Goal: Feedback & Contribution: Contribute content

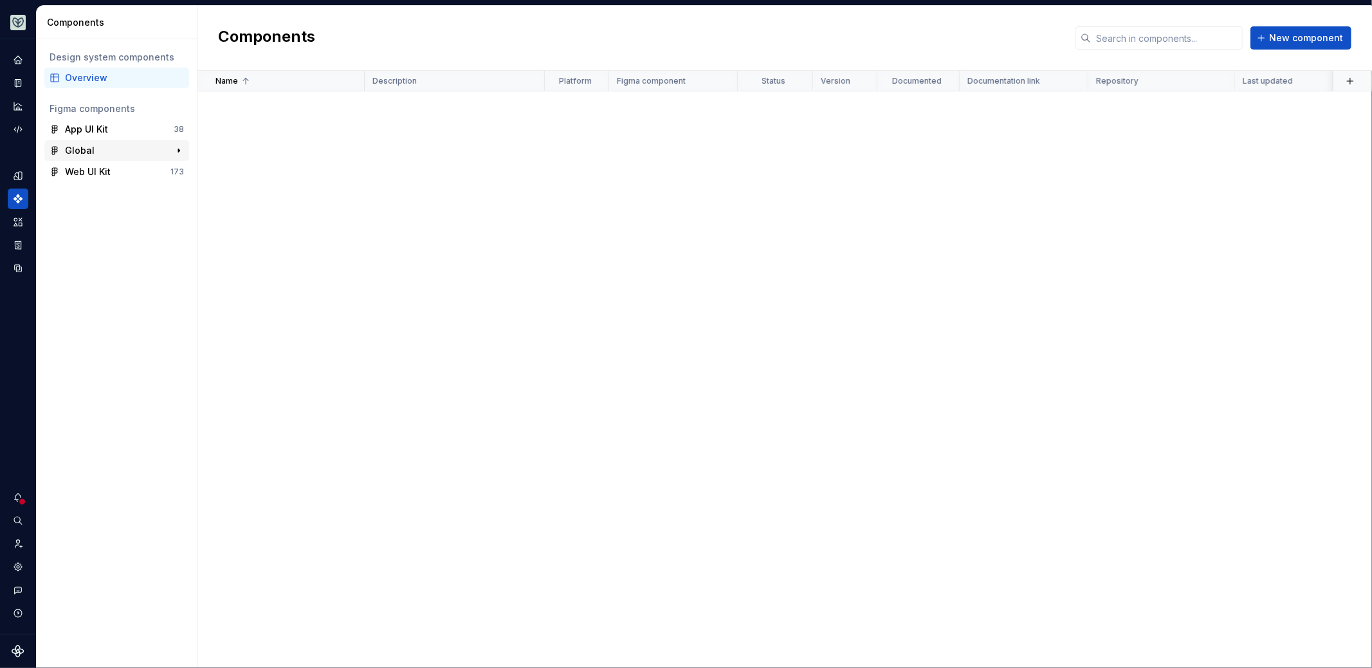
scroll to position [1386, 0]
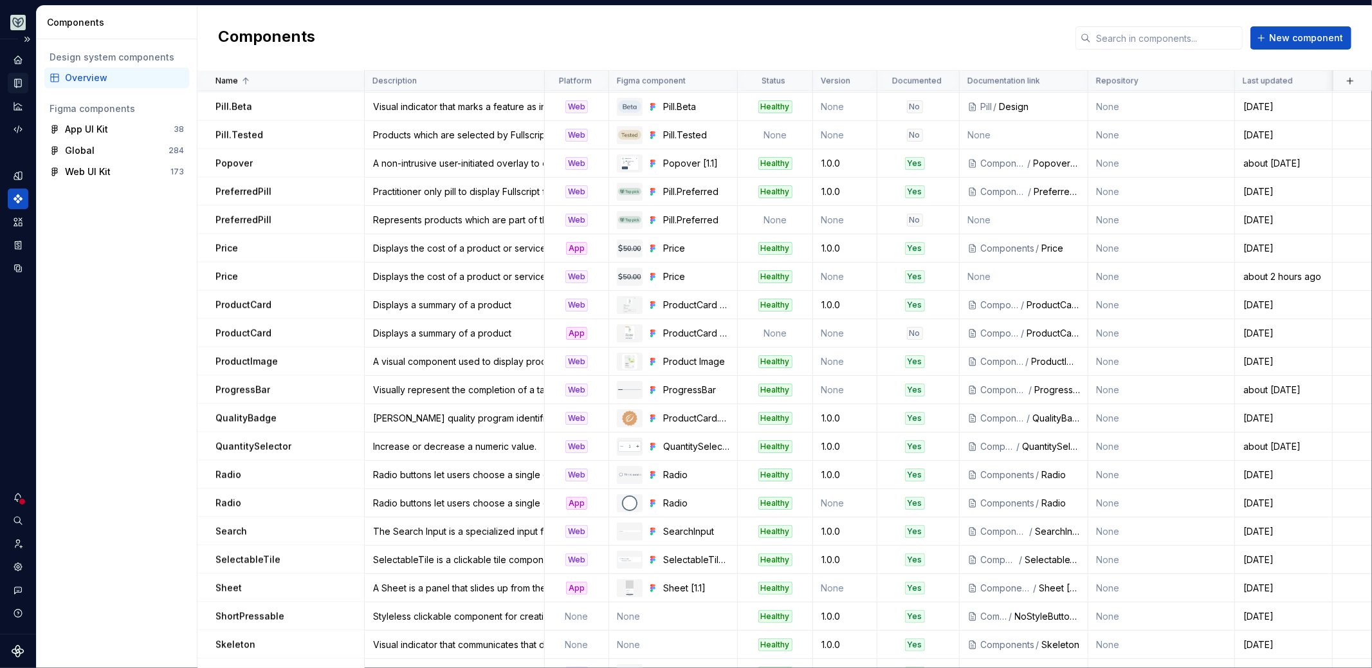
click at [22, 82] on icon "Documentation" at bounding box center [18, 83] width 12 height 12
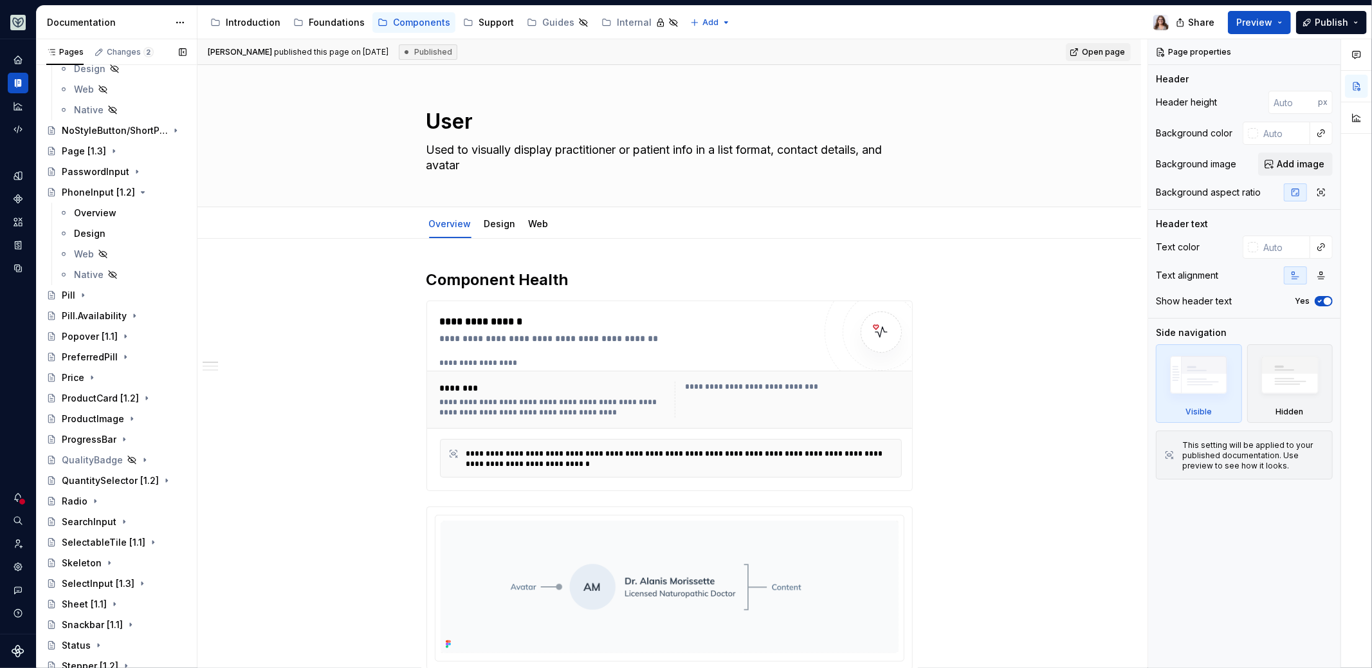
scroll to position [1159, 0]
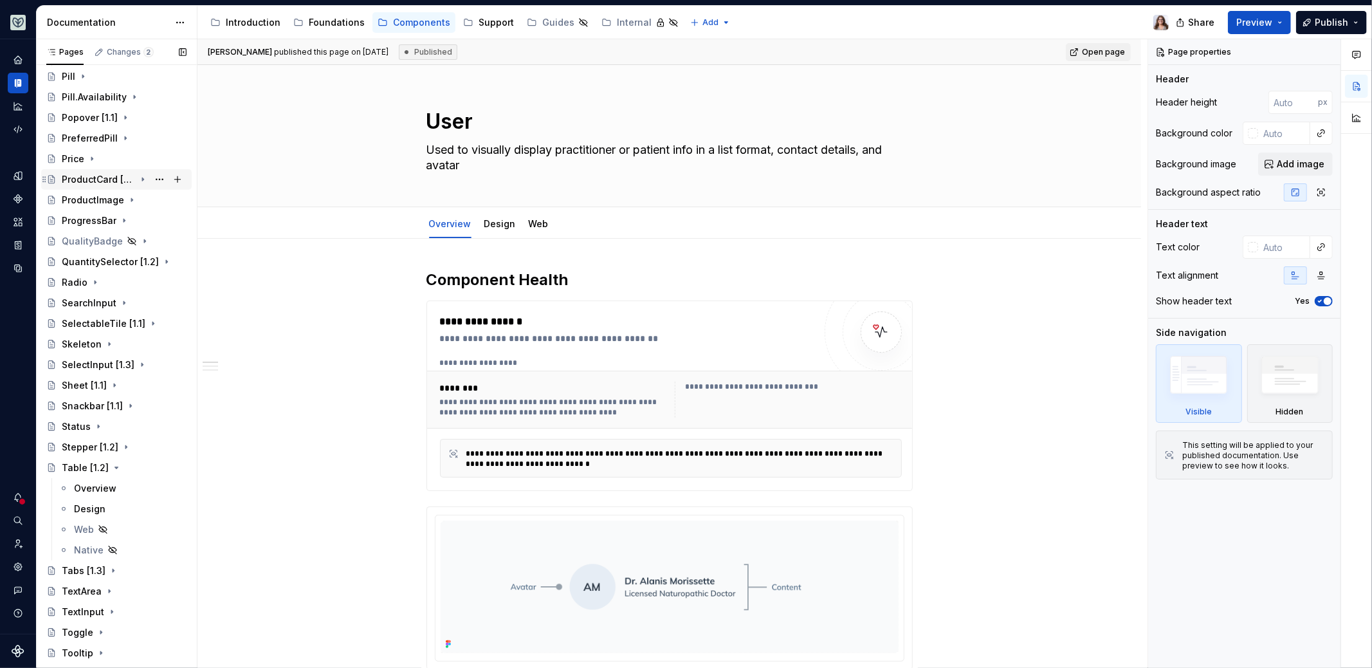
click at [103, 178] on div "ProductCard [1.2]" at bounding box center [98, 179] width 73 height 13
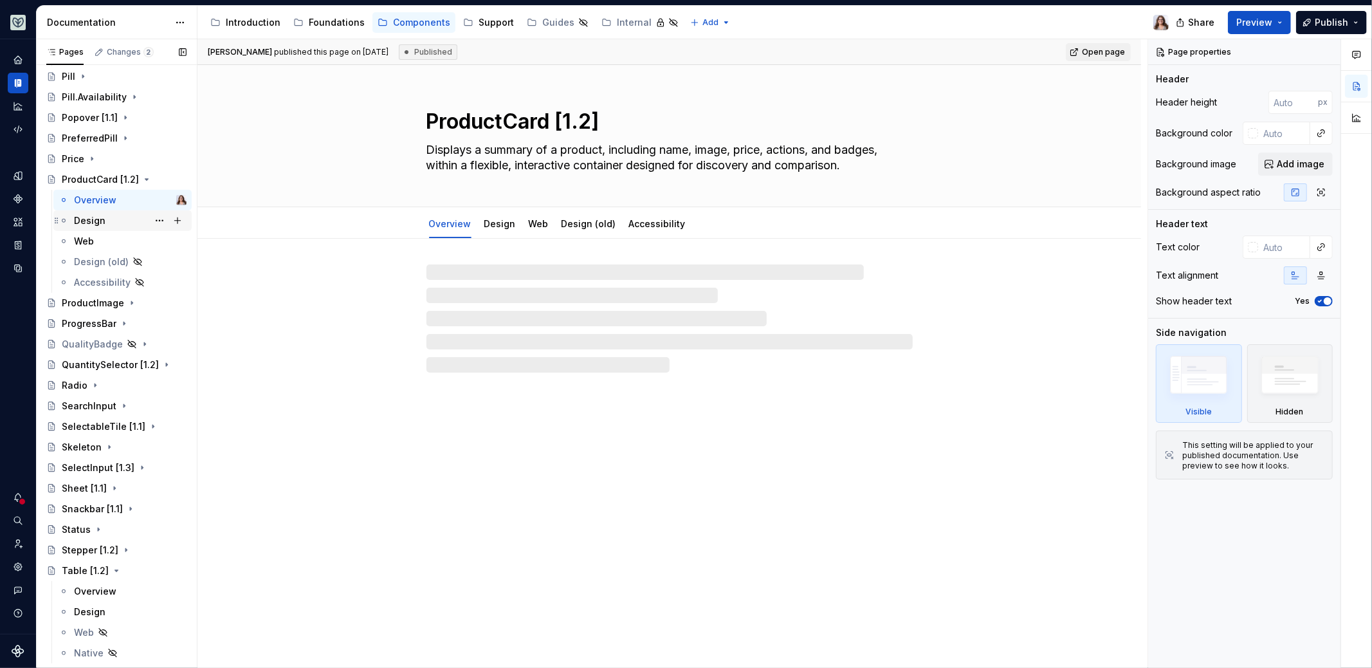
click at [107, 224] on div "Design" at bounding box center [130, 221] width 113 height 18
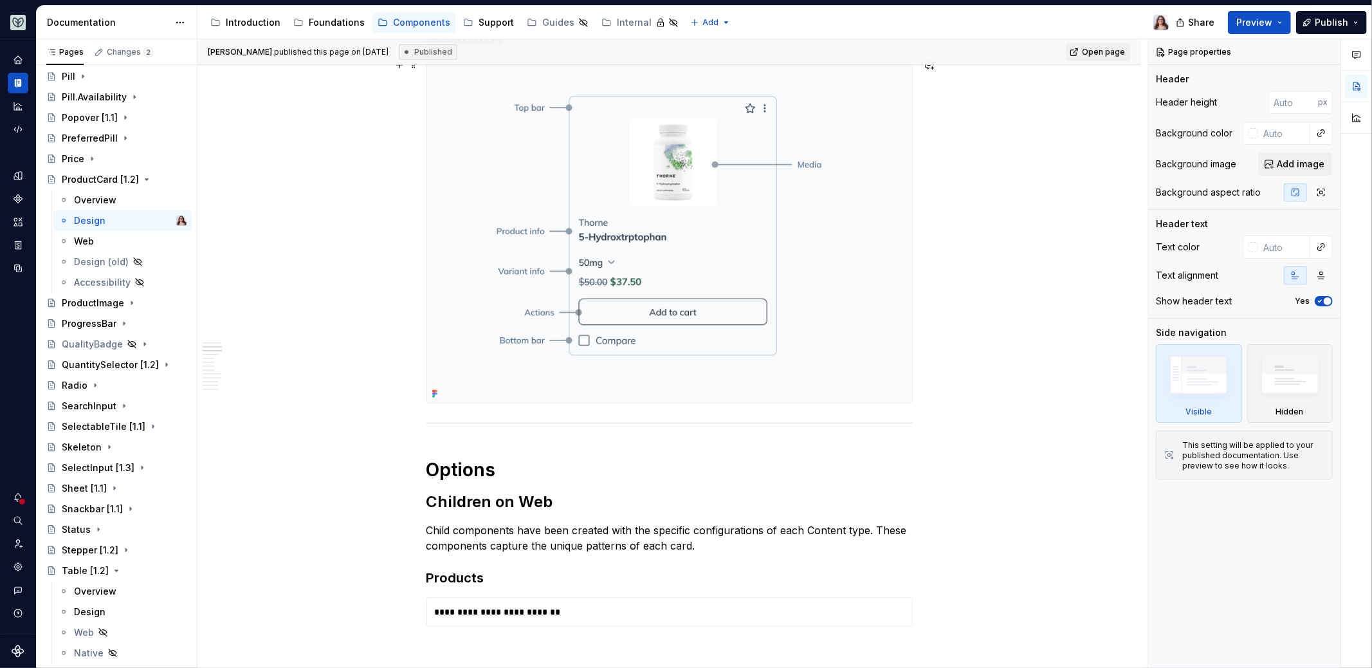
scroll to position [712, 0]
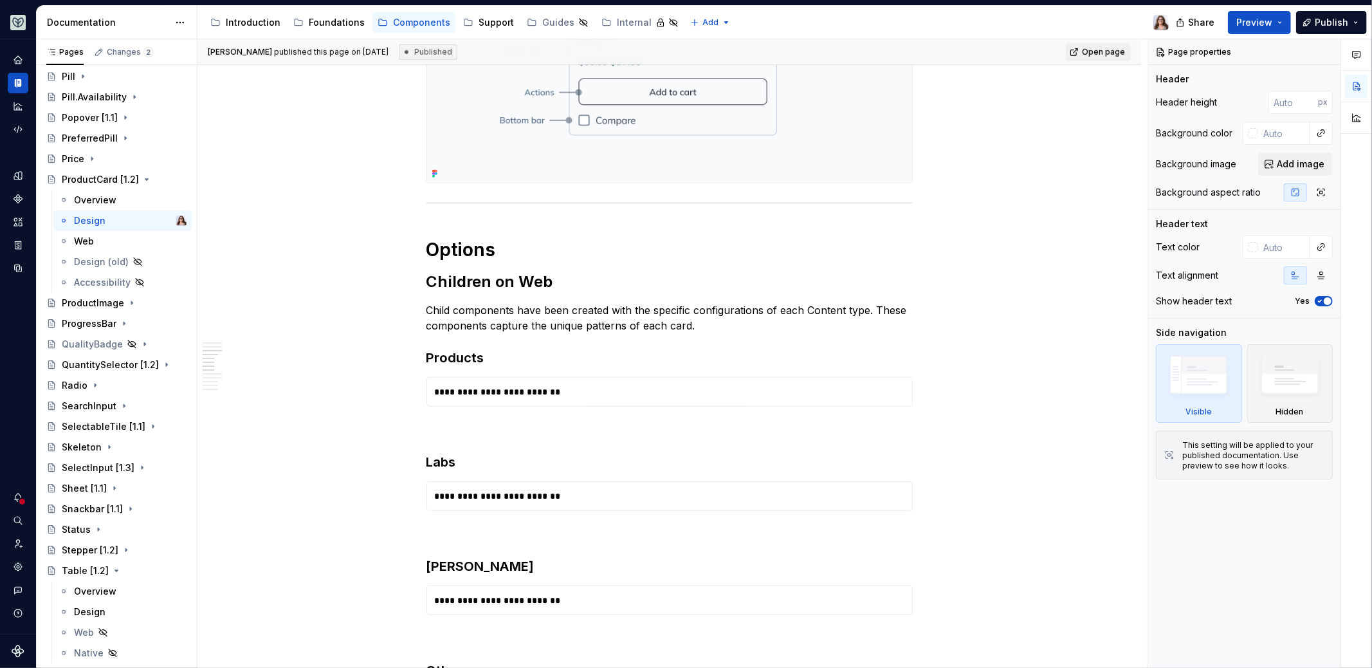
type textarea "*"
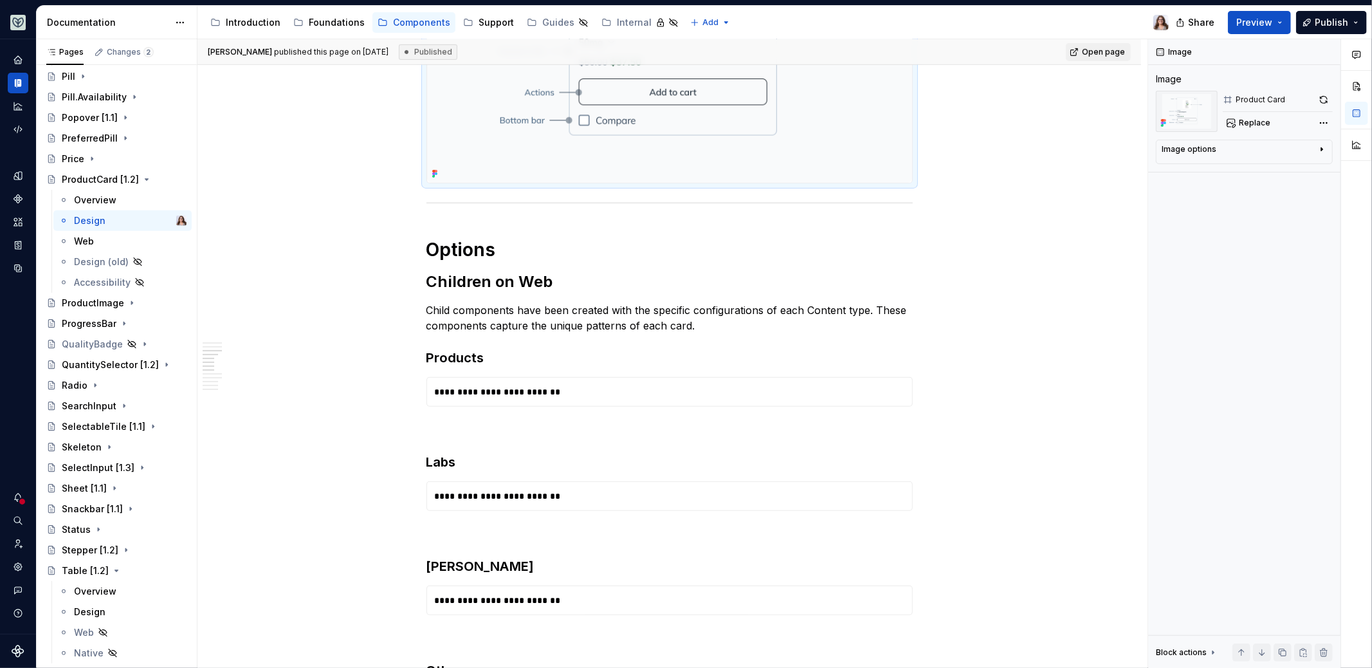
click at [741, 151] on img at bounding box center [669, 11] width 485 height 344
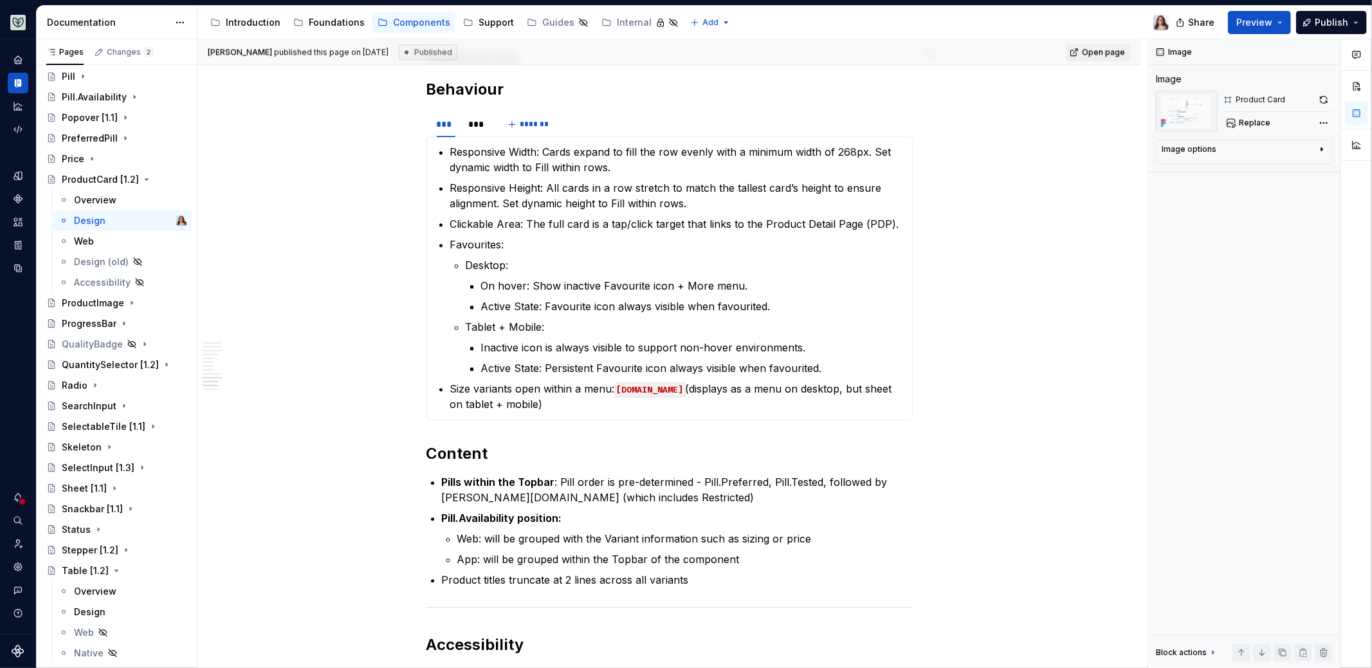
scroll to position [1949, 0]
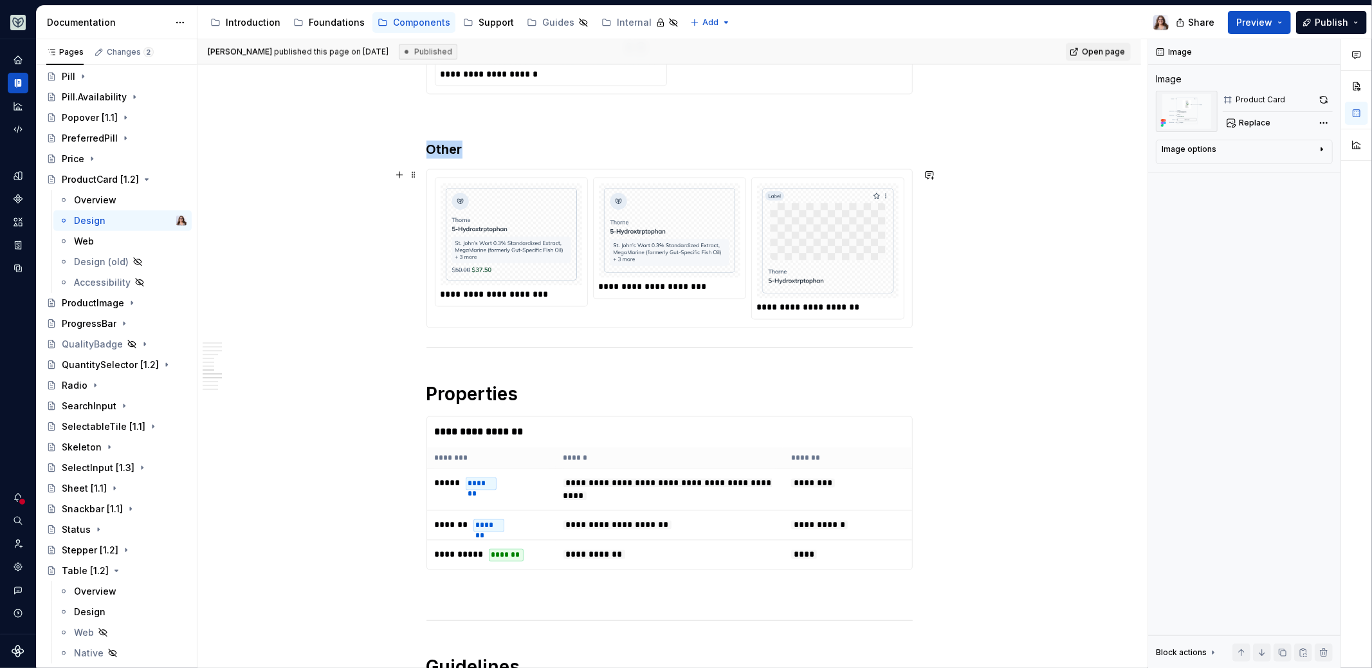
click at [762, 270] on img at bounding box center [827, 241] width 131 height 105
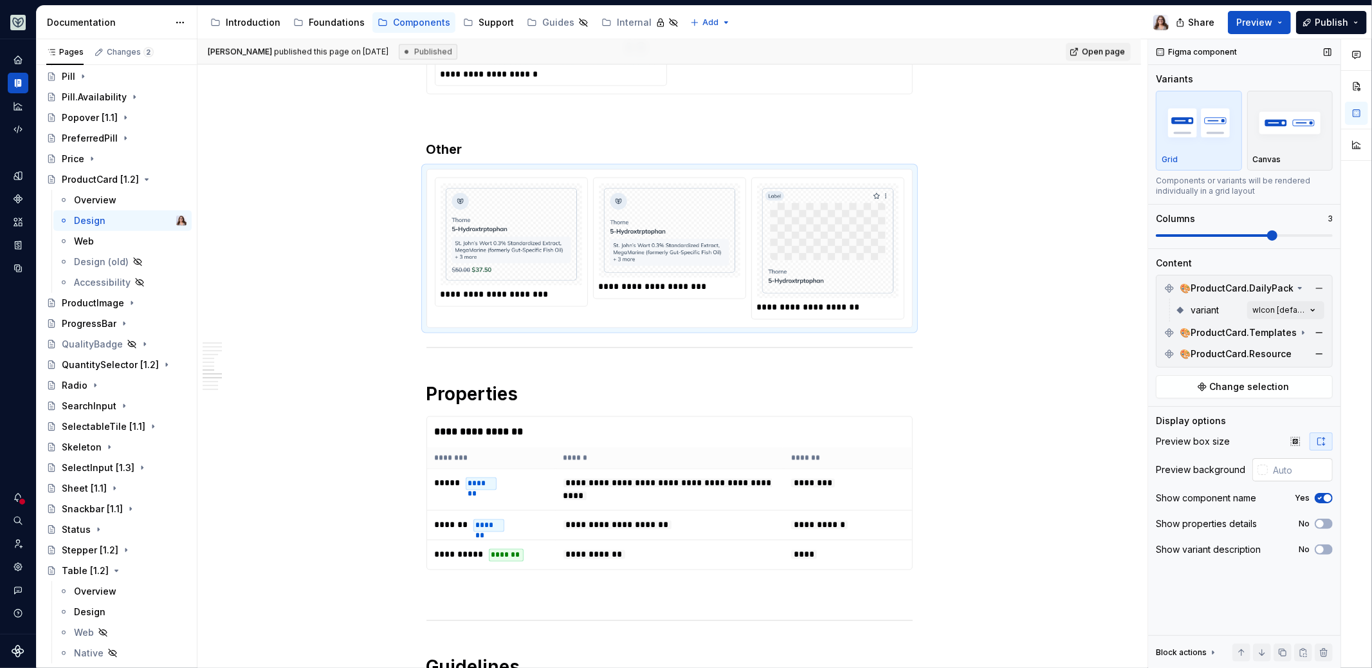
click at [1295, 470] on input "text" at bounding box center [1300, 469] width 65 height 23
type input "#FFFFFF"
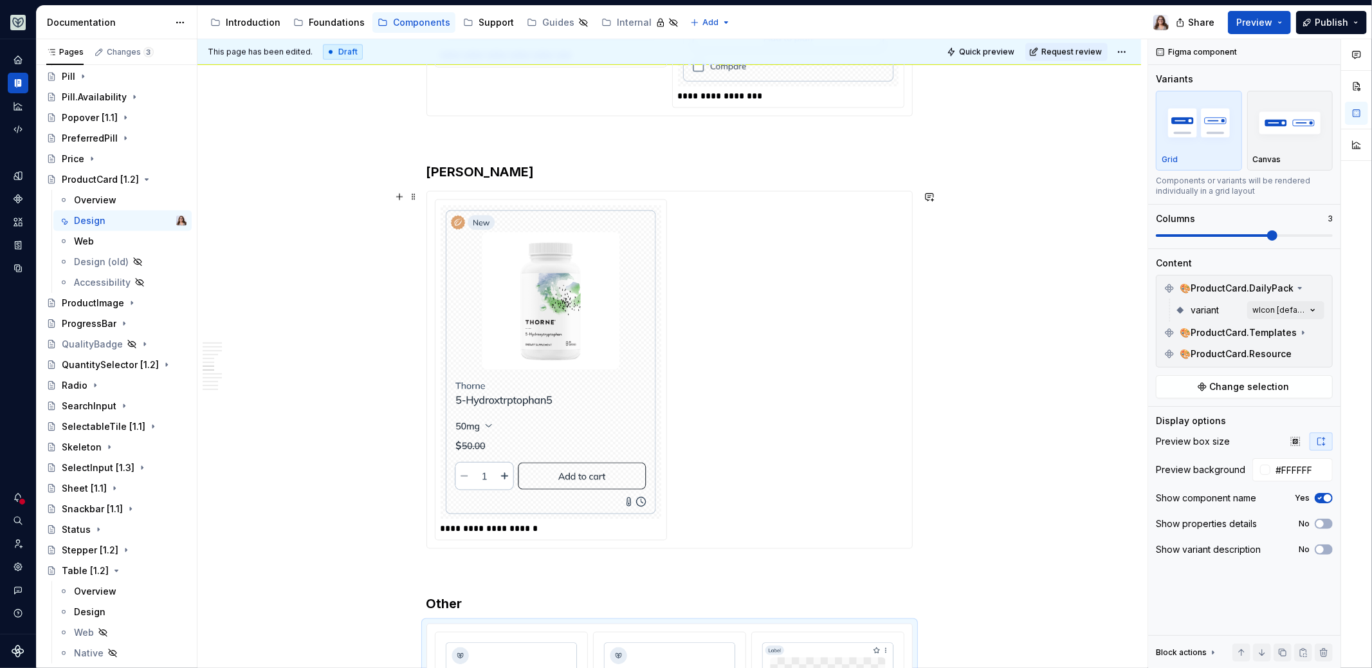
scroll to position [1489, 0]
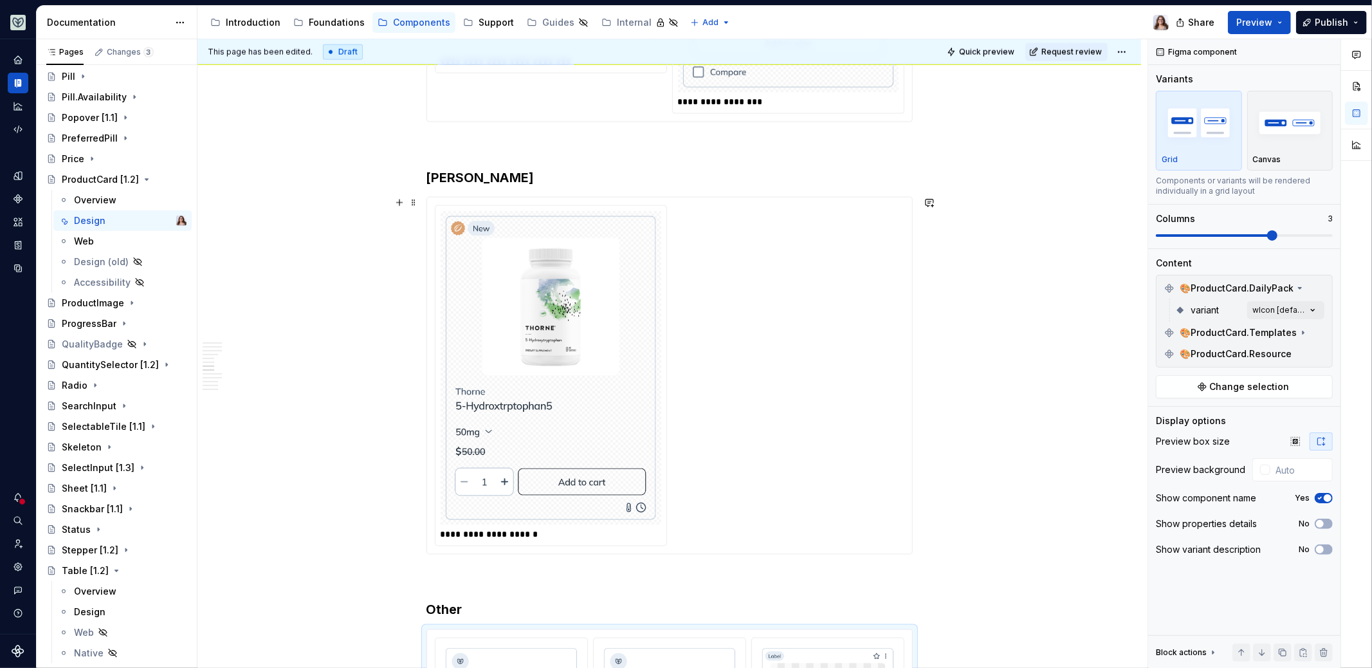
click at [650, 371] on img at bounding box center [551, 368] width 210 height 304
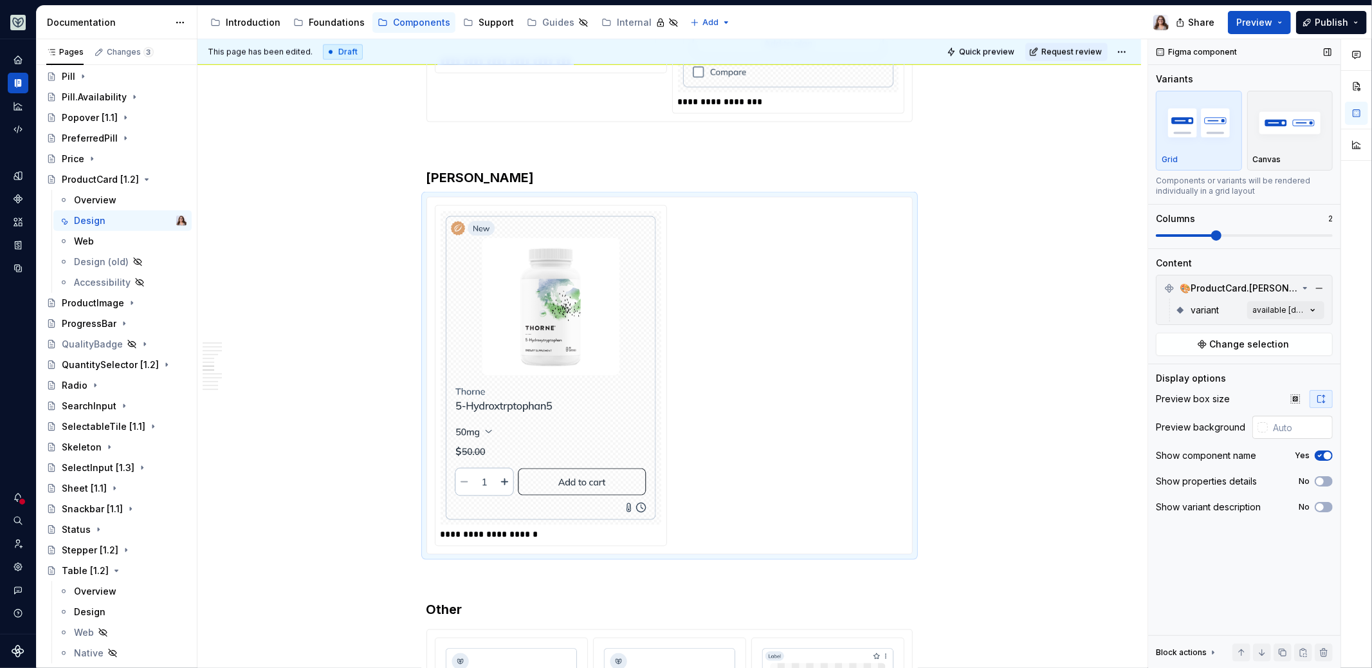
click at [1275, 427] on input "text" at bounding box center [1300, 427] width 65 height 23
type input "#FFFFFF"
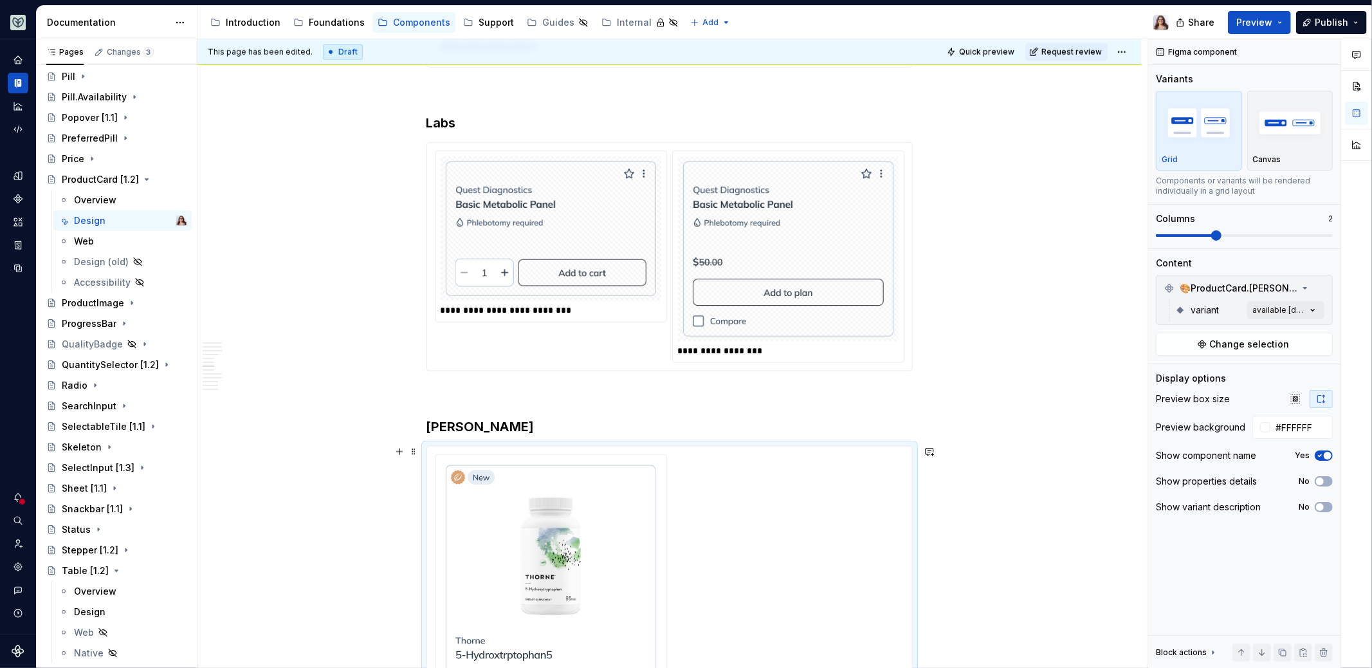
scroll to position [1121, 0]
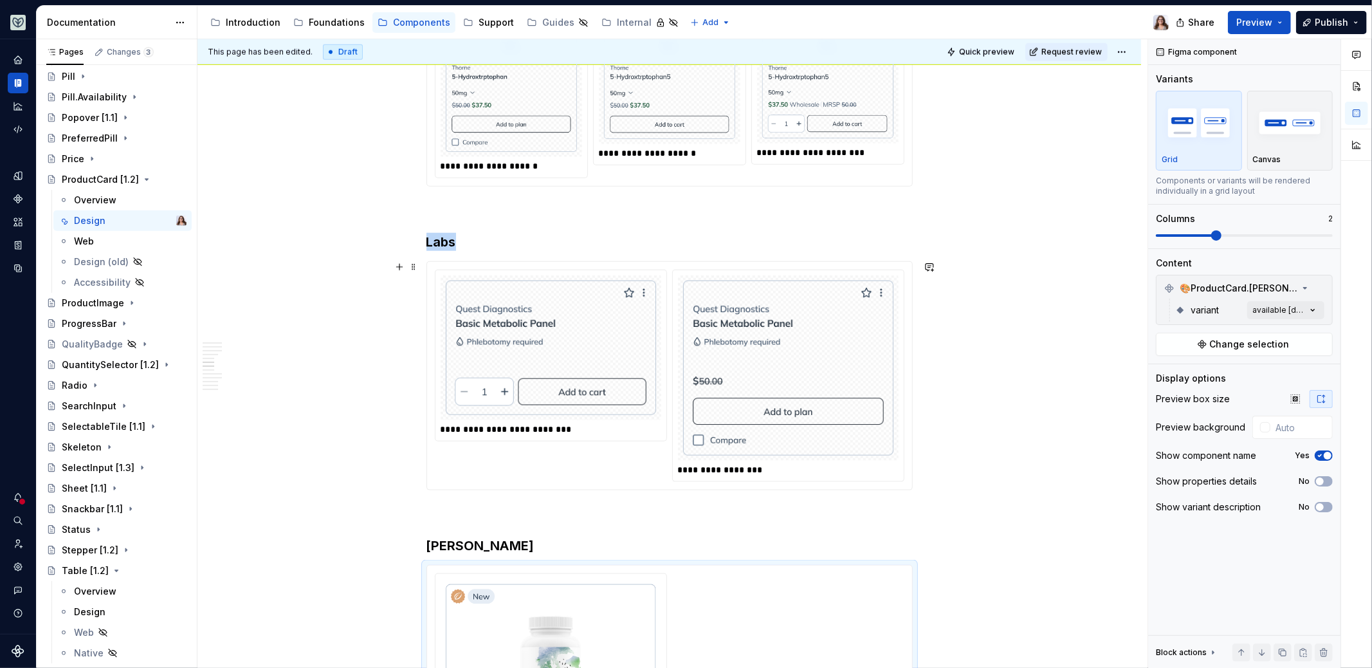
click at [820, 382] on img at bounding box center [788, 369] width 210 height 176
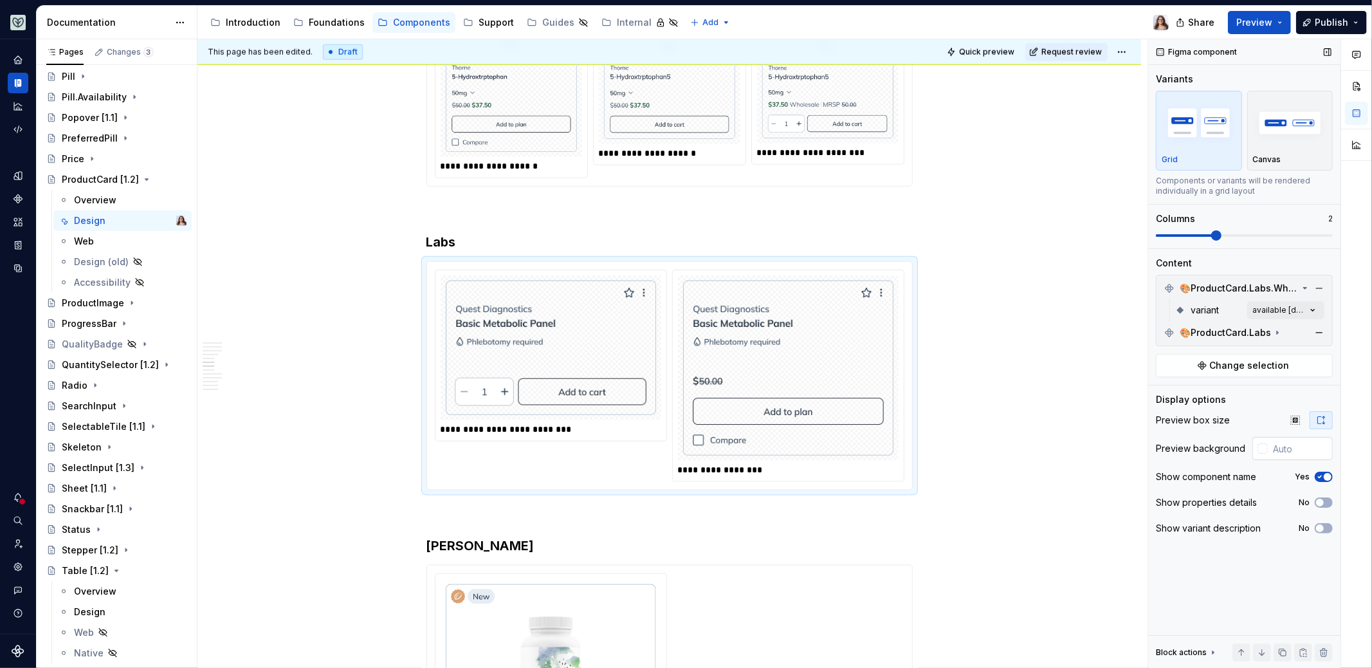
click at [1285, 444] on input "text" at bounding box center [1300, 448] width 65 height 23
type input "#FFFFFF"
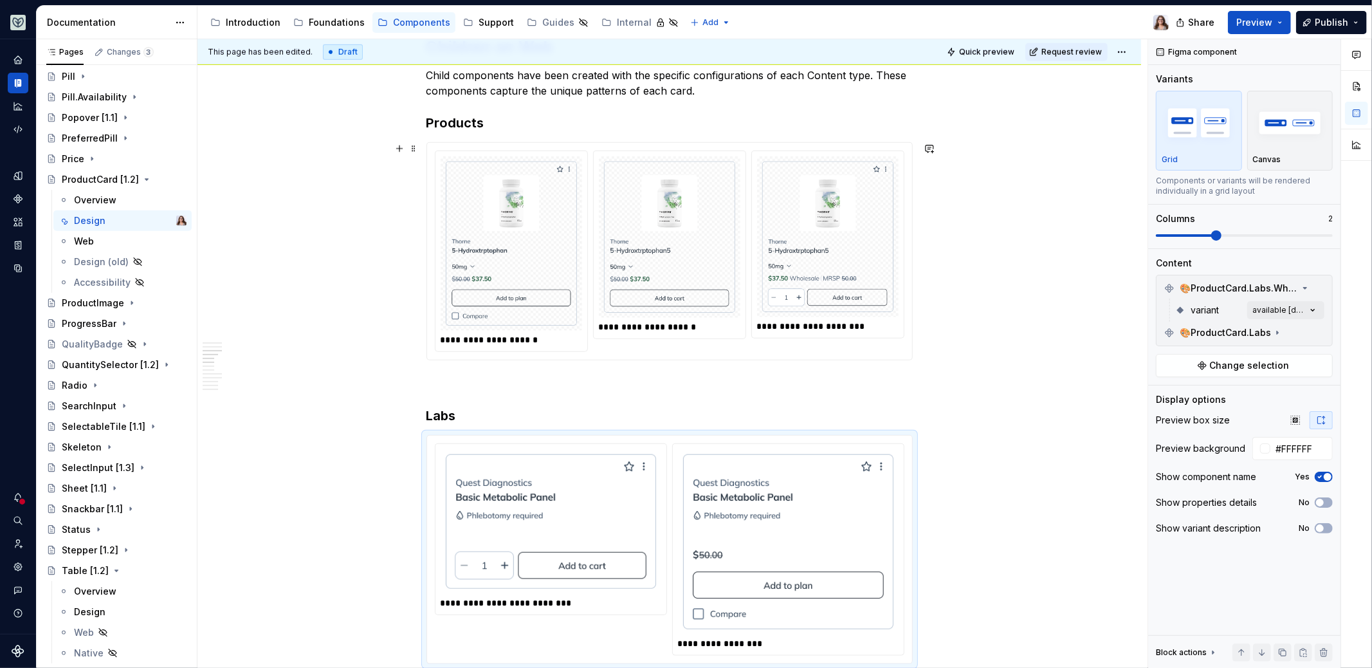
scroll to position [878, 0]
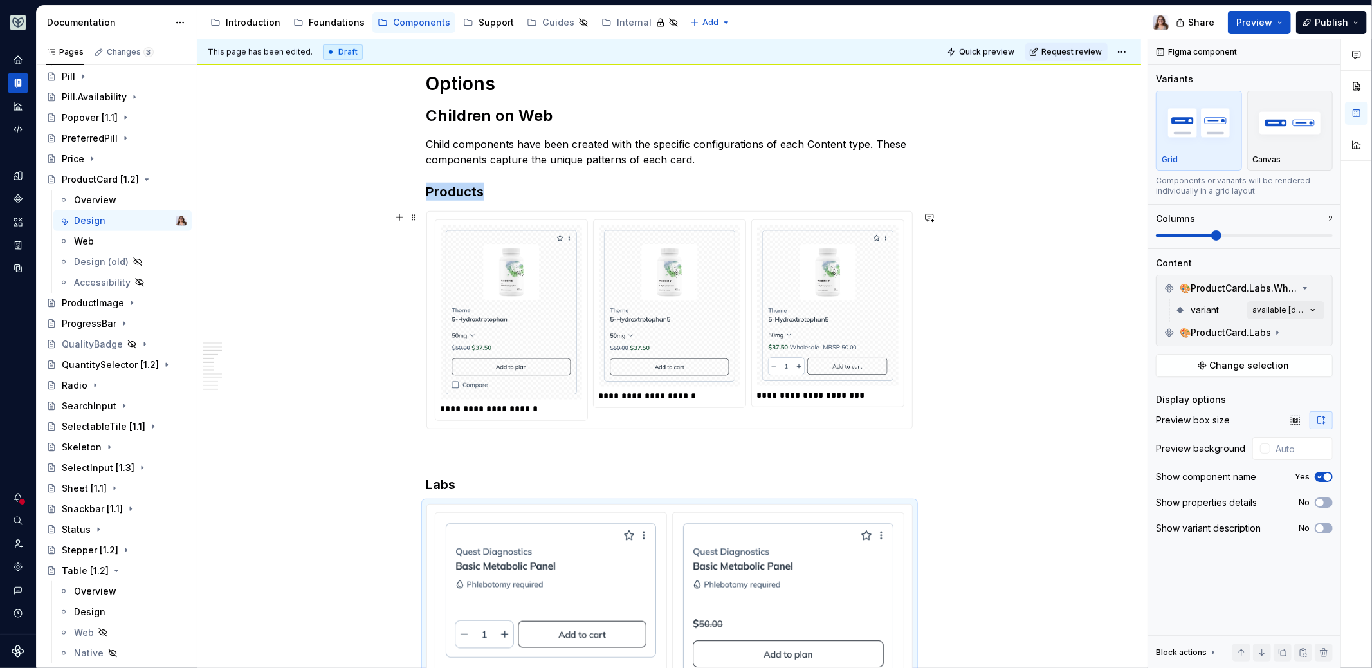
click at [741, 338] on div "**********" at bounding box center [670, 313] width 152 height 187
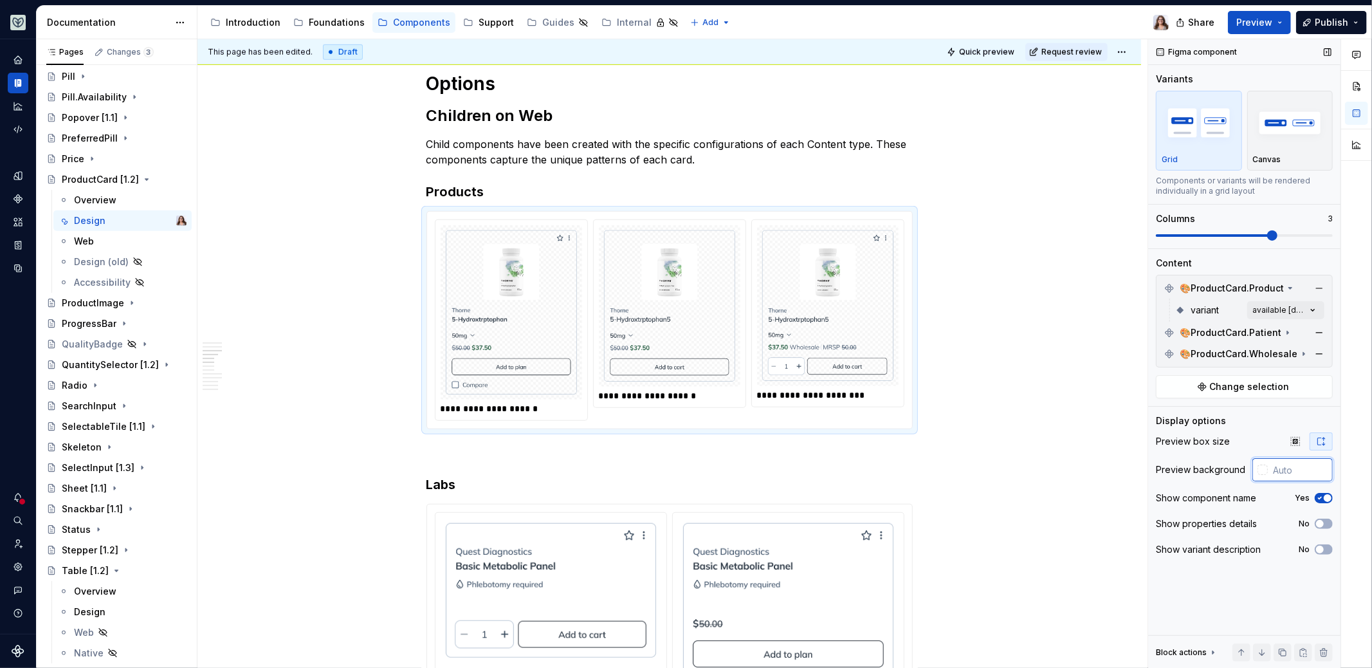
click at [1287, 460] on input "text" at bounding box center [1300, 469] width 65 height 23
type input "#FFFFFF"
click at [750, 448] on p at bounding box center [670, 452] width 486 height 15
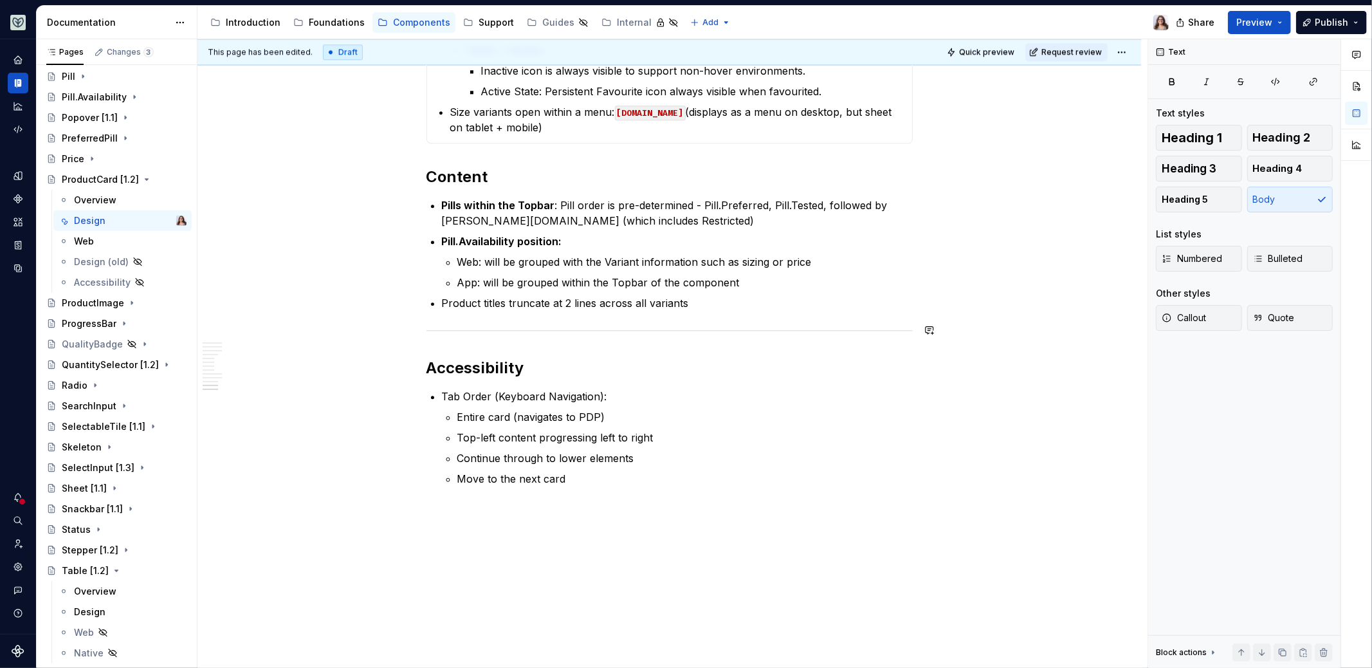
scroll to position [2836, 0]
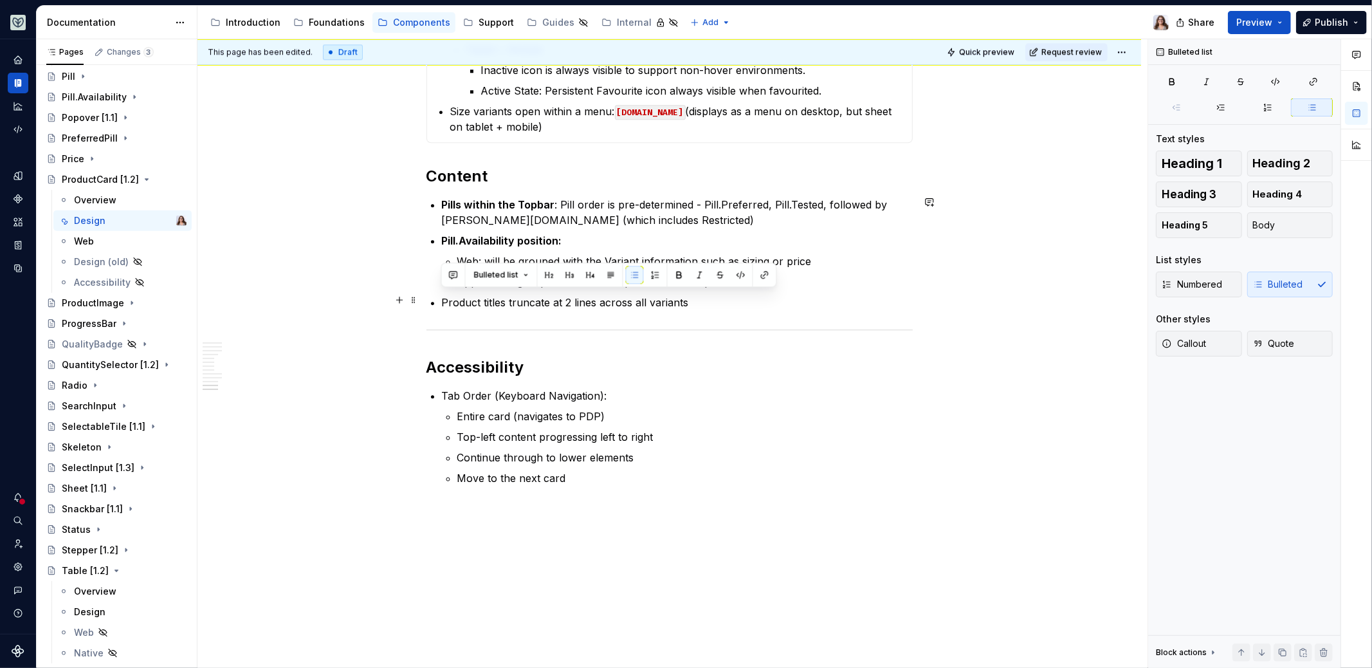
drag, startPoint x: 439, startPoint y: 296, endPoint x: 742, endPoint y: 299, distance: 302.4
click at [445, 236] on strong "Pill.Availability position:" at bounding box center [502, 240] width 120 height 13
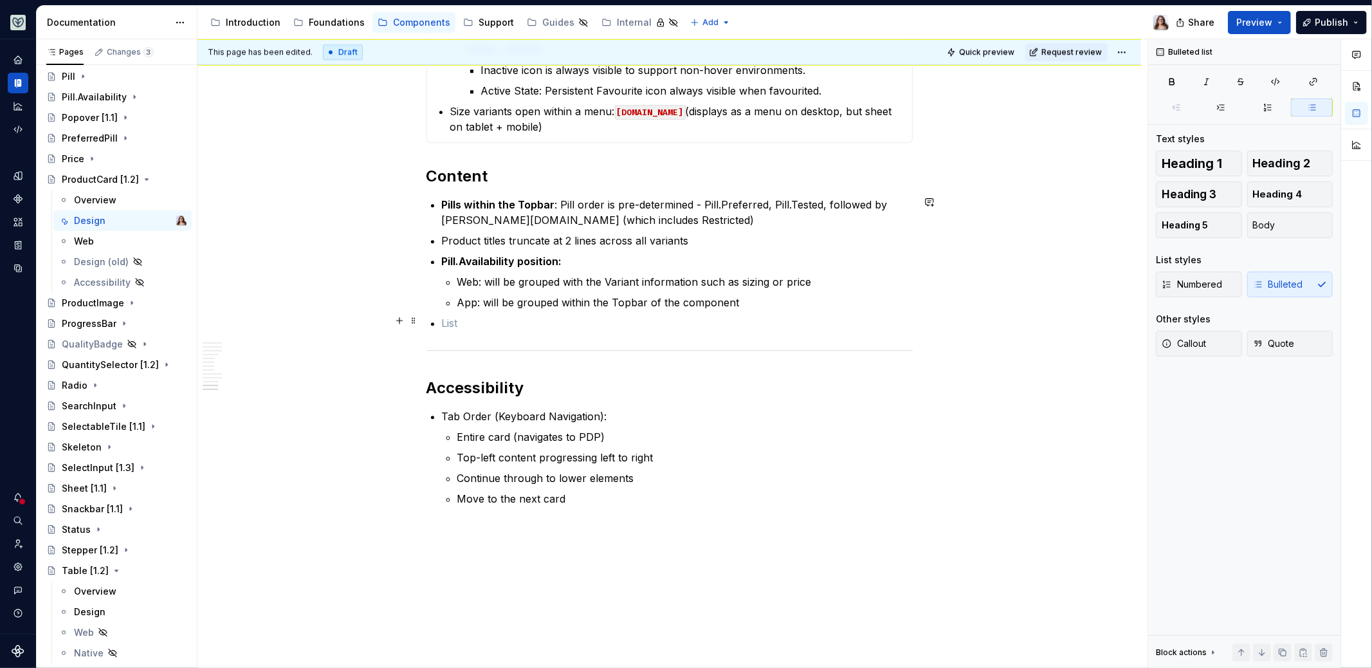
click at [452, 317] on p at bounding box center [677, 322] width 471 height 15
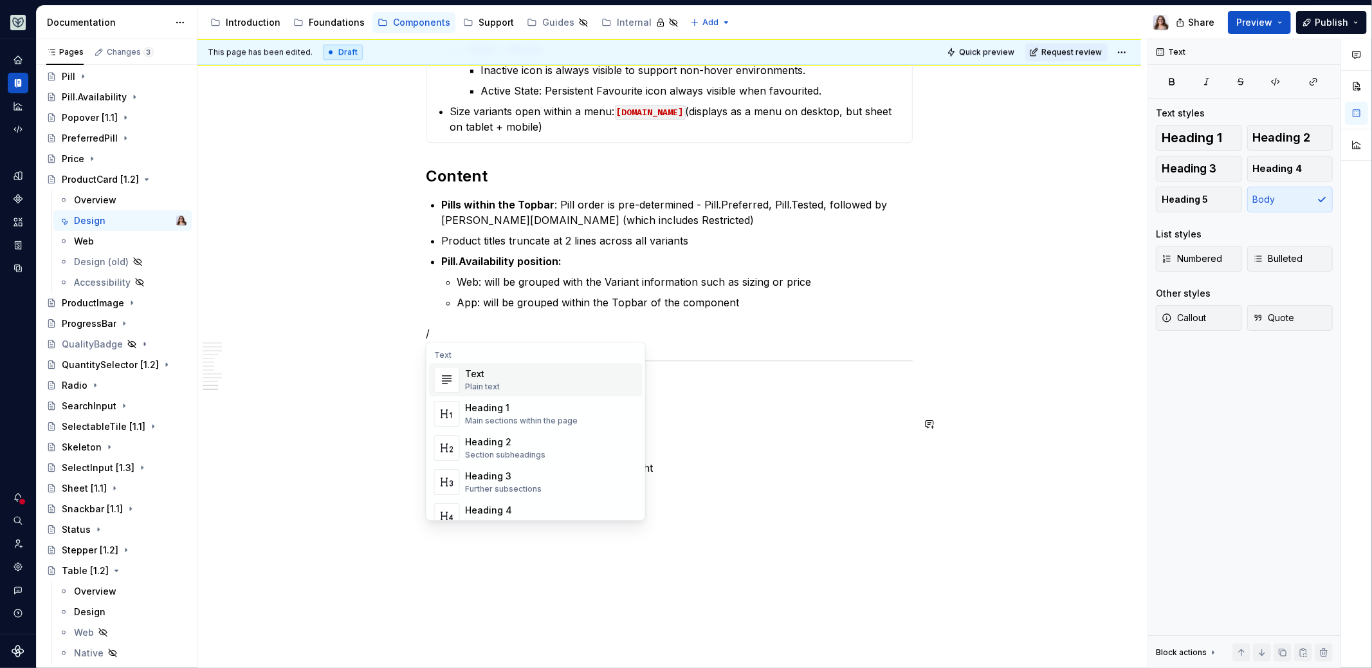
type textarea "*"
click at [715, 328] on p "/" at bounding box center [670, 333] width 486 height 15
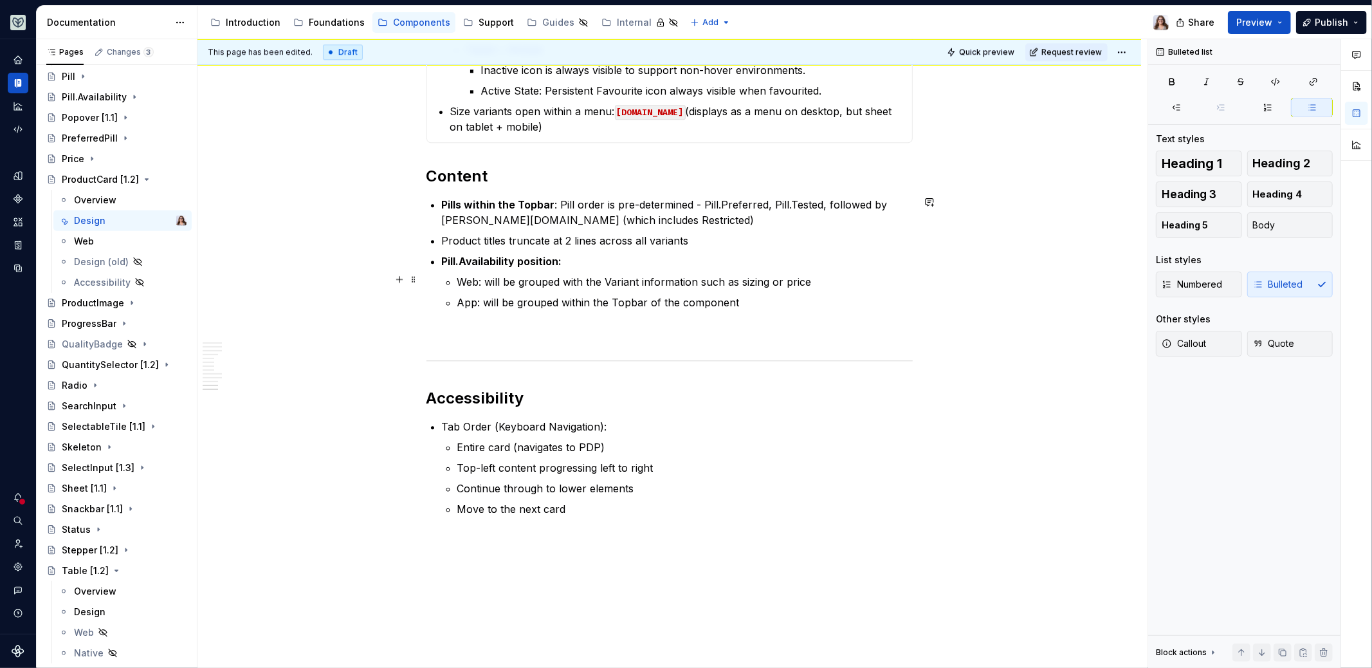
click at [696, 279] on p "Web: will be grouped with the Variant information such as sizing or price" at bounding box center [685, 281] width 456 height 15
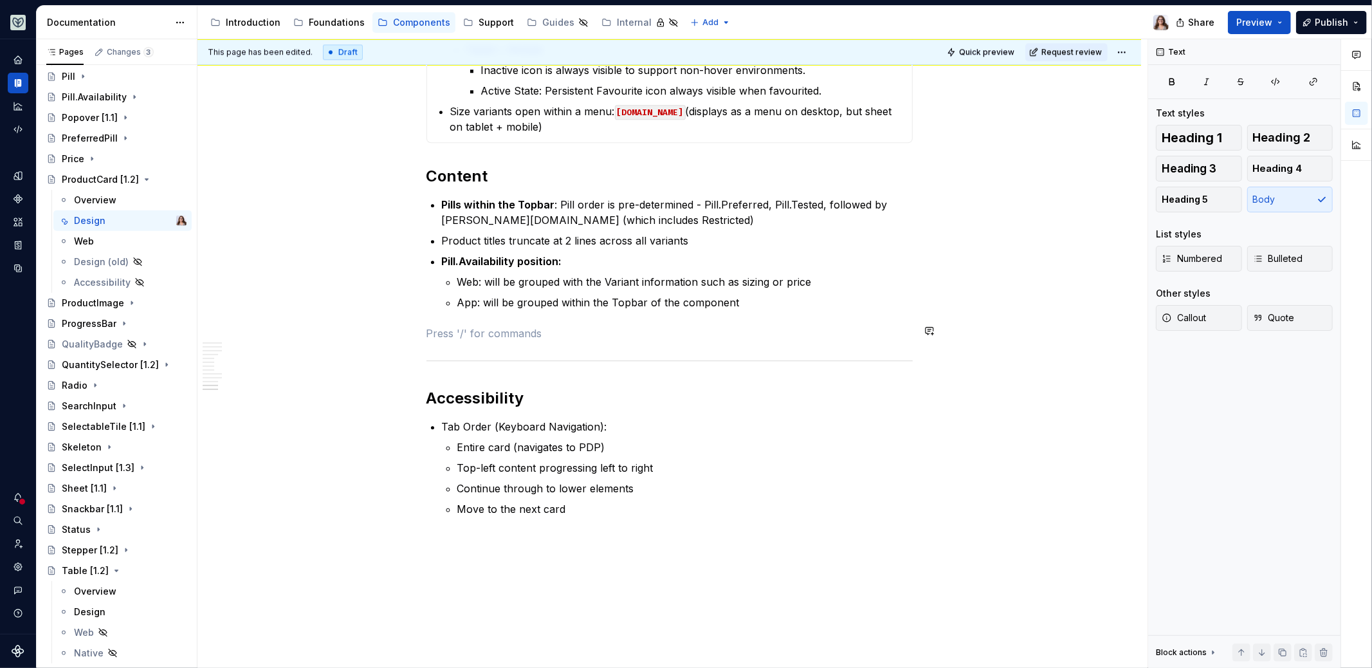
drag, startPoint x: 499, startPoint y: 327, endPoint x: 429, endPoint y: 327, distance: 69.5
click at [429, 327] on p "/product card" at bounding box center [670, 333] width 486 height 15
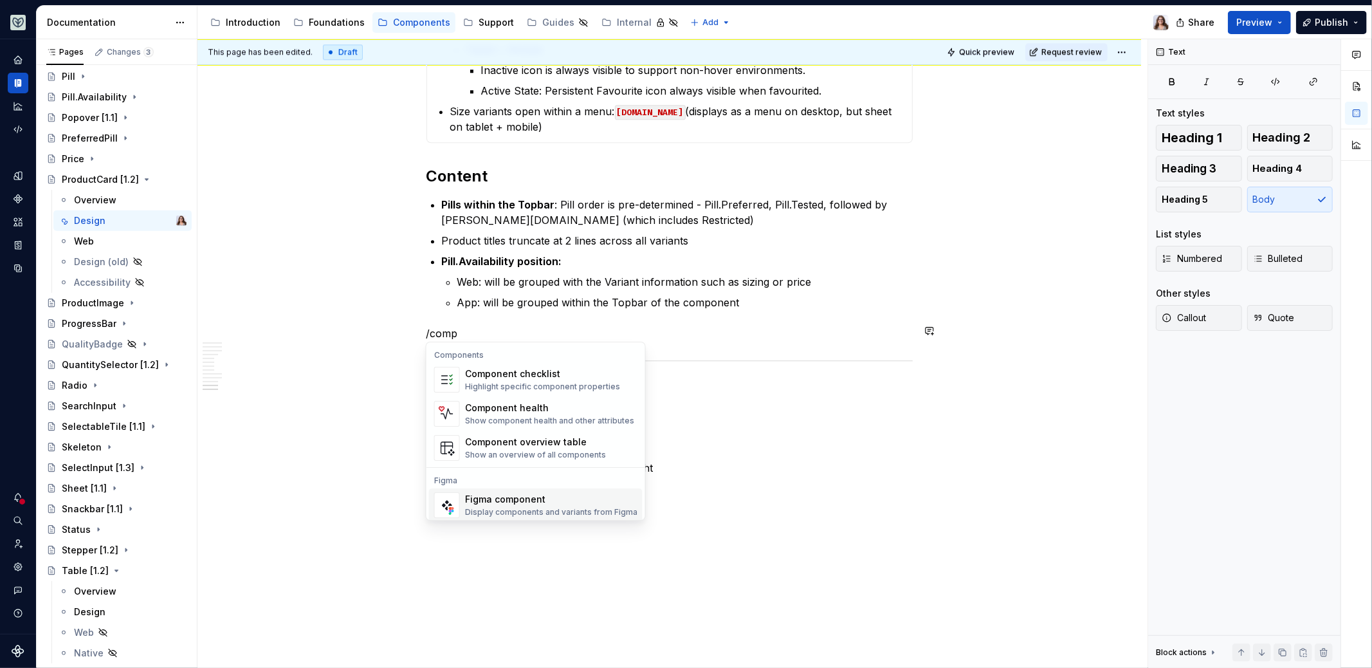
click at [505, 509] on div "Display components and variants from Figma" at bounding box center [551, 512] width 172 height 10
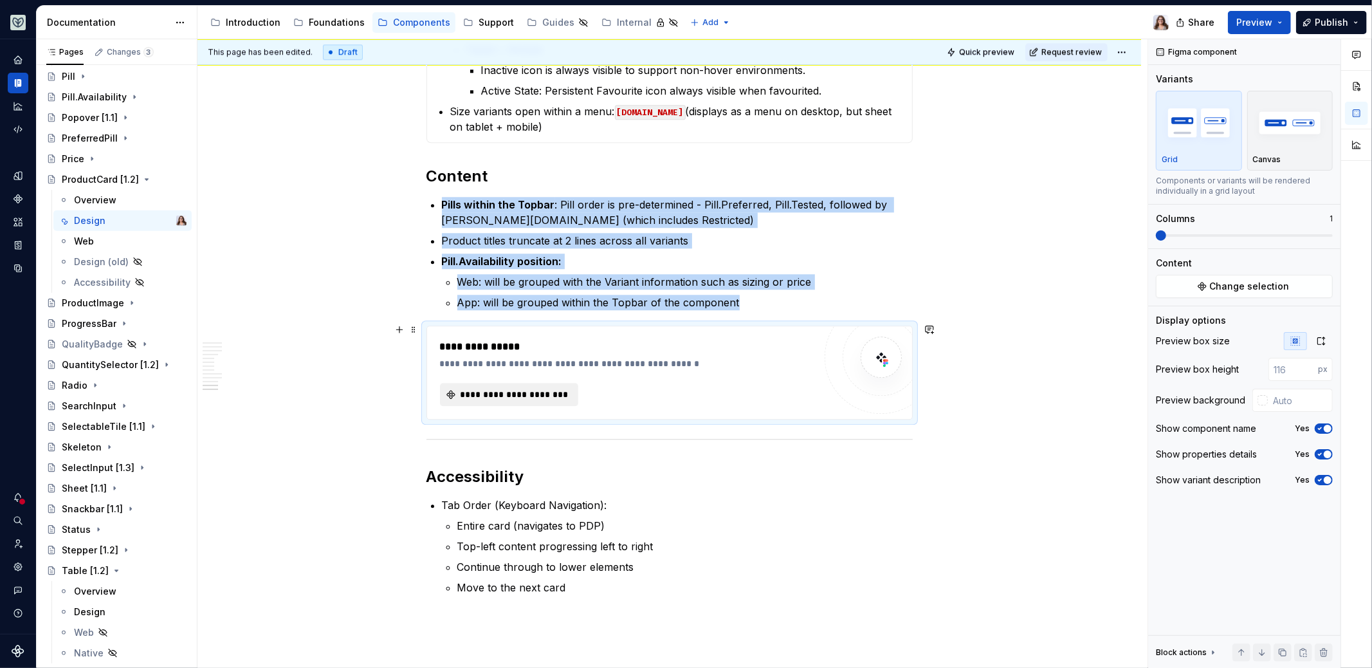
click at [532, 393] on span "**********" at bounding box center [515, 394] width 112 height 13
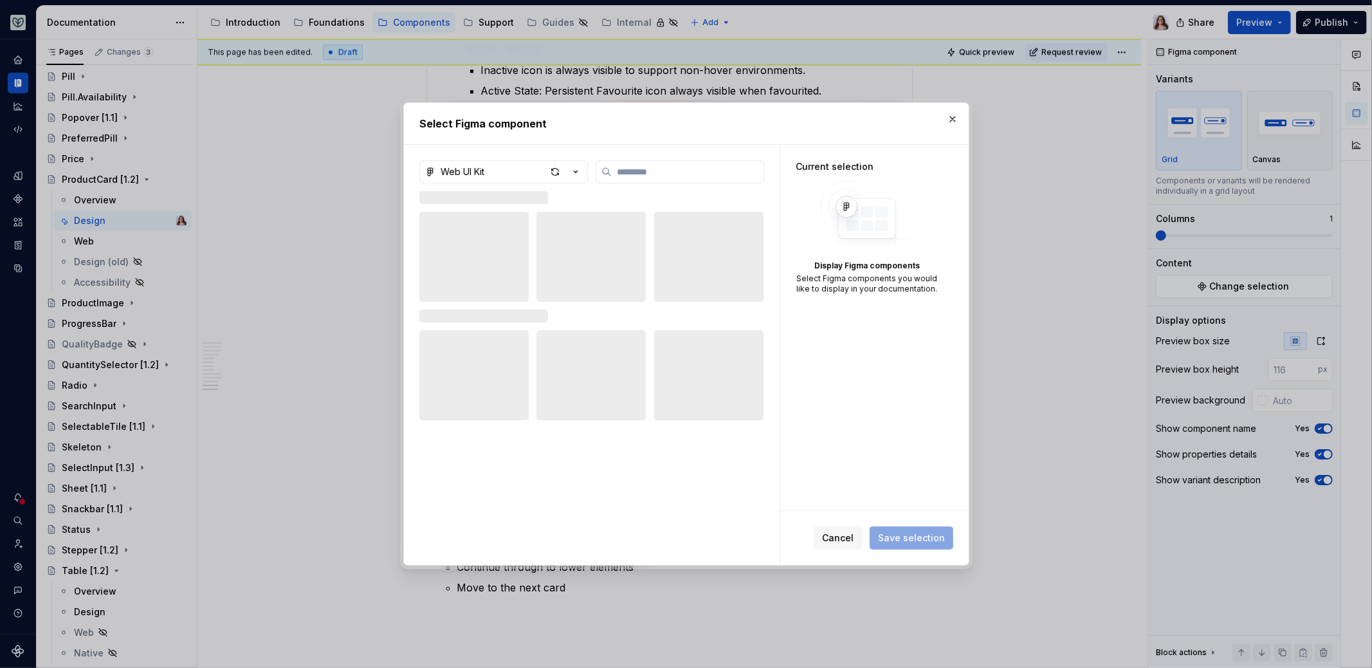
type textarea "*"
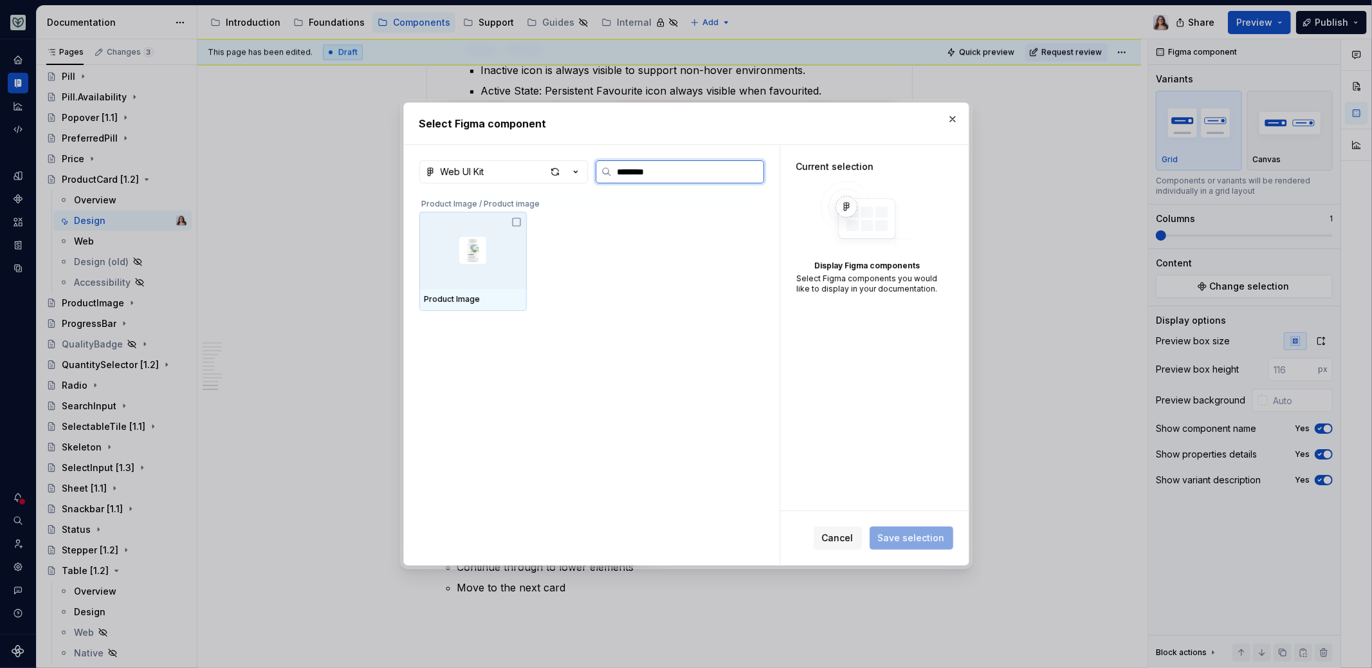
type input "*******"
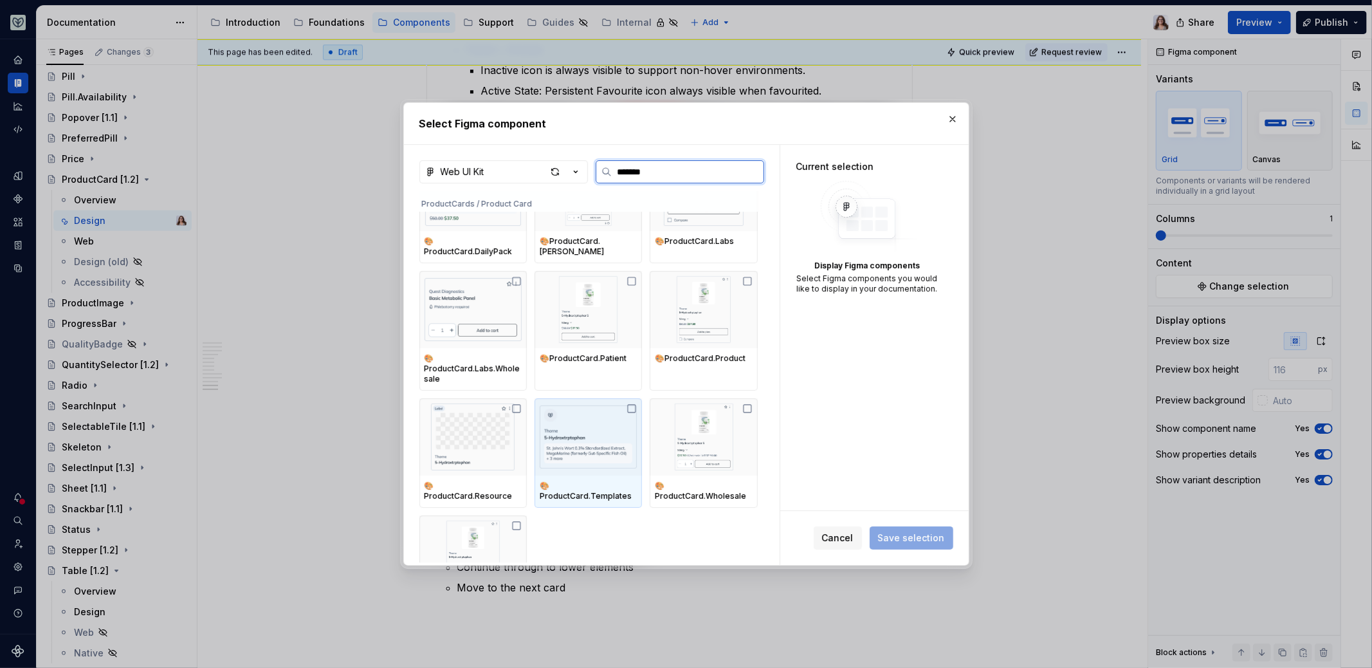
scroll to position [309, 0]
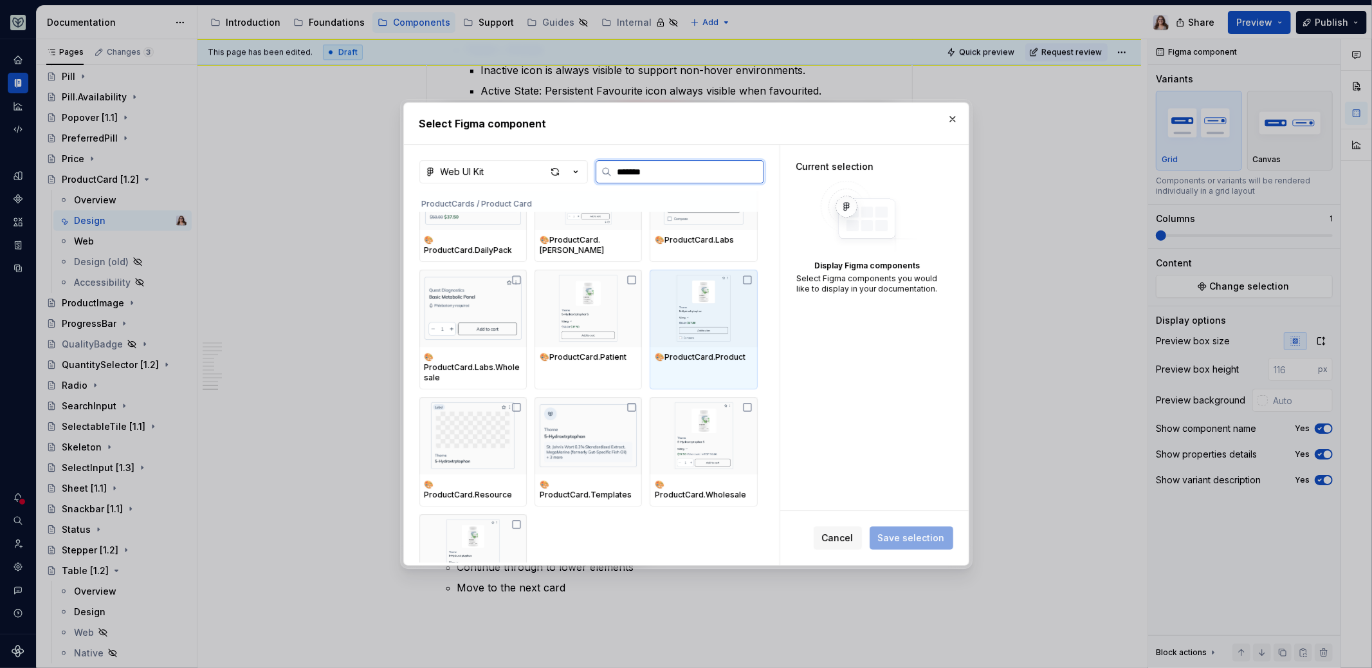
click at [683, 312] on img at bounding box center [703, 308] width 97 height 67
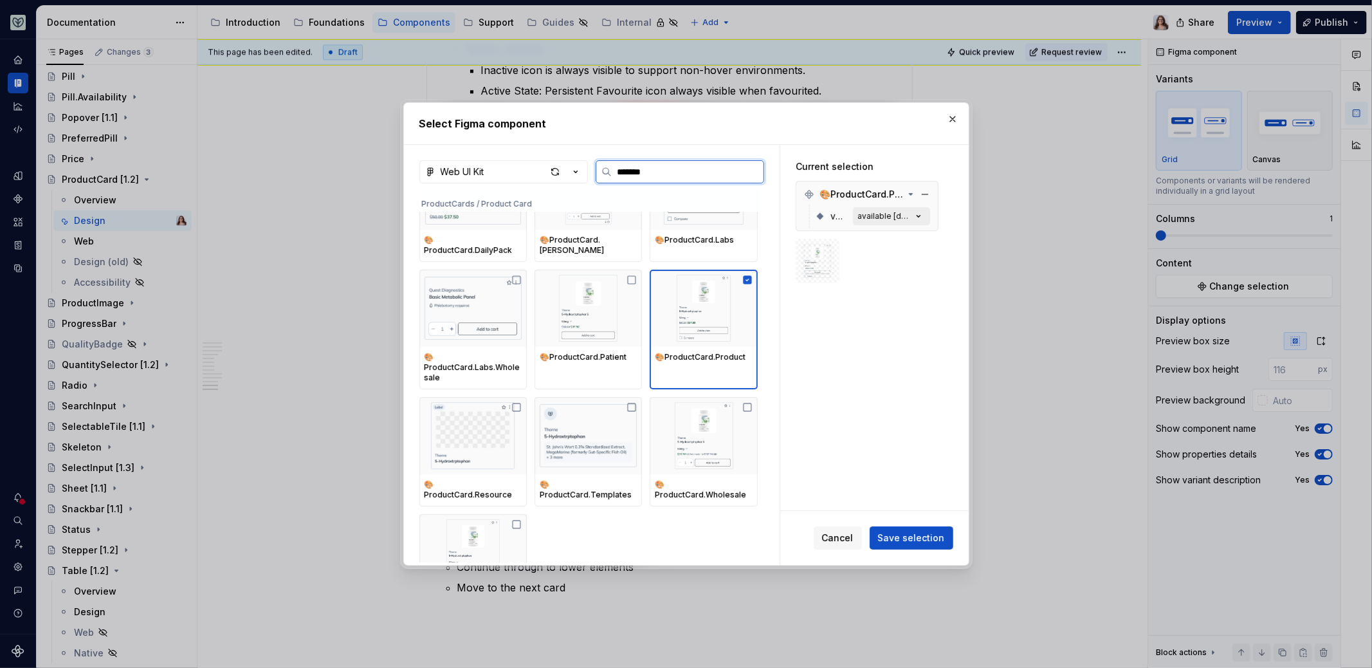
click at [910, 216] on div "available [default]" at bounding box center [885, 216] width 54 height 10
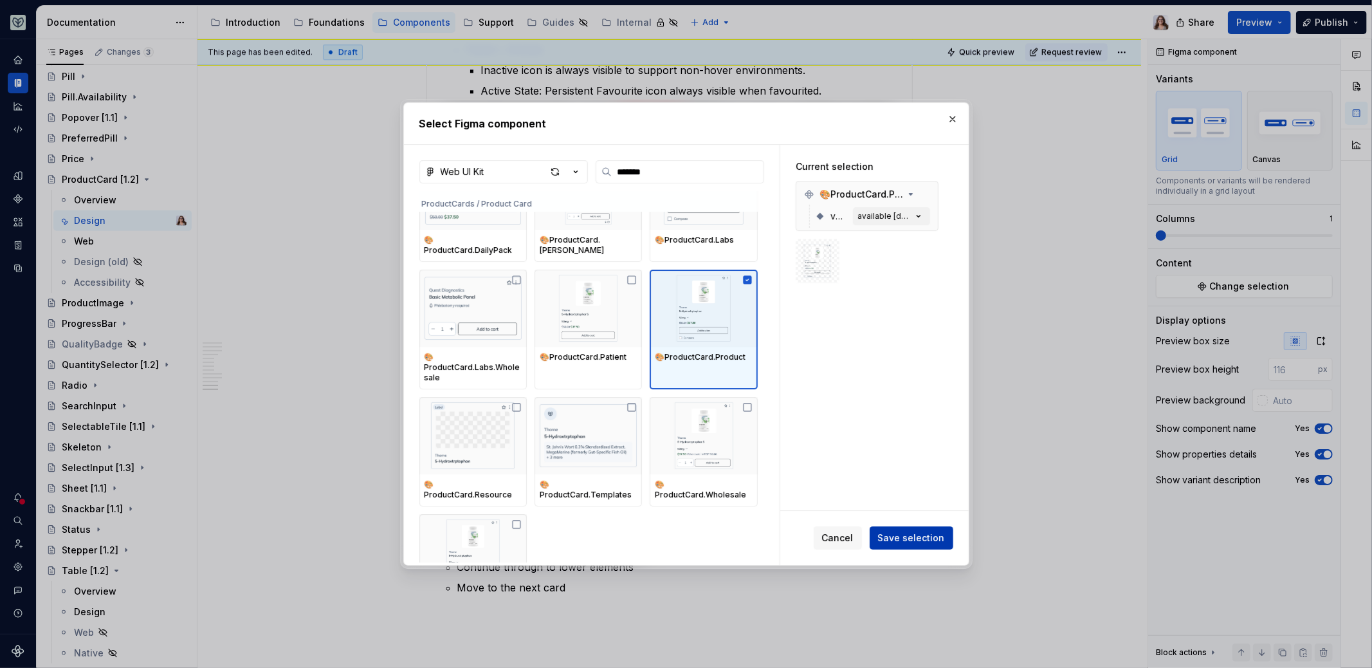
click at [893, 537] on span "Save selection" at bounding box center [911, 537] width 67 height 13
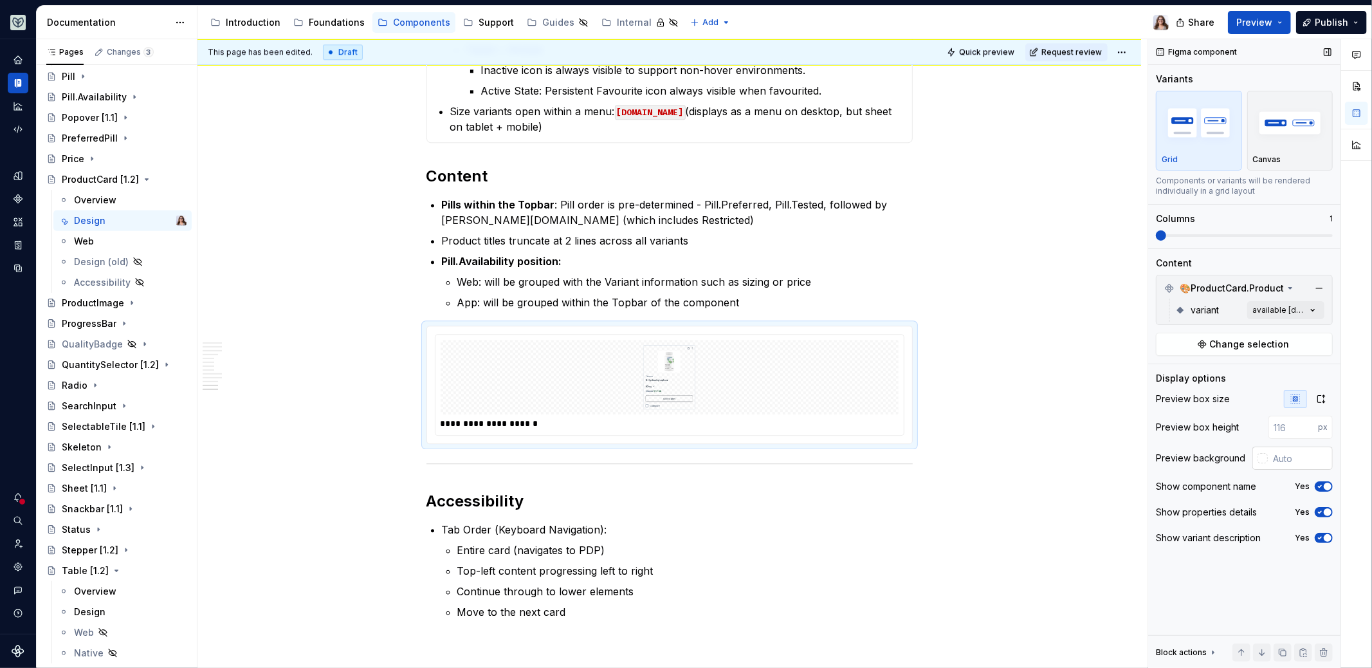
click at [1285, 454] on input "text" at bounding box center [1300, 458] width 65 height 23
type input "#FFFFFF"
click at [1291, 312] on div "Comments Open comments No comments yet Select ‘Comment’ from the block context …" at bounding box center [1260, 353] width 224 height 629
click at [1309, 334] on icon "button" at bounding box center [1305, 331] width 10 height 8
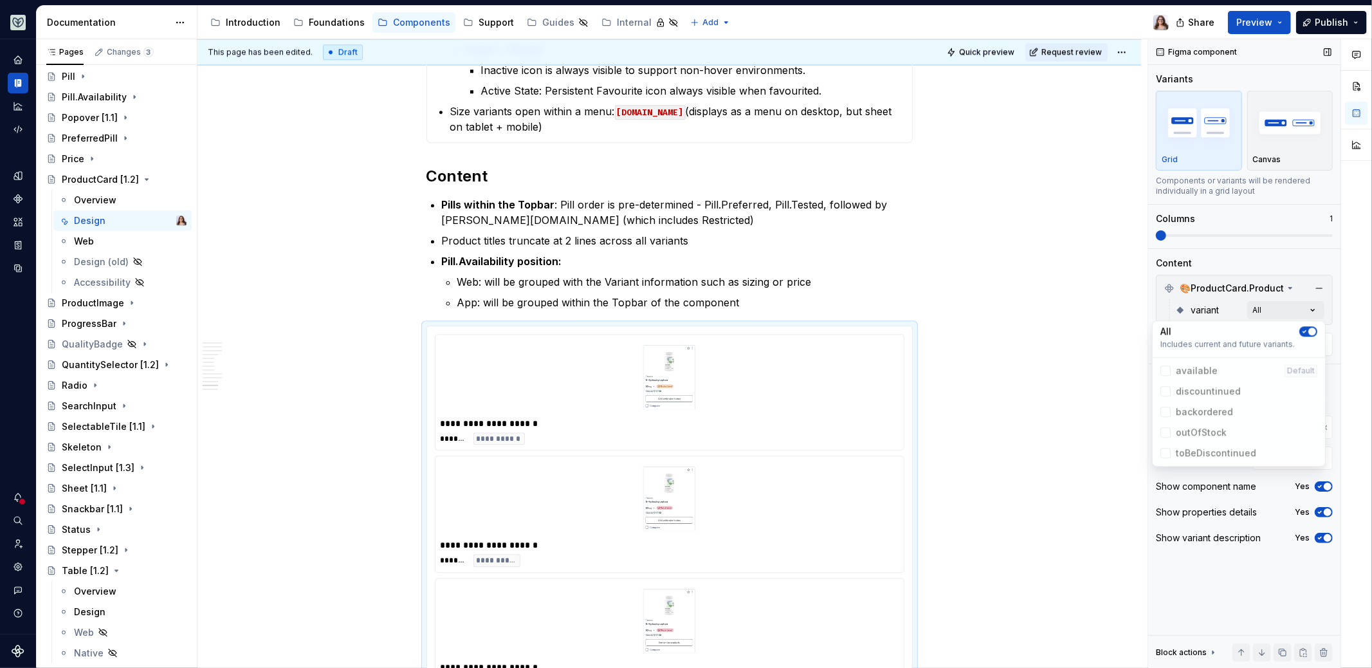
click at [1200, 225] on div "Comments Open comments No comments yet Select ‘Comment’ from the block context …" at bounding box center [1260, 353] width 224 height 629
click at [1211, 234] on span at bounding box center [1244, 235] width 177 height 3
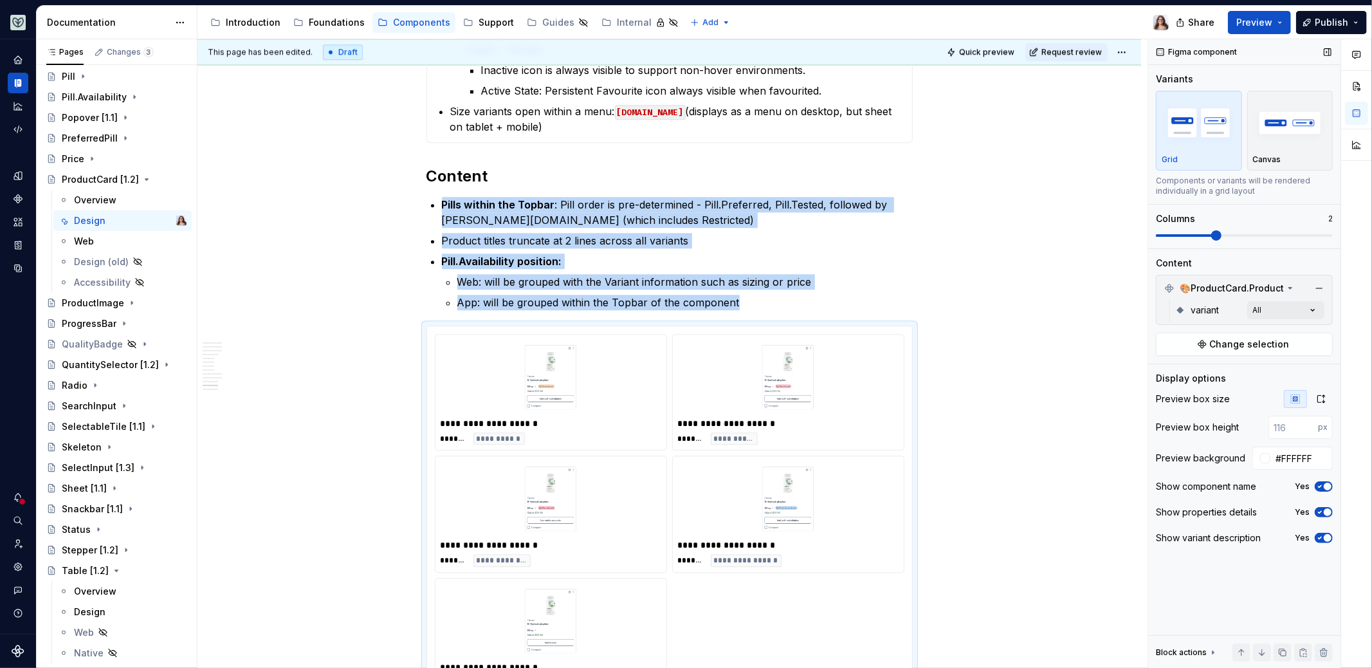
scroll to position [2866, 0]
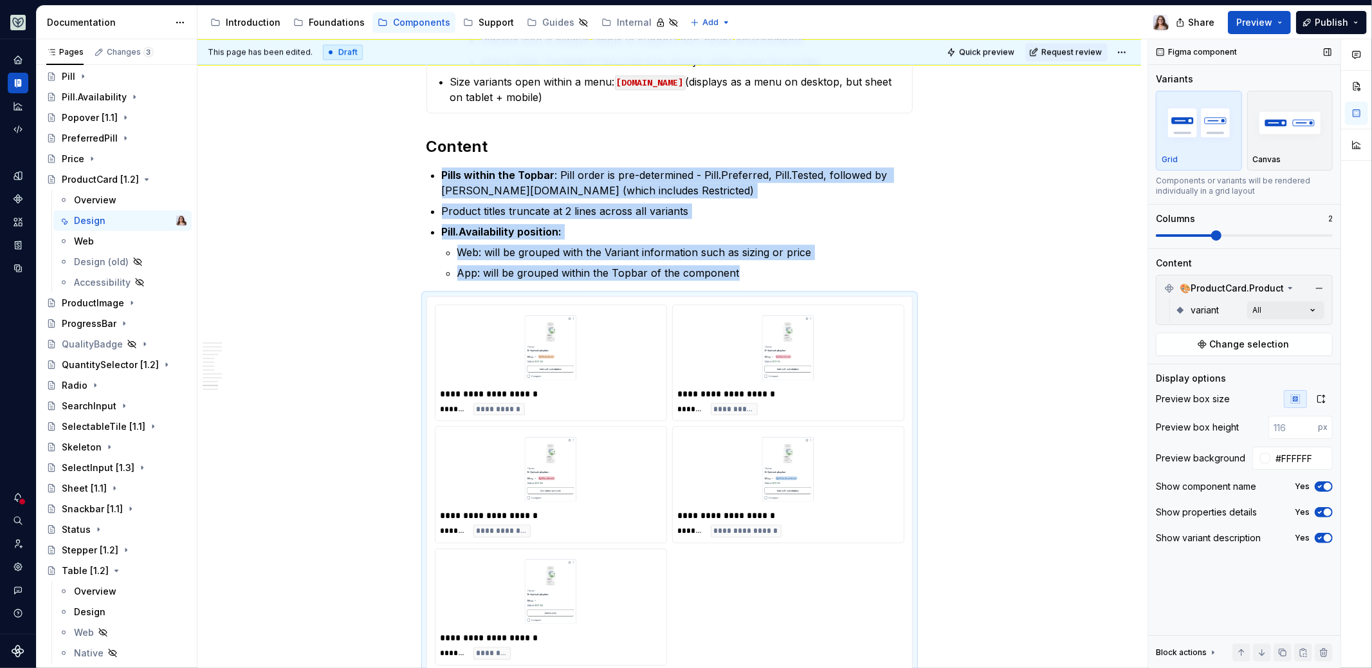
click at [1240, 234] on span at bounding box center [1244, 235] width 177 height 3
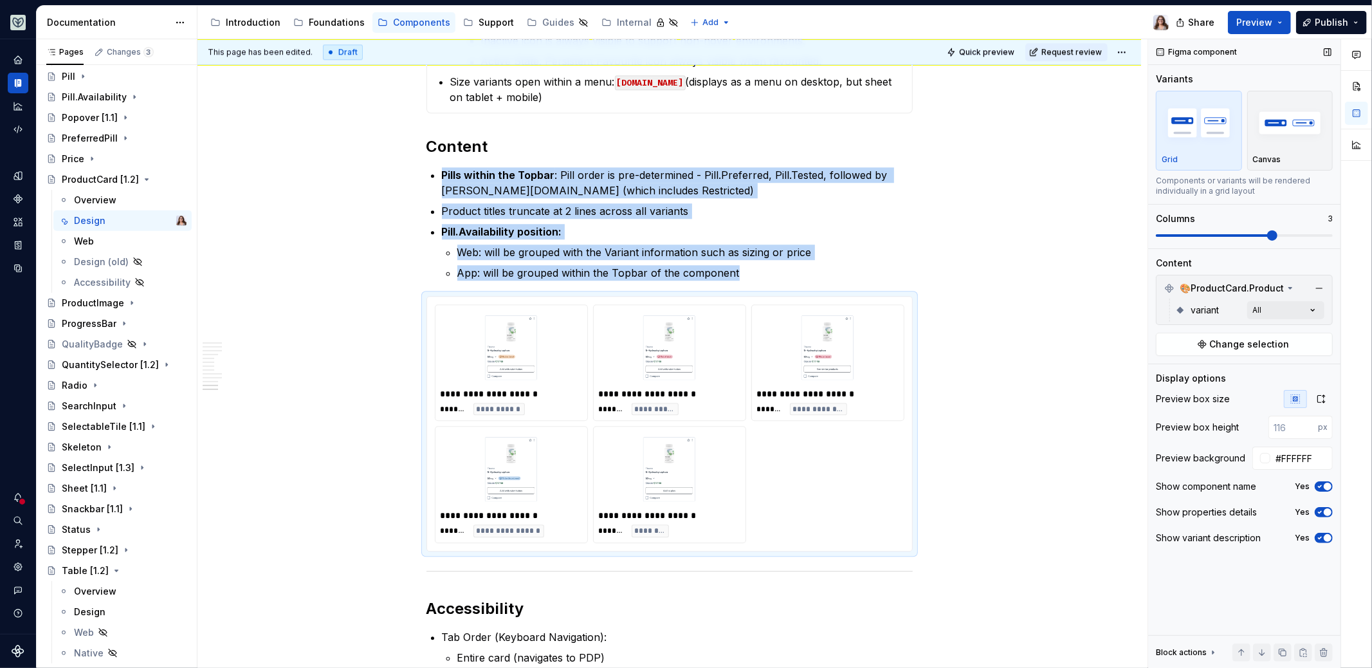
click at [1267, 230] on span at bounding box center [1272, 235] width 10 height 10
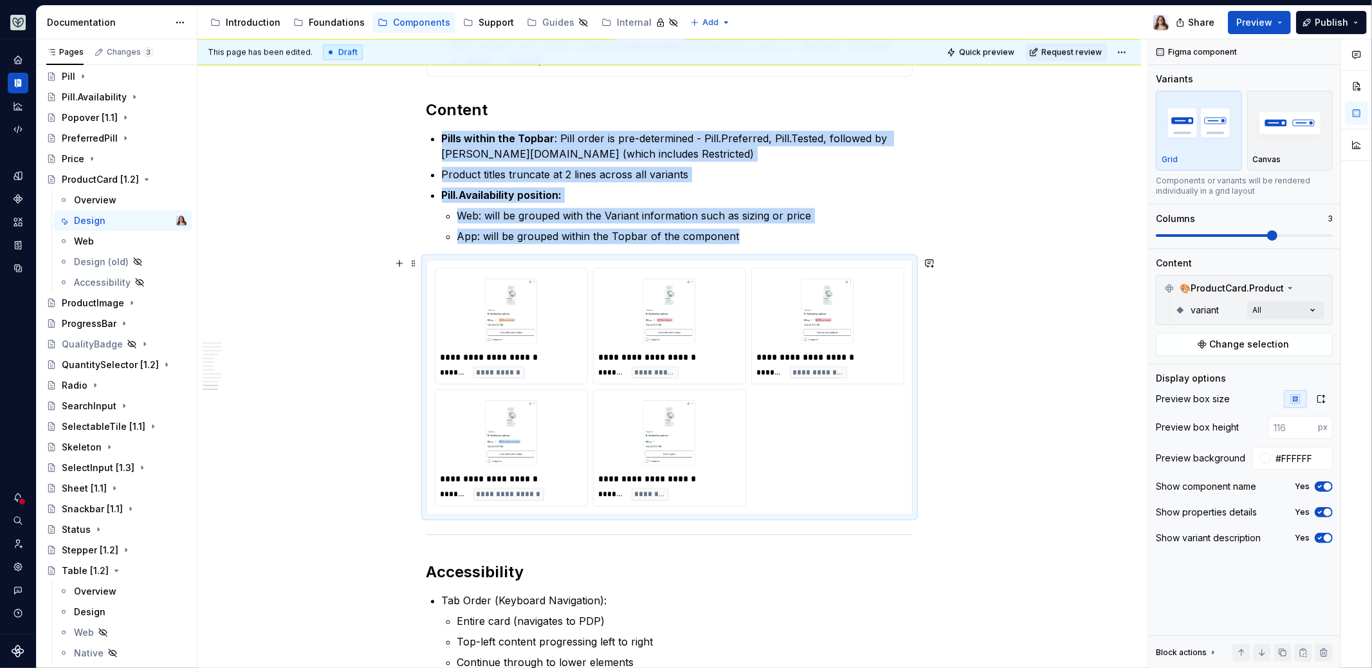
scroll to position [2909, 0]
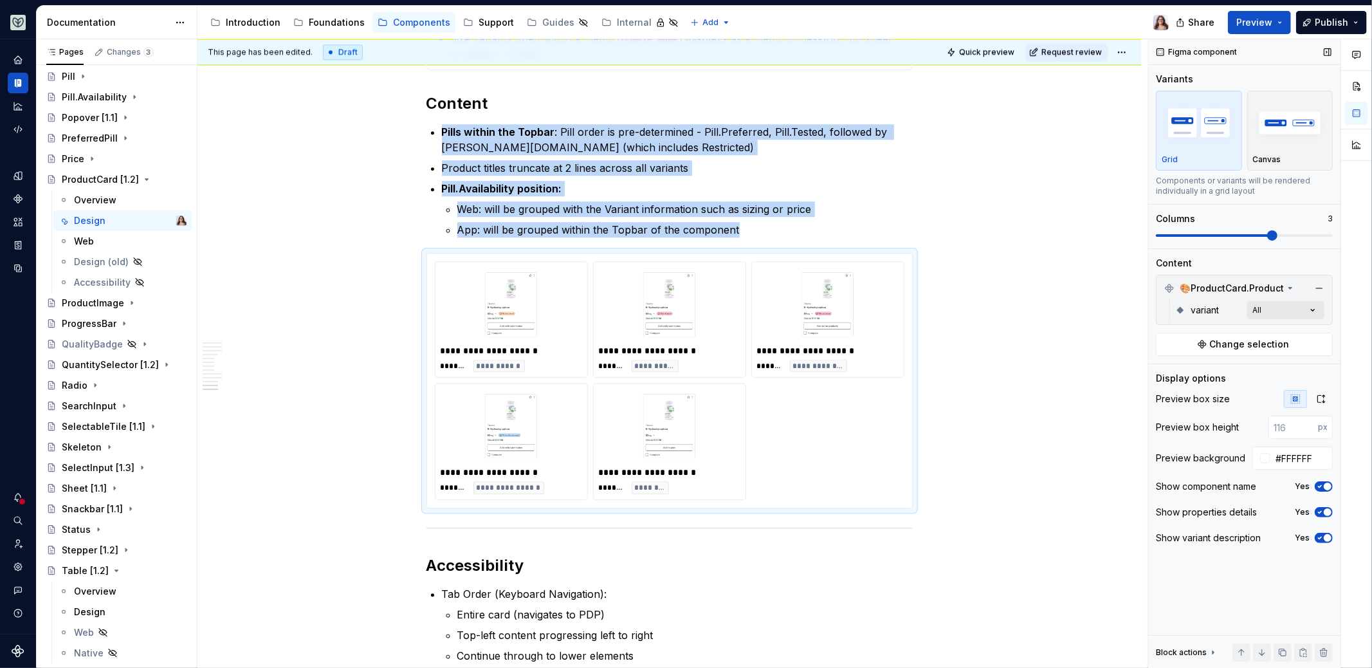
click at [1288, 311] on div "Comments Open comments No comments yet Select ‘Comment’ from the block context …" at bounding box center [1260, 353] width 224 height 629
click at [1271, 228] on div "Comments Open comments No comments yet Select ‘Comment’ from the block context …" at bounding box center [1260, 353] width 224 height 629
click at [1278, 230] on span at bounding box center [1272, 235] width 10 height 10
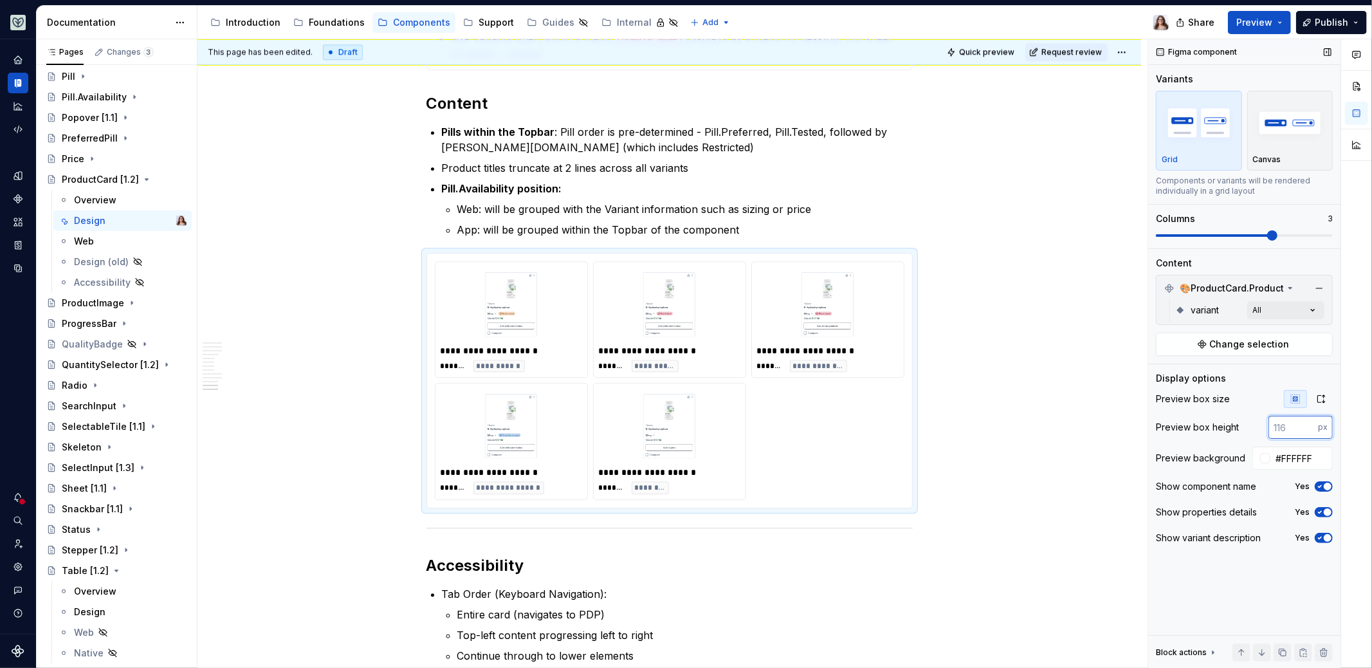
click at [1296, 429] on input "number" at bounding box center [1294, 427] width 50 height 23
type input "300"
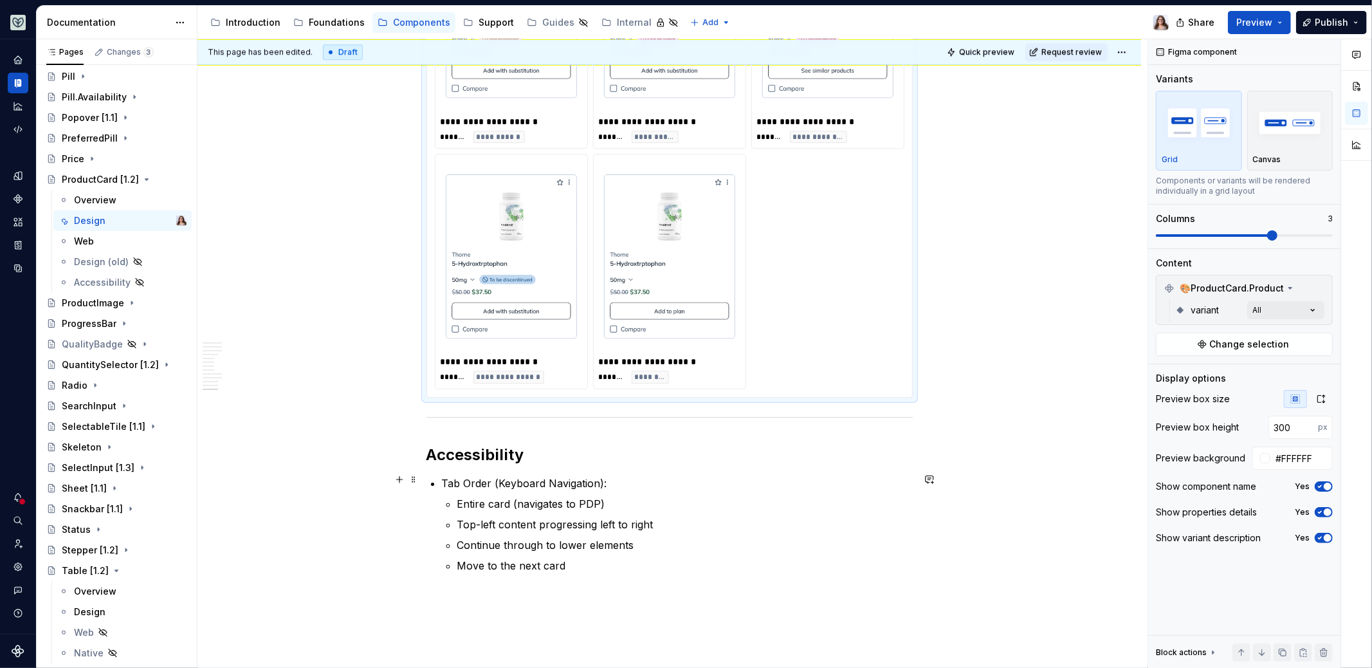
scroll to position [3267, 0]
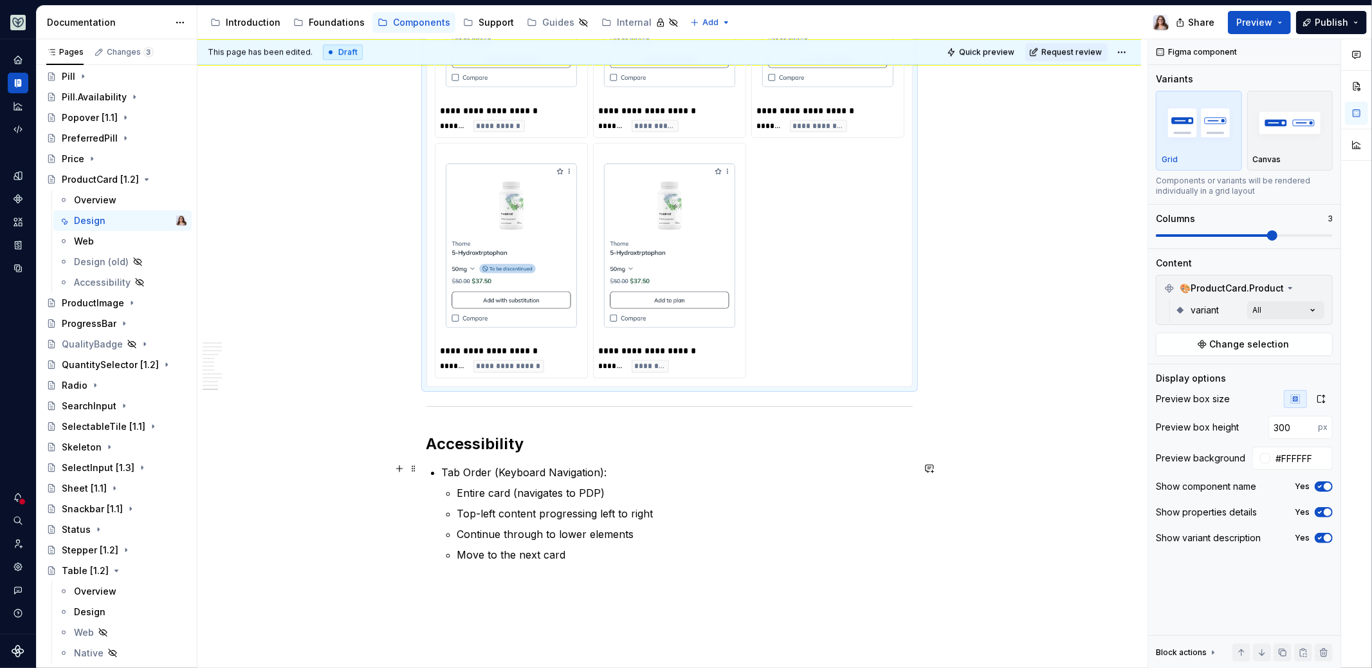
click at [611, 465] on p "Tab Order (Keyboard Navigation):" at bounding box center [677, 472] width 471 height 15
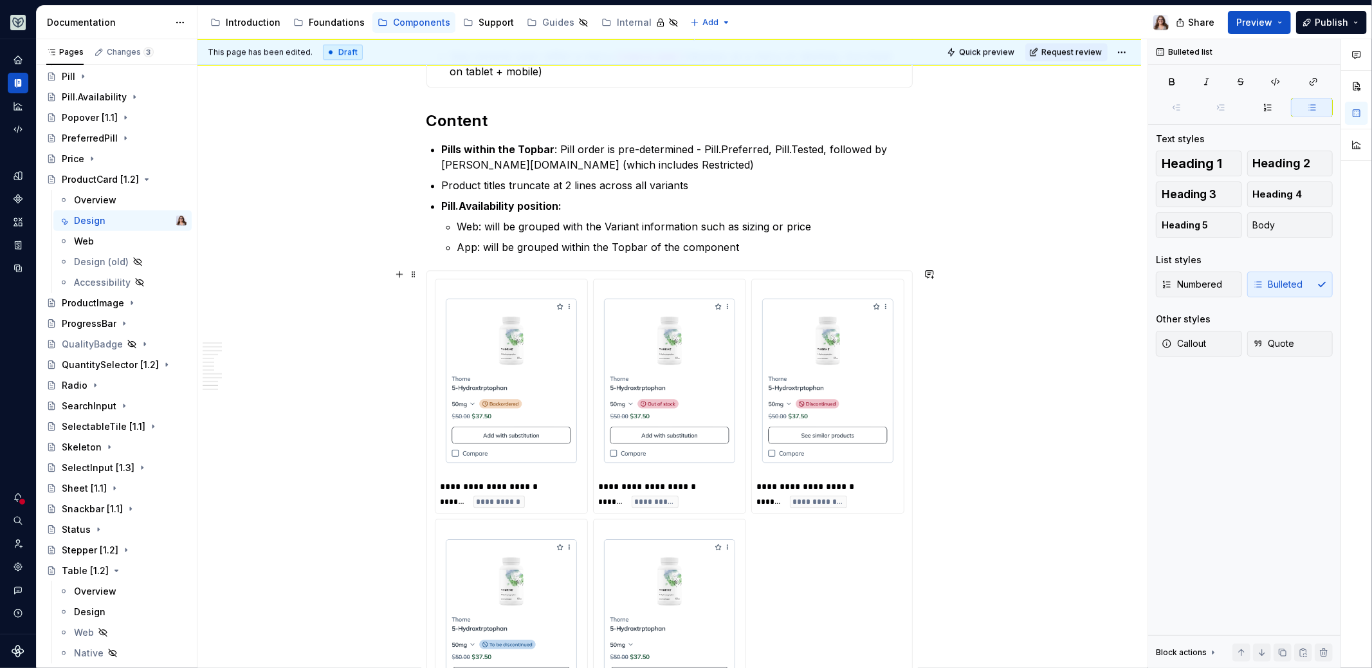
scroll to position [2806, 0]
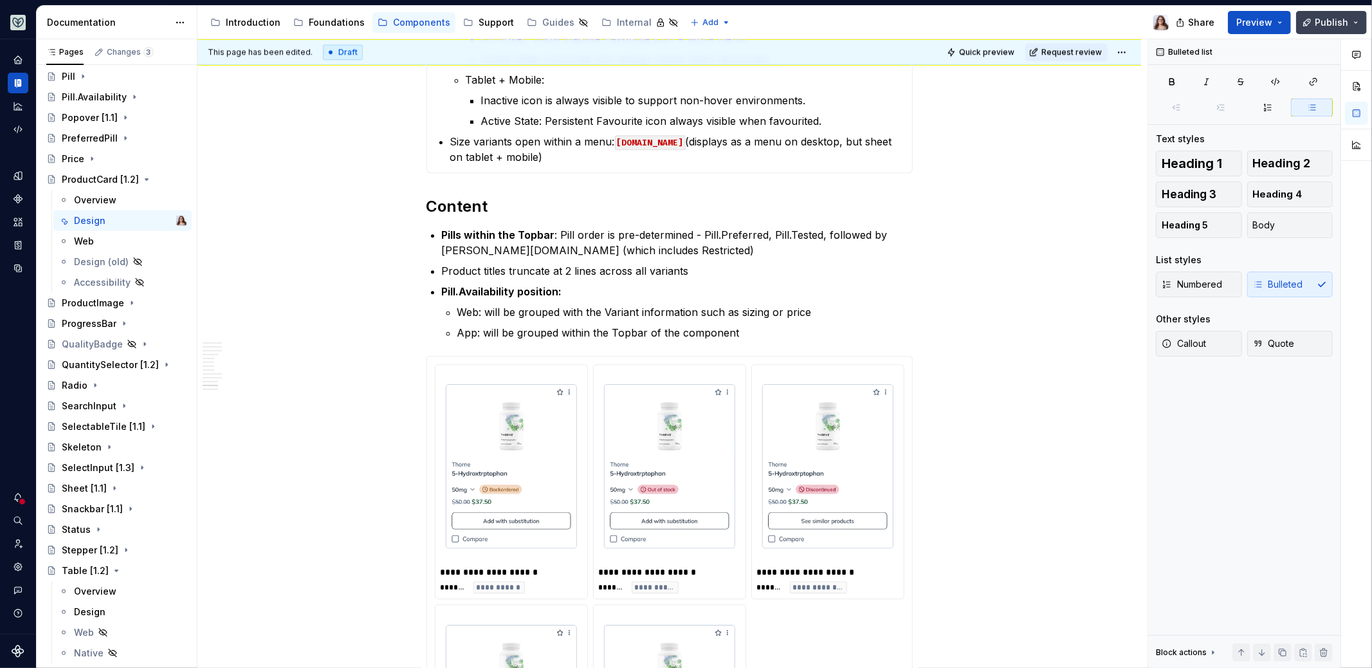
click at [1329, 24] on span "Publish" at bounding box center [1331, 22] width 33 height 13
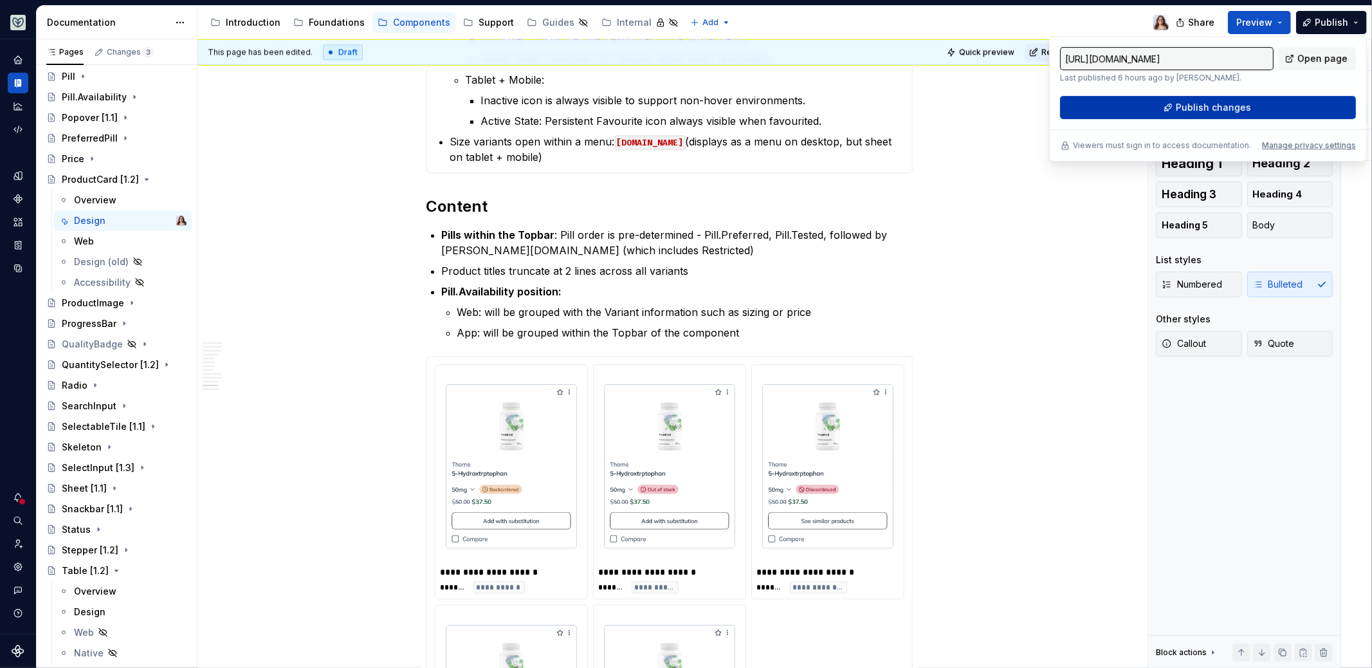
click at [1218, 106] on span "Publish changes" at bounding box center [1213, 107] width 75 height 13
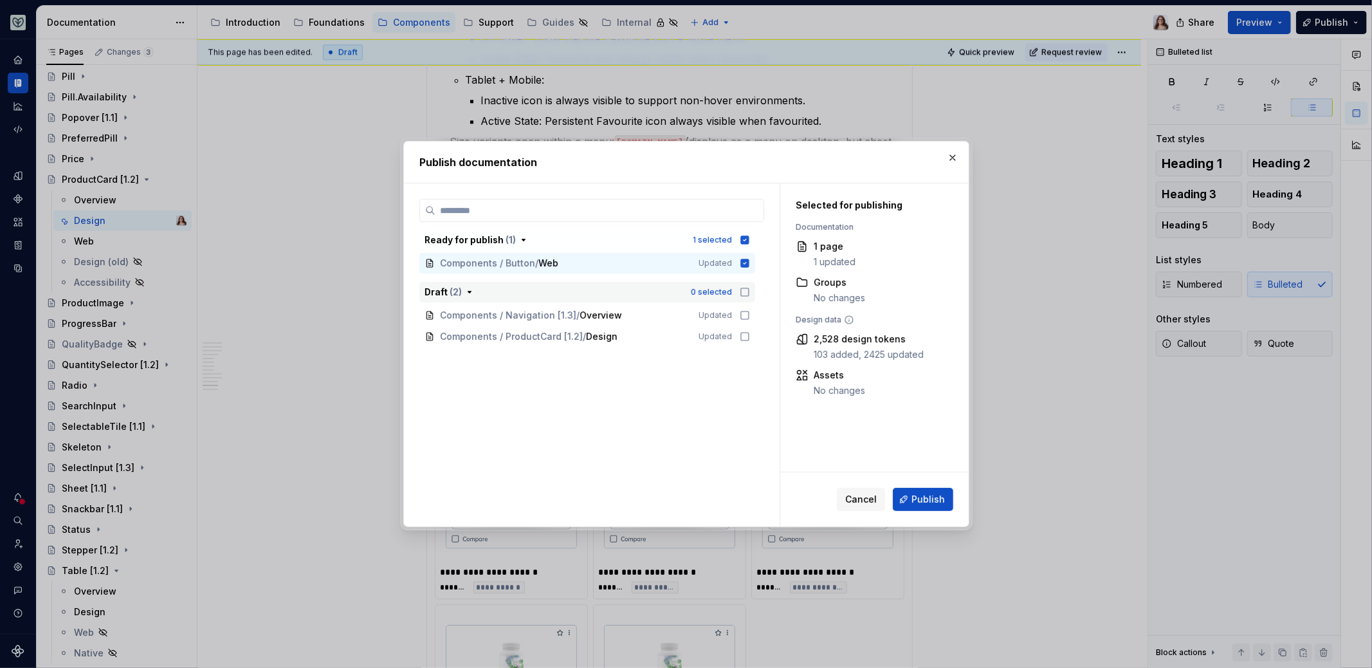
click at [744, 294] on icon "button" at bounding box center [745, 292] width 10 height 10
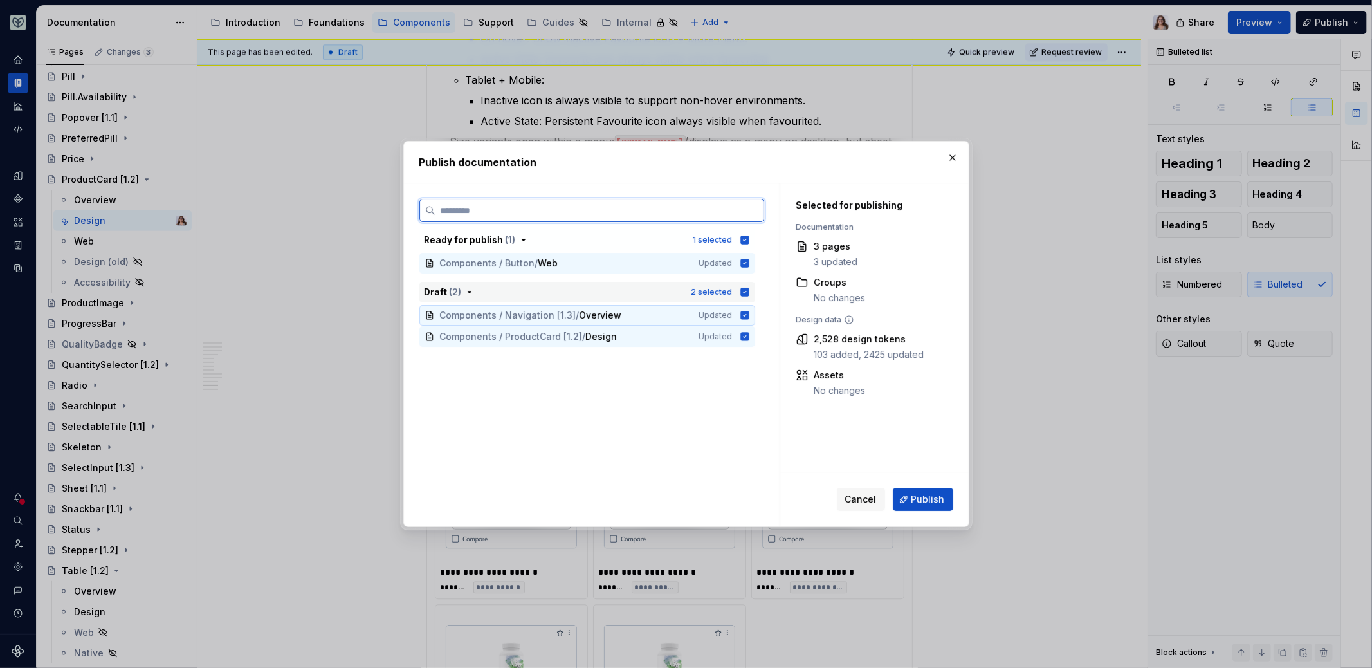
click at [744, 315] on icon at bounding box center [745, 315] width 10 height 10
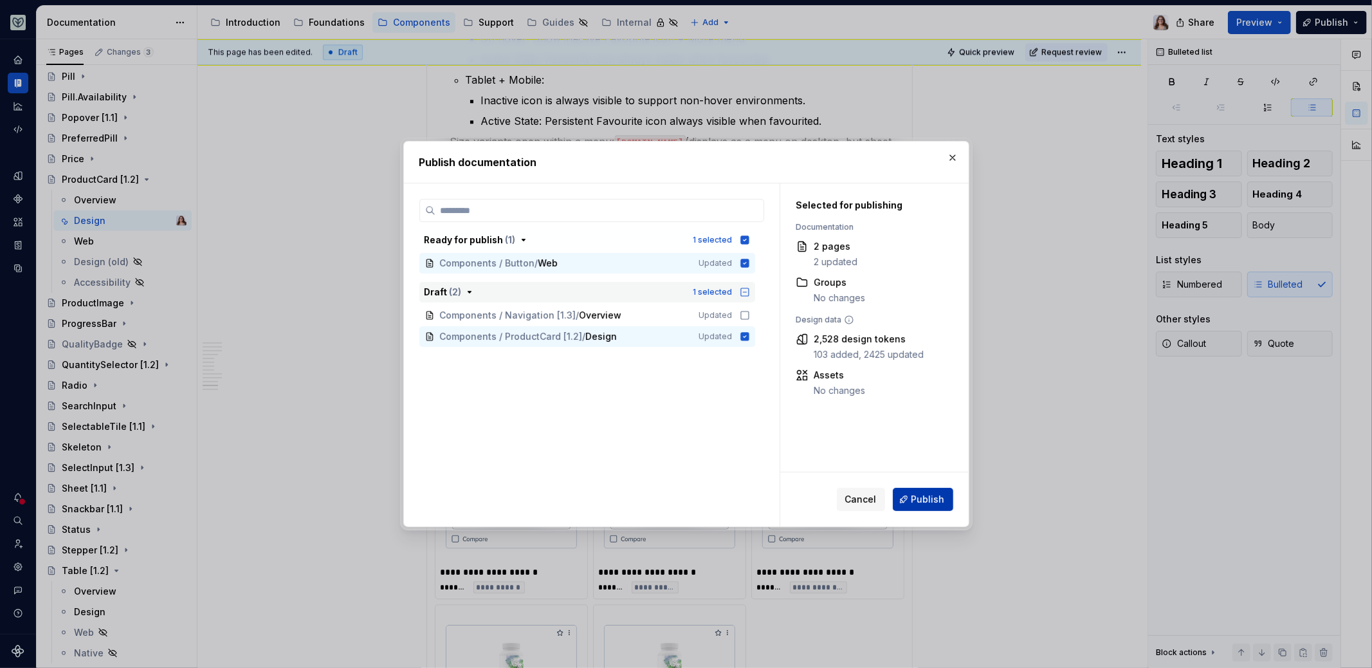
click at [925, 499] on span "Publish" at bounding box center [928, 499] width 33 height 13
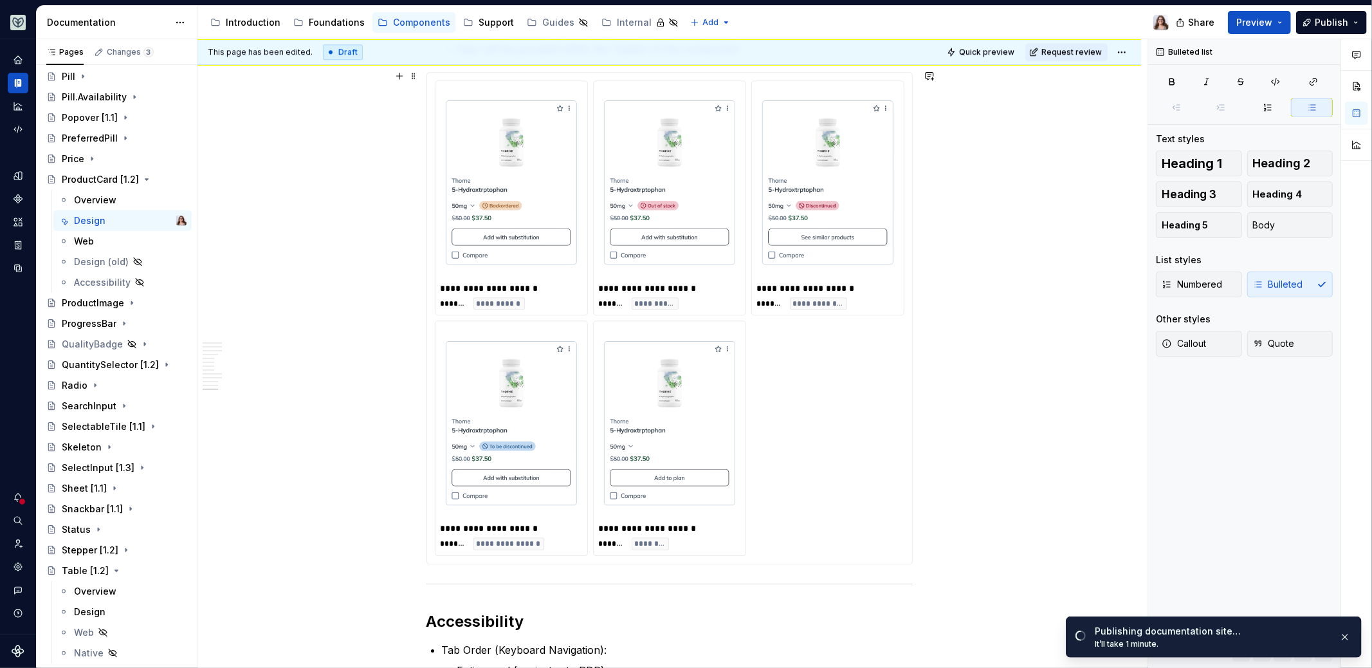
scroll to position [3086, 0]
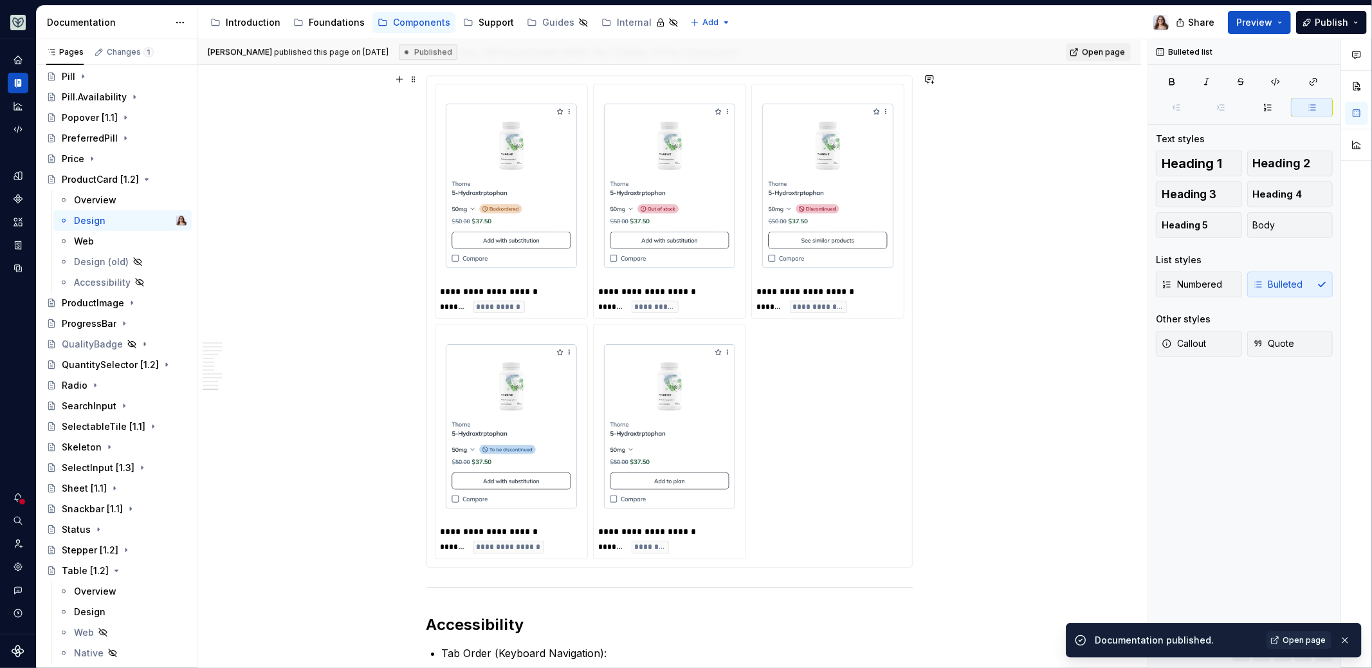
click at [561, 383] on img at bounding box center [511, 426] width 131 height 183
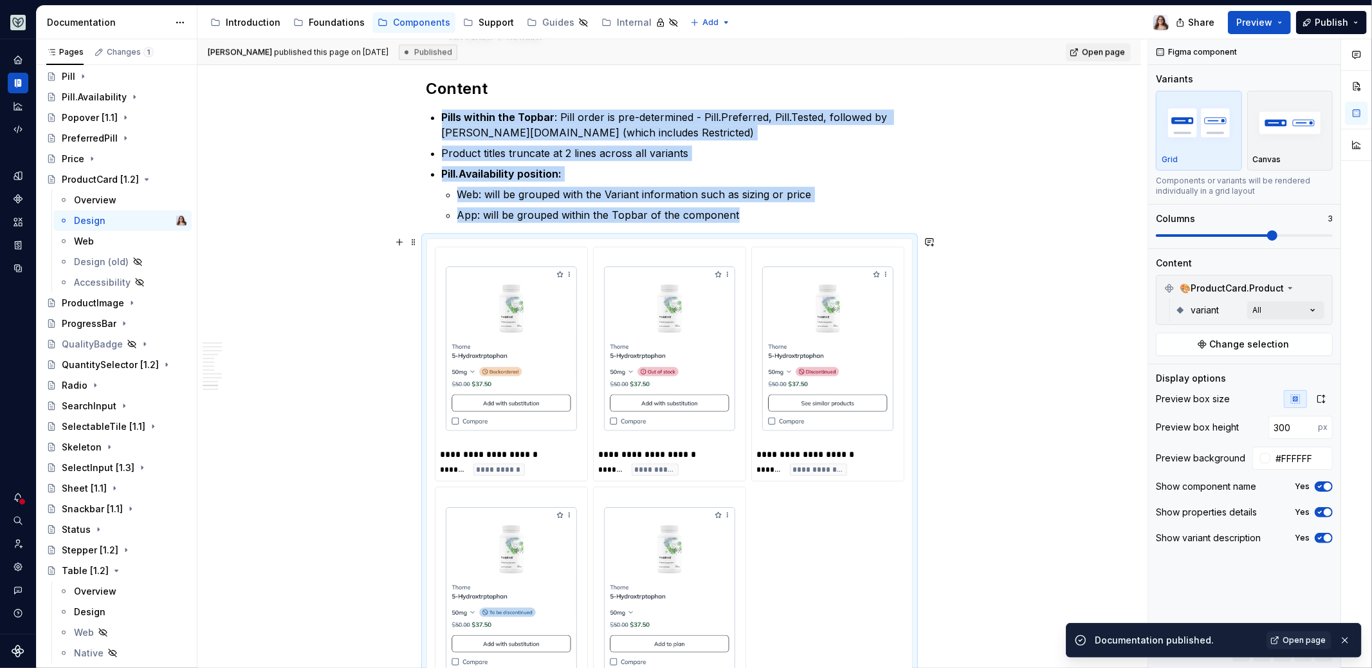
scroll to position [2923, 0]
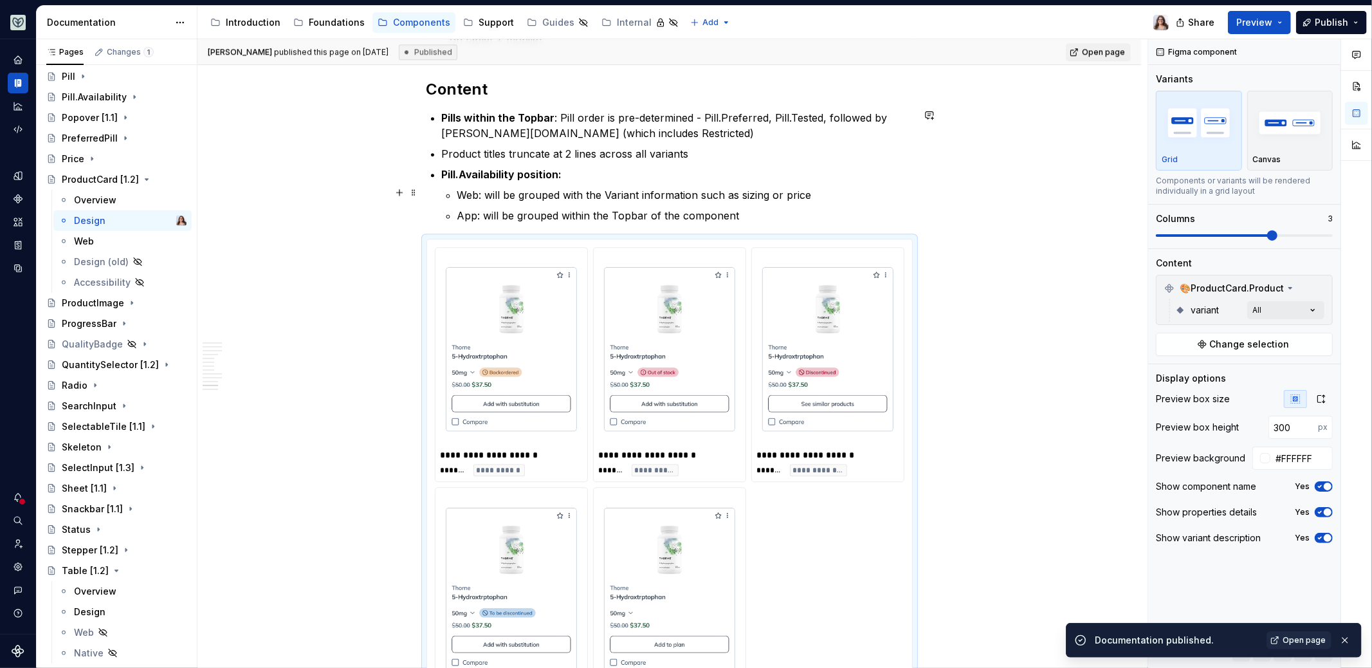
click at [485, 192] on p "Web: will be grouped with the Variant information such as sizing or price" at bounding box center [685, 194] width 456 height 15
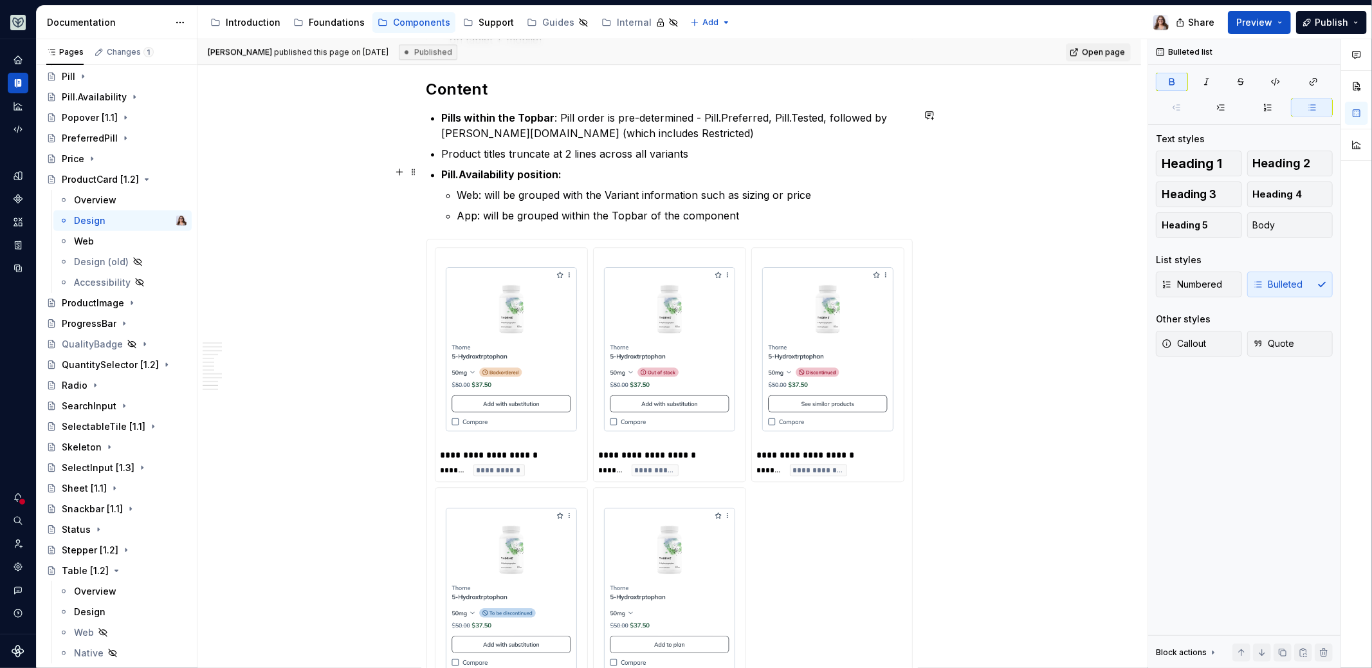
click at [564, 171] on p "Pill.Availability position:" at bounding box center [677, 174] width 471 height 15
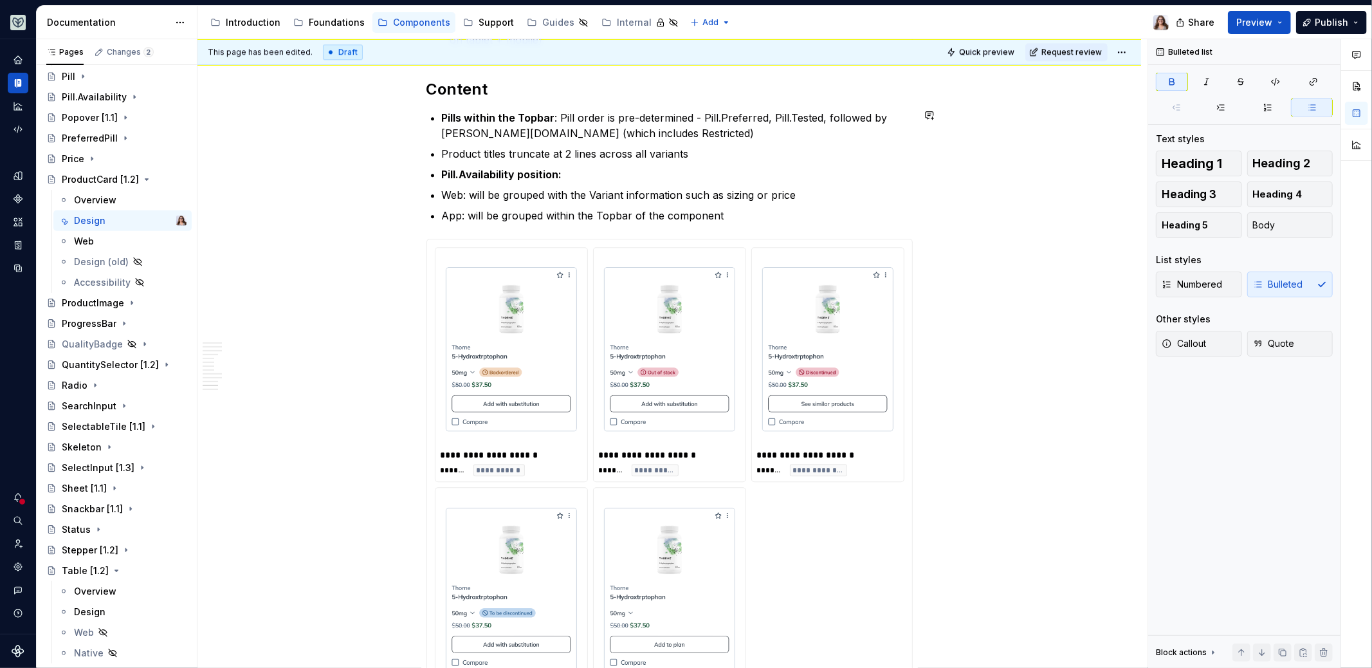
type textarea "*"
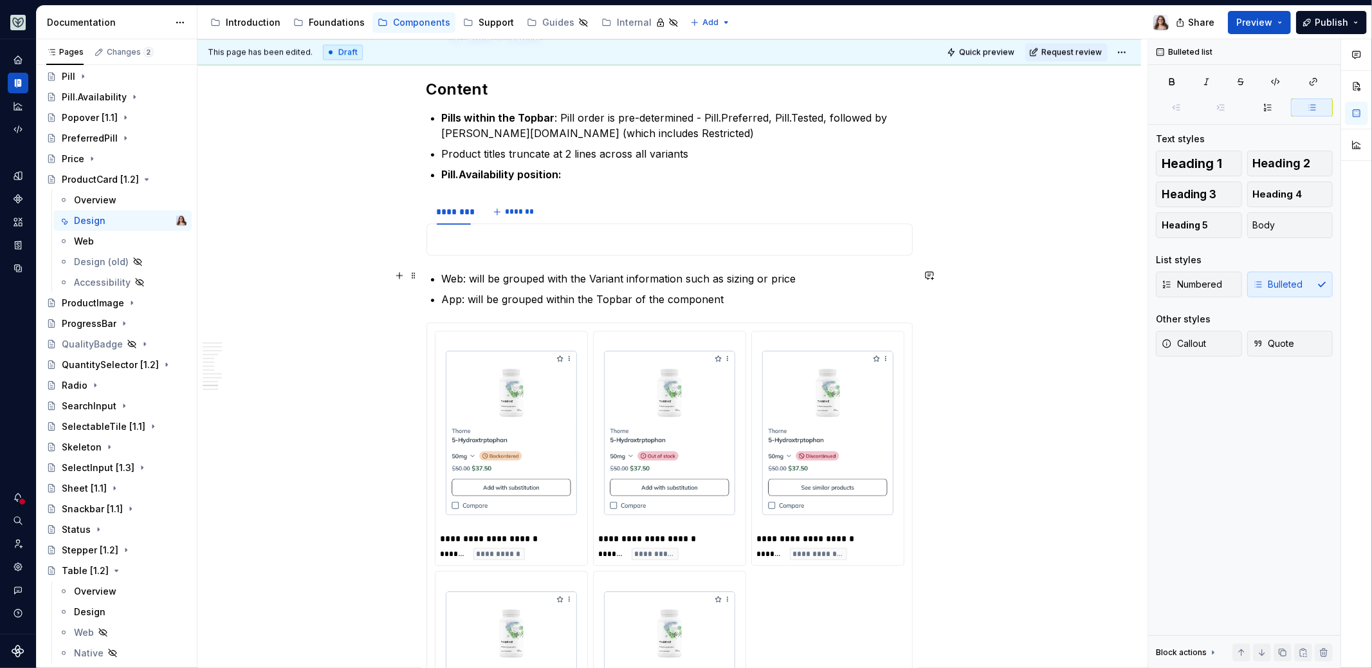
click at [497, 274] on p "Web: will be grouped with the Variant information such as sizing or price" at bounding box center [677, 278] width 471 height 15
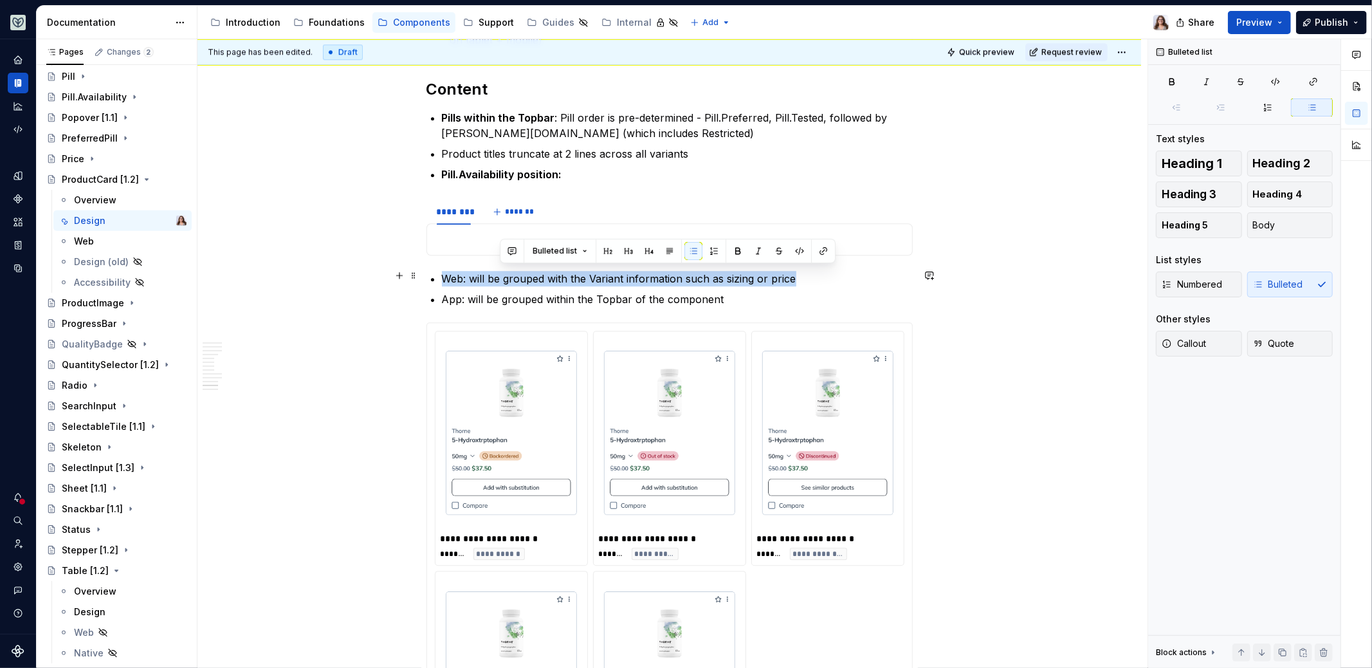
click at [497, 274] on p "Web: will be grouped with the Variant information such as sizing or price" at bounding box center [677, 278] width 471 height 15
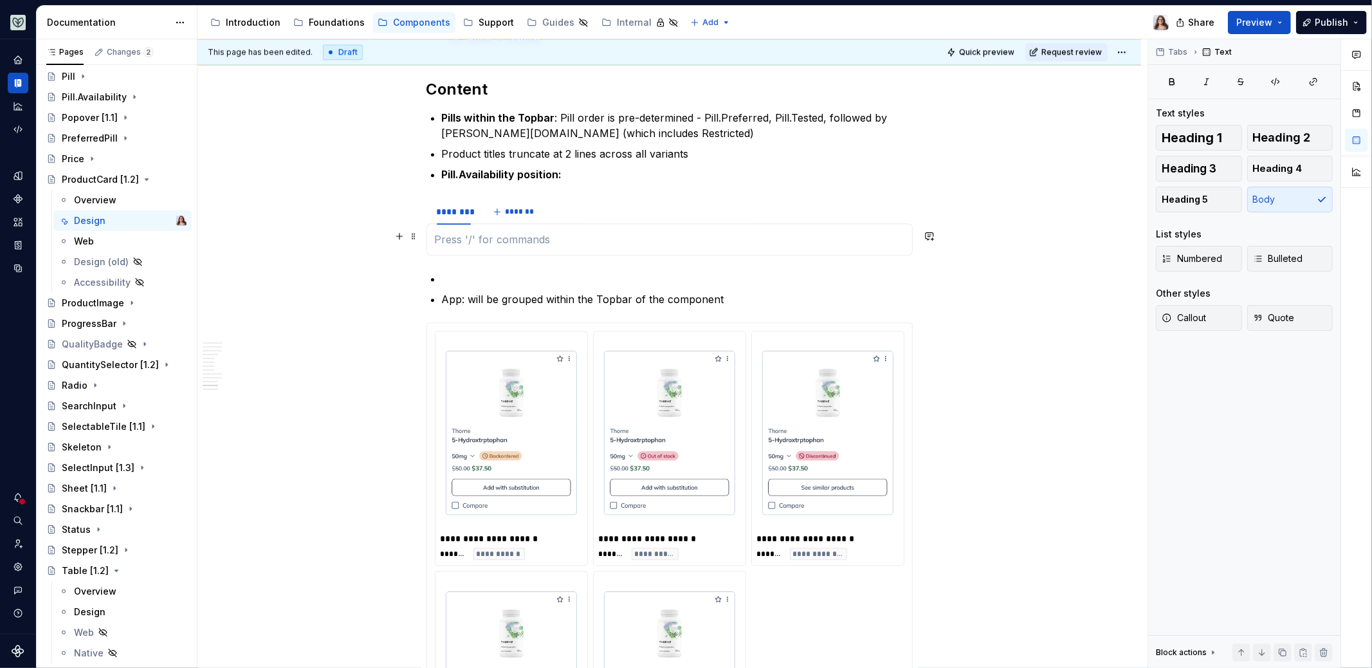
click at [459, 232] on p at bounding box center [670, 239] width 470 height 15
click at [497, 391] on img at bounding box center [511, 433] width 131 height 183
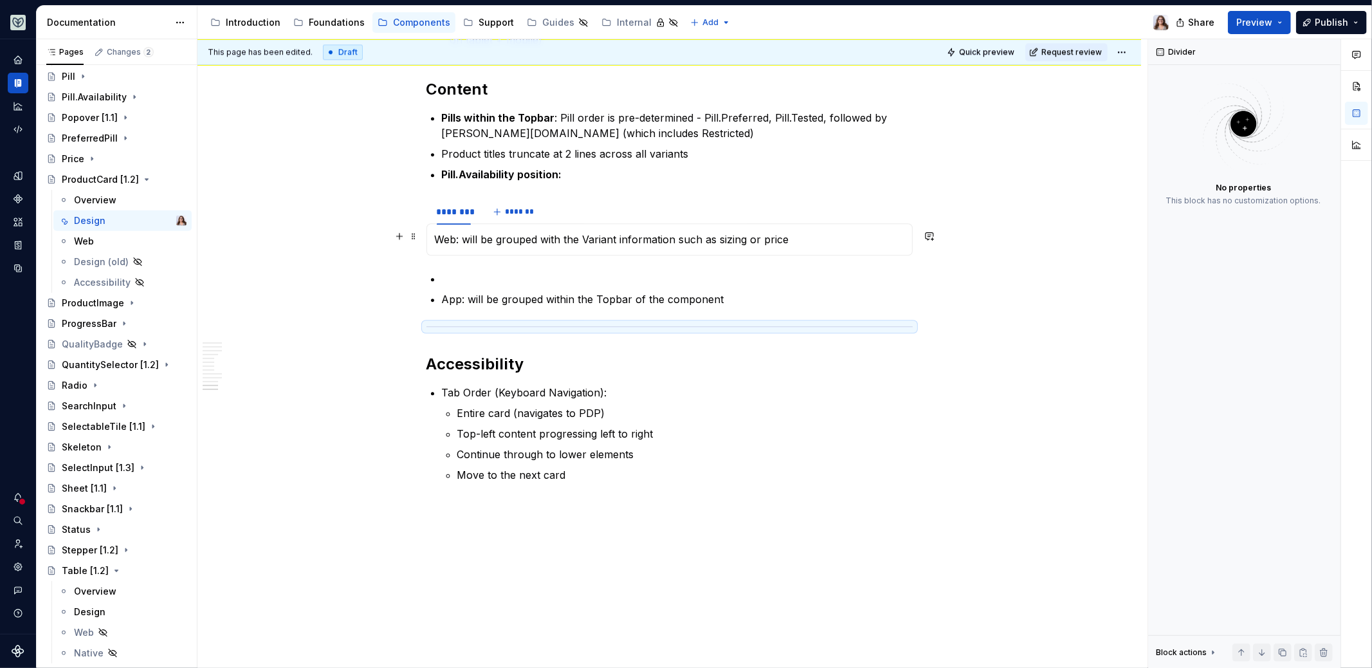
click at [810, 232] on p "Web: will be grouped with the Variant information such as sizing or price" at bounding box center [670, 239] width 470 height 15
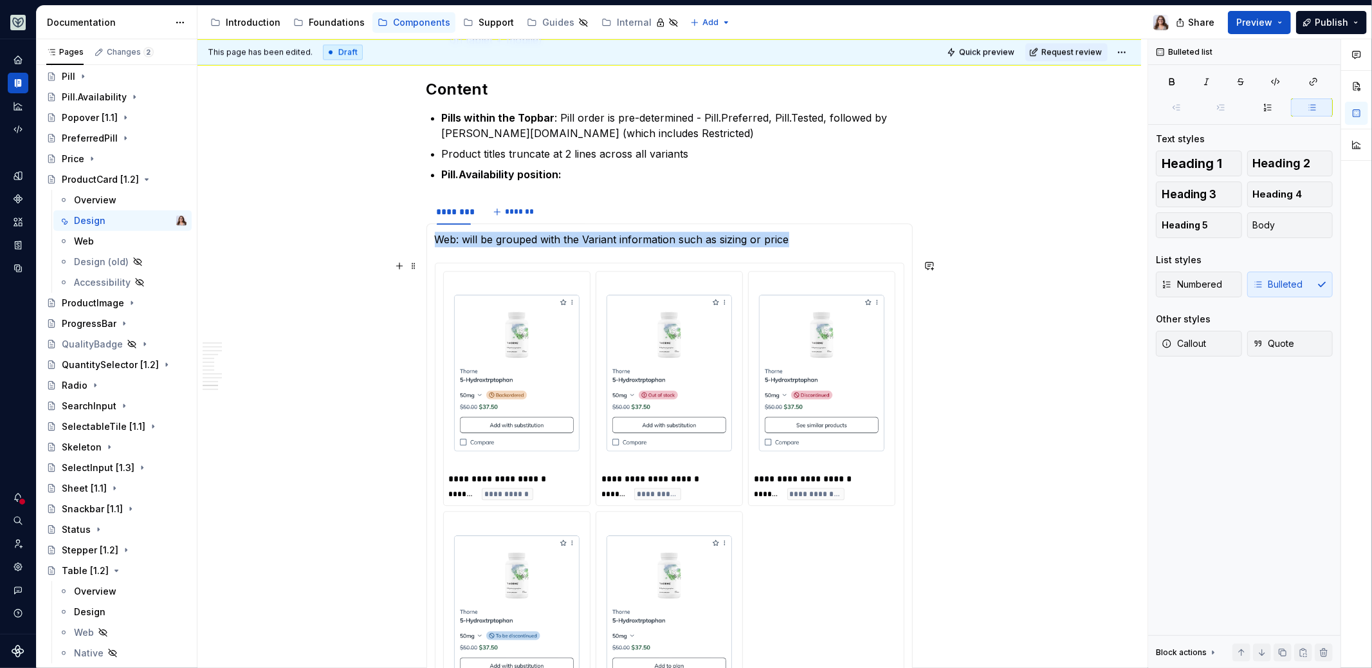
click at [668, 382] on img at bounding box center [669, 373] width 125 height 183
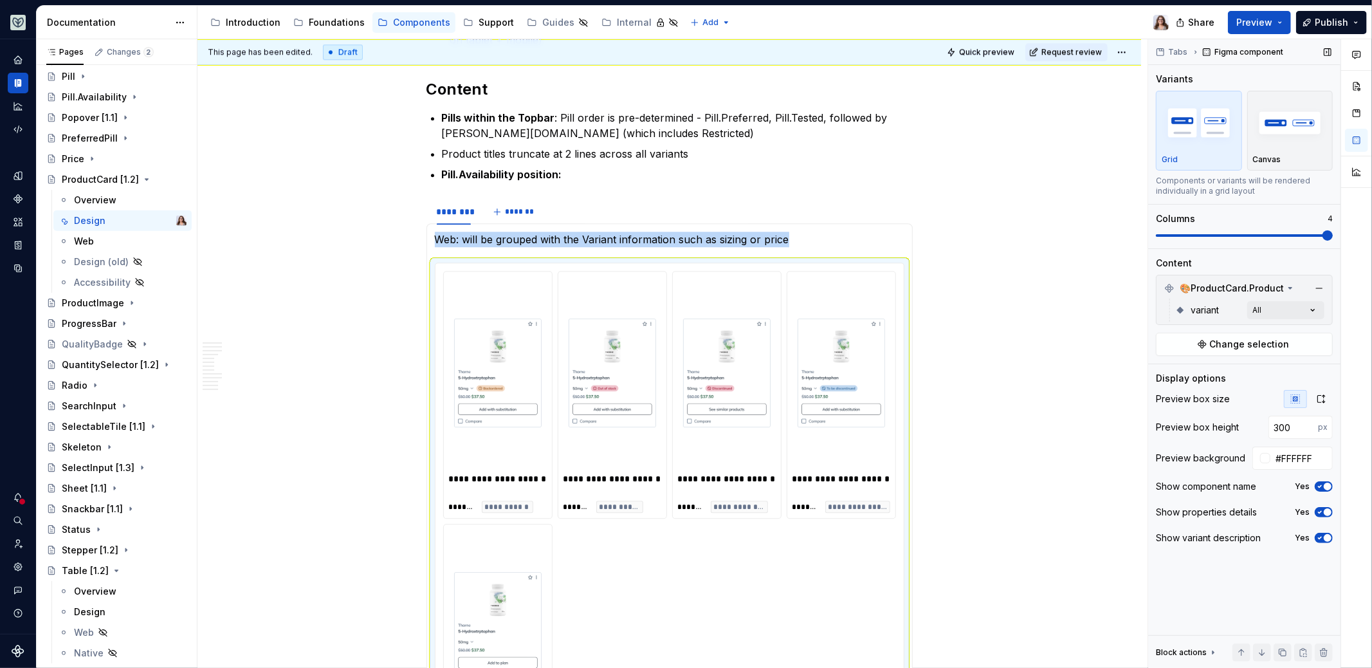
scroll to position [3030, 0]
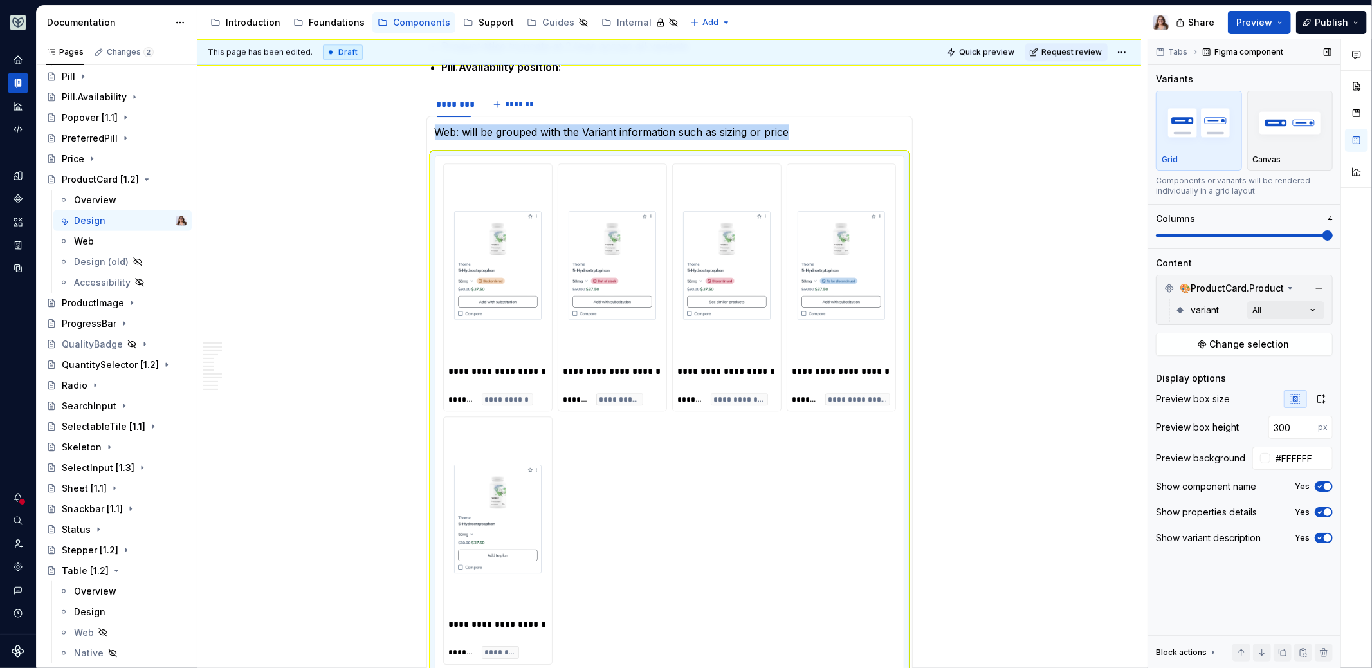
click at [1325, 231] on span at bounding box center [1328, 235] width 10 height 10
click at [1304, 306] on div "Comments Open comments No comments yet Select ‘Comment’ from the block context …" at bounding box center [1260, 353] width 224 height 629
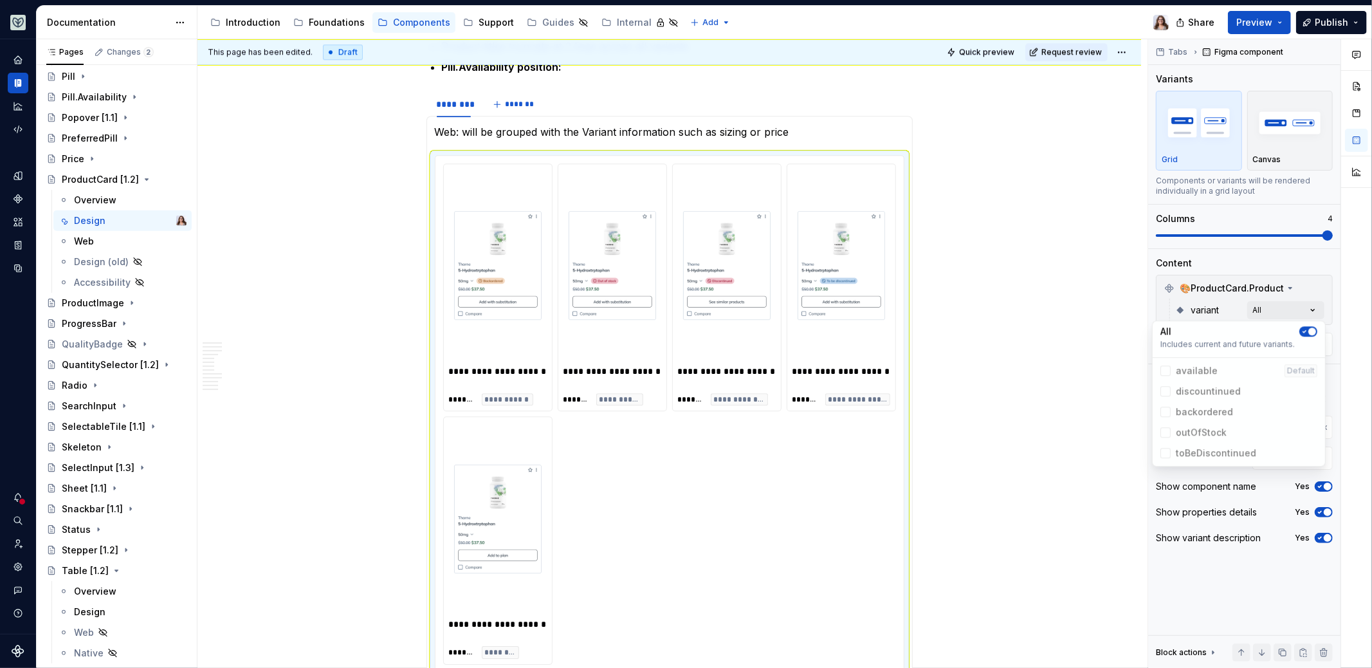
click at [1165, 368] on span "available Default" at bounding box center [1239, 370] width 167 height 21
click at [1307, 333] on icon "button" at bounding box center [1305, 331] width 10 height 8
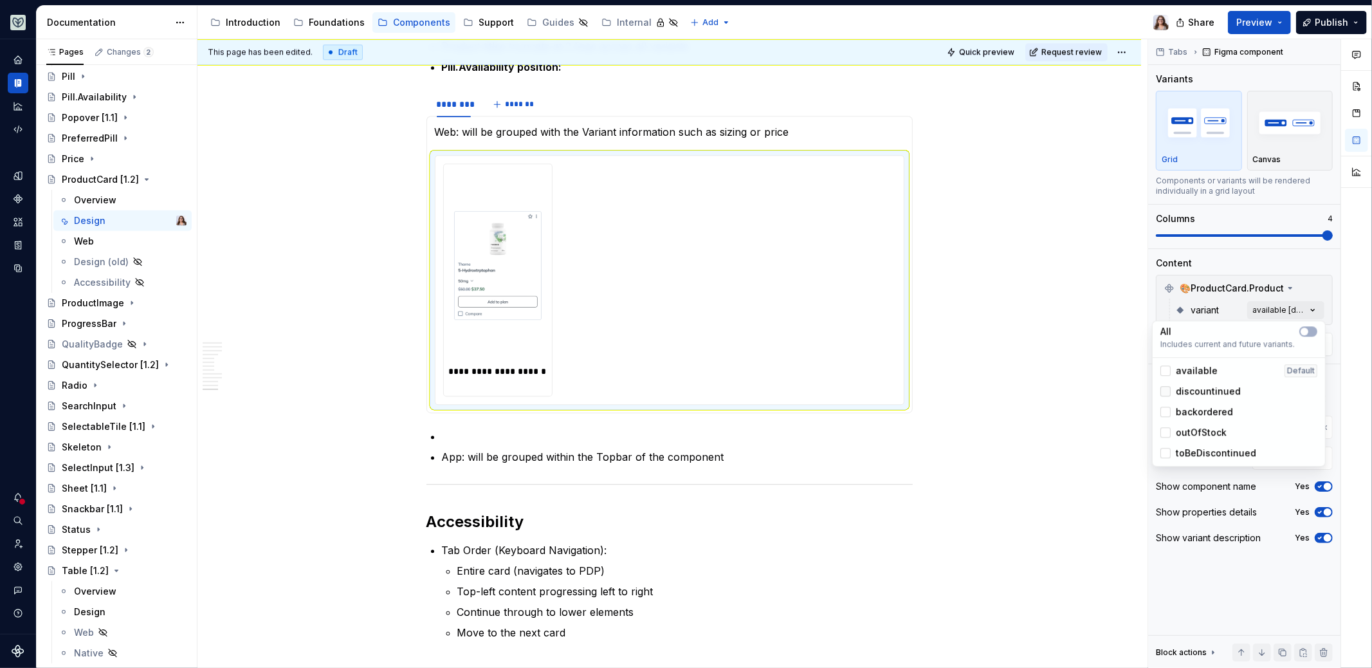
click at [1168, 391] on div at bounding box center [1166, 391] width 10 height 10
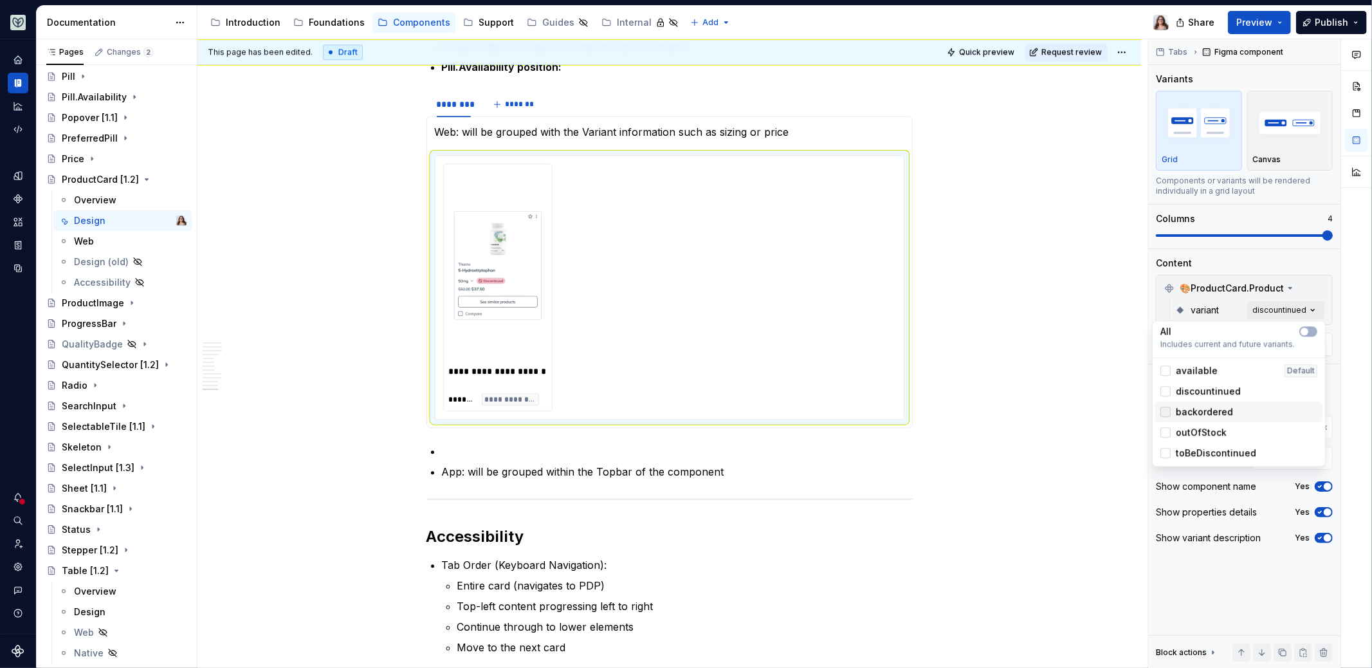
click at [1169, 414] on div at bounding box center [1166, 412] width 10 height 10
click at [1169, 429] on div at bounding box center [1166, 432] width 10 height 10
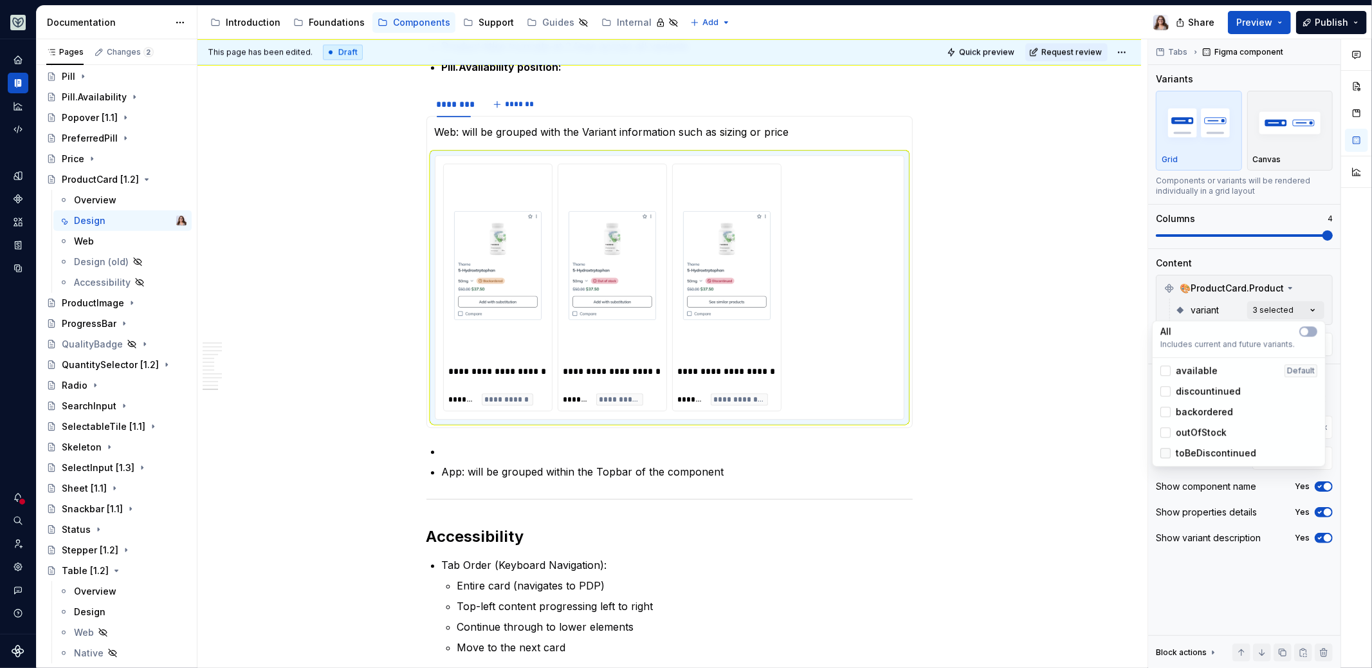
click at [1169, 452] on div at bounding box center [1166, 453] width 10 height 10
click at [1018, 353] on html "Aviary Dataset Fullscript Documentation Accessibility guide for tree Page tree.…" at bounding box center [686, 334] width 1372 height 668
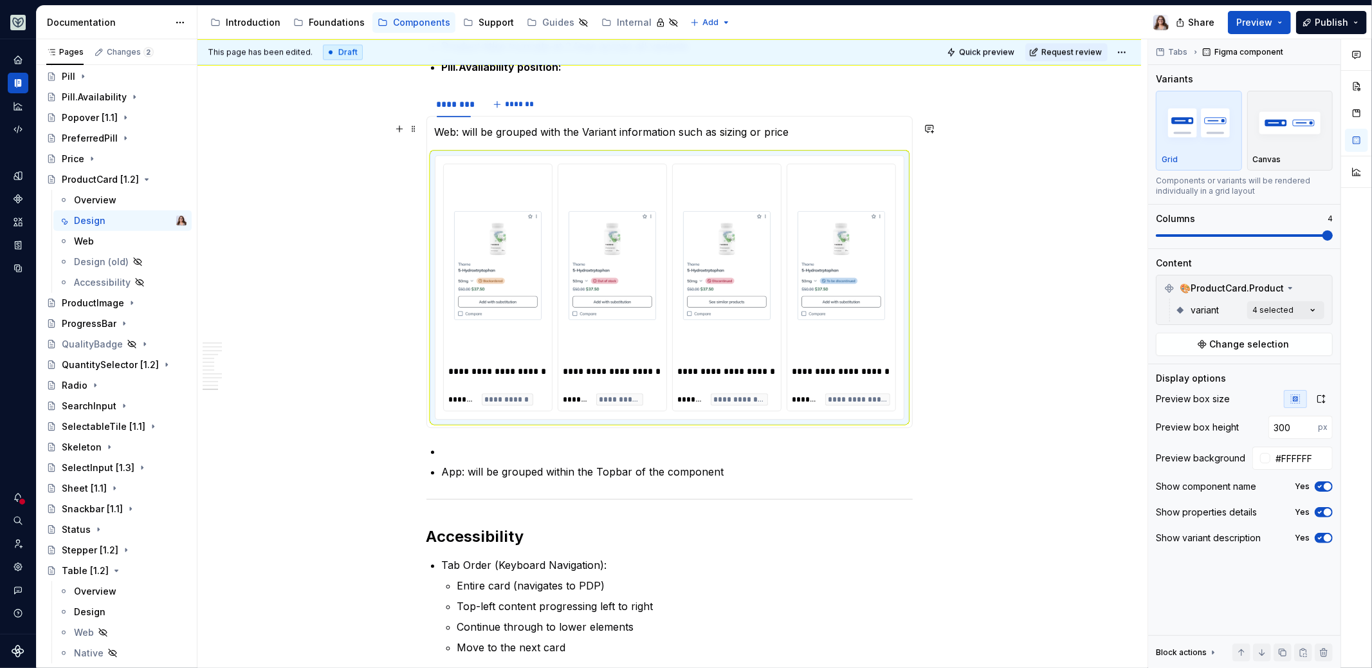
click at [811, 124] on p "Web: will be grouped with the Variant information such as sizing or price" at bounding box center [670, 131] width 470 height 15
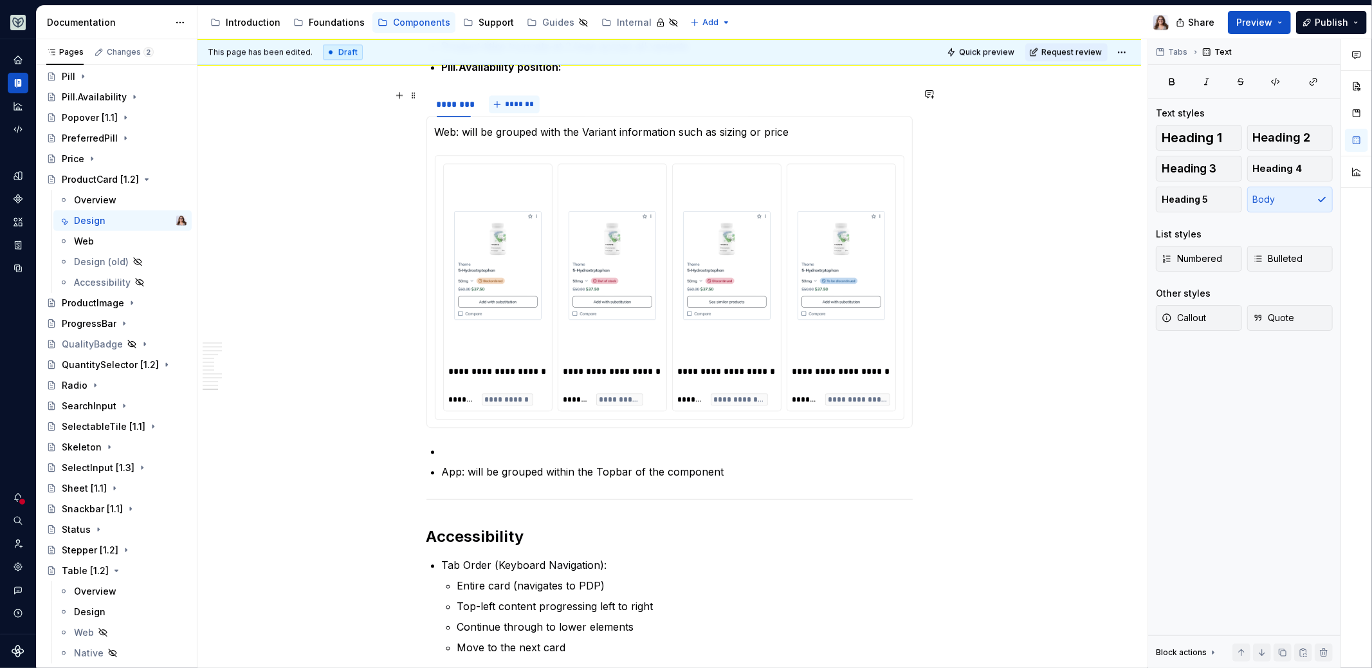
click at [502, 101] on button "*******" at bounding box center [514, 104] width 51 height 18
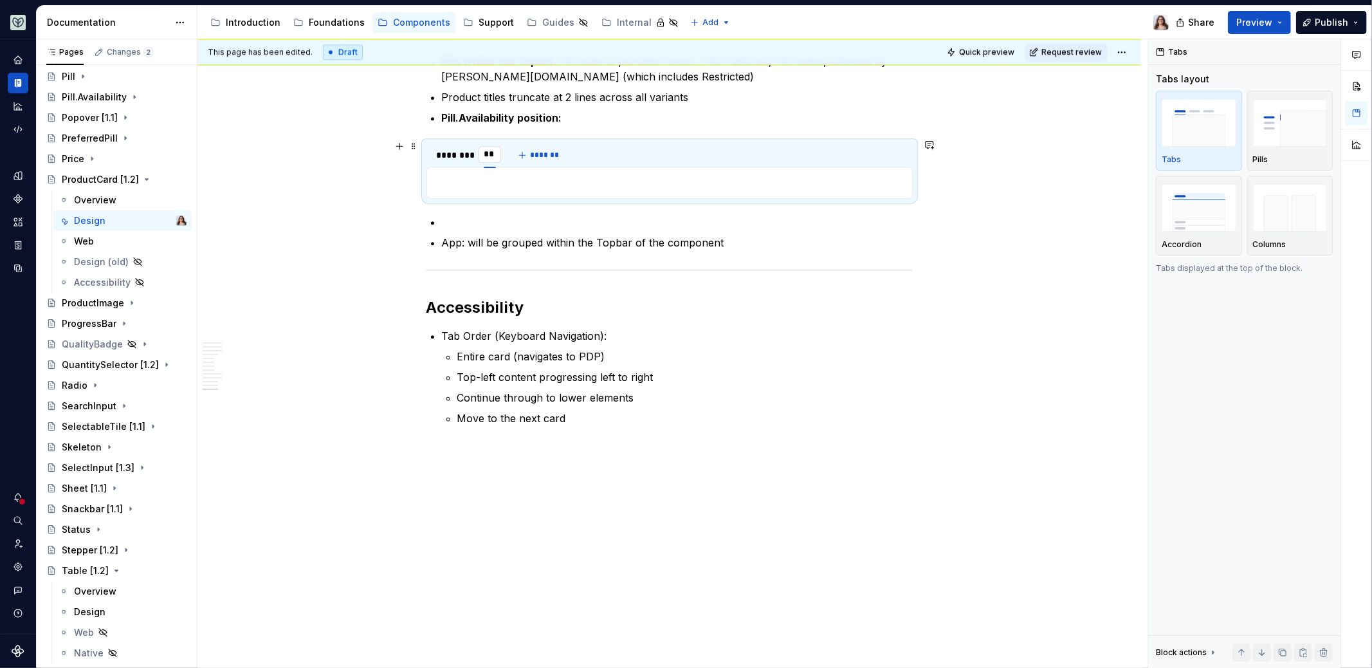
type input "***"
click at [448, 149] on div "********" at bounding box center [454, 155] width 34 height 13
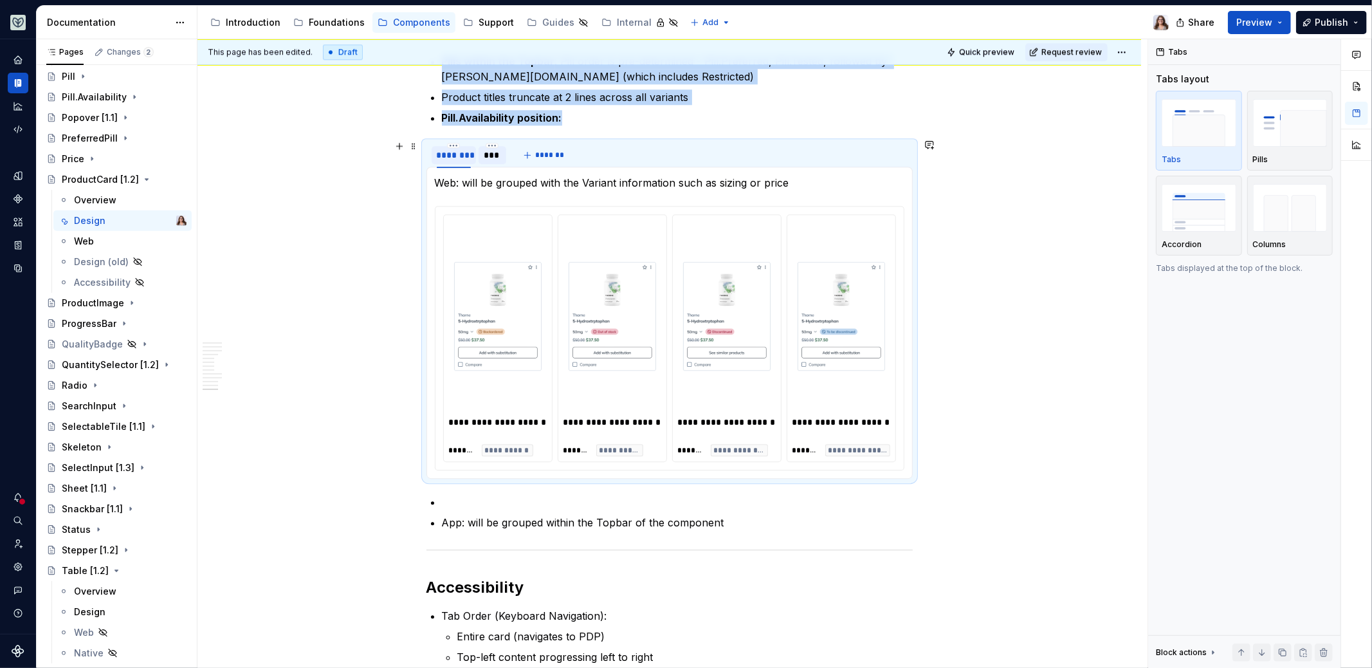
click at [453, 153] on div "********" at bounding box center [454, 155] width 34 height 13
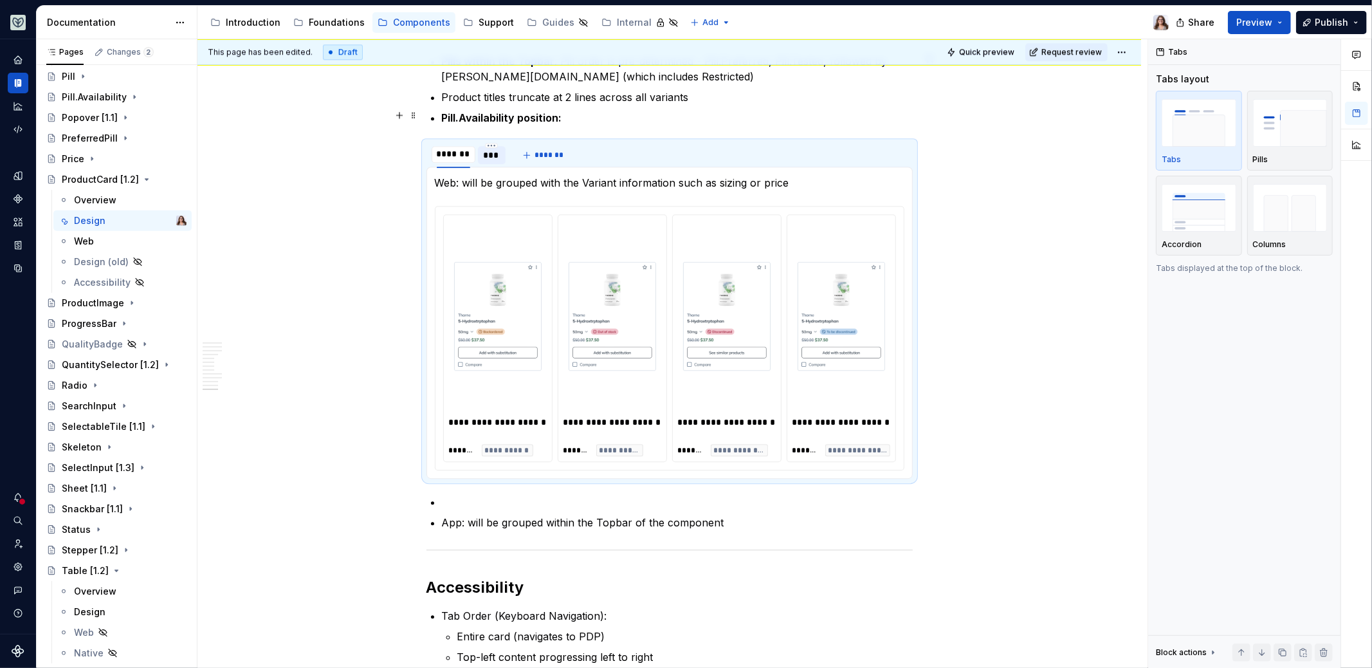
click at [443, 113] on strong "Pill.Availability position:" at bounding box center [502, 117] width 120 height 13
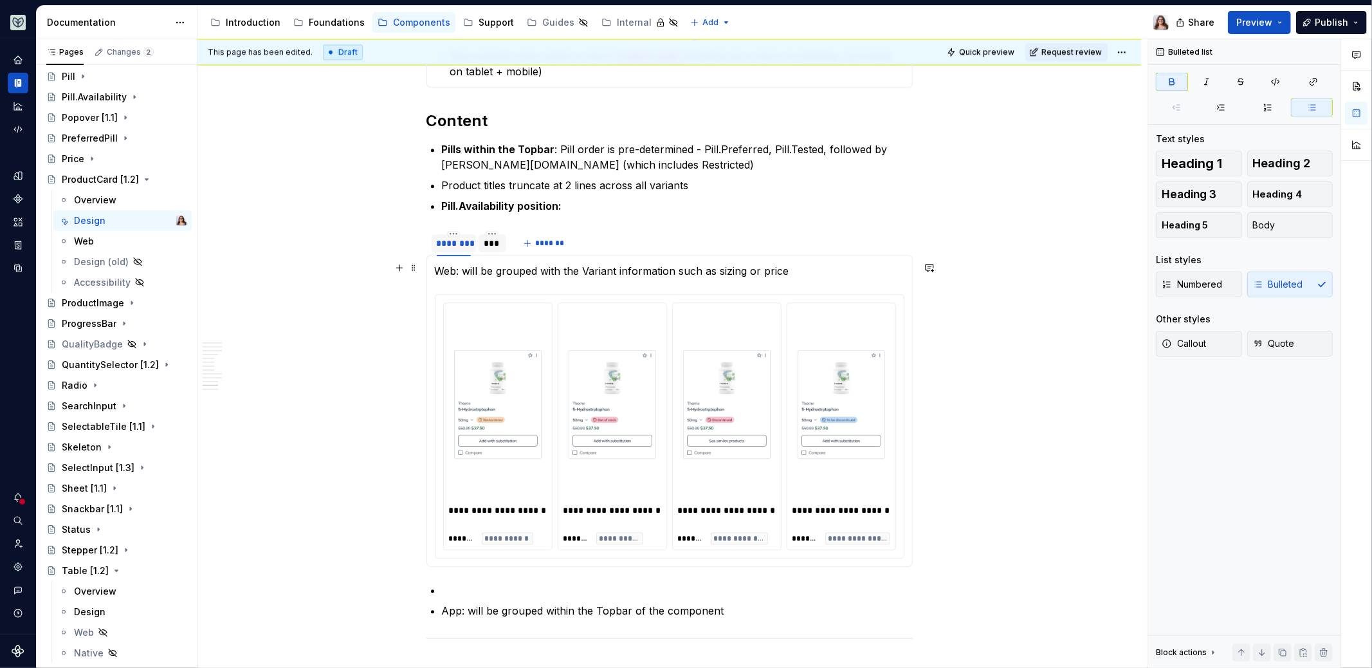
scroll to position [2877, 0]
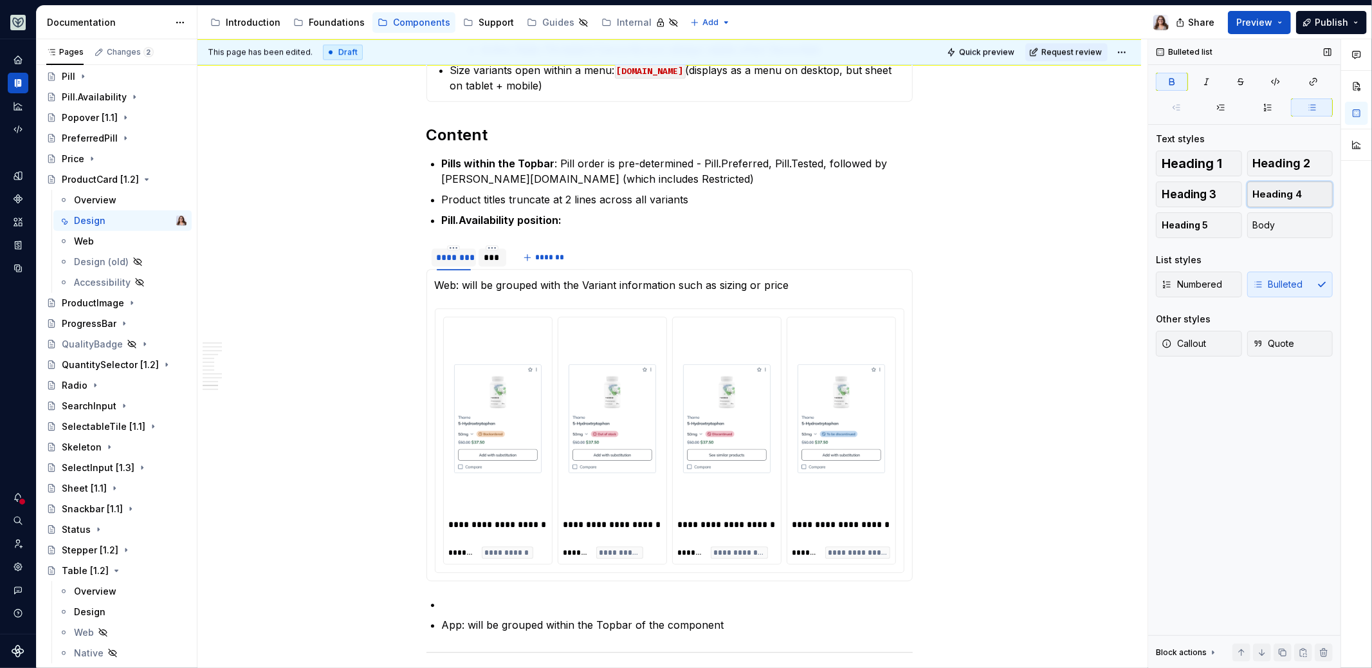
click at [1266, 189] on span "Heading 4" at bounding box center [1278, 194] width 50 height 13
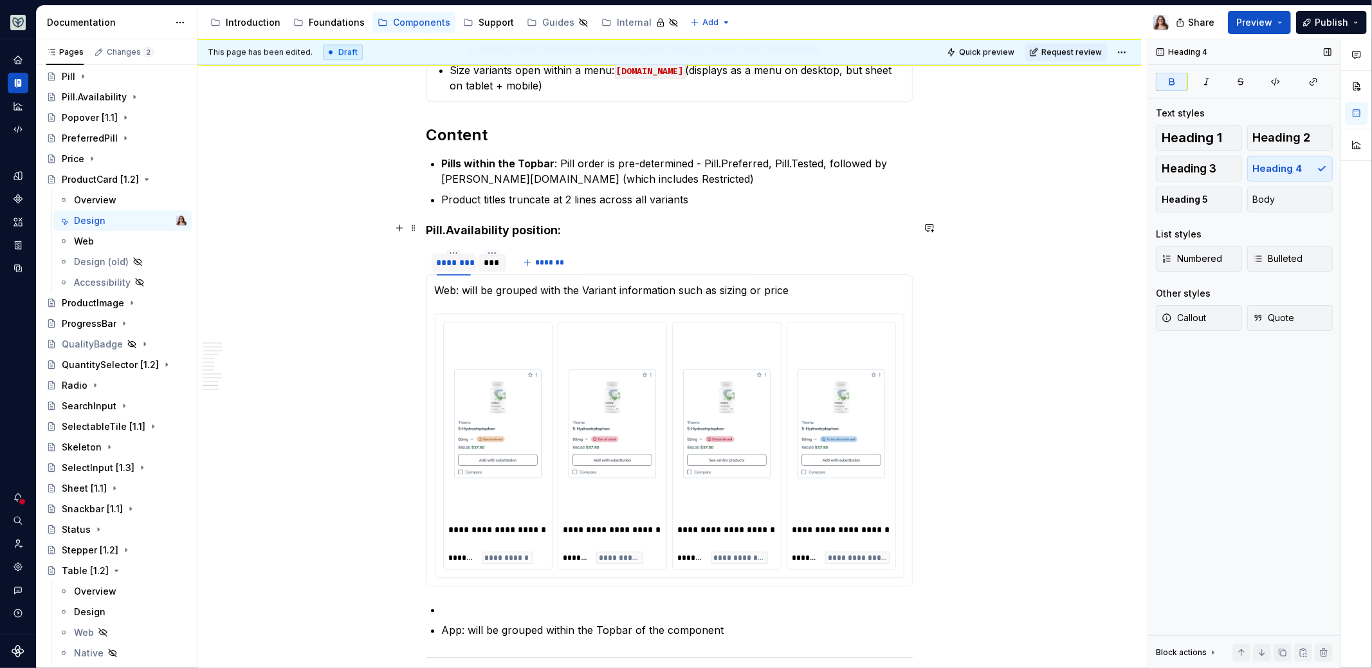
click at [559, 228] on strong "Pill.Availability position:" at bounding box center [494, 230] width 135 height 14
click at [452, 250] on div "********" at bounding box center [454, 262] width 44 height 24
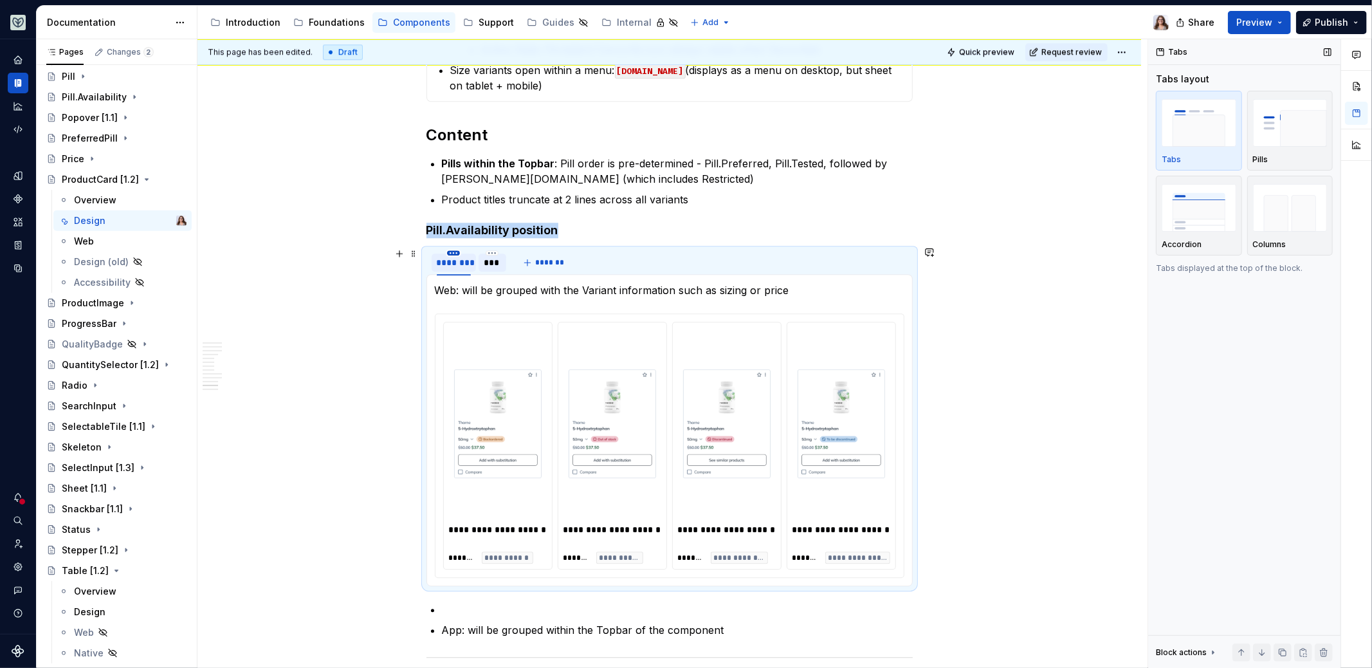
click at [454, 248] on html "Aviary Dataset Fullscript Documentation Accessibility guide for tree Page tree.…" at bounding box center [686, 334] width 1372 height 668
click at [476, 270] on div "Edit name" at bounding box center [512, 267] width 84 height 13
type input "***"
click at [473, 261] on div "***" at bounding box center [476, 262] width 17 height 13
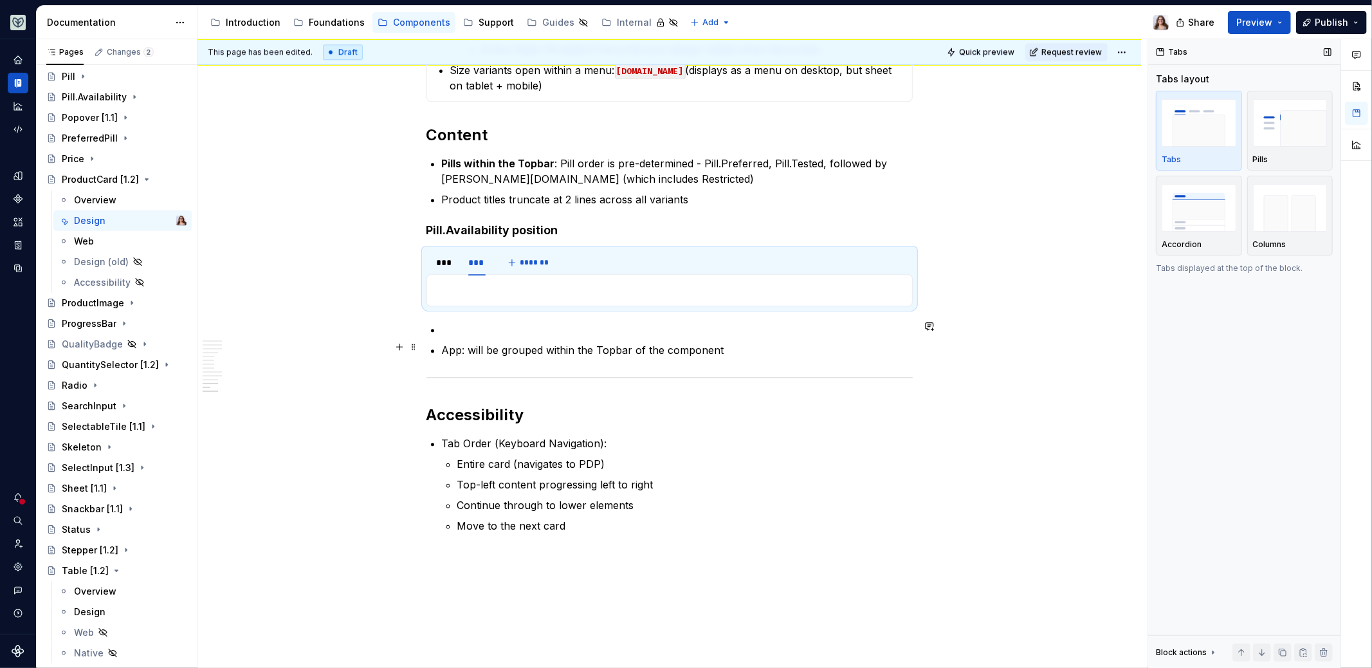
click at [468, 345] on p "App: will be grouped within the Topbar of the component" at bounding box center [677, 349] width 471 height 15
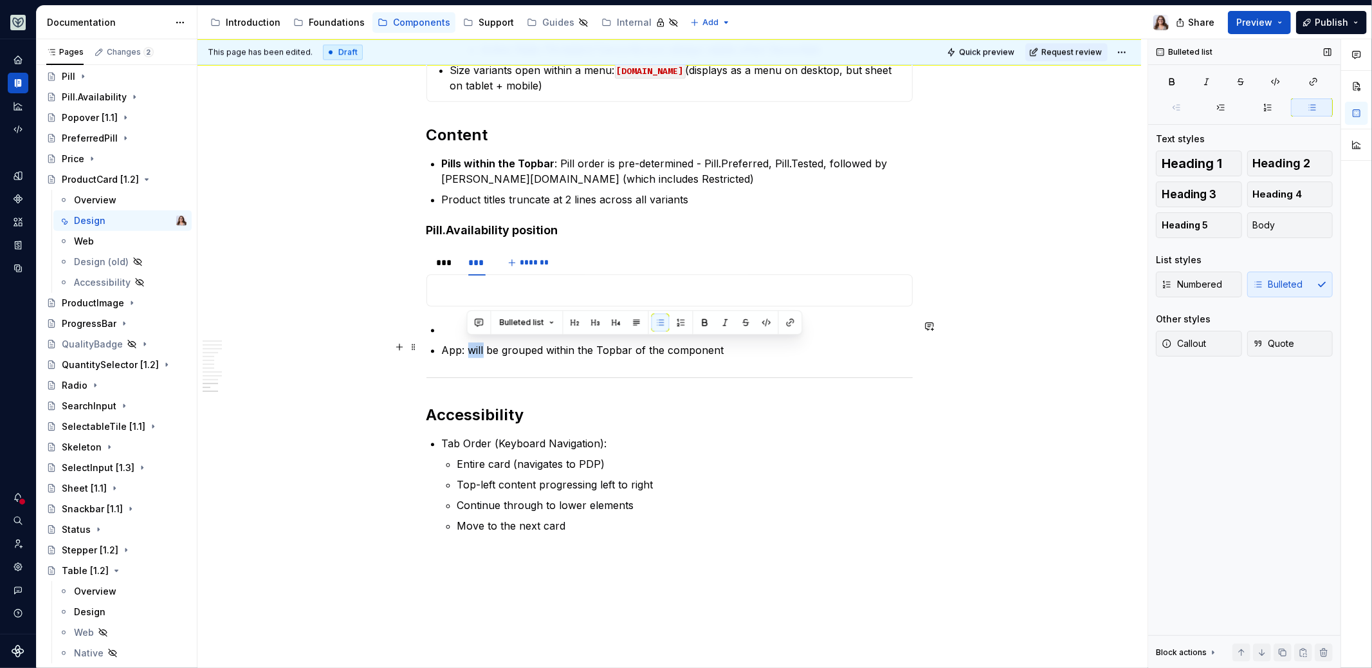
click at [468, 345] on p "App: will be grouped within the Topbar of the component" at bounding box center [677, 349] width 471 height 15
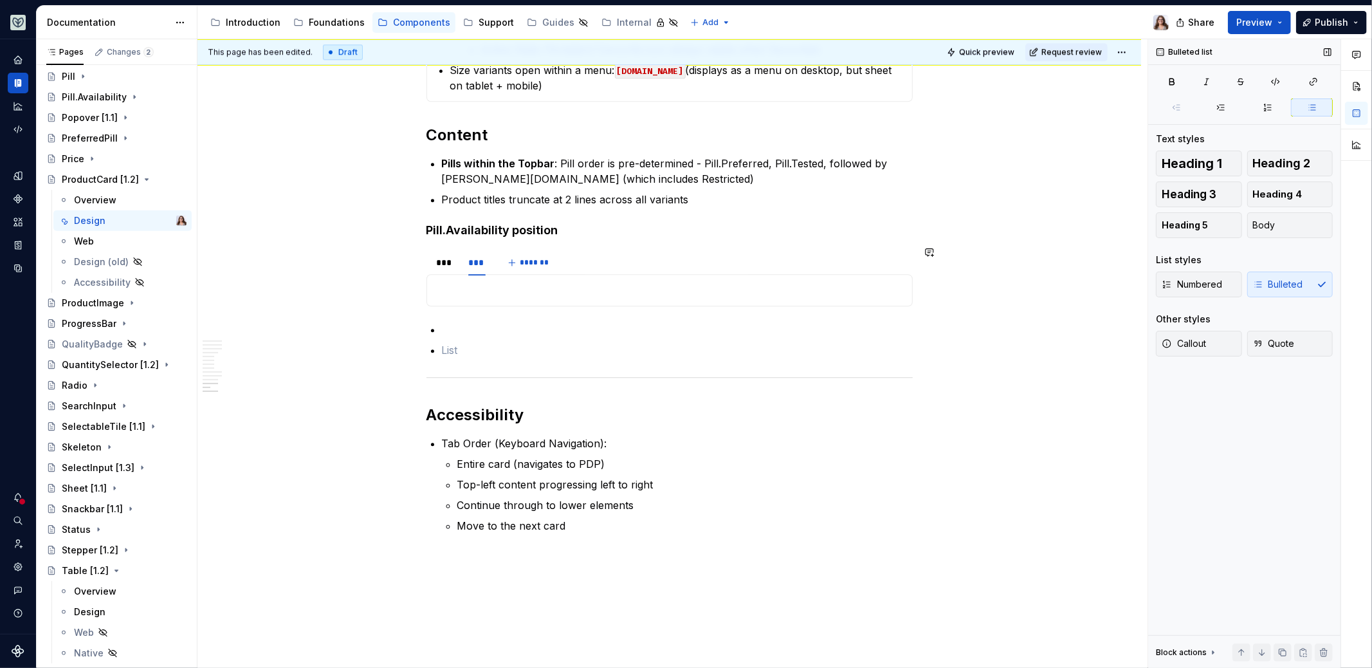
click at [463, 293] on p at bounding box center [670, 289] width 470 height 15
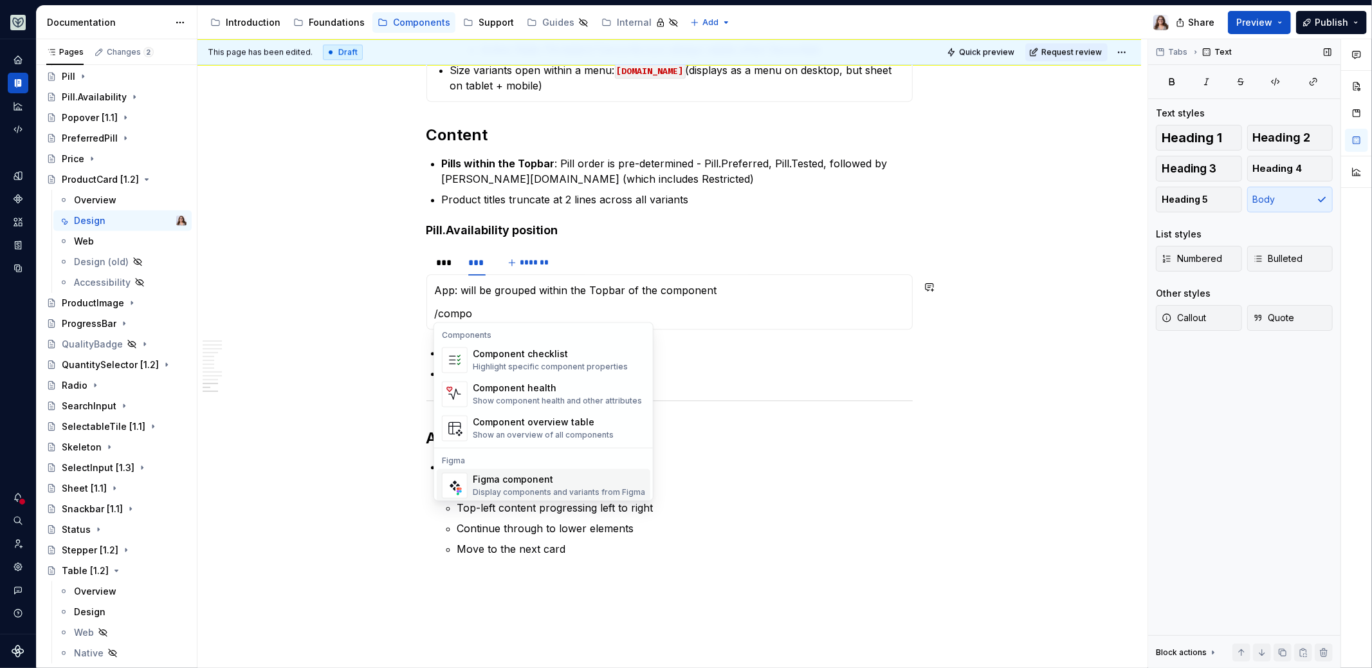
click at [513, 484] on div "Figma component" at bounding box center [559, 480] width 172 height 13
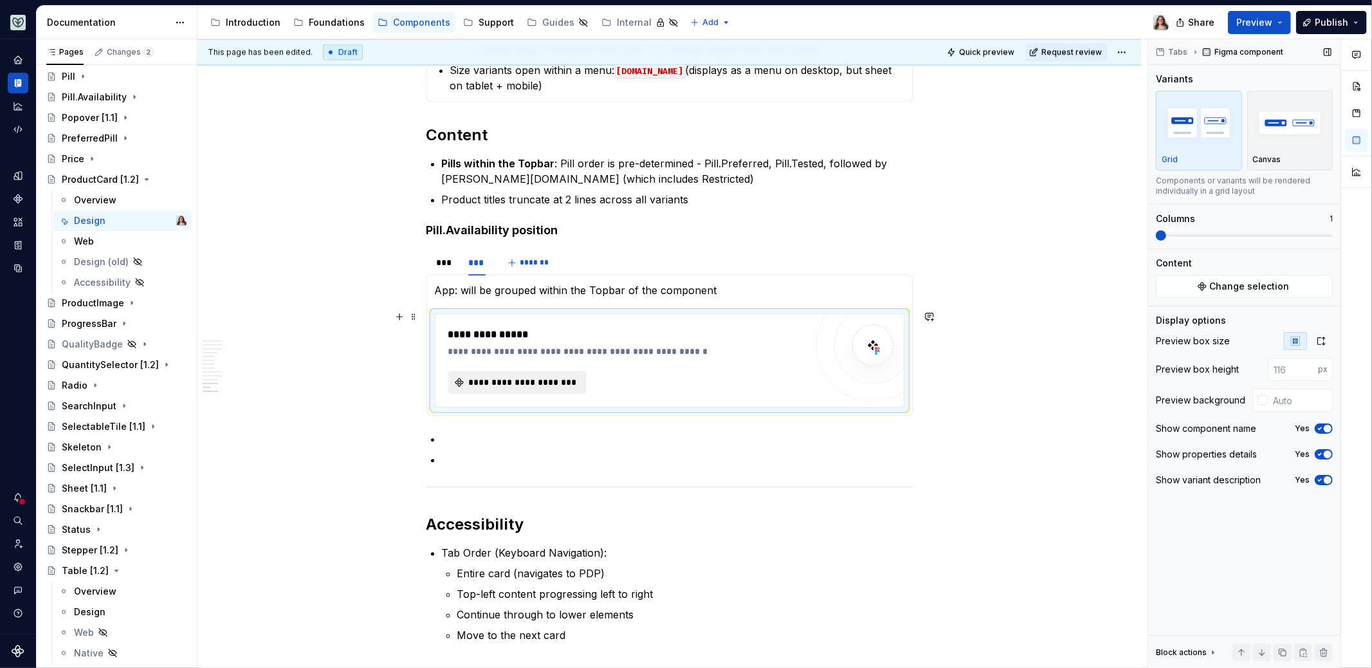
click at [542, 371] on button "**********" at bounding box center [517, 382] width 139 height 23
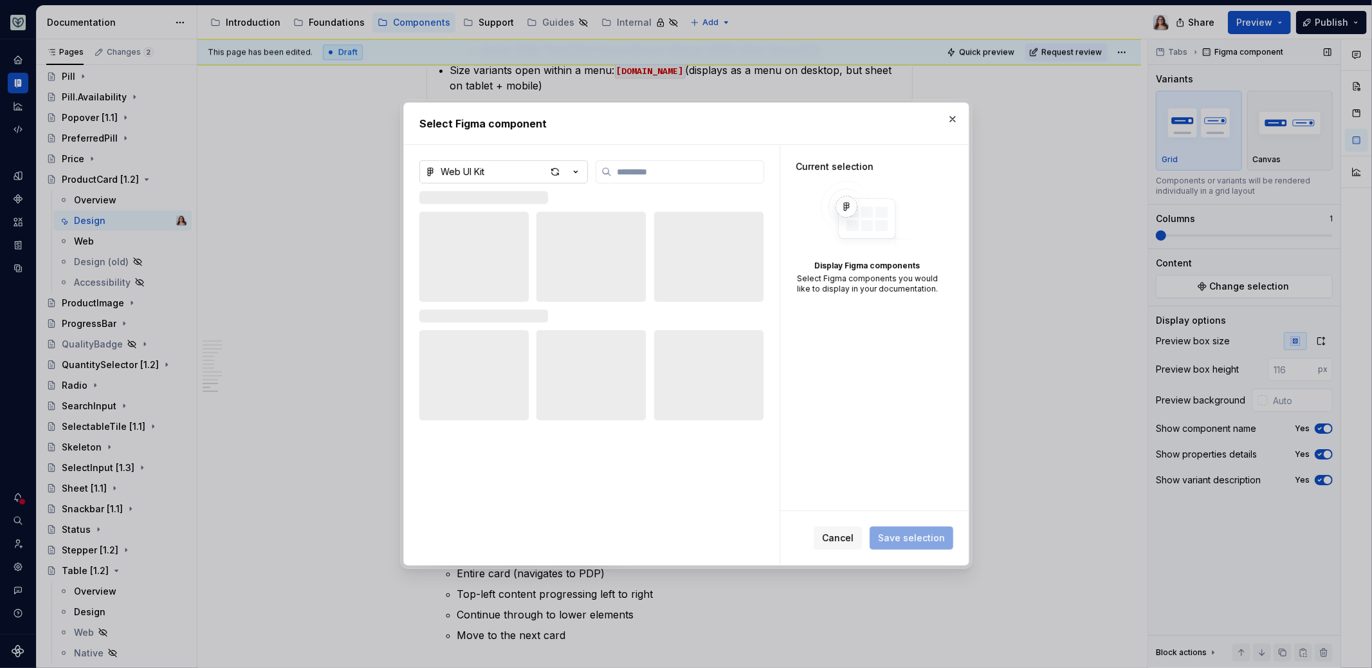
click at [526, 169] on button "Web UI Kit" at bounding box center [503, 171] width 169 height 23
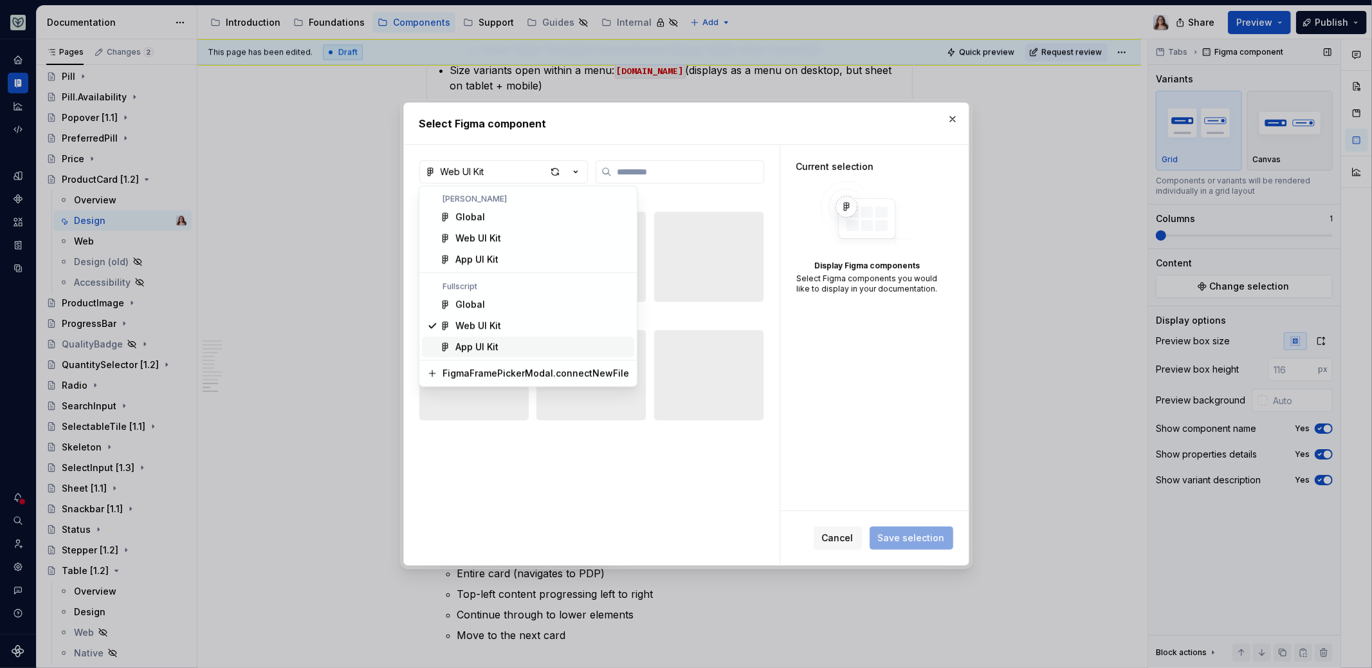
click at [492, 340] on div "App UI Kit" at bounding box center [477, 346] width 43 height 13
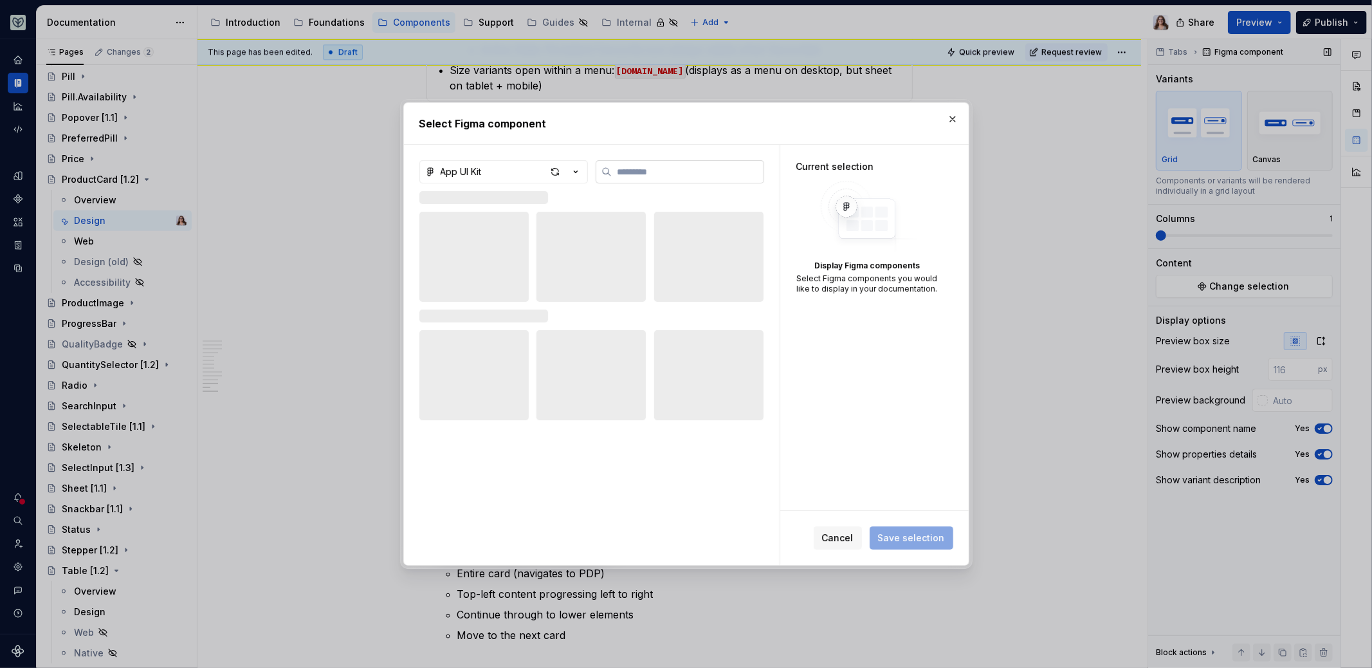
click at [635, 178] on label at bounding box center [680, 171] width 169 height 23
click at [635, 178] on input "search" at bounding box center [688, 171] width 152 height 13
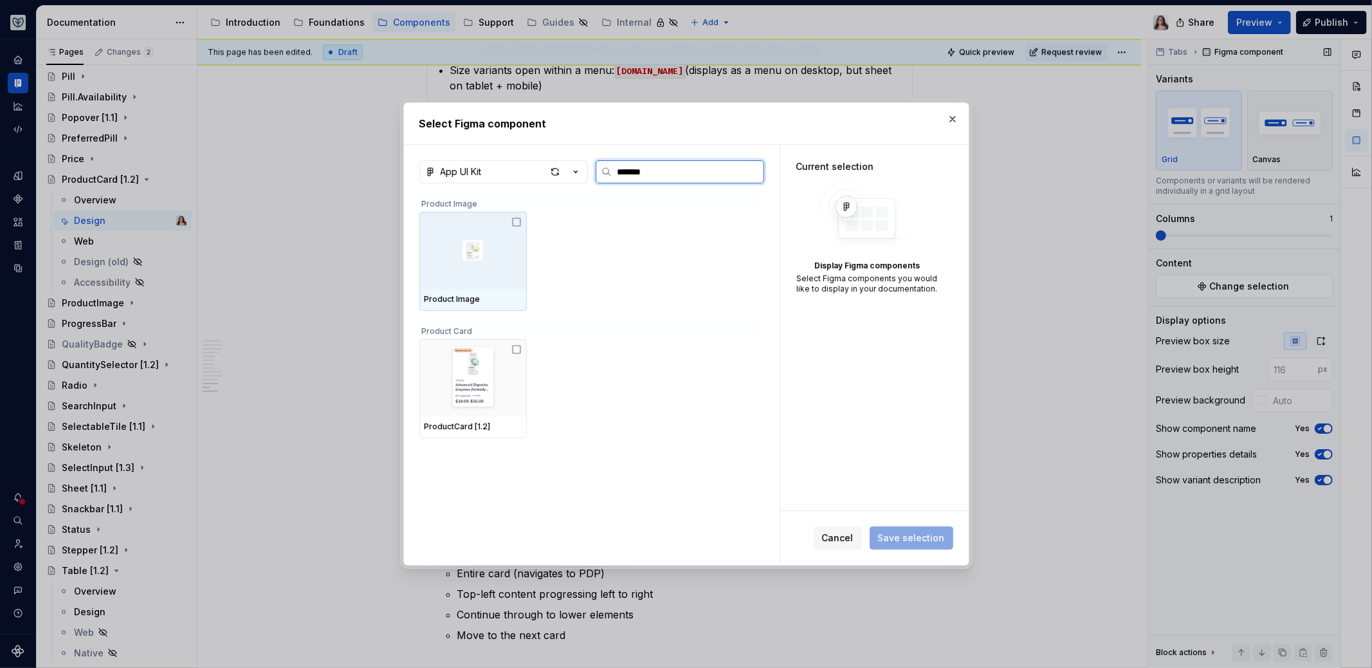
type input "********"
click at [474, 248] on img at bounding box center [473, 250] width 97 height 67
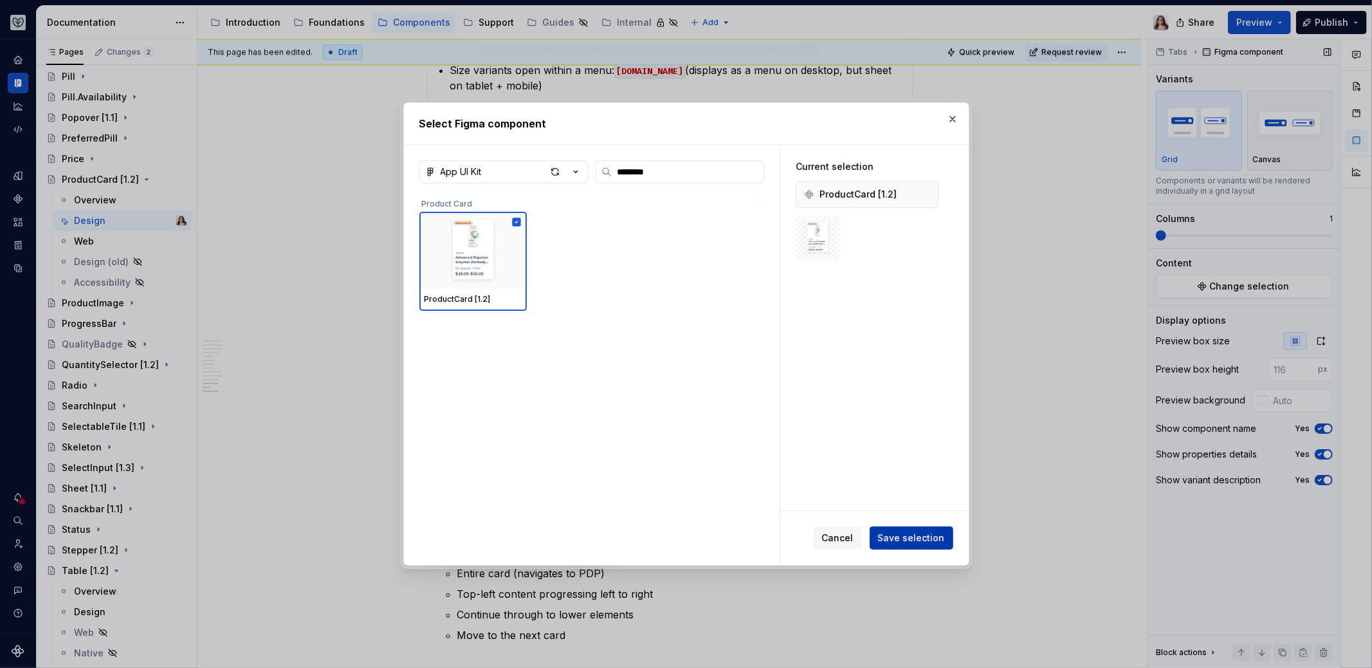
click at [897, 540] on span "Save selection" at bounding box center [911, 537] width 67 height 13
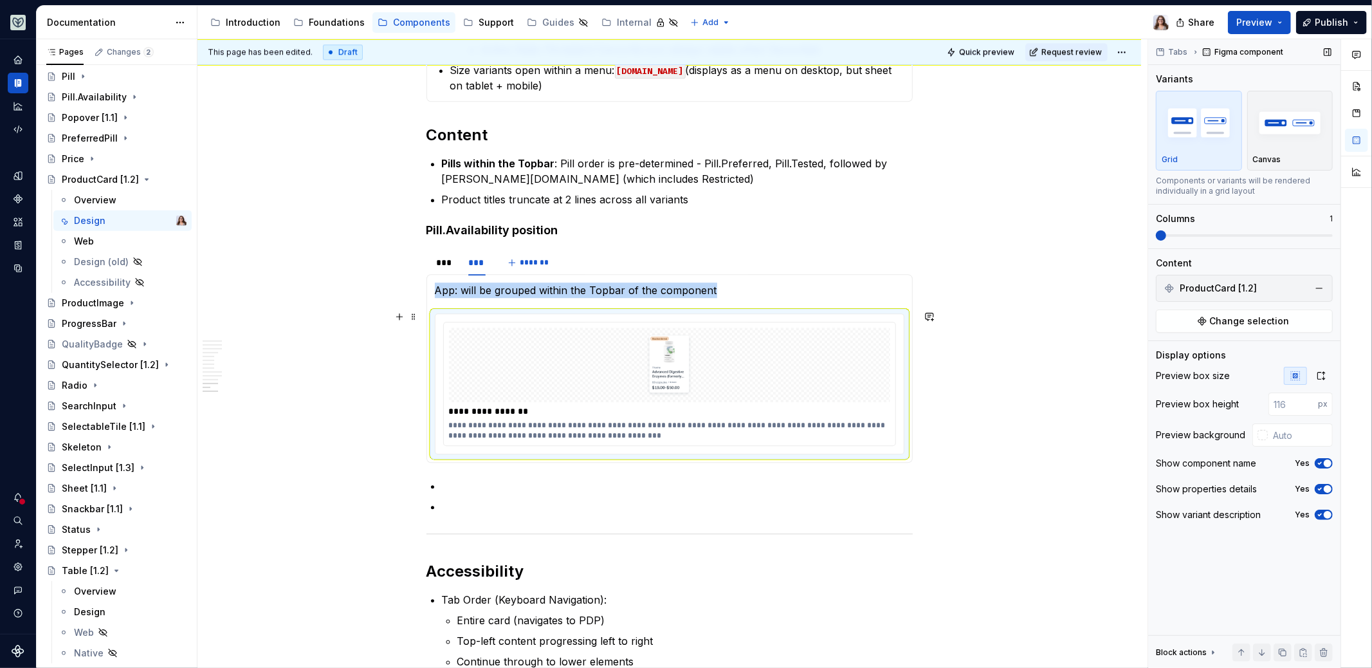
click at [662, 380] on img at bounding box center [670, 365] width 112 height 64
click at [813, 478] on p at bounding box center [677, 485] width 471 height 15
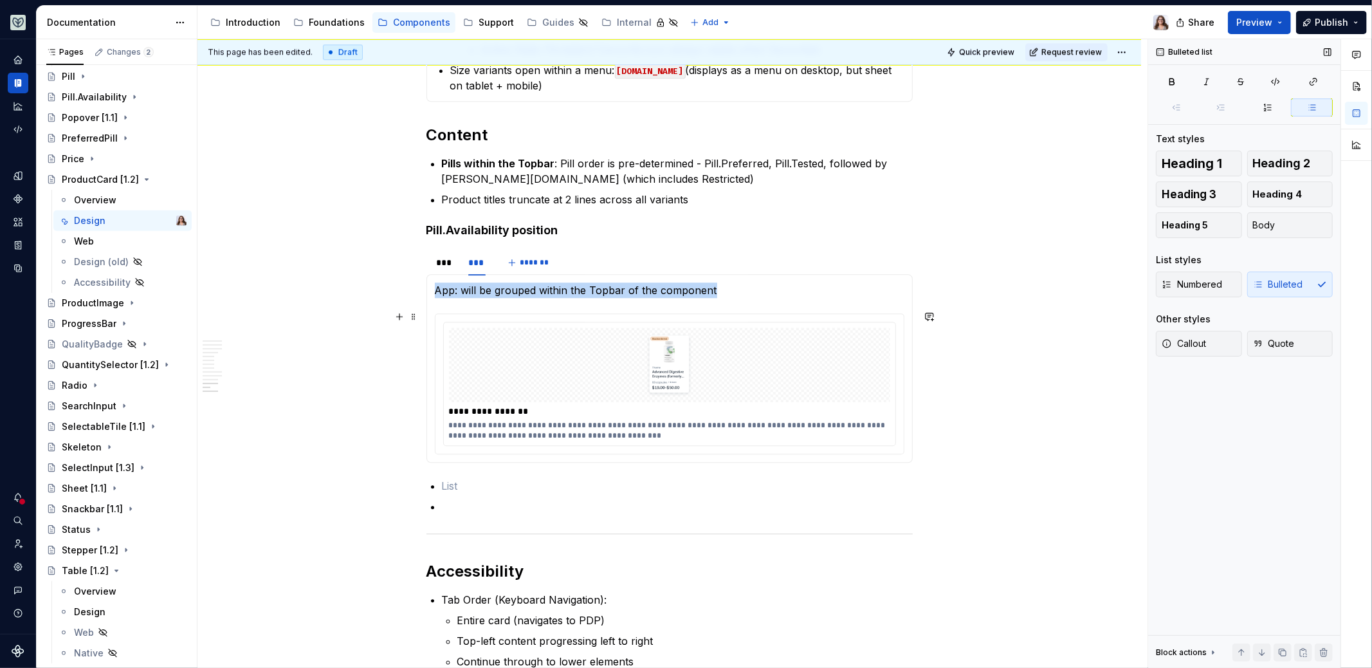
click at [743, 378] on div at bounding box center [669, 364] width 441 height 75
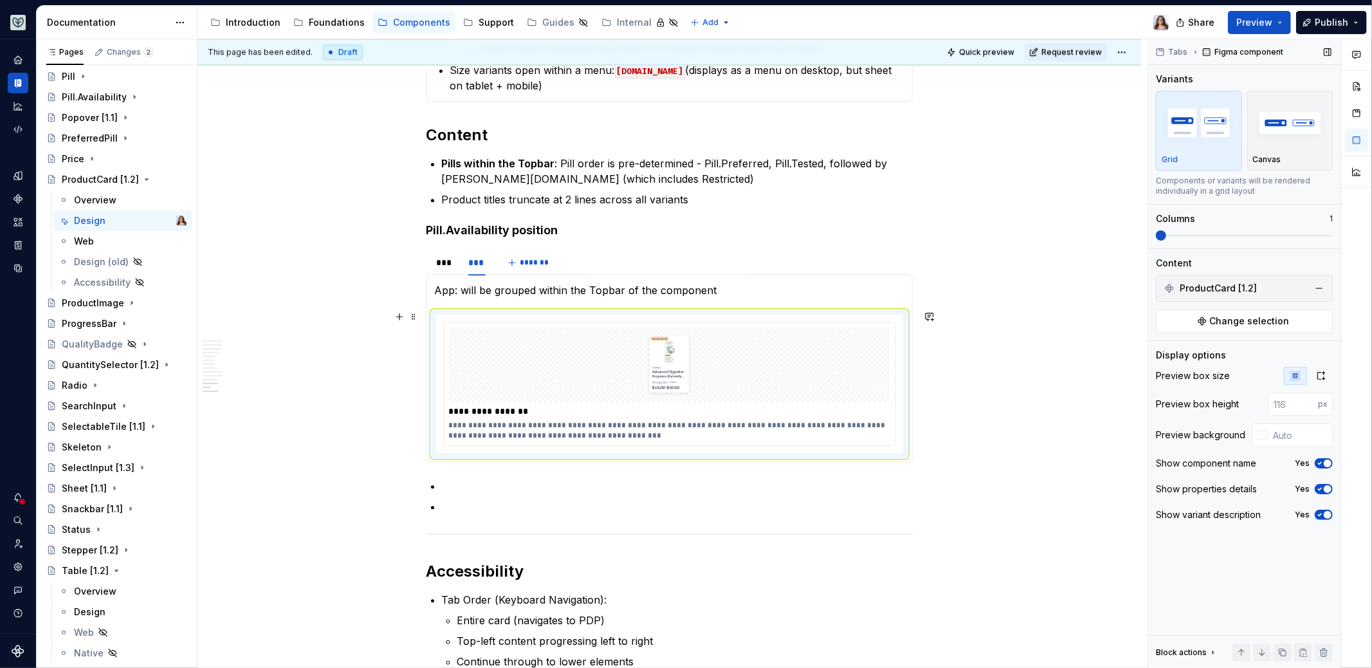
type textarea "*"
click at [1296, 409] on input "number" at bounding box center [1294, 403] width 50 height 23
type input "300"
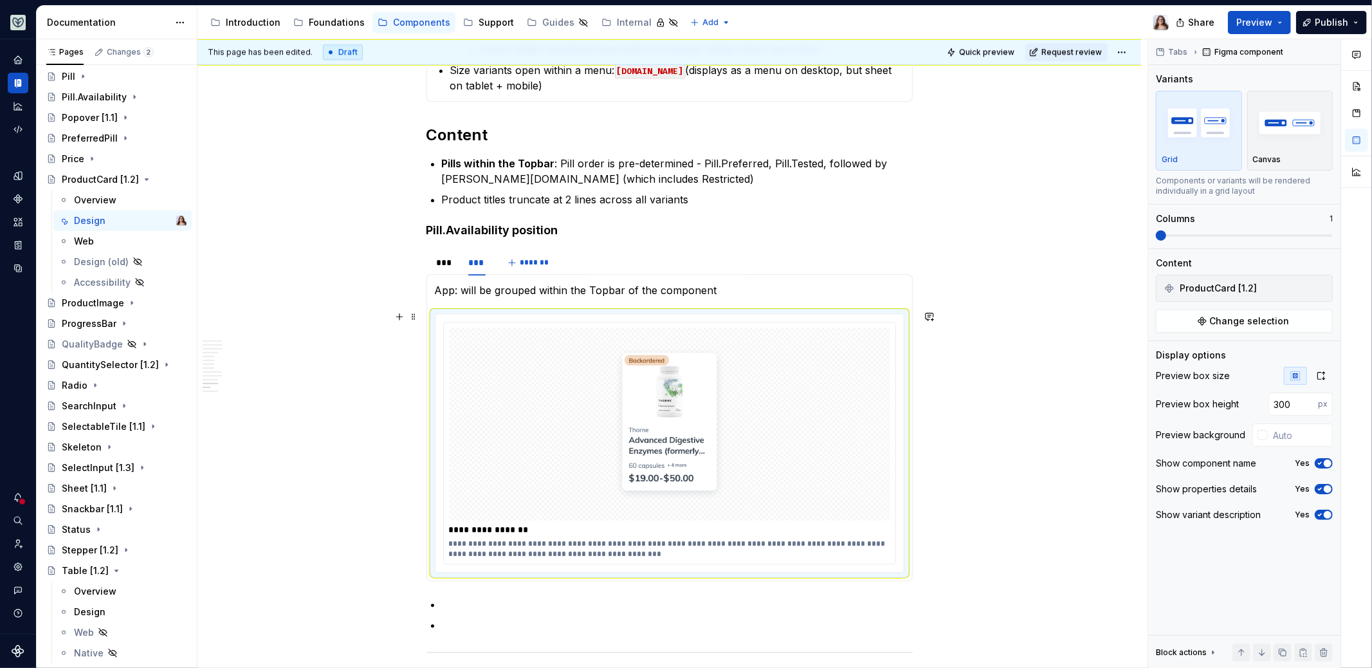
scroll to position [2930, 0]
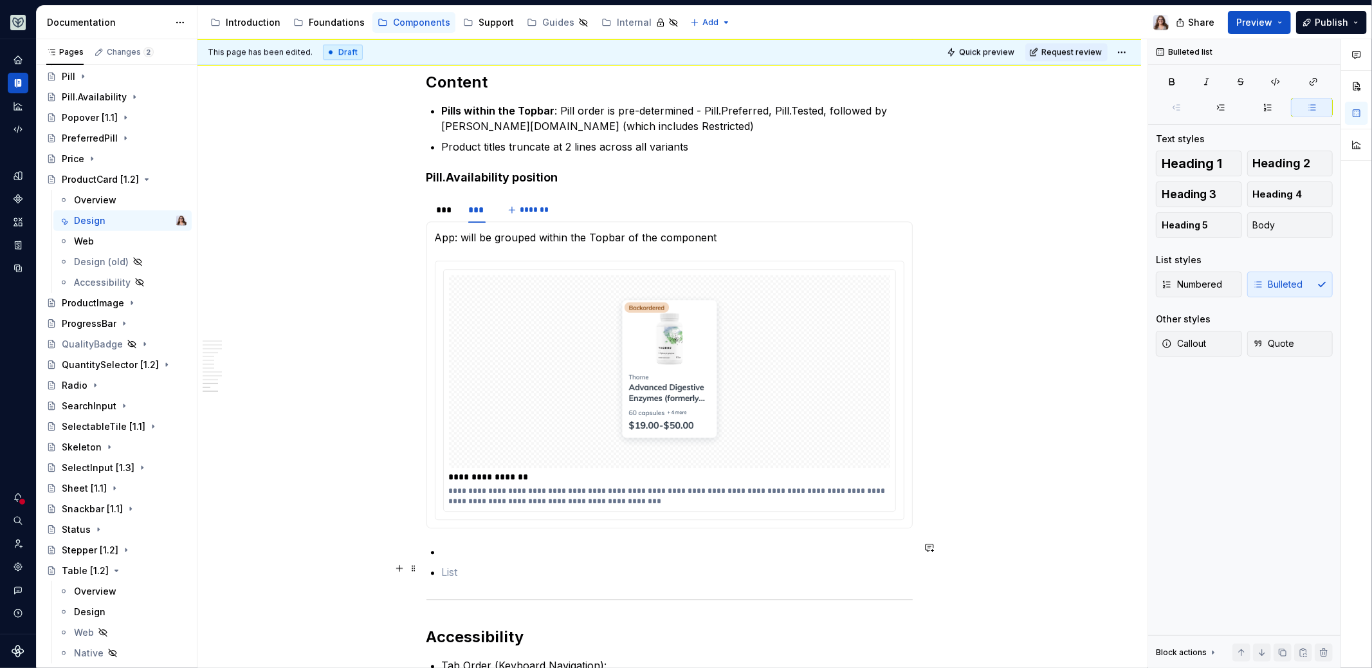
click at [463, 564] on p at bounding box center [677, 571] width 471 height 15
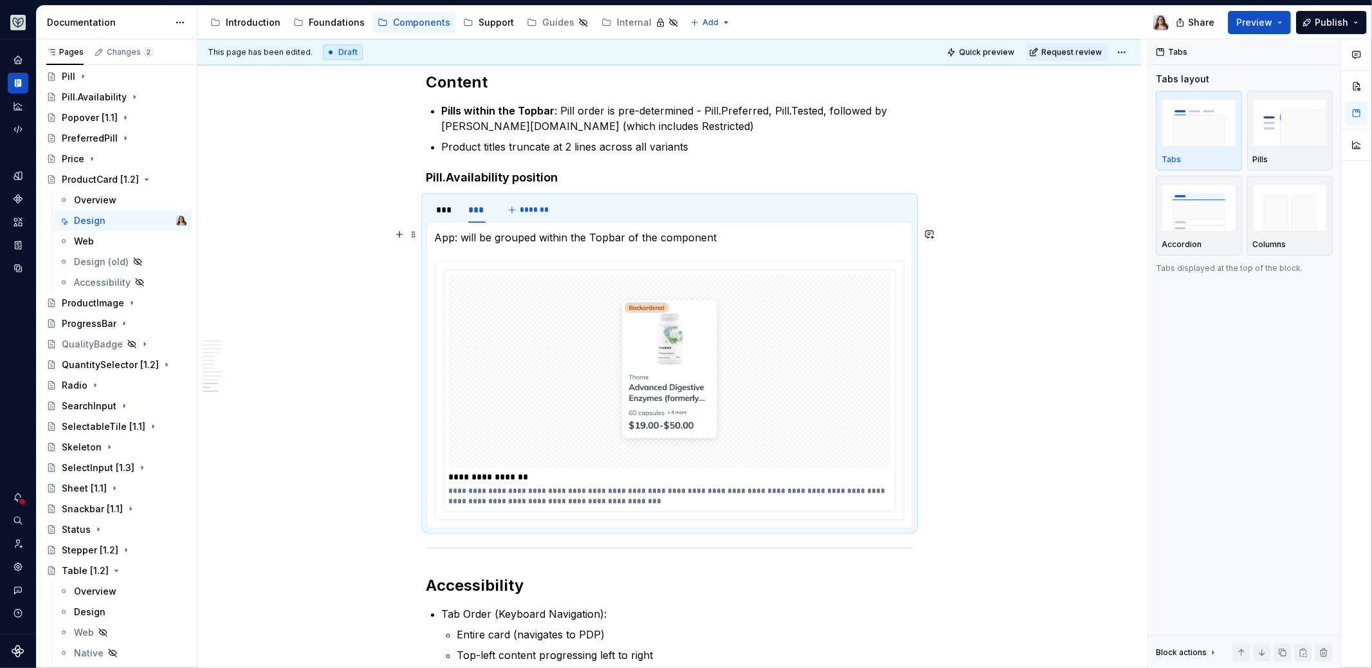
click at [732, 231] on p "App: will be grouped within the Topbar of the component" at bounding box center [670, 237] width 470 height 15
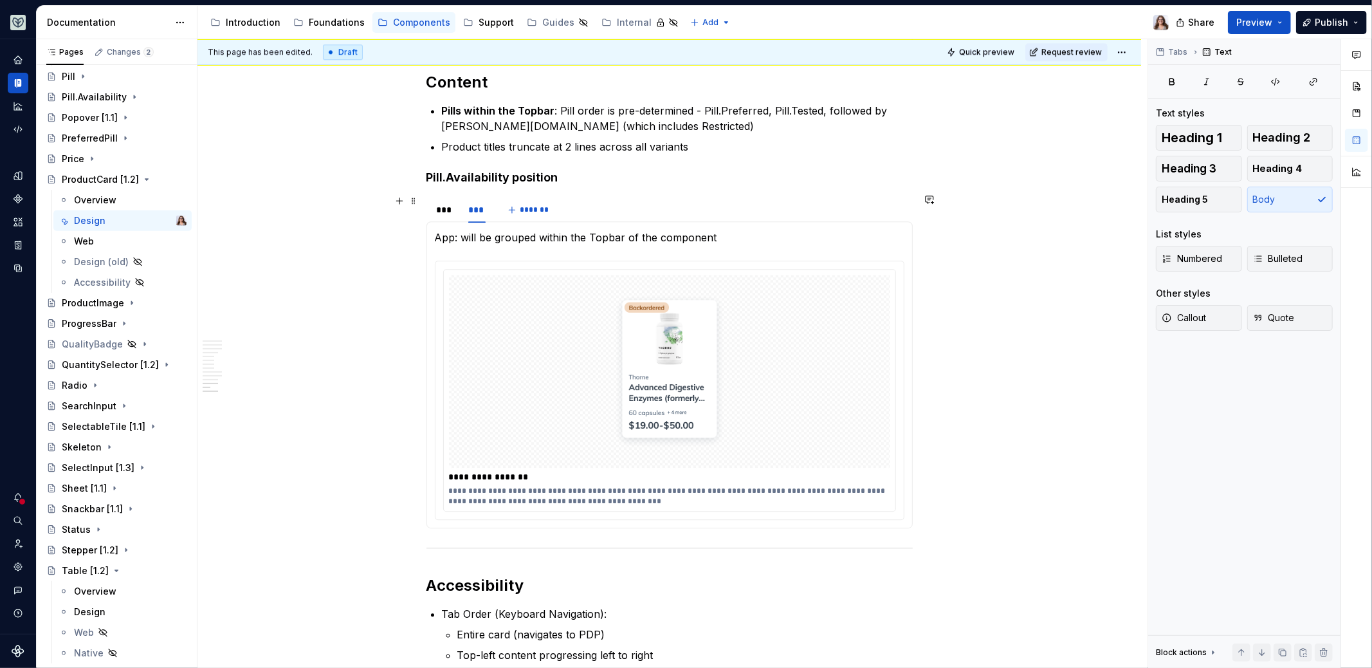
click at [445, 204] on div "***" at bounding box center [446, 209] width 19 height 13
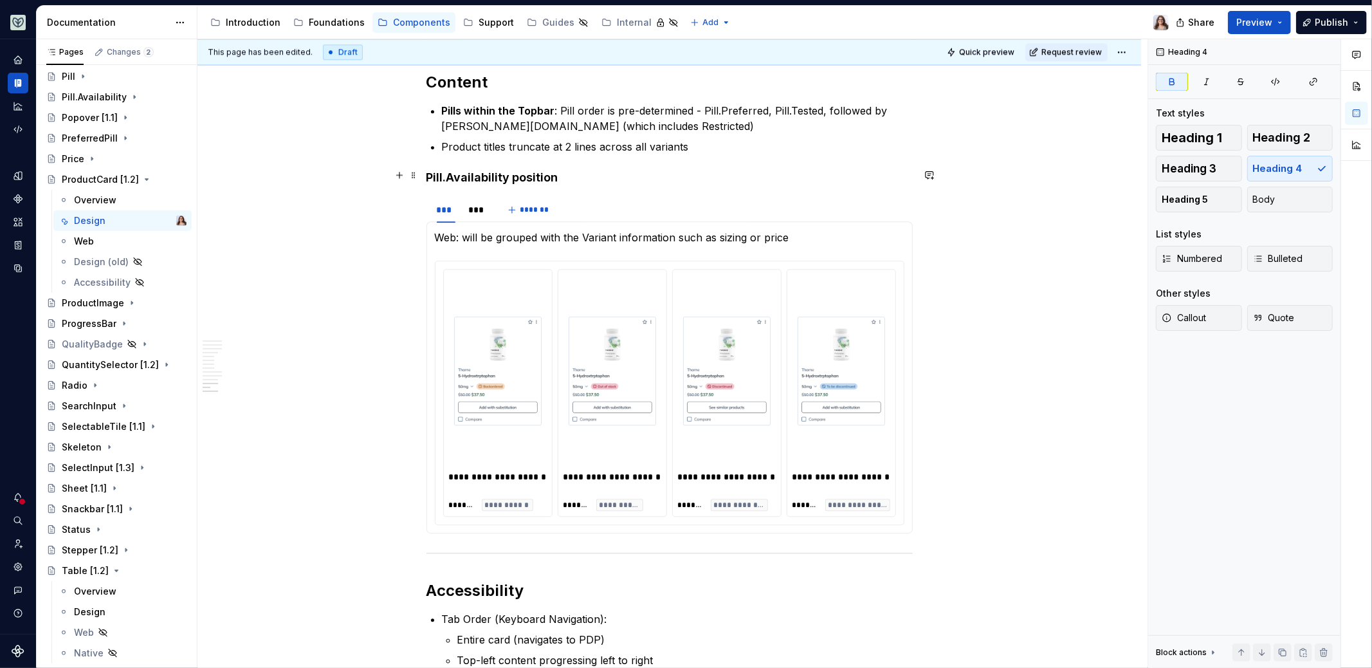
click at [573, 178] on h4 "Pill.Availability position" at bounding box center [670, 177] width 486 height 15
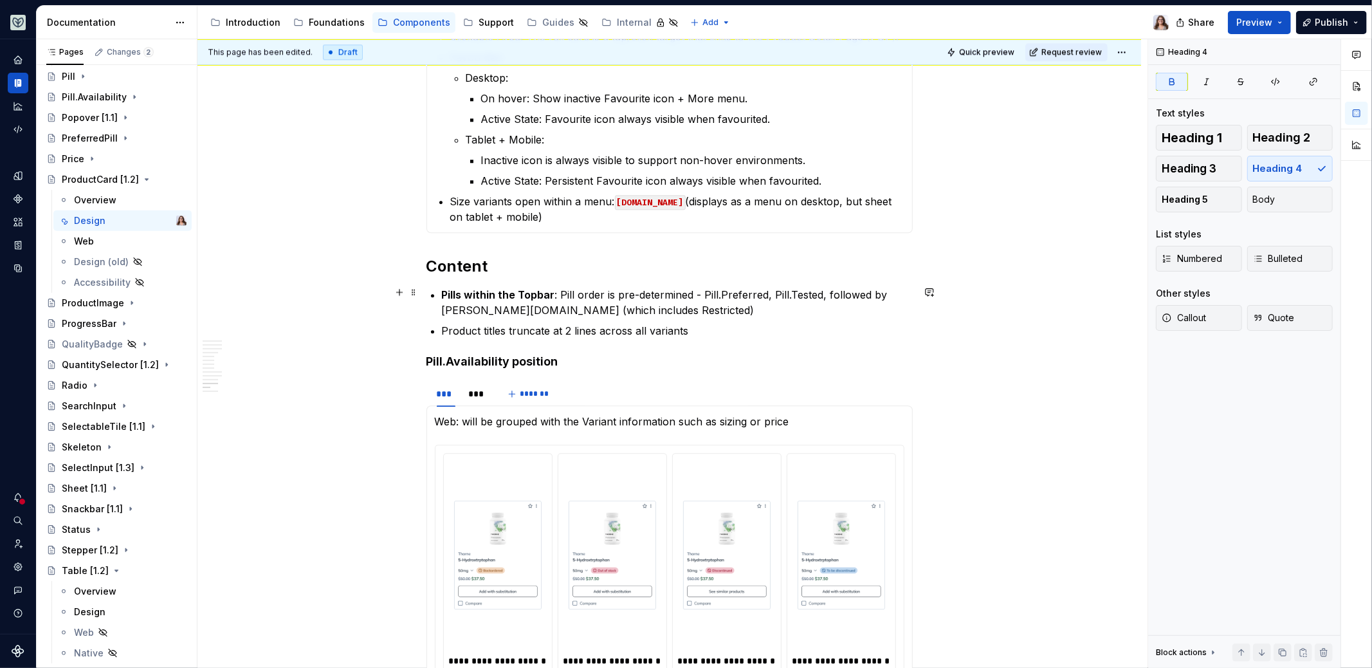
scroll to position [2741, 0]
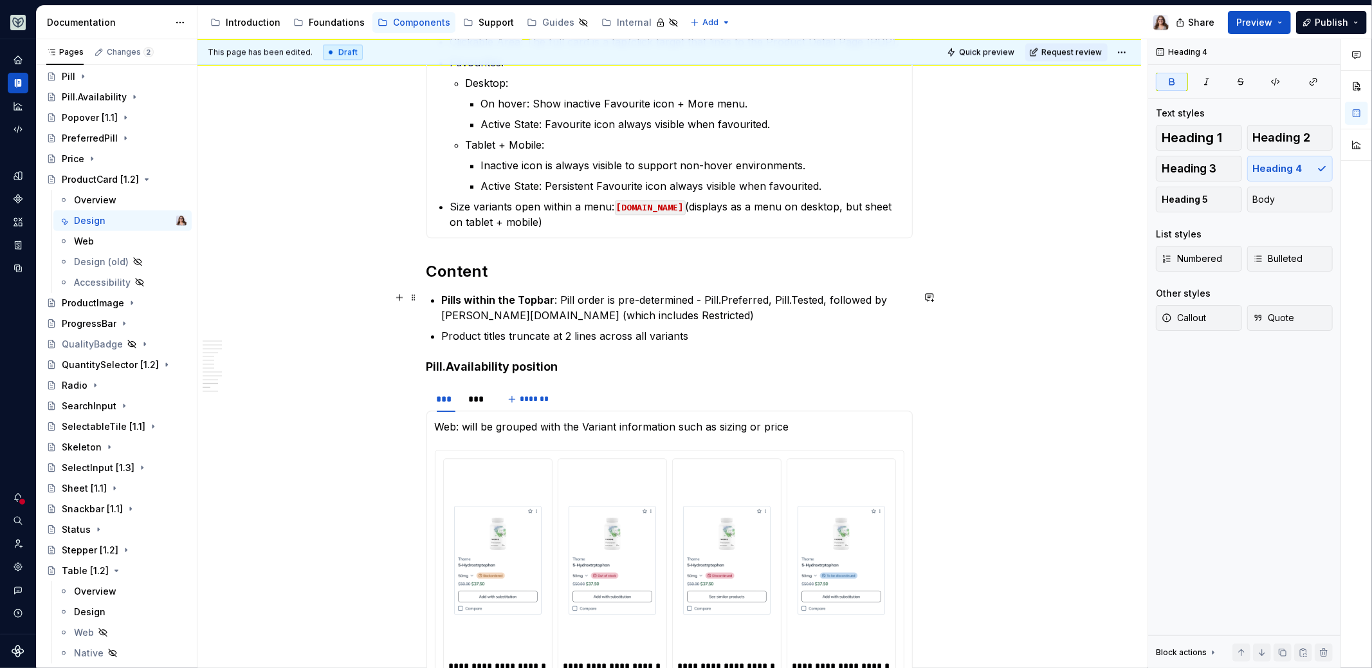
click at [443, 297] on strong "Pills within the Topbar" at bounding box center [498, 299] width 113 height 13
click at [443, 334] on p "Product titles truncate at 2 lines across all variants" at bounding box center [677, 335] width 471 height 15
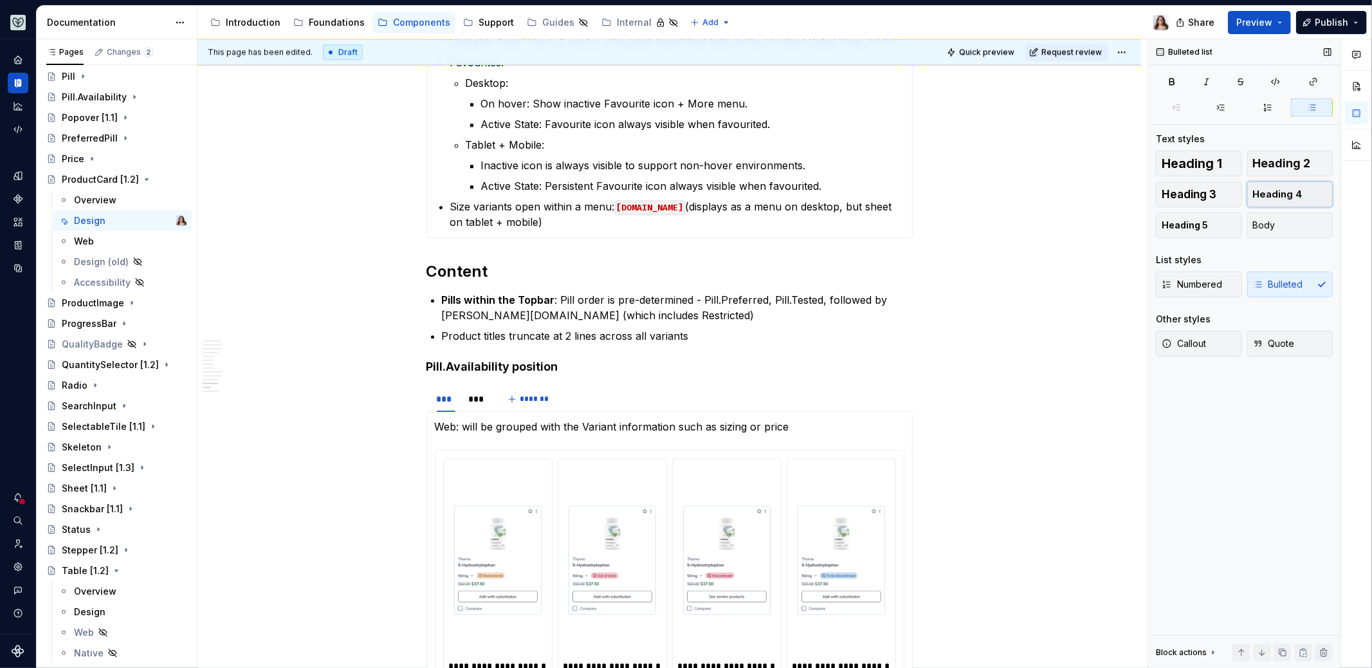
click at [1313, 194] on button "Heading 4" at bounding box center [1291, 194] width 86 height 26
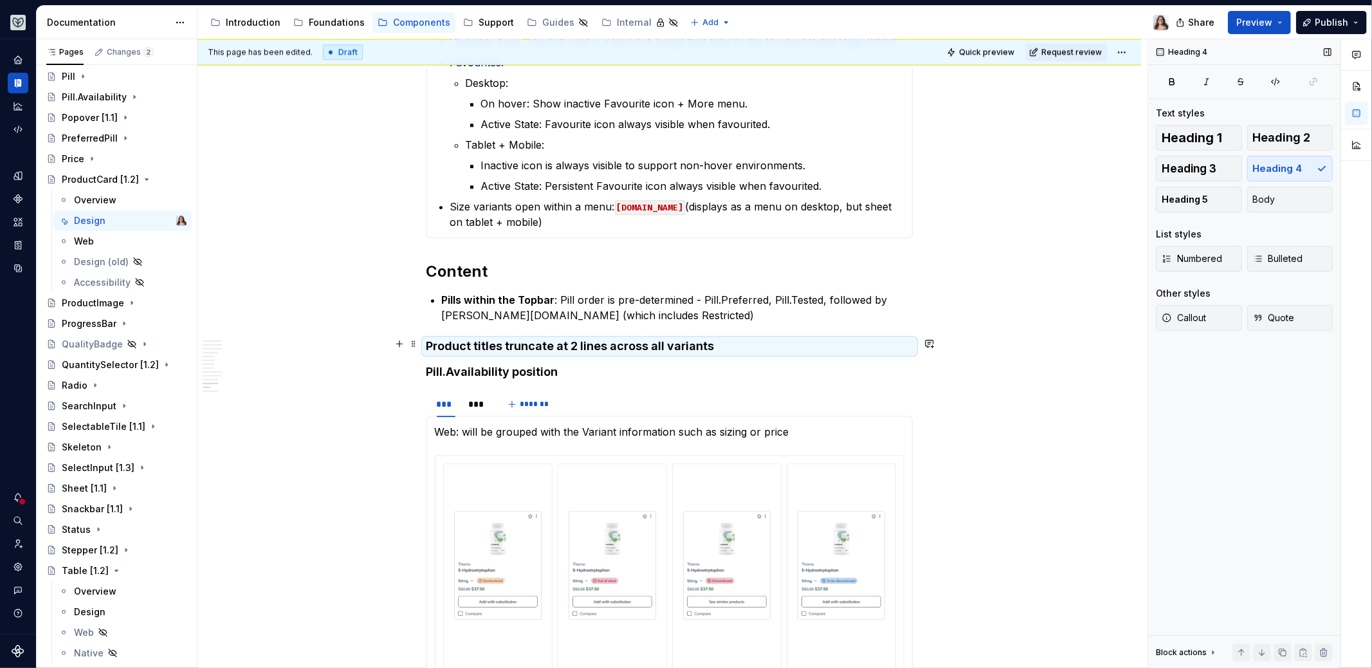
click at [558, 346] on h4 "Product titles truncate at 2 lines across all variants" at bounding box center [670, 345] width 486 height 15
click at [499, 342] on h4 "Product titles truncate at 2 lines across all variants" at bounding box center [670, 345] width 486 height 15
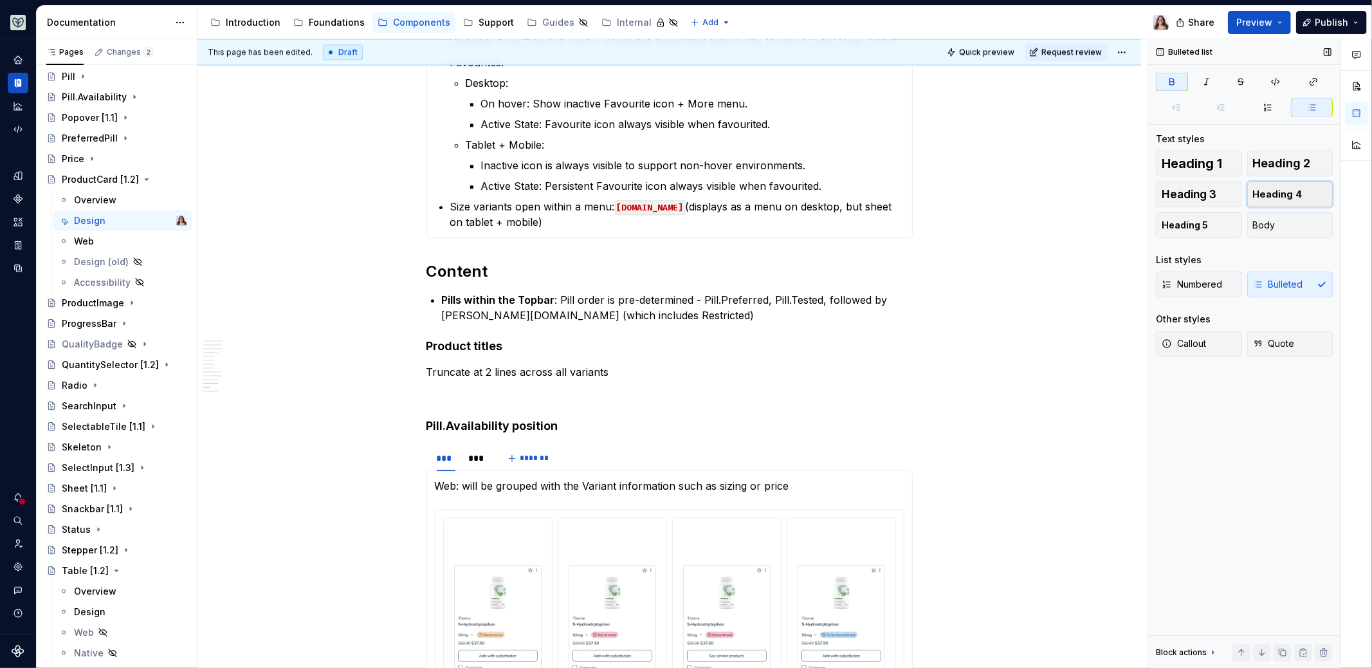
click at [1278, 195] on span "Heading 4" at bounding box center [1278, 194] width 50 height 13
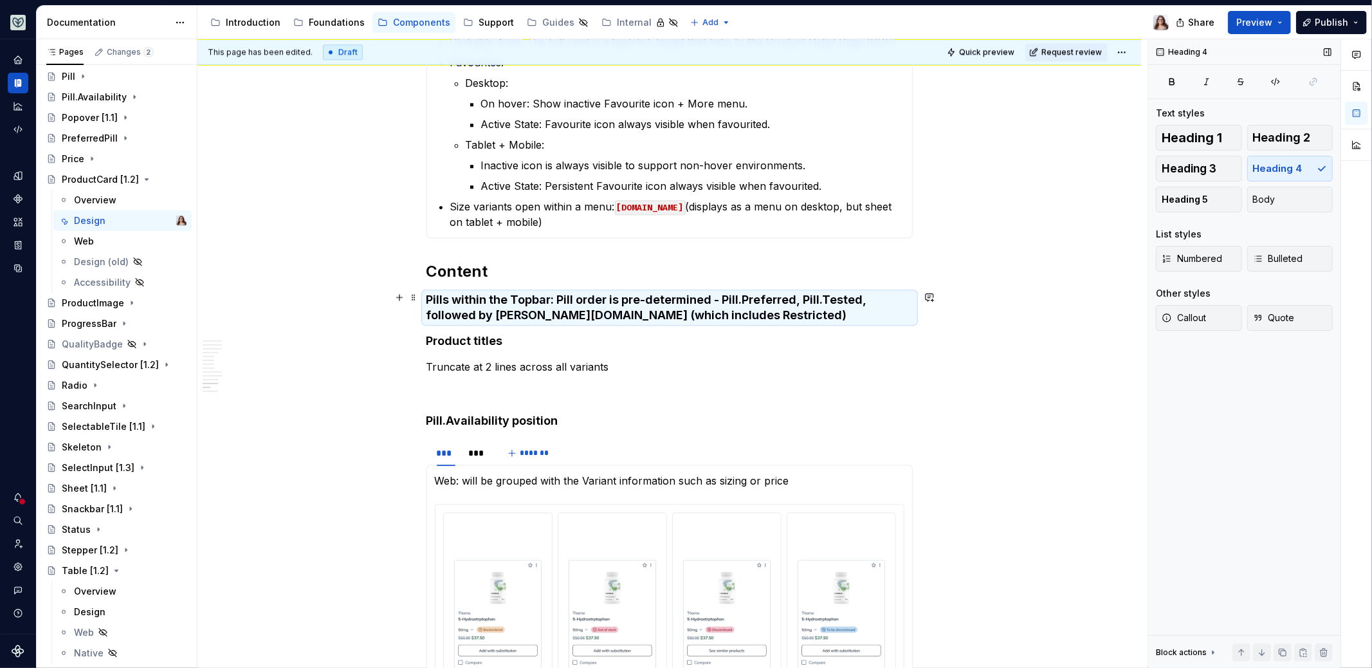
click at [558, 293] on h4 "Pills within the Topbar : Pill order is pre-determined - Pill.Preferred, Pill.T…" at bounding box center [670, 307] width 486 height 31
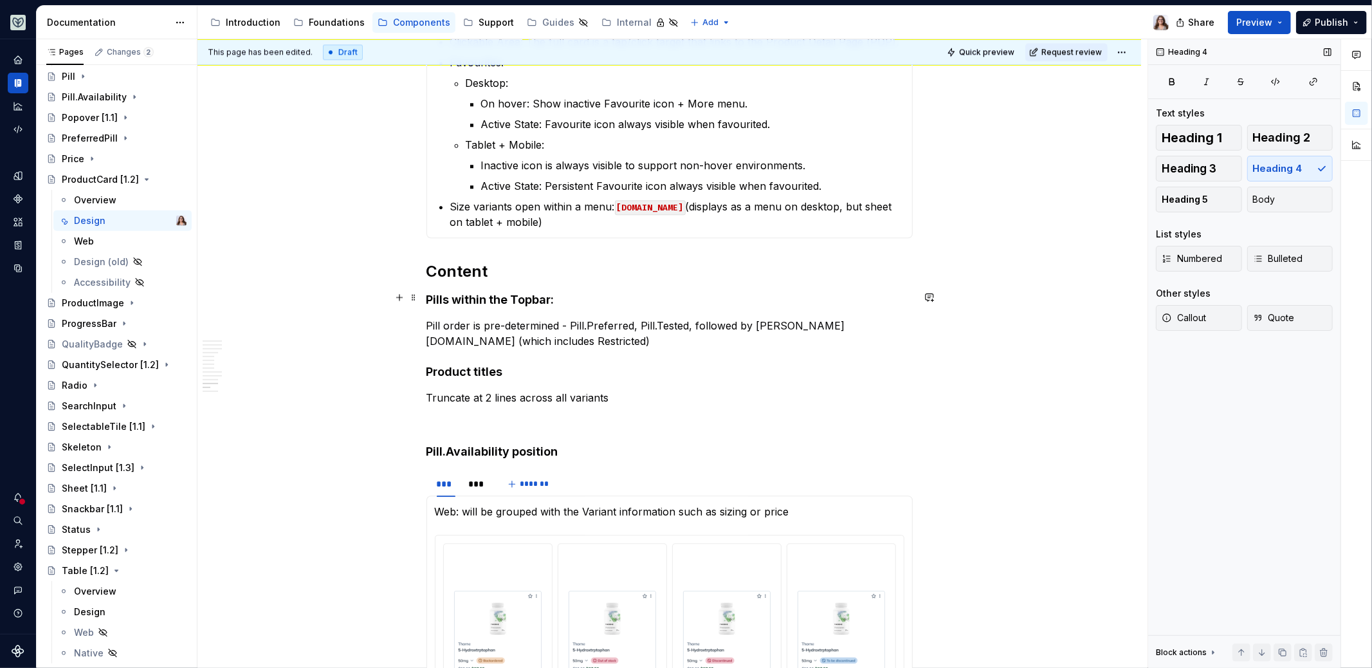
click at [551, 298] on h4 "Pills within the Topbar :" at bounding box center [670, 299] width 486 height 15
click at [480, 338] on p "Pill order is pre-determined - Pill.Preferred, Pill.Tested, followed by [PERSON…" at bounding box center [670, 333] width 486 height 31
click at [564, 325] on p "Pill order is pre-determined - Pill.Preferred, Pill.Tested, followed by [PERSON…" at bounding box center [670, 333] width 486 height 31
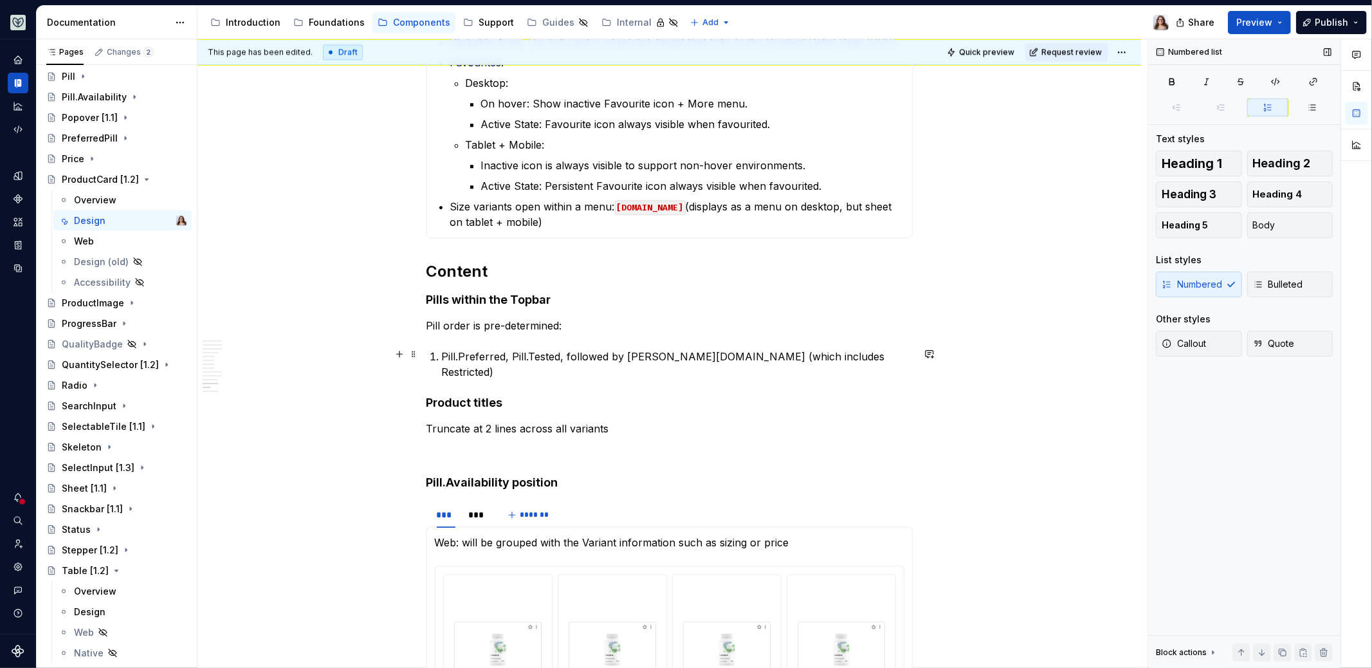
click at [510, 355] on p "Pill.Preferred, Pill.Tested, followed by [PERSON_NAME][DOMAIN_NAME] (which incl…" at bounding box center [677, 364] width 471 height 31
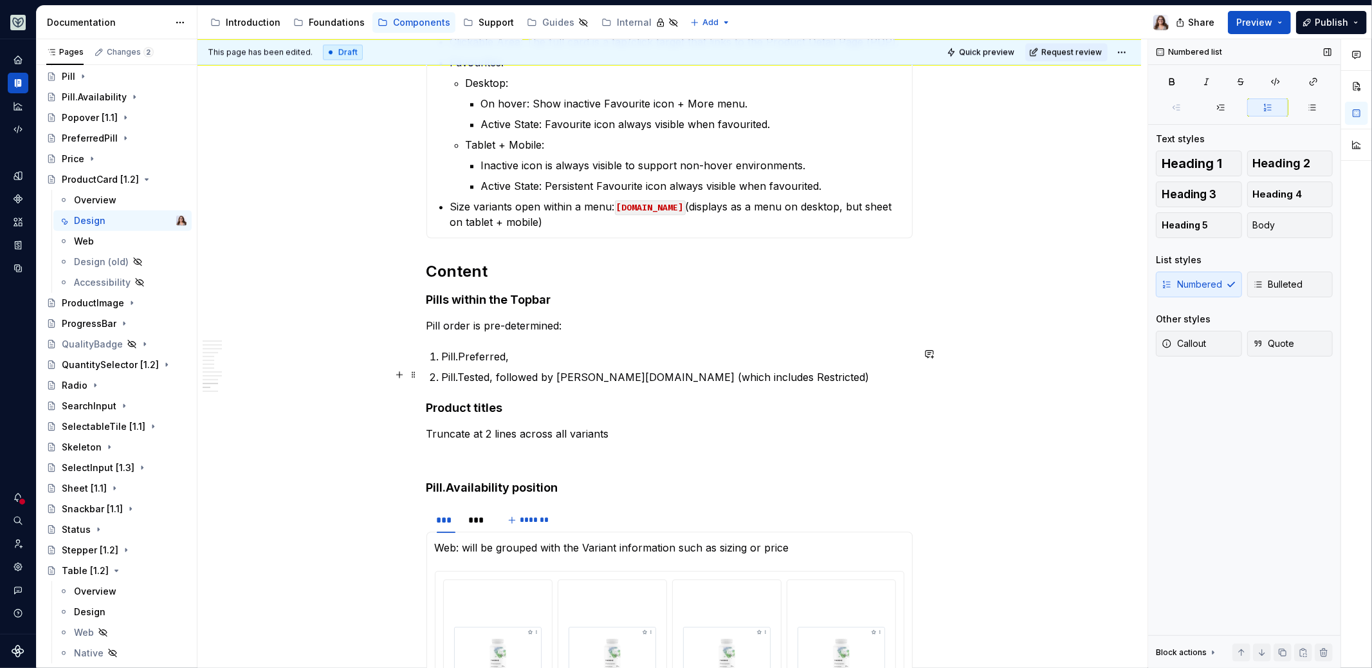
click at [495, 375] on p "Pill.Tested, followed by [PERSON_NAME][DOMAIN_NAME] (which includes Restricted)" at bounding box center [677, 376] width 471 height 15
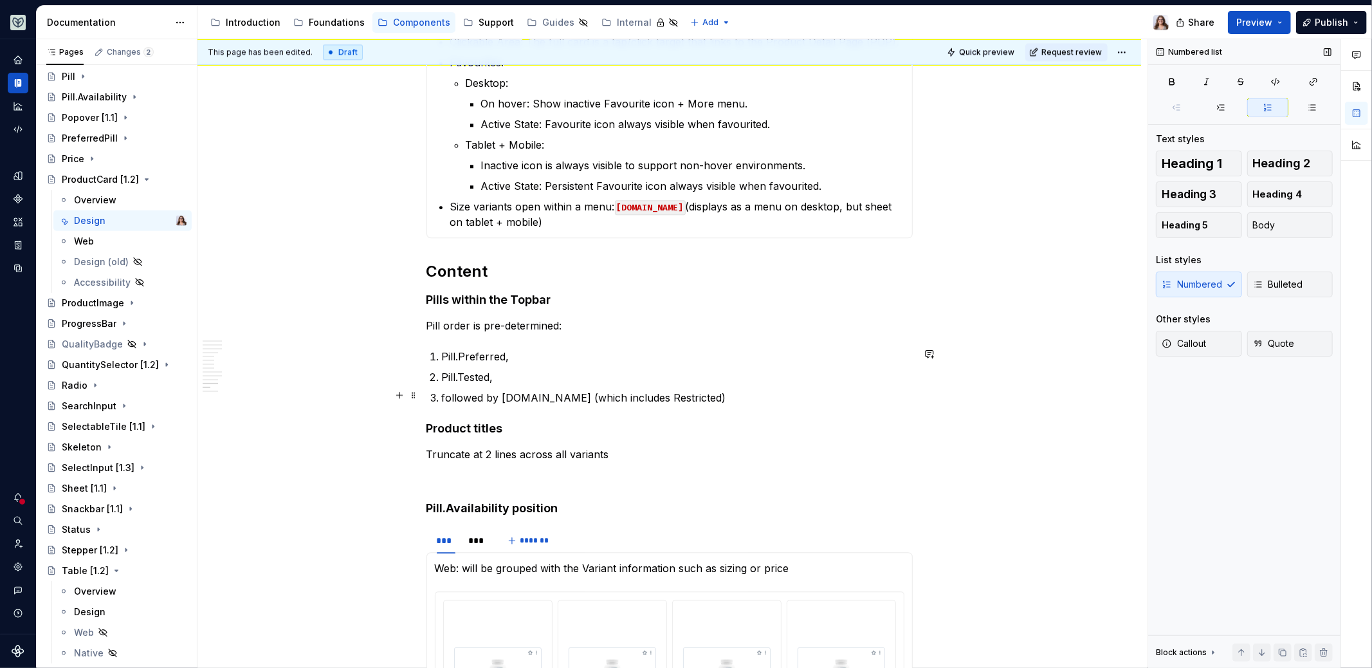
click at [546, 394] on p "followed by [DOMAIN_NAME] (which includes Restricted)" at bounding box center [677, 397] width 471 height 15
click at [493, 376] on p "Pill.Tested," at bounding box center [677, 376] width 471 height 15
click at [507, 356] on p "Pill.Preferred," at bounding box center [677, 356] width 471 height 15
click at [502, 374] on p "Pill.Tested:" at bounding box center [677, 376] width 471 height 15
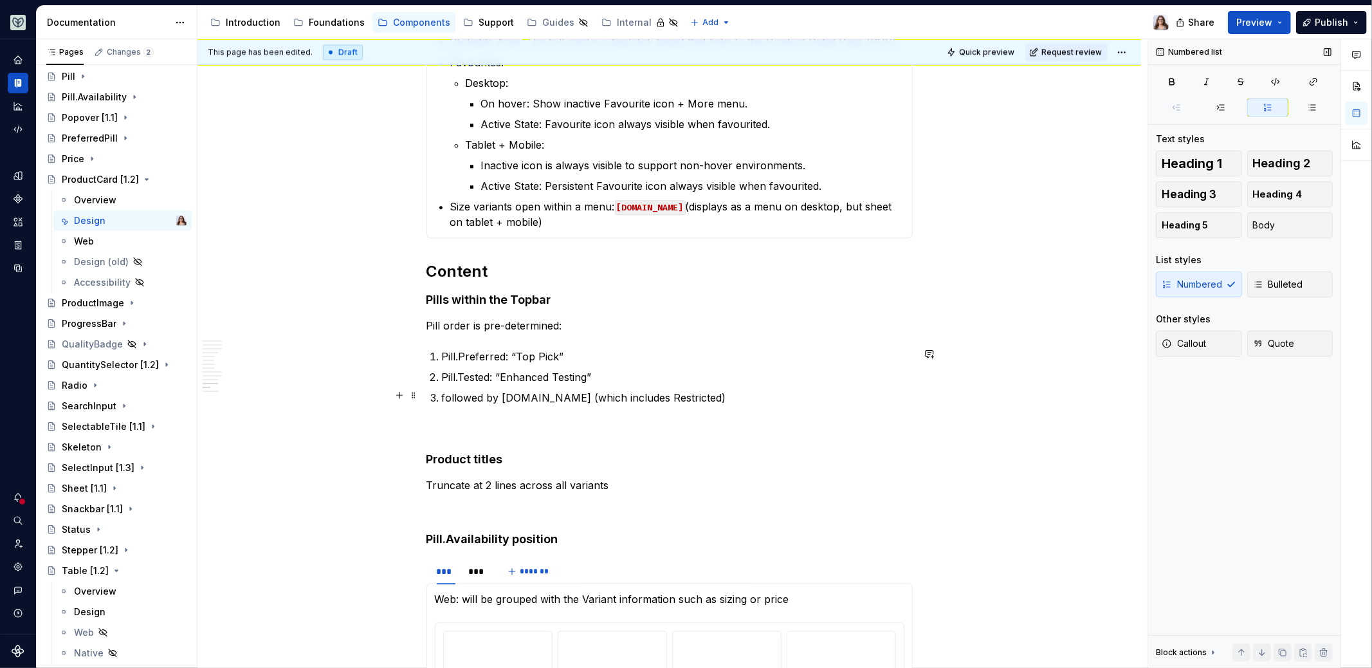
click at [685, 401] on p "followed by [DOMAIN_NAME] (which includes Restricted)" at bounding box center [677, 397] width 471 height 15
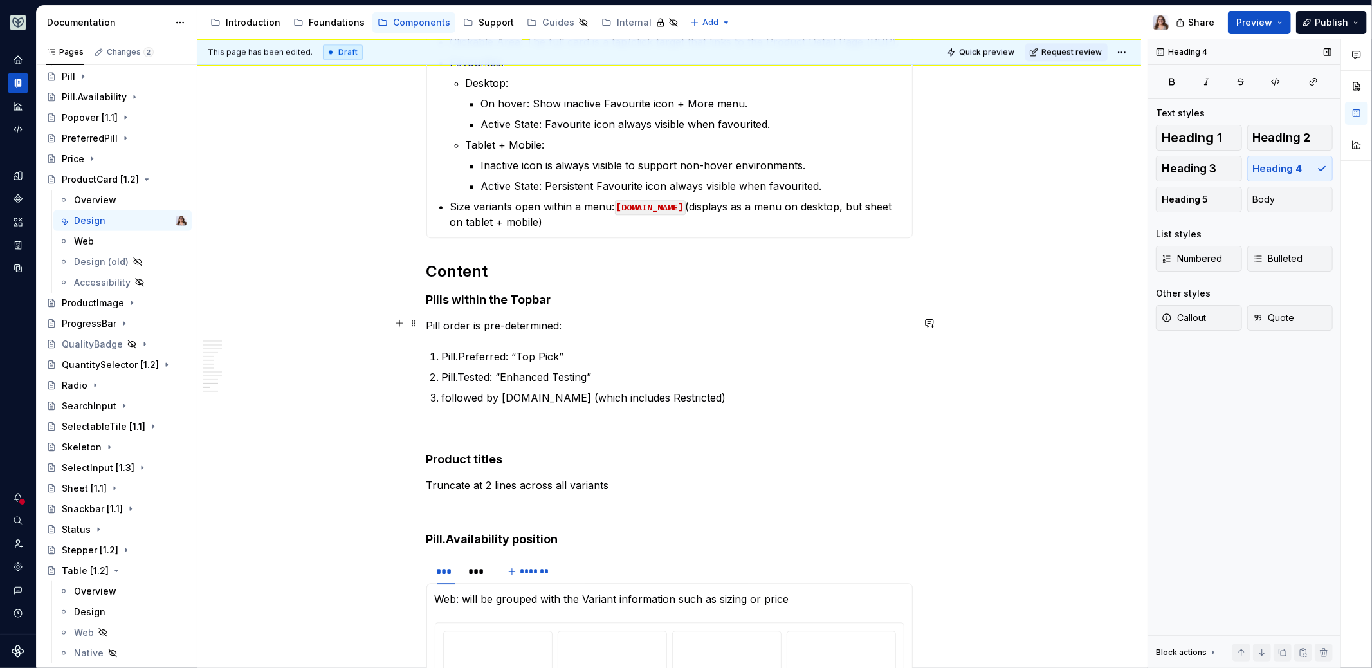
click at [561, 324] on p "Pill order is pre-determined:" at bounding box center [670, 325] width 486 height 15
click at [427, 320] on p "Pill order is pre-determined, as follows:" at bounding box center [670, 325] width 486 height 15
click at [553, 299] on h4 "Pills within the Topbar" at bounding box center [670, 299] width 486 height 15
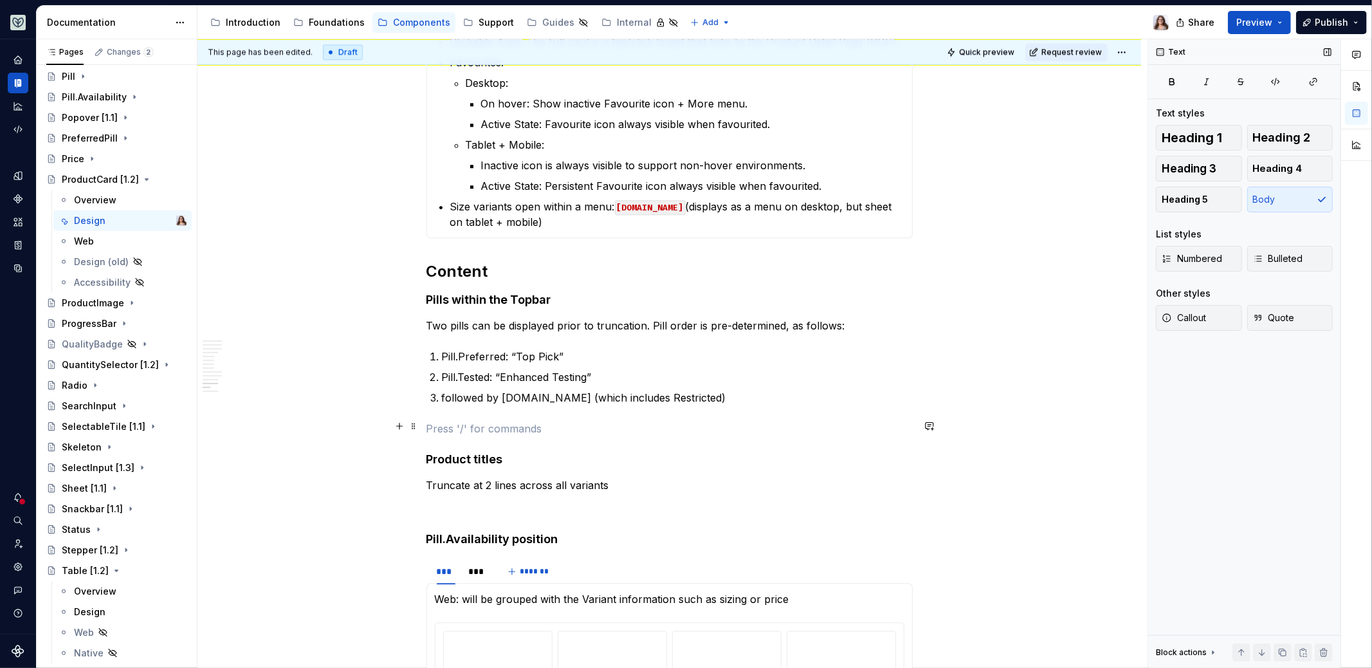
click at [476, 422] on p at bounding box center [670, 428] width 486 height 15
click at [648, 326] on p "Two pills can be displayed prior to truncation. Pill order is pre-determined, a…" at bounding box center [670, 325] width 486 height 15
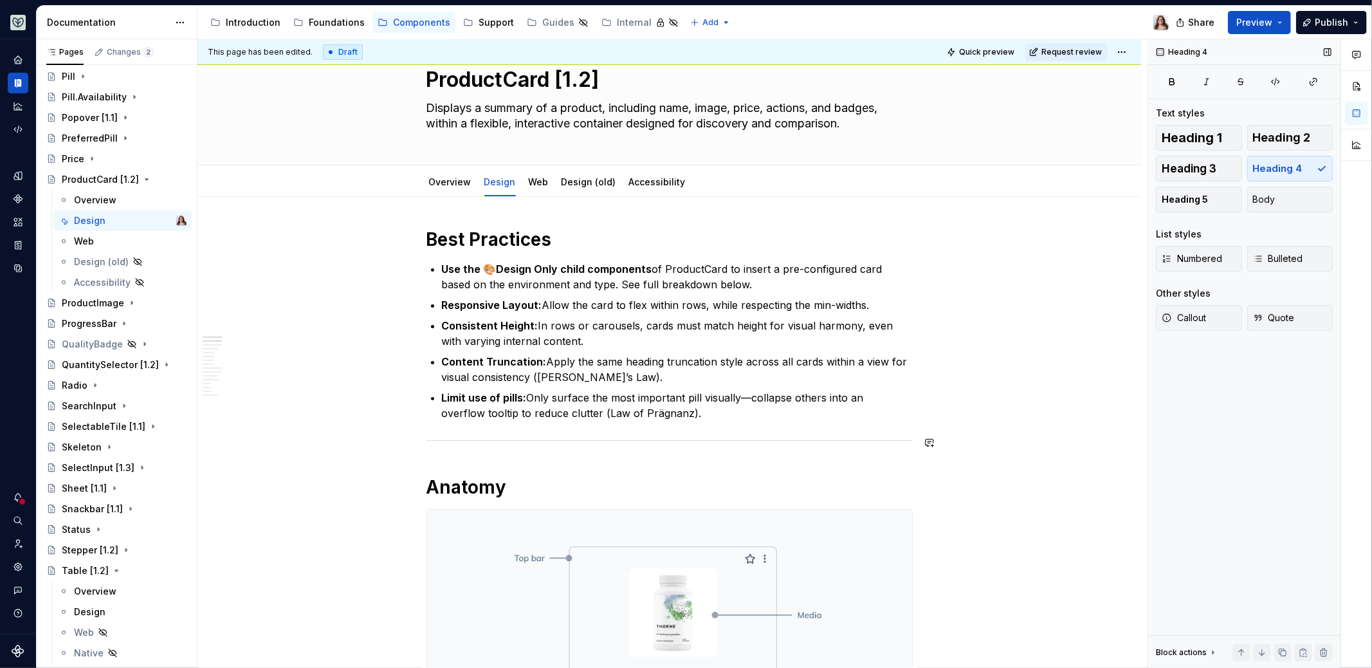
scroll to position [65, 0]
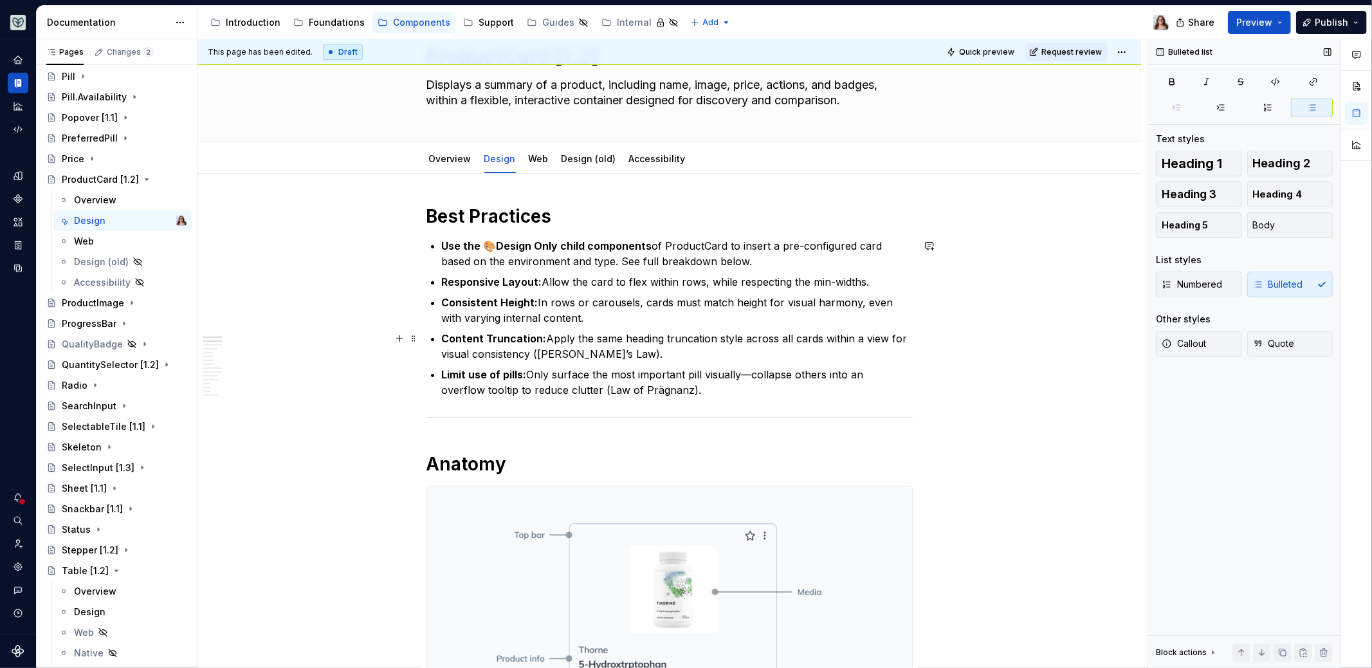
click at [607, 353] on p "Content Truncation: Apply the same heading truncation style across all cards wi…" at bounding box center [677, 346] width 471 height 31
click at [656, 396] on p "Limit use of pills: Only surface the most important pill visually—collapse othe…" at bounding box center [677, 382] width 471 height 31
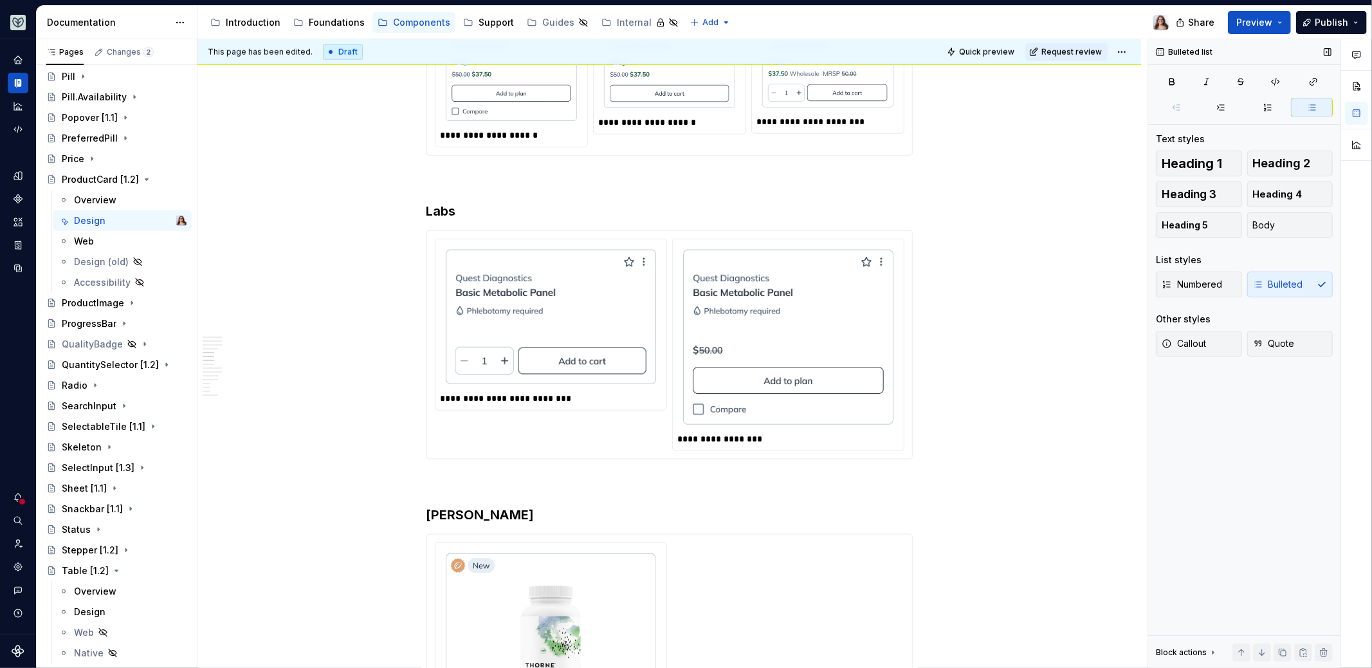
scroll to position [802, 0]
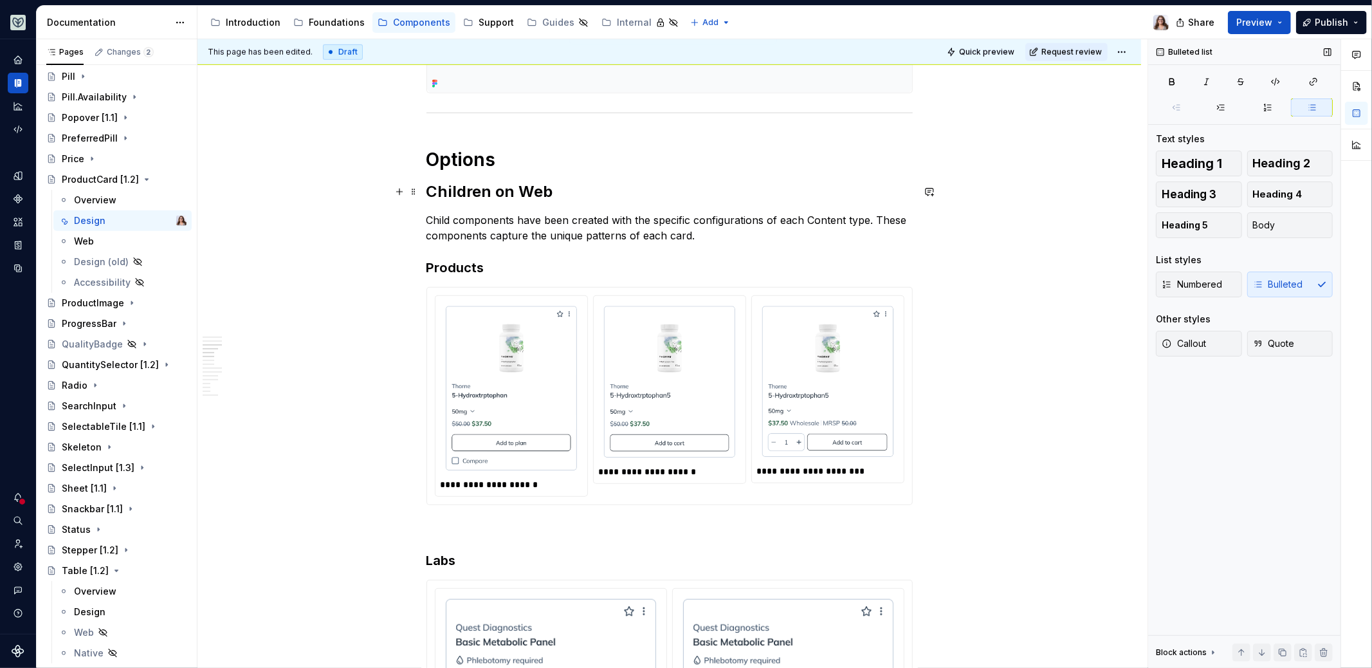
click at [430, 189] on h2 "Children on Web" at bounding box center [670, 191] width 486 height 21
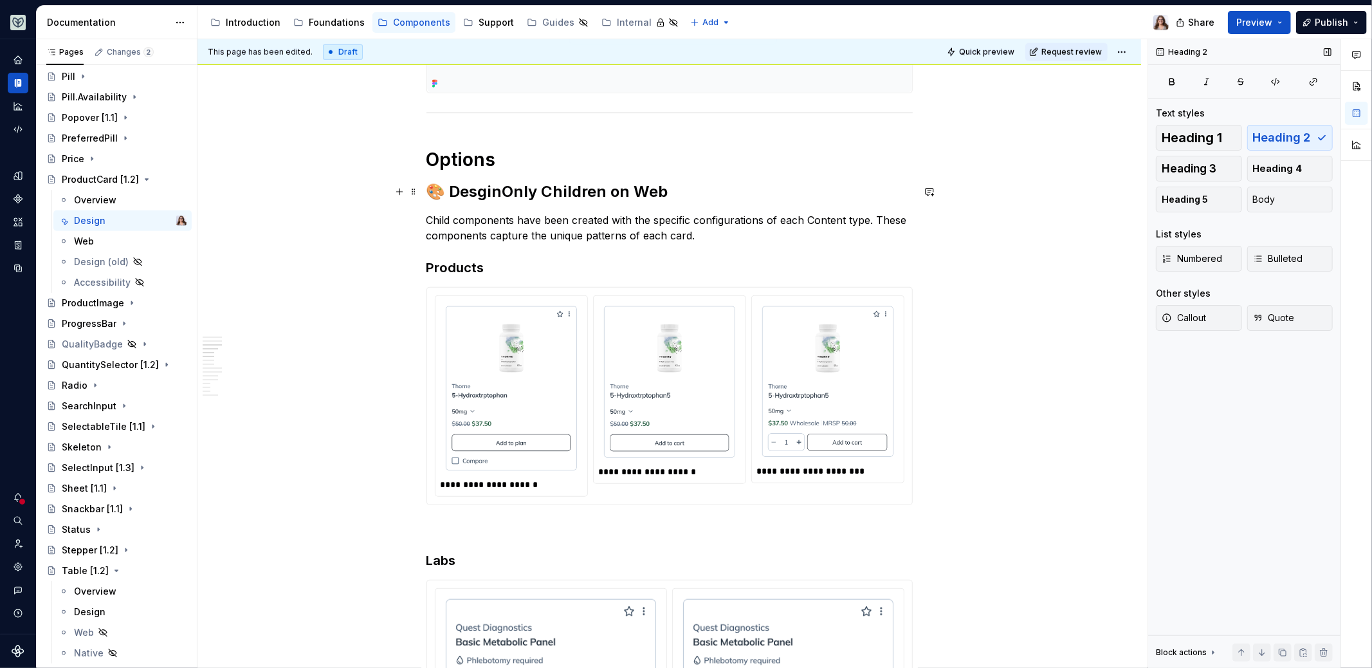
click at [543, 191] on h2 "🎨 DesginOnly Children on Web" at bounding box center [670, 191] width 486 height 21
click at [659, 183] on h2 "🎨 DesginOnly children on Web" at bounding box center [670, 191] width 486 height 21
click at [698, 234] on p "Child components have been created with the specific configurations of each Con…" at bounding box center [670, 227] width 486 height 31
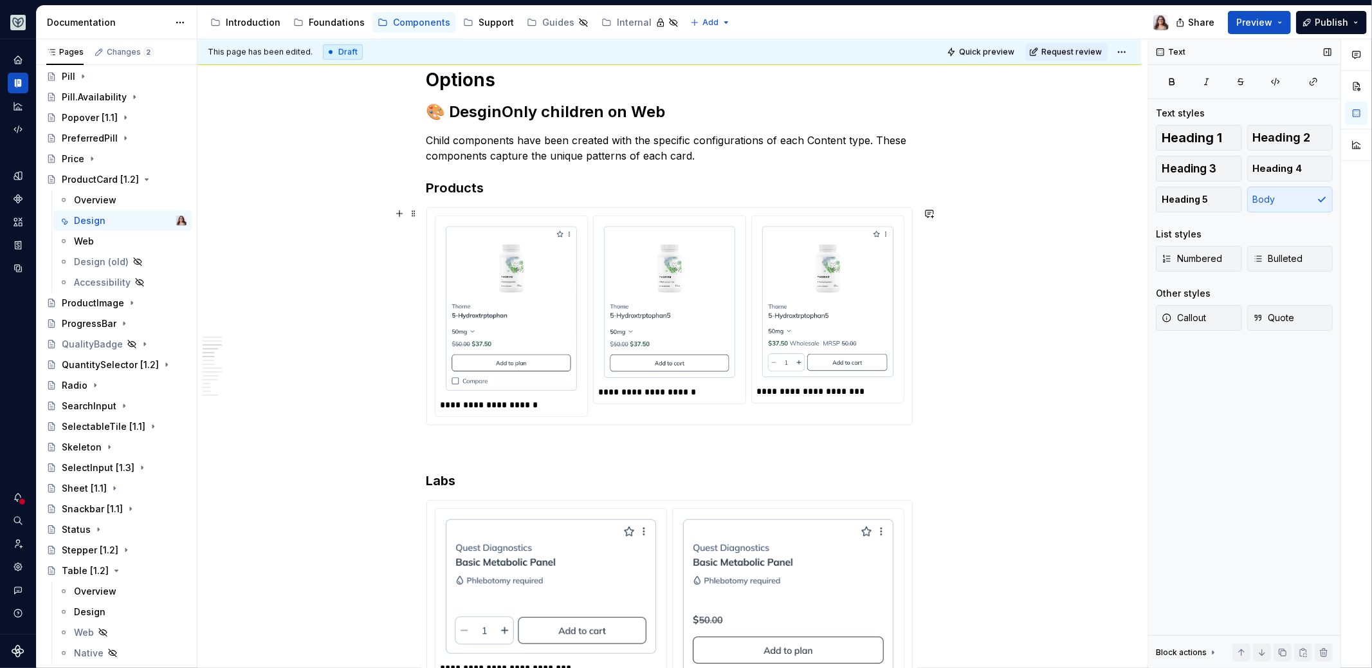
scroll to position [873, 0]
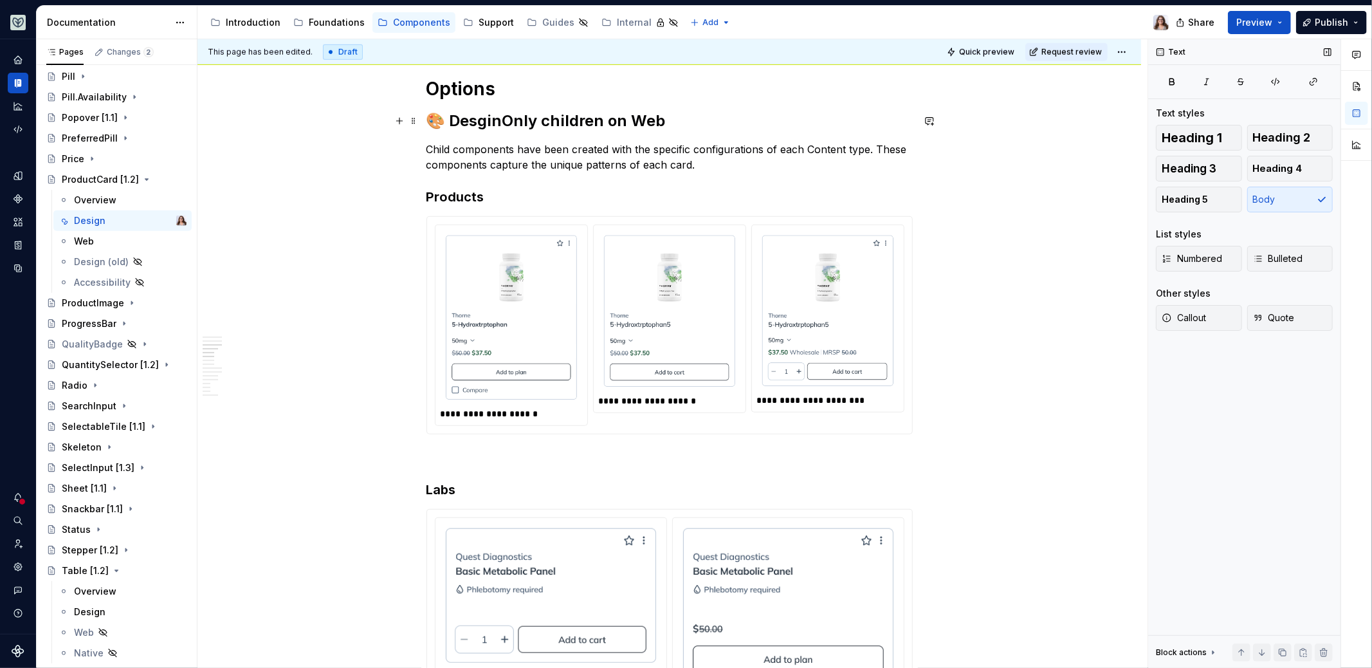
click at [482, 123] on h2 "🎨 DesginOnly children on Web" at bounding box center [670, 121] width 486 height 21
click at [699, 165] on p "Child components have been created with the specific configurations of each Con…" at bounding box center [670, 157] width 486 height 31
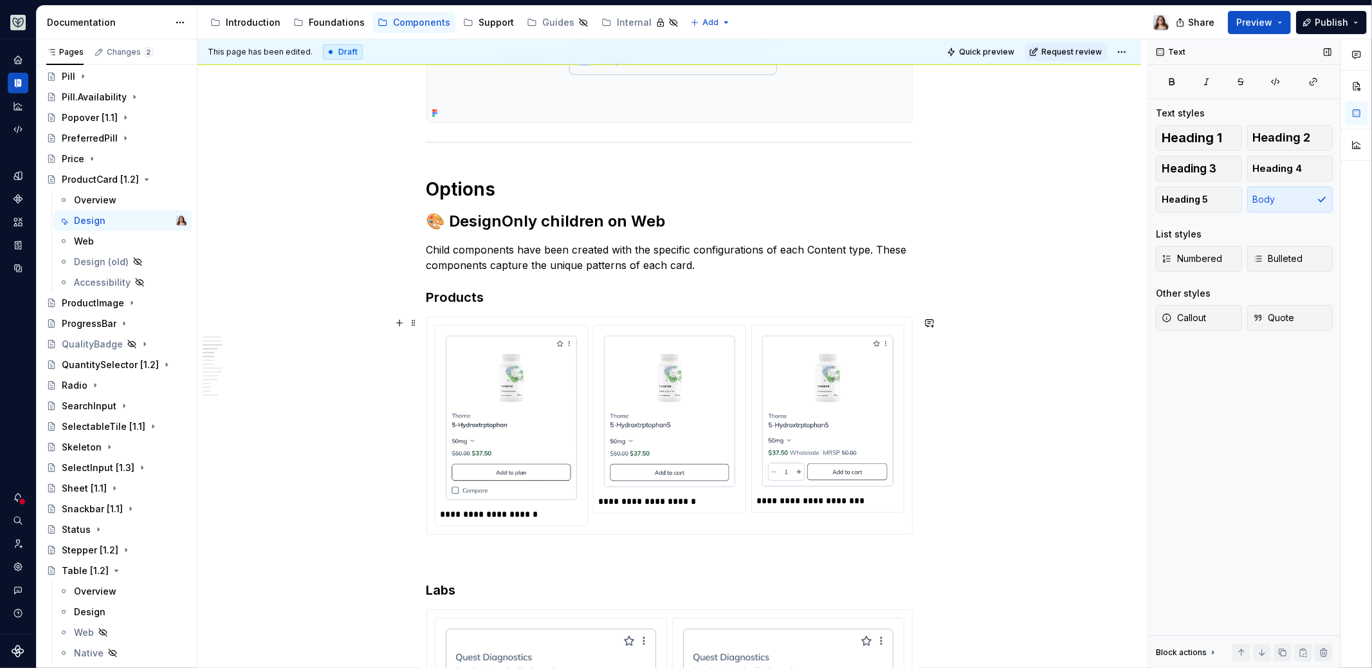
scroll to position [773, 0]
click at [427, 217] on h2 "🎨 DesignOnly children on Web" at bounding box center [670, 220] width 486 height 21
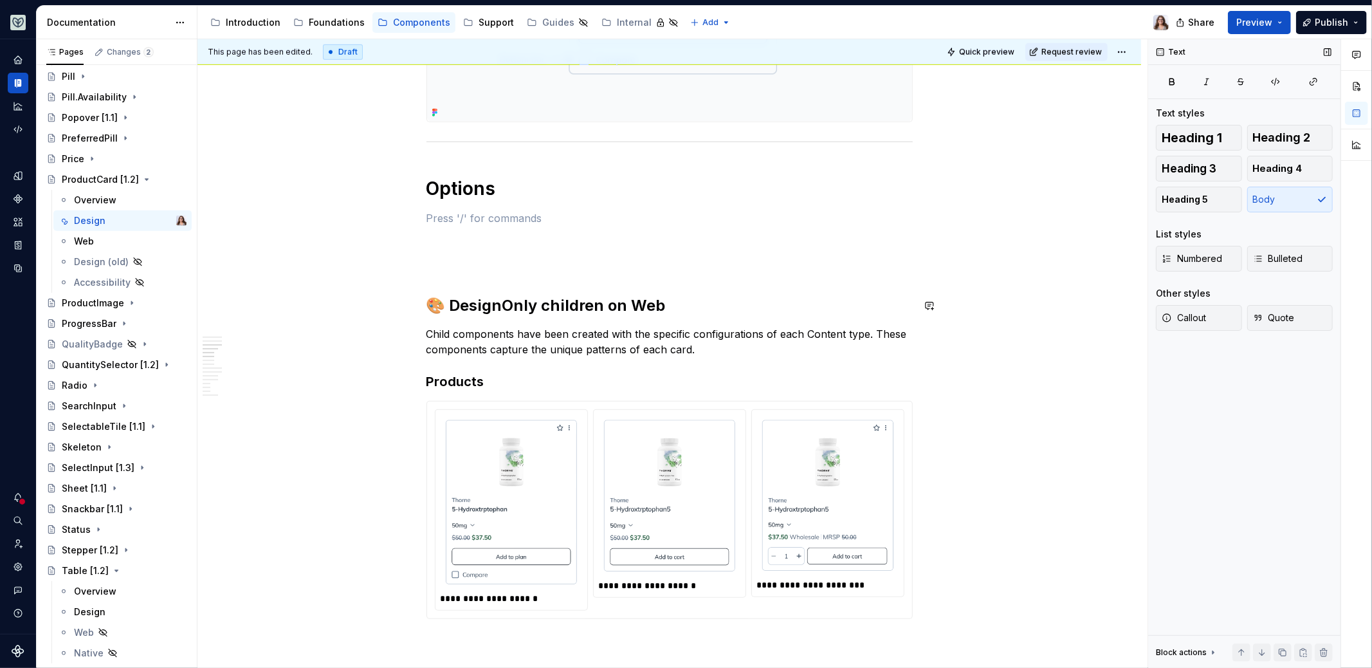
click at [432, 260] on p at bounding box center [670, 264] width 486 height 15
drag, startPoint x: 486, startPoint y: 219, endPoint x: 423, endPoint y: 219, distance: 63.7
click at [508, 196] on button "button" at bounding box center [507, 194] width 18 height 18
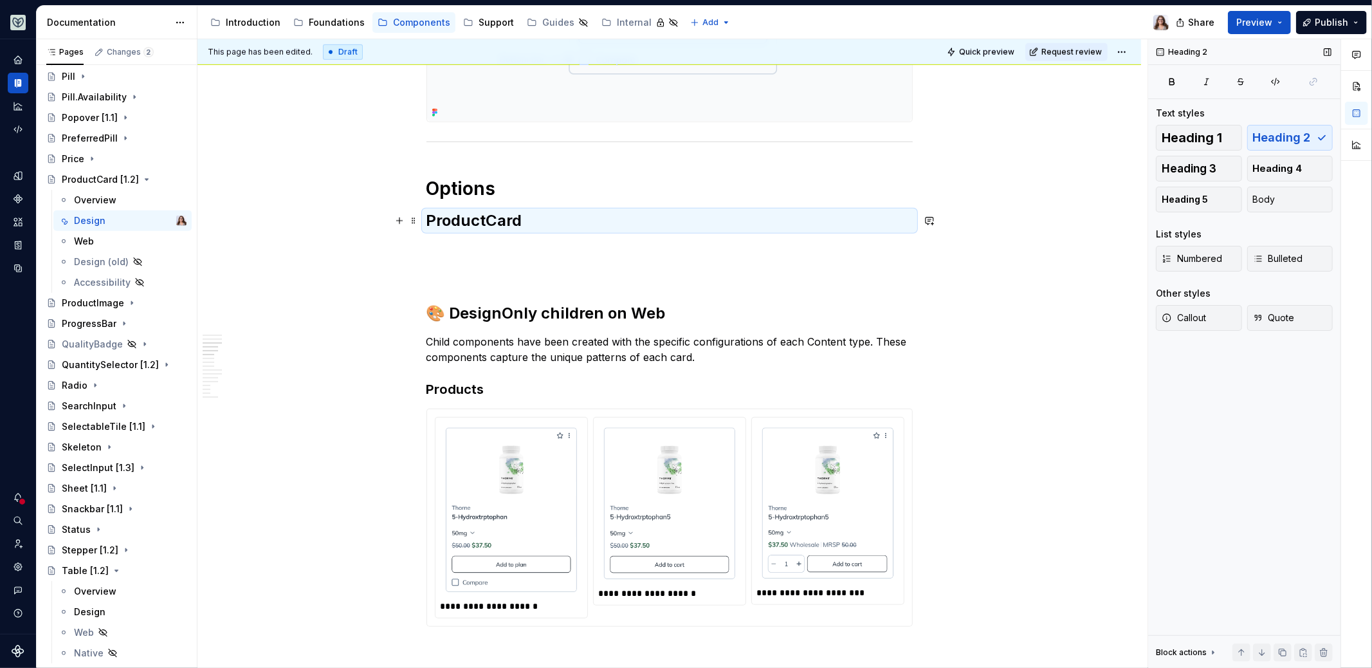
click at [523, 223] on h2 "ProductCard" at bounding box center [670, 220] width 486 height 21
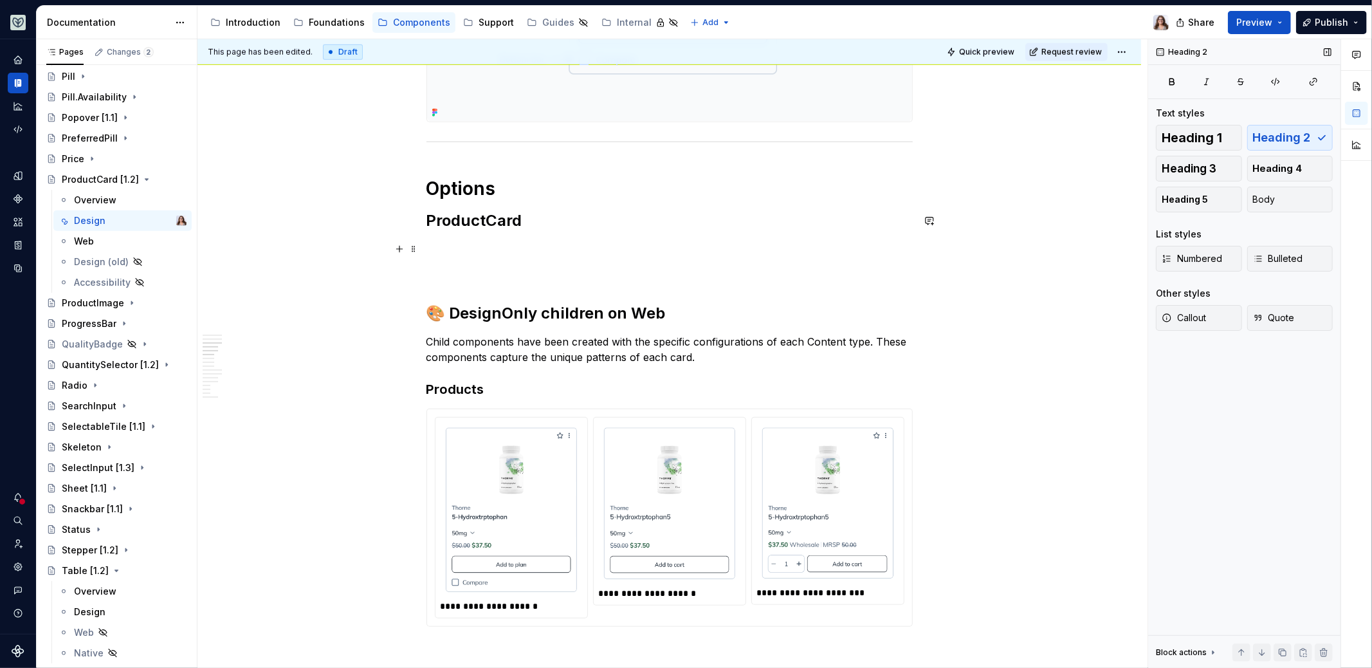
click at [467, 245] on p at bounding box center [670, 248] width 486 height 15
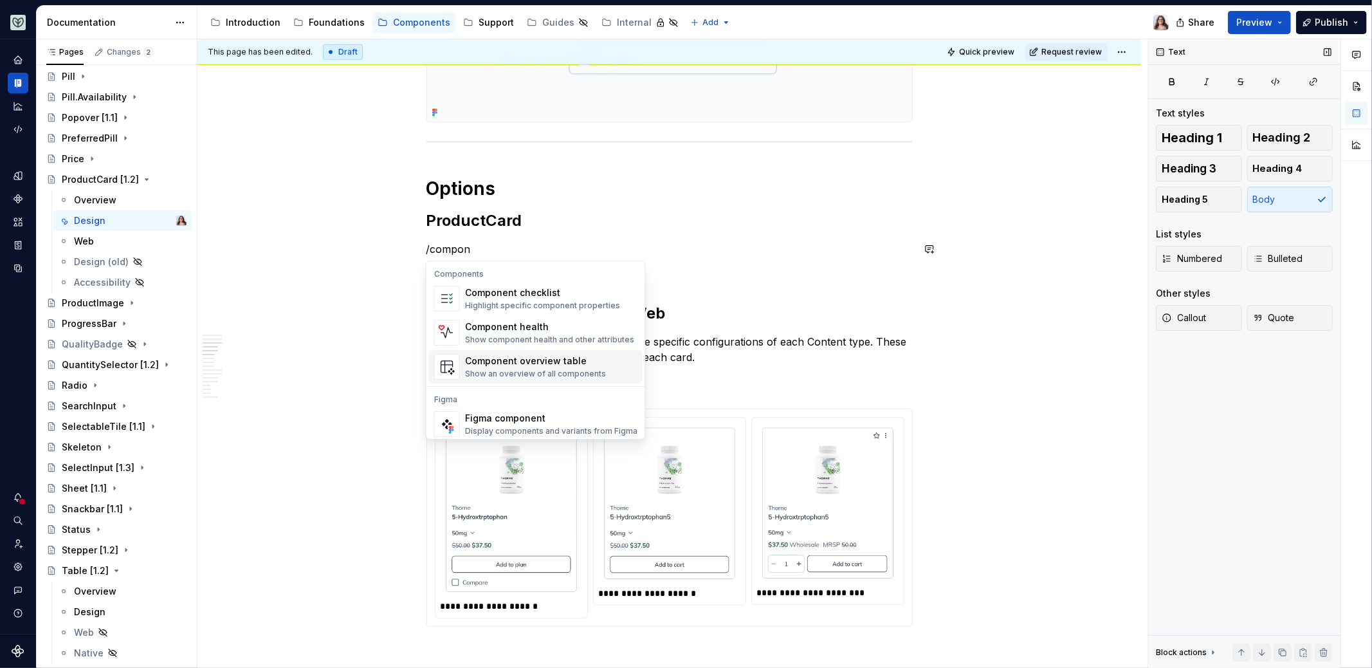
click at [498, 414] on div "Figma component" at bounding box center [551, 418] width 172 height 13
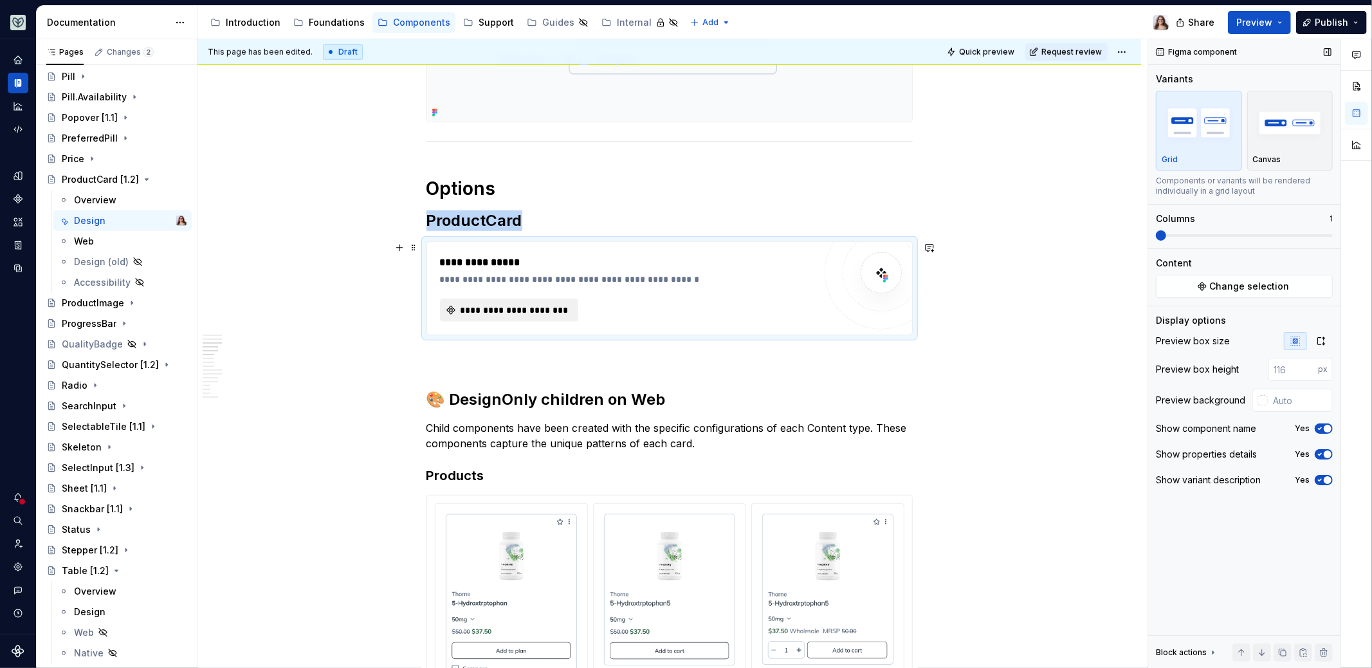
click at [531, 304] on span "**********" at bounding box center [515, 310] width 112 height 13
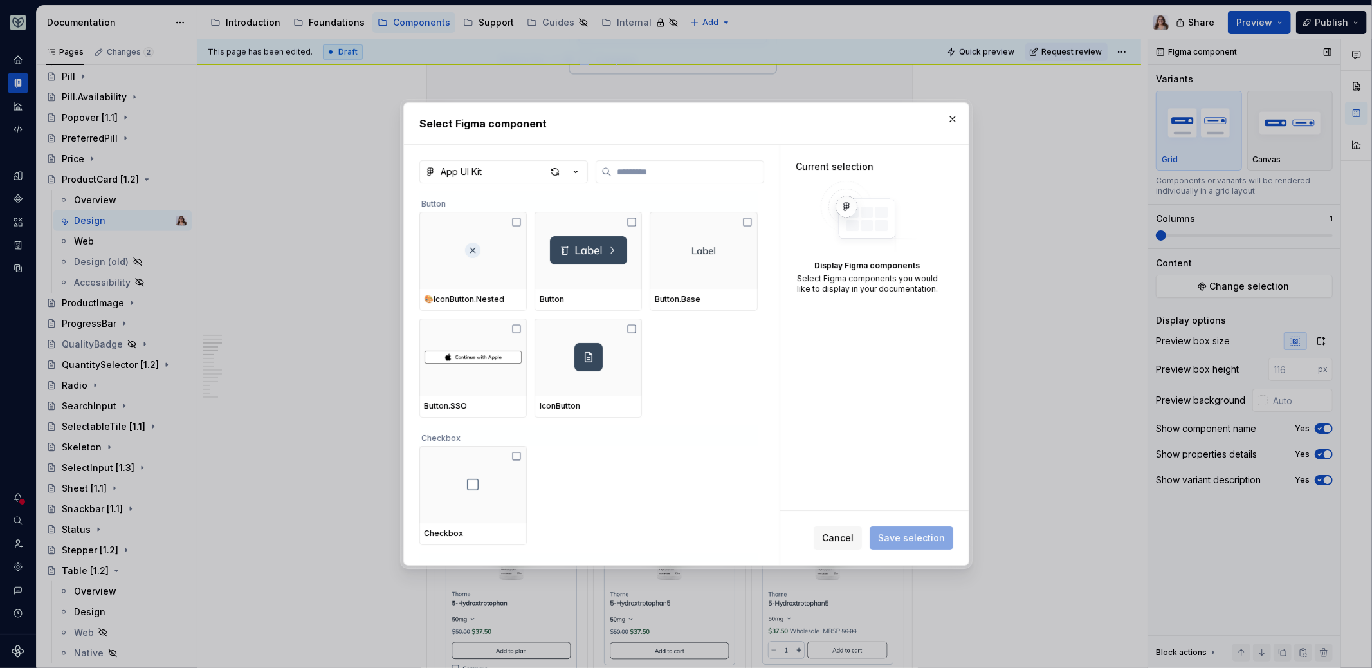
type textarea "*"
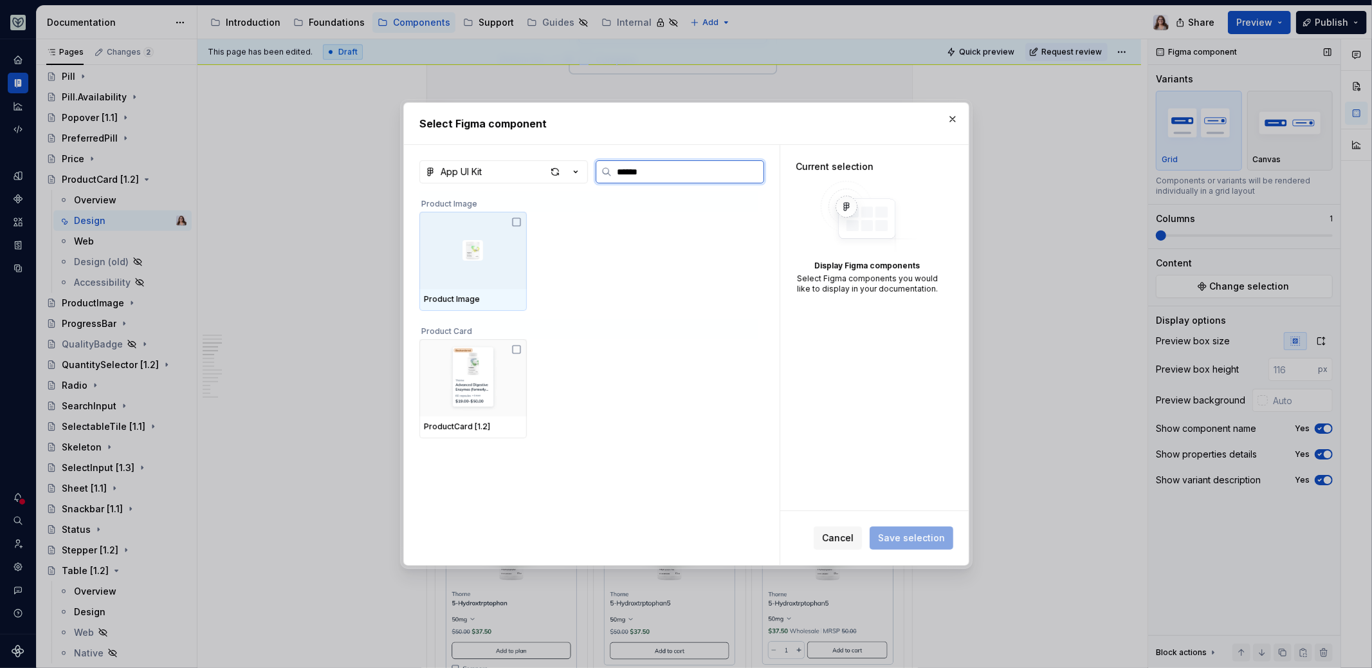
type input "*******"
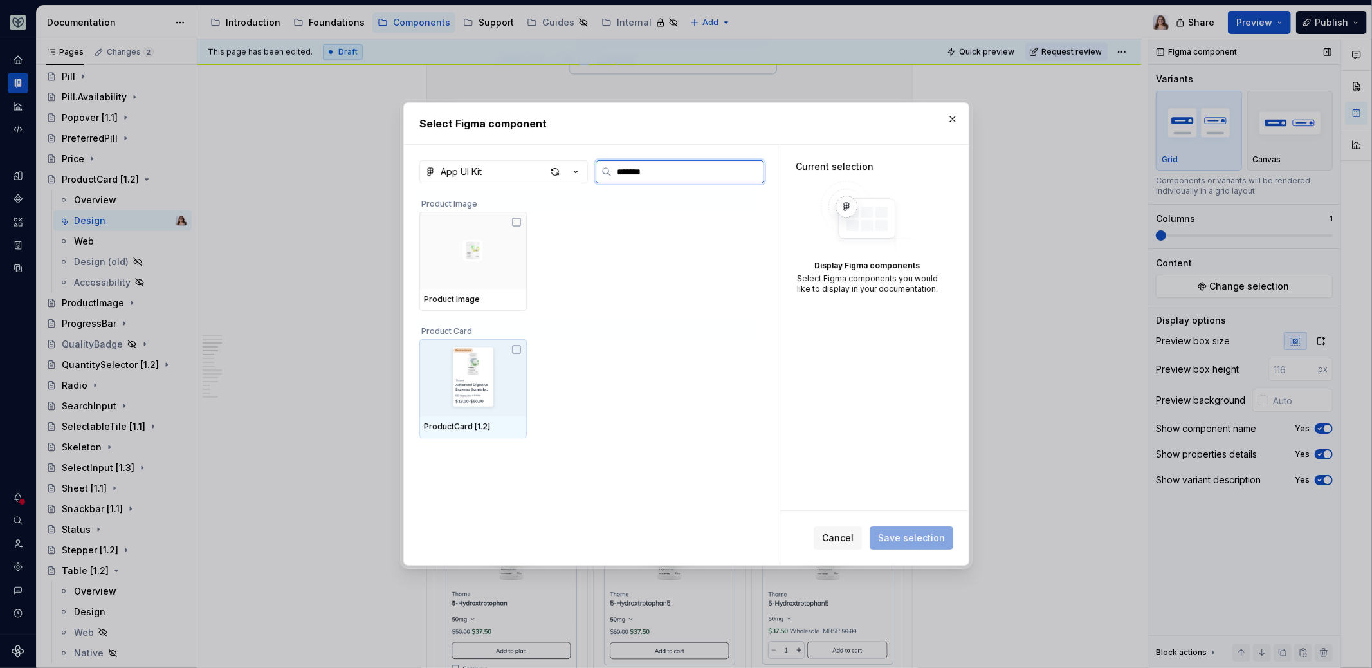
click at [474, 378] on img at bounding box center [473, 377] width 97 height 67
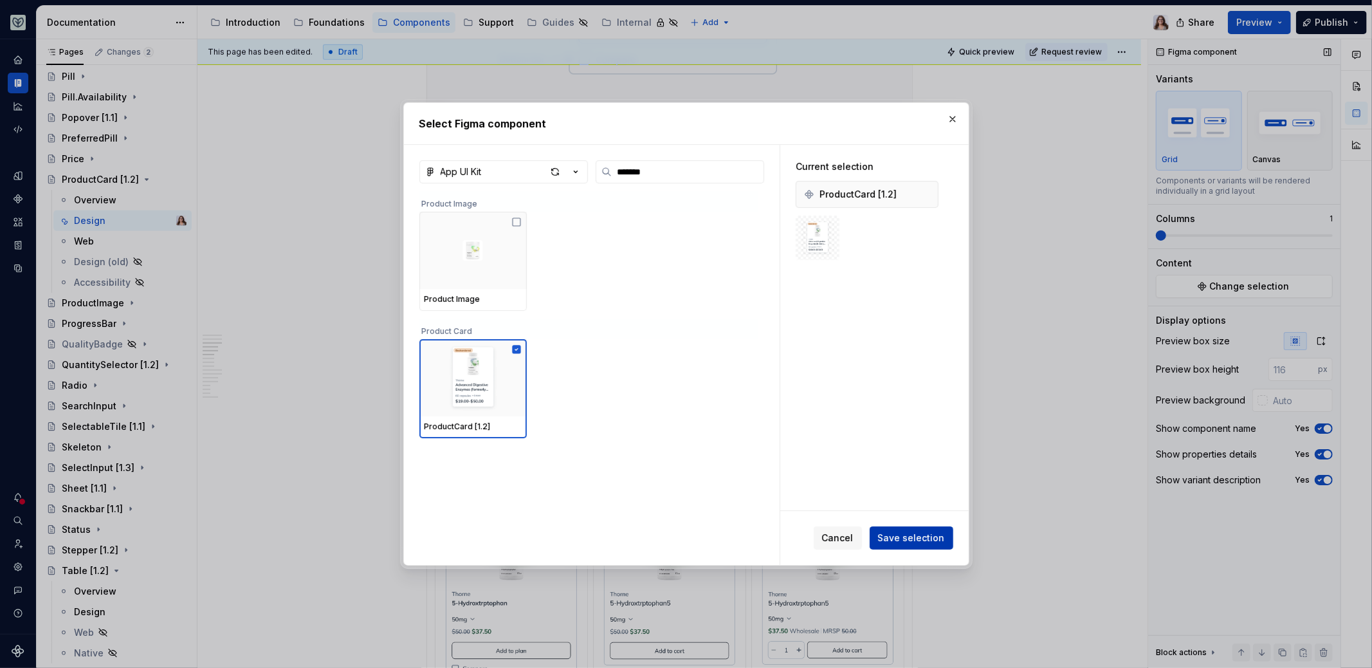
click at [906, 542] on span "Save selection" at bounding box center [911, 537] width 67 height 13
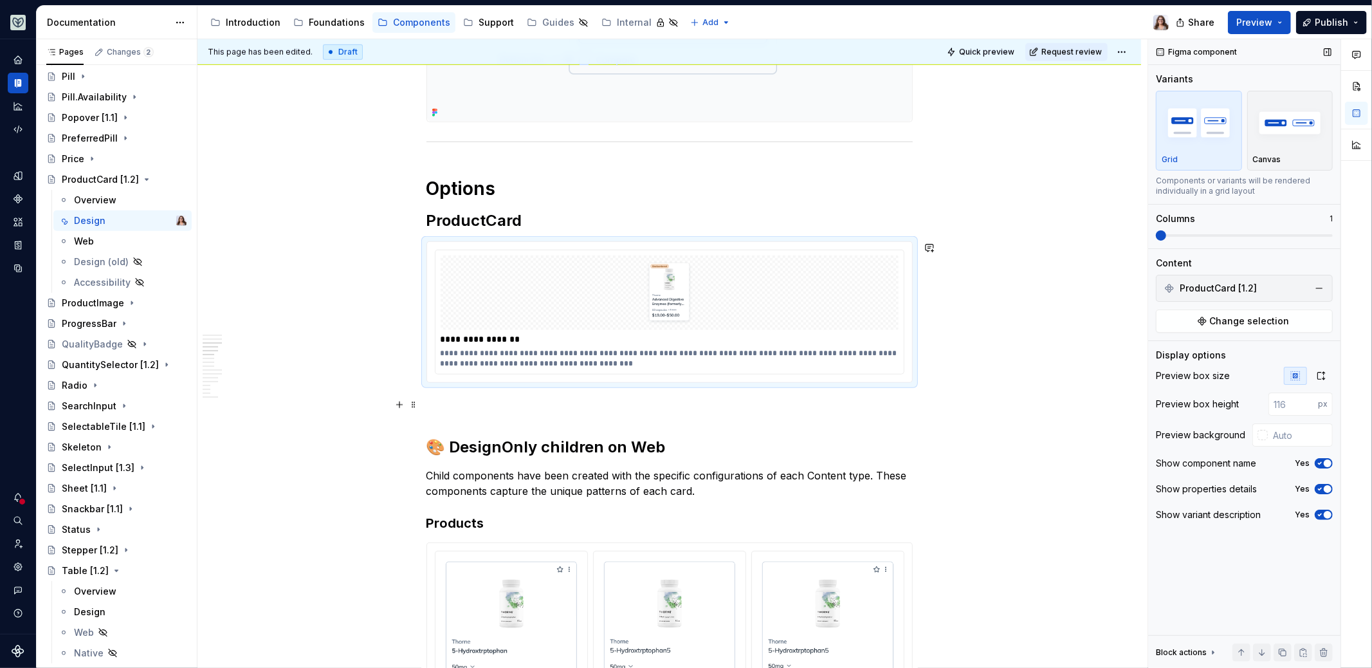
click at [515, 404] on p at bounding box center [670, 405] width 486 height 15
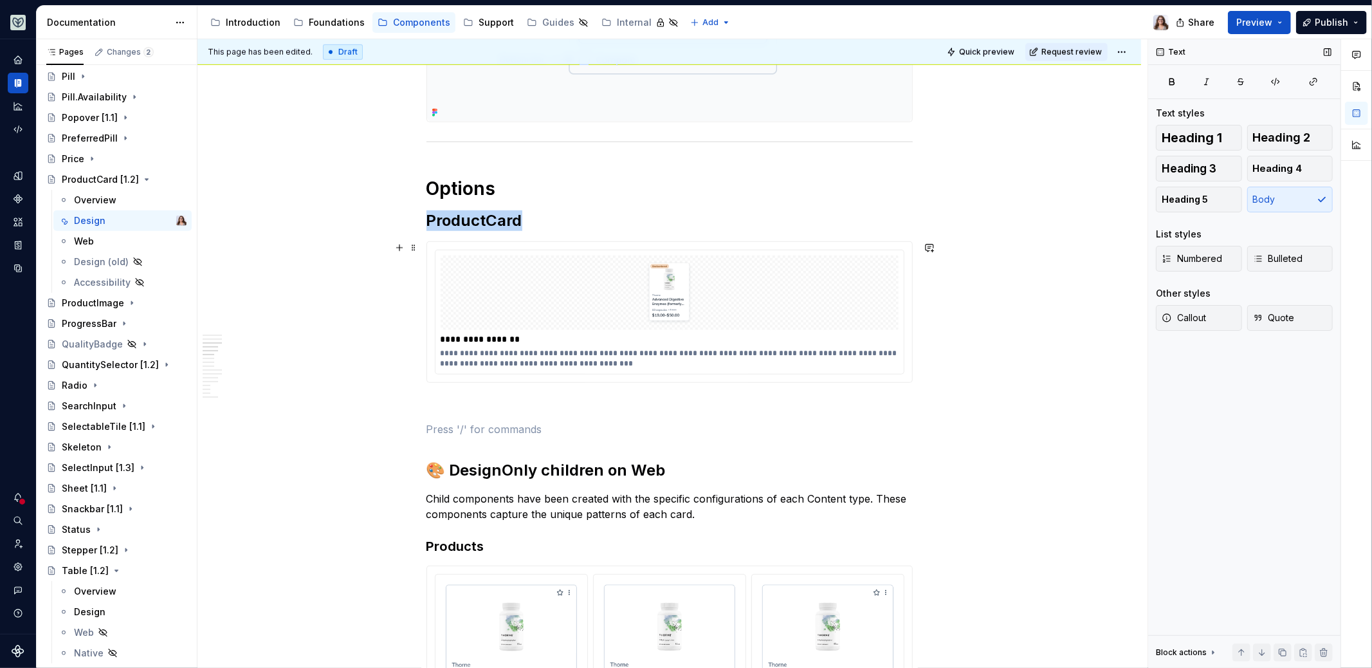
click at [717, 310] on img at bounding box center [670, 293] width 112 height 64
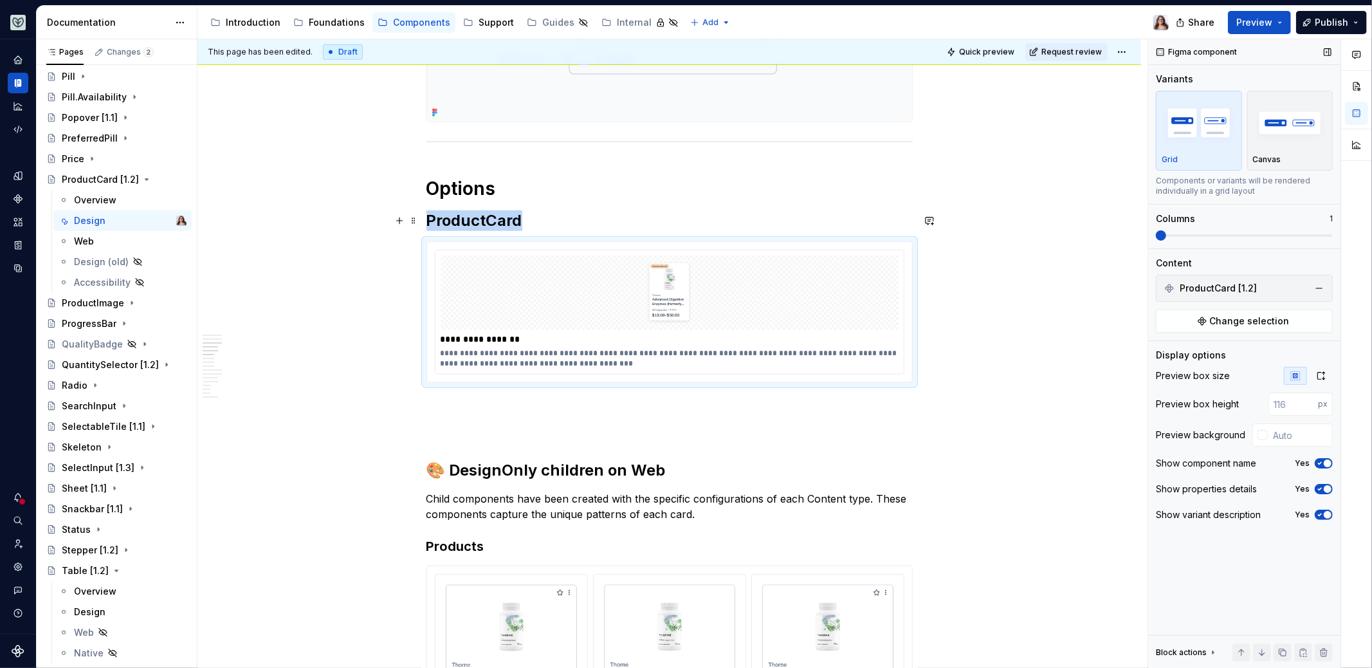
click at [522, 220] on h2 "ProductCard" at bounding box center [670, 220] width 486 height 21
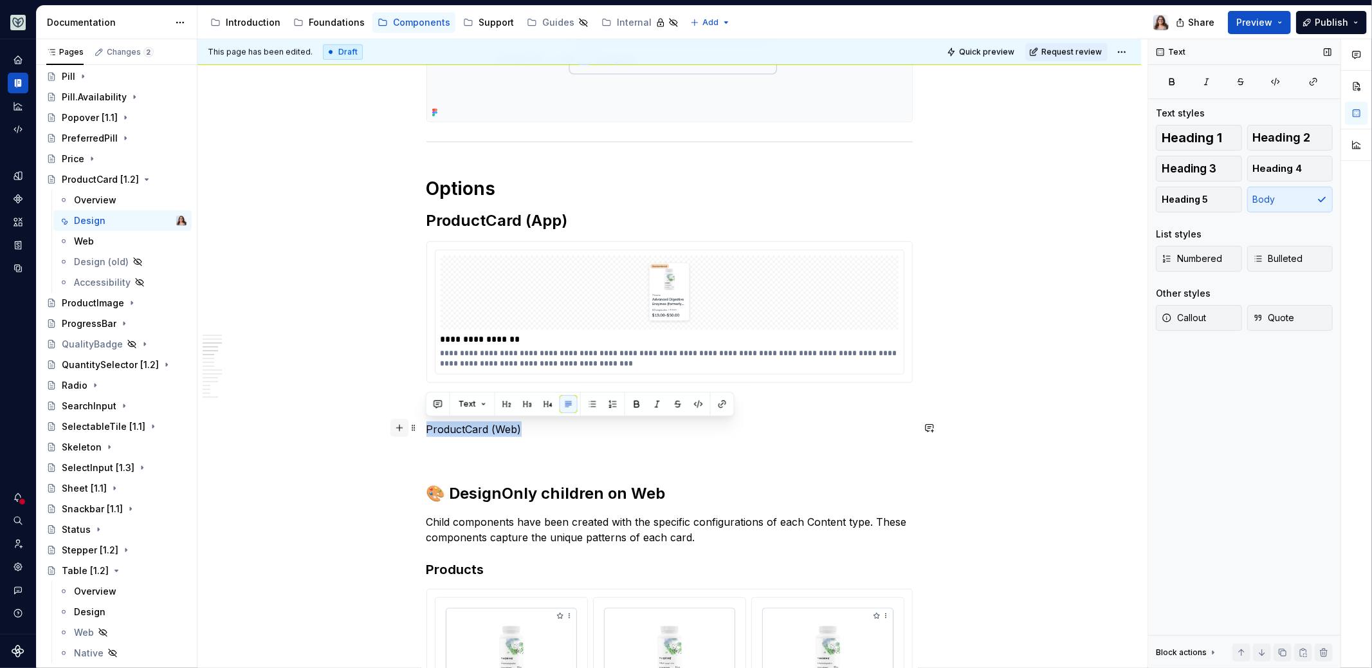
drag, startPoint x: 534, startPoint y: 431, endPoint x: 396, endPoint y: 428, distance: 137.7
click at [523, 403] on button "button" at bounding box center [528, 404] width 18 height 18
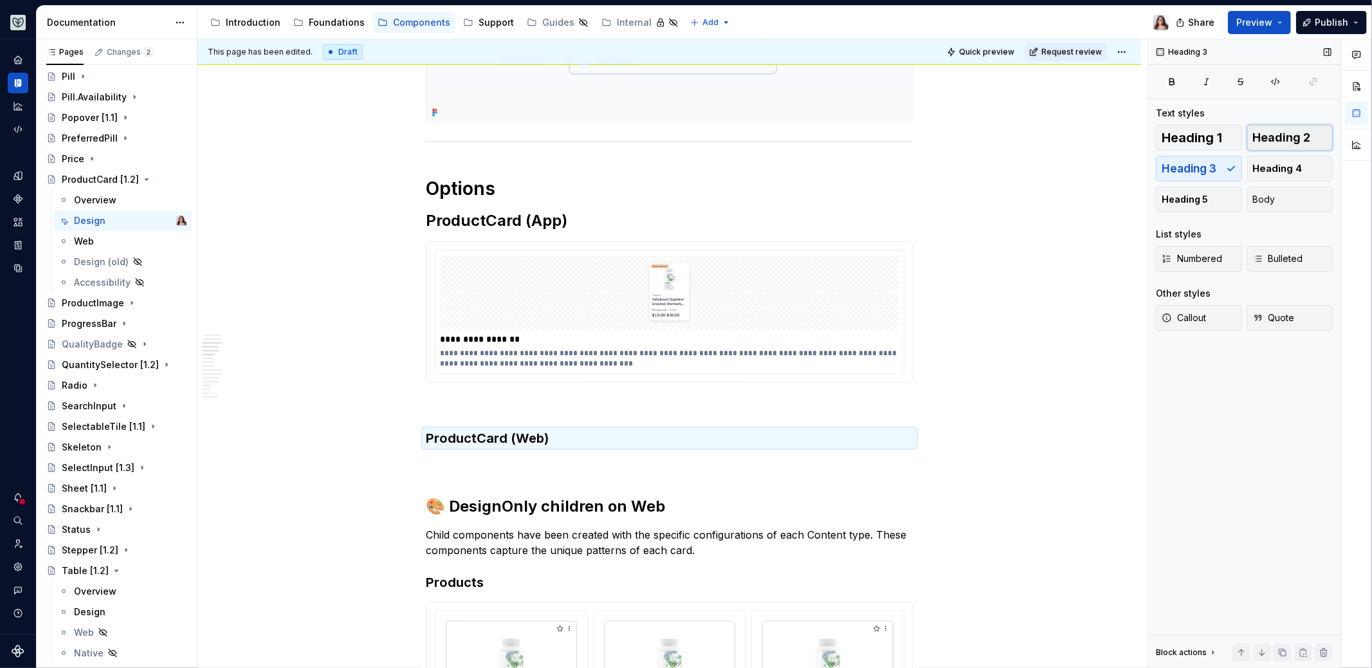
click at [1282, 142] on span "Heading 2" at bounding box center [1282, 137] width 58 height 13
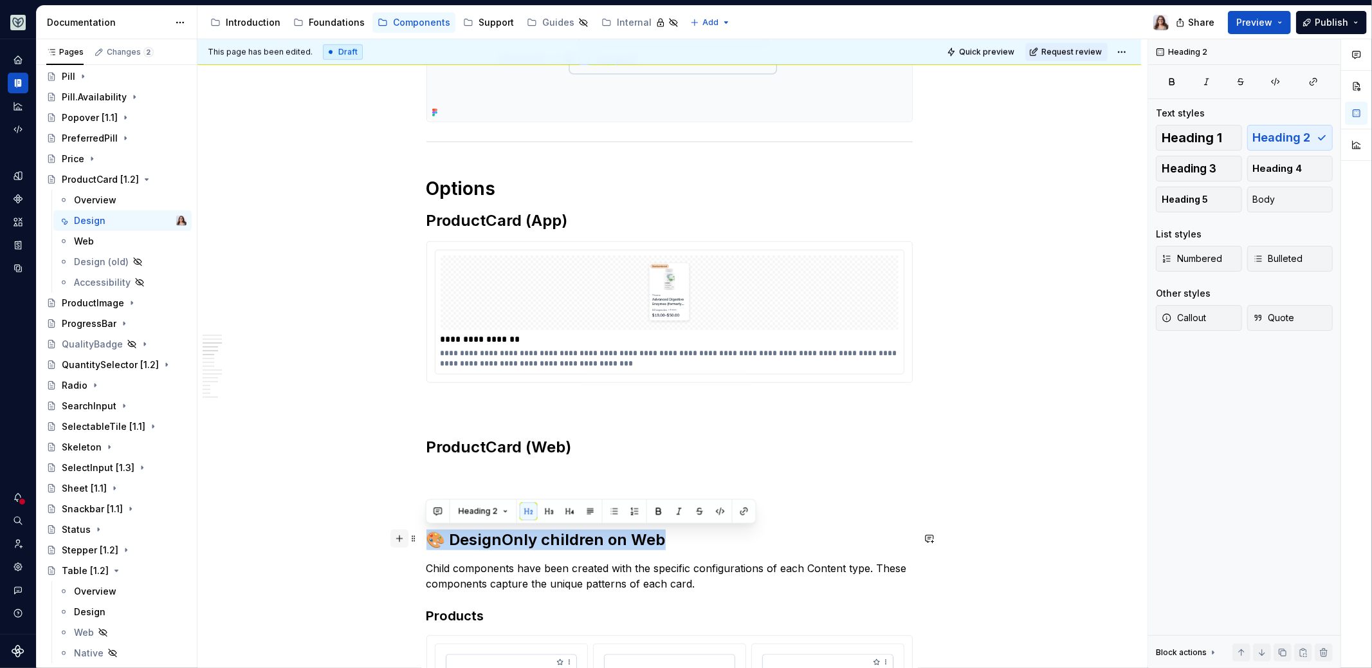
drag, startPoint x: 669, startPoint y: 545, endPoint x: 400, endPoint y: 542, distance: 269.0
click at [542, 516] on button "button" at bounding box center [549, 511] width 18 height 18
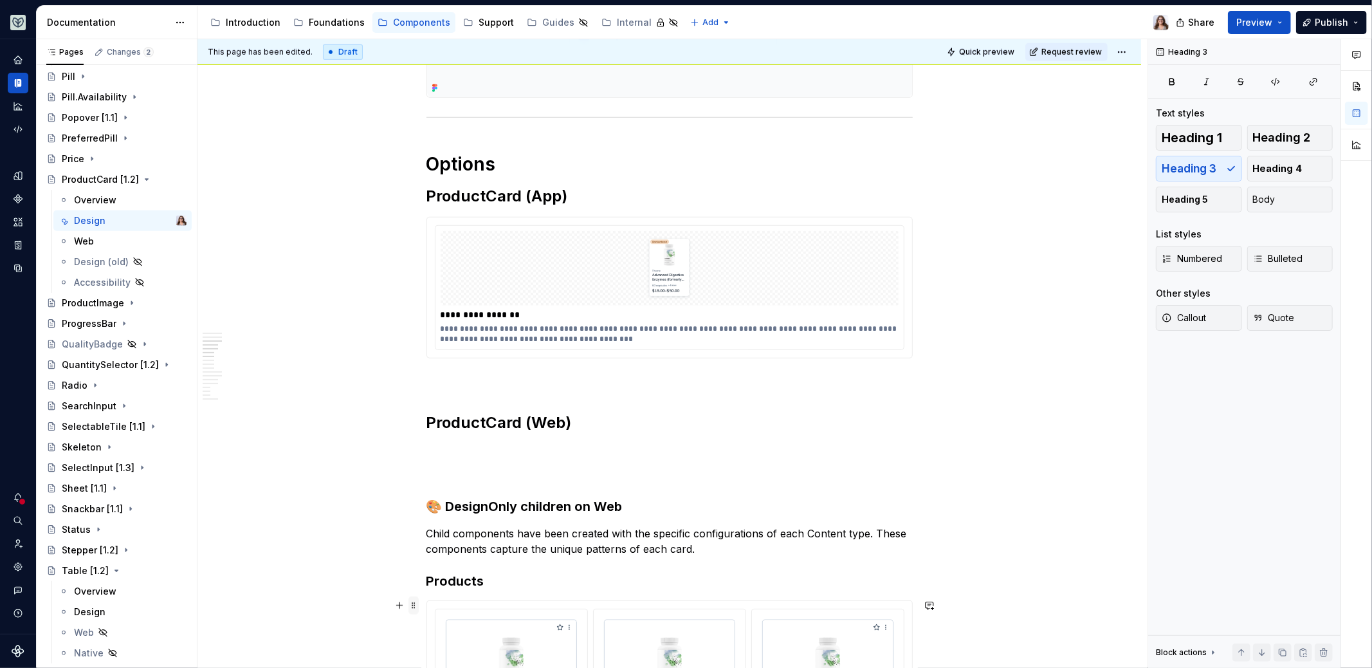
scroll to position [804, 0]
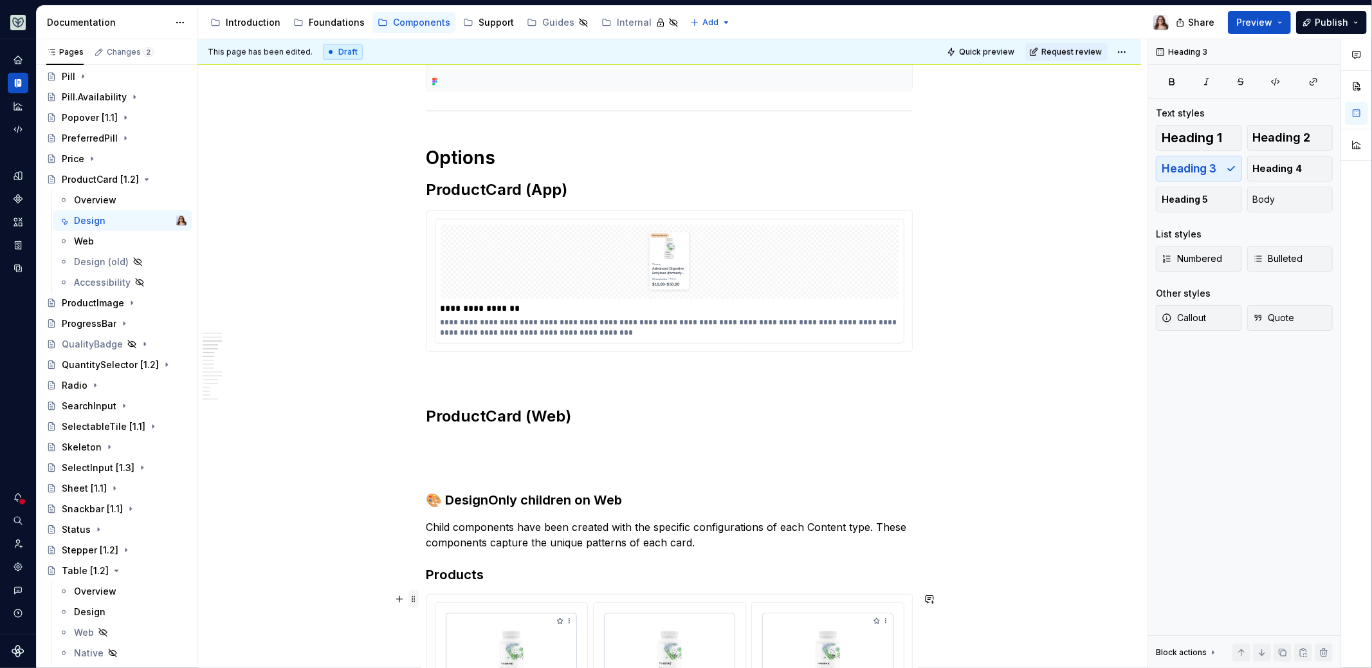
drag, startPoint x: 485, startPoint y: 604, endPoint x: 412, endPoint y: 603, distance: 72.7
click at [456, 570] on h3 "Products" at bounding box center [670, 575] width 486 height 18
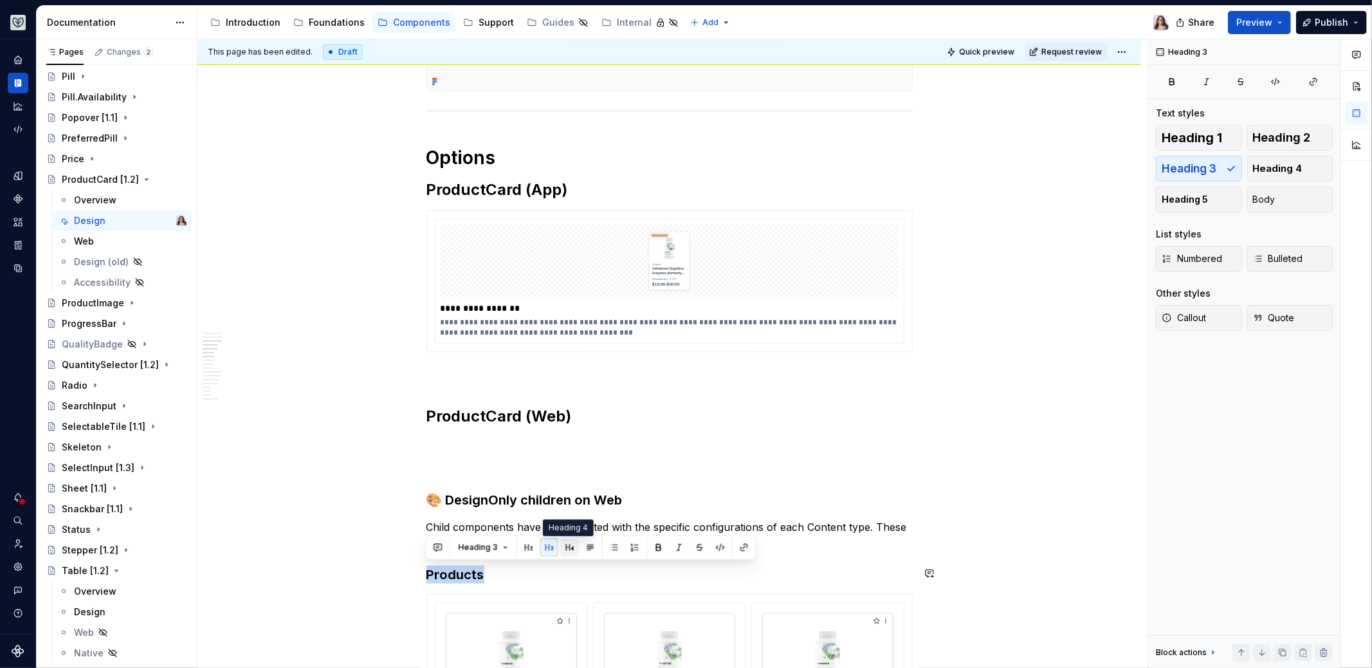
click at [572, 546] on button "button" at bounding box center [570, 548] width 18 height 18
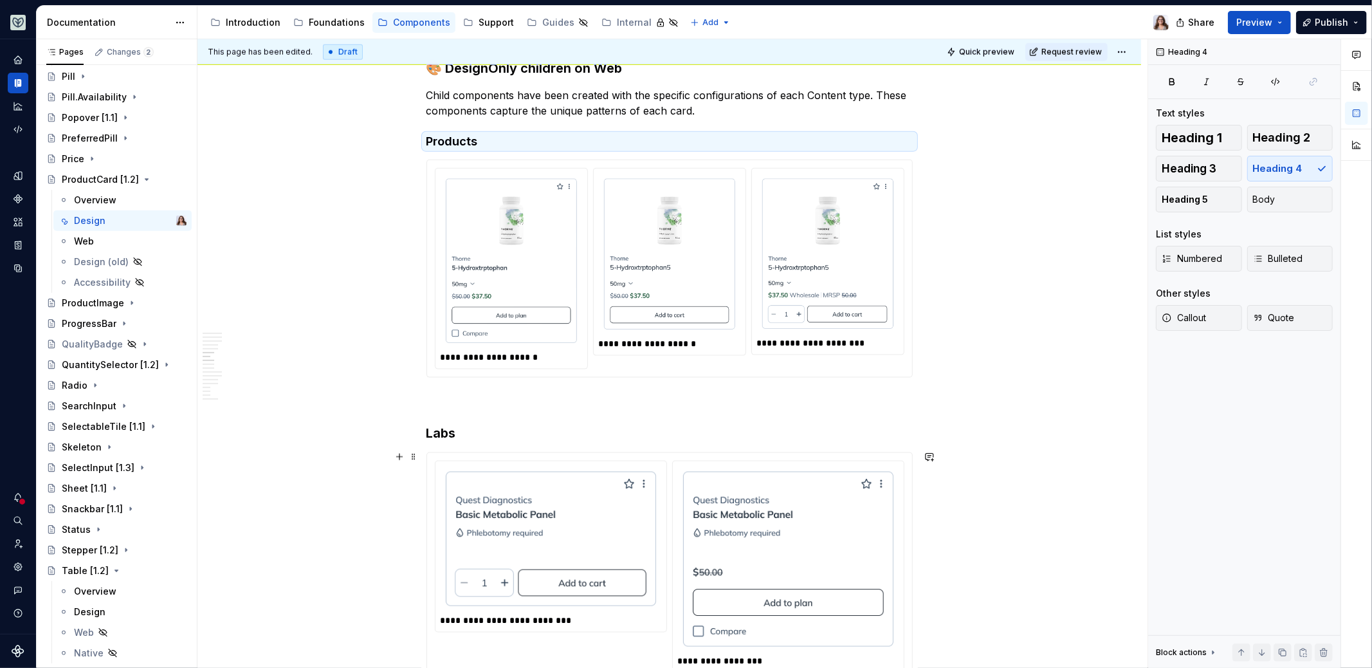
scroll to position [1258, 0]
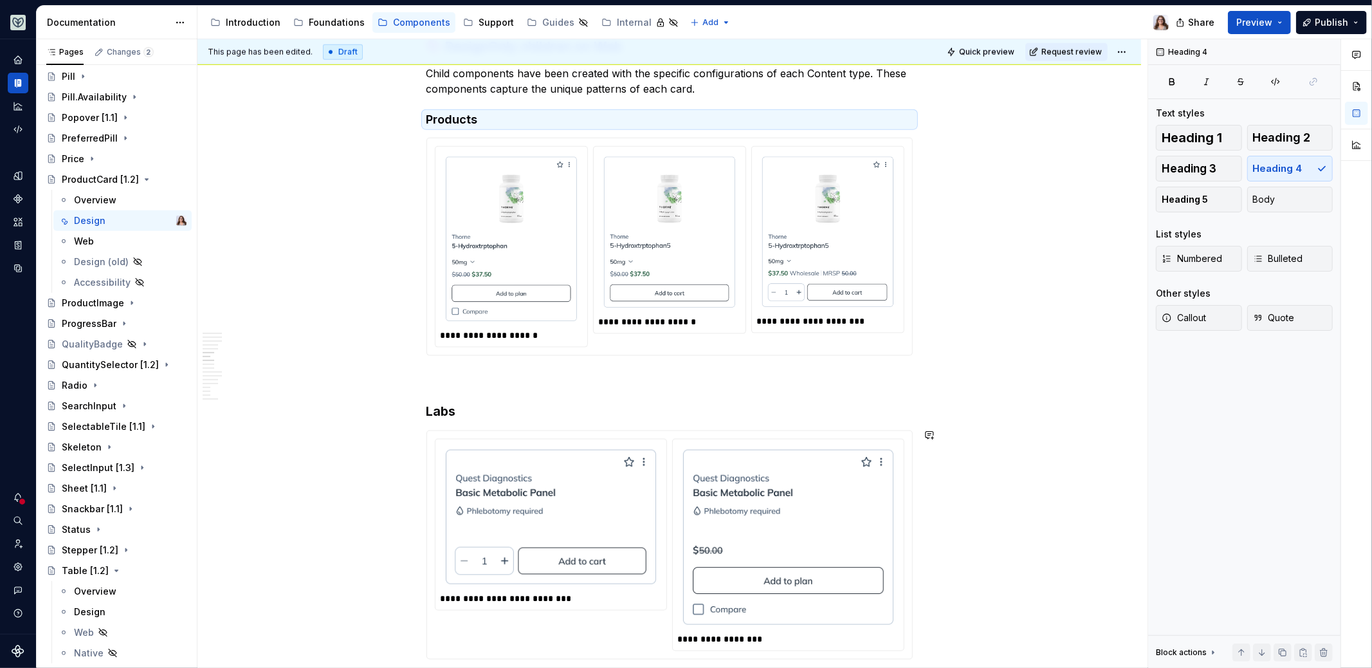
click at [443, 407] on h3 "Labs" at bounding box center [670, 411] width 486 height 18
click at [1289, 172] on span "Heading 4" at bounding box center [1278, 168] width 50 height 13
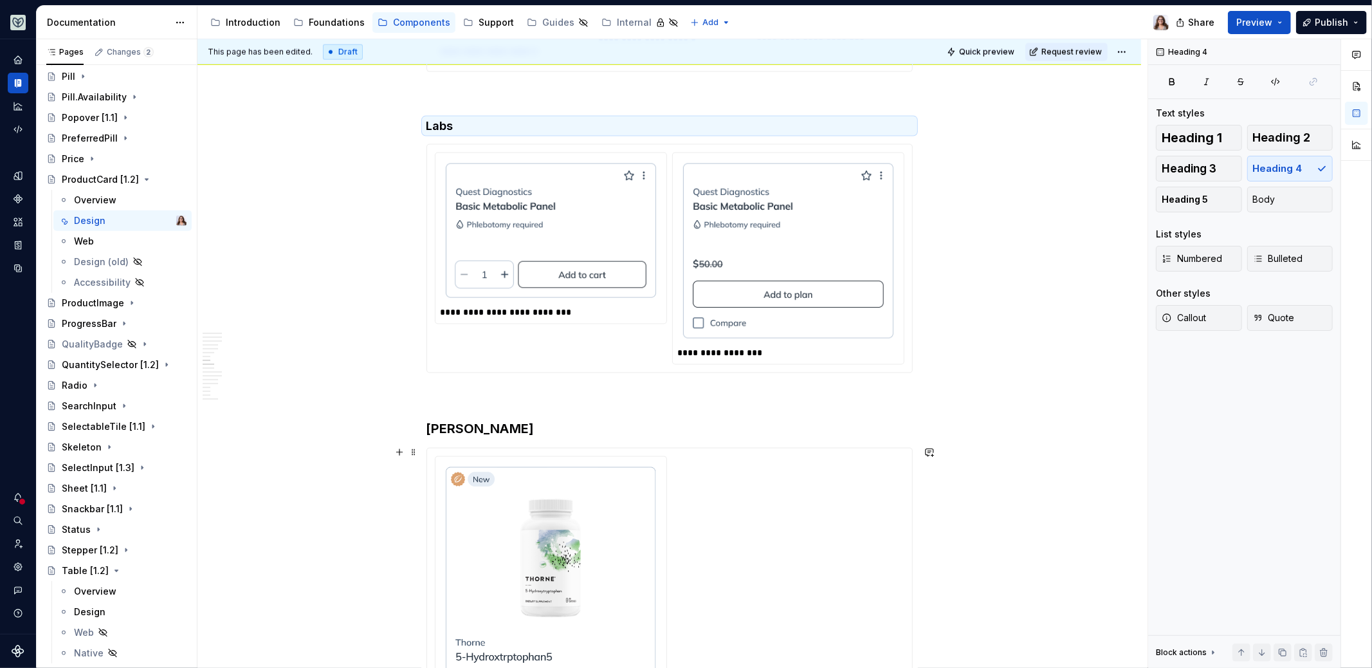
scroll to position [1559, 0]
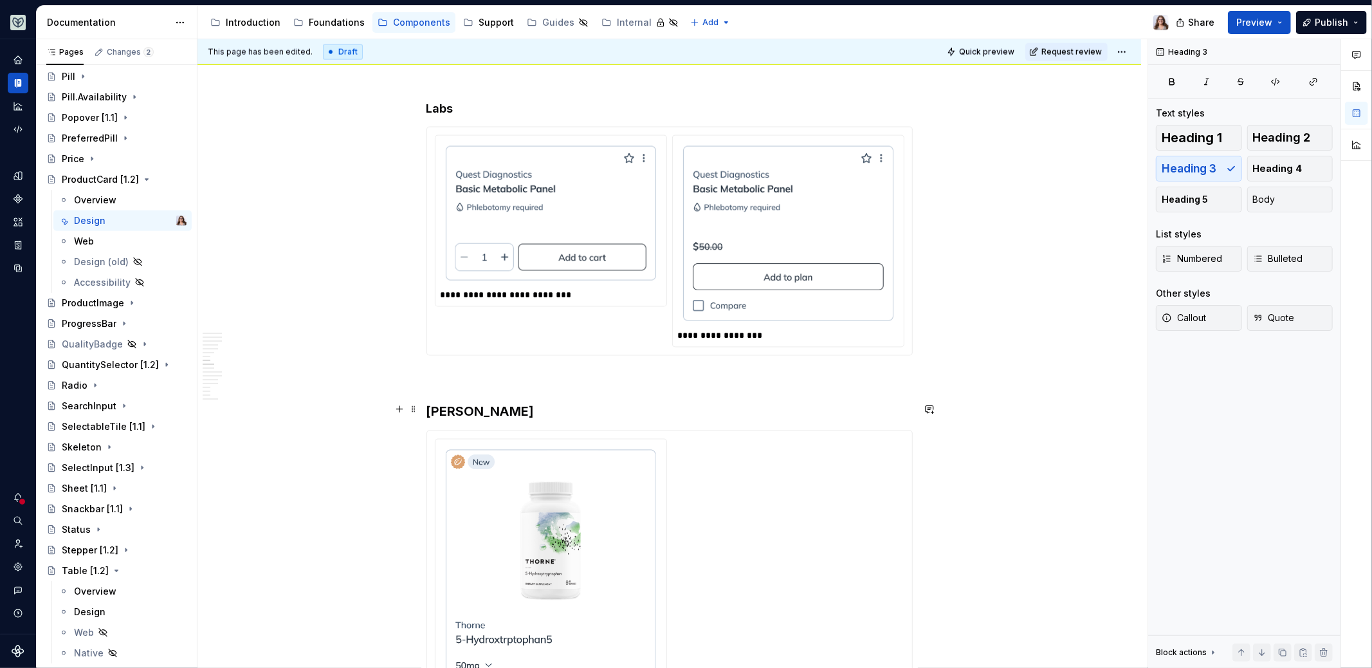
click at [465, 409] on h3 "[PERSON_NAME]" at bounding box center [670, 411] width 486 height 18
click at [1271, 180] on button "Heading 4" at bounding box center [1291, 169] width 86 height 26
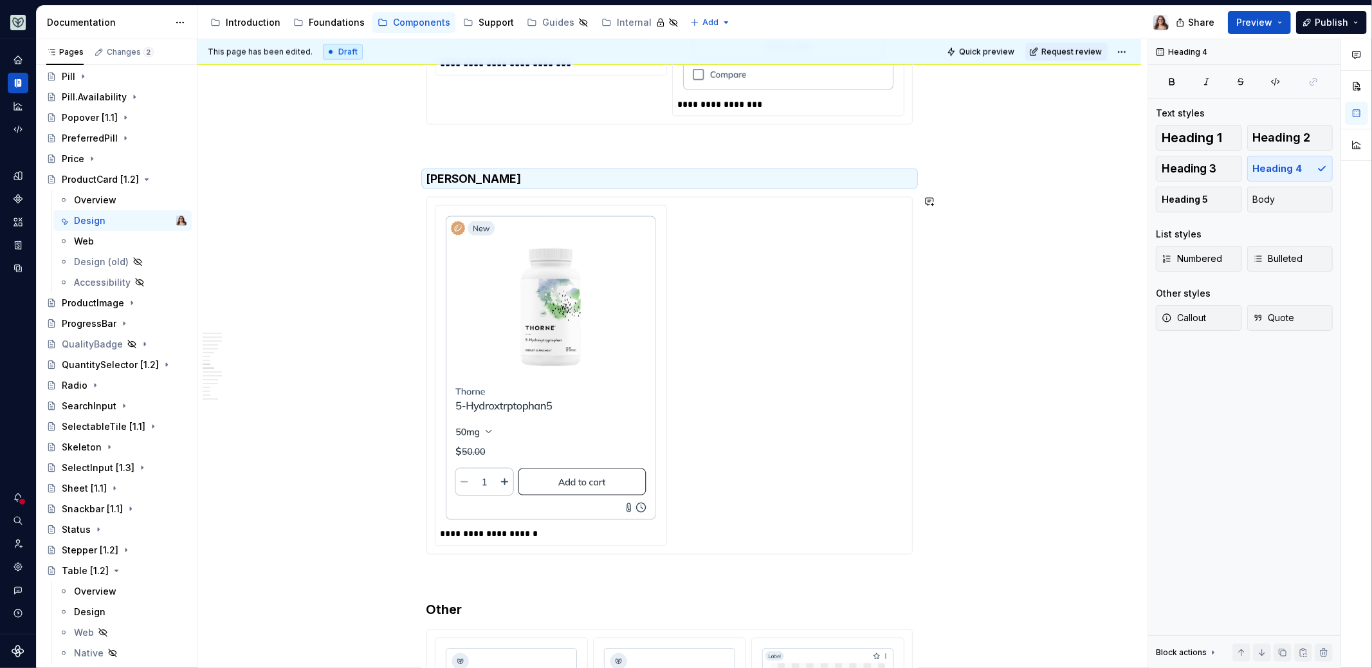
scroll to position [2085, 0]
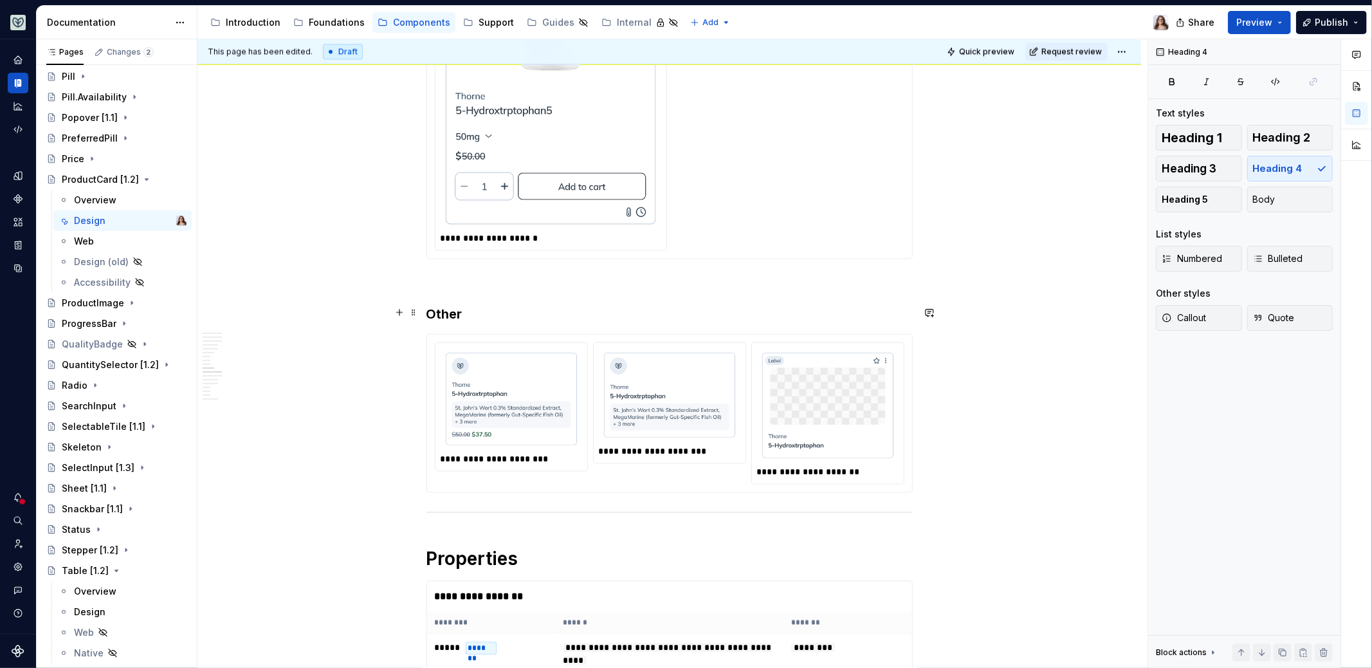
click at [450, 316] on h3 "Other" at bounding box center [670, 315] width 486 height 18
click at [1276, 167] on span "Heading 4" at bounding box center [1278, 168] width 50 height 13
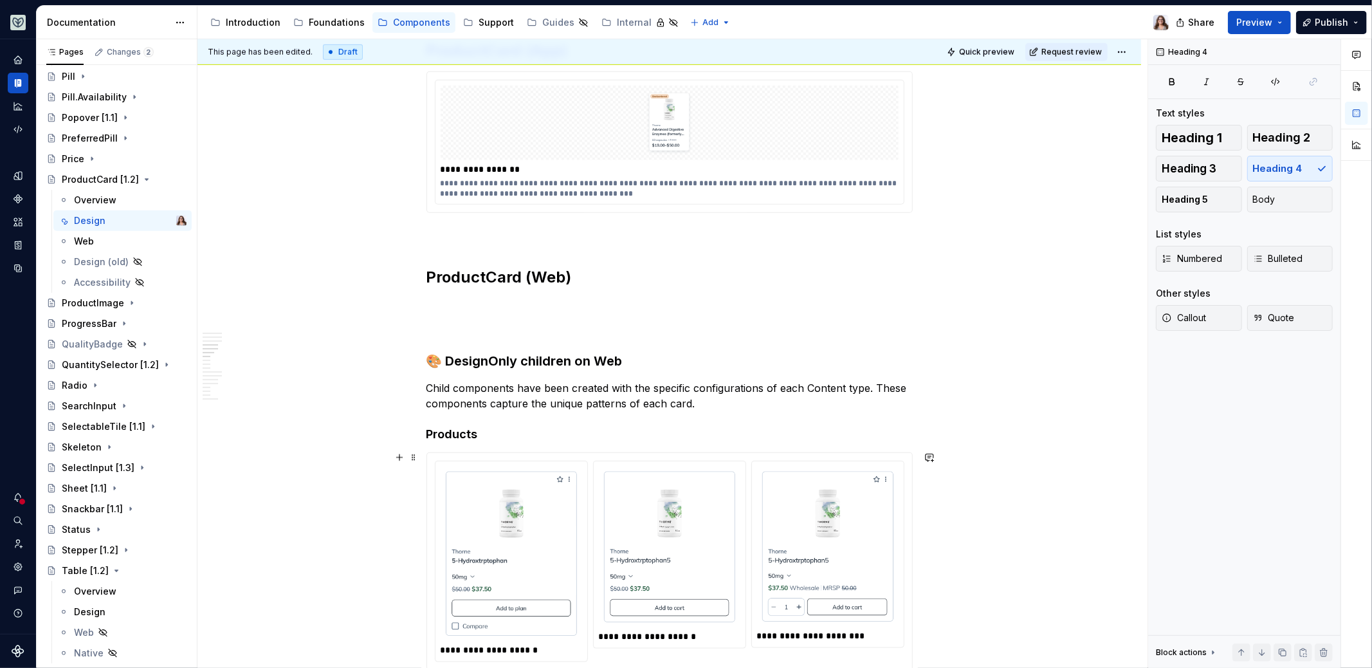
scroll to position [938, 0]
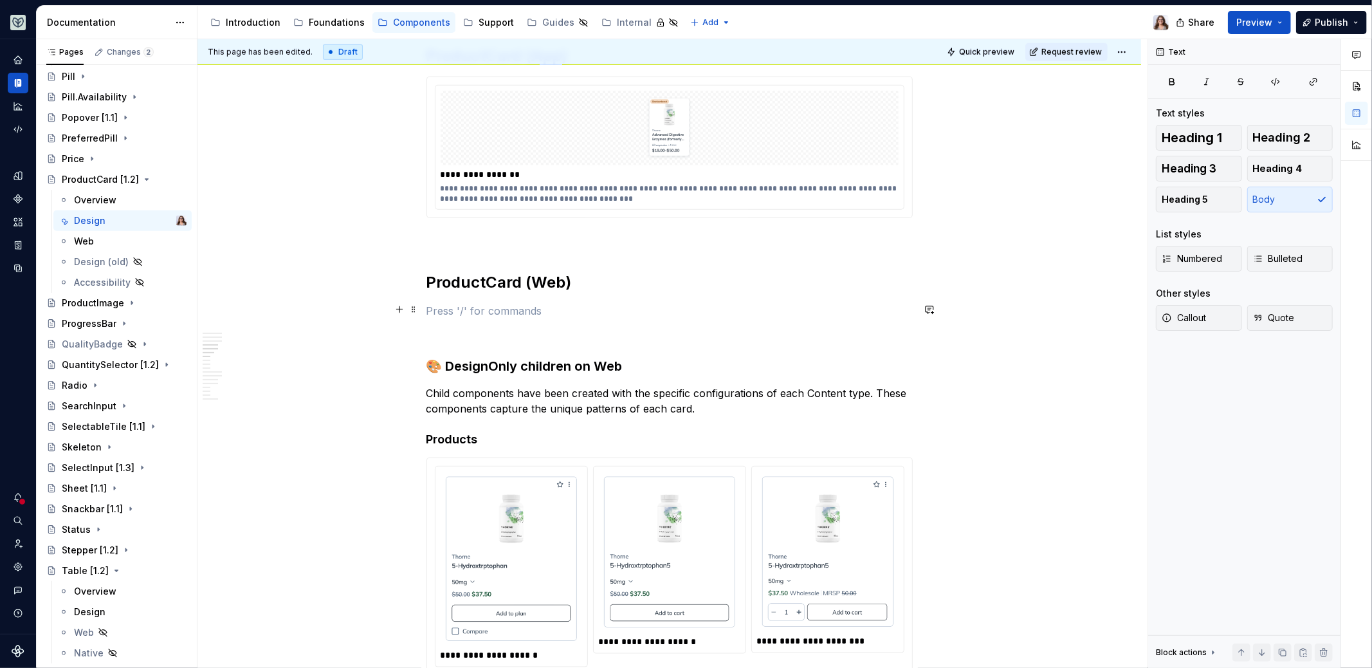
click at [452, 304] on p at bounding box center [670, 310] width 486 height 15
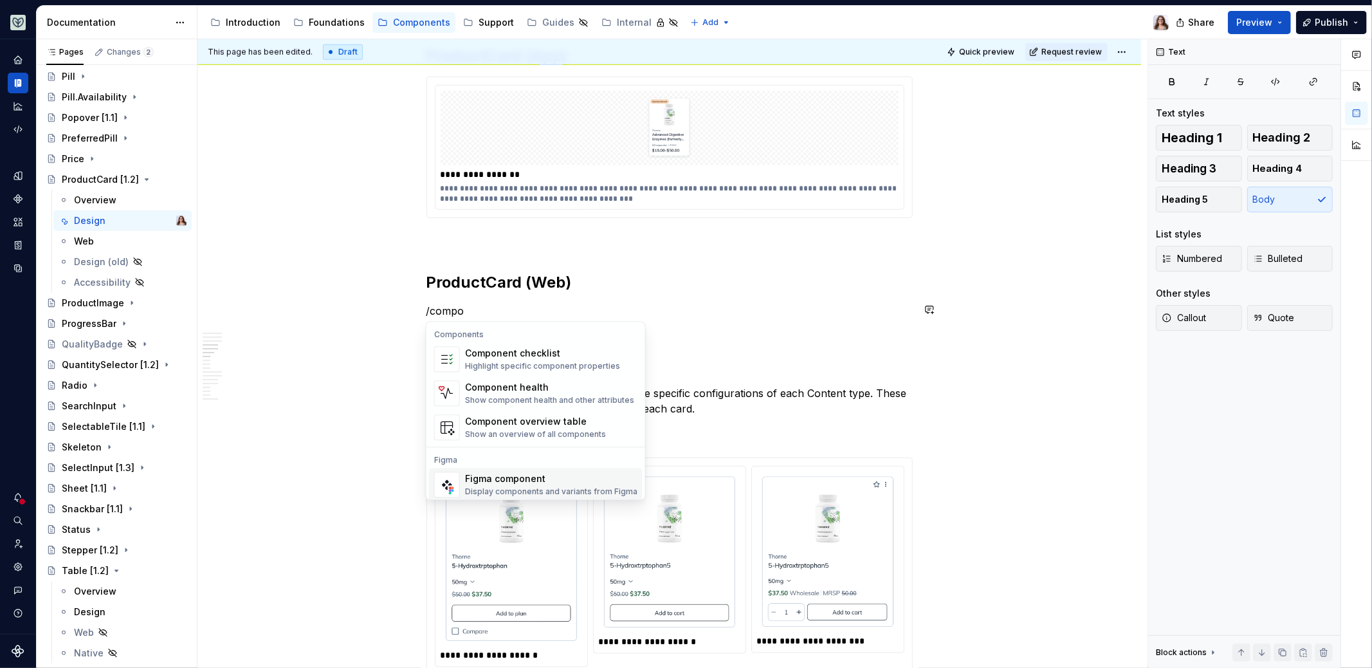
click at [490, 484] on div "Figma component" at bounding box center [551, 478] width 172 height 13
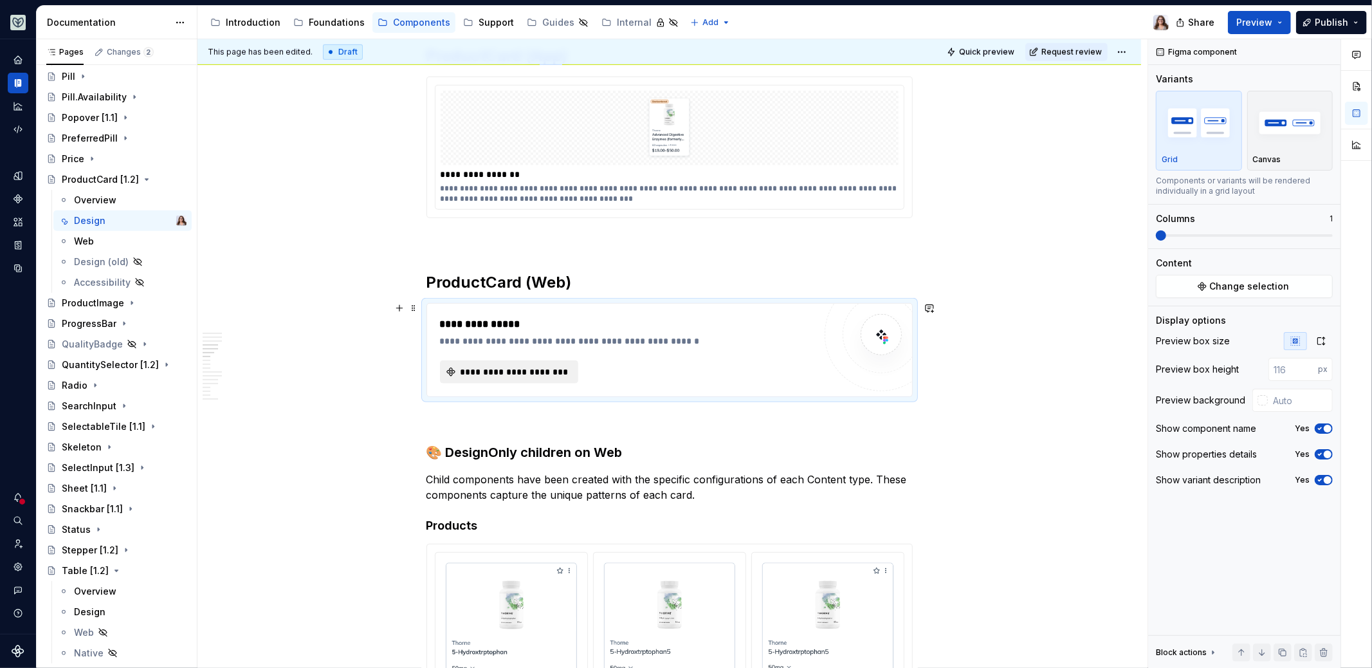
click at [512, 366] on span "**********" at bounding box center [515, 371] width 112 height 13
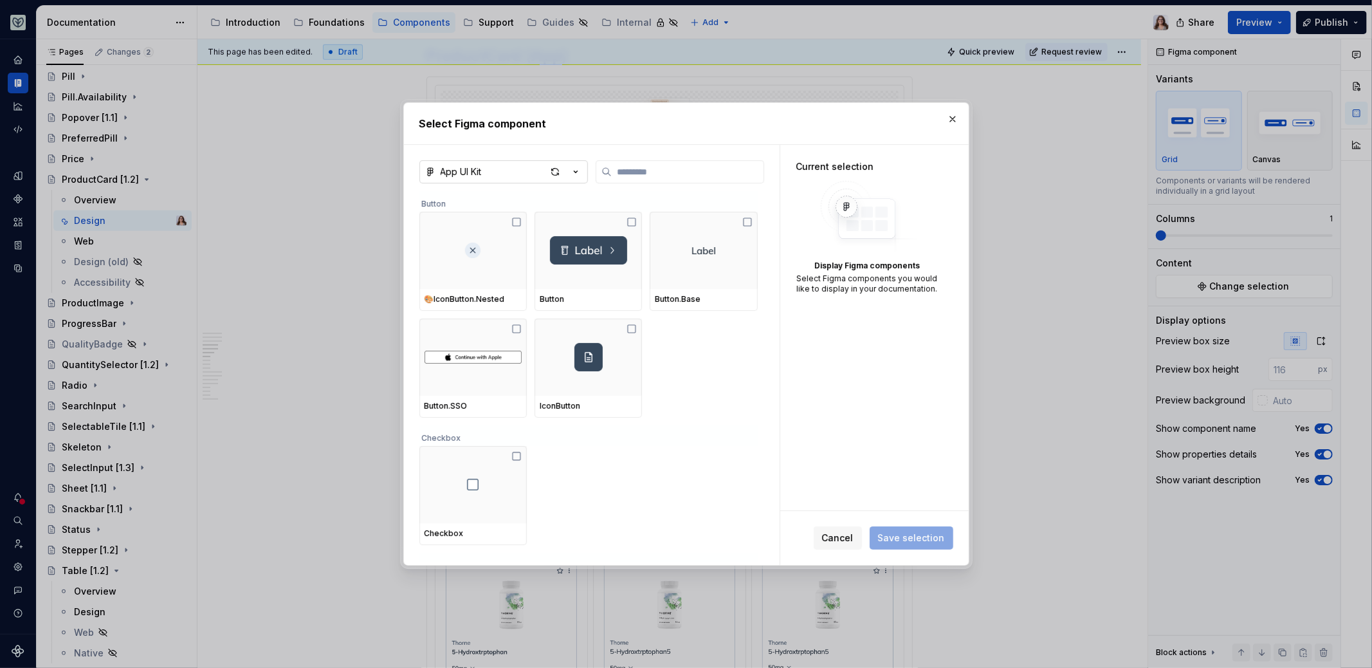
click at [531, 173] on button "App UI Kit" at bounding box center [503, 171] width 169 height 23
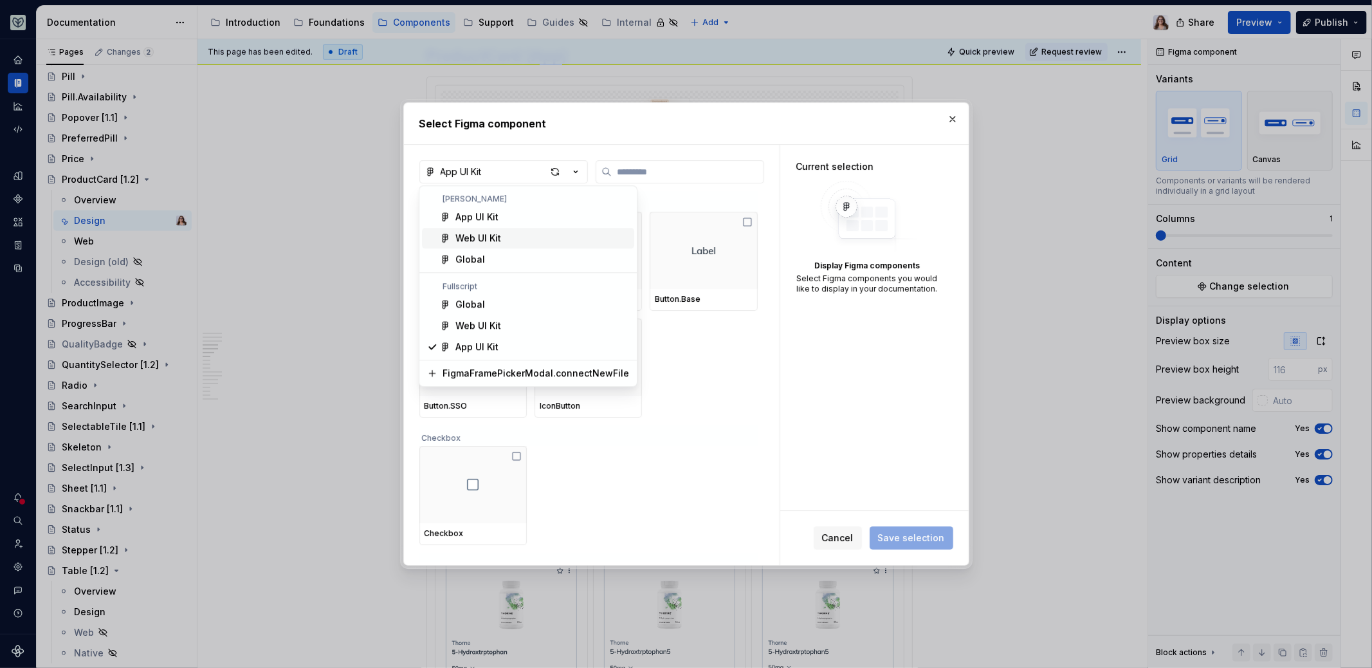
click at [498, 240] on div "Web UI Kit" at bounding box center [479, 238] width 46 height 13
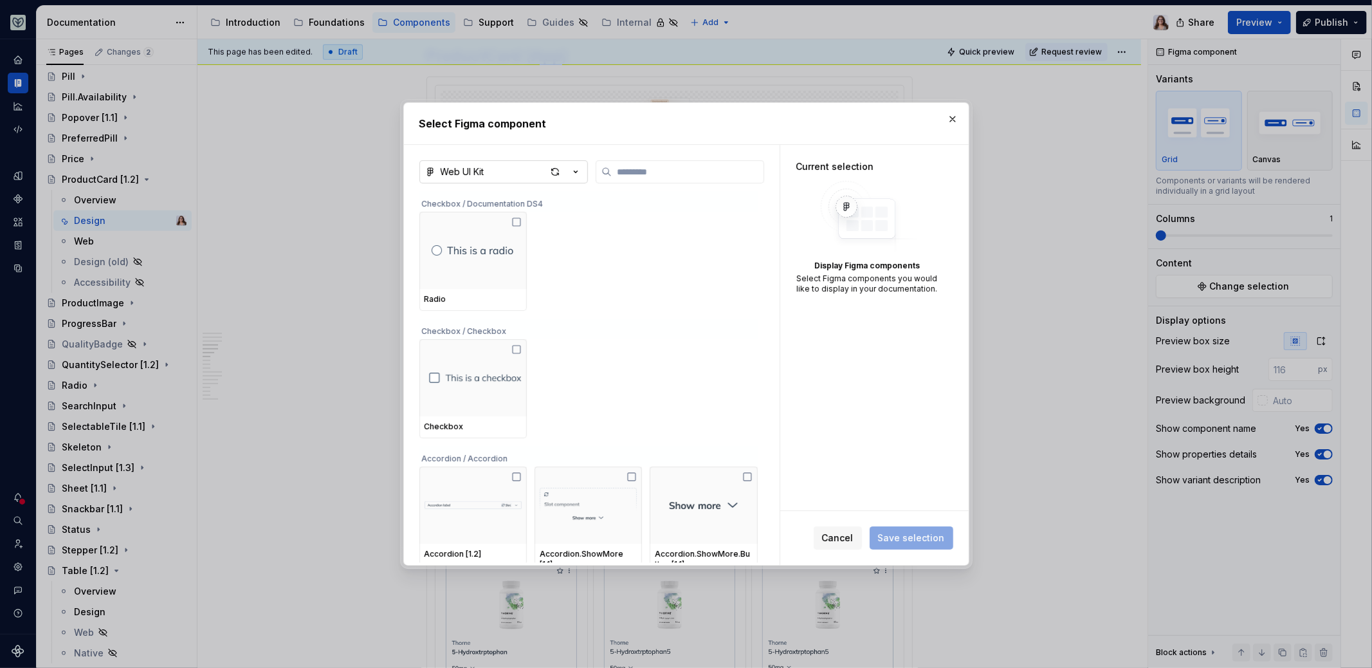
click at [497, 176] on button "Web UI Kit" at bounding box center [503, 171] width 169 height 23
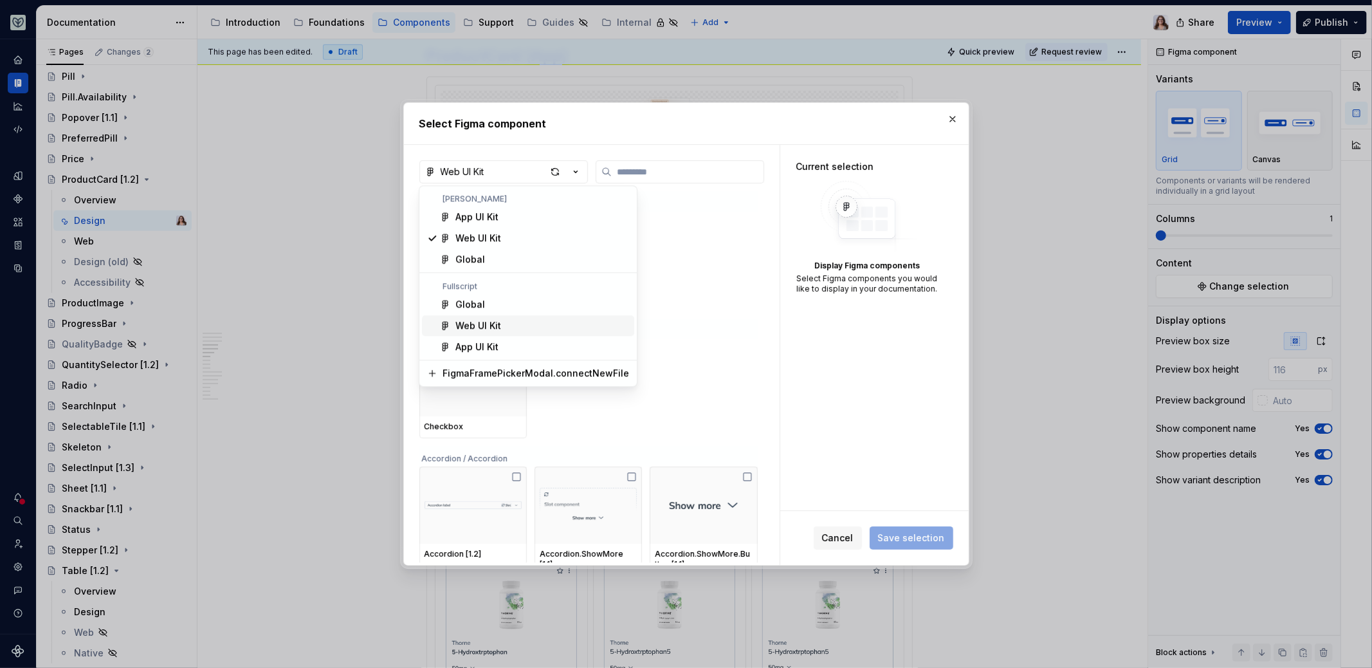
click at [495, 329] on div "Web UI Kit" at bounding box center [479, 325] width 46 height 13
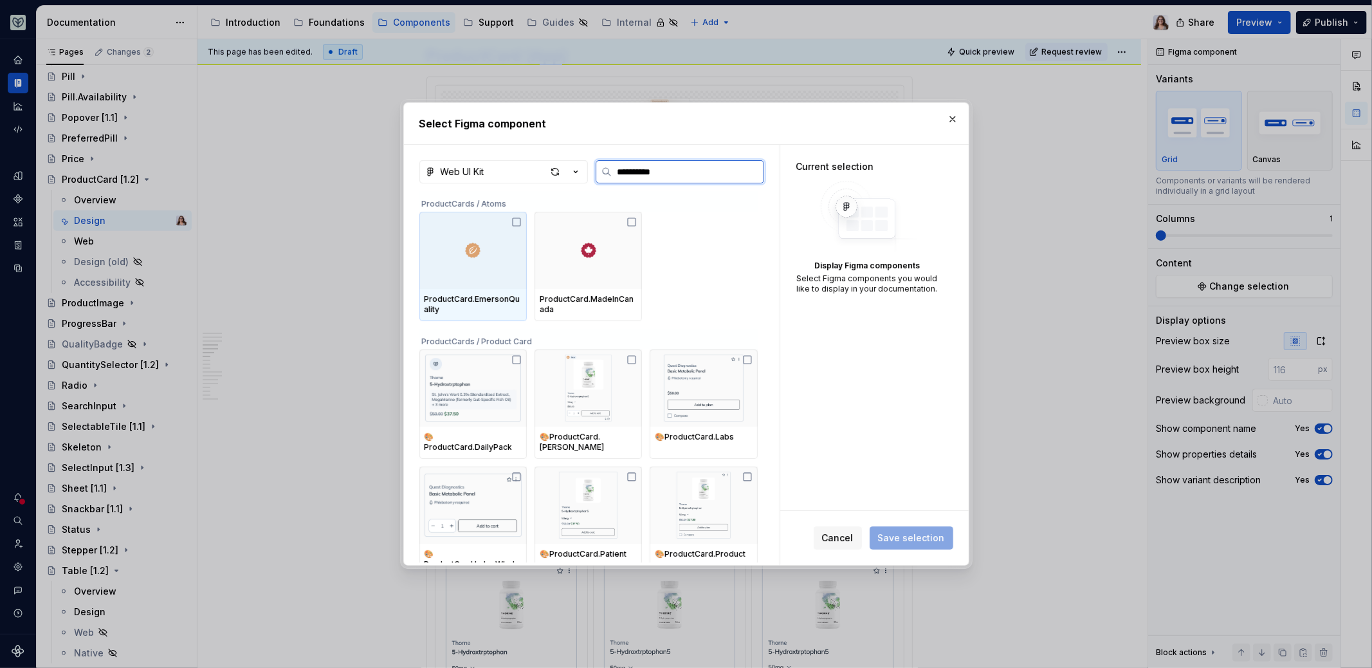
type input "**********"
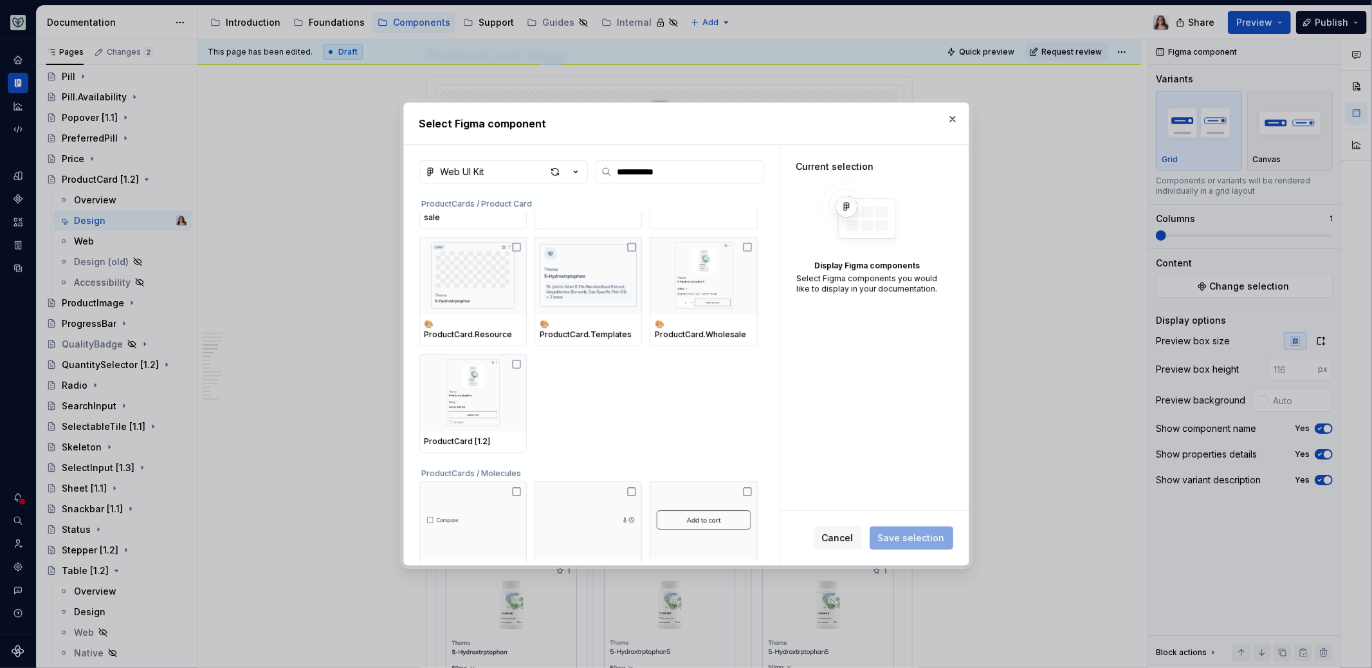
scroll to position [364, 0]
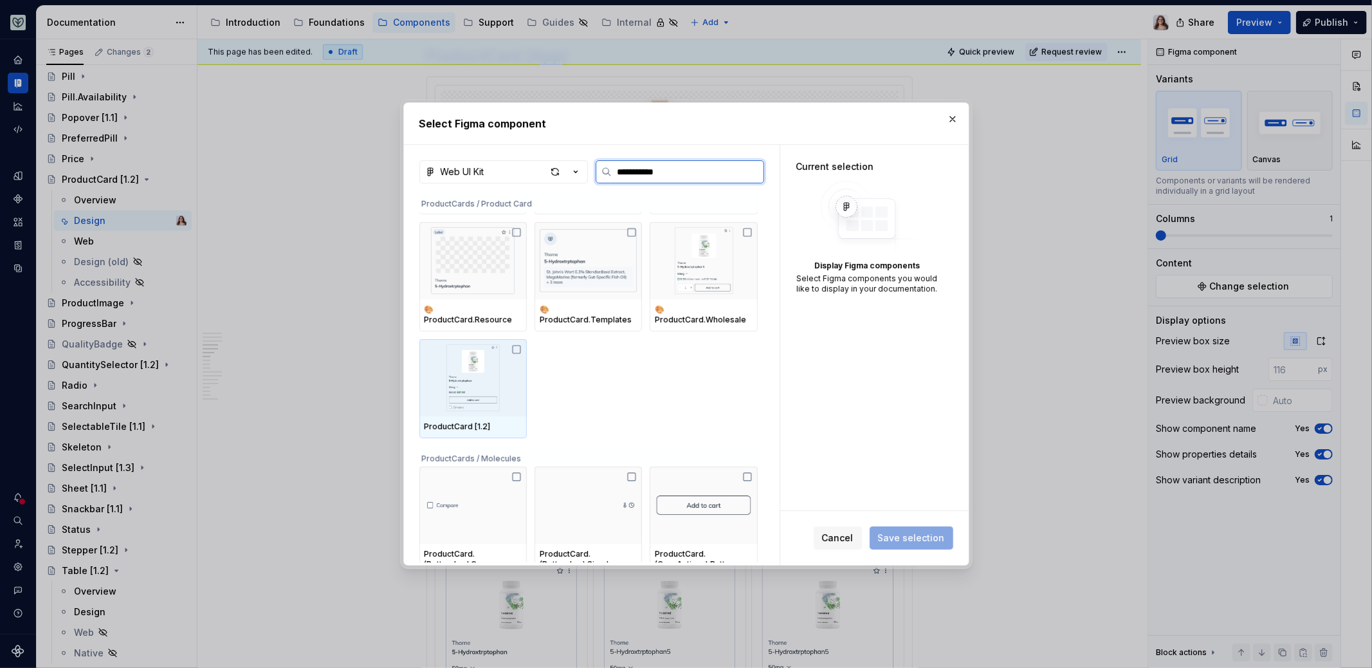
click at [485, 363] on img at bounding box center [473, 377] width 97 height 67
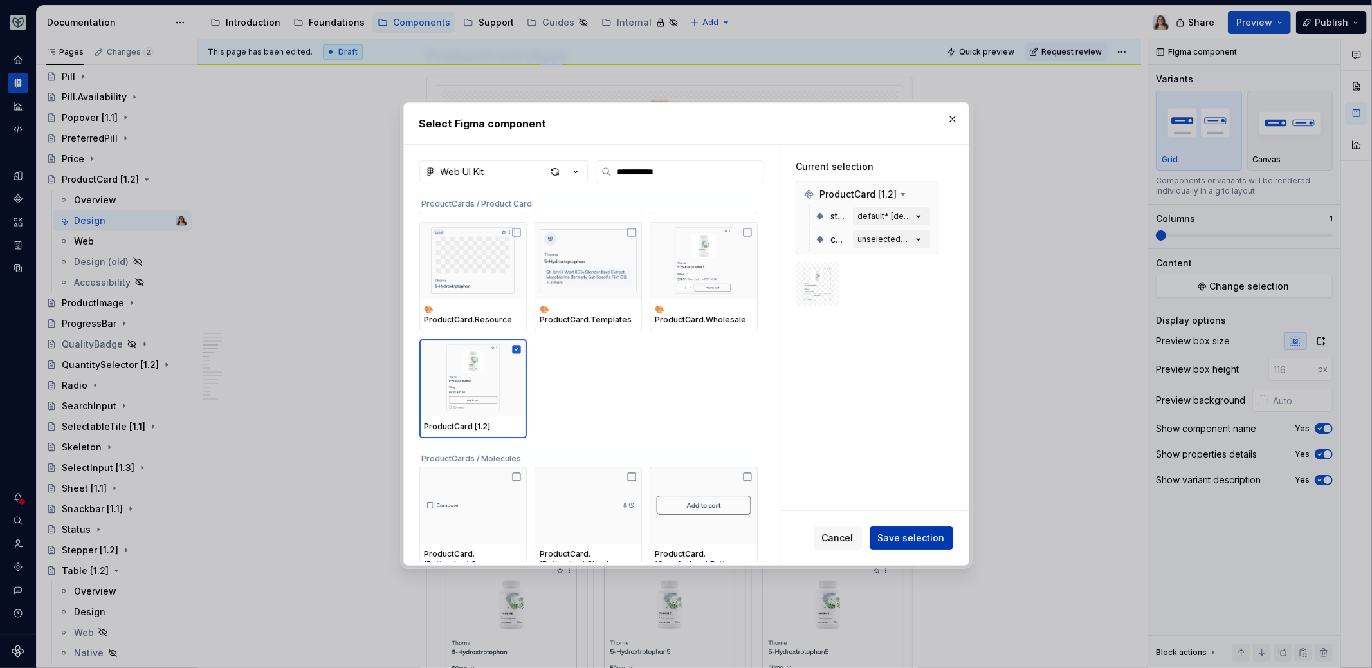
click at [908, 530] on button "Save selection" at bounding box center [912, 537] width 84 height 23
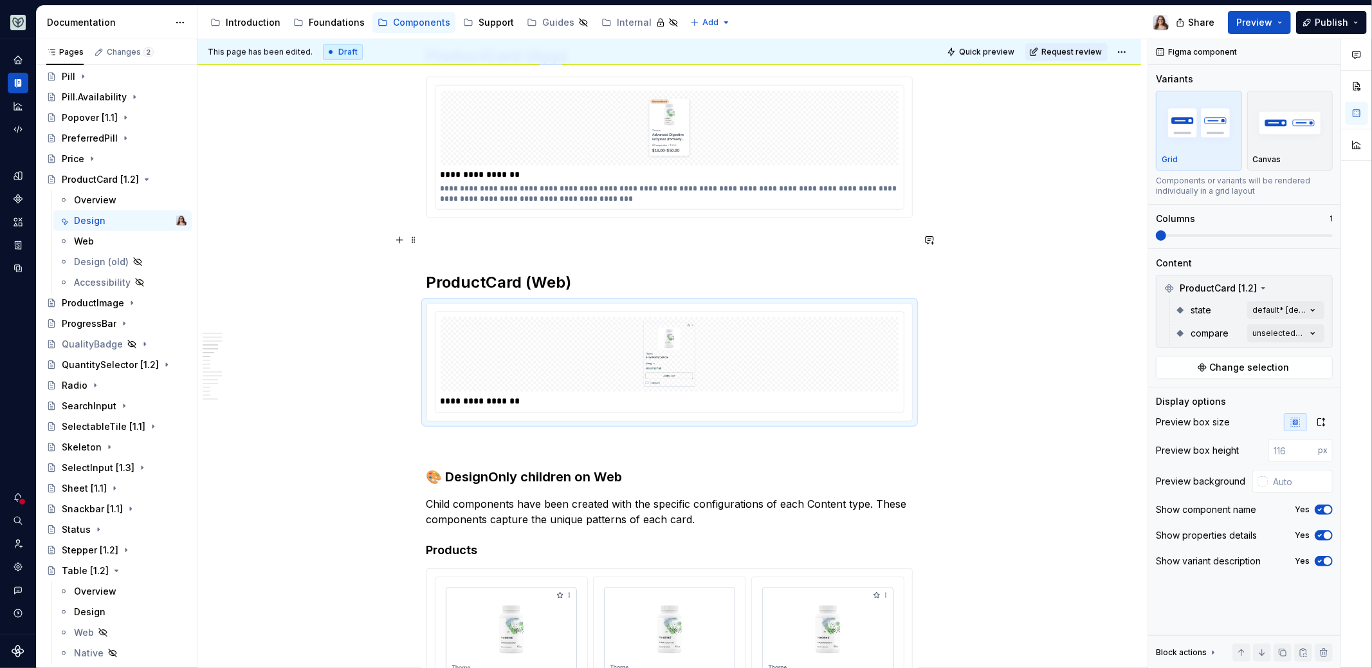
type textarea "*"
click at [734, 194] on div "**********" at bounding box center [670, 193] width 459 height 21
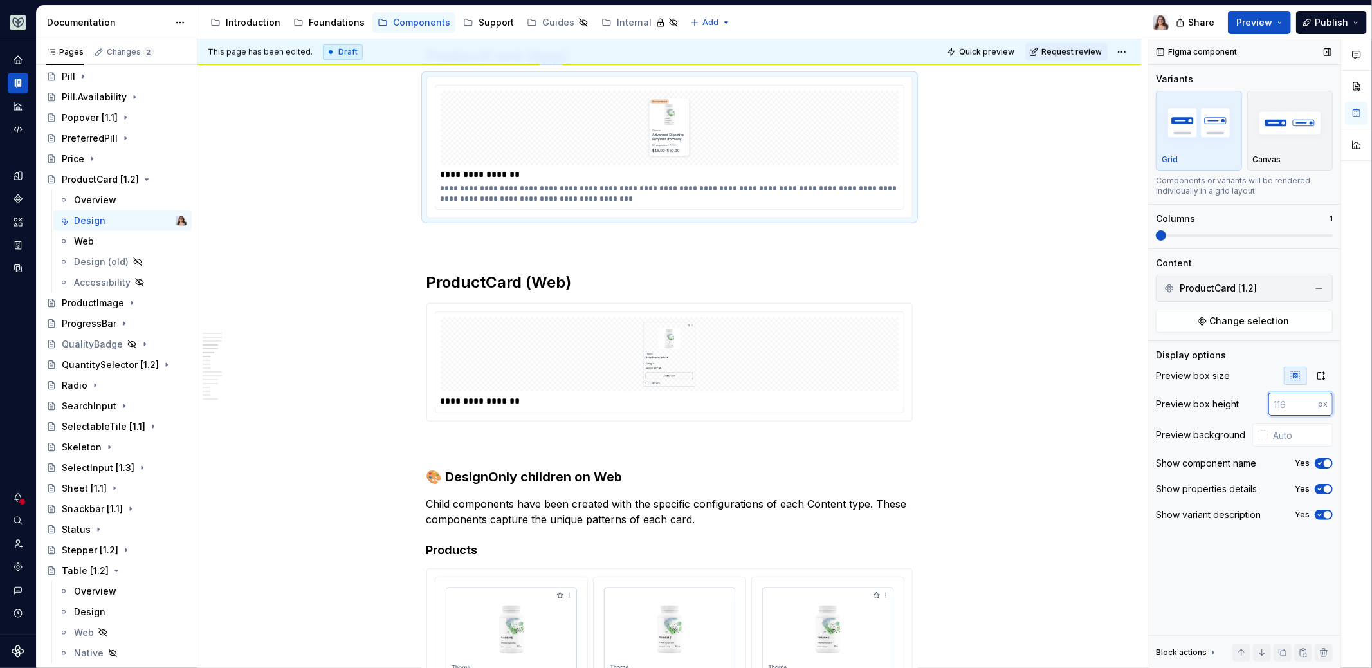
click at [1303, 396] on input "number" at bounding box center [1294, 403] width 50 height 23
type input "300"
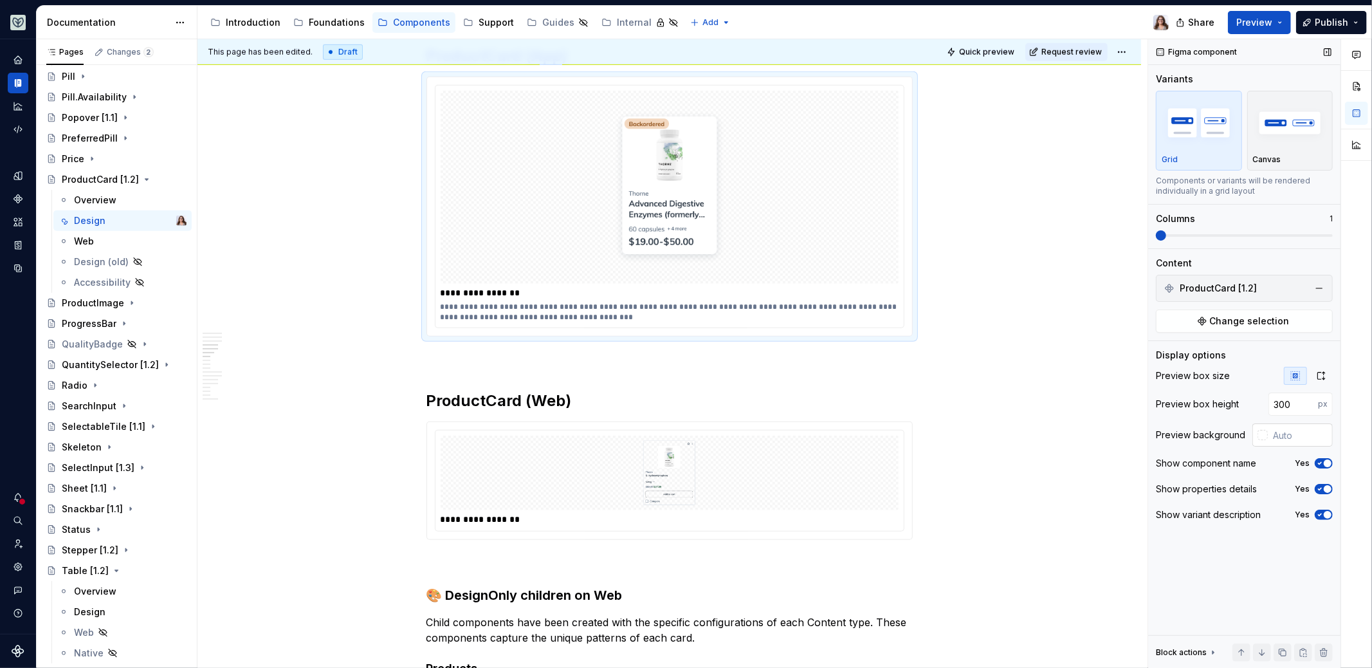
click at [1306, 434] on input "text" at bounding box center [1300, 434] width 65 height 23
type input "#FFFFFF"
click at [799, 447] on div at bounding box center [670, 473] width 458 height 75
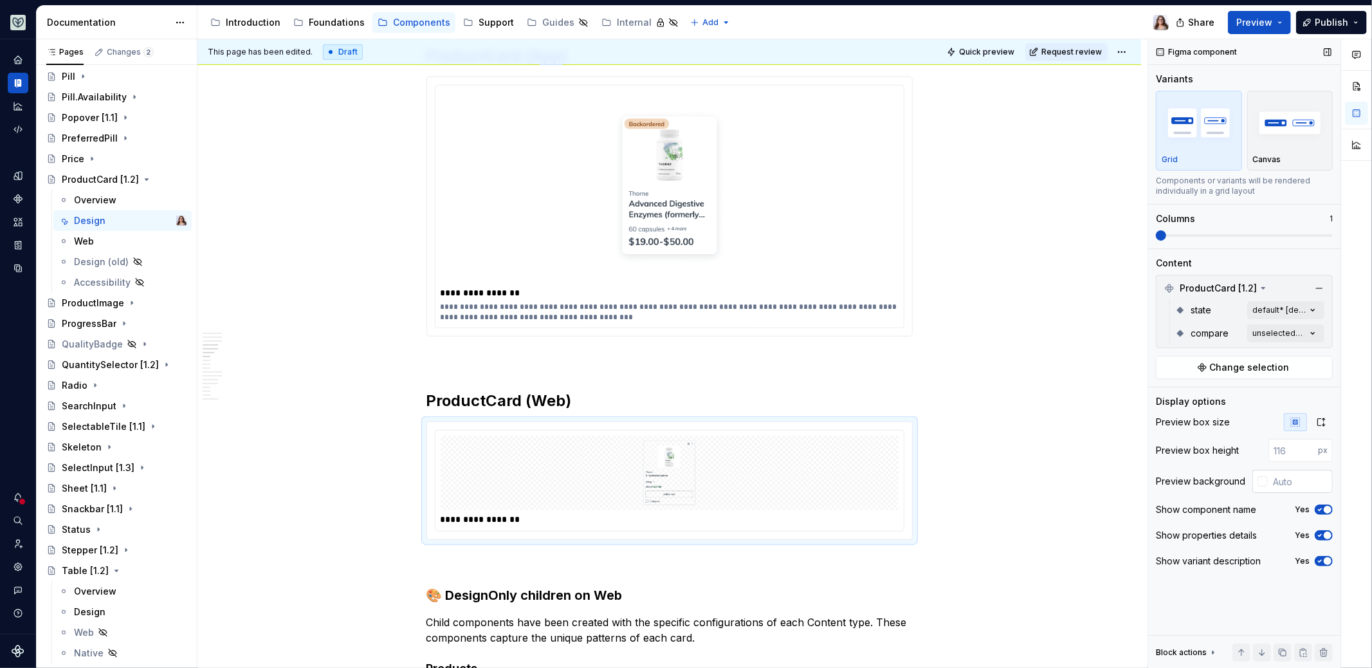
click at [1290, 475] on input "text" at bounding box center [1300, 481] width 65 height 23
type input "#FFFFFF"
click at [1293, 450] on input "number" at bounding box center [1294, 450] width 50 height 23
type input "300"
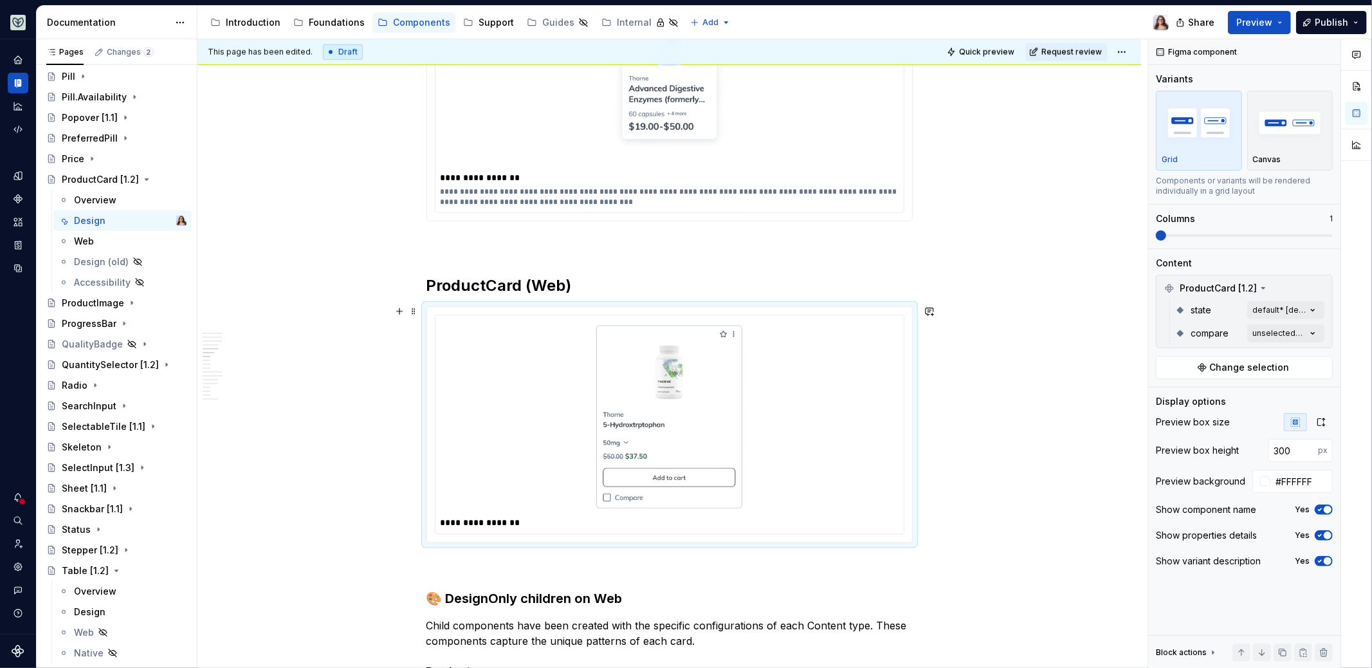
scroll to position [1069, 0]
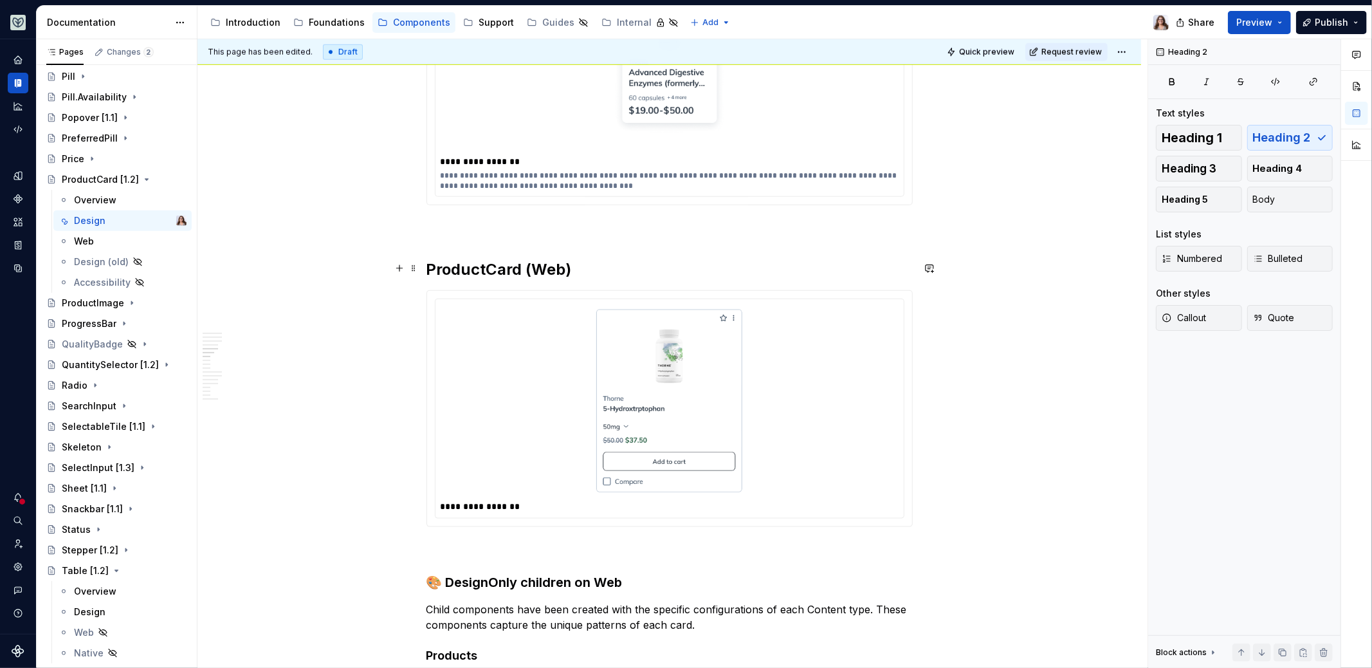
click at [568, 263] on h2 "ProductCard (Web)" at bounding box center [670, 269] width 486 height 21
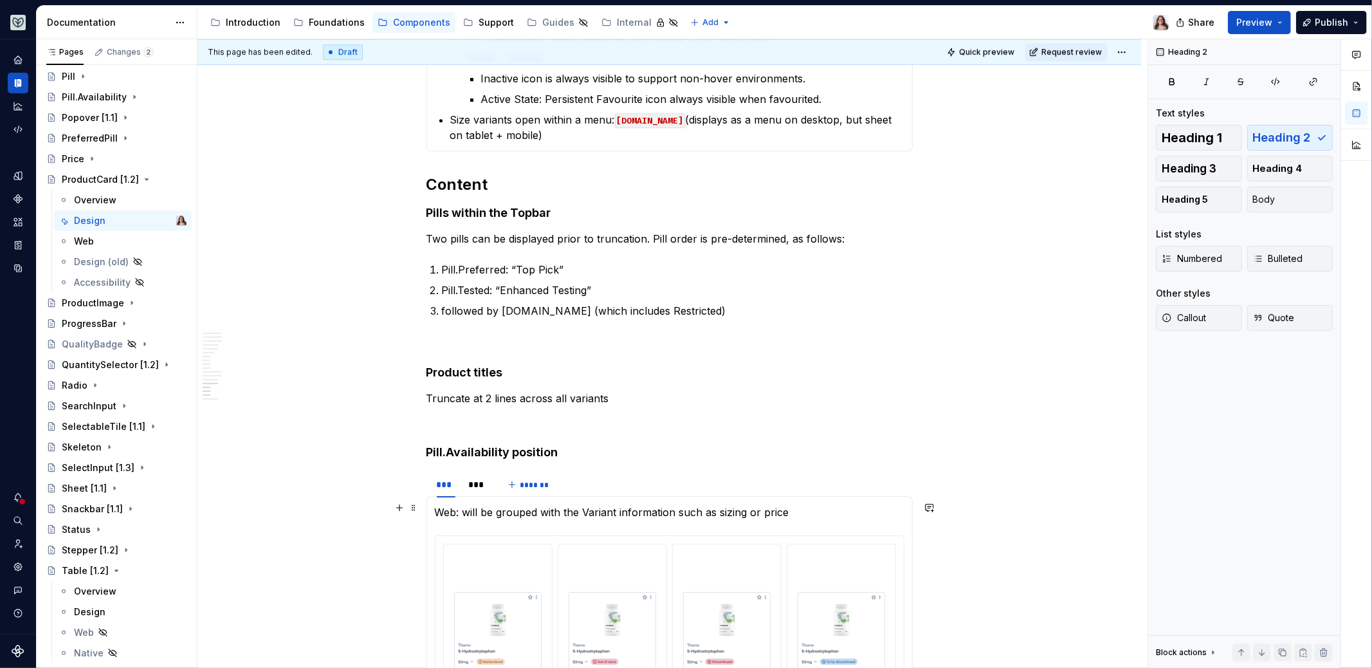
scroll to position [3740, 0]
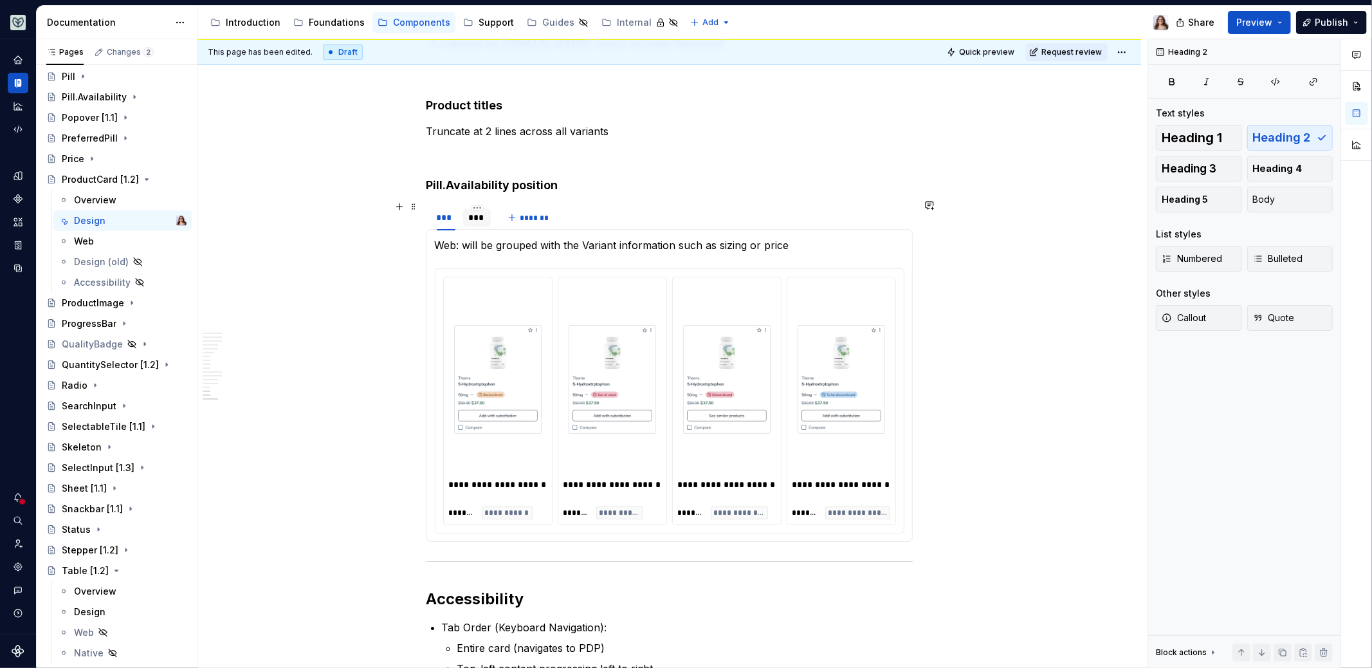
click at [478, 215] on div "***" at bounding box center [476, 217] width 17 height 13
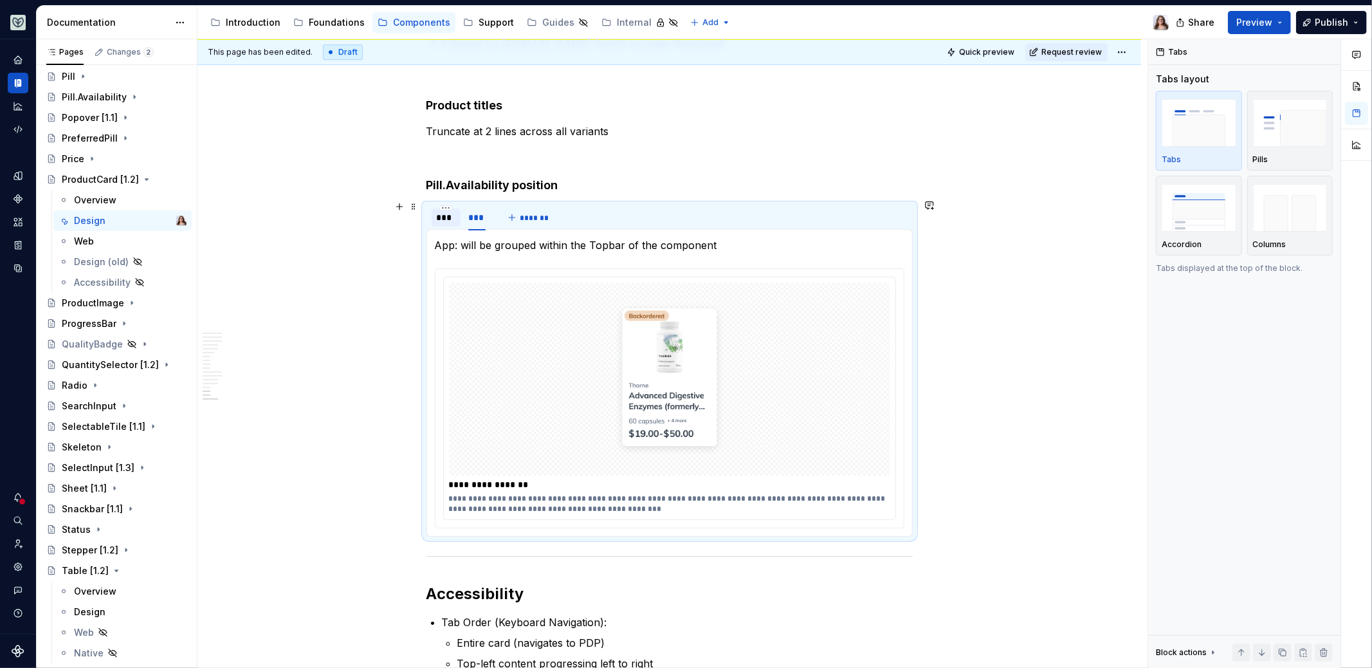
click at [447, 216] on div "***" at bounding box center [446, 217] width 19 height 13
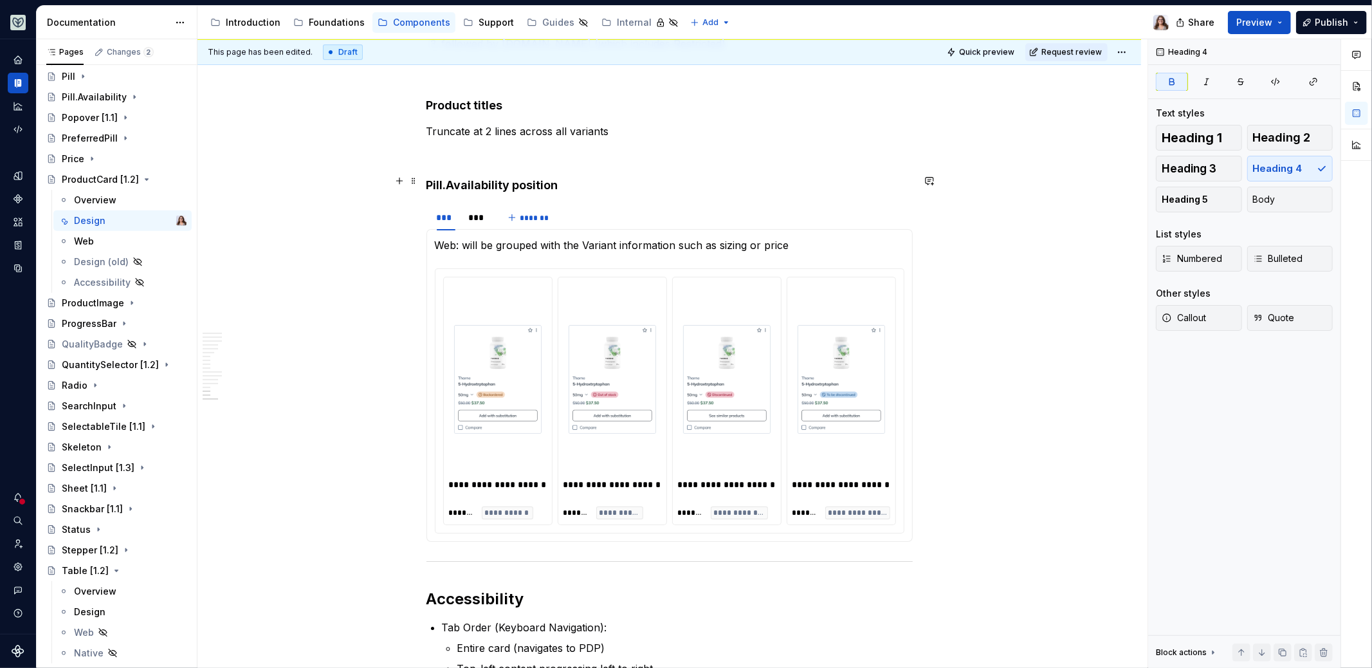
click at [563, 178] on h4 "Pill.Availability position" at bounding box center [670, 185] width 486 height 15
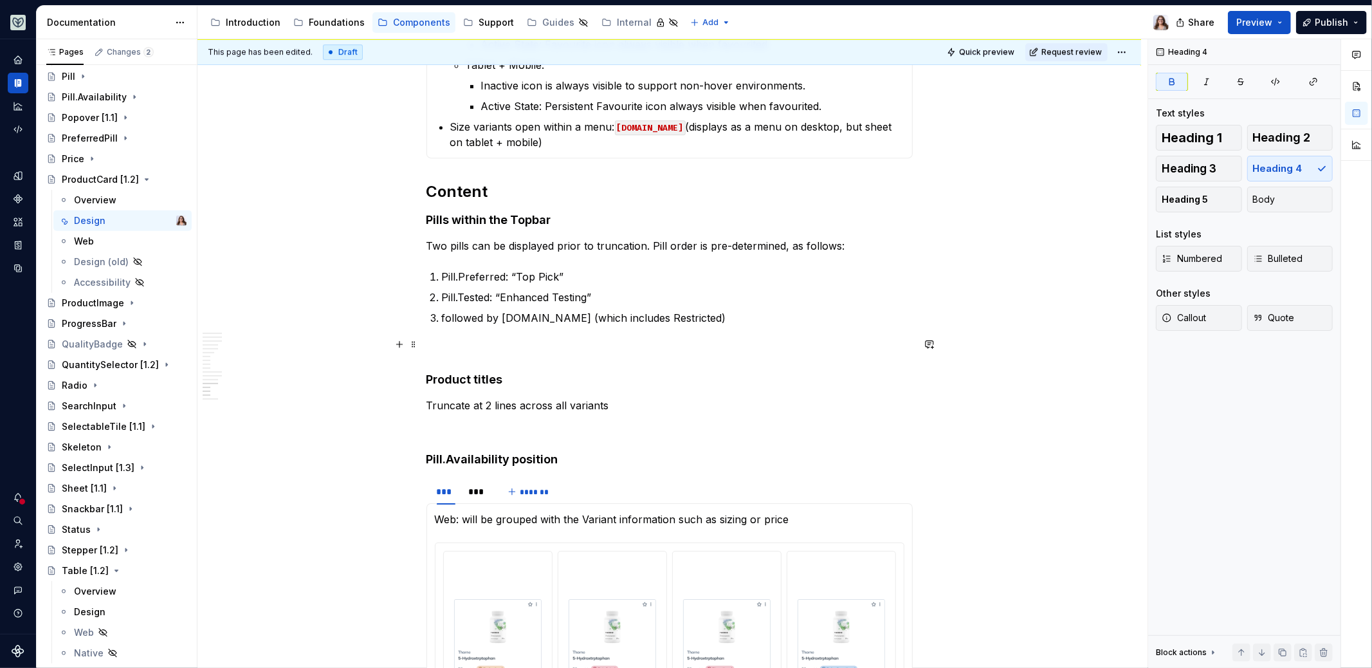
scroll to position [3377, 0]
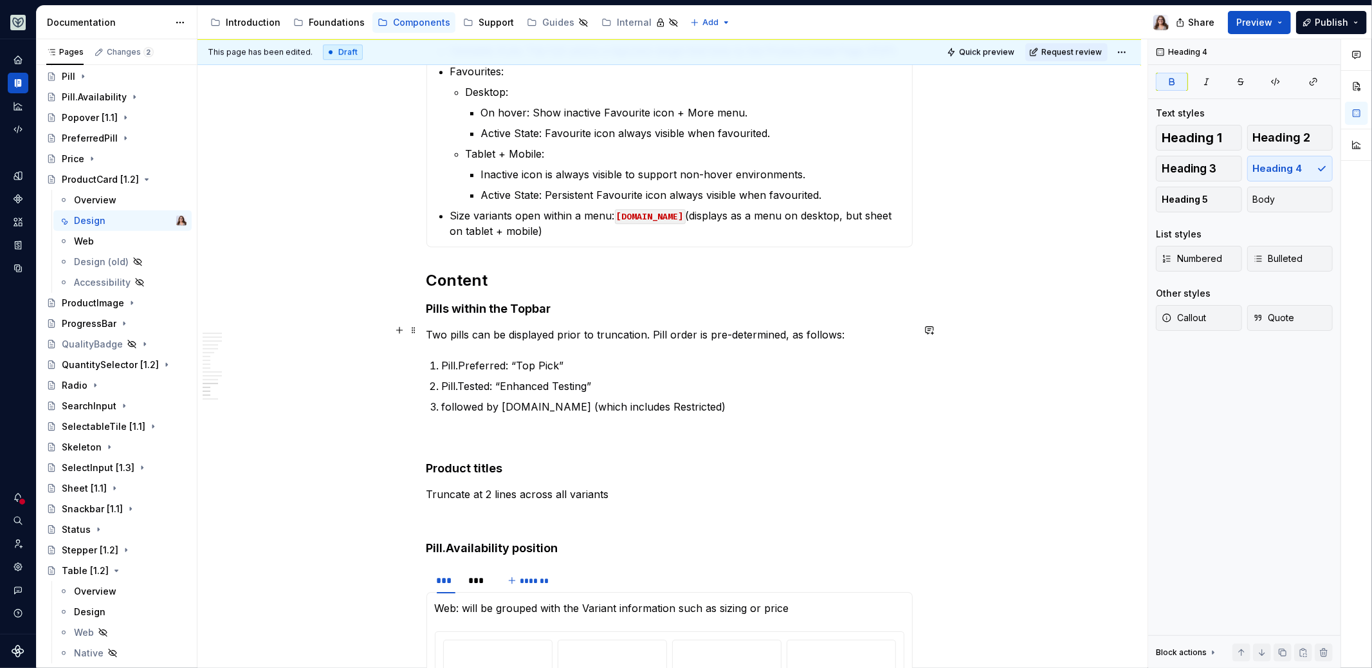
click at [427, 327] on p "Two pills can be displayed prior to truncation. Pill order is pre-determined, a…" at bounding box center [670, 334] width 486 height 15
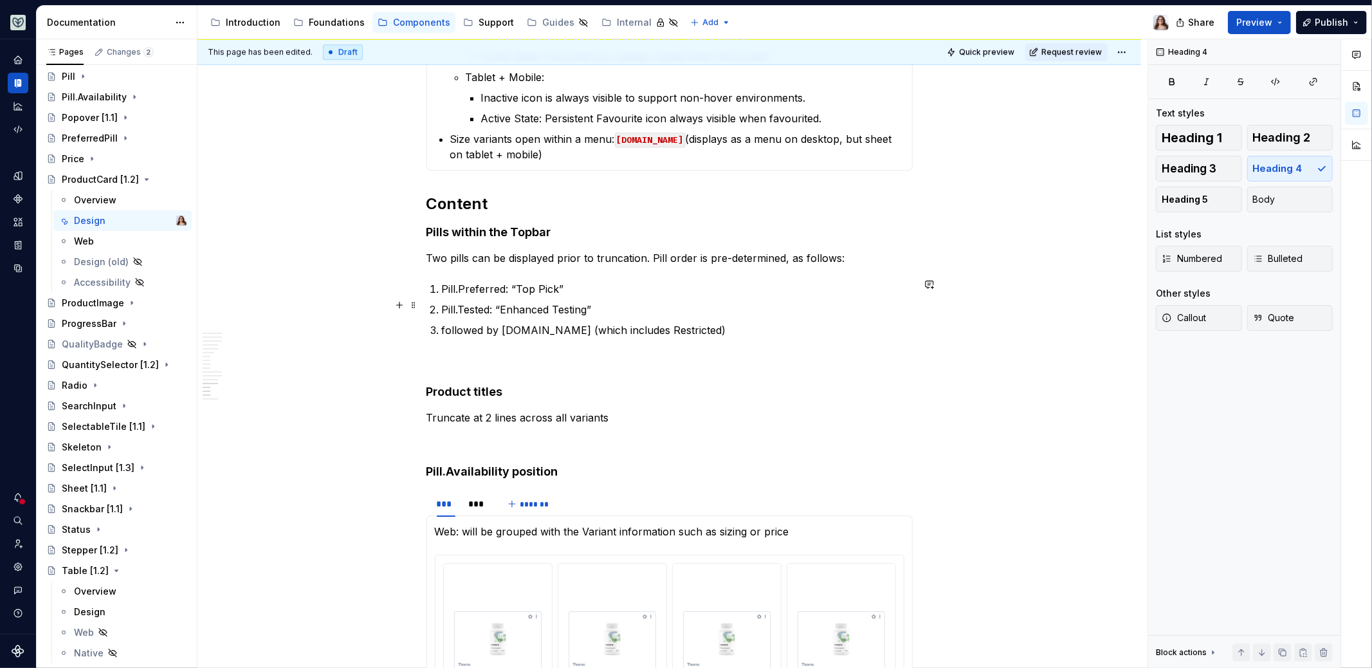
scroll to position [3454, 0]
click at [566, 281] on p "Pill.Preferred: “Top Pick”" at bounding box center [677, 288] width 471 height 15
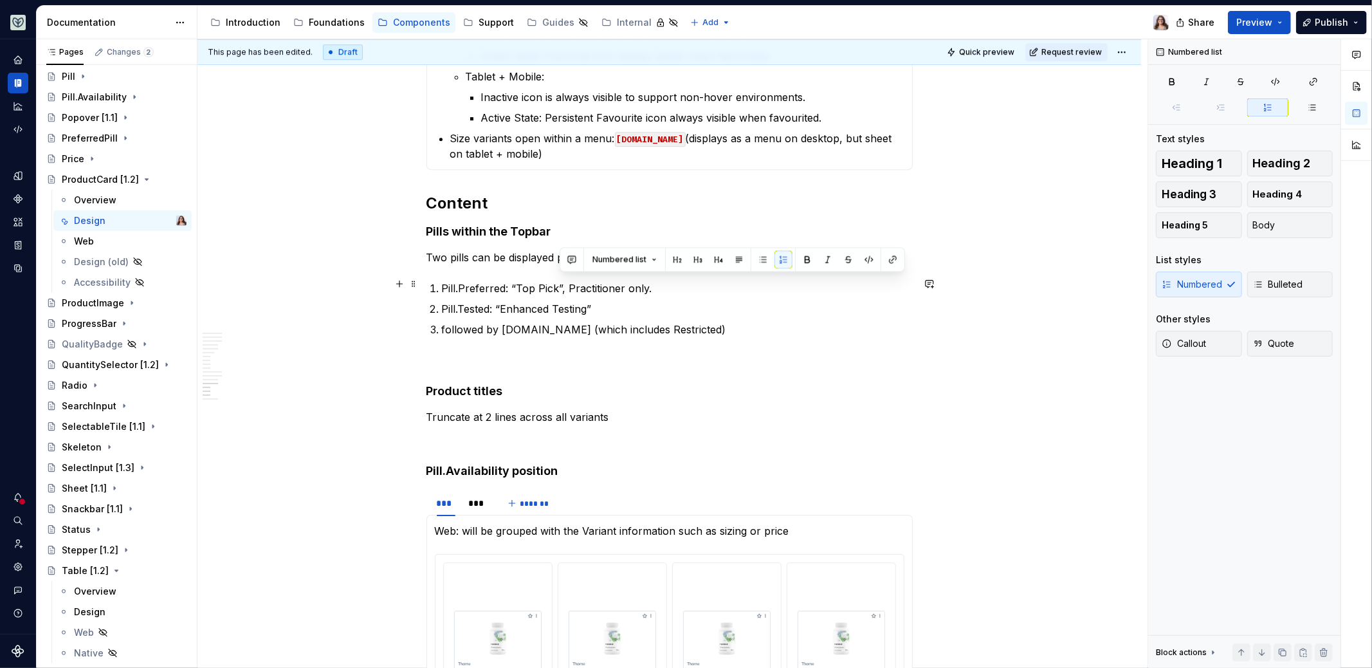
drag, startPoint x: 650, startPoint y: 286, endPoint x: 558, endPoint y: 286, distance: 92.0
click at [558, 286] on p "Pill.Preferred: “Top Pick”, Practitioner only." at bounding box center [677, 288] width 471 height 15
copy p ", Practitioner only."
click at [609, 304] on p "Pill.Tested: “Enhanced Testing”" at bounding box center [677, 308] width 471 height 15
click at [690, 323] on p "followed by [DOMAIN_NAME] (which includes Restricted)" at bounding box center [677, 329] width 471 height 15
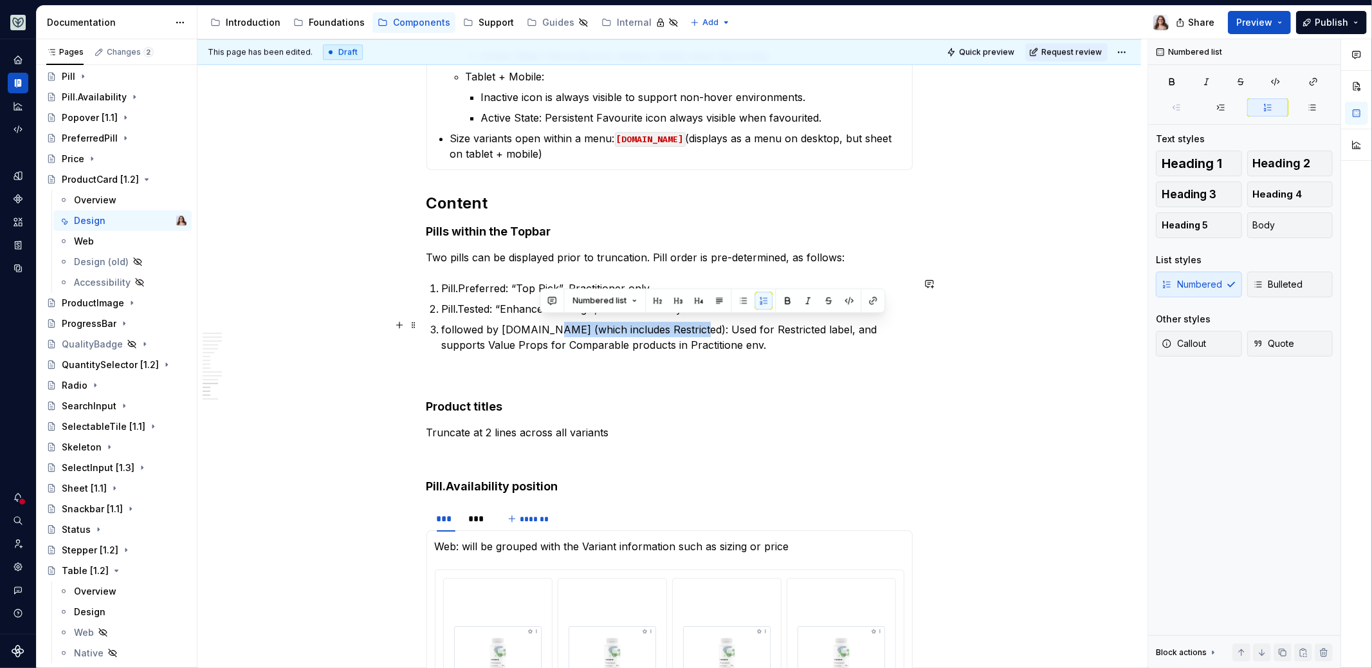
drag, startPoint x: 681, startPoint y: 324, endPoint x: 543, endPoint y: 324, distance: 137.7
click at [543, 324] on p "followed by [DOMAIN_NAME] (which includes Restricted): Used for Restricted labe…" at bounding box center [677, 337] width 471 height 31
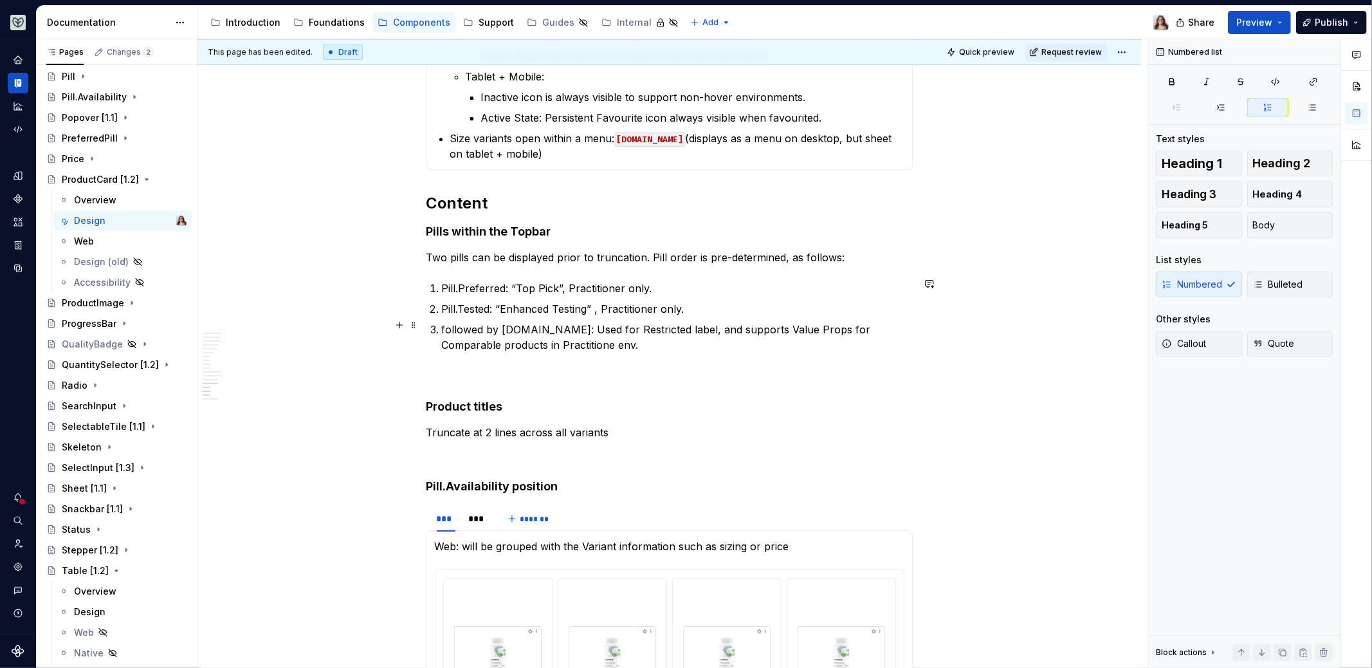
click at [585, 329] on p "followed by [DOMAIN_NAME]: Used for Restricted label, and supports Value Props …" at bounding box center [677, 337] width 471 height 31
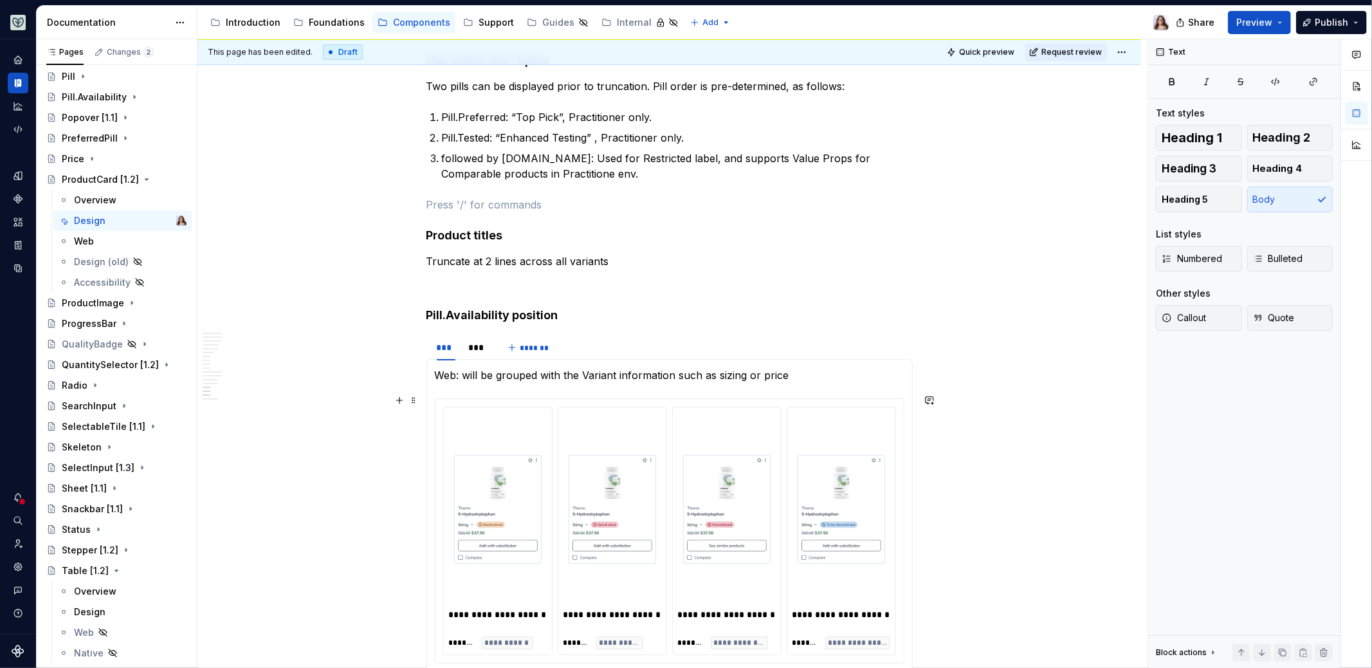
scroll to position [3639, 0]
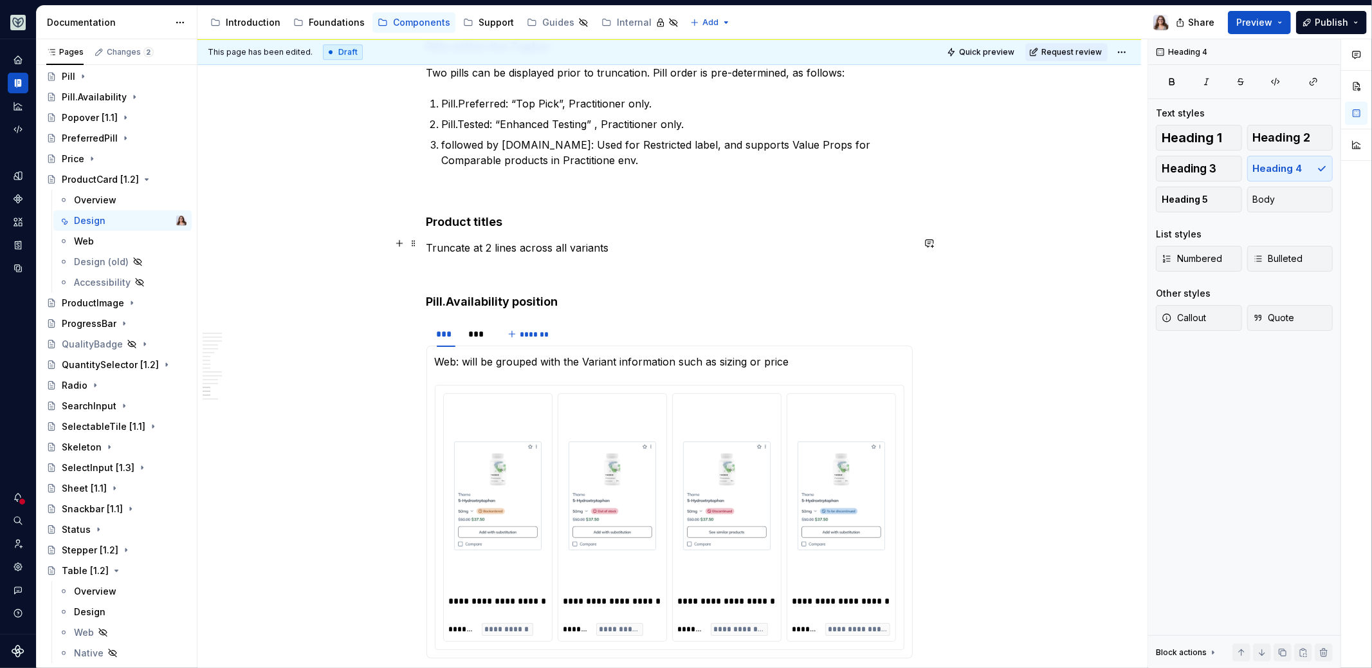
click at [607, 245] on p "Truncate at 2 lines across all variants" at bounding box center [670, 247] width 486 height 15
click at [604, 244] on p "Truncate at 2 lines across all variants" at bounding box center [670, 247] width 486 height 15
click at [472, 243] on p "Truncate at 2 lines across all variants." at bounding box center [670, 247] width 486 height 15
click at [483, 243] on p "Truncate at 2 lines across all variants." at bounding box center [670, 247] width 486 height 15
click at [631, 243] on p "Truncate at max 2 lines across all variants." at bounding box center [670, 247] width 486 height 15
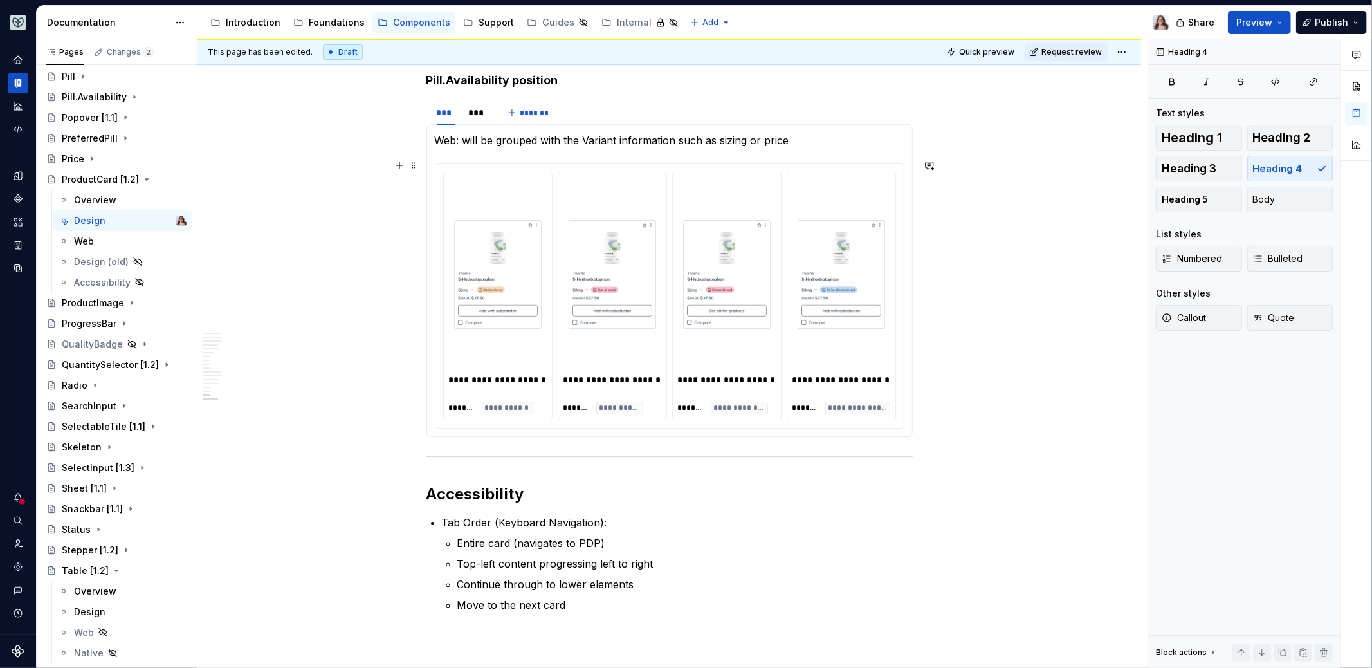
scroll to position [3772, 0]
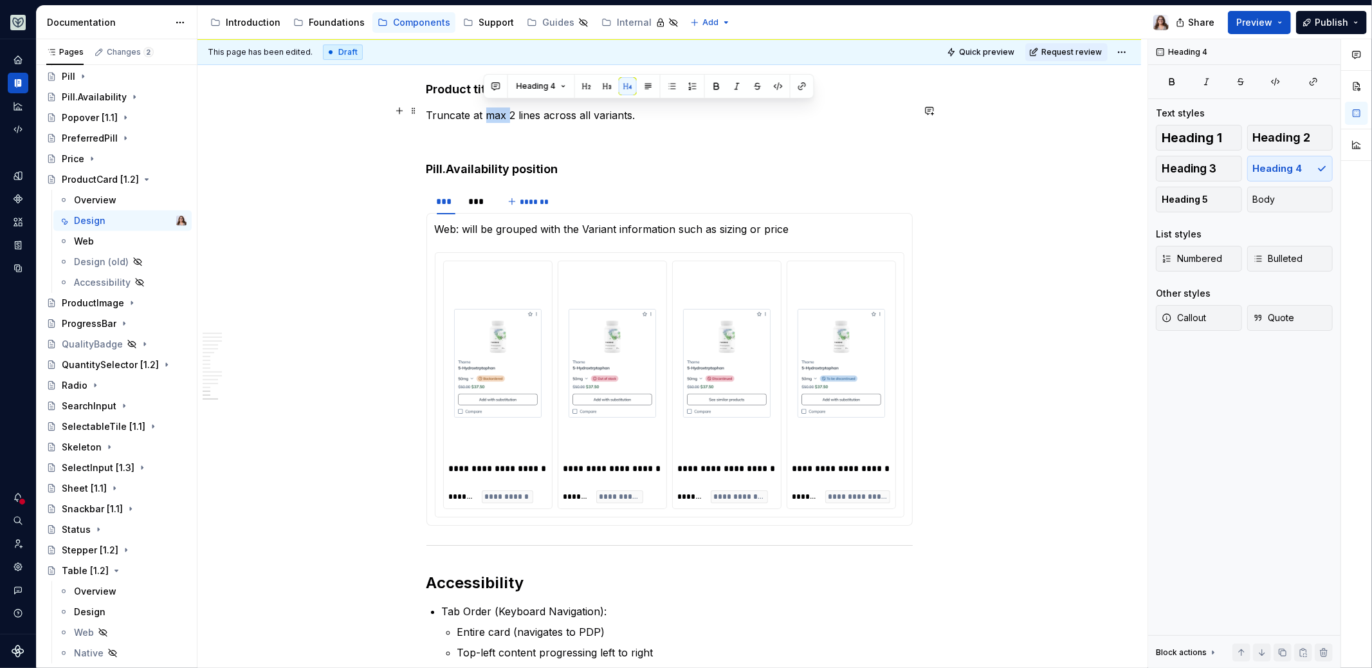
drag, startPoint x: 508, startPoint y: 110, endPoint x: 486, endPoint y: 109, distance: 21.9
click at [485, 109] on p "Truncate at max 2 lines across all variants." at bounding box center [670, 114] width 486 height 15
click at [613, 107] on p "Truncate at 2 lines across all variants." at bounding box center [670, 114] width 486 height 15
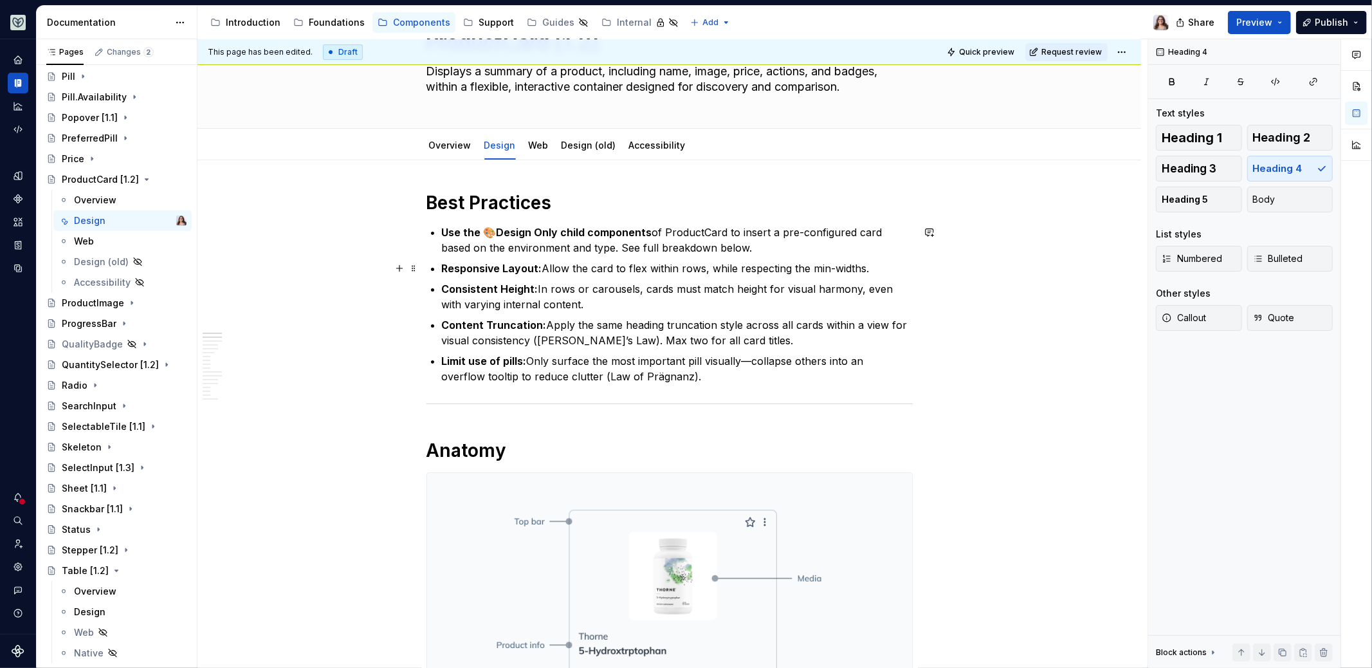
scroll to position [0, 0]
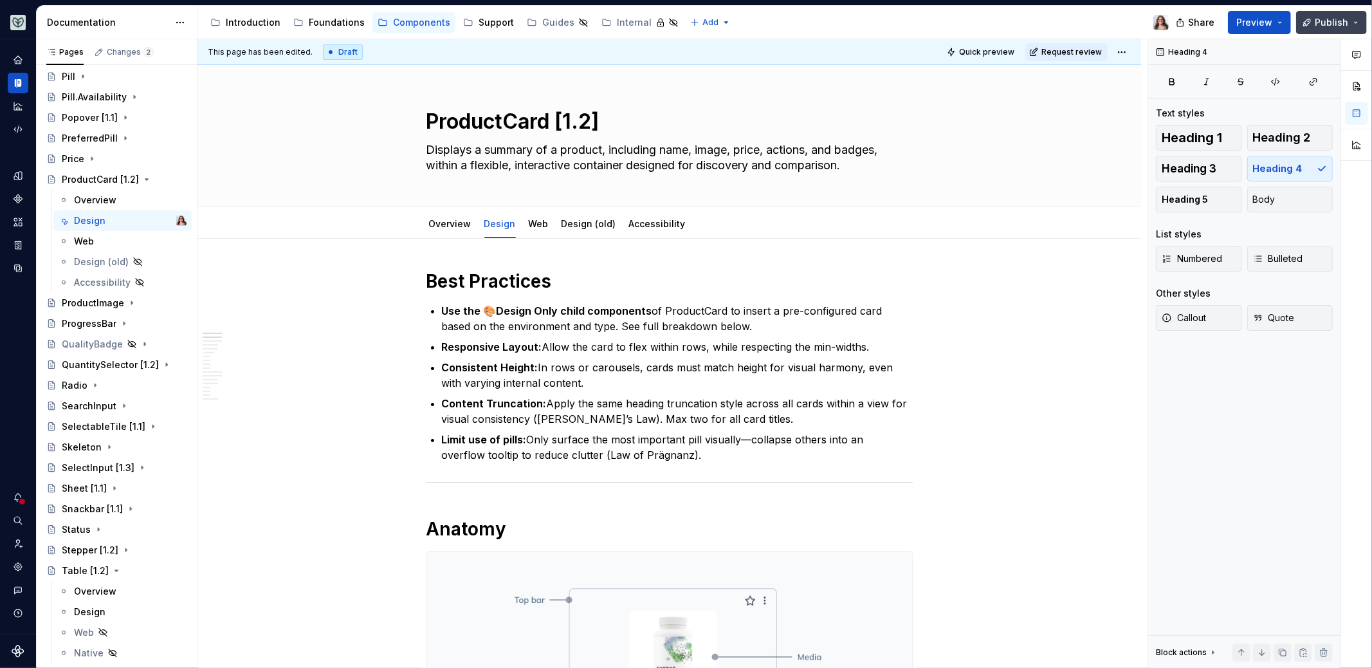
click at [1323, 21] on span "Publish" at bounding box center [1331, 22] width 33 height 13
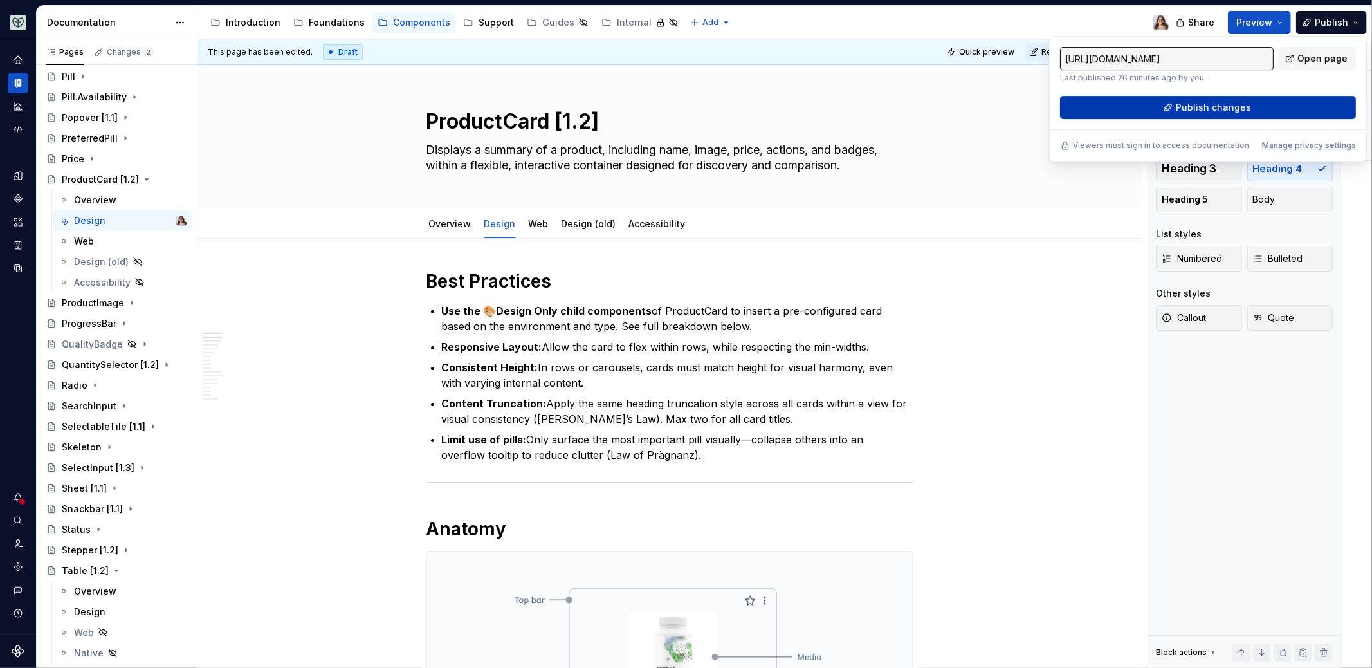
click at [1243, 109] on span "Publish changes" at bounding box center [1213, 107] width 75 height 13
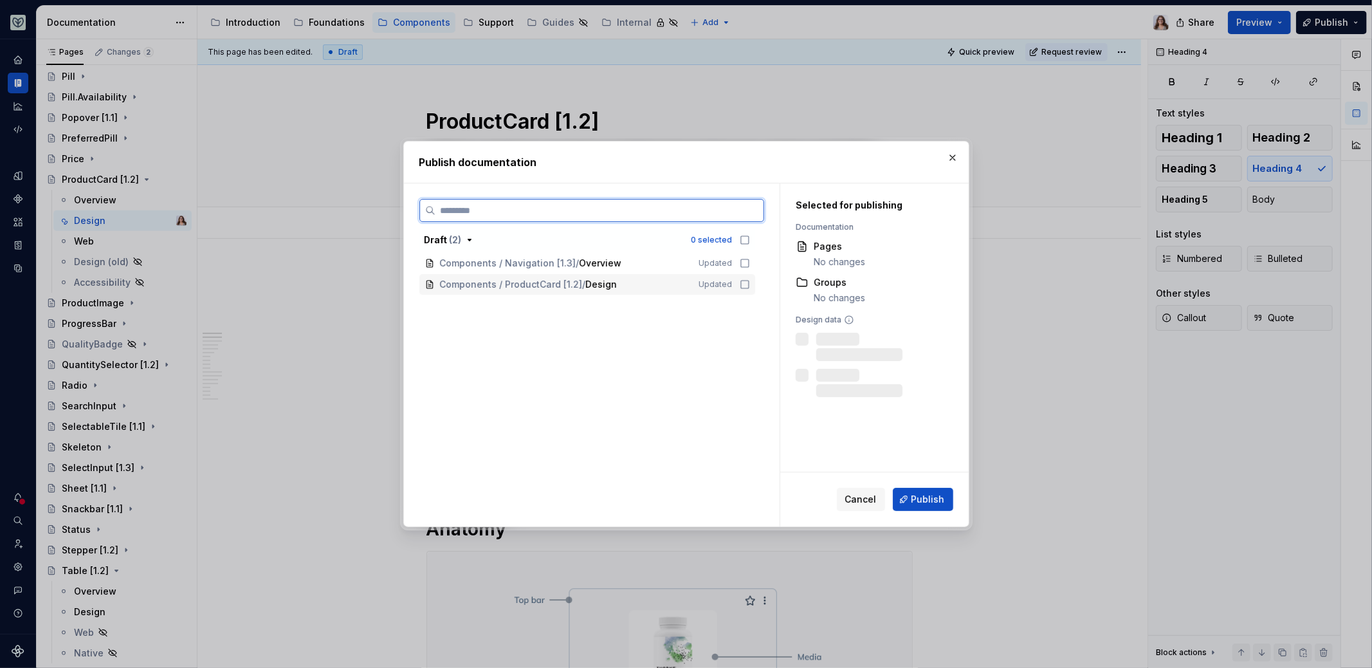
click at [617, 287] on div "Components / ProductCard [1.2] / Design" at bounding box center [561, 284] width 243 height 13
click at [926, 499] on span "Publish" at bounding box center [928, 499] width 33 height 13
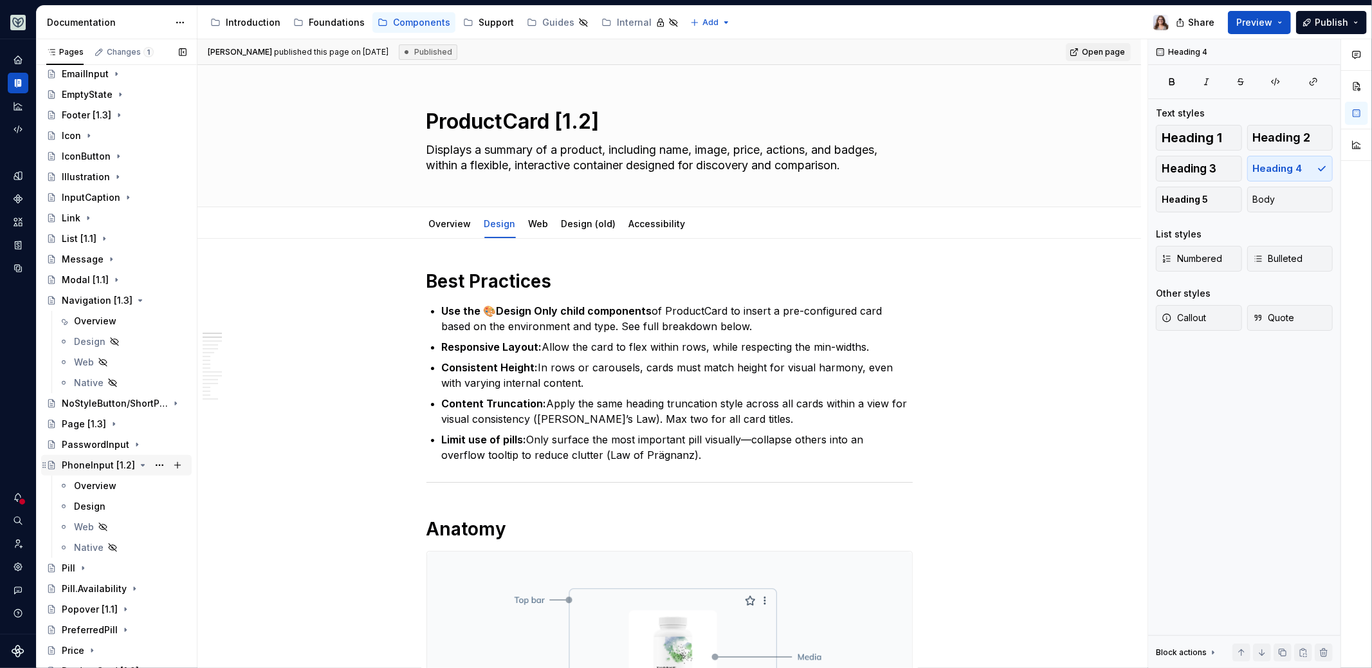
scroll to position [667, 0]
click at [104, 319] on div "Overview" at bounding box center [95, 322] width 42 height 13
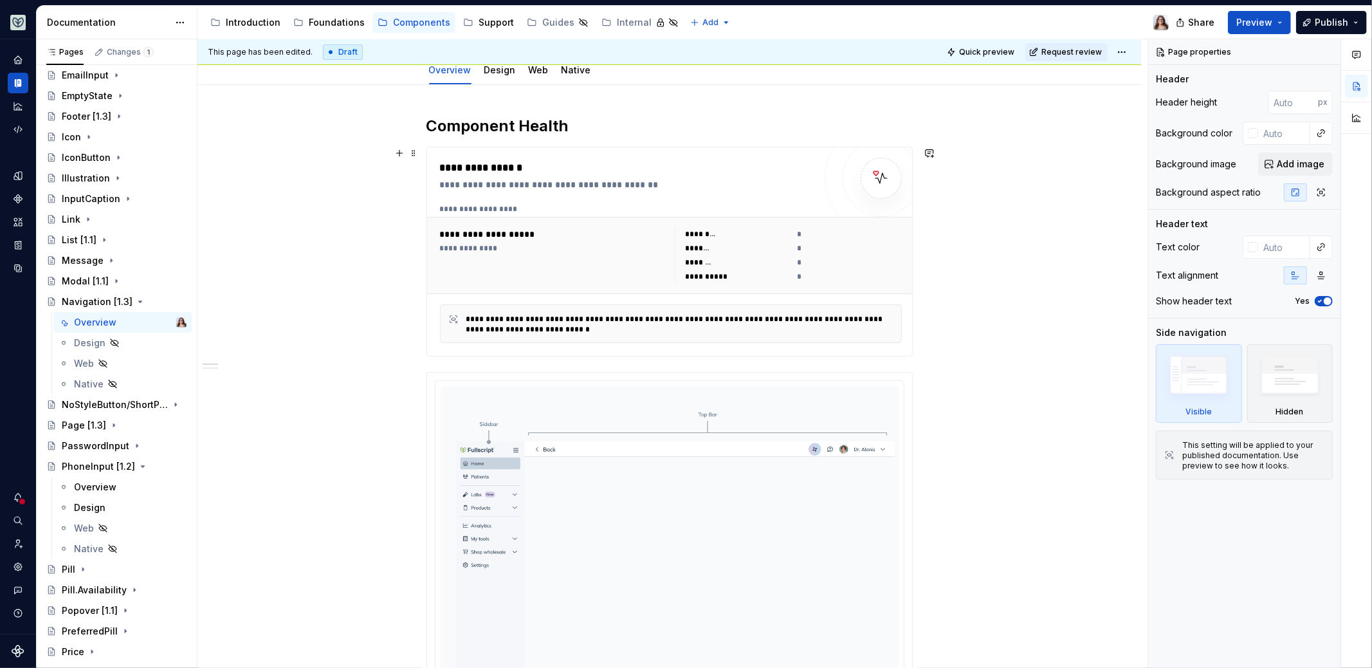
scroll to position [127, 0]
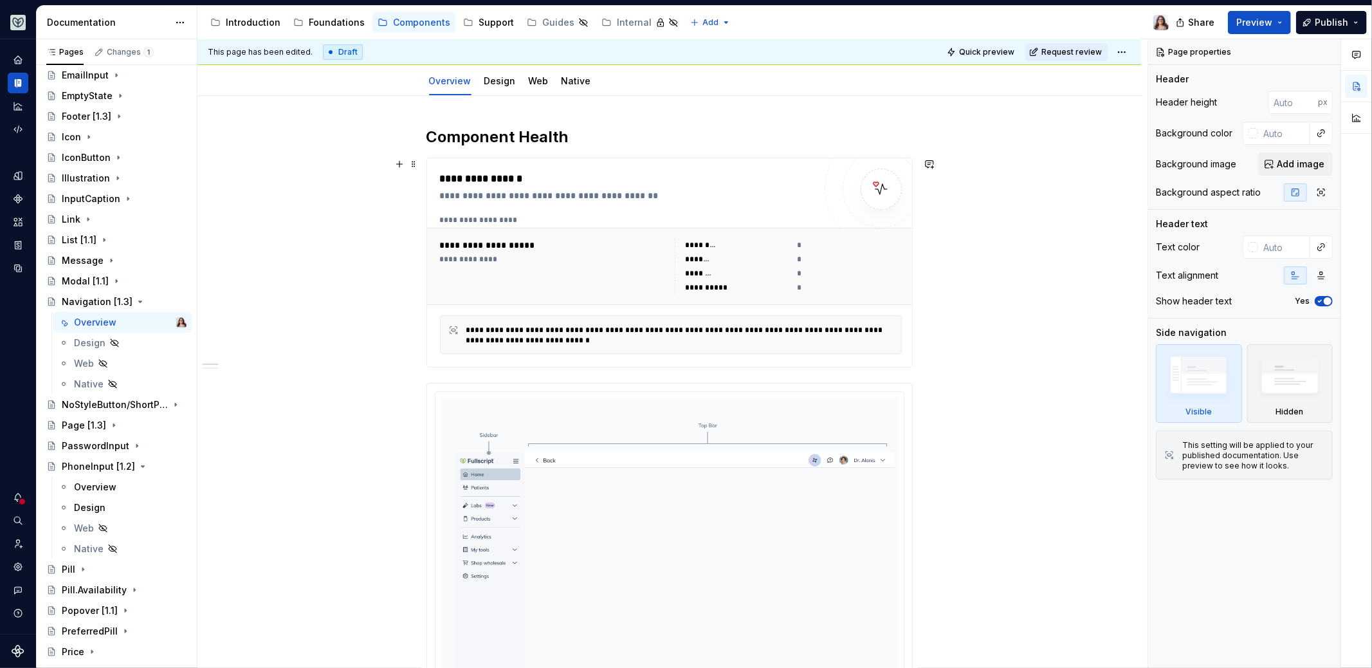
click at [666, 195] on div "**********" at bounding box center [627, 195] width 375 height 13
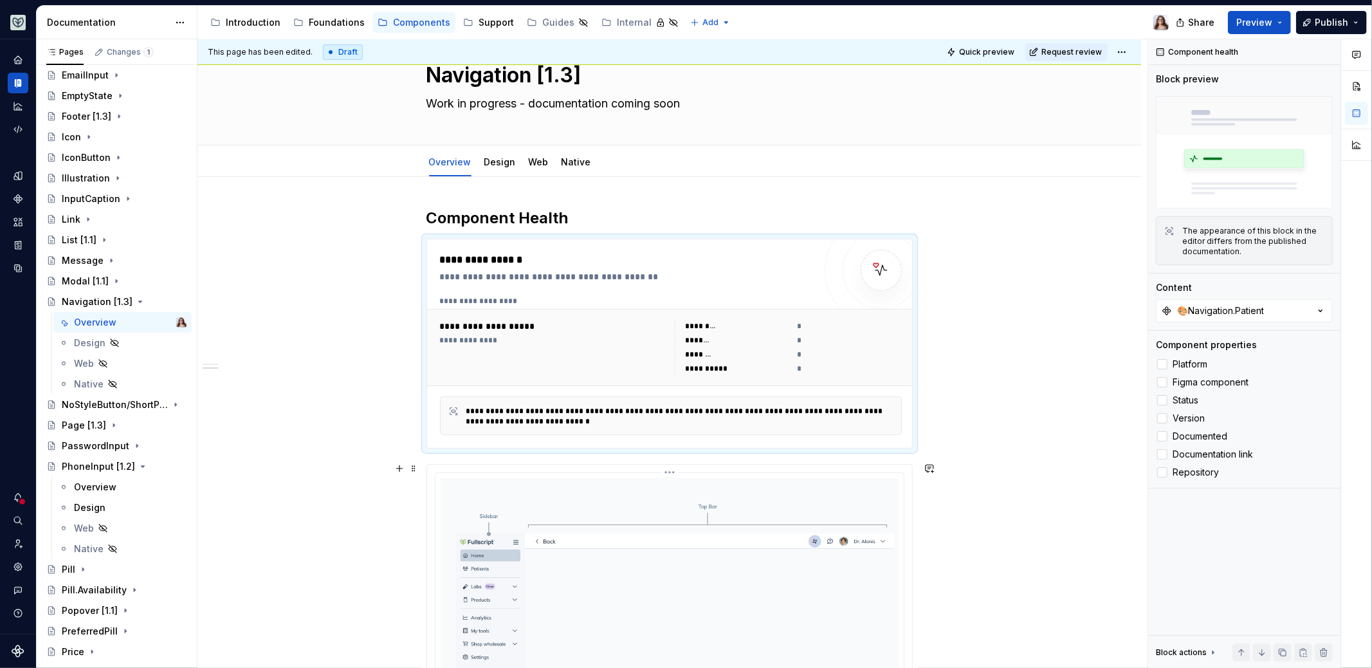
scroll to position [0, 0]
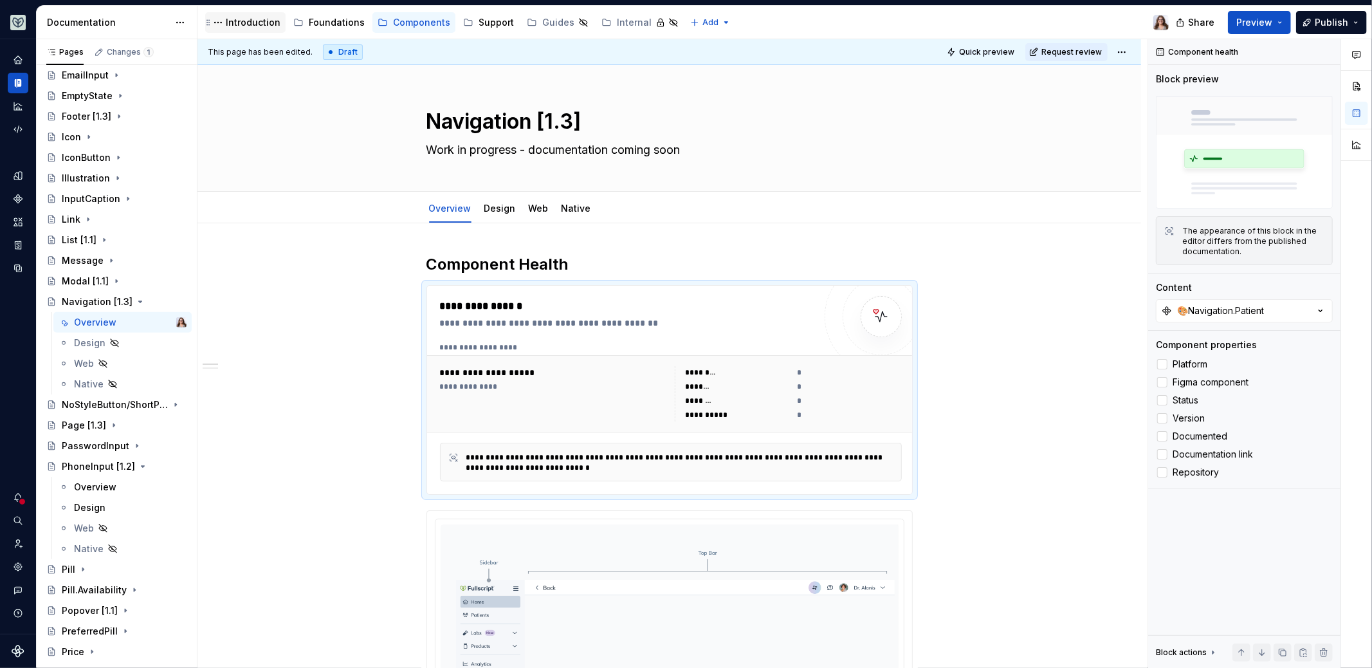
type textarea "*"
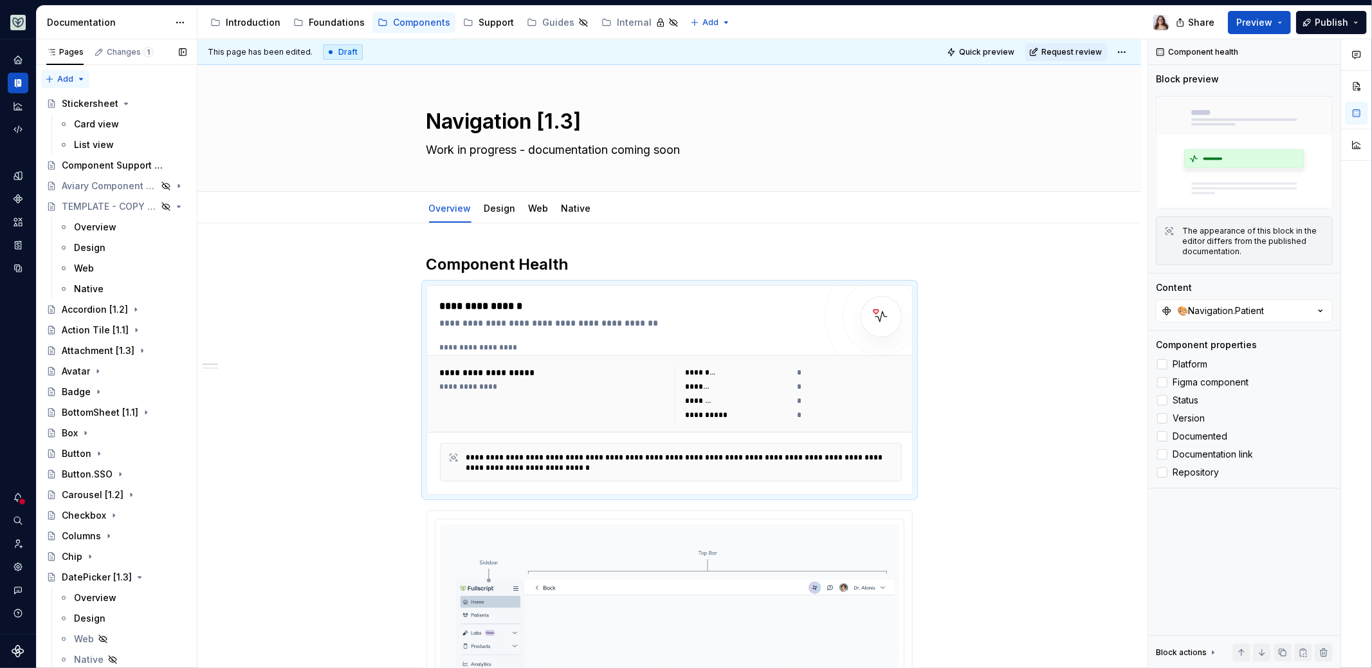
click at [75, 77] on div "Pages Changes 1 Add Accessibility guide for tree Page tree. Navigate the tree w…" at bounding box center [116, 356] width 161 height 634
click at [94, 118] on div "New group" at bounding box center [107, 124] width 84 height 13
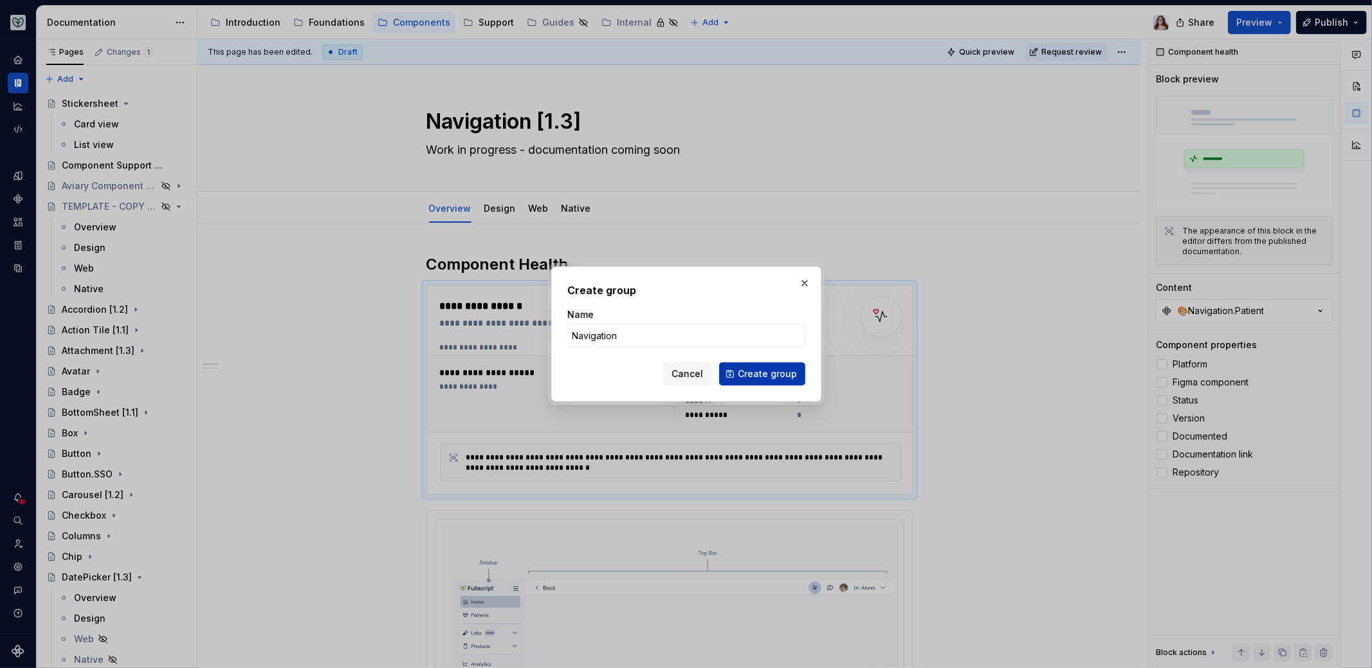
type input "Navigation"
click at [747, 369] on span "Create group" at bounding box center [767, 373] width 59 height 13
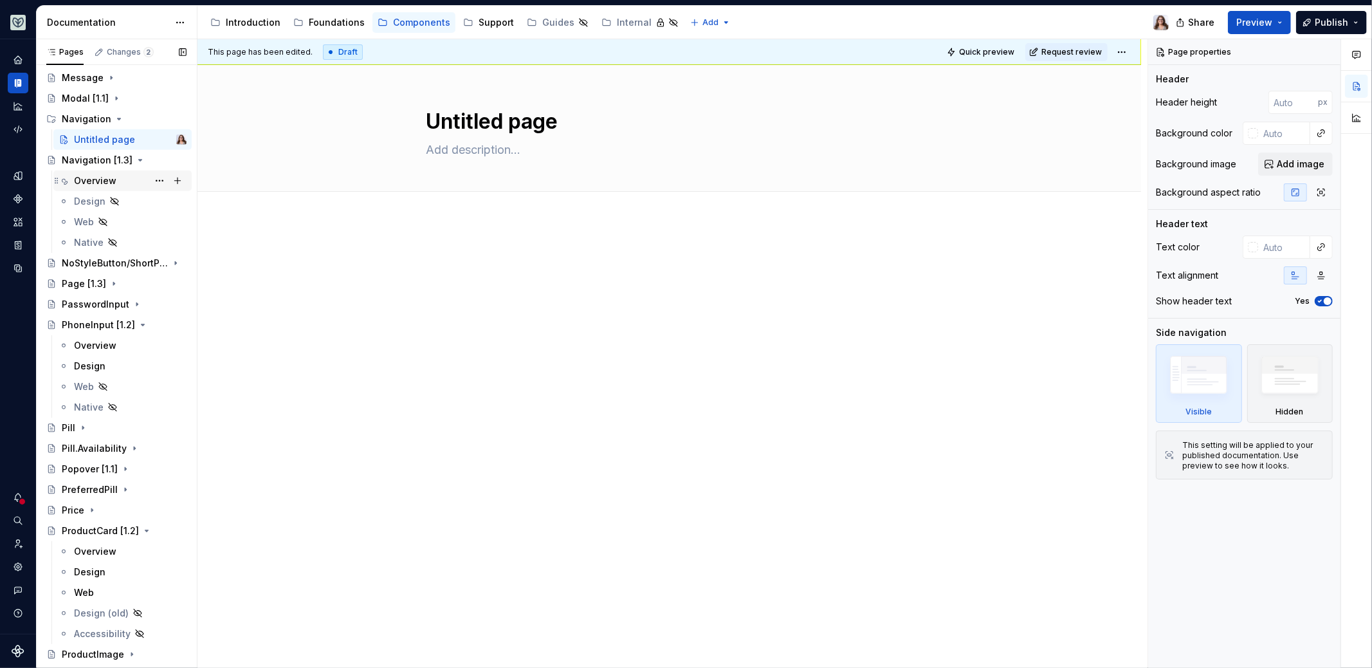
scroll to position [784, 0]
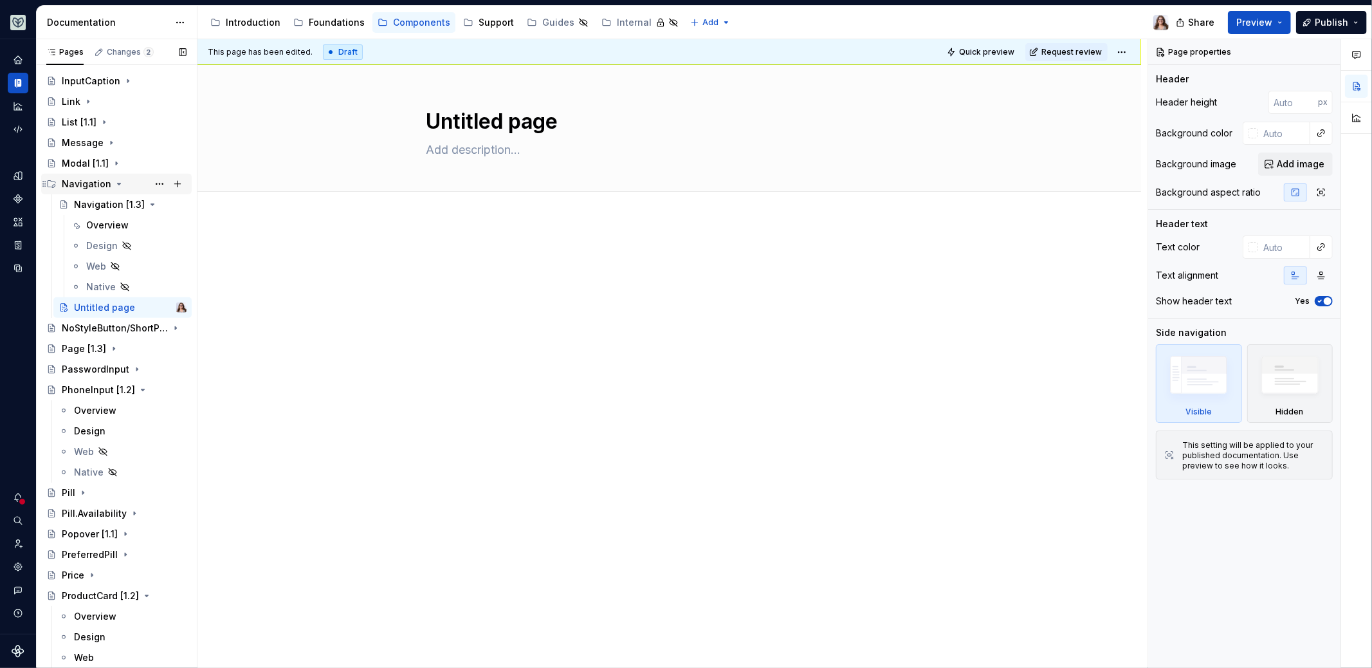
click at [89, 185] on div "Navigation" at bounding box center [87, 184] width 50 height 13
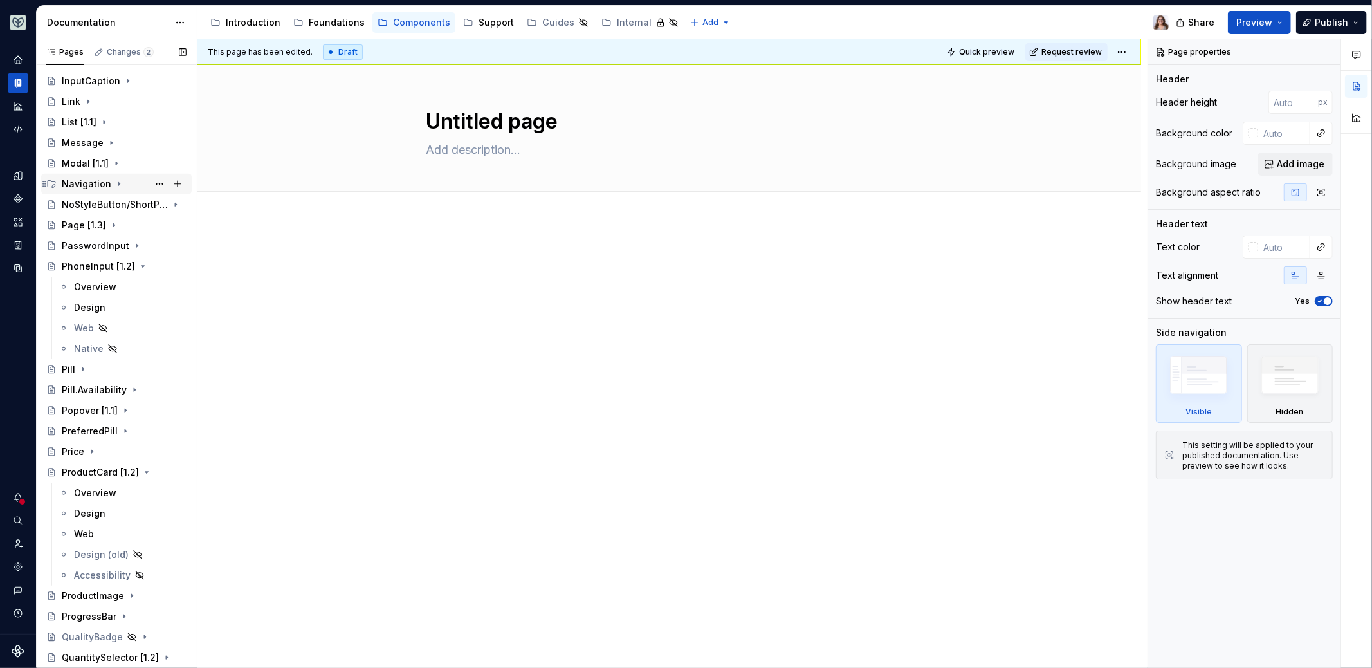
click at [89, 181] on div "Navigation" at bounding box center [87, 184] width 50 height 13
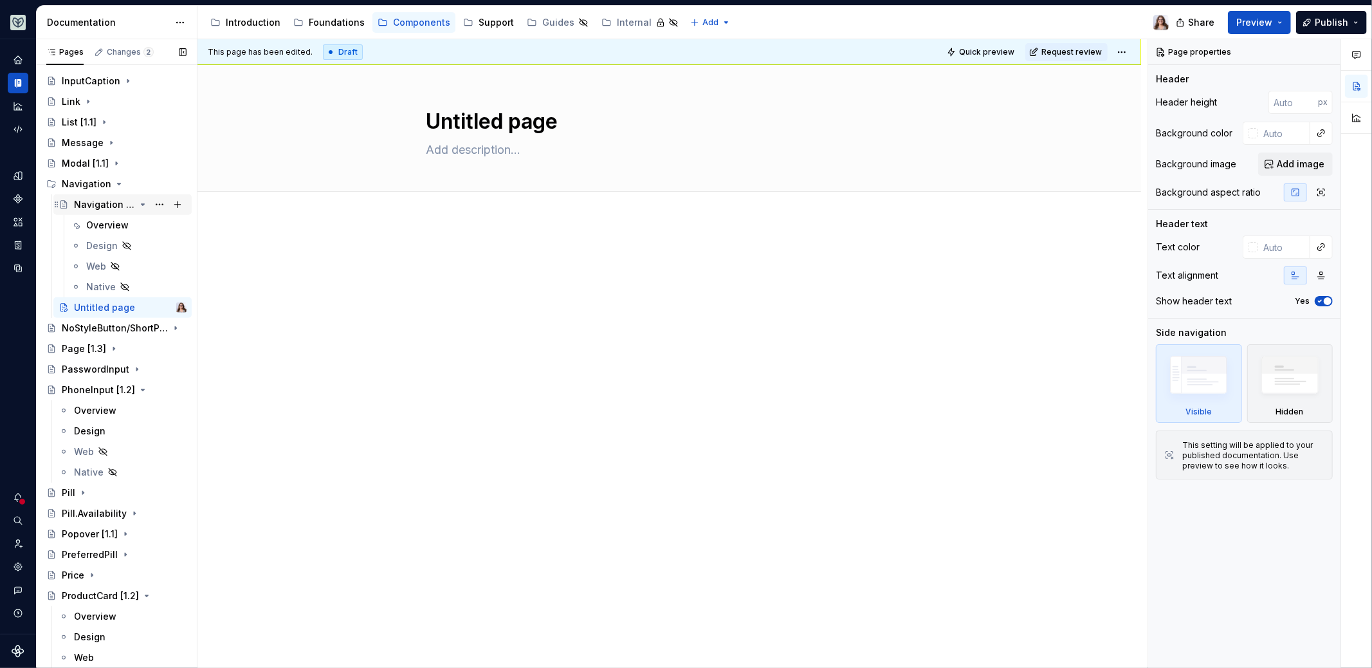
click at [108, 208] on div "Navigation [1.3]" at bounding box center [104, 204] width 61 height 13
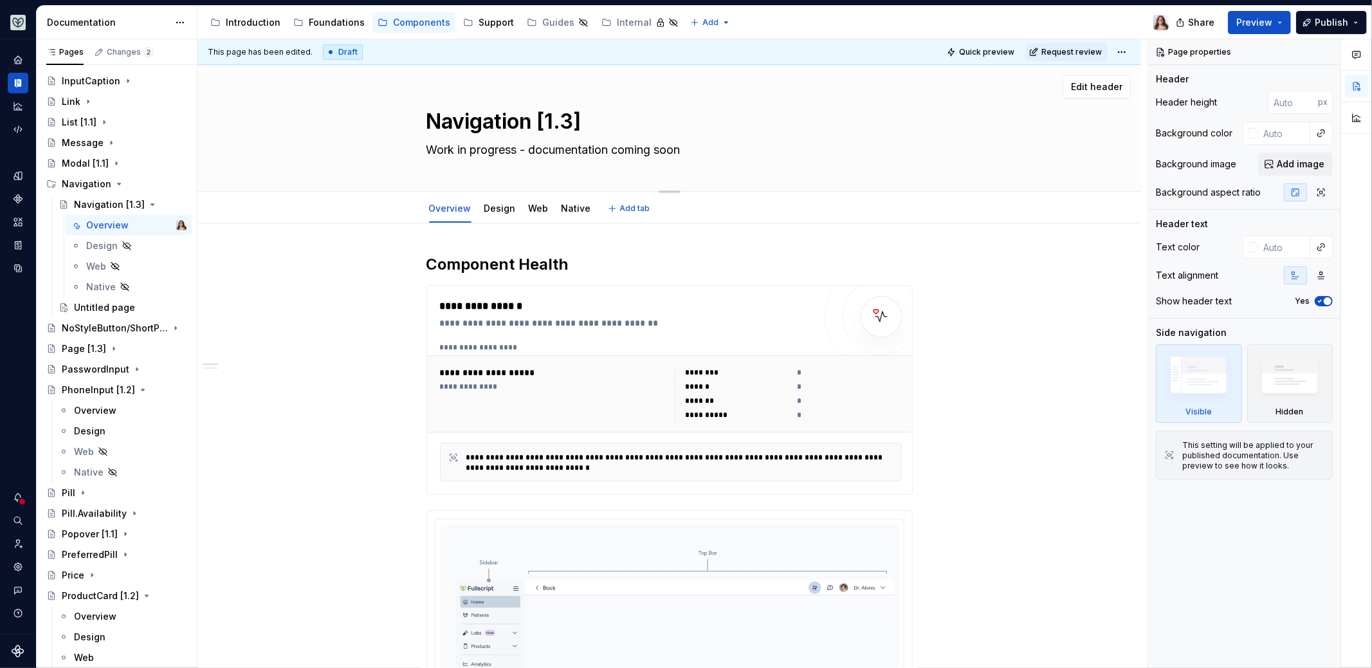
click at [531, 118] on textarea "Navigation [1.3]" at bounding box center [667, 121] width 486 height 31
type textarea "*"
type textarea "Navigation. [1.3]"
type textarea "*"
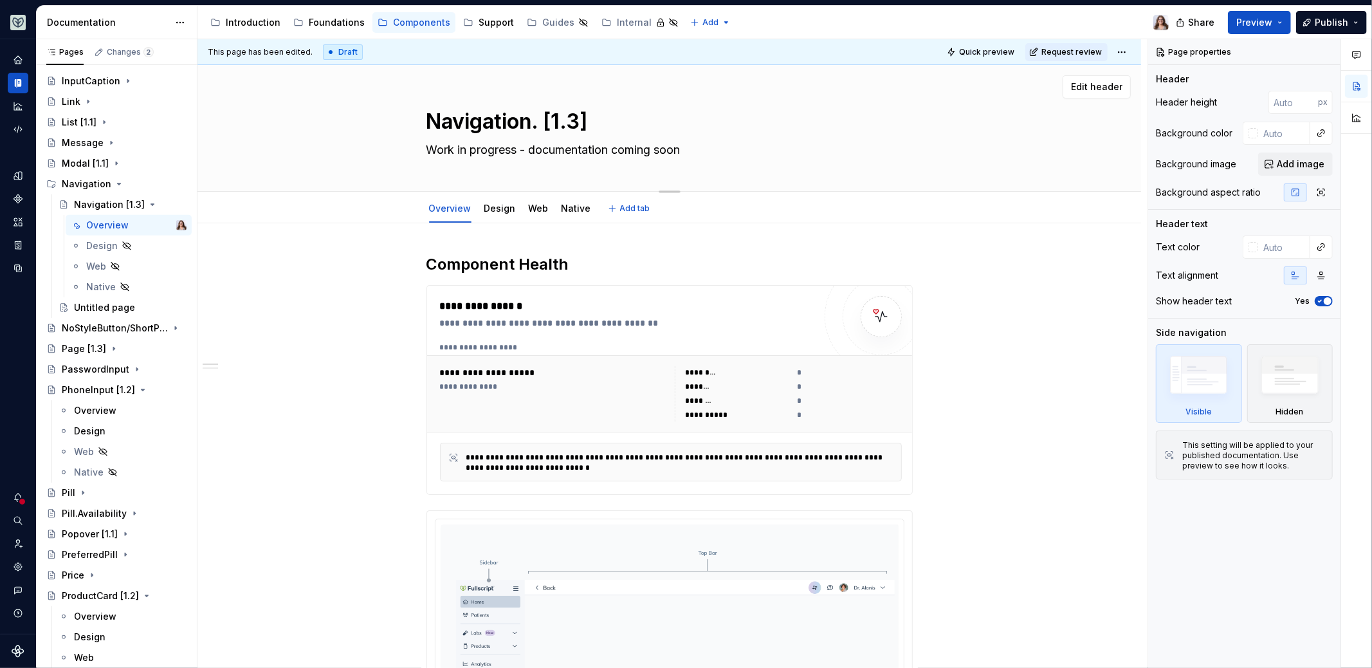
type textarea "Navigation.P [1.3]"
type textarea "*"
type textarea "[DOMAIN_NAME] [1.3]"
type textarea "*"
type textarea "Navigation.Pat [1.3]"
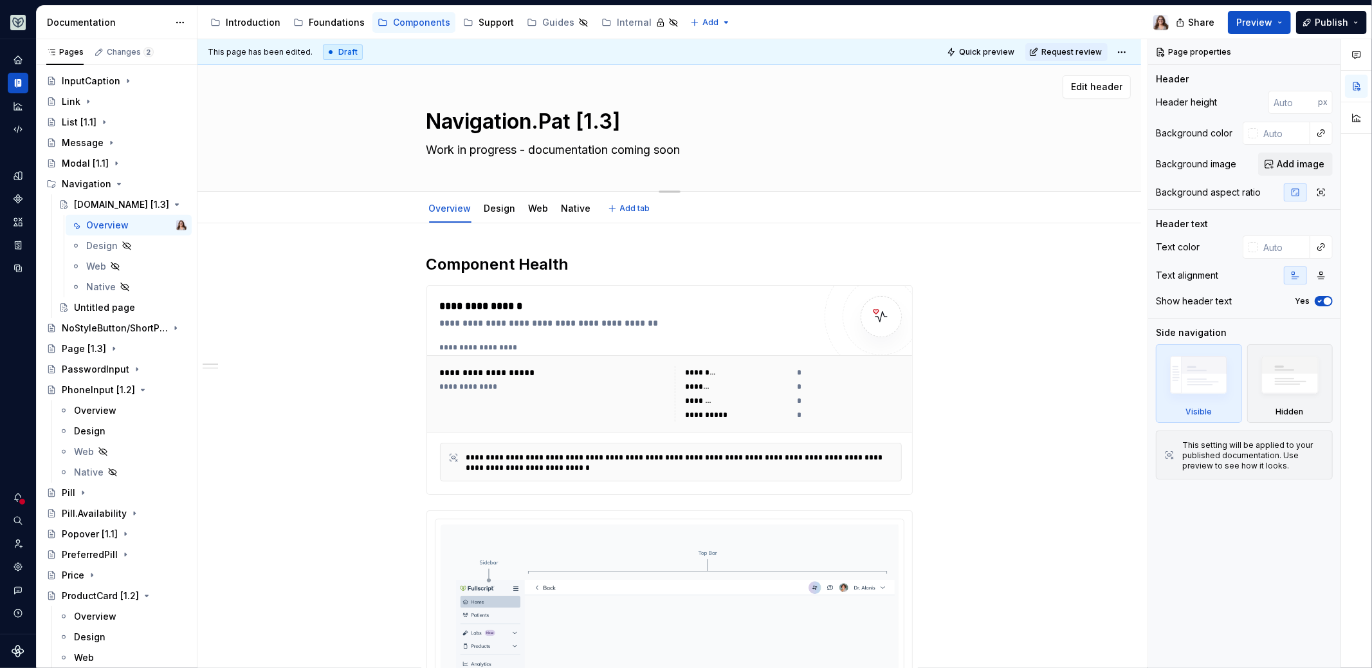
type textarea "*"
type textarea "Navigation.Pati [1.3]"
type textarea "*"
type textarea "Navigation.Patie [1.3]"
type textarea "*"
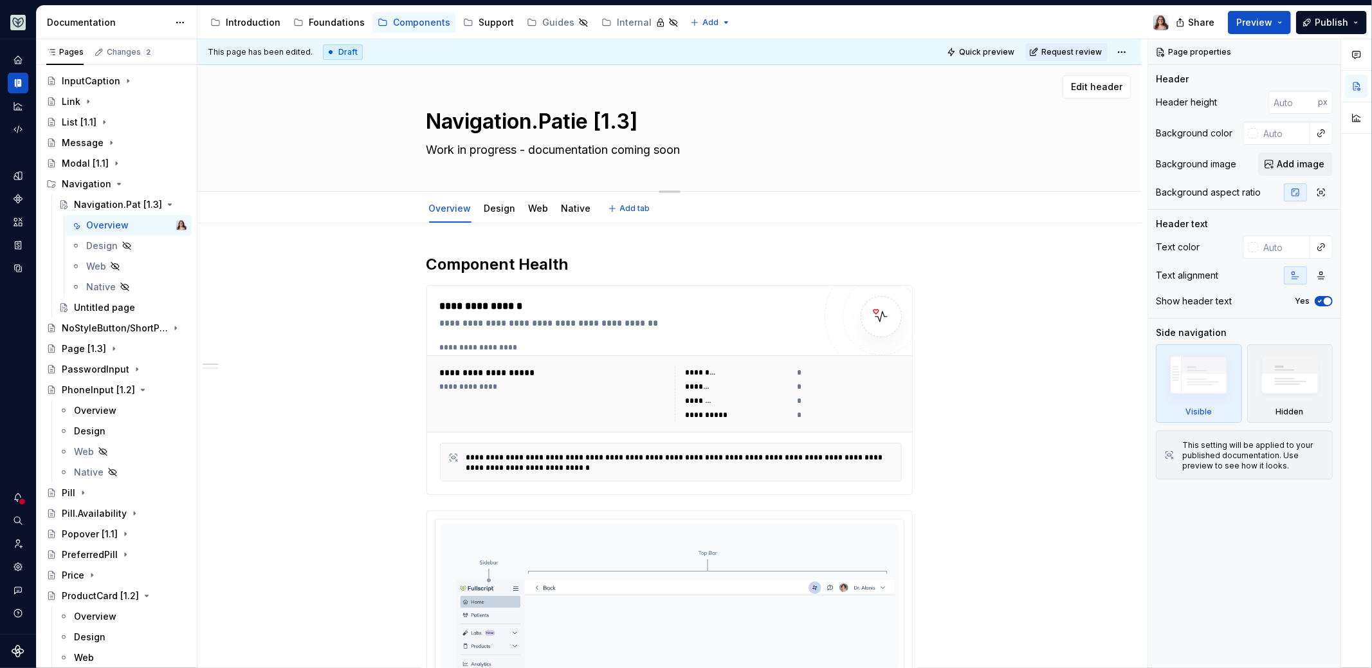
type textarea "Navigation.Patien [1.3]"
type textarea "*"
type textarea "Navigation.Patient [1.3]"
click at [101, 306] on div "Untitled page" at bounding box center [104, 307] width 61 height 13
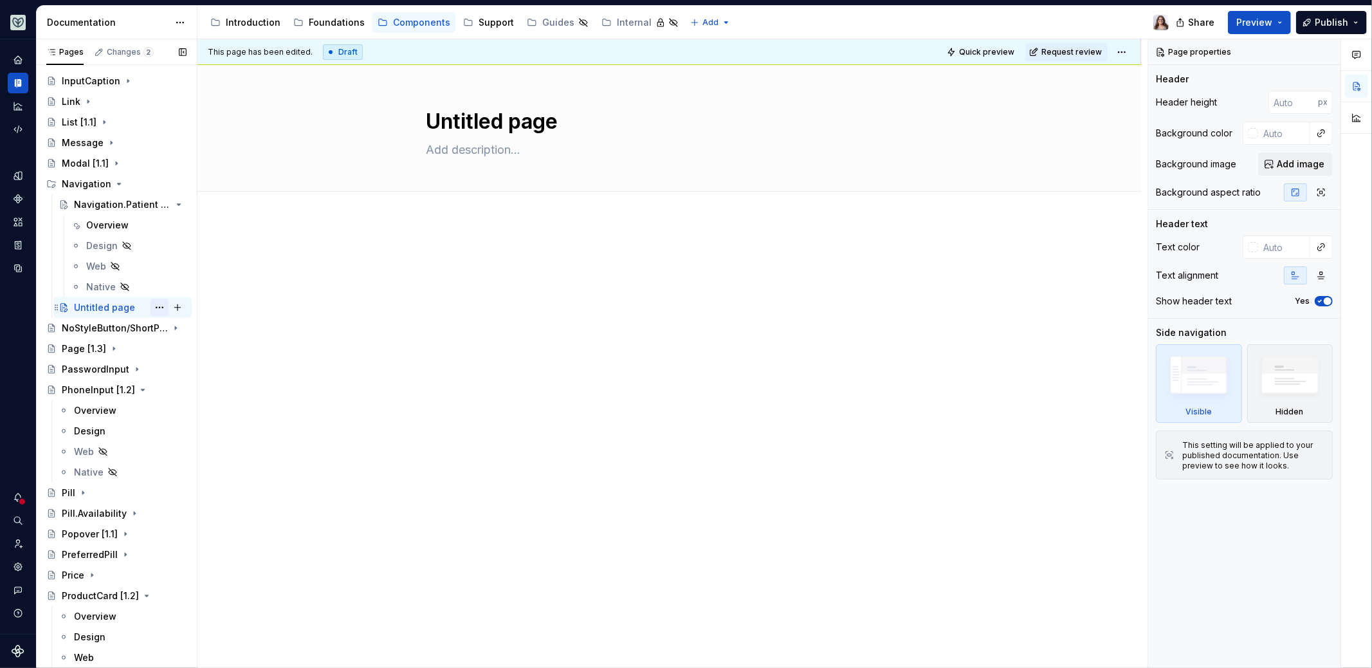
click at [151, 306] on button "Page tree" at bounding box center [160, 308] width 18 height 18
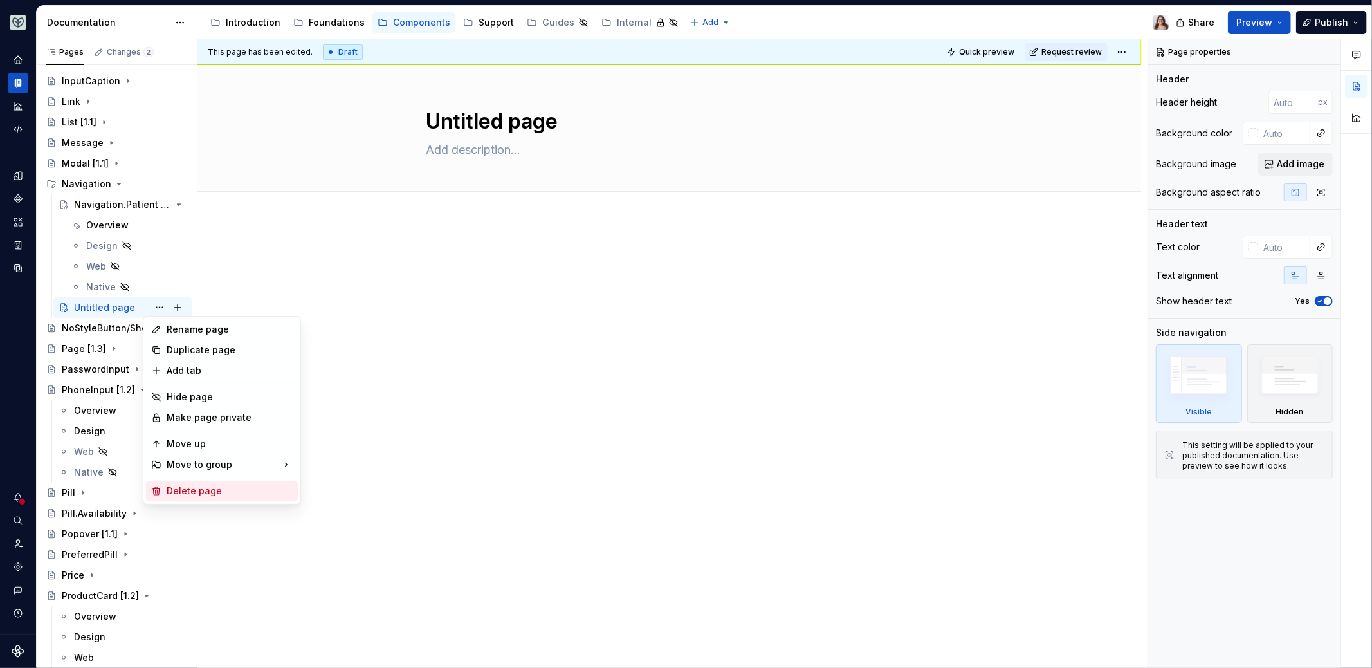
click at [183, 492] on div "Delete page" at bounding box center [230, 490] width 126 height 13
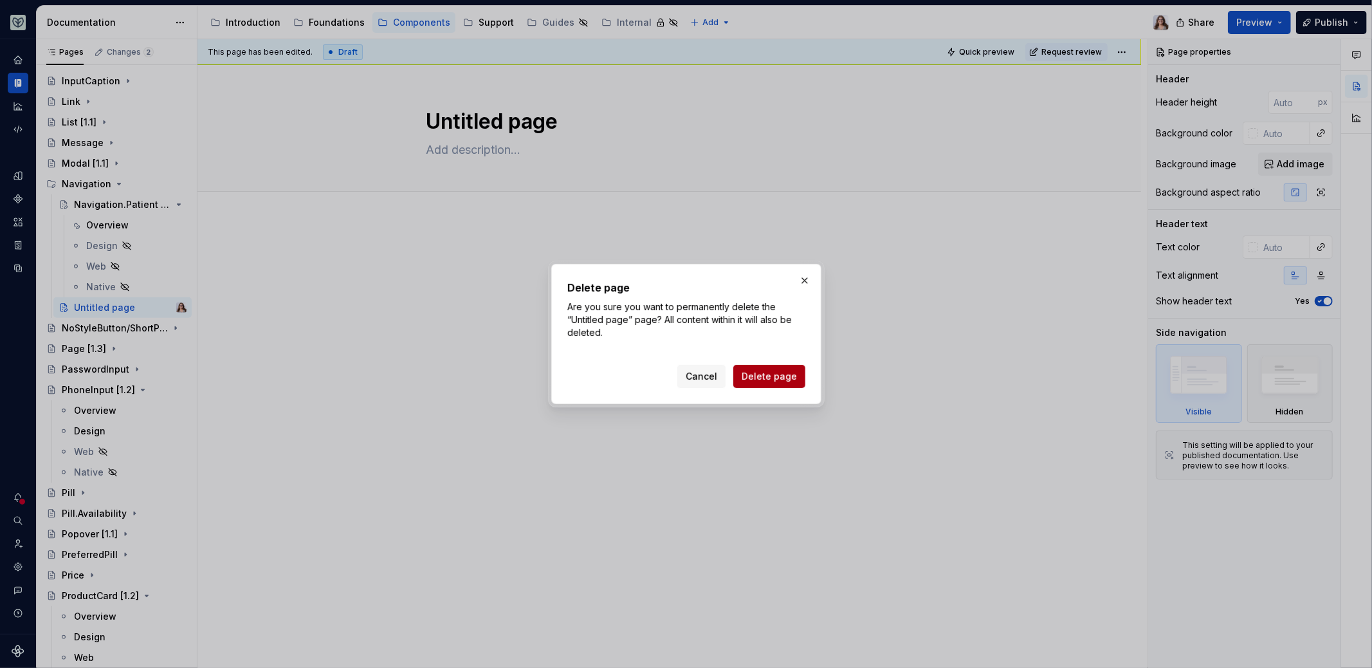
click at [775, 380] on span "Delete page" at bounding box center [769, 376] width 55 height 13
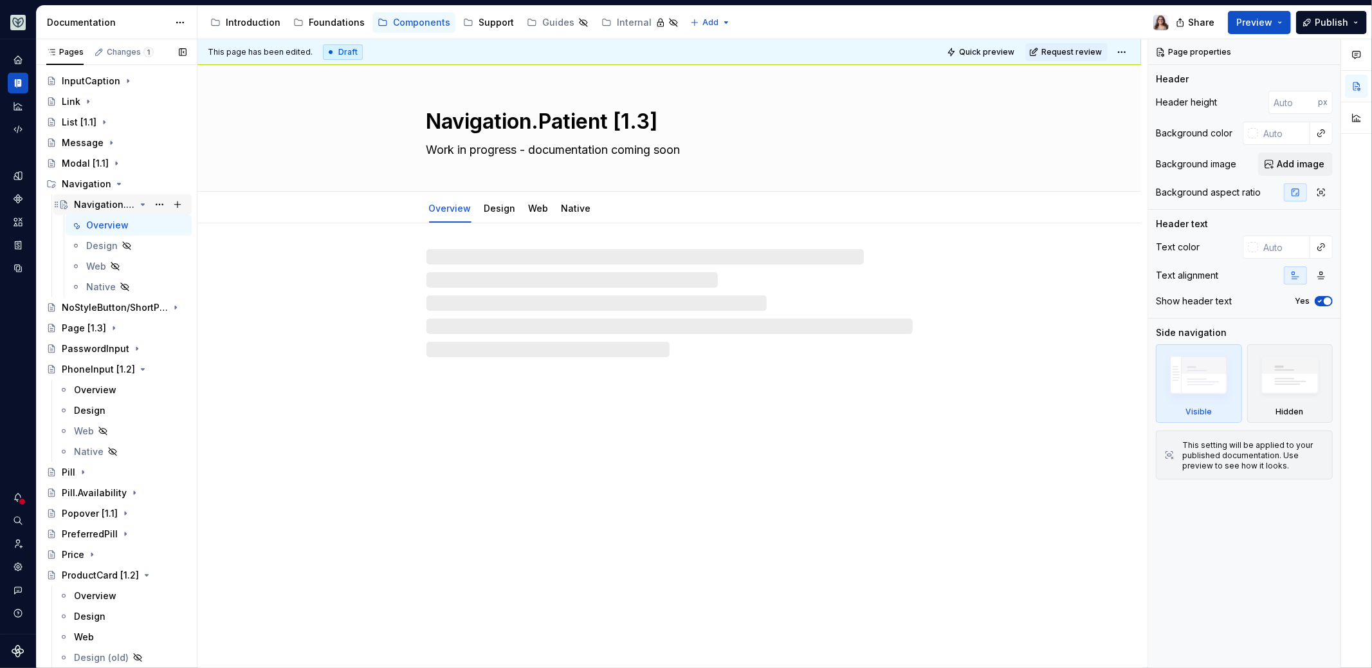
click at [115, 203] on div "Navigation.Patient [1.3]" at bounding box center [104, 204] width 61 height 13
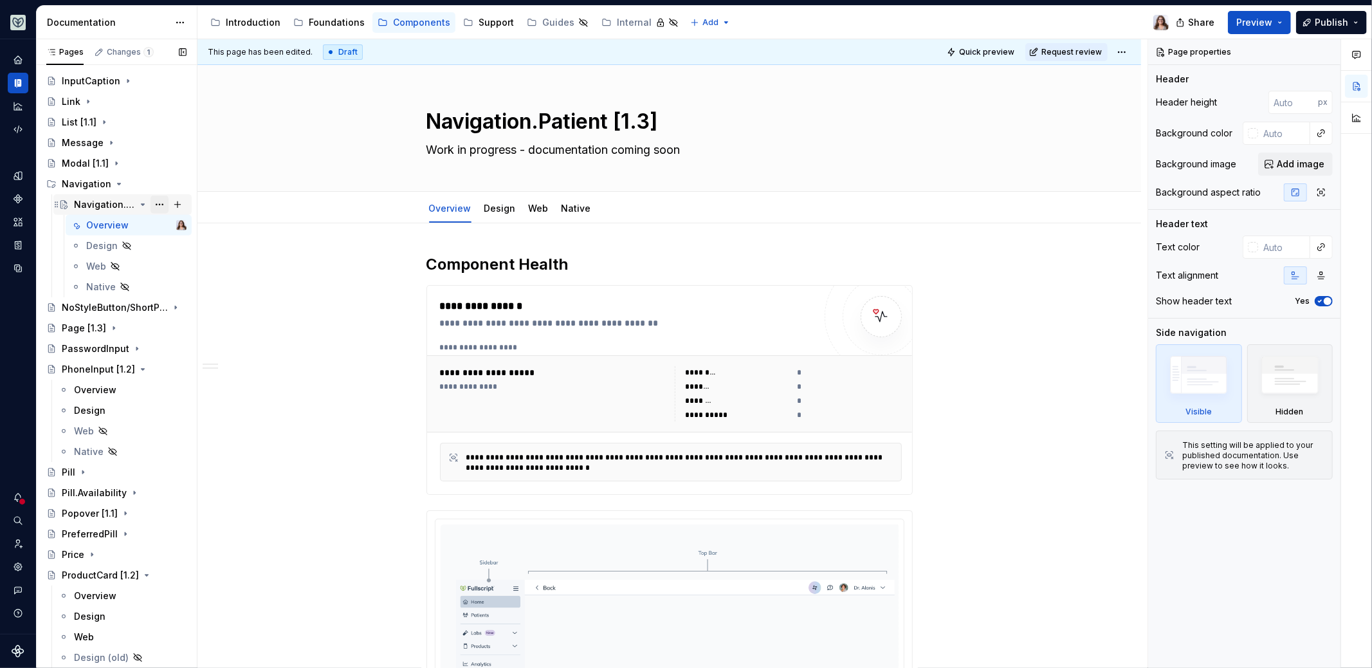
click at [152, 202] on button "Page tree" at bounding box center [160, 205] width 18 height 18
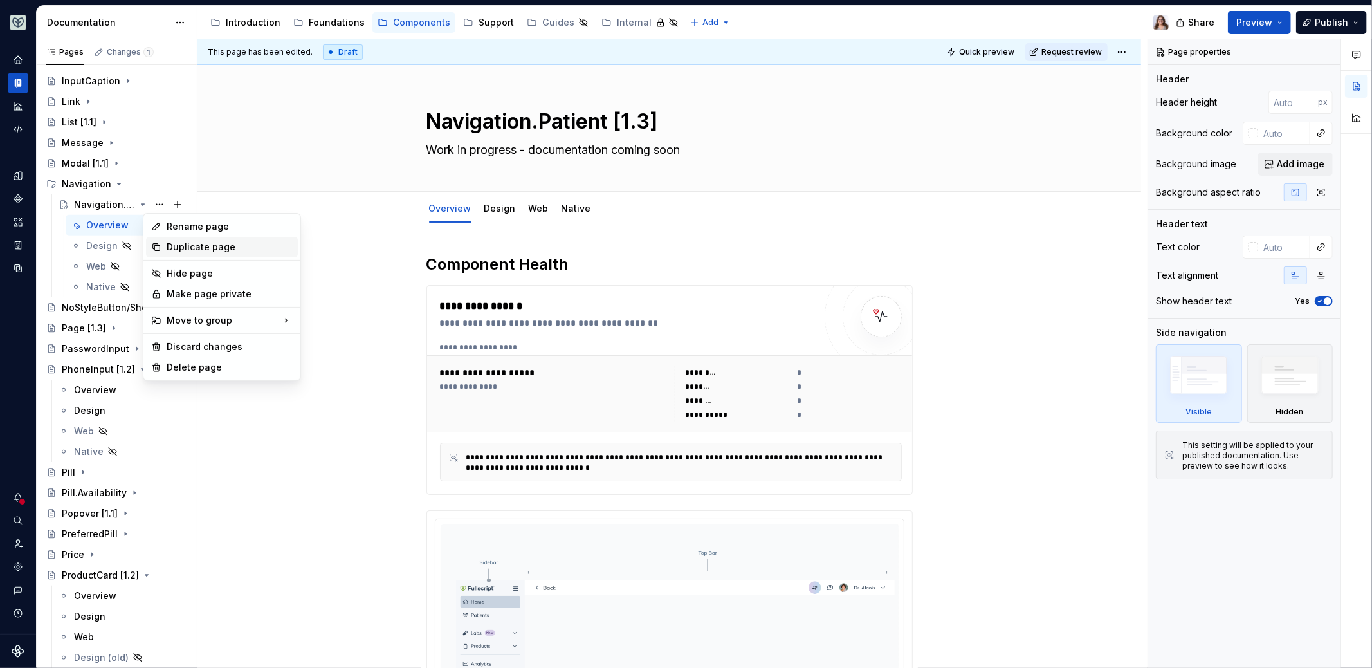
click at [189, 244] on div "Duplicate page" at bounding box center [230, 247] width 126 height 13
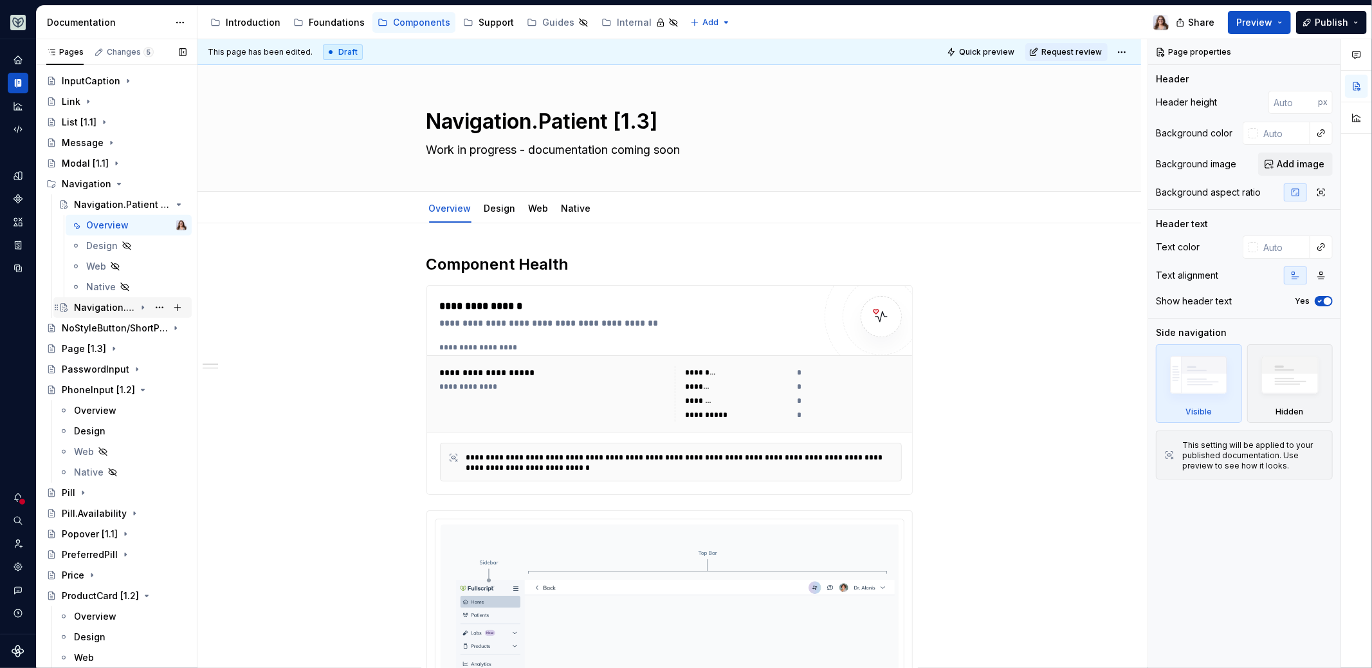
click at [117, 304] on div "Navigation.Patient [1.3]" at bounding box center [104, 307] width 61 height 13
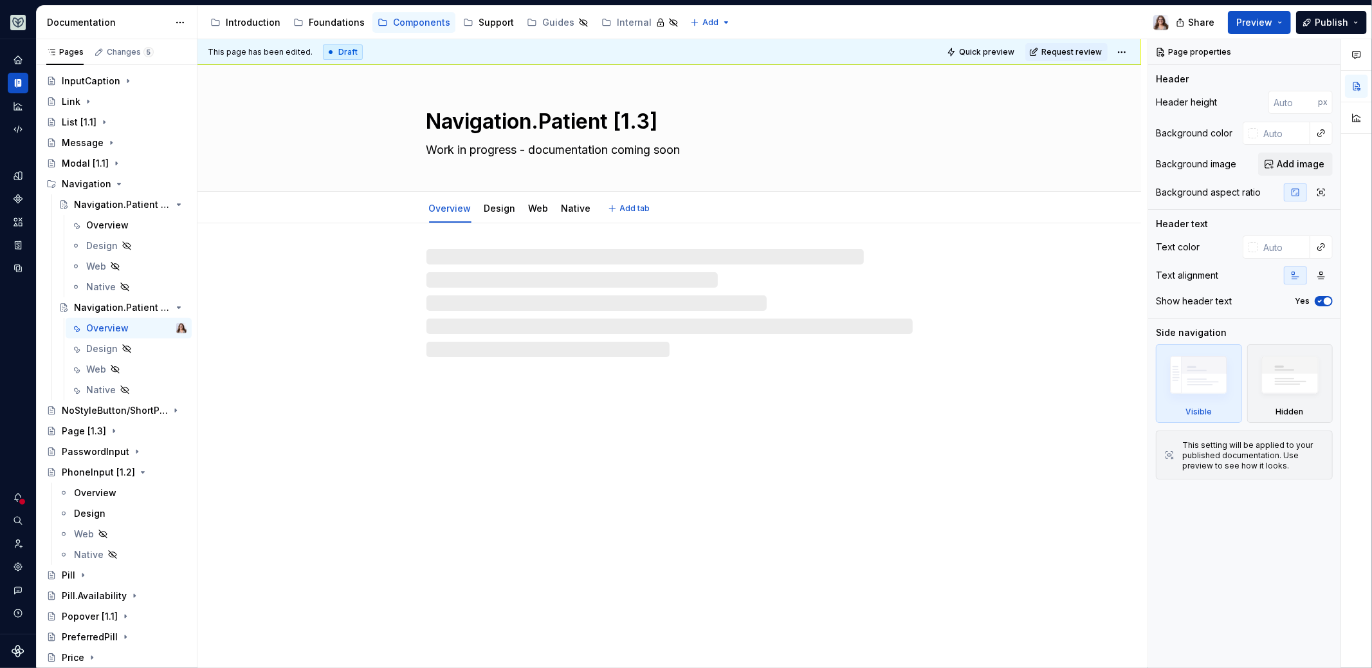
drag, startPoint x: 607, startPoint y: 121, endPoint x: 555, endPoint y: 120, distance: 52.1
click at [555, 120] on textarea "Navigation.Patient [1.3]" at bounding box center [667, 121] width 486 height 31
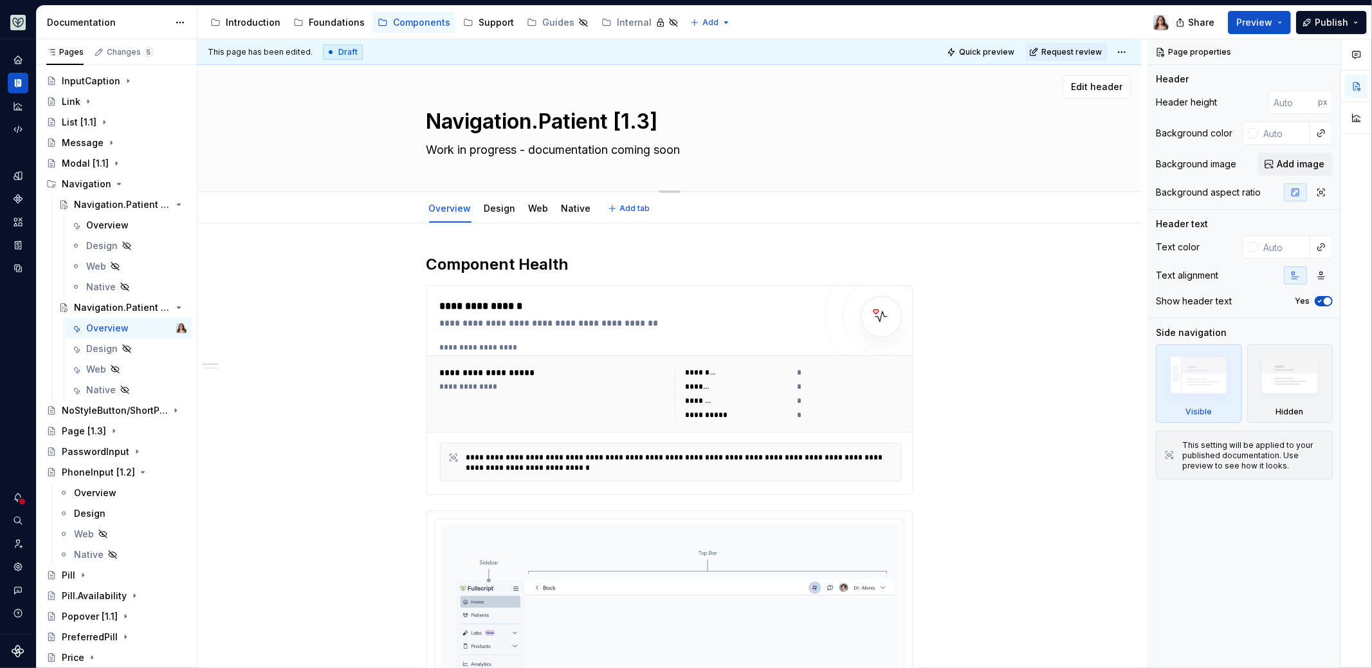
drag, startPoint x: 611, startPoint y: 122, endPoint x: 551, endPoint y: 122, distance: 59.2
click at [551, 122] on textarea "Navigation.Patient [1.3]" at bounding box center [667, 121] width 486 height 31
type textarea "*"
type textarea "[DOMAIN_NAME] [1.3]"
type textarea "*"
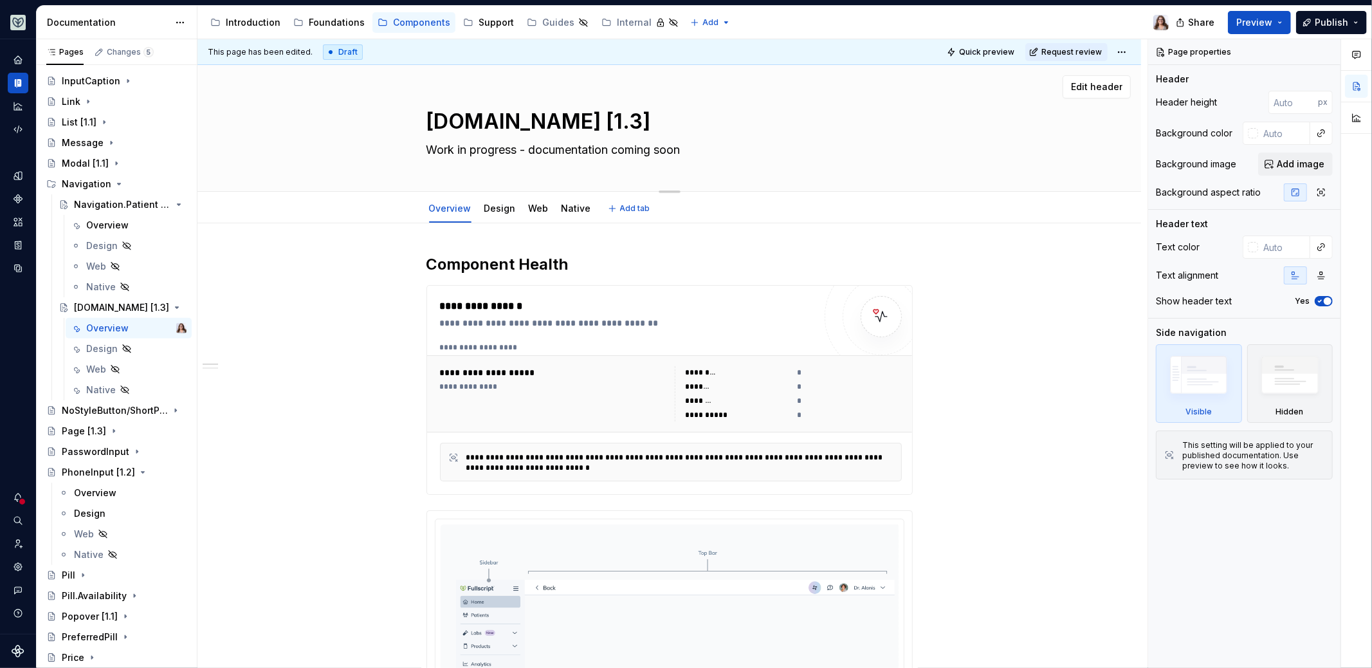
type textarea "Navigation.P [1.3]"
type textarea "*"
type textarea "[DOMAIN_NAME] [1.3]"
type textarea "*"
type textarea "Navigation.P [1.3]"
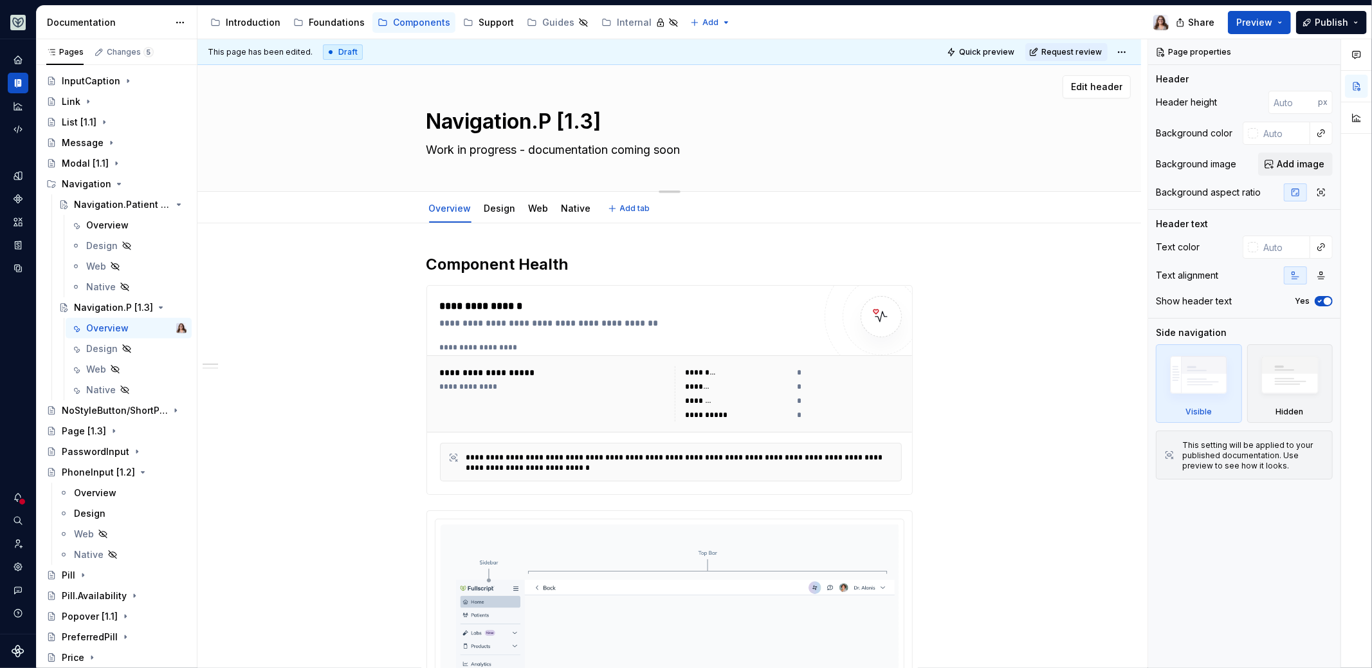
type textarea "*"
type textarea "[DOMAIN_NAME] [1.3]"
type textarea "*"
type textarea "Navigation.Pra [1.3]"
type textarea "*"
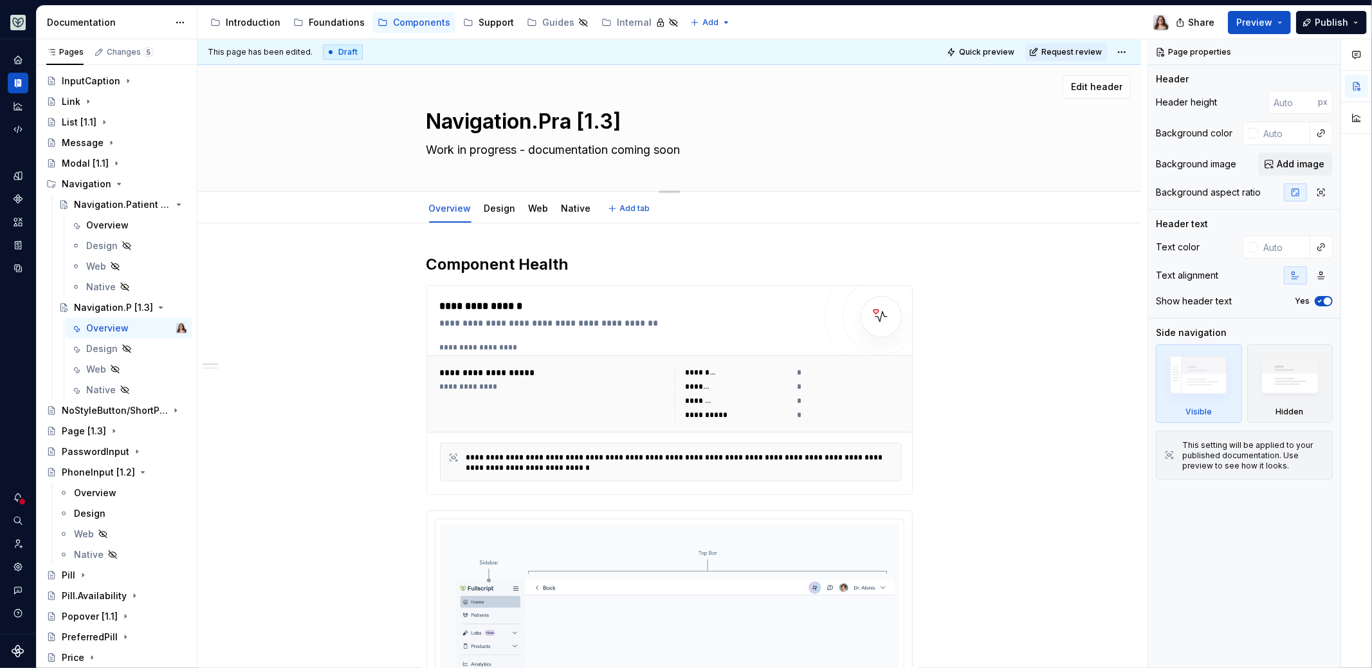
type textarea "Navigation.Prac [1.3]"
type textarea "*"
type textarea "Navigation.Pract [1.3]"
type textarea "*"
type textarea "Navigation.Practi [1.3]"
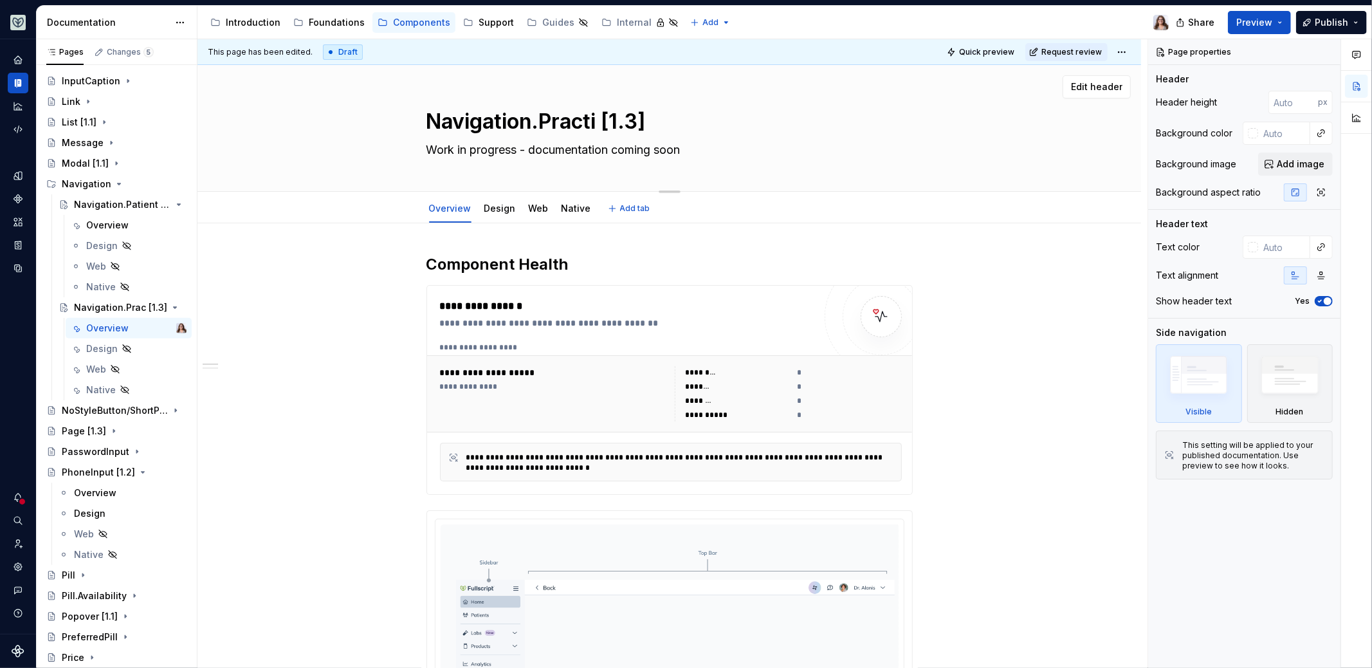
type textarea "*"
type textarea "Navigation.Practit [1.3]"
type textarea "*"
type textarea "Navigation.Practiti [1.3]"
type textarea "*"
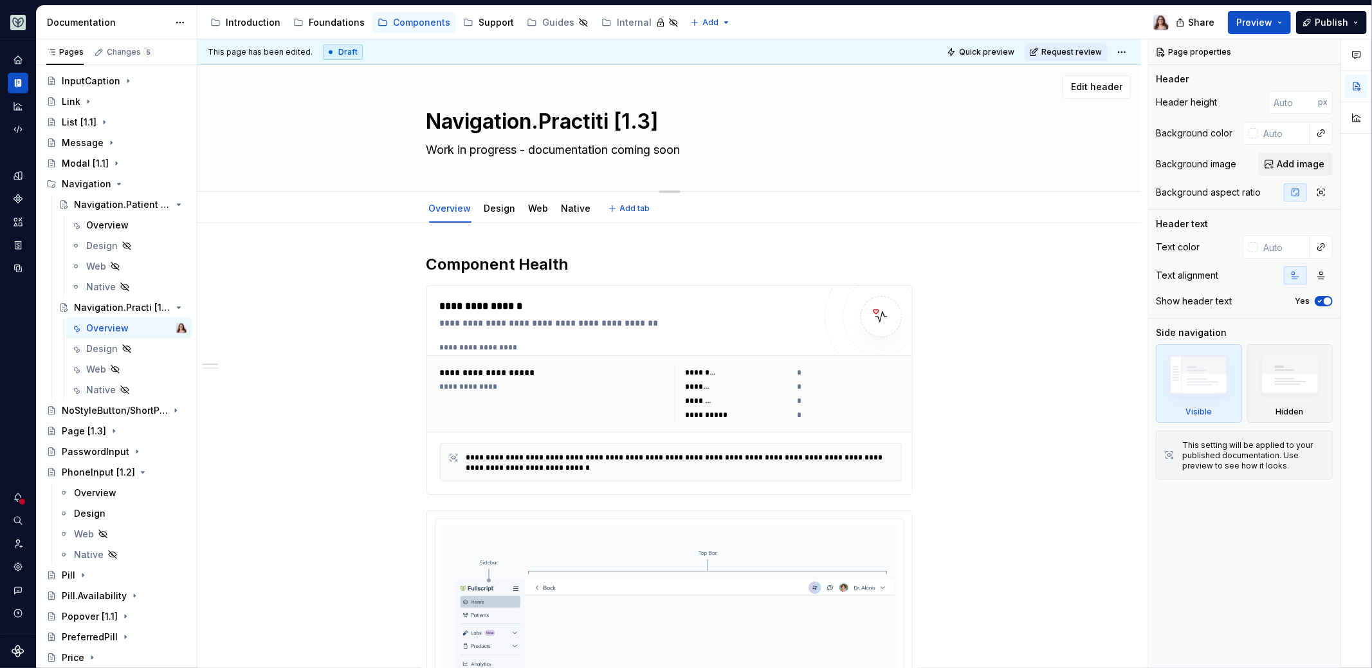
type textarea "Navigation.Practitio [1.3]"
type textarea "*"
type textarea "Navigation.Practition [1.3]"
type textarea "*"
type textarea "Navigation.Practitioner [1.3]"
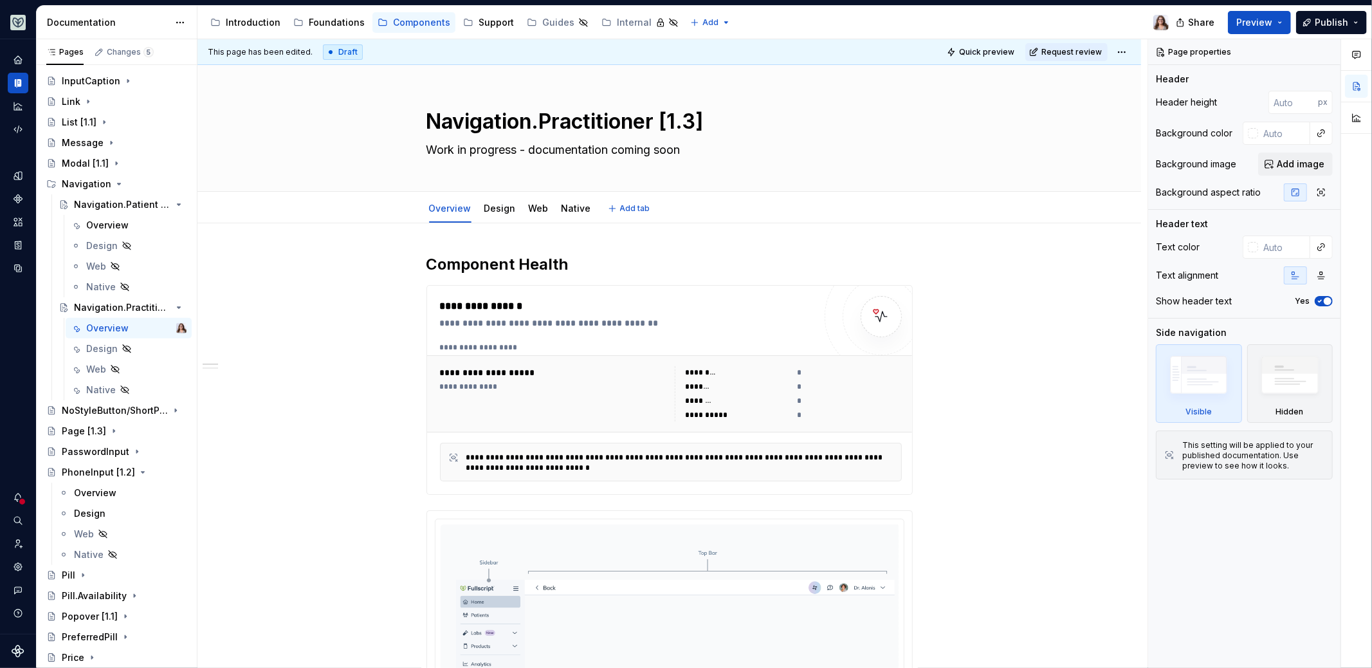
type textarea "*"
type textarea "Navigation.Practitioner [1.3]"
click at [587, 262] on h2 "Component Health" at bounding box center [670, 264] width 486 height 21
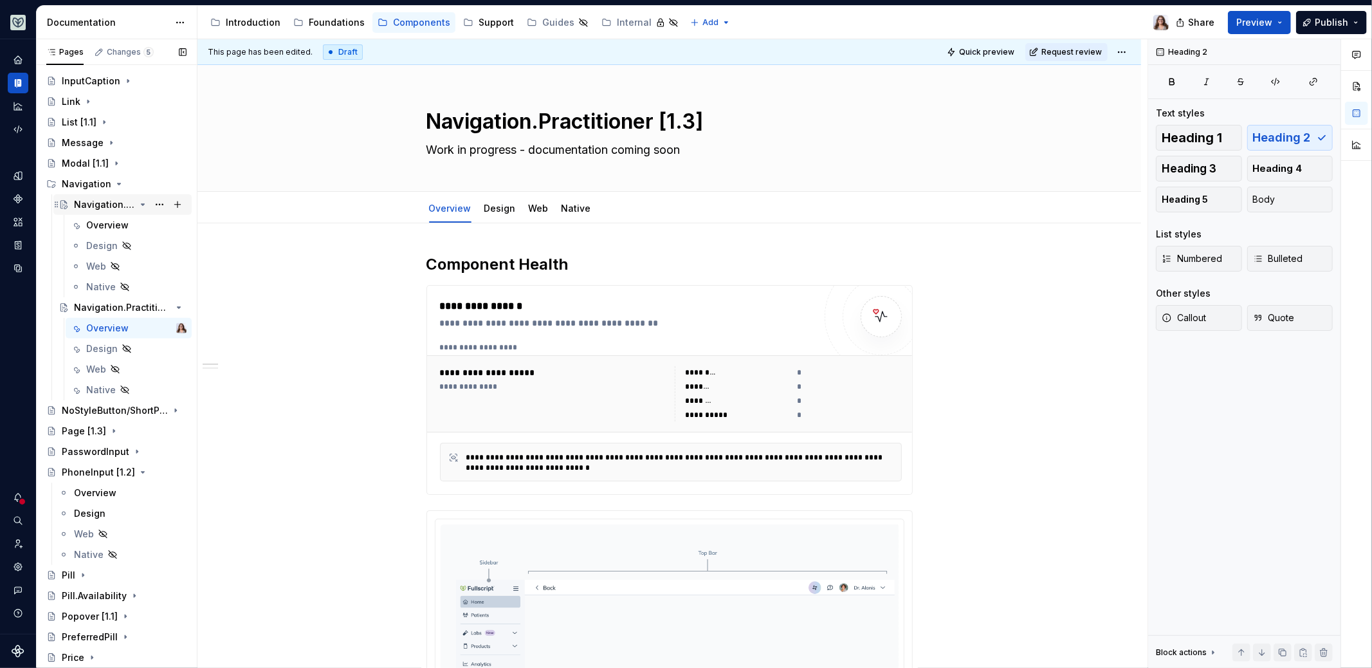
click at [98, 199] on div "Navigation.Patient [1.3]" at bounding box center [104, 204] width 61 height 13
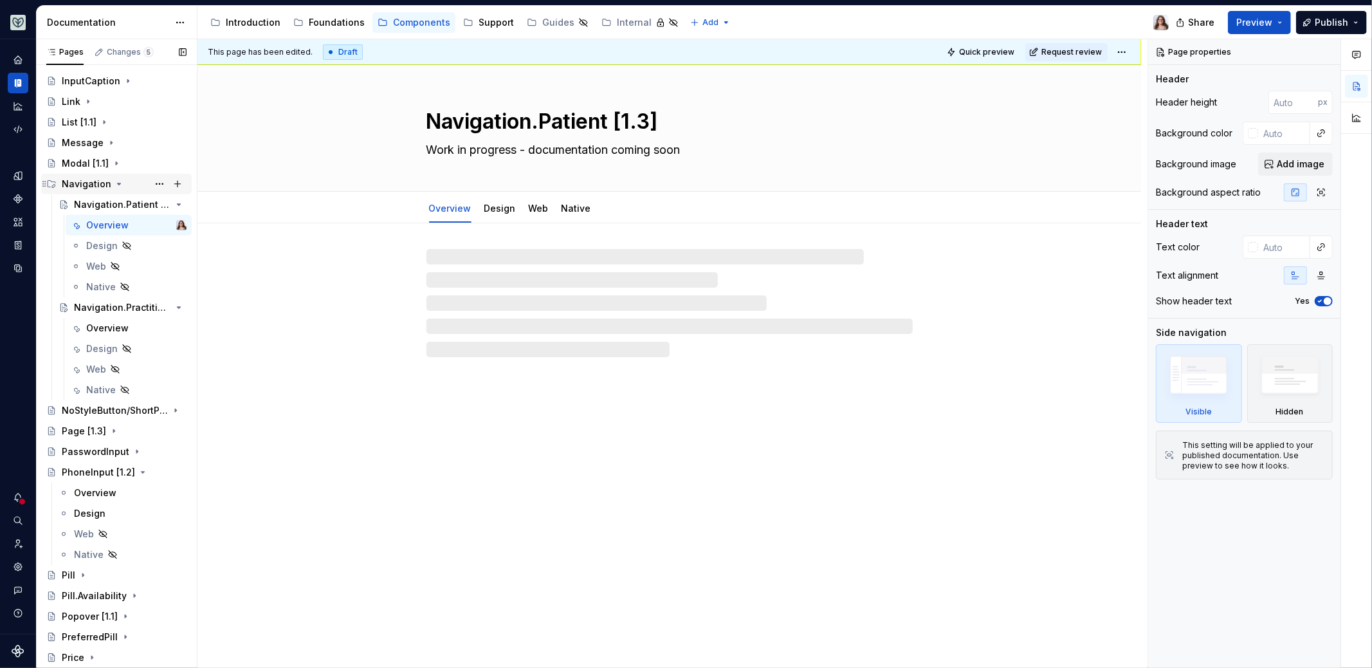
click at [77, 187] on div "Navigation" at bounding box center [87, 184] width 50 height 13
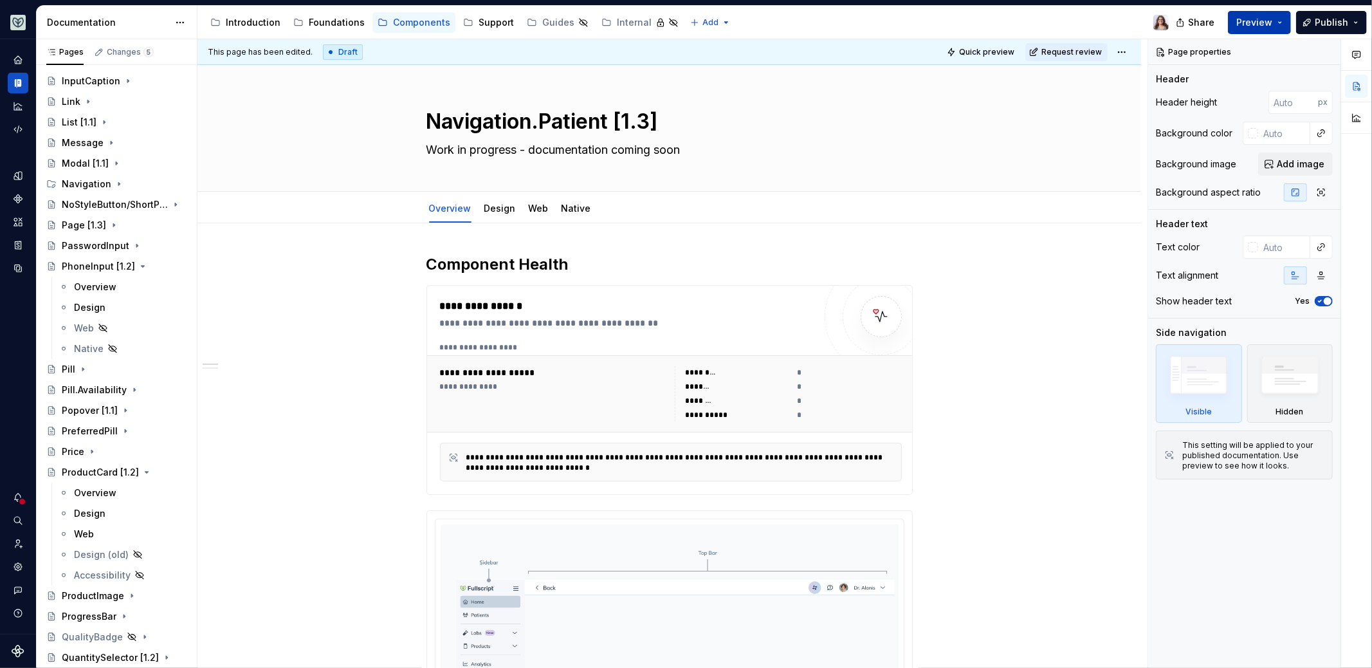
click at [1265, 28] on button "Preview" at bounding box center [1259, 22] width 63 height 23
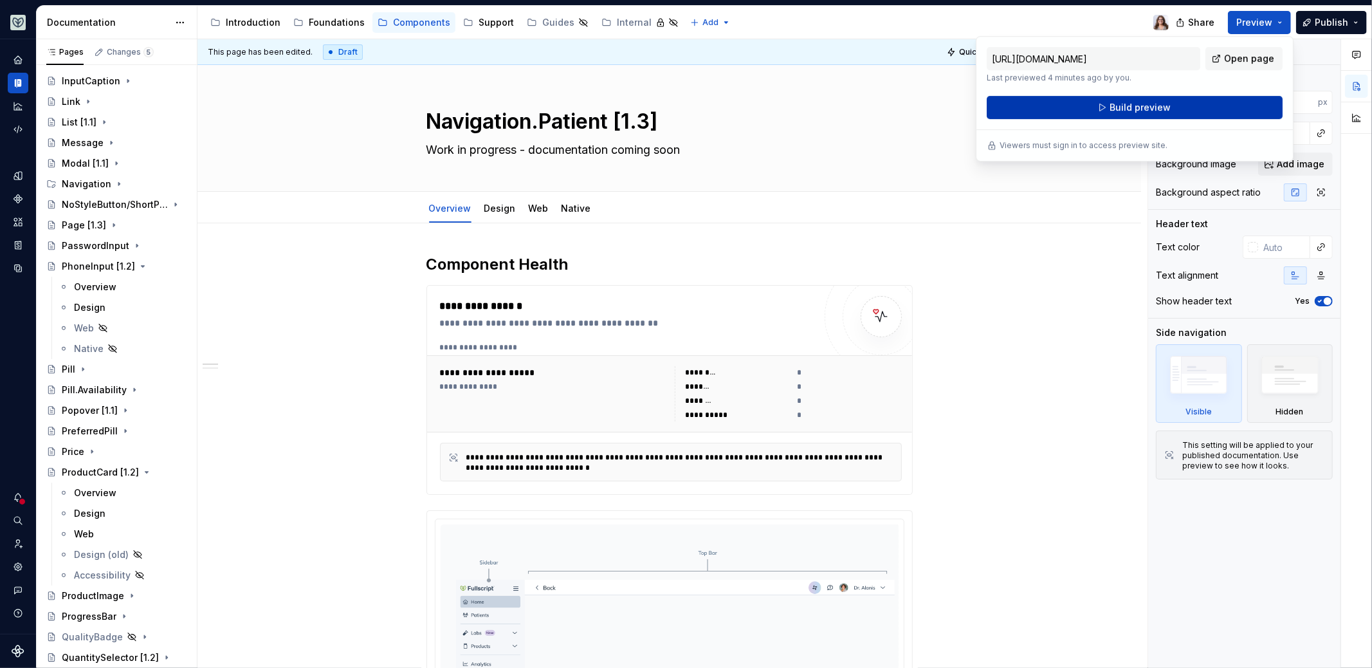
click at [1137, 109] on span "Build preview" at bounding box center [1140, 107] width 61 height 13
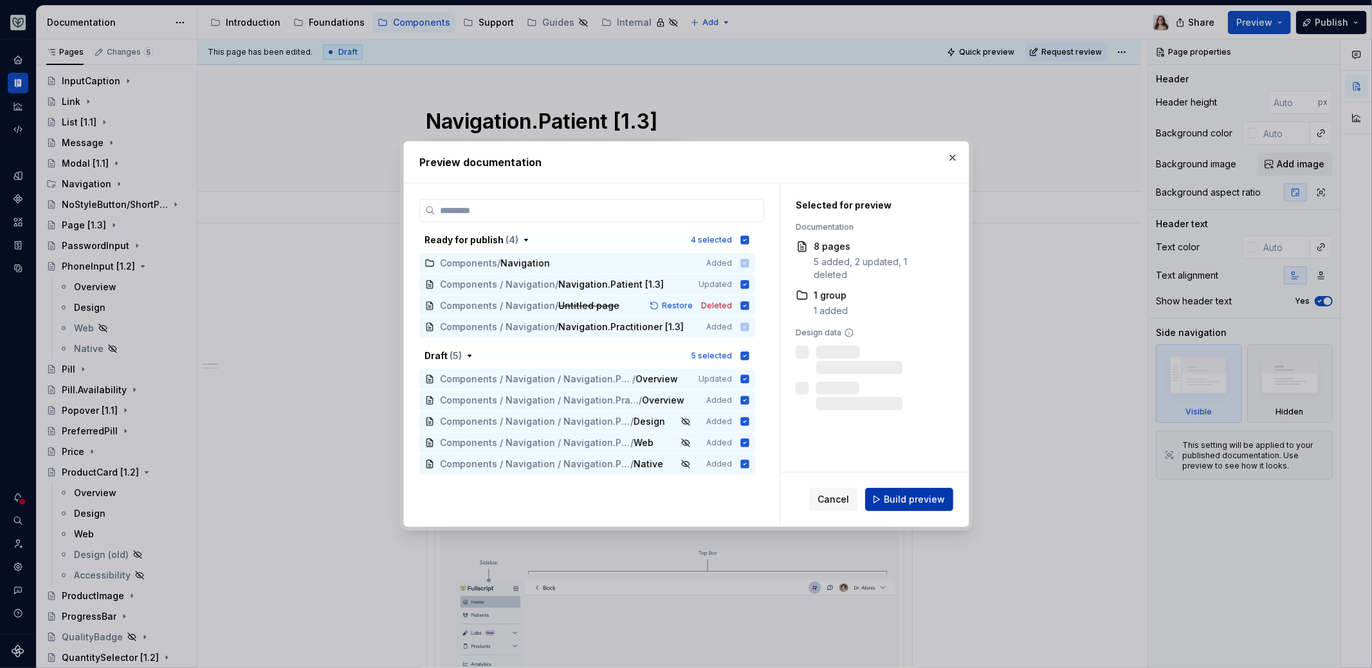
click at [901, 496] on span "Build preview" at bounding box center [914, 499] width 61 height 13
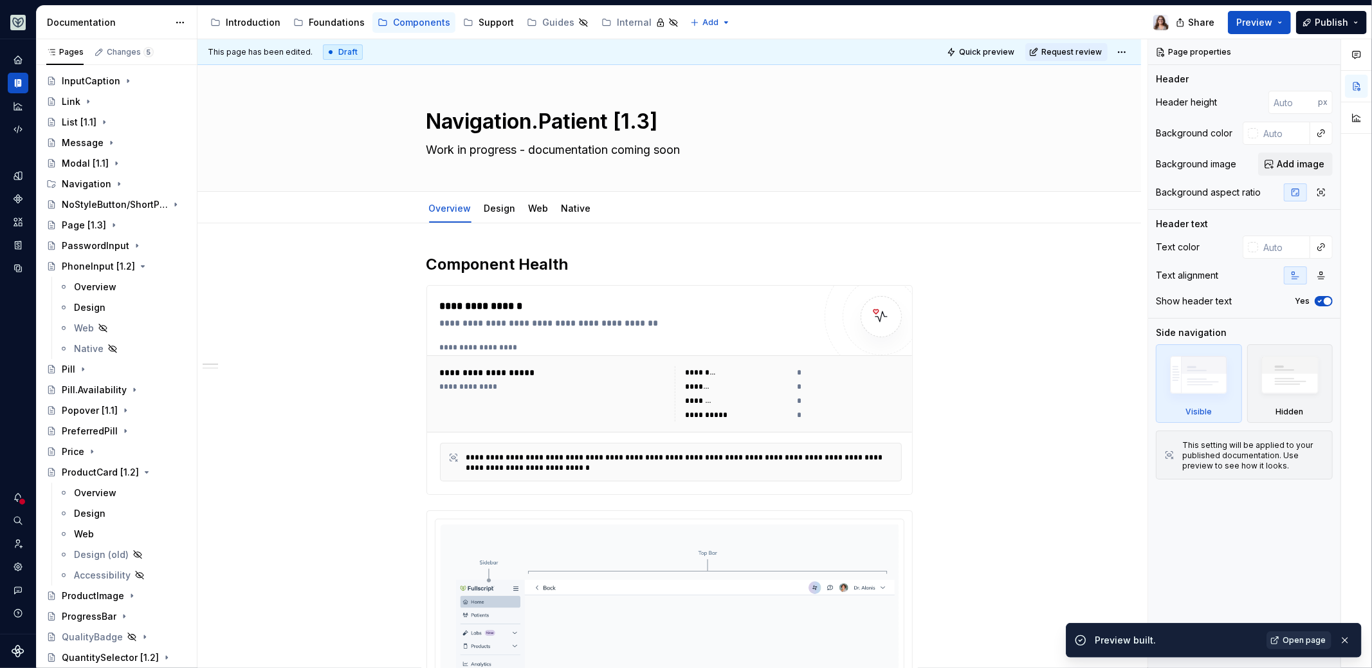
click at [1296, 640] on span "Open page" at bounding box center [1304, 640] width 43 height 10
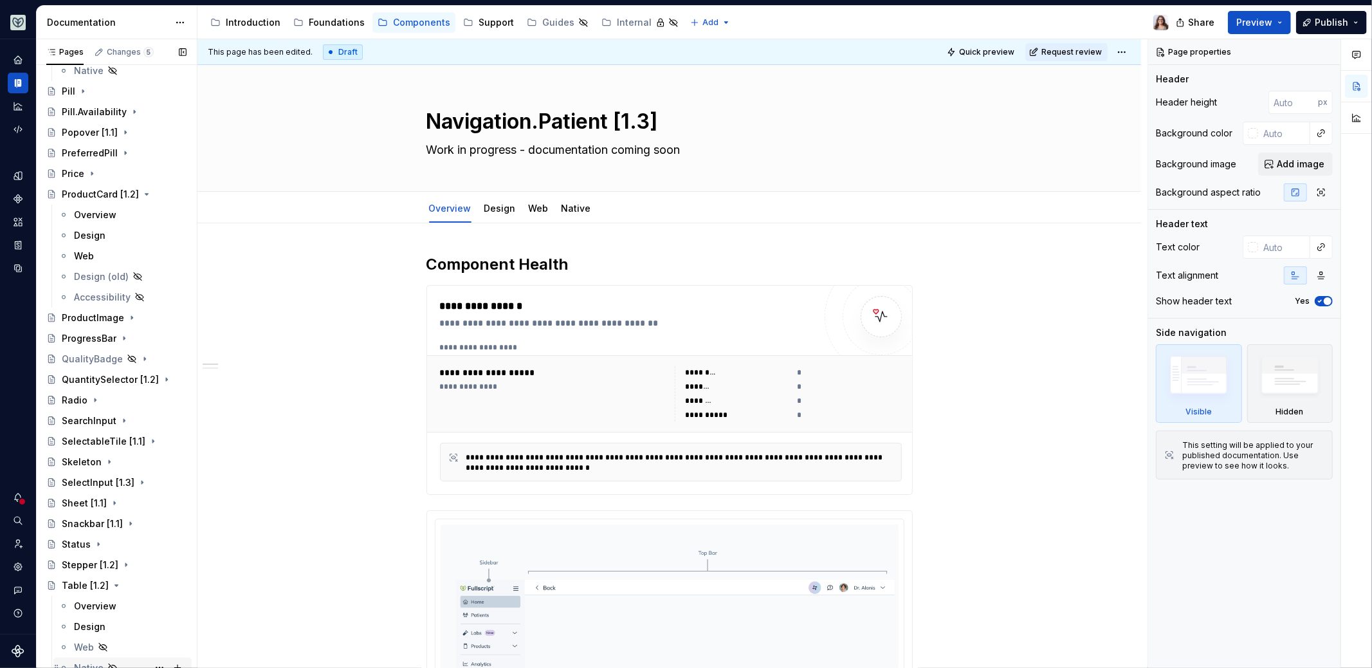
scroll to position [1062, 0]
type textarea "*"
click at [543, 118] on textarea "Navigation.Patient [1.3]" at bounding box center [667, 121] width 486 height 31
click at [537, 125] on textarea "Navigation.Patient [1.3]" at bounding box center [667, 121] width 486 height 31
drag, startPoint x: 541, startPoint y: 123, endPoint x: 428, endPoint y: 121, distance: 112.6
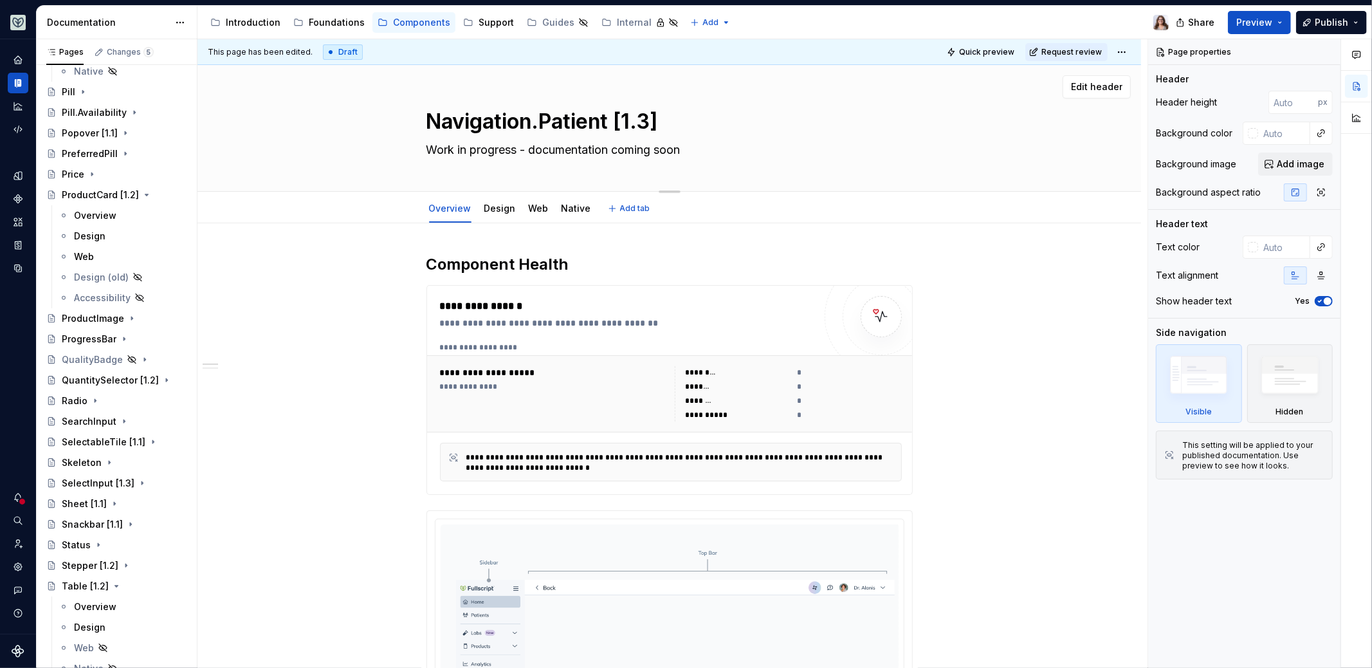
click at [428, 121] on textarea "Navigation.Patient [1.3]" at bounding box center [667, 121] width 486 height 31
type textarea "Patient [1.3]"
type textarea "*"
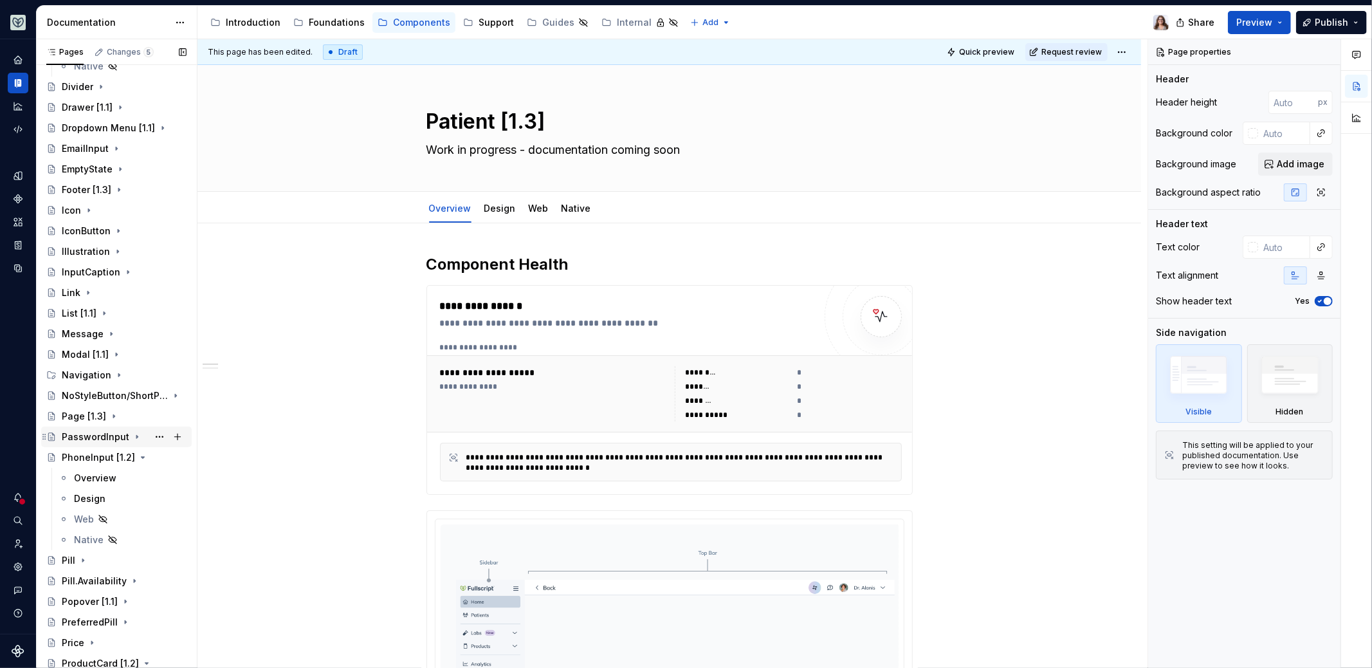
scroll to position [594, 0]
type textarea "Patient [1.3]"
click at [114, 369] on icon "Page tree" at bounding box center [119, 374] width 10 height 10
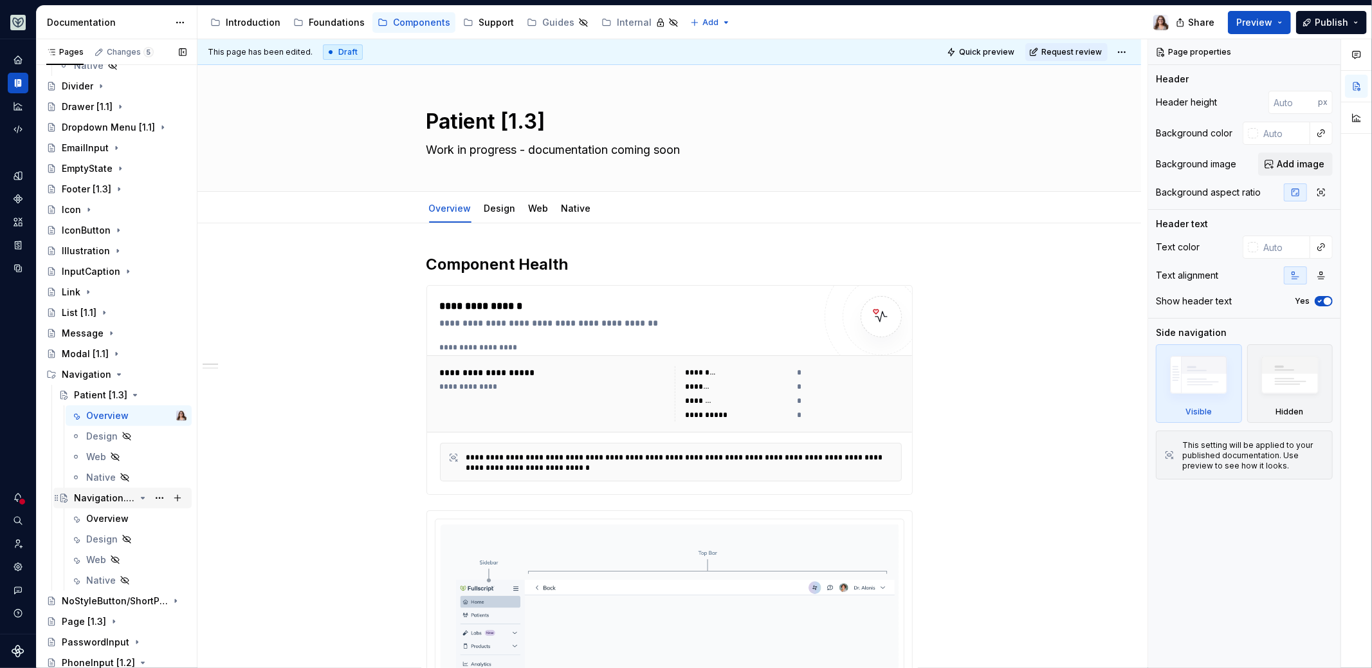
click at [96, 501] on div "Navigation.Practitioner [1.3]" at bounding box center [104, 498] width 61 height 13
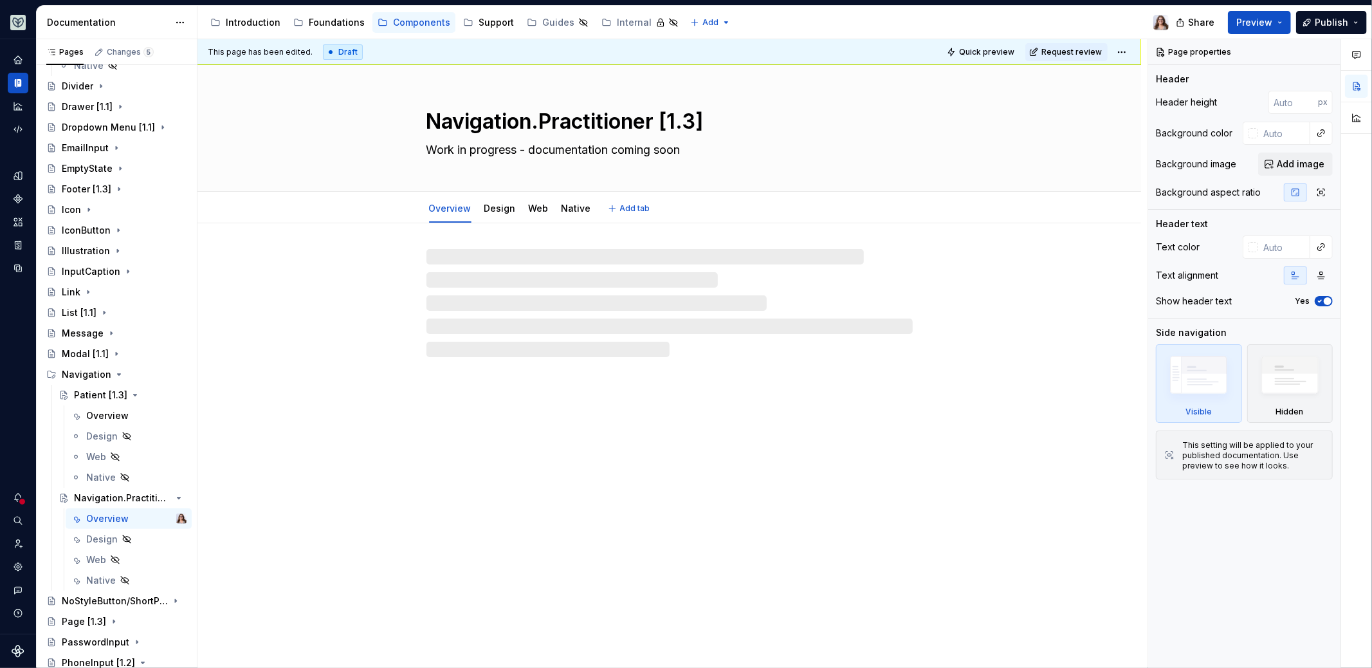
click at [538, 128] on textarea "Navigation.Practitioner [1.3]" at bounding box center [667, 121] width 486 height 31
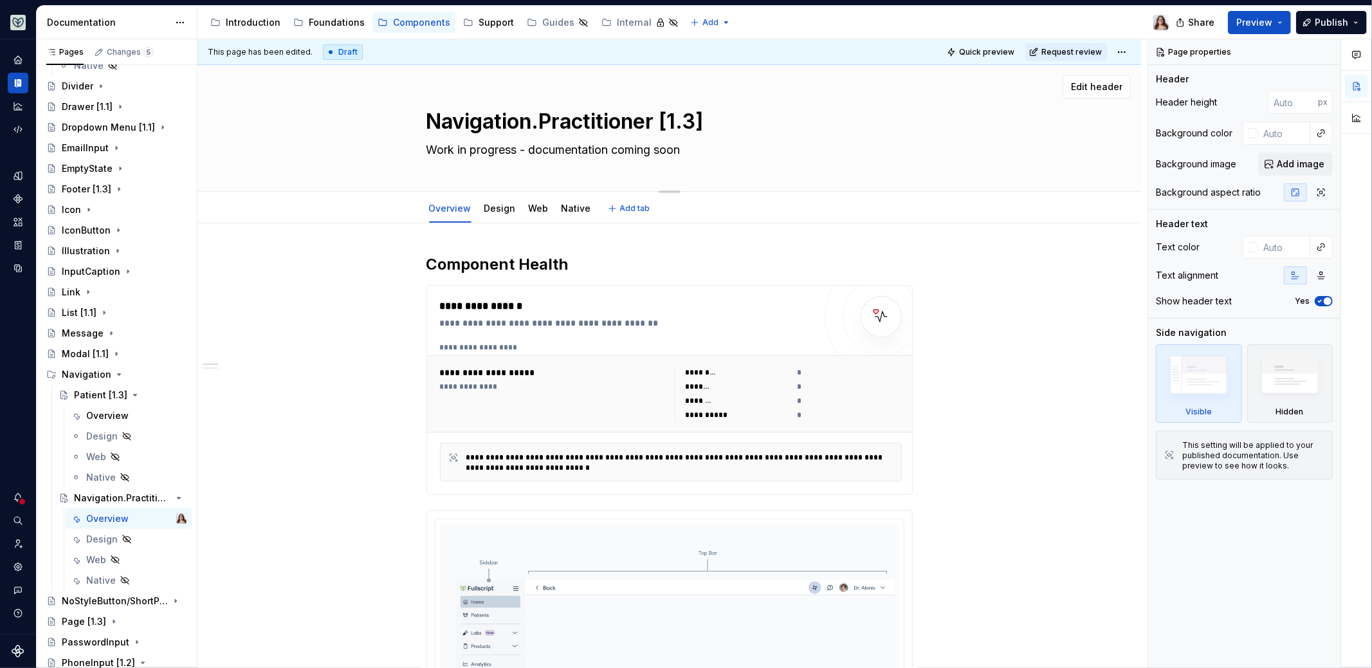
drag, startPoint x: 537, startPoint y: 122, endPoint x: 356, endPoint y: 118, distance: 180.8
click at [356, 118] on div "Navigation.Practitioner [1.3] Work in progress - documentation coming soon" at bounding box center [669, 128] width 841 height 126
type textarea "*"
type textarea ".Practitioner [1.3]"
click at [434, 122] on textarea ".Practitioner [1.3]" at bounding box center [667, 121] width 486 height 31
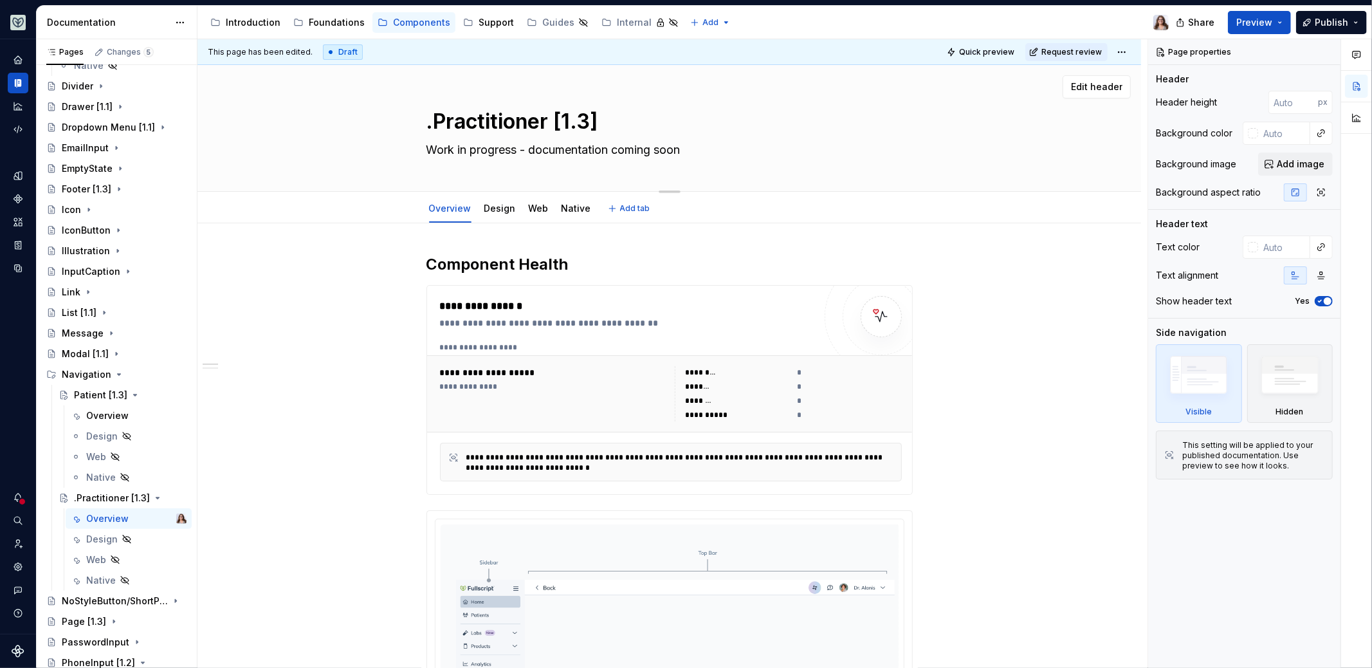
type textarea "*"
type textarea "Practitioner [1.3]"
type textarea "*"
type textarea "Practitioner [1.3]"
click at [76, 376] on div "Navigation" at bounding box center [87, 374] width 50 height 13
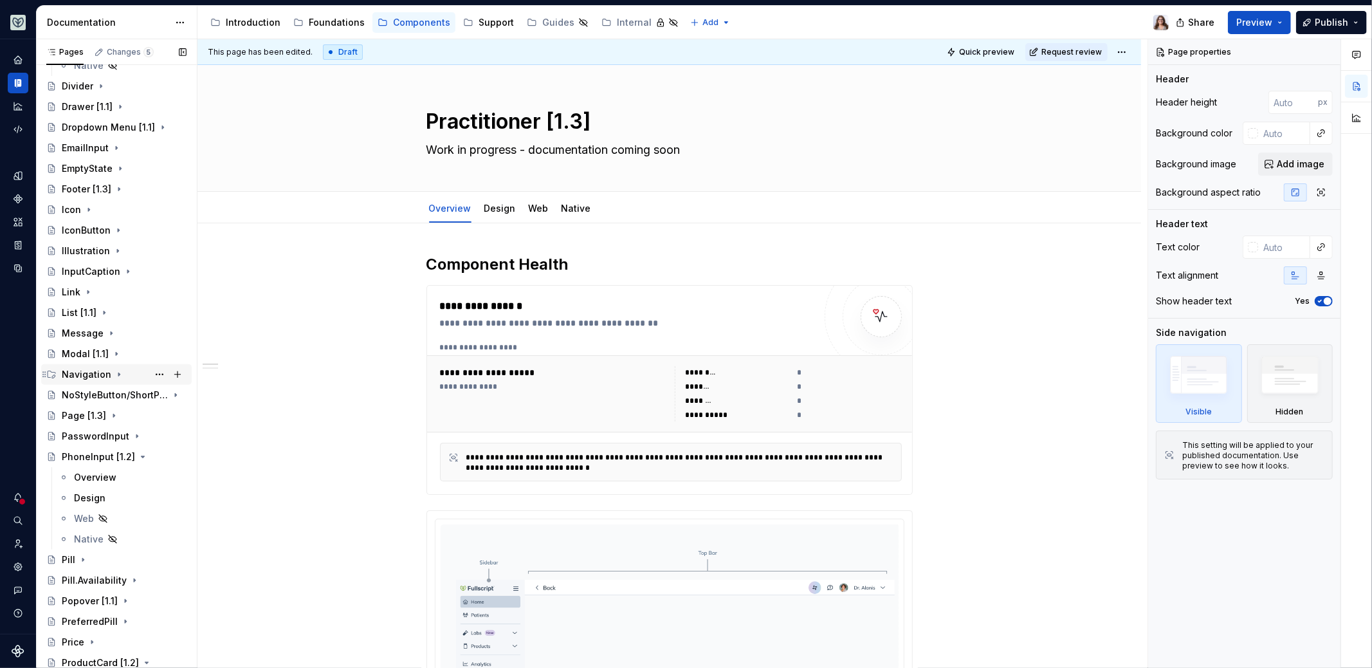
click at [118, 374] on icon "Page tree" at bounding box center [118, 374] width 1 height 3
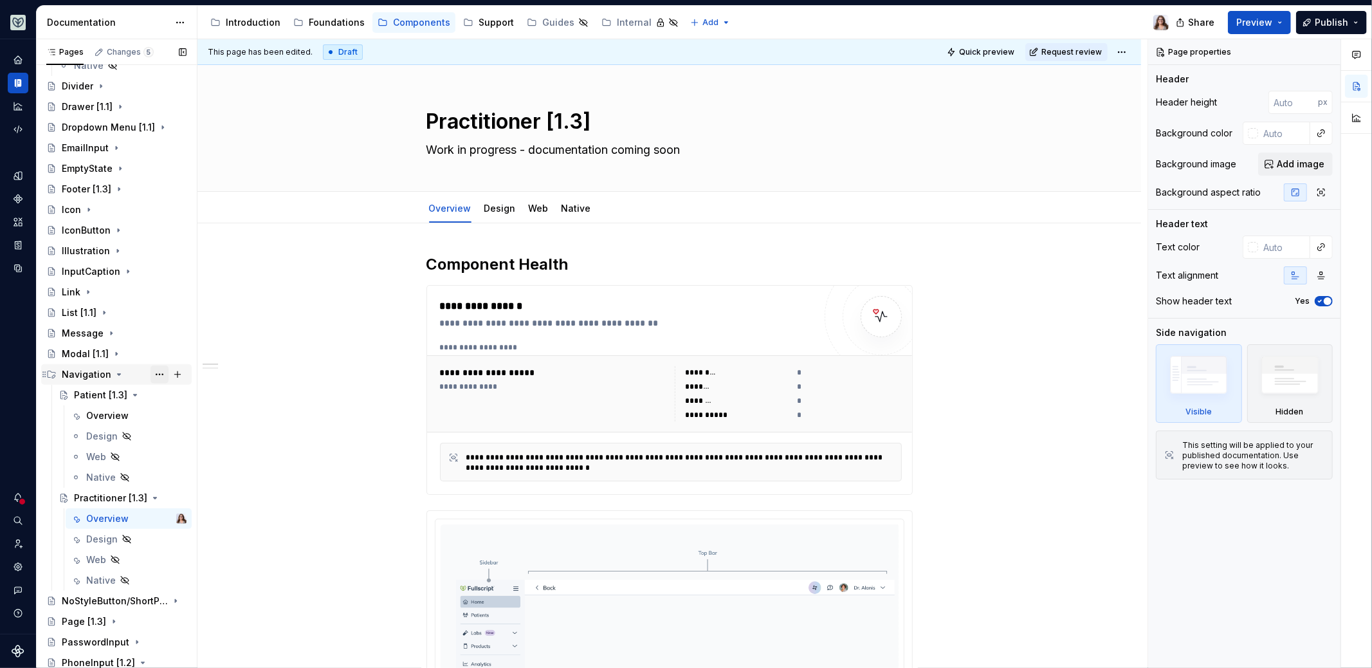
click at [151, 373] on button "Page tree" at bounding box center [160, 374] width 18 height 18
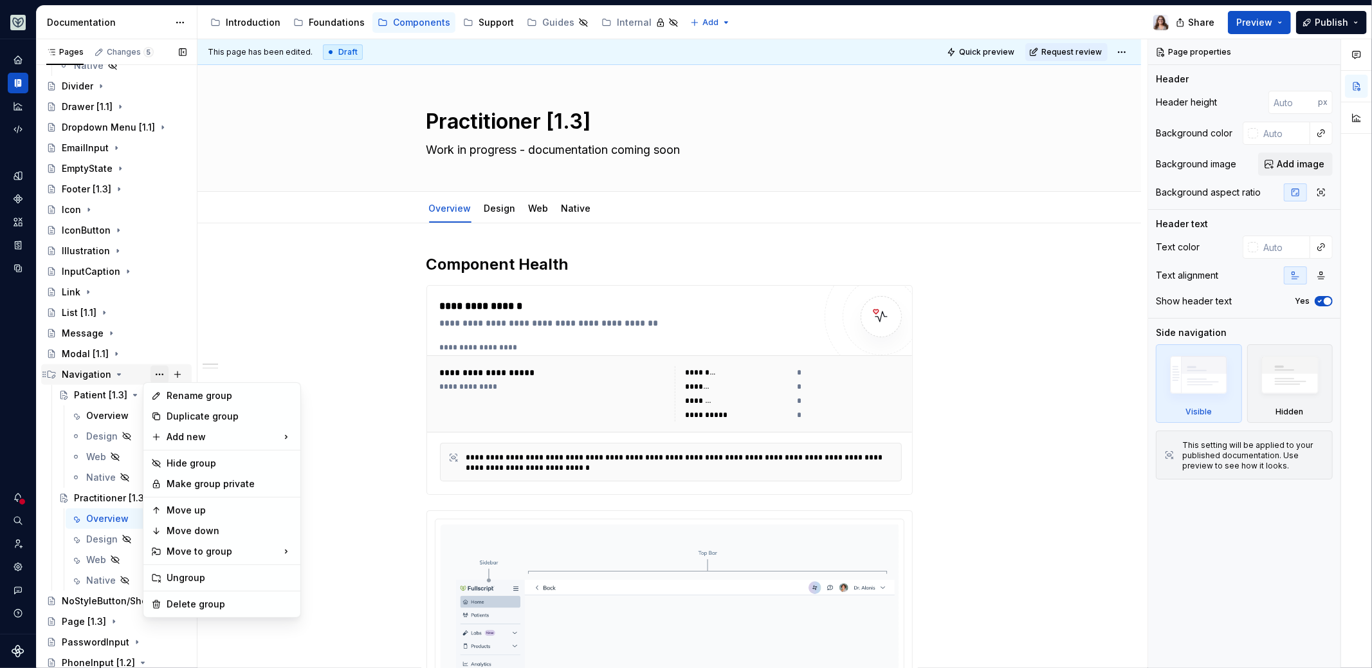
type textarea "*"
click at [182, 394] on div "Rename group" at bounding box center [230, 395] width 126 height 13
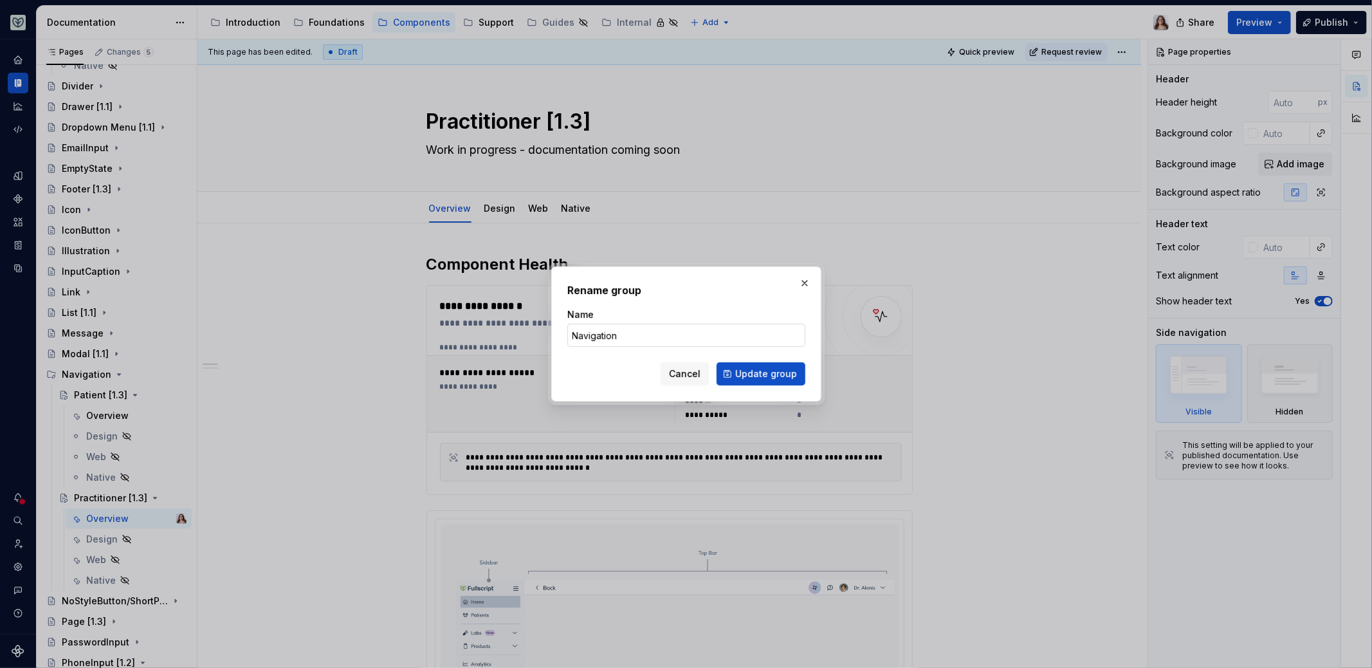
click at [654, 333] on input "Navigation" at bounding box center [686, 335] width 238 height 23
type input "Navigation [1.3]"
click at [734, 373] on button "Update group" at bounding box center [761, 373] width 89 height 23
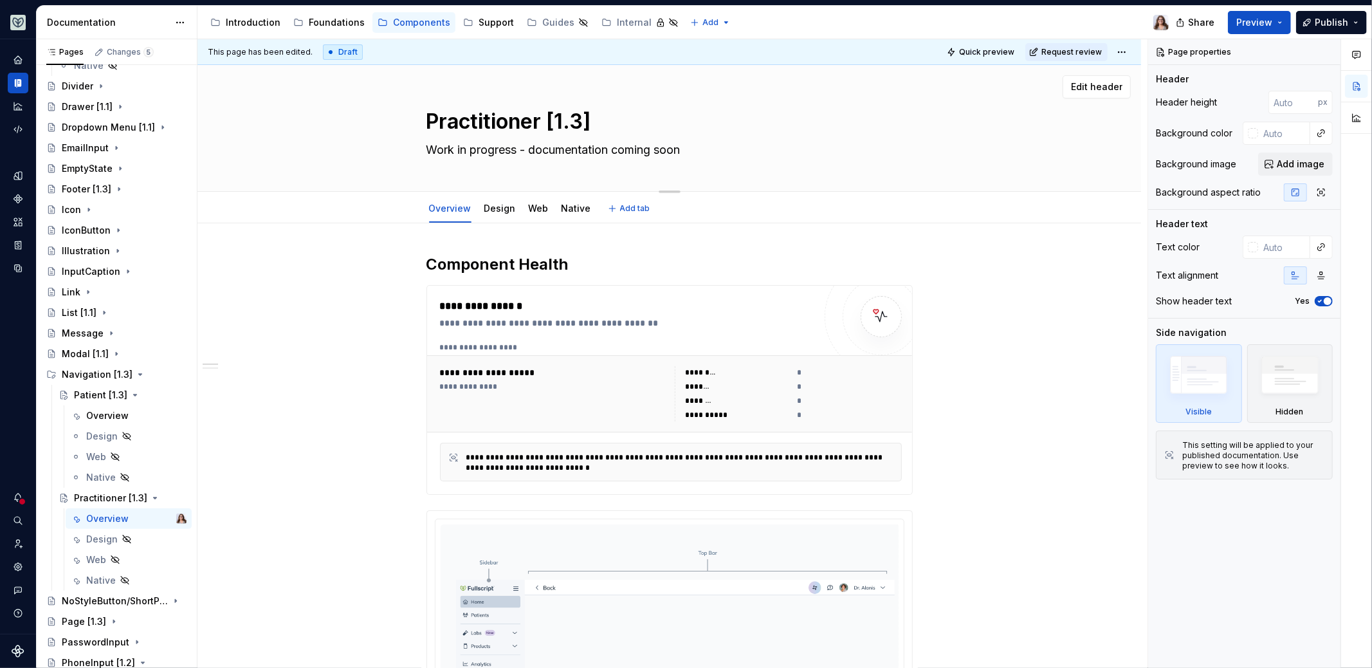
click at [430, 121] on textarea "Practitioner [1.3]" at bounding box center [667, 121] width 486 height 31
click at [546, 120] on textarea "Practitioner [1.3]" at bounding box center [667, 121] width 486 height 31
type textarea "*"
type textarea "Practitioner N[1.3]"
type textarea "*"
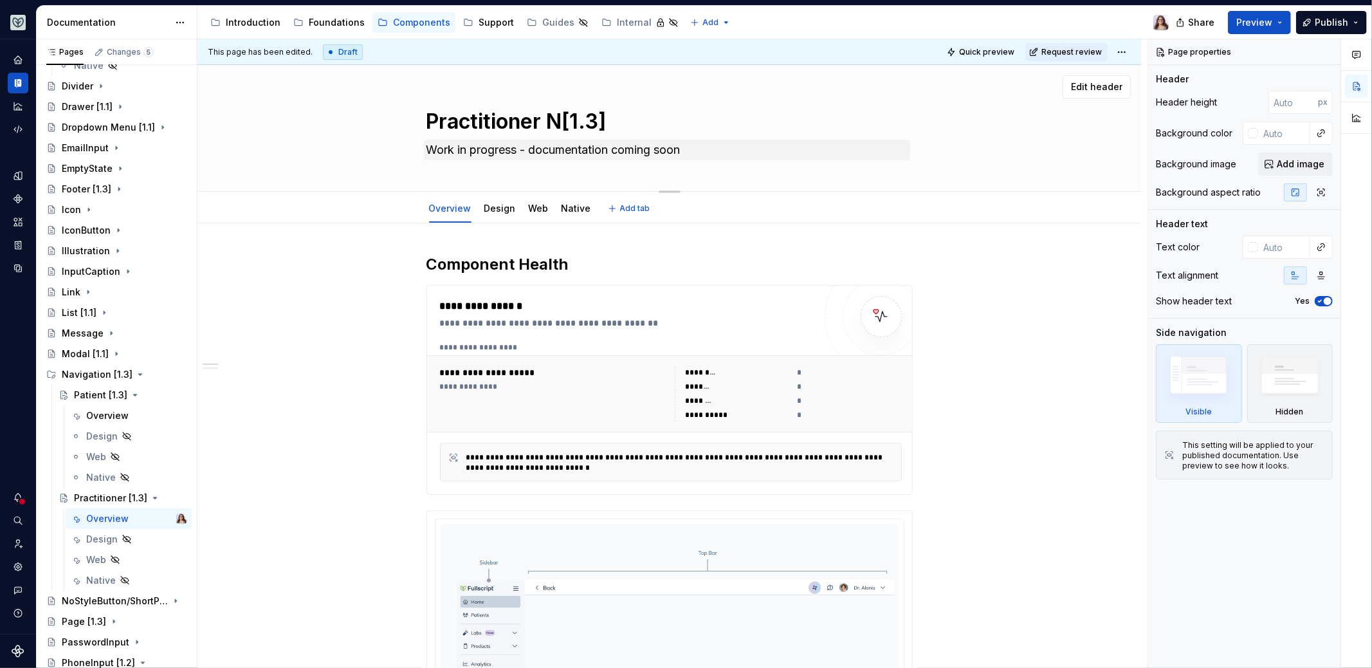
type textarea "Practitioner Na[1.3]"
type textarea "*"
type textarea "Practitioner Nav[1.3]"
type textarea "*"
type textarea "Practitioner Nav[1.3]"
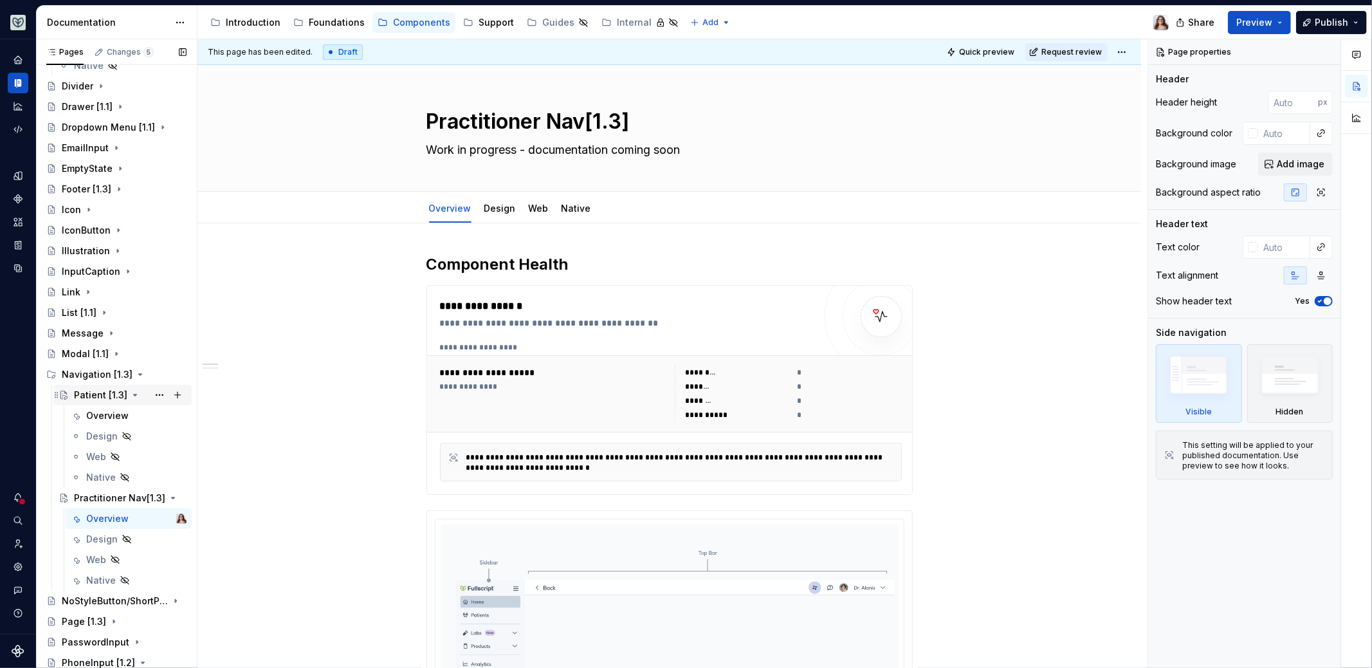
click at [93, 396] on div "Patient [1.3]" at bounding box center [100, 395] width 53 height 13
click at [495, 121] on textarea "Patient [1.3]" at bounding box center [667, 121] width 486 height 31
type textarea "*"
type textarea "Patient [1.3]"
type textarea "*"
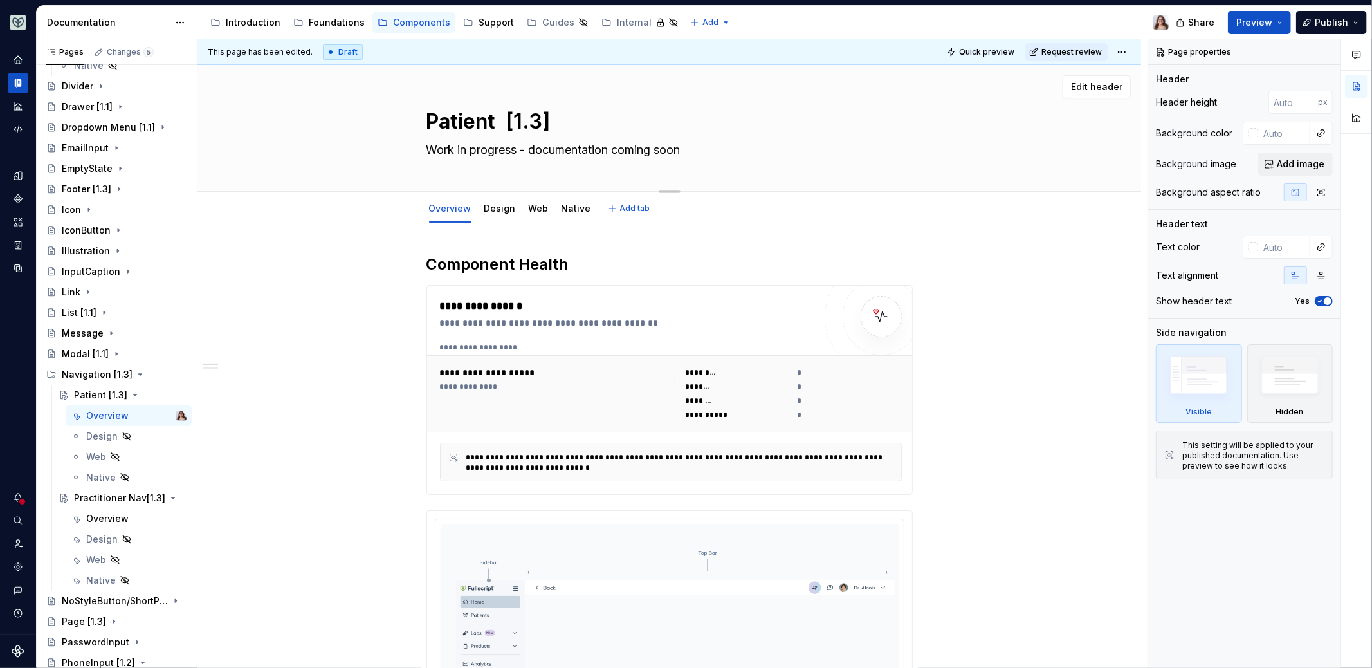
type textarea "Patient N [1.3]"
type textarea "*"
type textarea "Patient Na [1.3]"
type textarea "*"
type textarea "Patient Nav [1.3]"
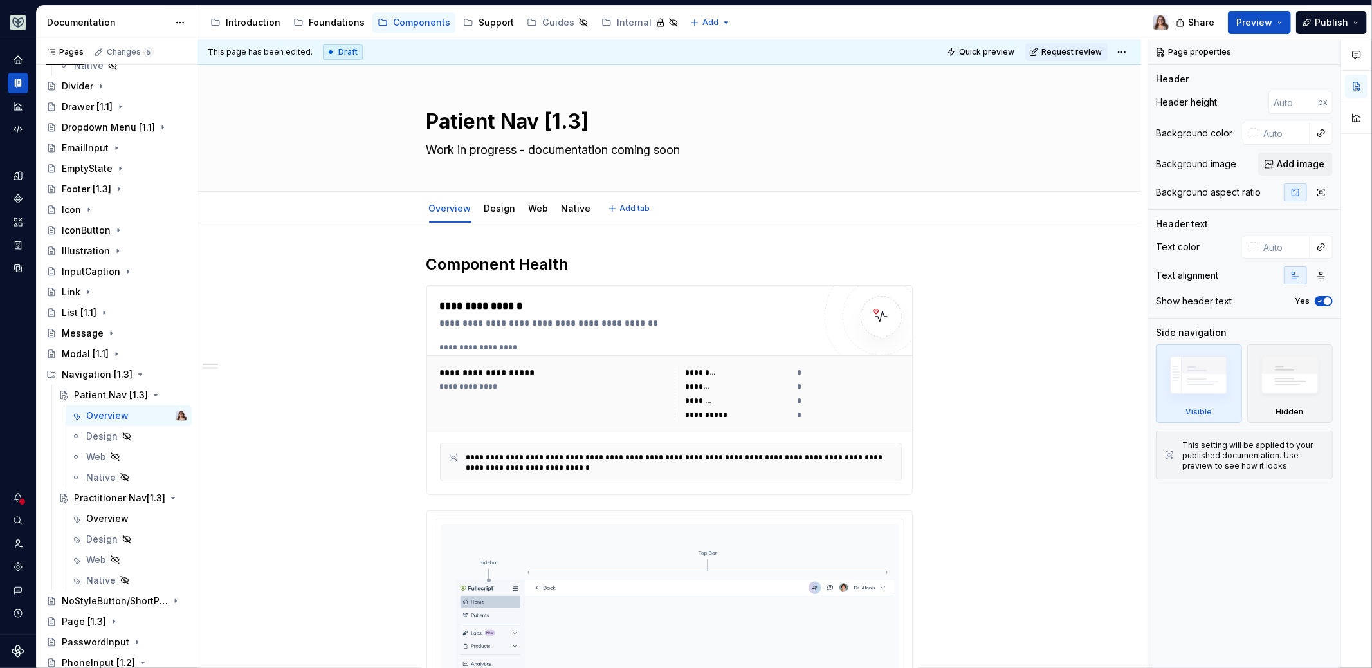
type textarea "*"
type textarea "Patient Nav [1.3]"
click at [601, 268] on h2 "Component Health" at bounding box center [670, 264] width 486 height 21
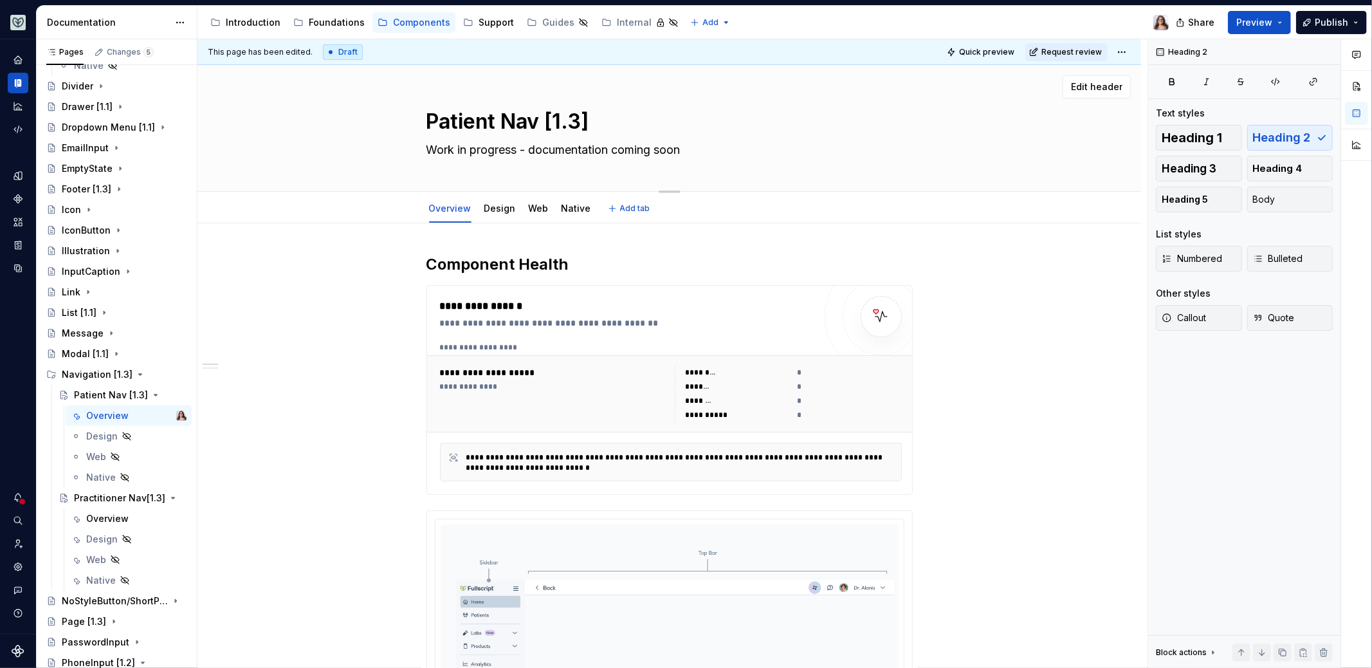
click at [430, 118] on textarea "Patient Nav [1.3]" at bounding box center [667, 121] width 486 height 31
click at [497, 120] on textarea "Patient Nav [1.3]" at bounding box center [667, 121] width 486 height 31
click at [539, 123] on textarea "Patient Nav [1.3]" at bounding box center [667, 121] width 486 height 31
type textarea "*"
type textarea "Patient Navig [1.3]"
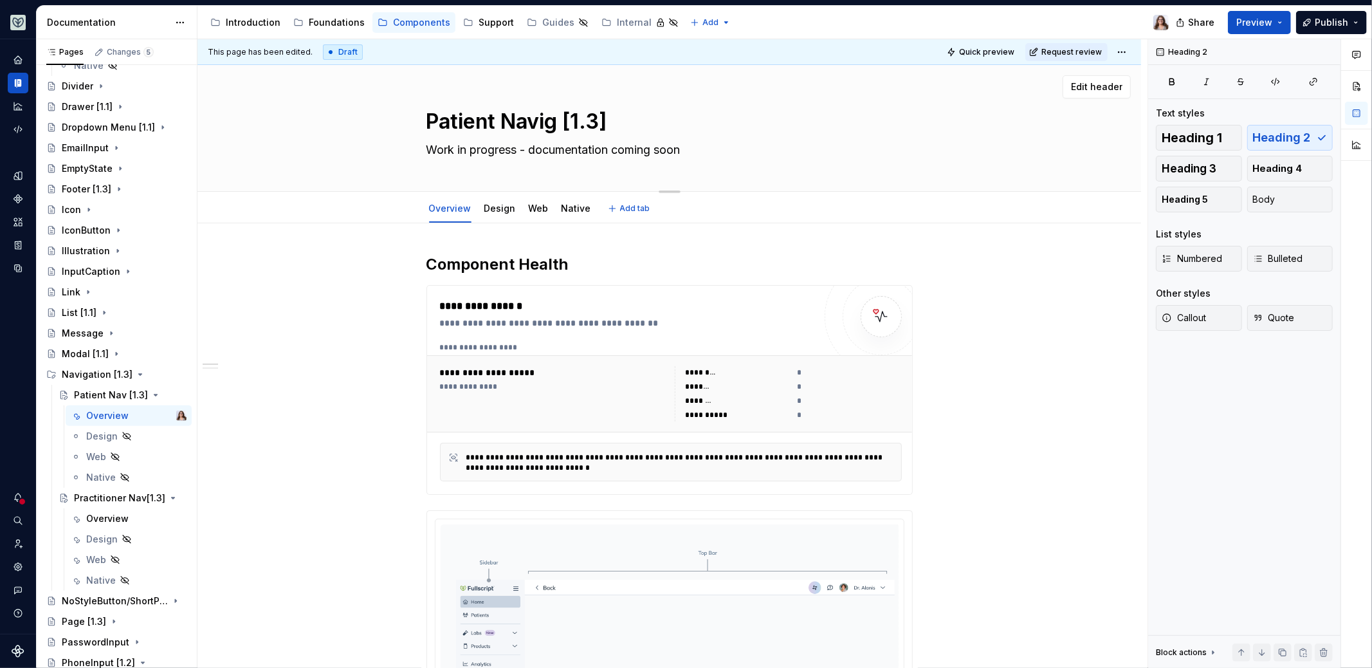
type textarea "*"
type textarea "Patient Naviga [1.3]"
type textarea "*"
type textarea "Patient Navigat [1.3]"
type textarea "*"
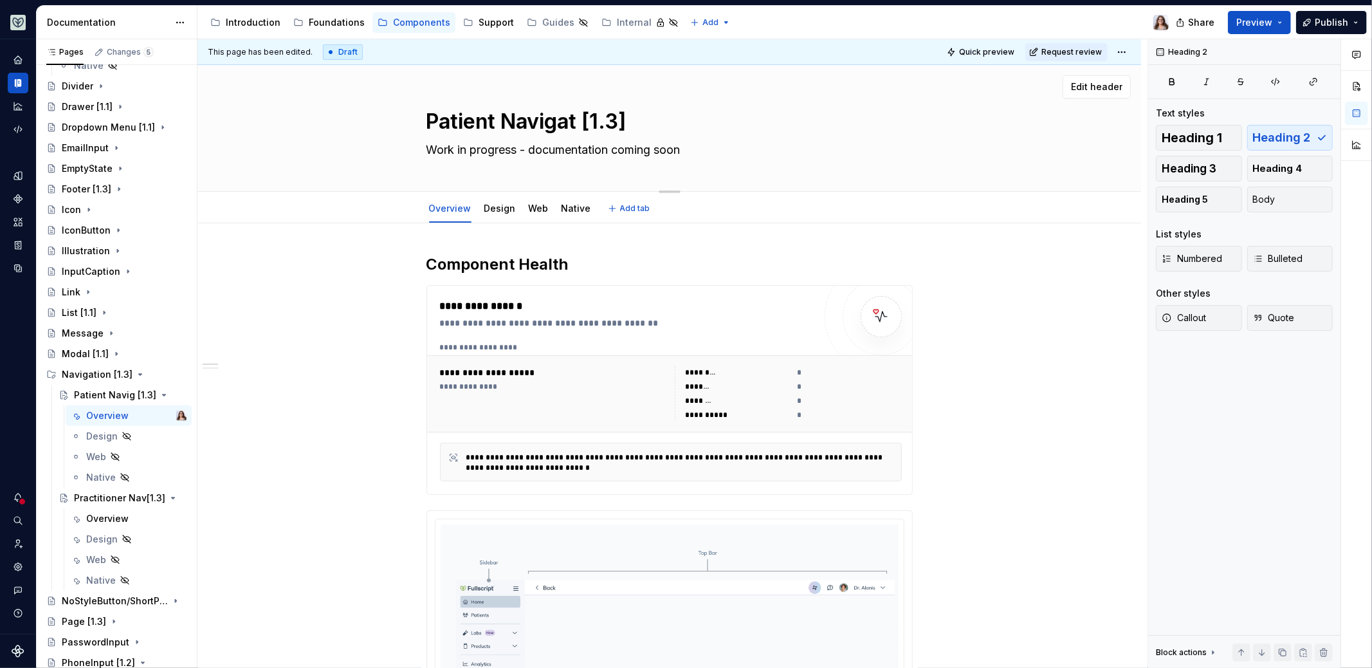
type textarea "Patient Navigati [1.3]"
type textarea "*"
type textarea "Patient Navigatio [1.3]"
type textarea "*"
type textarea "Patient Navigation [1.3]"
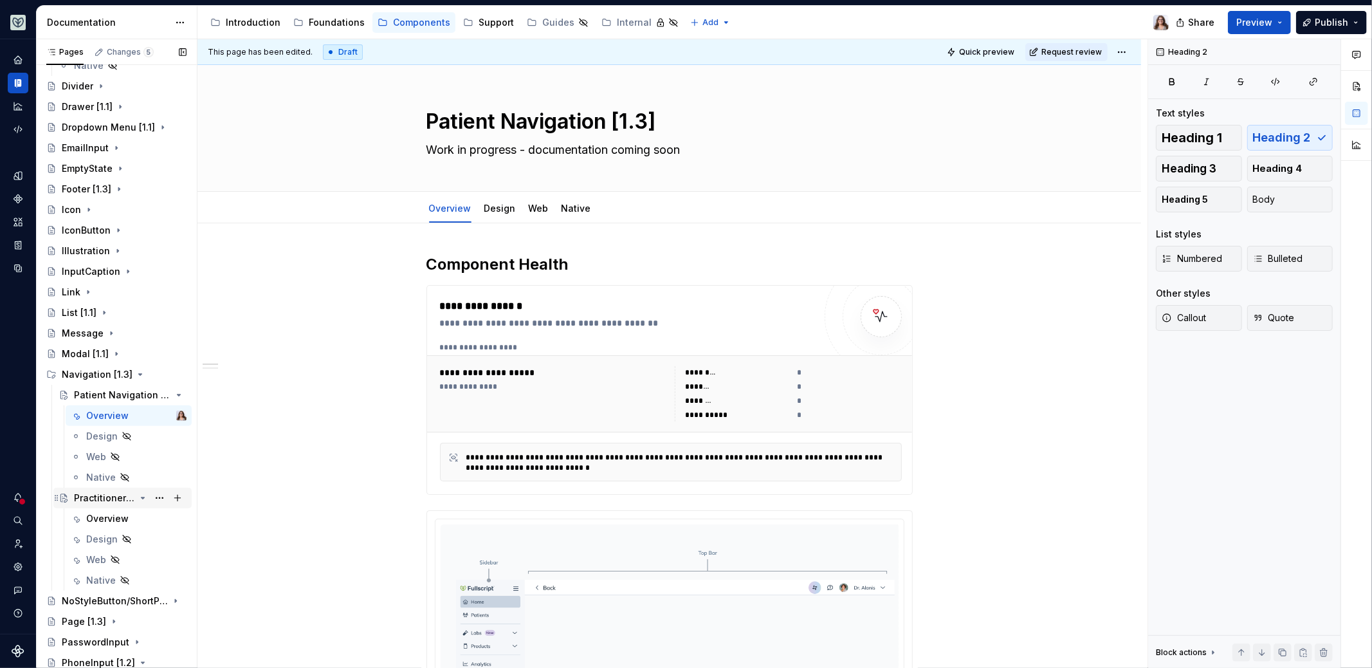
type textarea "*"
type textarea "Patient Navigation [1.3]"
click at [97, 494] on div "Practitioner Nav[1.3]" at bounding box center [104, 498] width 61 height 13
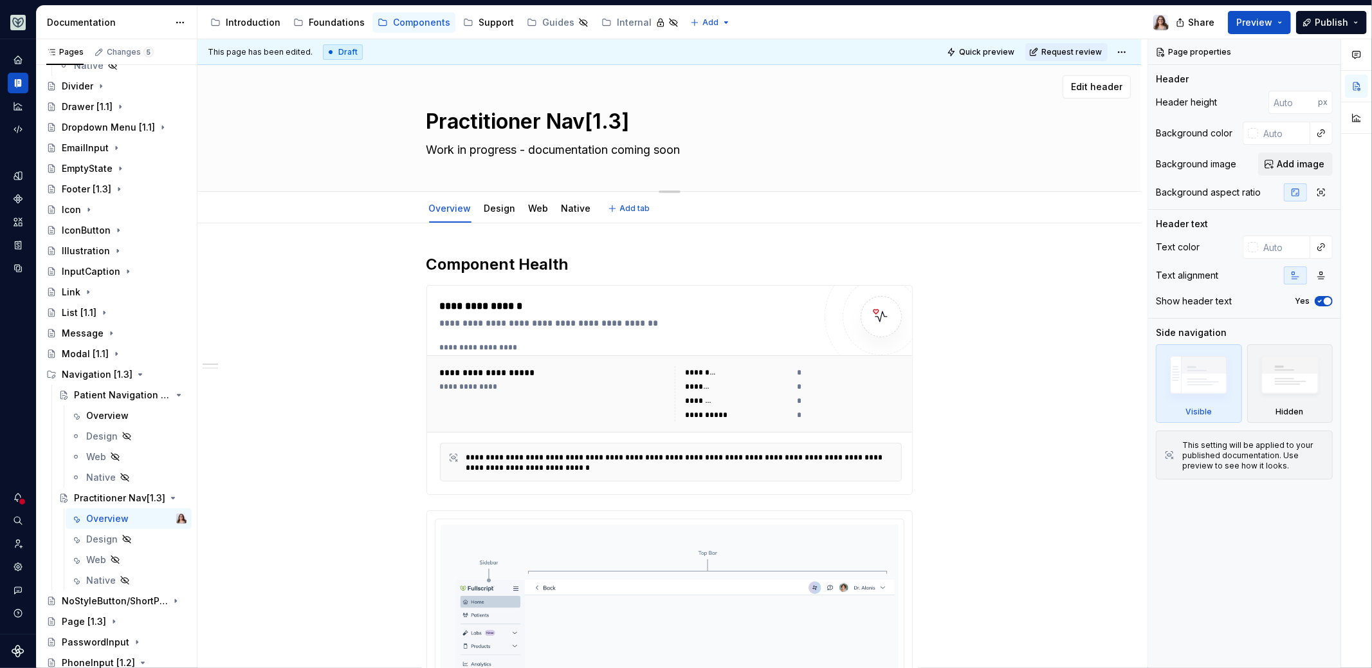
click at [587, 125] on textarea "Practitioner Nav[1.3]" at bounding box center [667, 121] width 486 height 31
type textarea "*"
type textarea "Practitioner Navig[1.3]"
type textarea "*"
type textarea "Practitioner Naviga[1.3]"
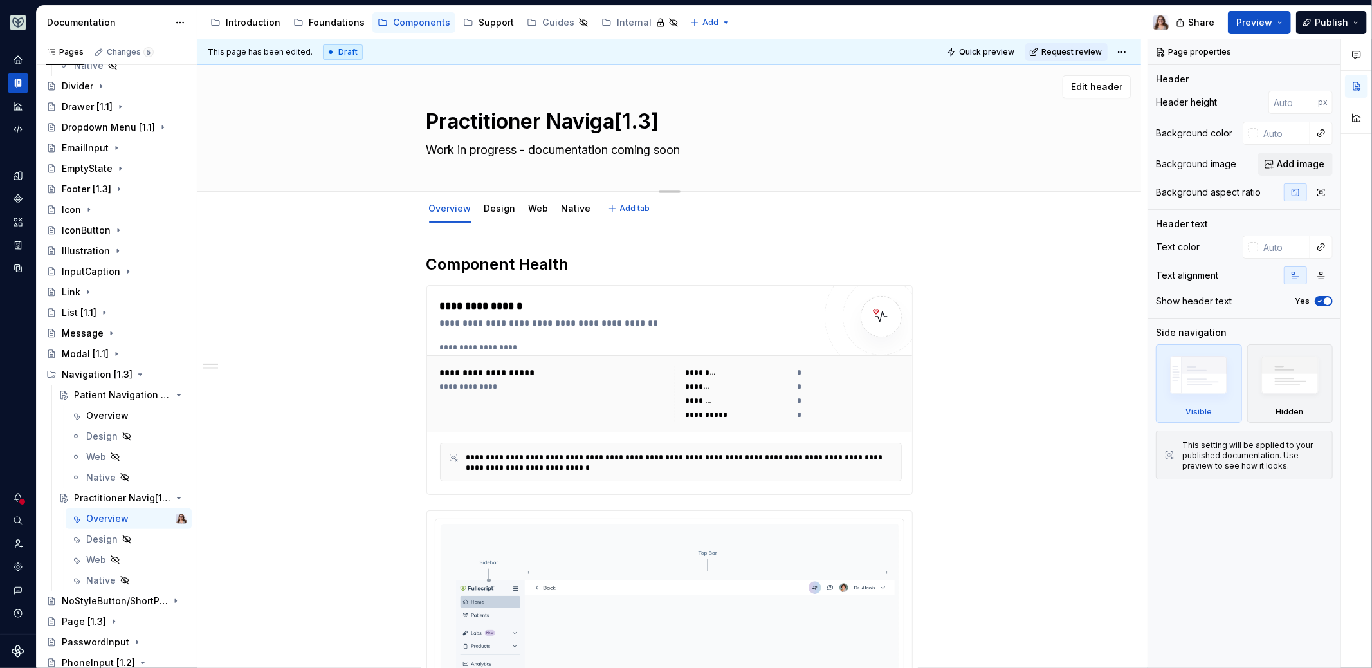
type textarea "*"
type textarea "Practitioner Navigati[1.3]"
type textarea "*"
type textarea "Practitioner Navigatio[1.3]"
type textarea "*"
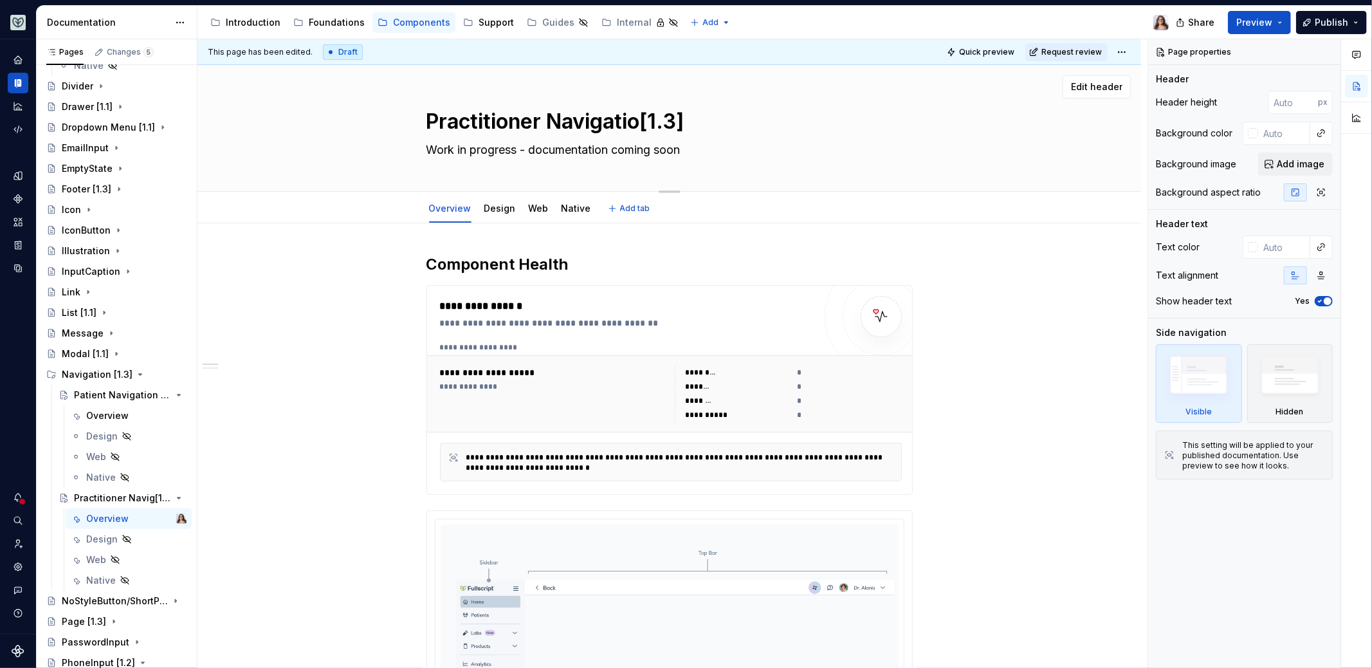
type textarea "Practitioner Navigation[1.3]"
type textarea "*"
type textarea "Practitioner Navigation[1.3]"
click at [590, 254] on h2 "Component Health" at bounding box center [670, 264] width 486 height 21
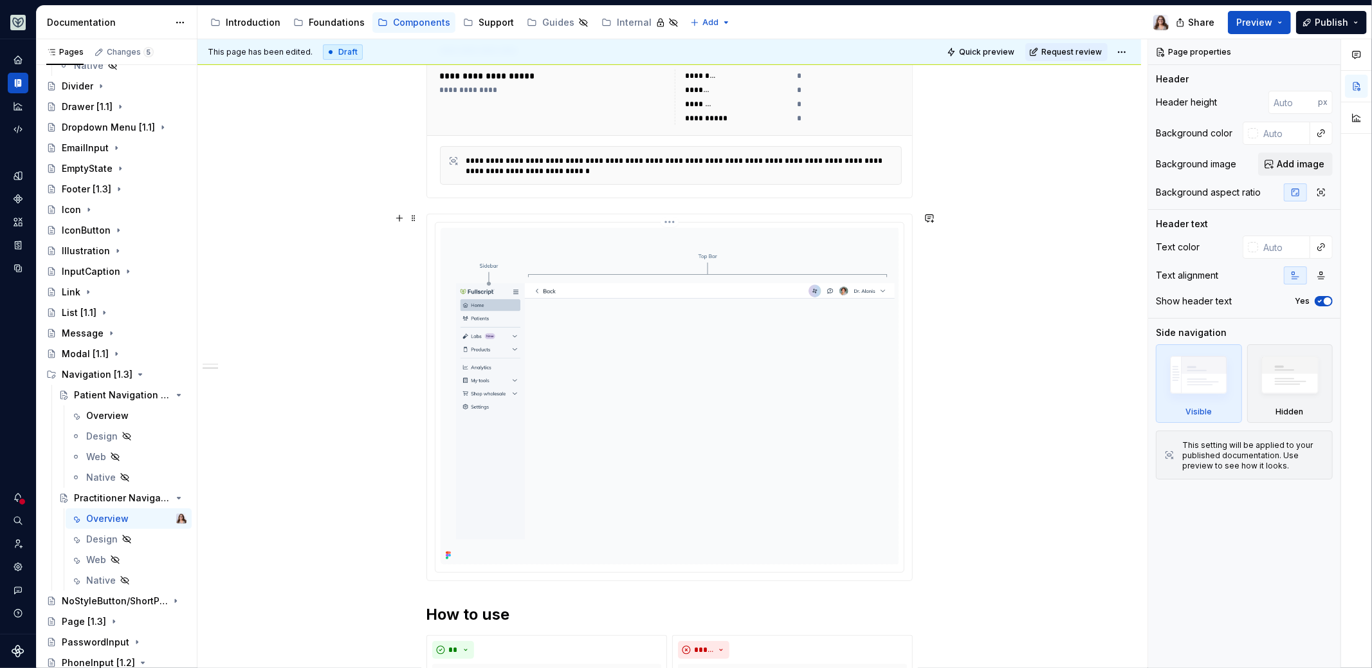
scroll to position [298, 0]
click at [98, 409] on div "Overview" at bounding box center [107, 415] width 42 height 13
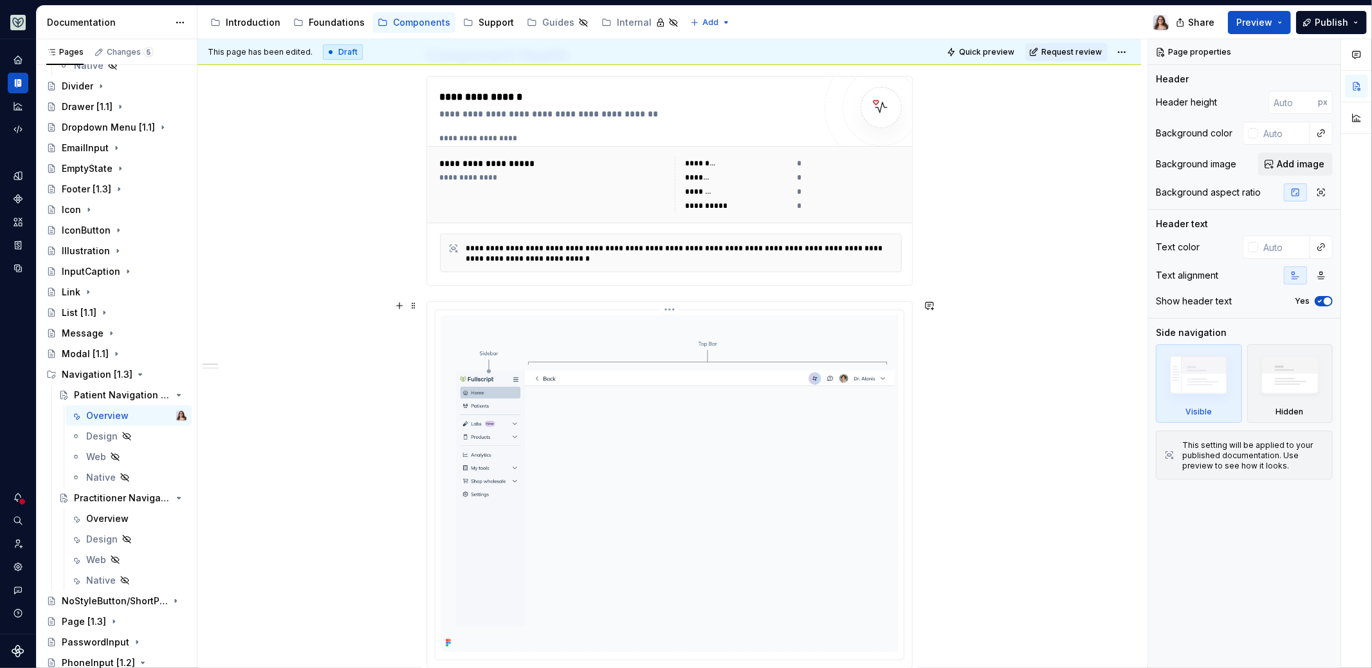
scroll to position [230, 0]
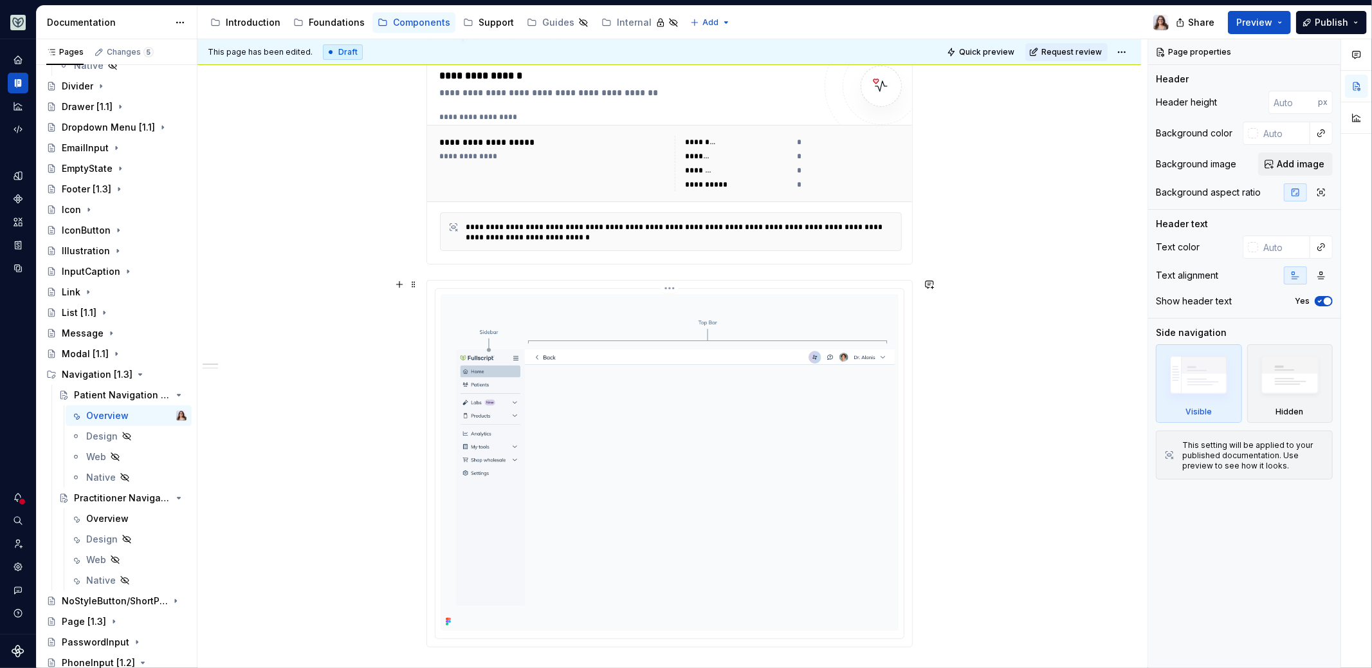
click at [590, 389] on img at bounding box center [670, 462] width 458 height 336
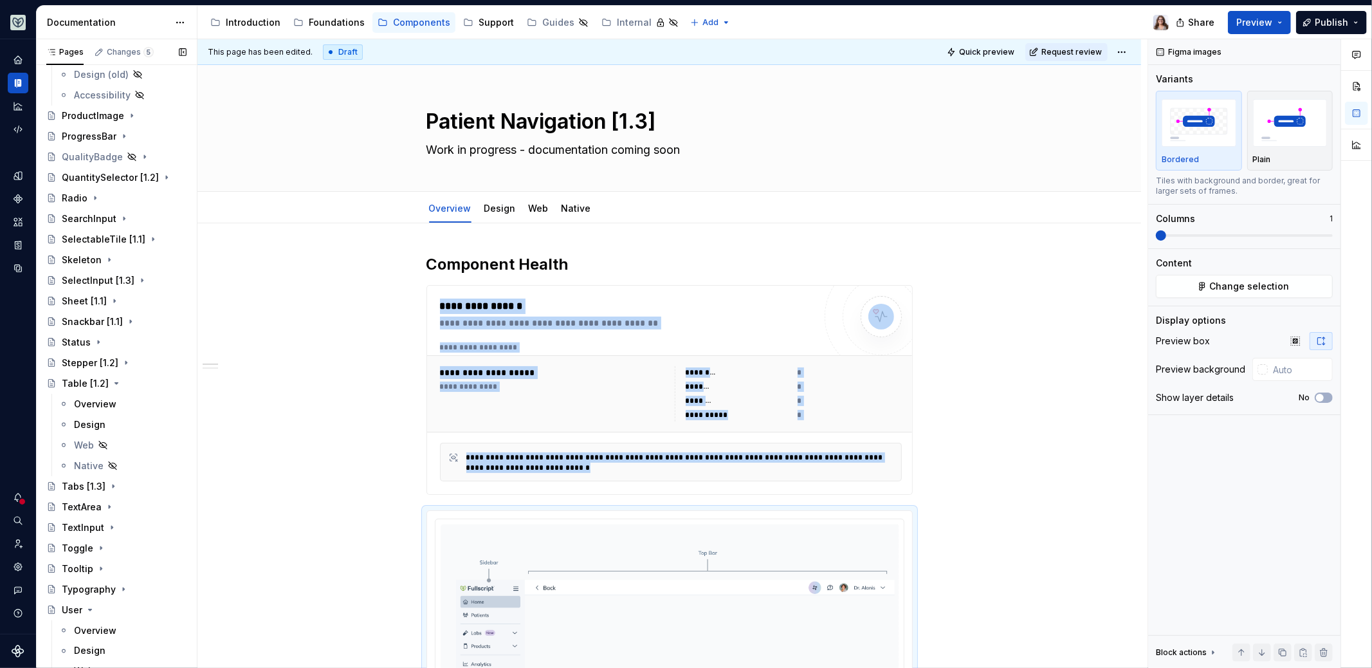
scroll to position [1501, 0]
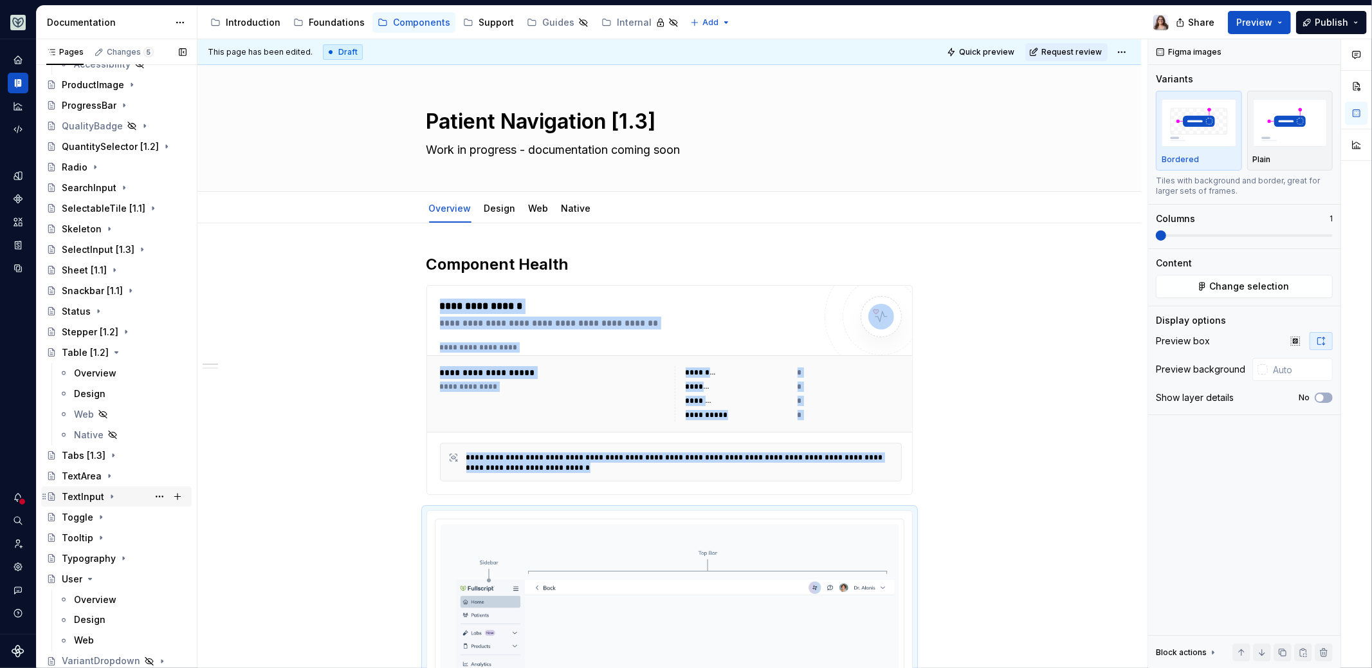
click at [124, 495] on div "TextInput" at bounding box center [124, 497] width 125 height 18
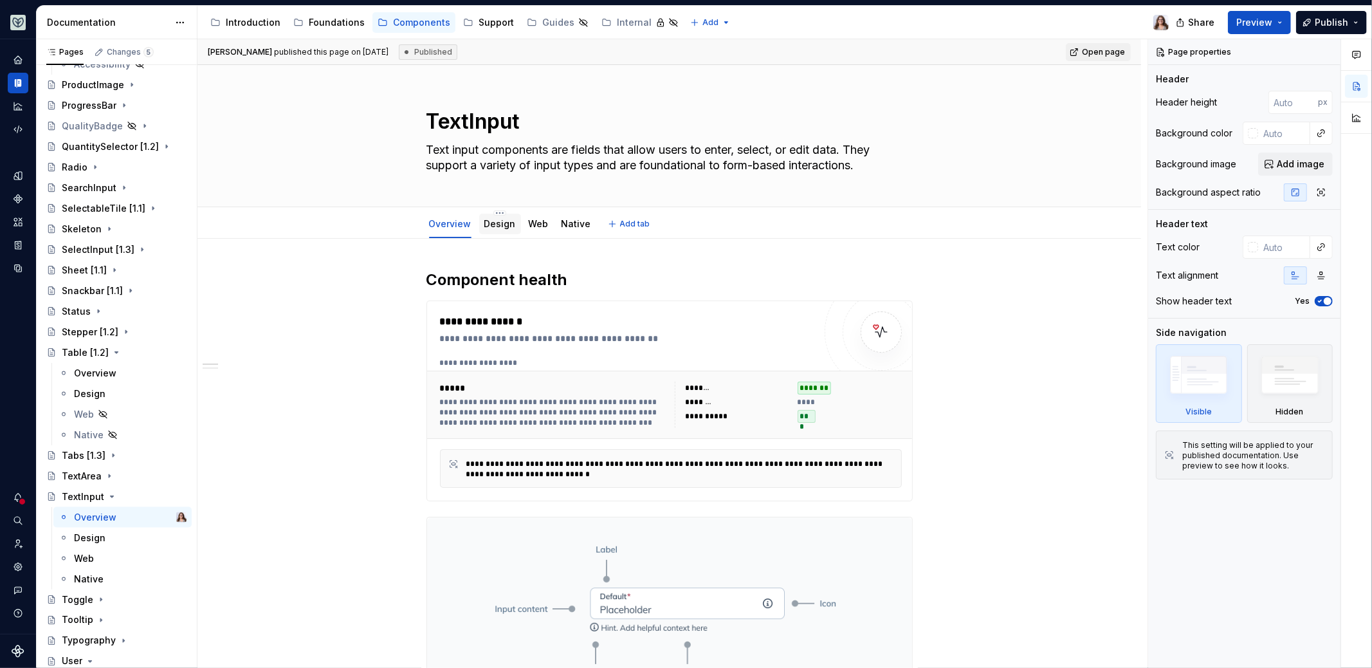
click at [500, 230] on div "Design" at bounding box center [500, 223] width 32 height 15
click at [497, 227] on link "Design" at bounding box center [500, 223] width 32 height 11
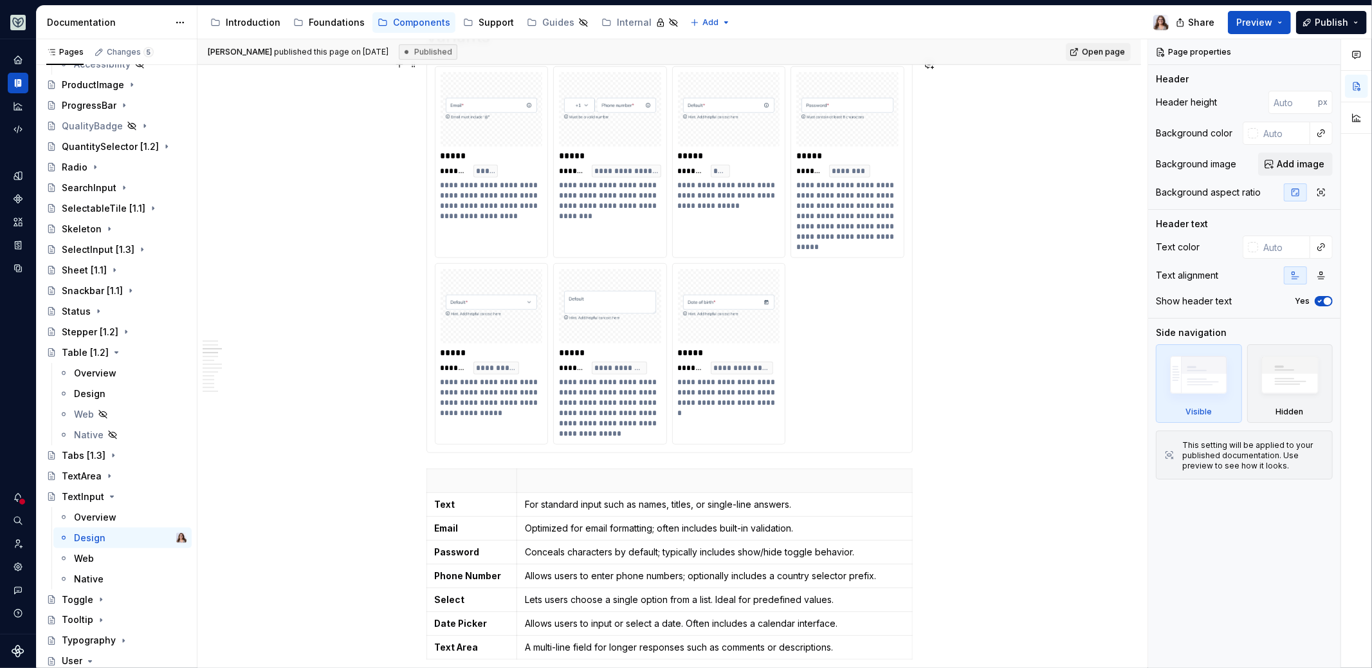
scroll to position [660, 0]
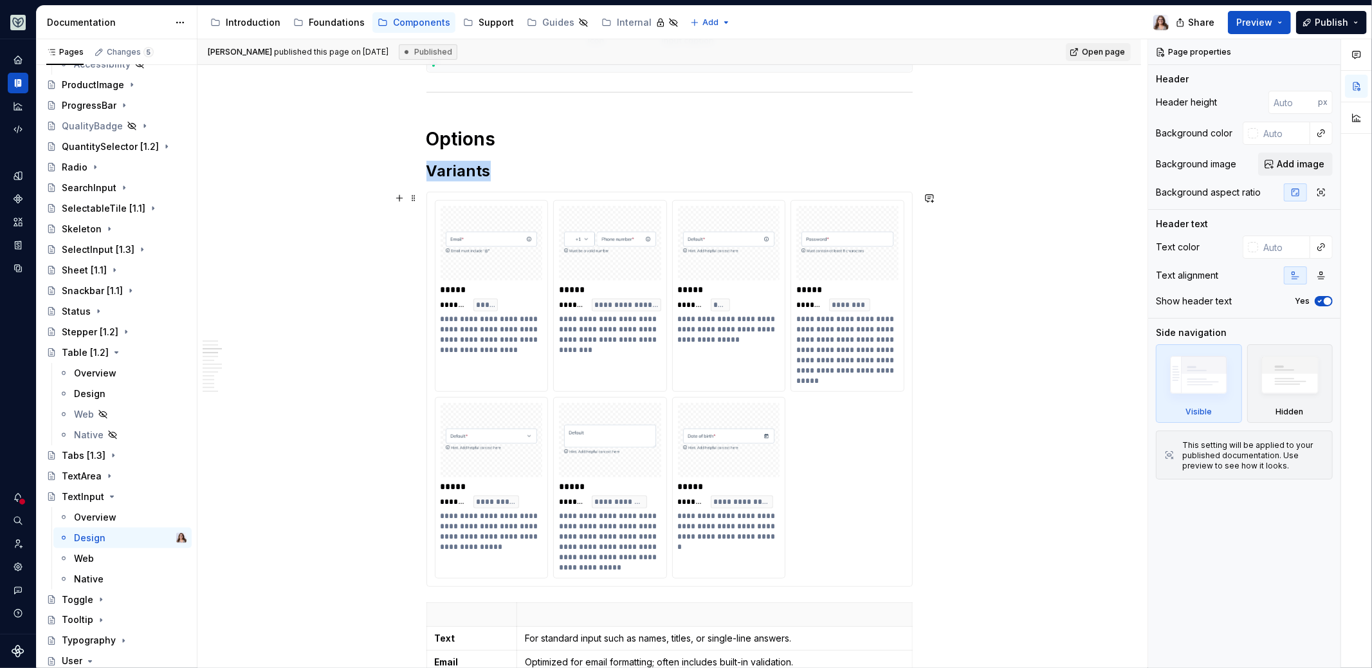
click at [620, 345] on div "**********" at bounding box center [610, 334] width 103 height 41
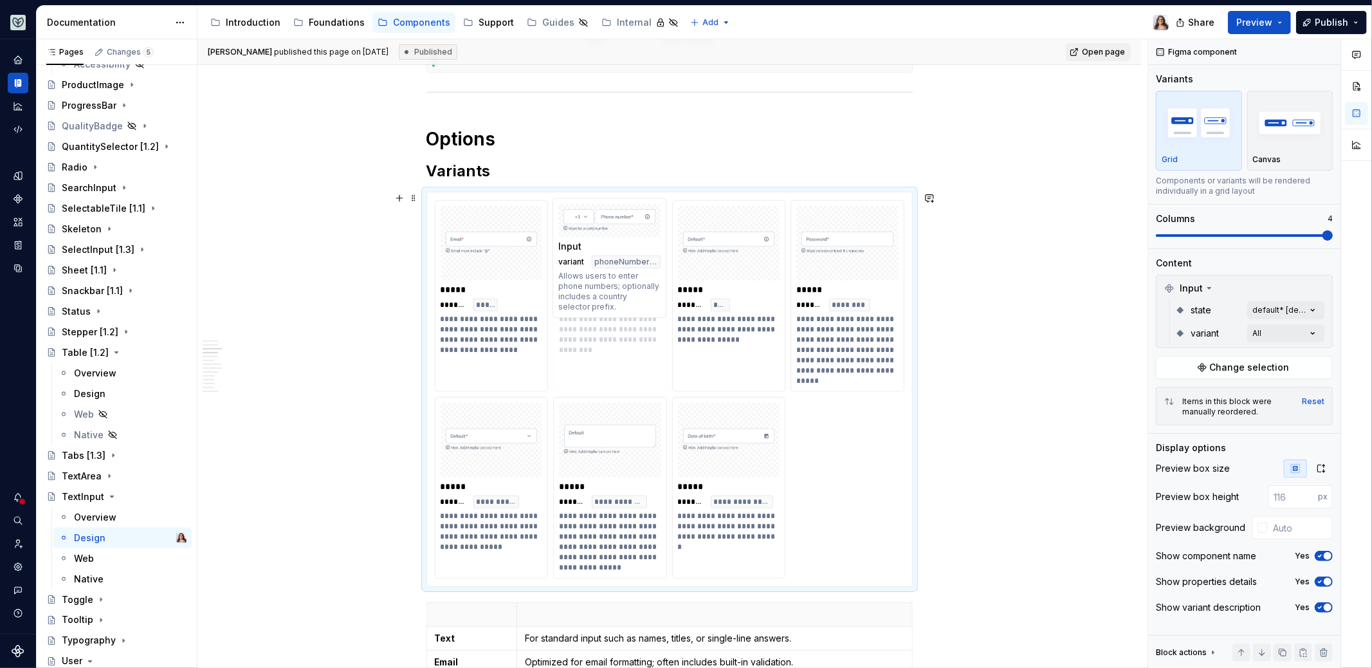
drag, startPoint x: 652, startPoint y: 353, endPoint x: 629, endPoint y: 356, distance: 22.7
click at [629, 356] on body "Aviary Dataset Fullscript Documentation Accessibility guide for tree Page tree.…" at bounding box center [686, 334] width 1372 height 668
click at [581, 247] on img at bounding box center [610, 243] width 92 height 64
click at [566, 290] on div "*****" at bounding box center [610, 289] width 103 height 13
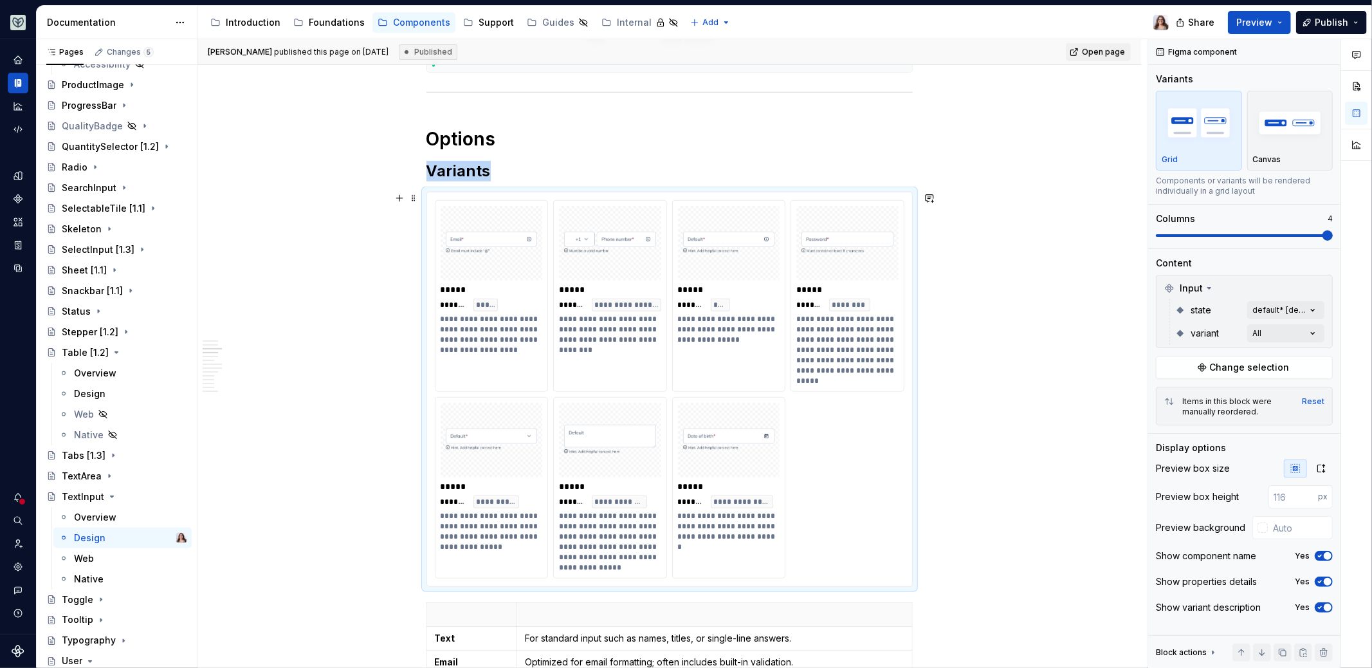
click at [572, 303] on span "*******" at bounding box center [571, 305] width 25 height 10
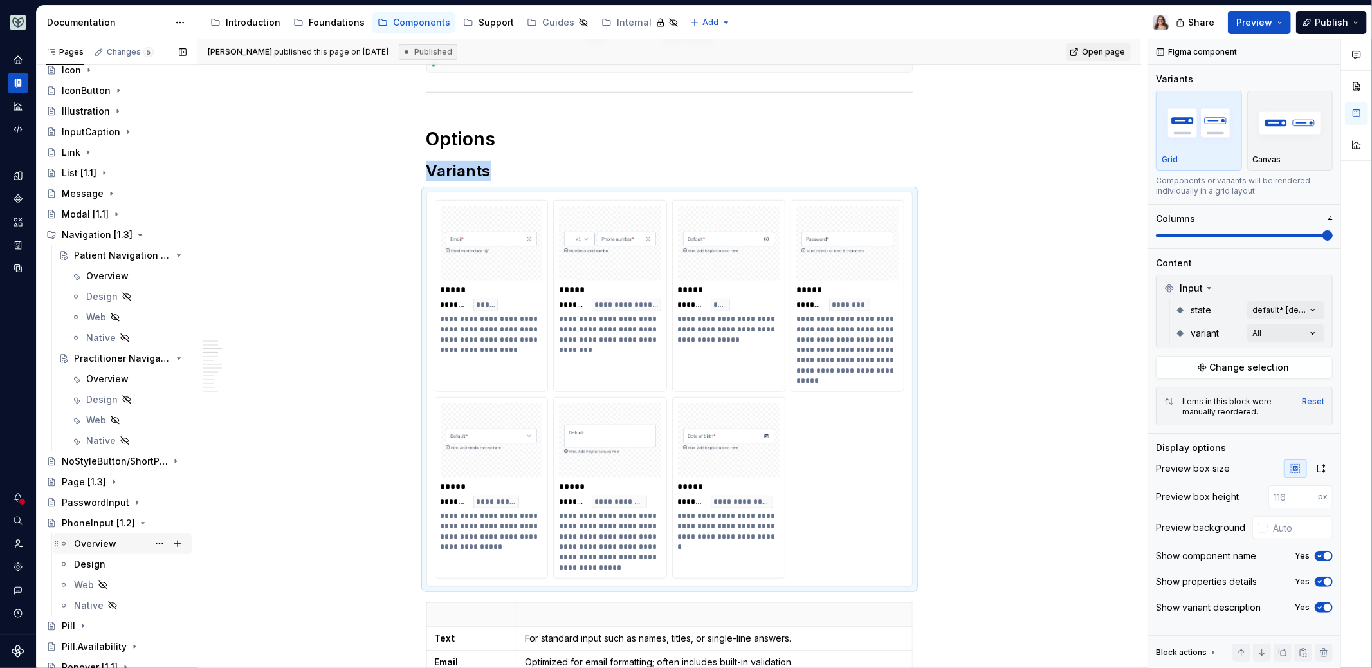
scroll to position [731, 0]
click at [102, 274] on div "Overview" at bounding box center [107, 278] width 42 height 13
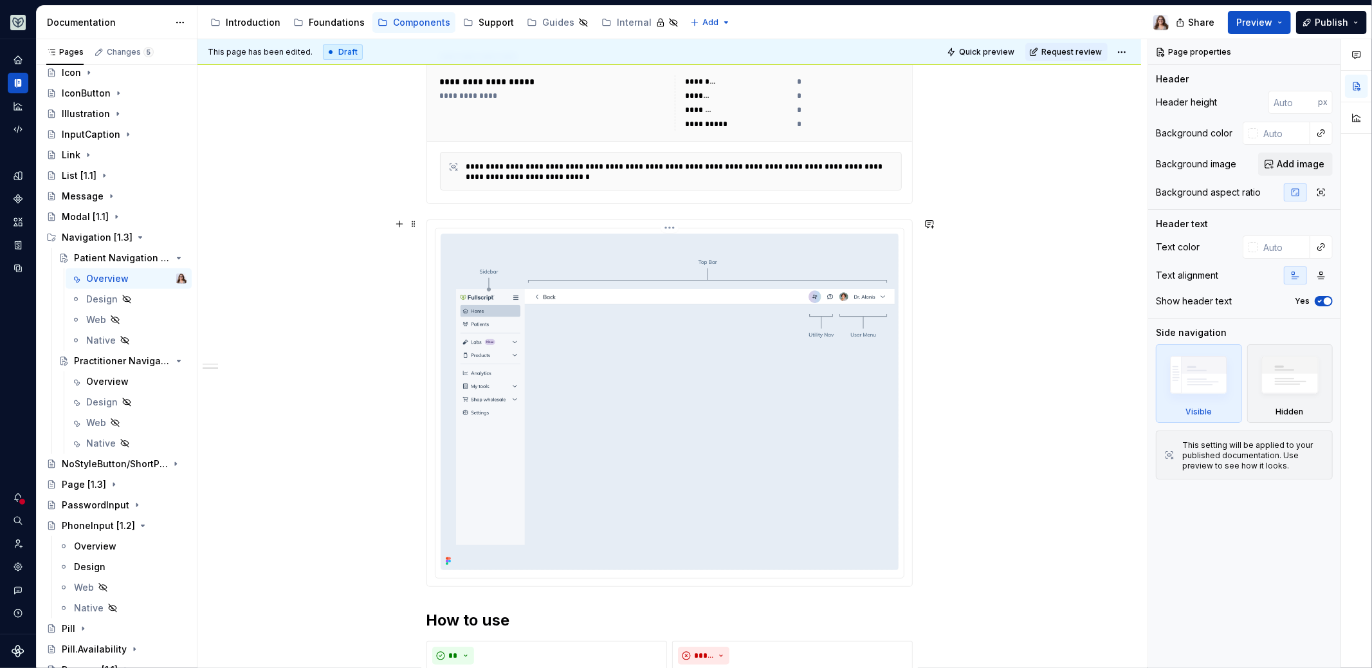
scroll to position [295, 0]
click at [583, 364] on img at bounding box center [670, 398] width 458 height 336
type textarea "*"
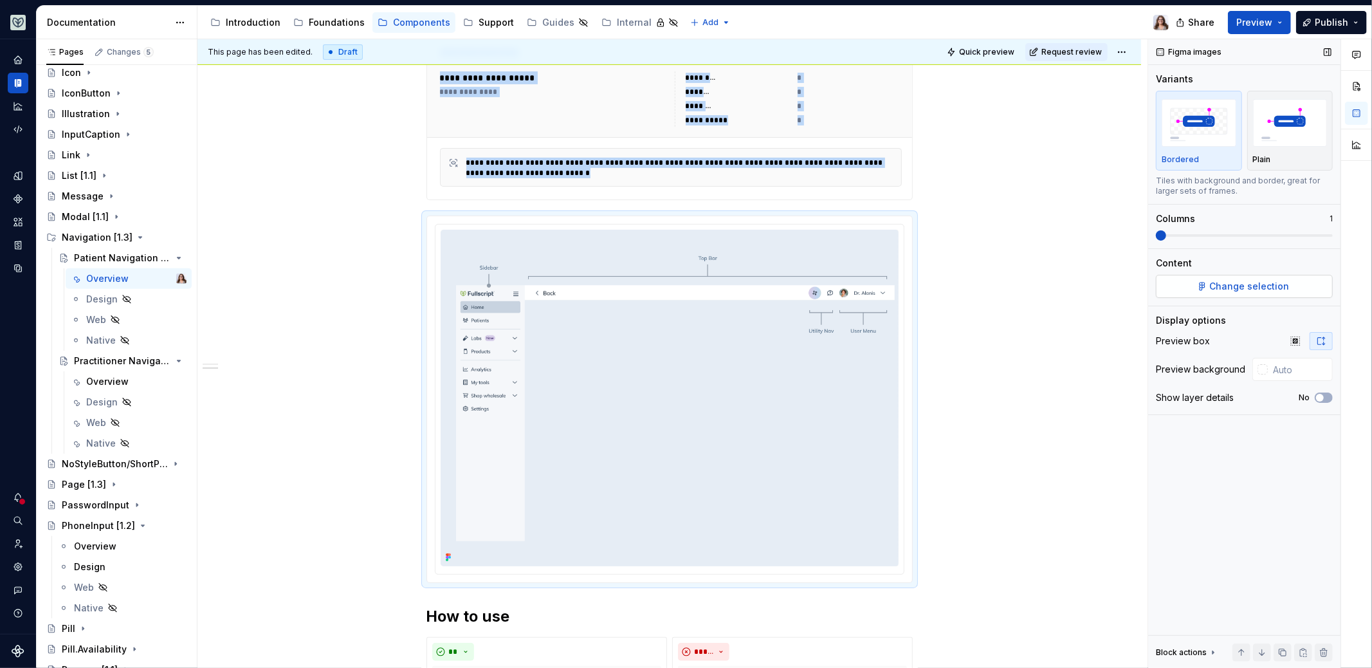
click at [1266, 284] on span "Change selection" at bounding box center [1250, 286] width 80 height 13
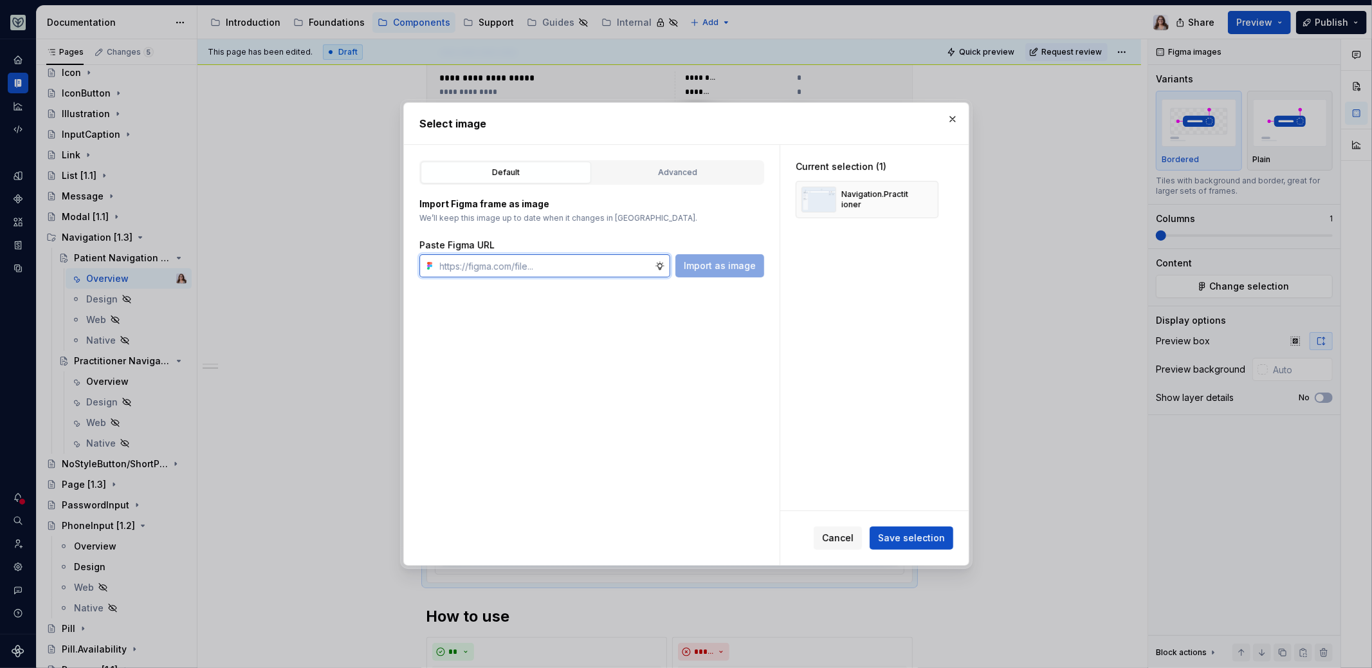
click at [587, 271] on input "text" at bounding box center [545, 265] width 220 height 23
paste input "[URL][DOMAIN_NAME]"
type input "[URL][DOMAIN_NAME]"
click at [720, 265] on span "Import as image" at bounding box center [720, 265] width 72 height 13
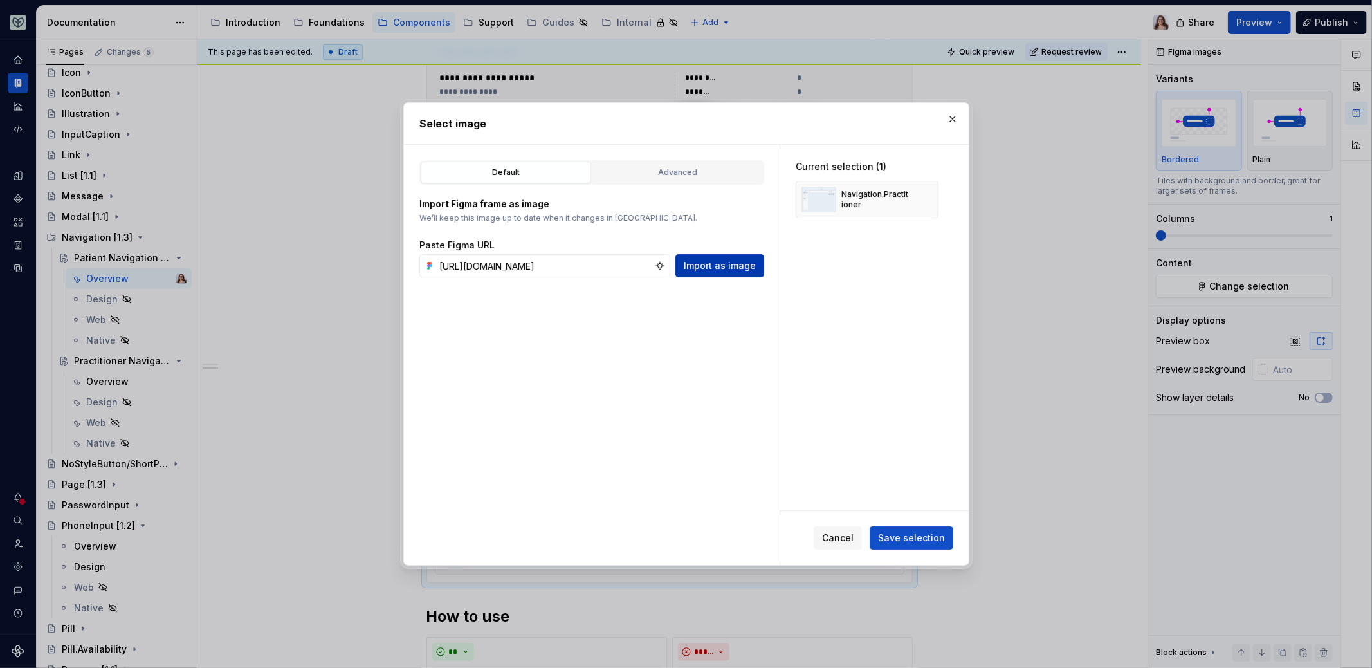
scroll to position [0, 0]
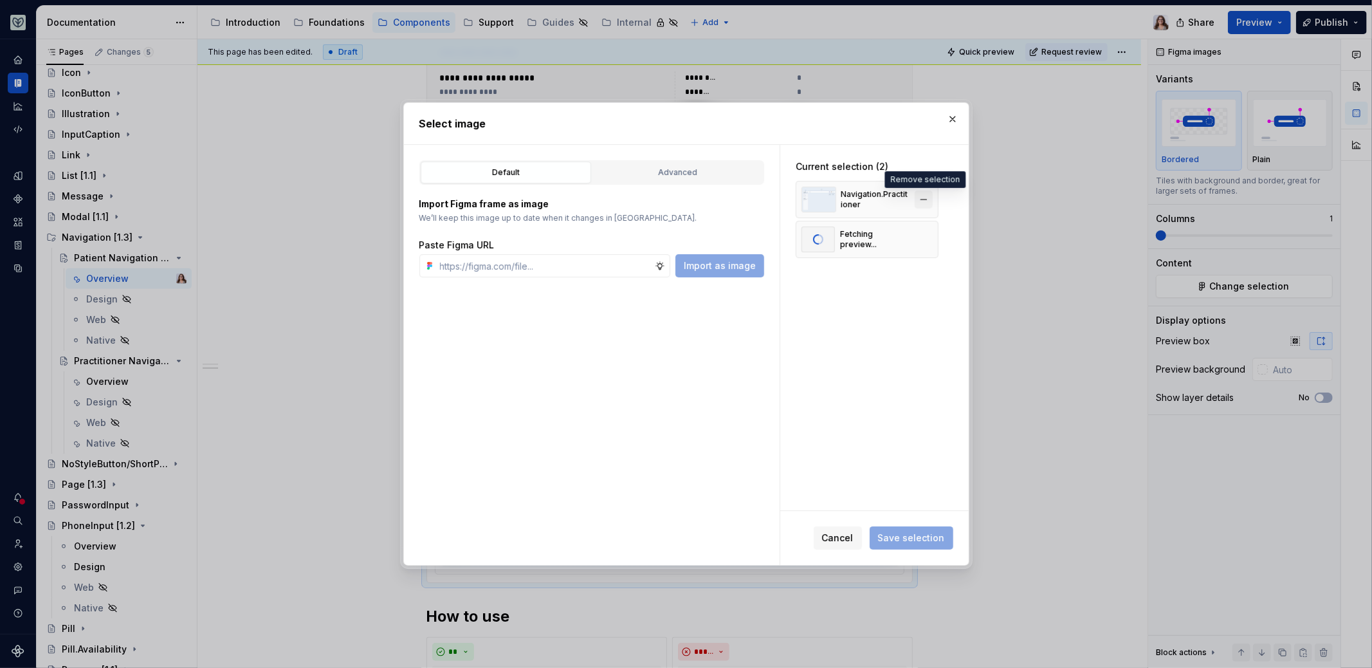
click at [925, 199] on button "button" at bounding box center [924, 199] width 18 height 18
click at [919, 536] on span "Save selection" at bounding box center [911, 537] width 67 height 13
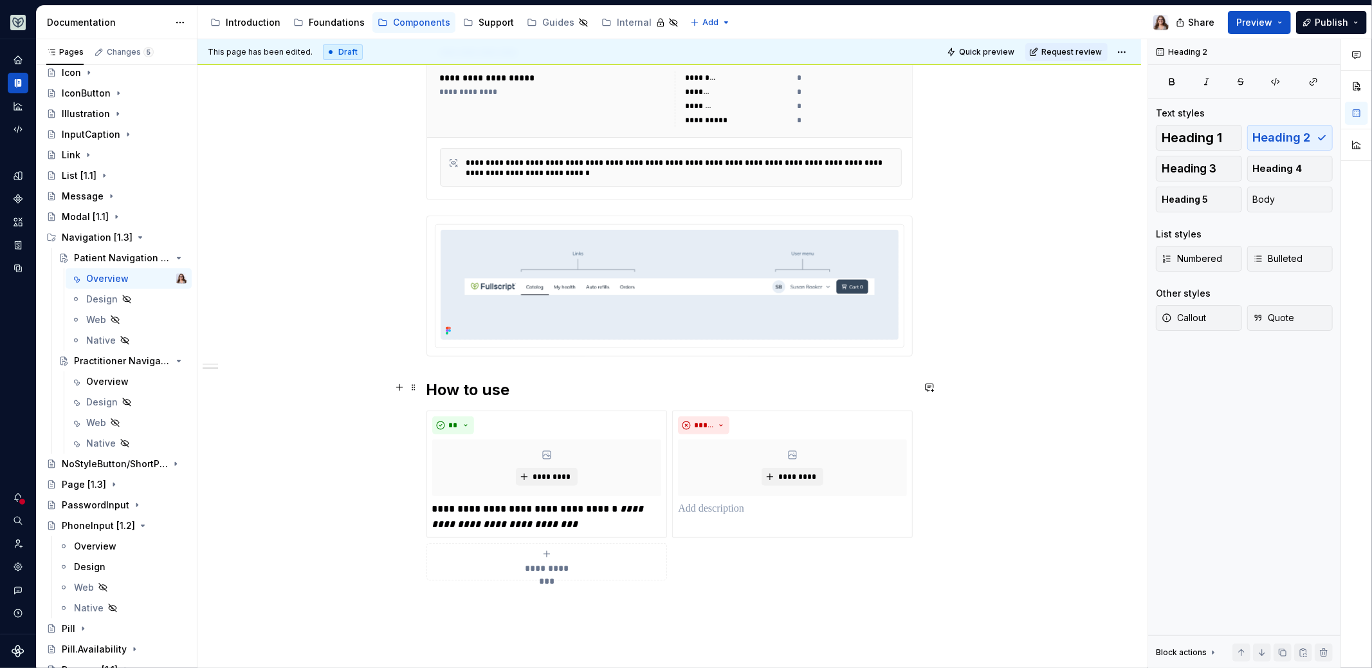
click at [531, 389] on h2 "How to use" at bounding box center [670, 390] width 486 height 21
click at [432, 382] on h2 "How to use" at bounding box center [670, 390] width 486 height 21
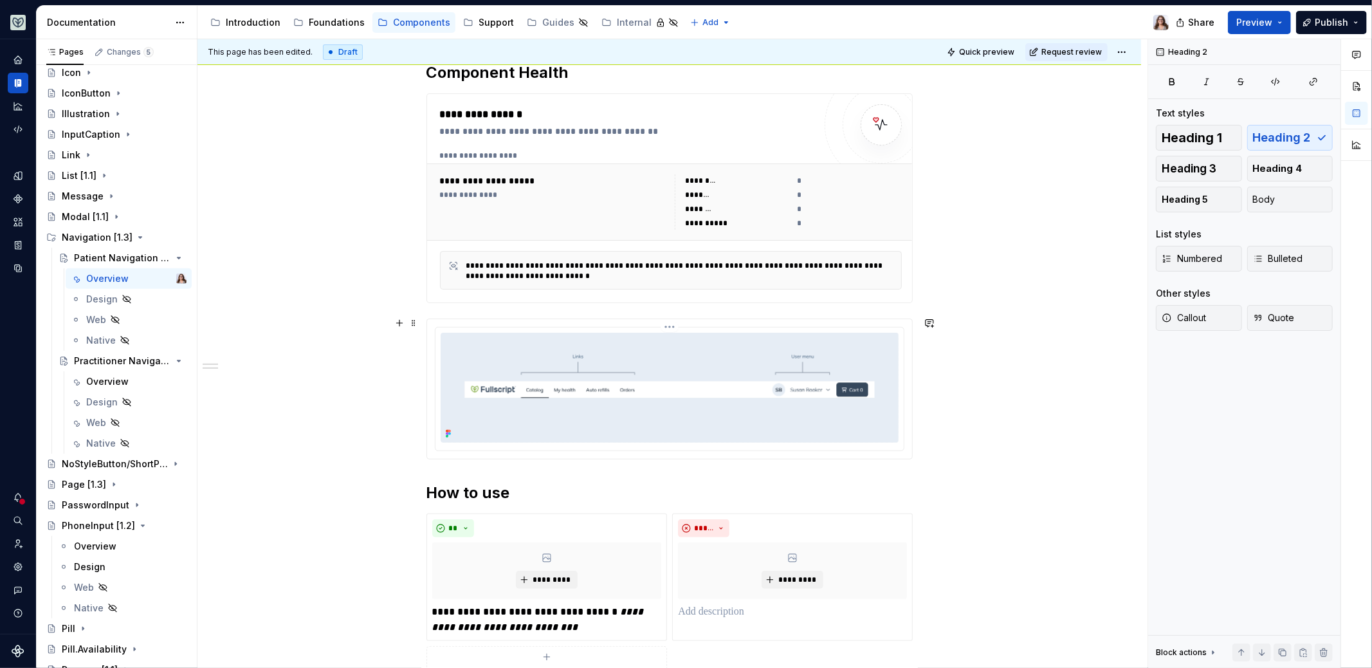
scroll to position [190, 0]
click at [105, 376] on div "Overview" at bounding box center [107, 381] width 42 height 13
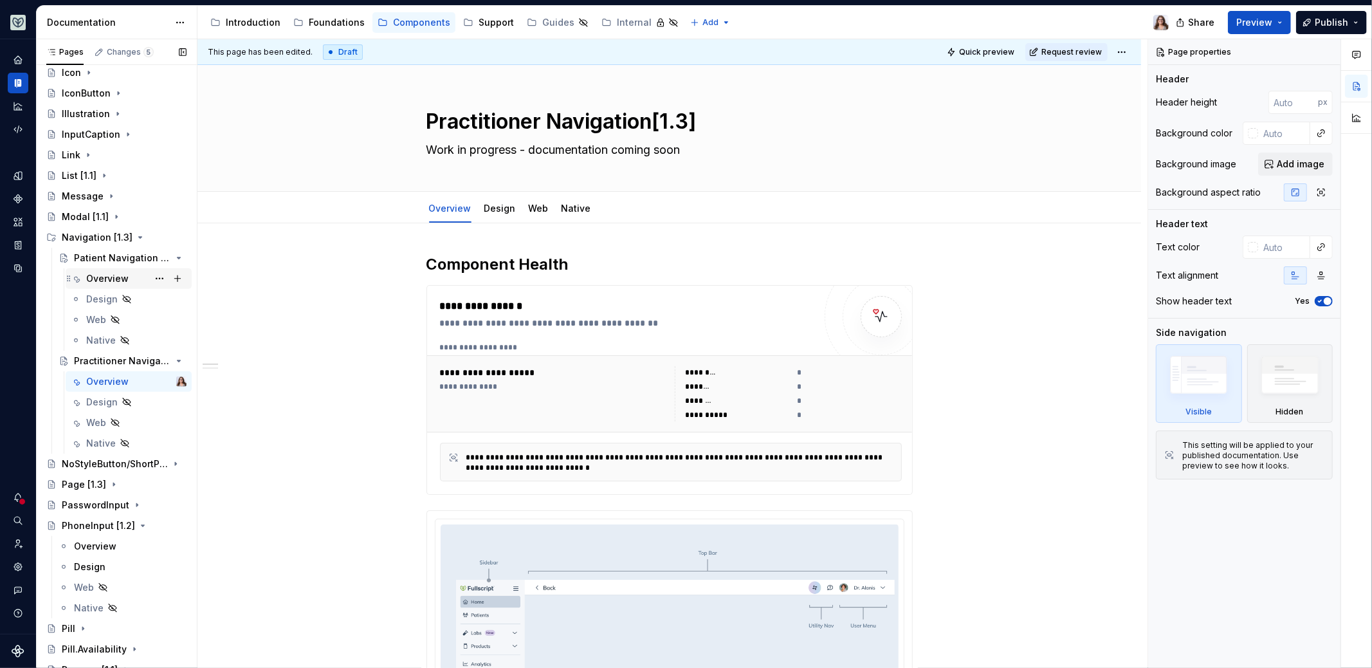
click at [103, 275] on div "Overview" at bounding box center [107, 278] width 42 height 13
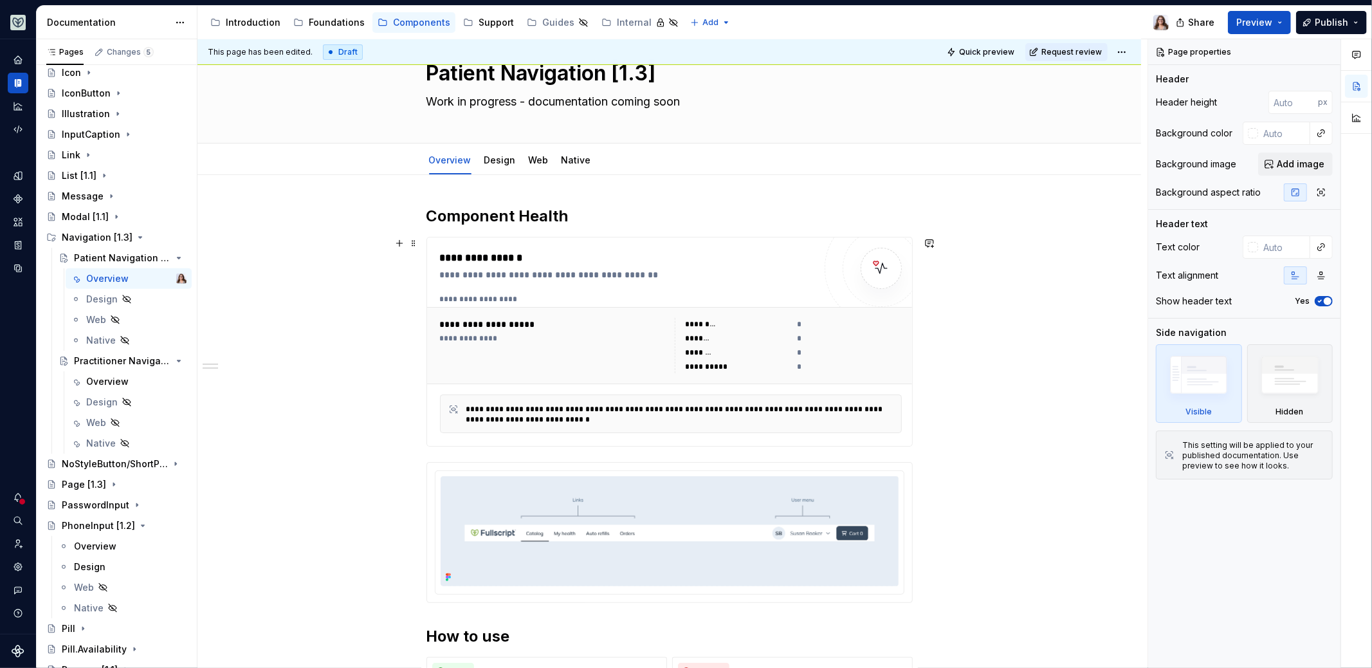
scroll to position [53, 0]
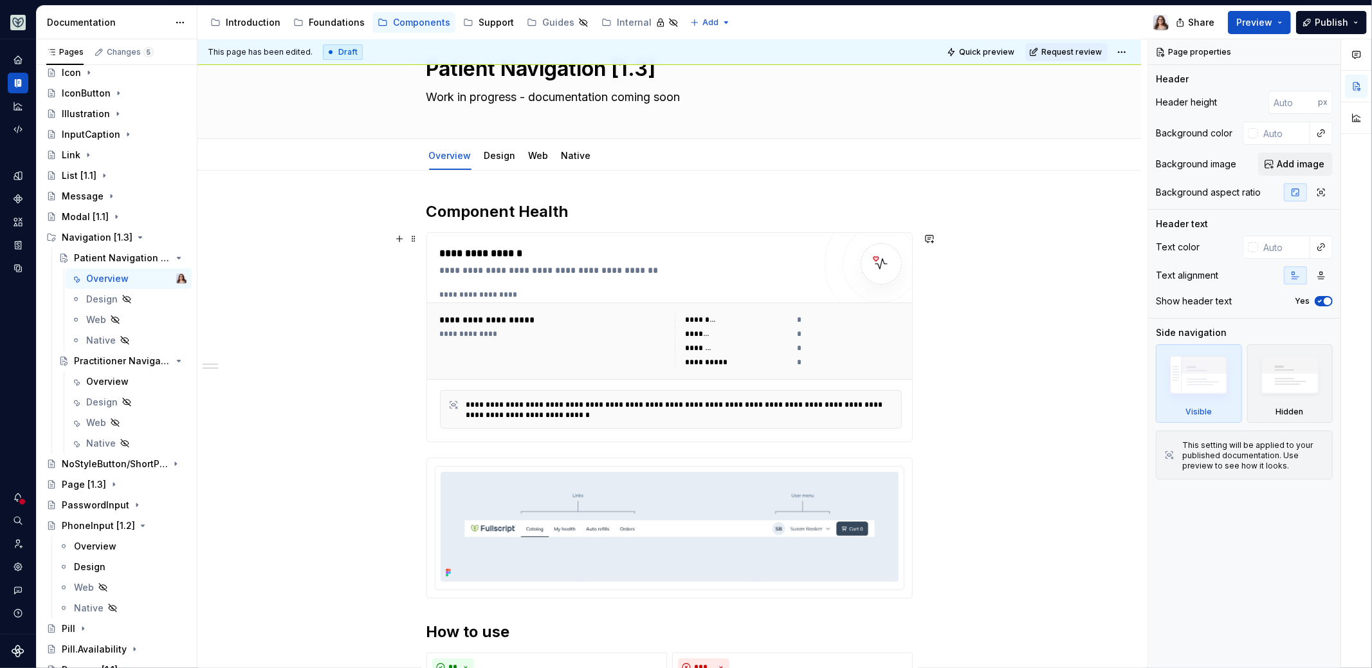
click at [582, 313] on div "**********" at bounding box center [553, 319] width 227 height 13
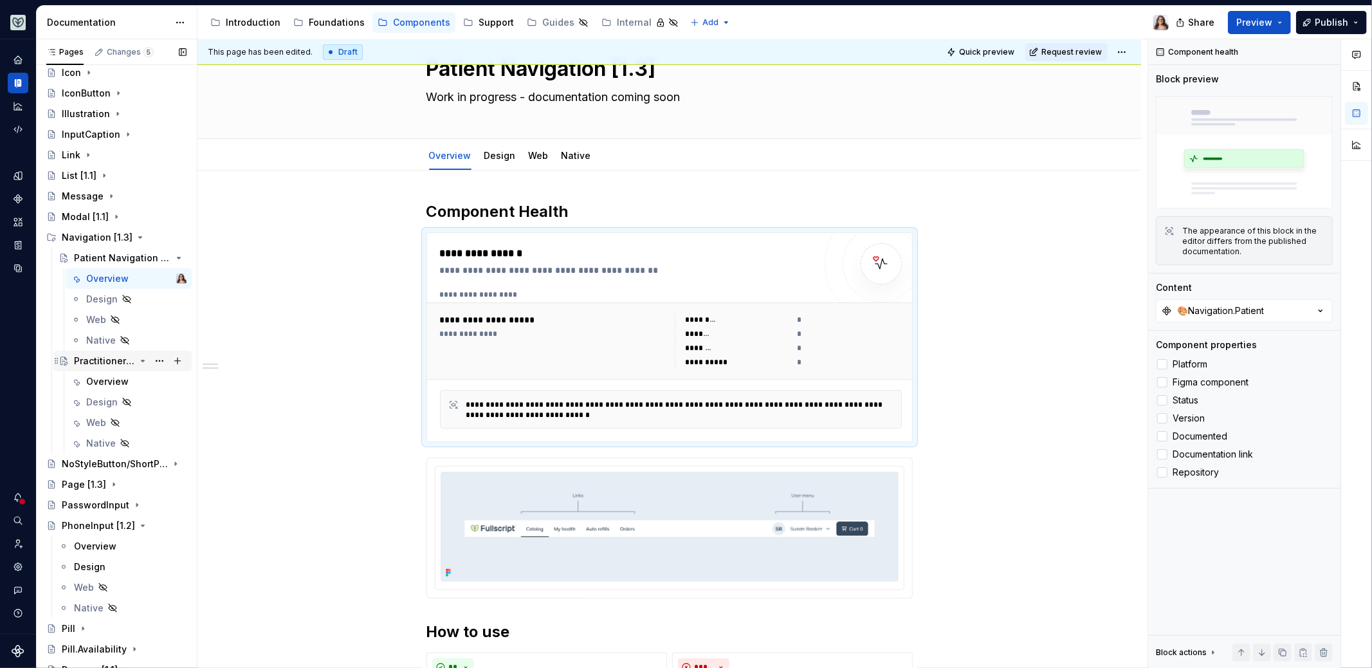
click at [100, 365] on div "Practitioner Navigation[1.3]" at bounding box center [104, 361] width 61 height 13
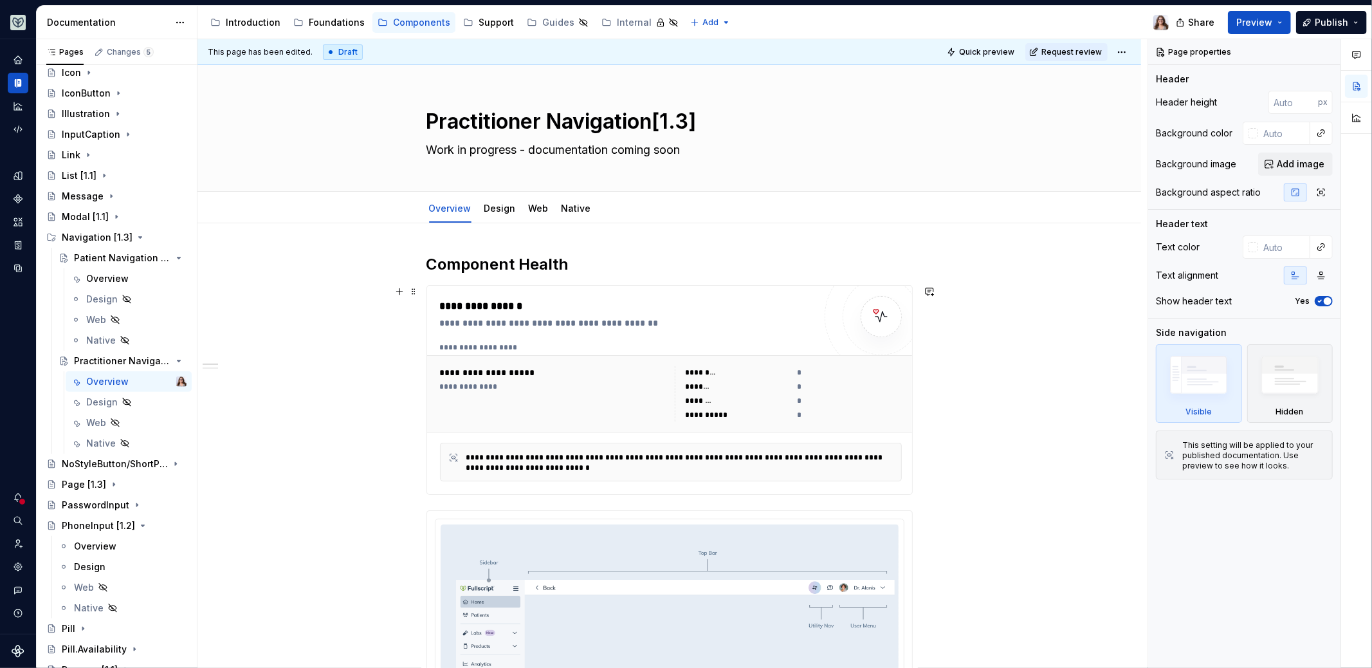
click at [655, 367] on div "**********" at bounding box center [553, 372] width 227 height 13
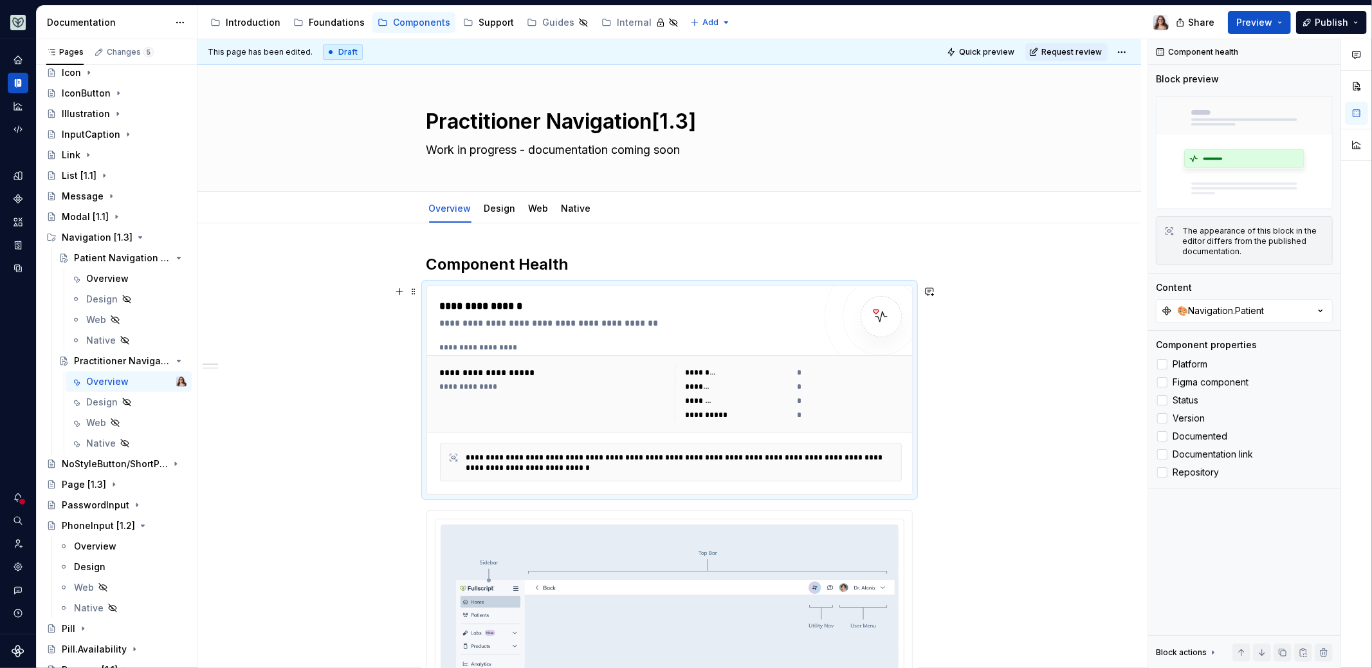
type textarea "*"
click at [1251, 302] on button "🎨Navigation.Patient" at bounding box center [1244, 310] width 177 height 23
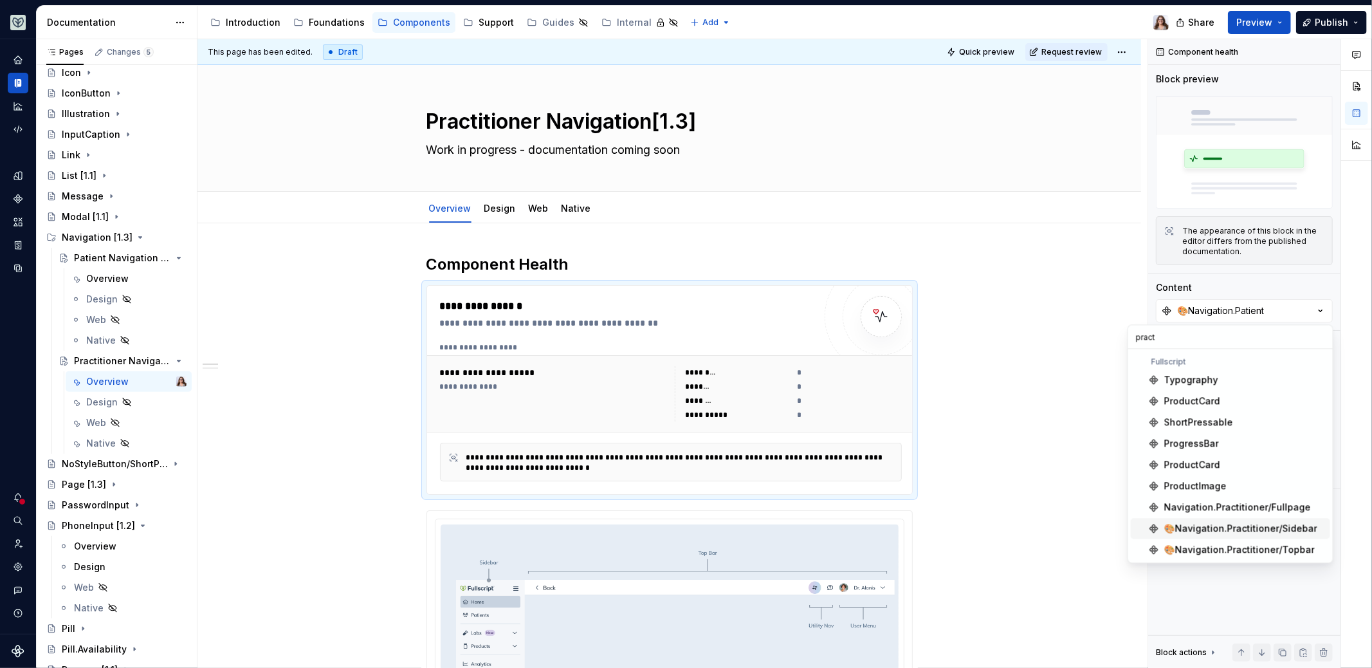
type input "pract"
click at [1231, 525] on div "🎨Navigation.Practitioner/Sidebar" at bounding box center [1241, 528] width 153 height 13
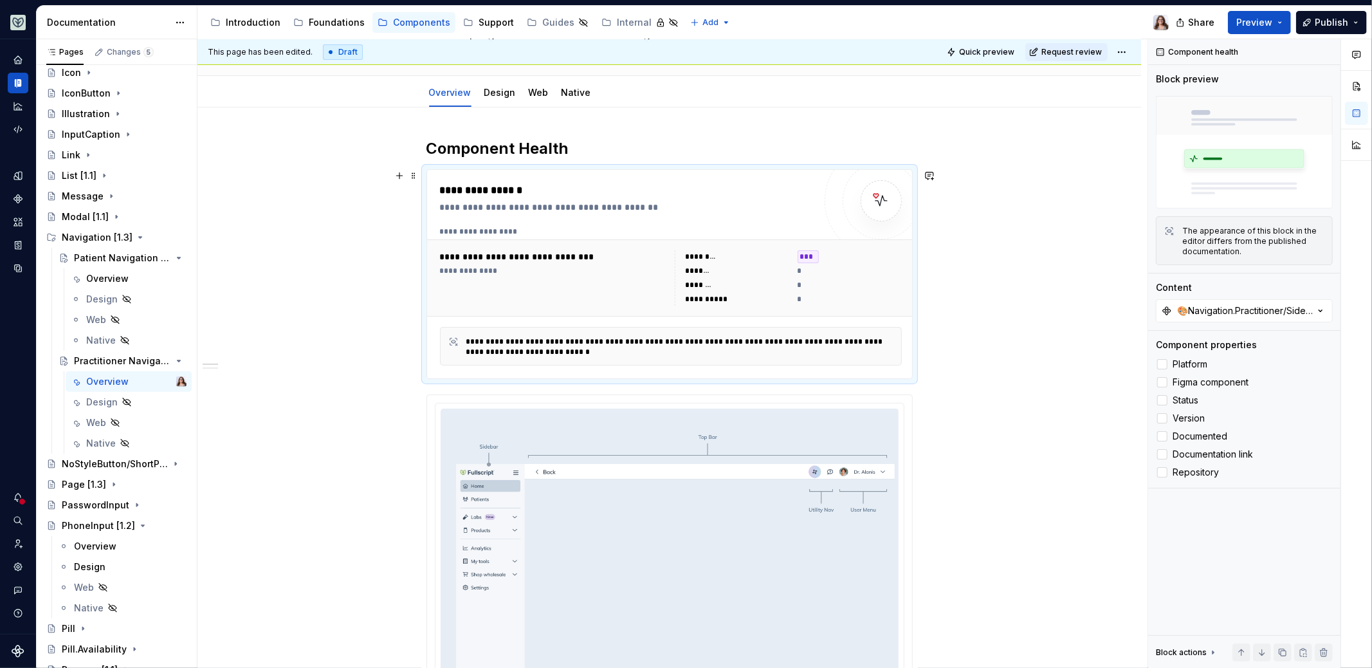
scroll to position [116, 0]
click at [497, 92] on link "Design" at bounding box center [500, 91] width 32 height 11
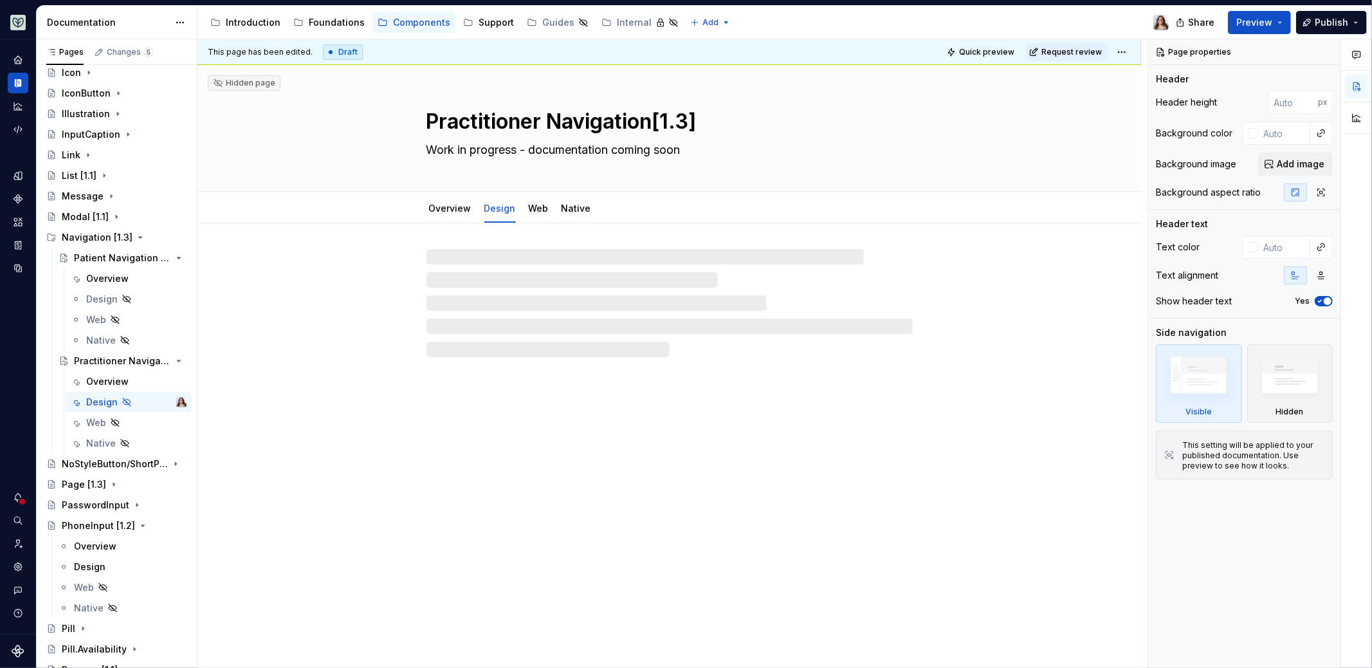
type textarea "*"
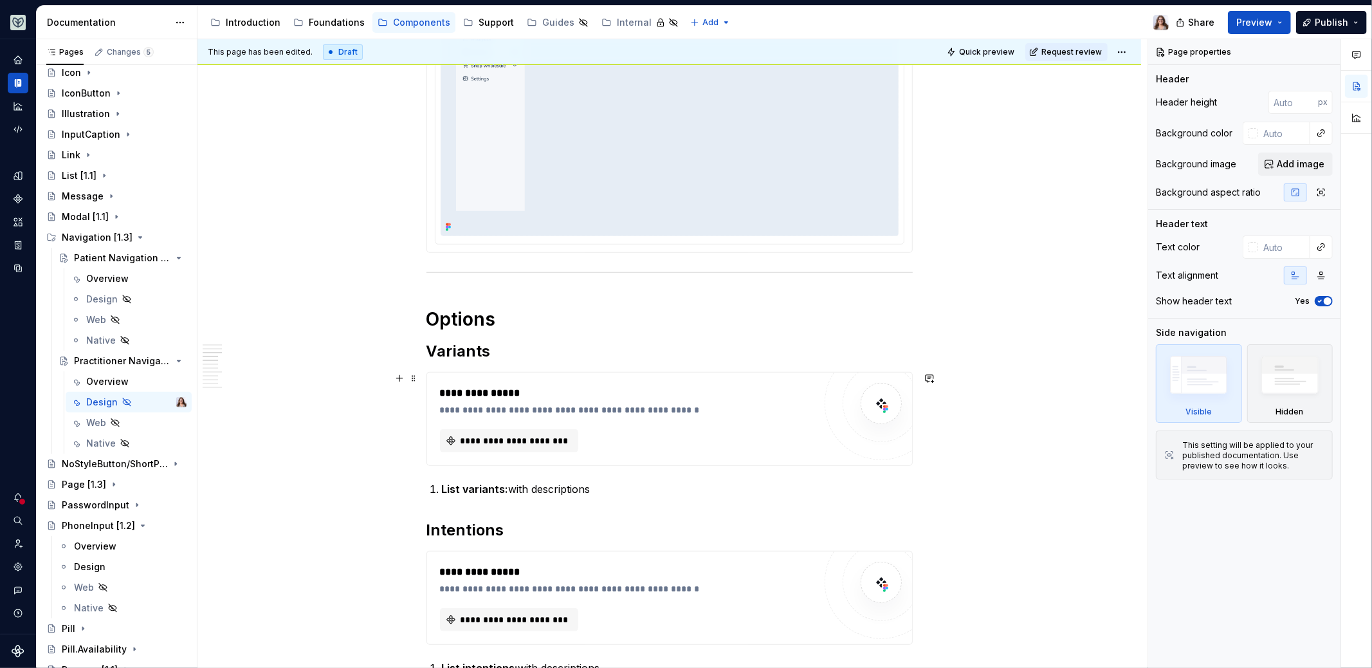
scroll to position [663, 0]
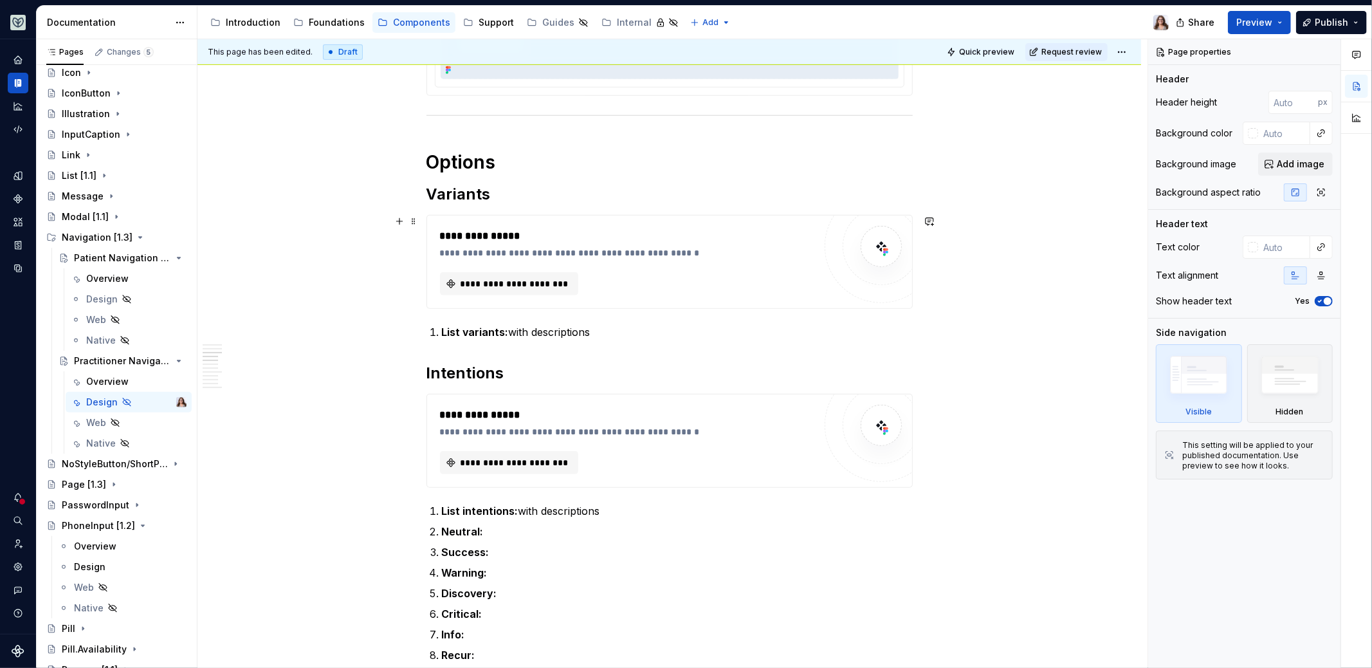
click at [512, 264] on div "**********" at bounding box center [627, 261] width 374 height 67
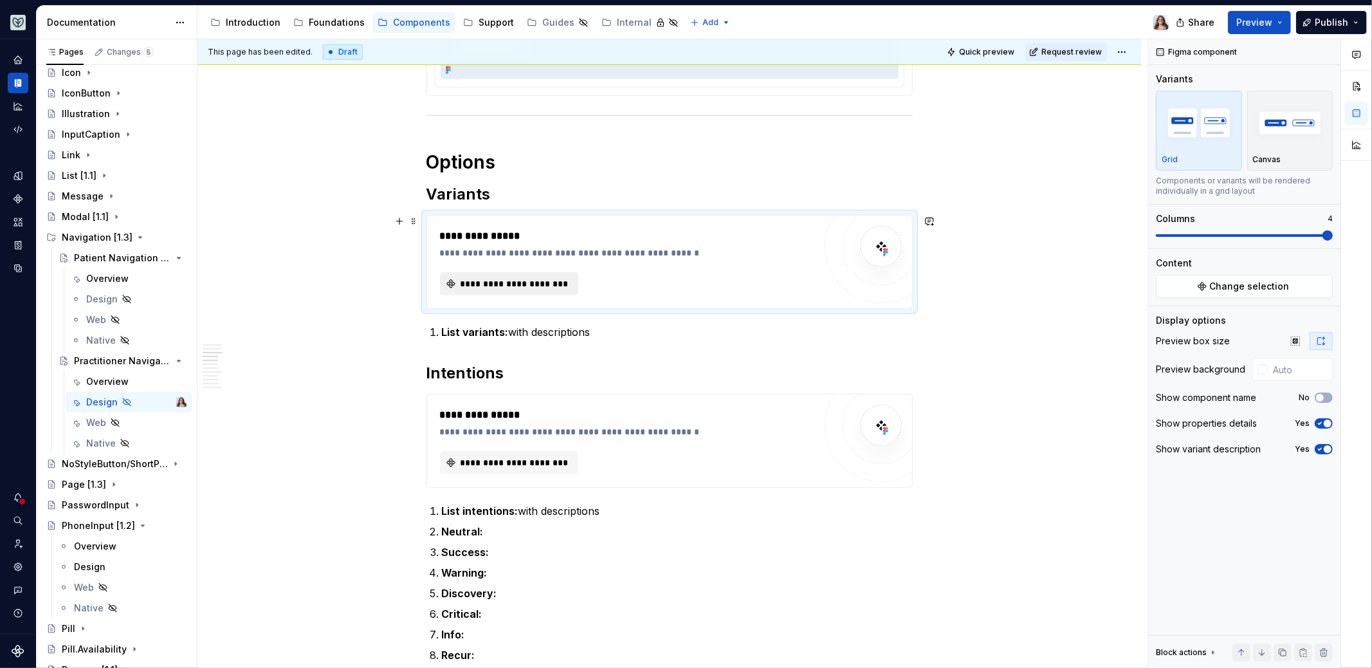
click at [522, 285] on span "**********" at bounding box center [515, 283] width 112 height 13
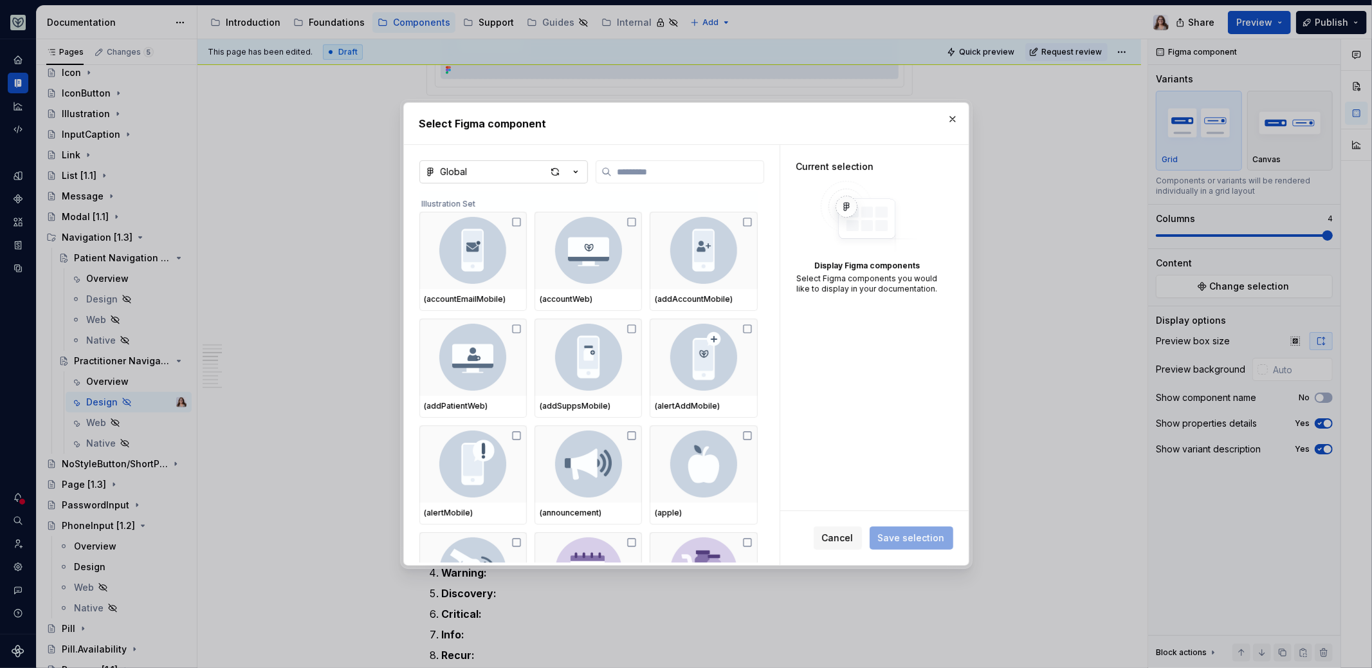
click at [578, 171] on icon "button" at bounding box center [575, 171] width 13 height 13
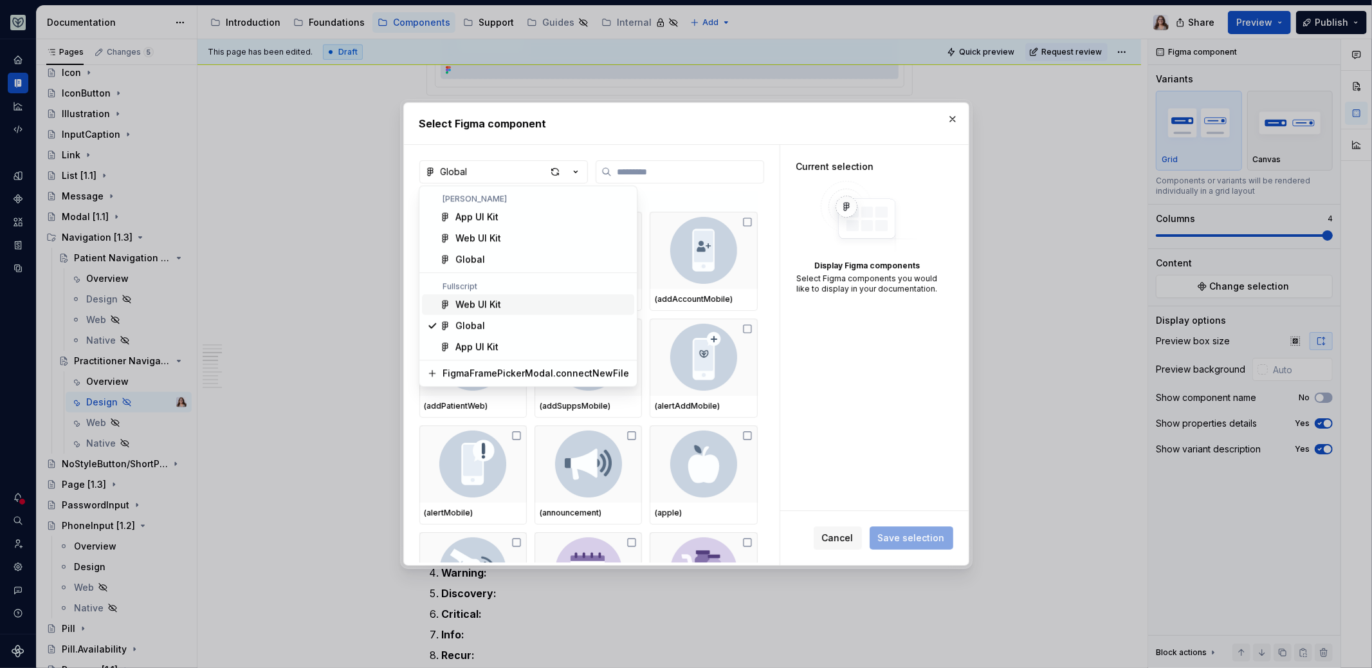
click at [490, 302] on div "Web UI Kit" at bounding box center [479, 304] width 46 height 13
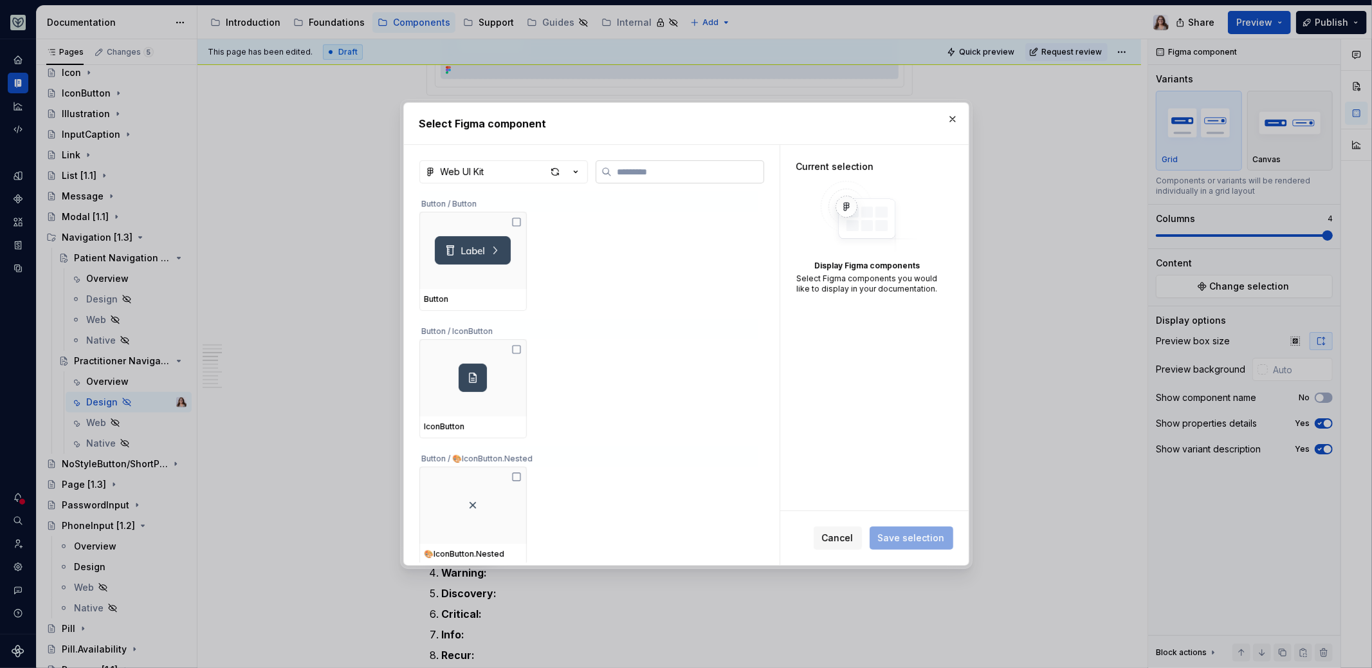
type input "*"
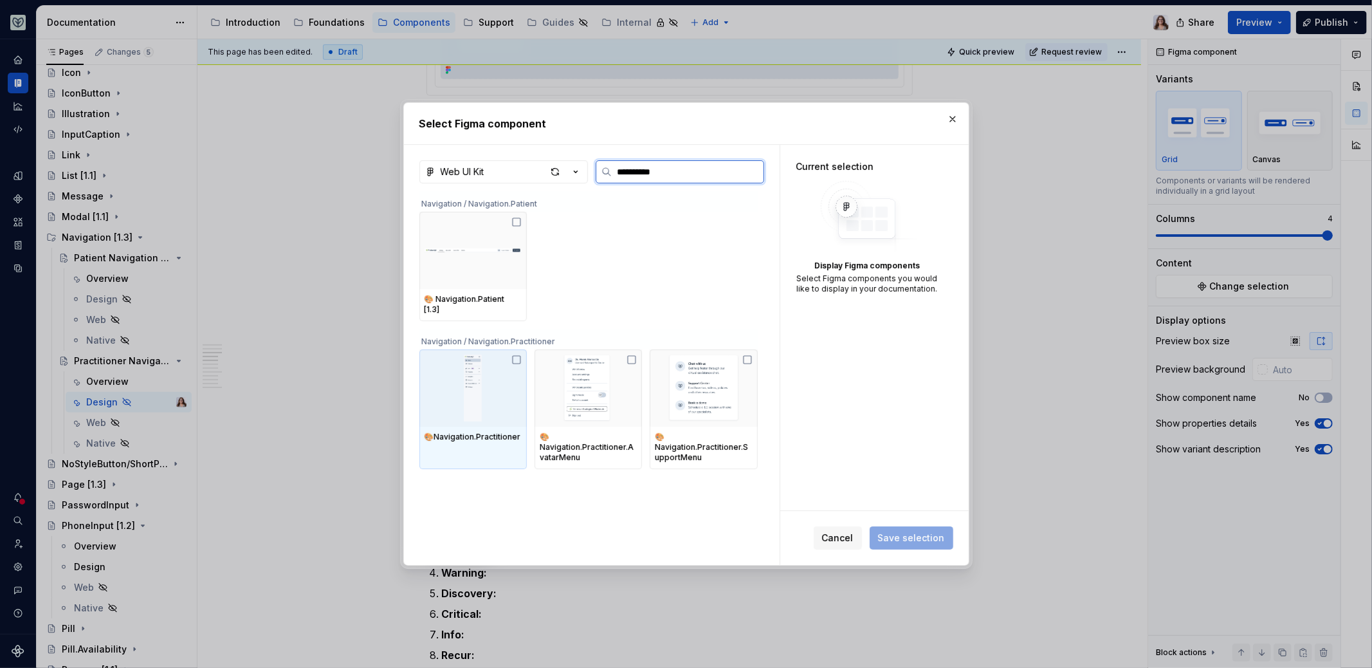
click at [508, 362] on img at bounding box center [473, 388] width 97 height 67
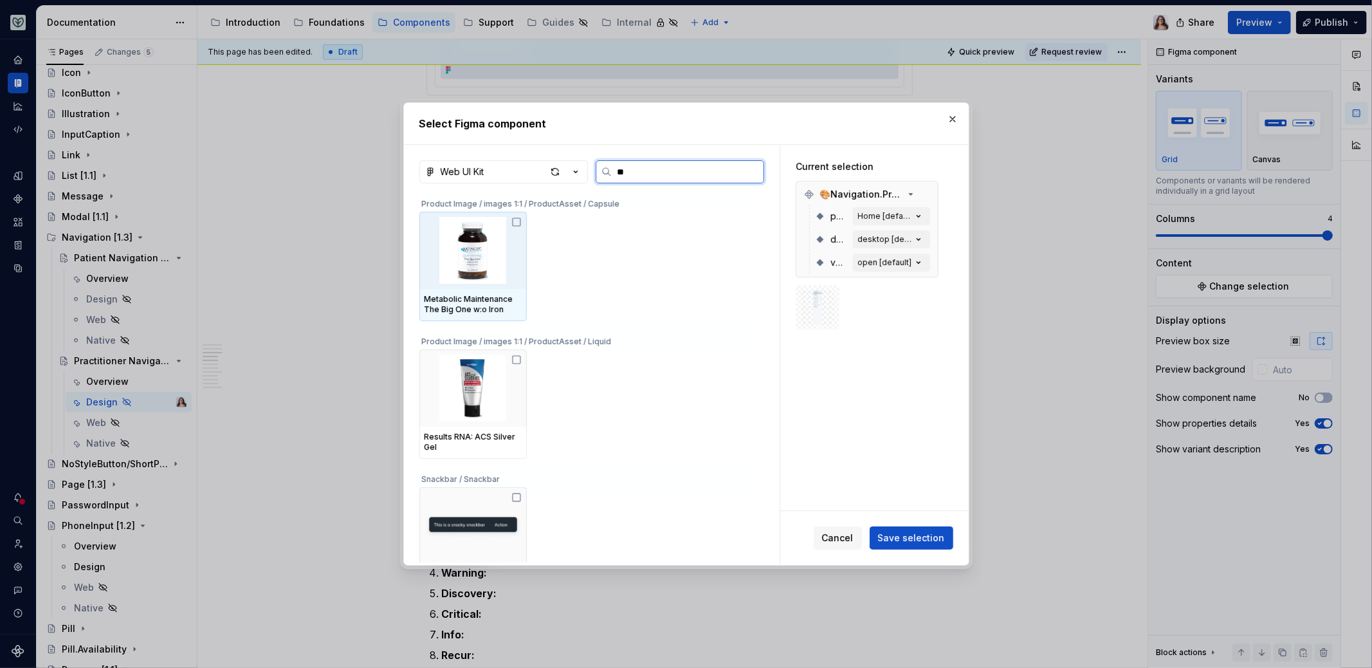
type input "*"
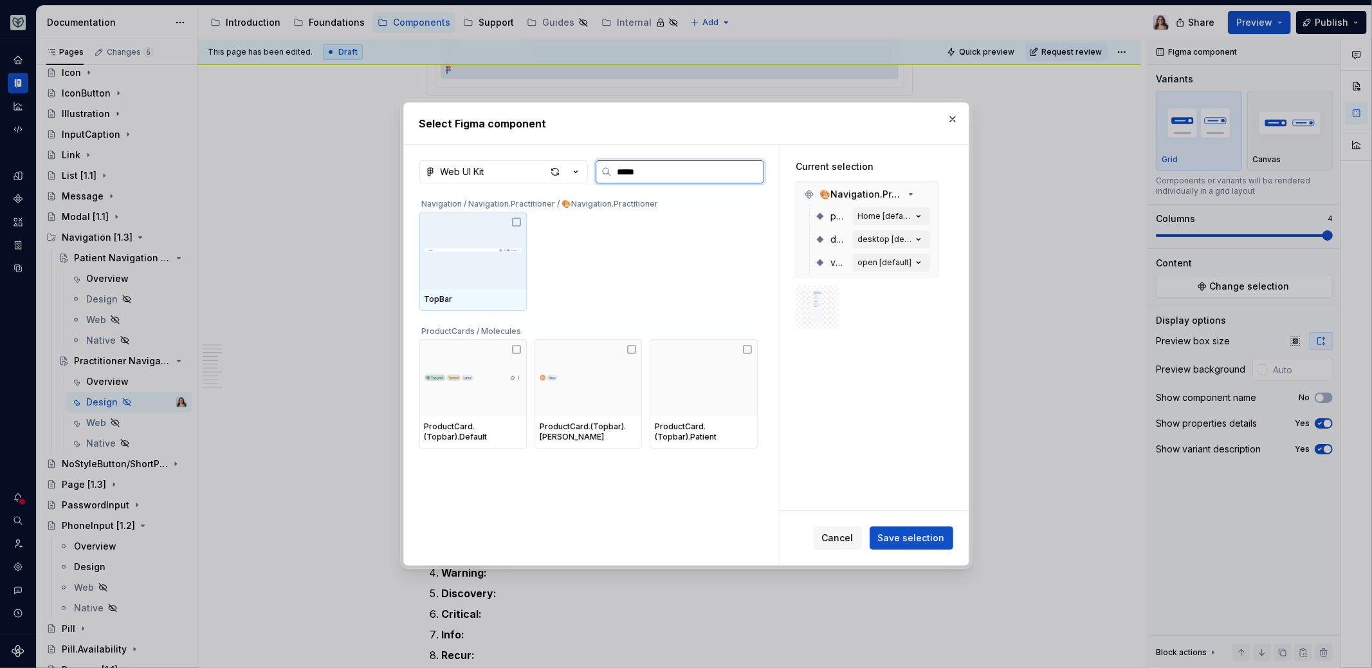
type input "******"
click at [501, 246] on img at bounding box center [473, 250] width 97 height 27
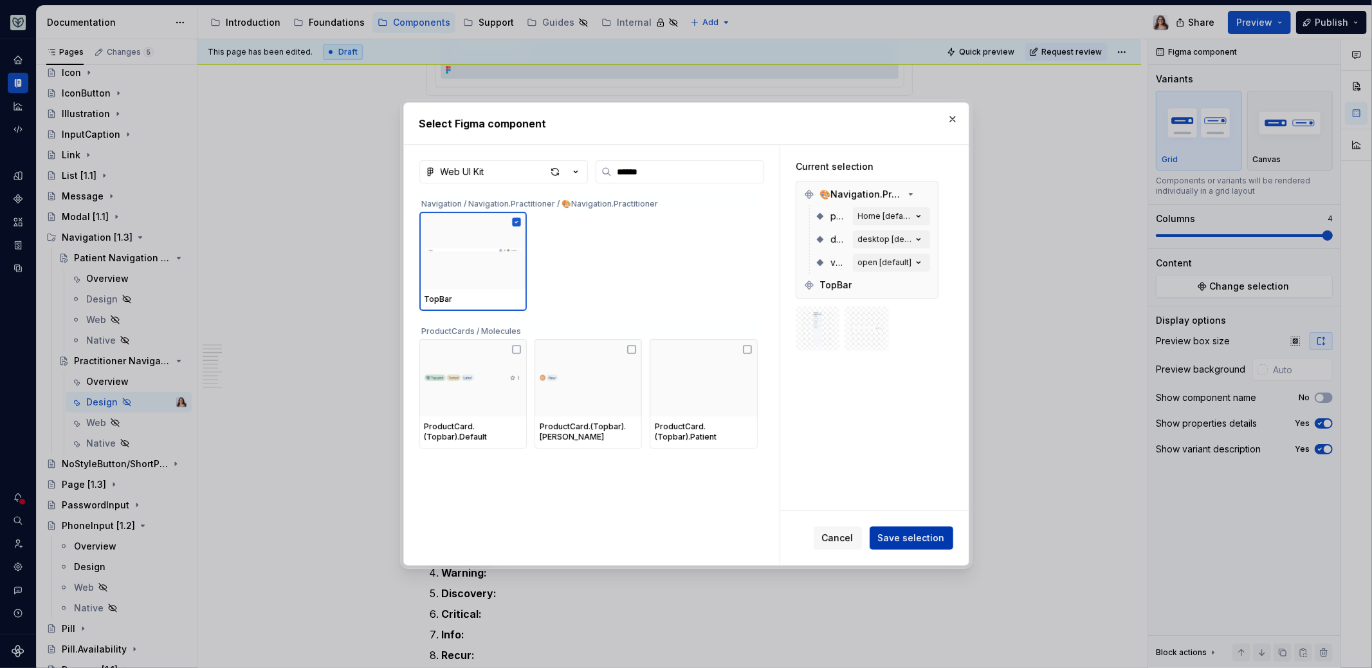
click at [912, 537] on span "Save selection" at bounding box center [911, 537] width 67 height 13
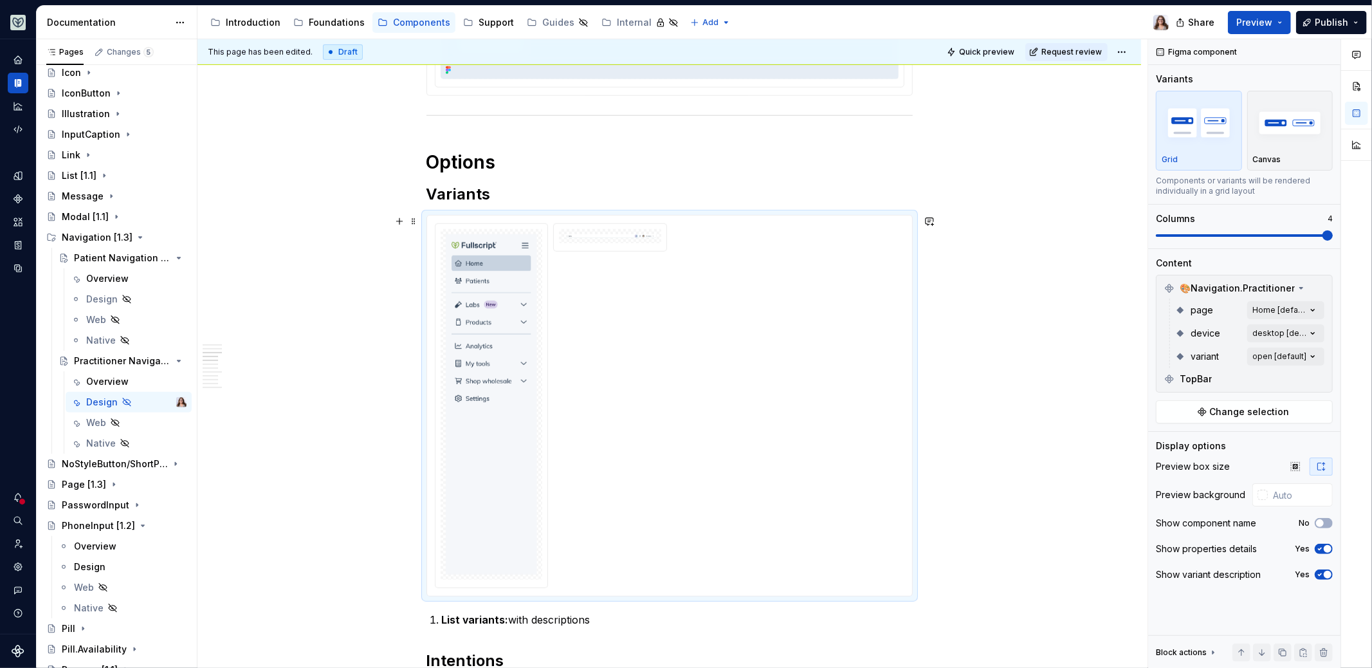
click at [638, 319] on div at bounding box center [670, 405] width 470 height 365
click at [1303, 498] on input "text" at bounding box center [1300, 494] width 65 height 23
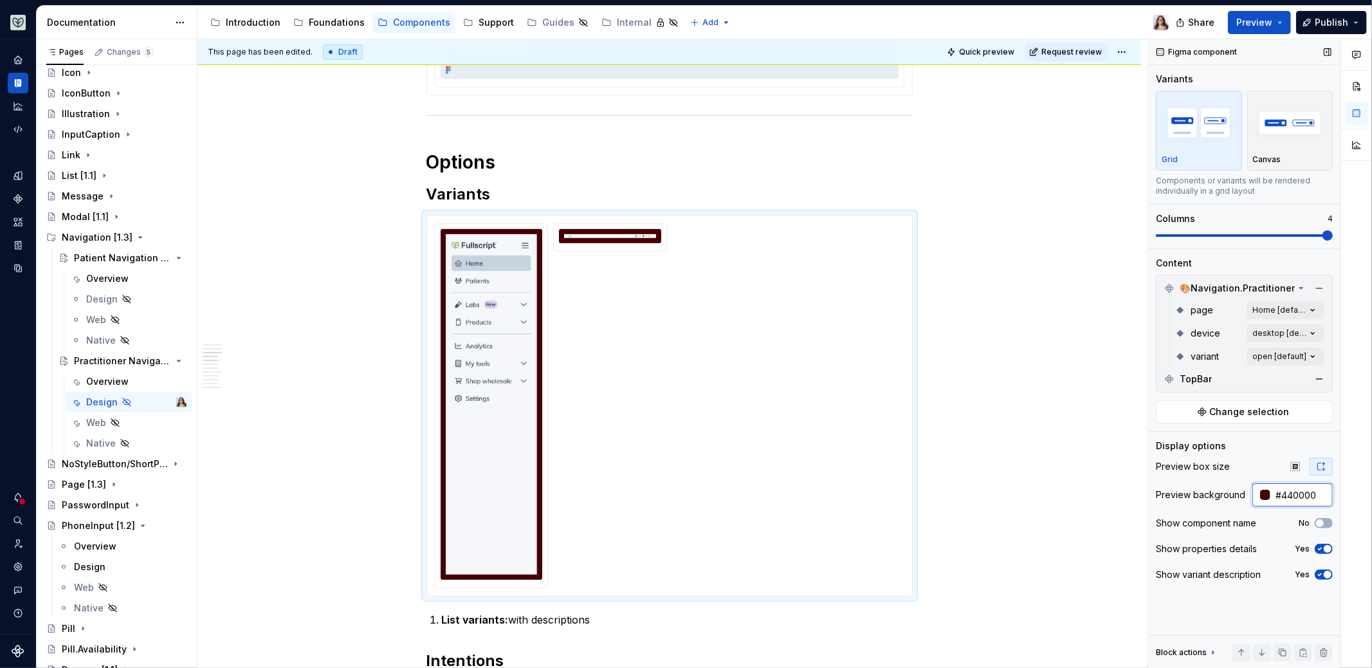
click at [1291, 493] on input "#440000" at bounding box center [1302, 494] width 62 height 23
type input "#FFFFFF"
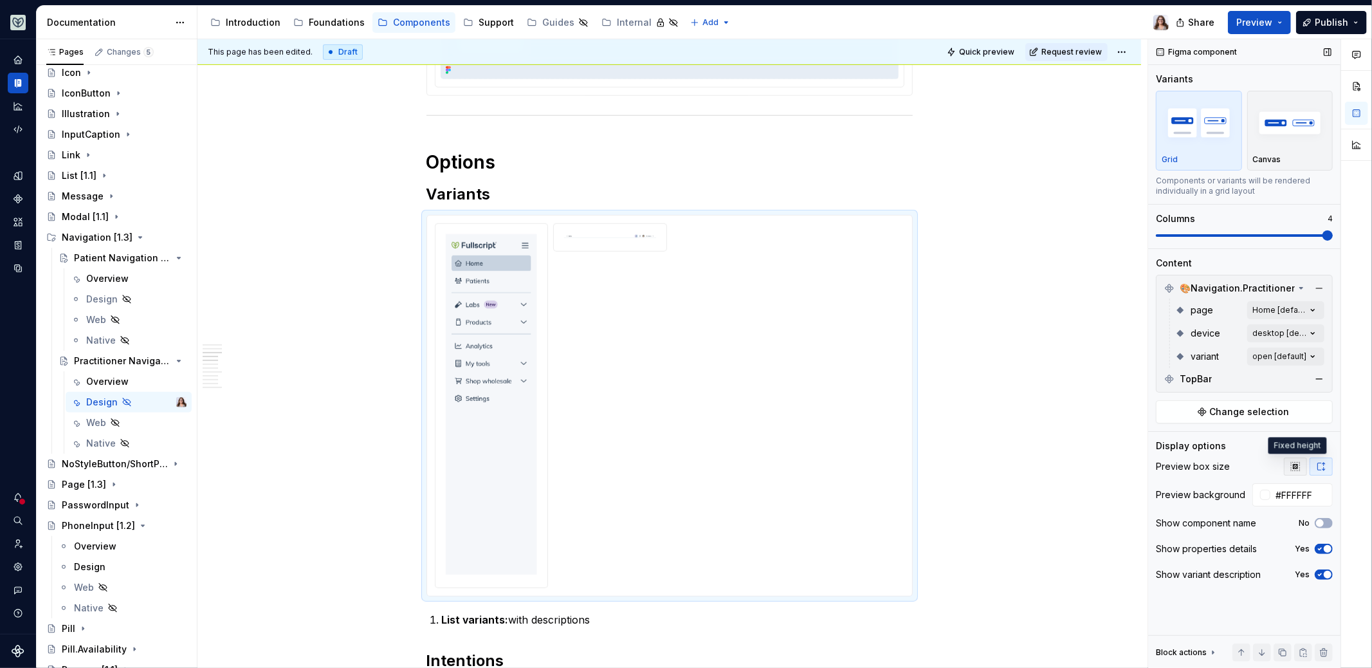
click at [1300, 465] on icon "button" at bounding box center [1295, 466] width 8 height 8
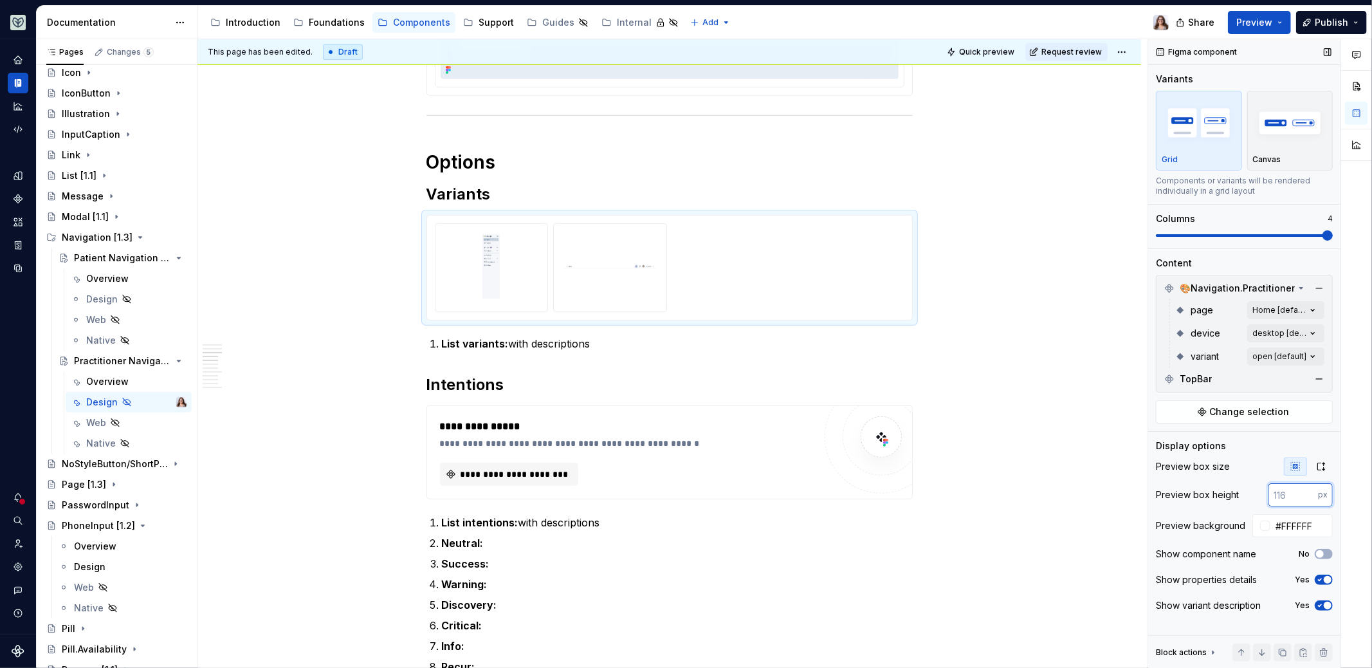
click at [1297, 490] on input "number" at bounding box center [1294, 494] width 50 height 23
type input "400"
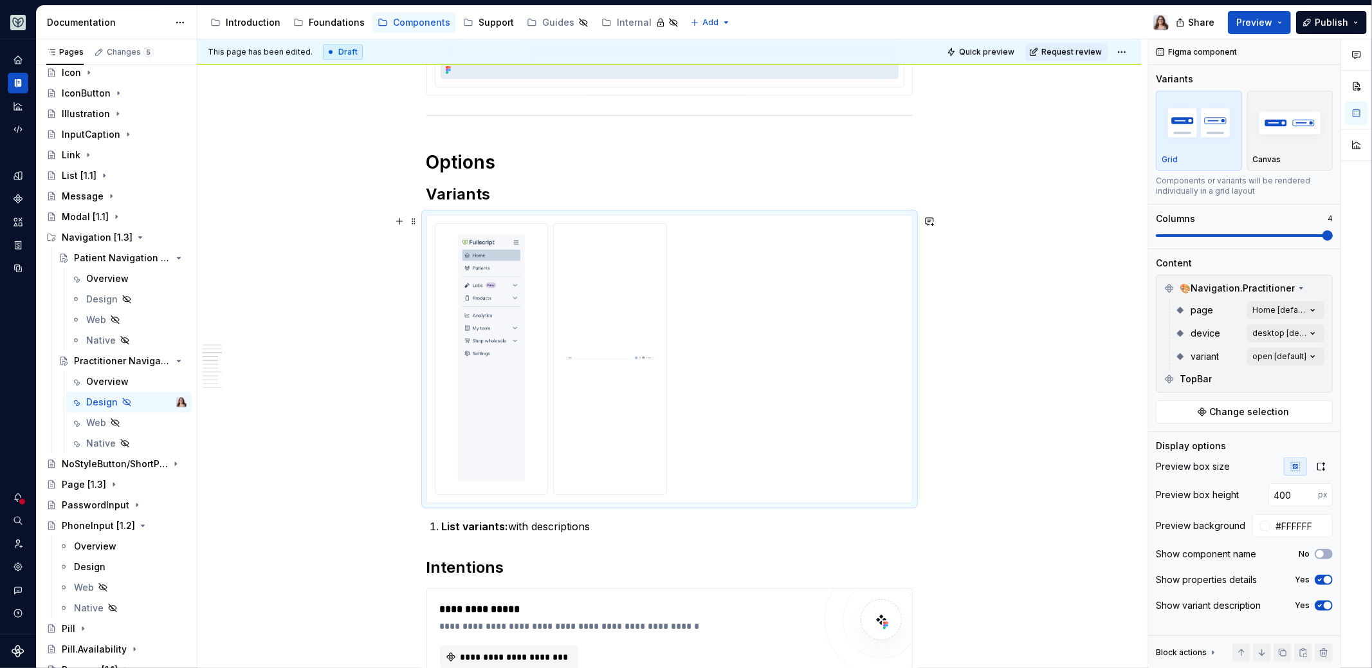
click at [684, 346] on div at bounding box center [670, 359] width 470 height 272
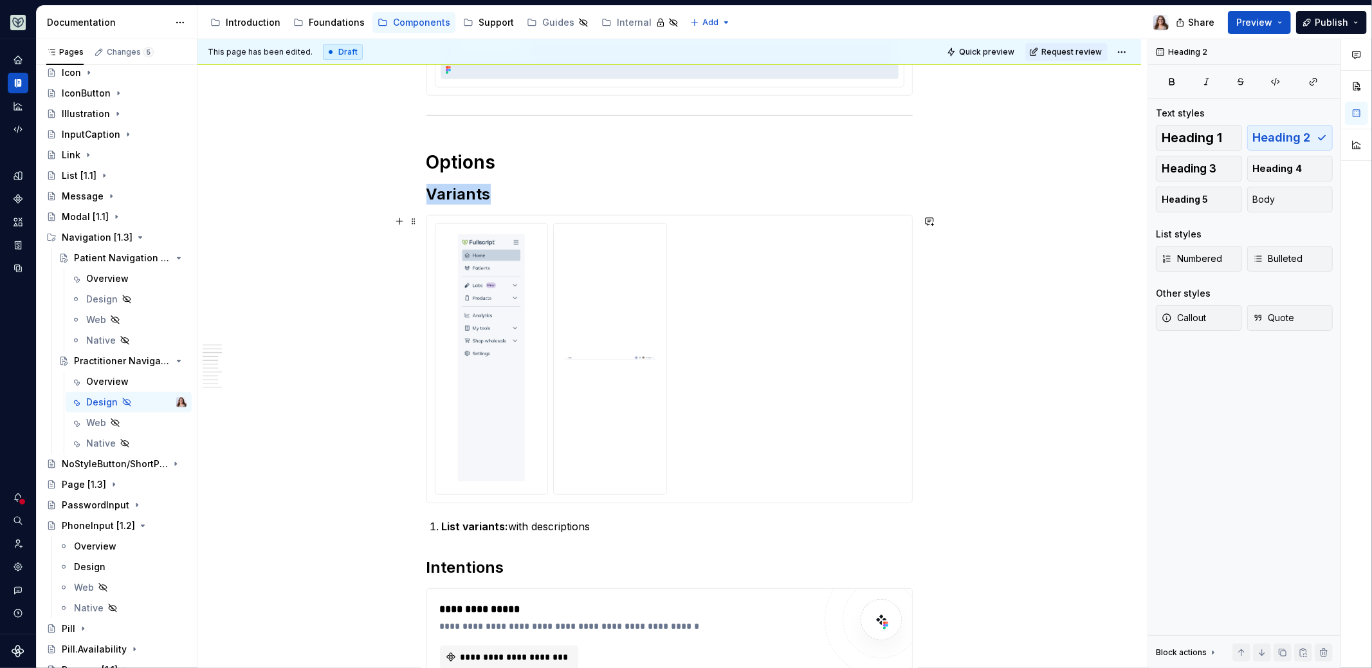
click at [639, 261] on img at bounding box center [610, 357] width 92 height 247
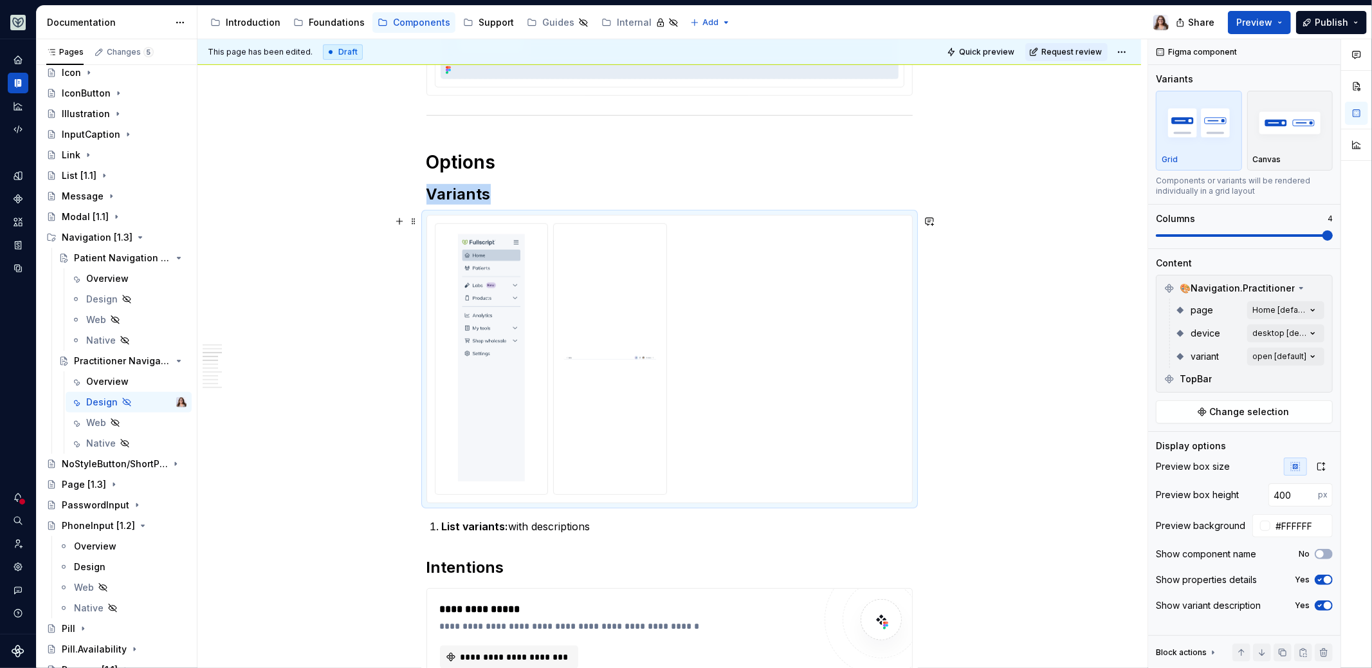
type textarea "*"
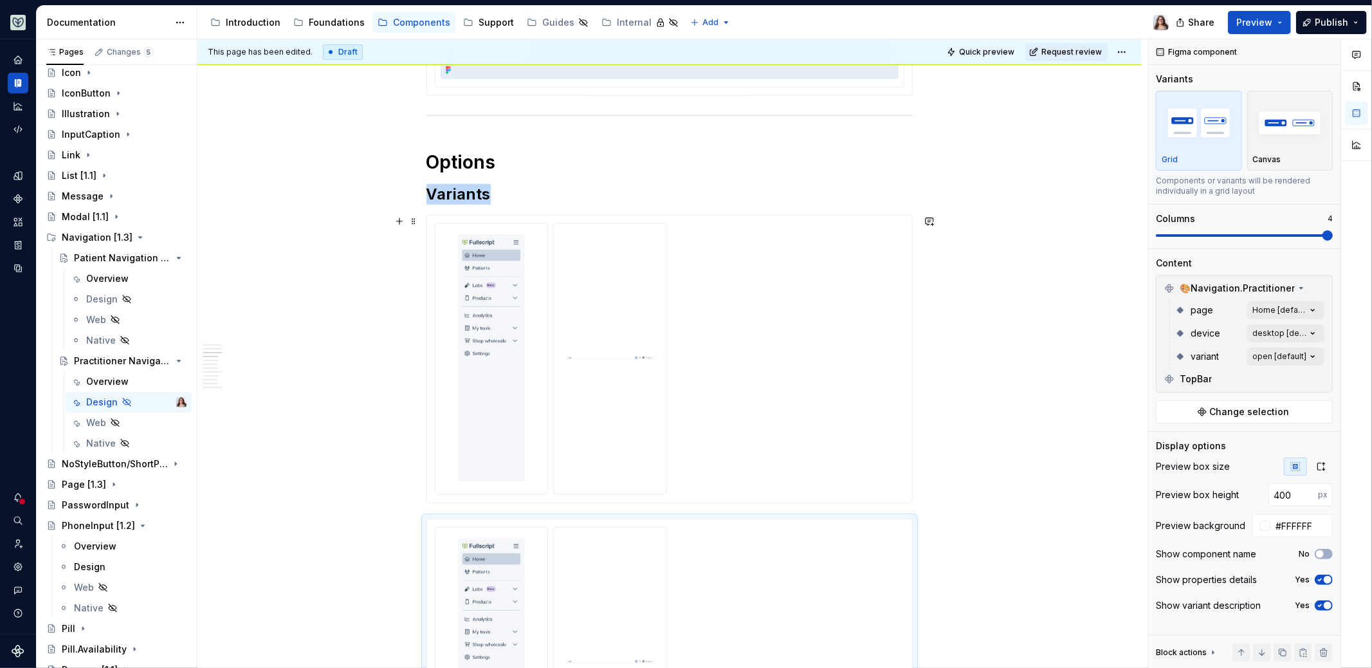
click at [632, 418] on img at bounding box center [610, 357] width 92 height 247
click at [1323, 376] on button "button" at bounding box center [1320, 379] width 18 height 18
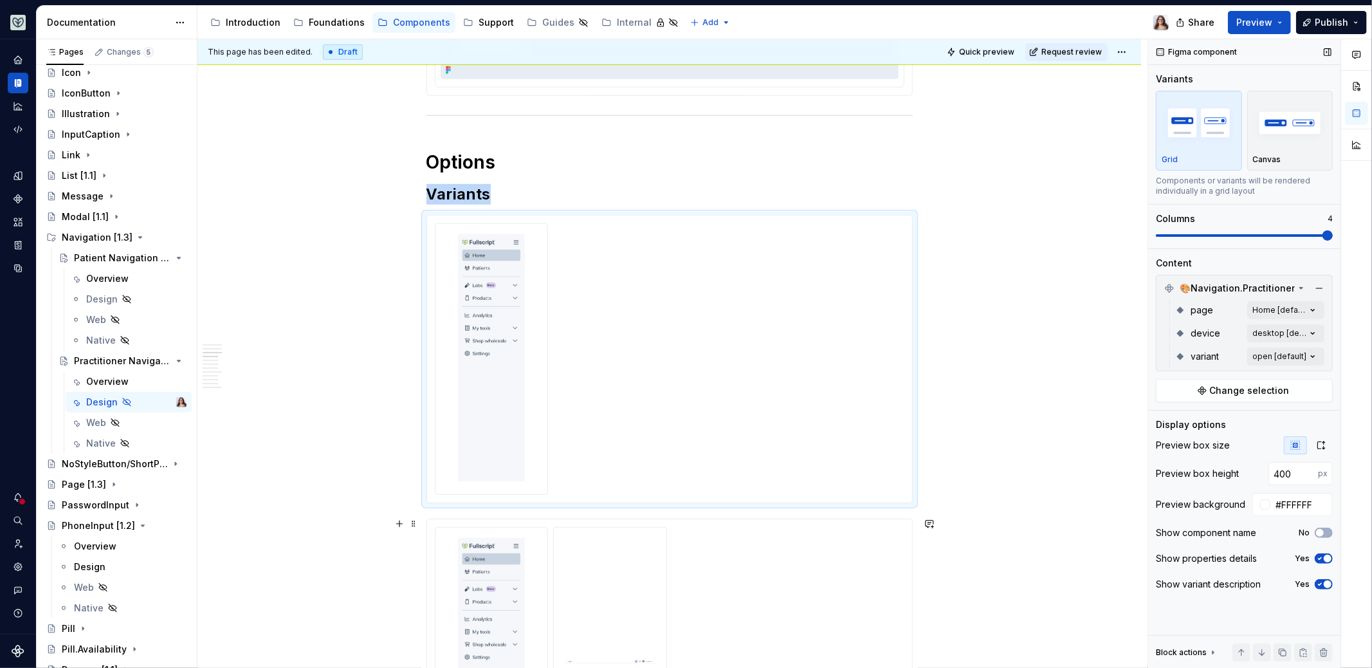
click at [591, 582] on img at bounding box center [610, 661] width 92 height 247
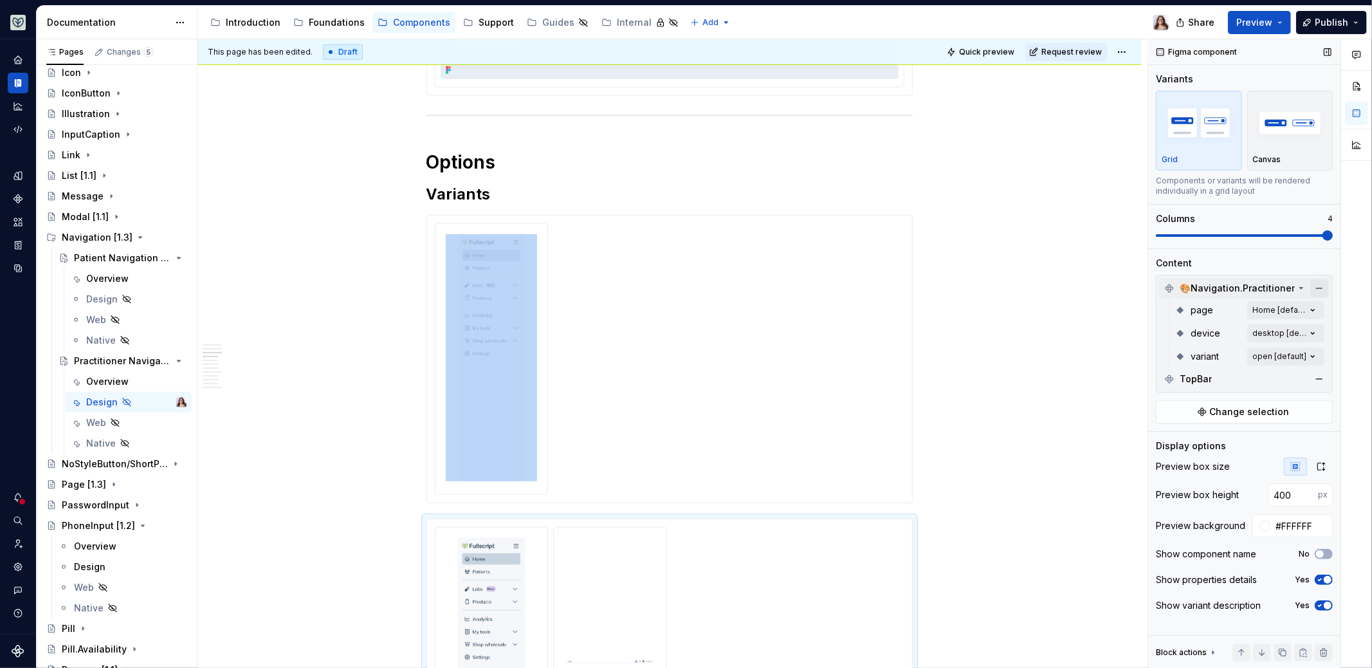
click at [1320, 288] on button "button" at bounding box center [1320, 288] width 18 height 18
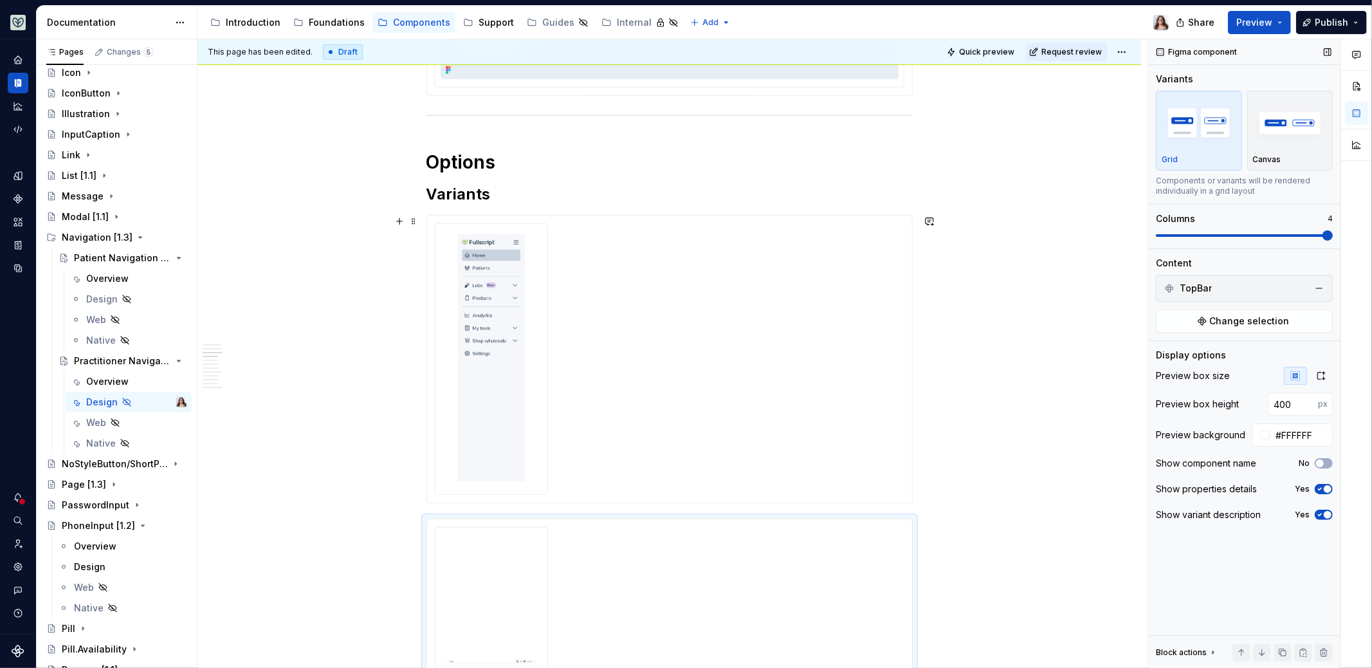
click at [601, 383] on div at bounding box center [670, 359] width 470 height 272
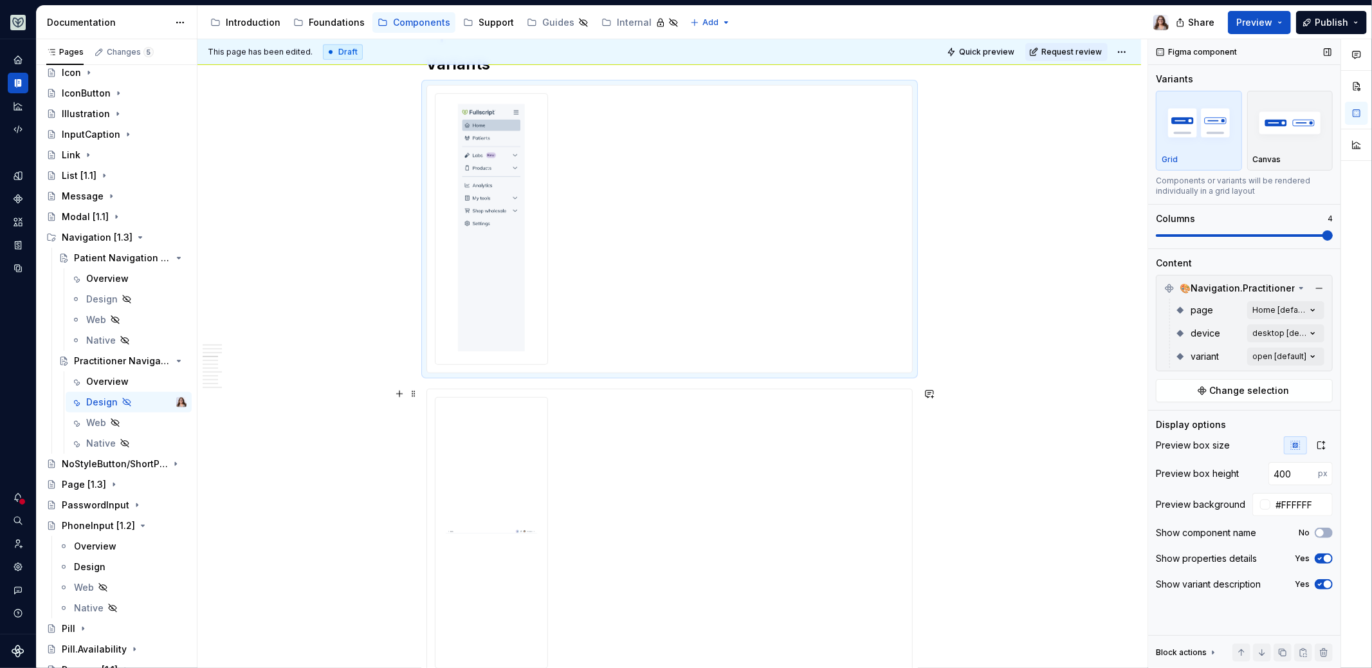
scroll to position [798, 0]
click at [567, 457] on div at bounding box center [670, 528] width 470 height 272
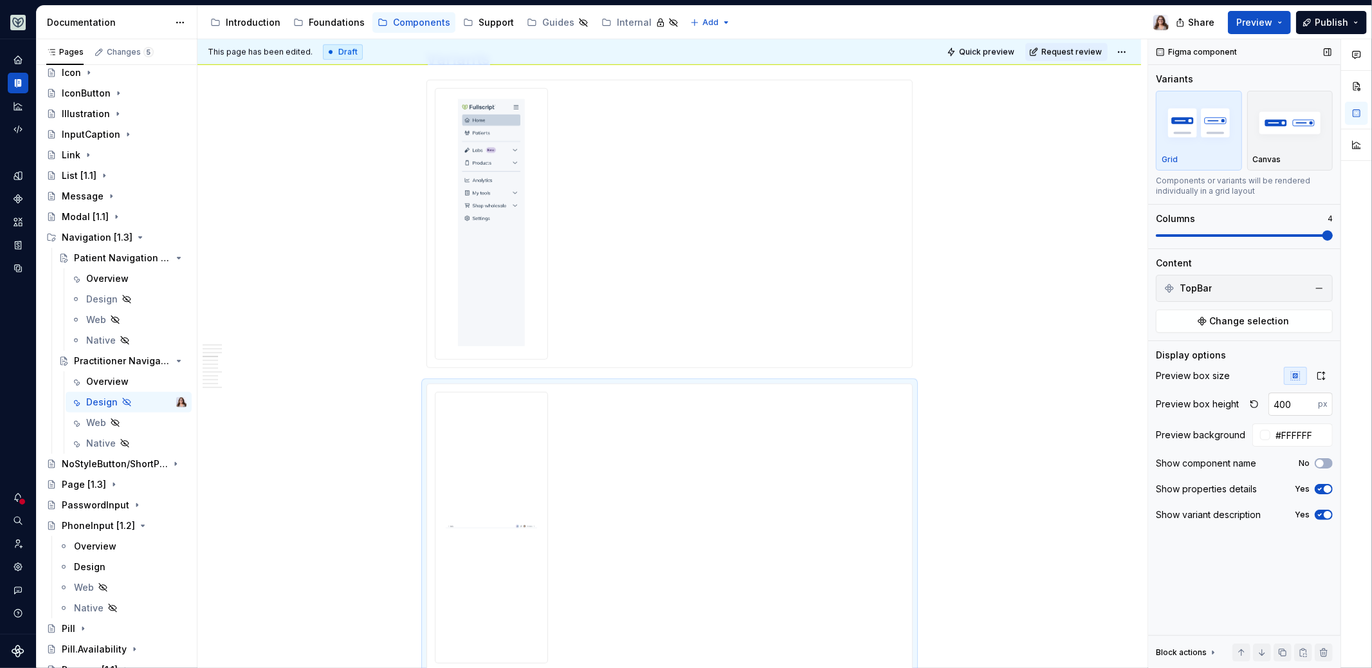
click at [1292, 404] on input "400" at bounding box center [1294, 403] width 50 height 23
type input "4"
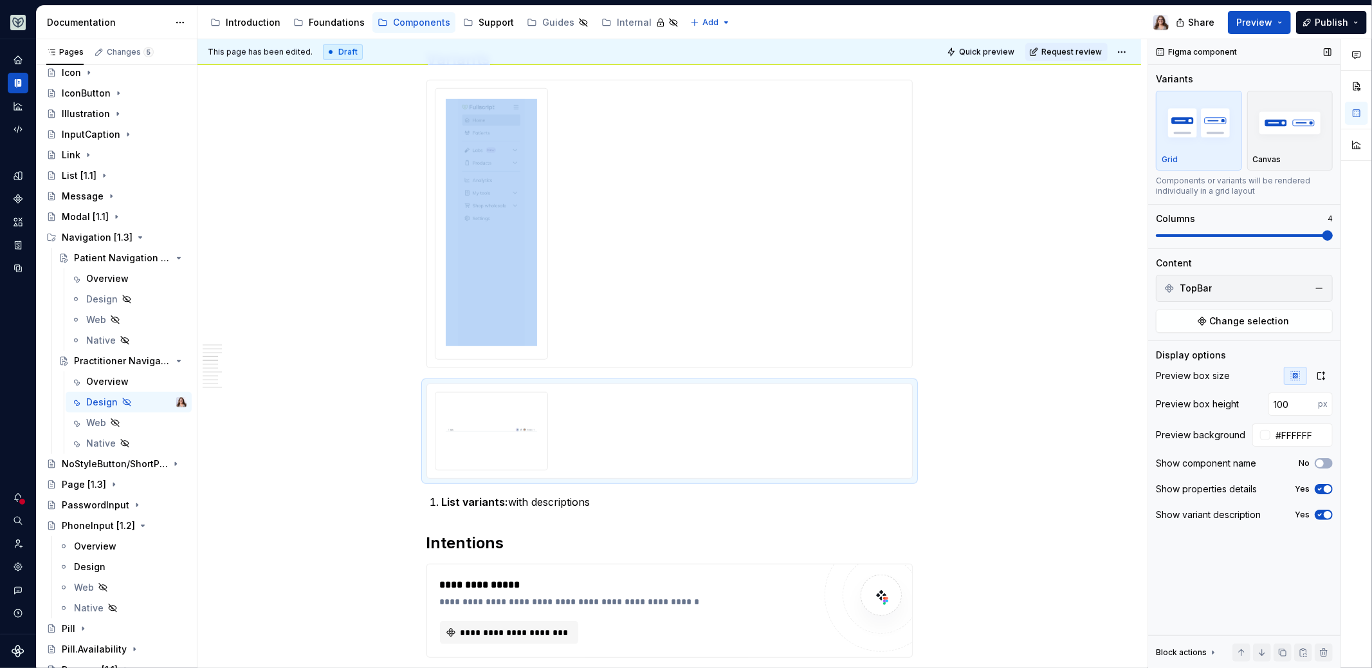
click at [1168, 230] on span at bounding box center [1244, 235] width 177 height 10
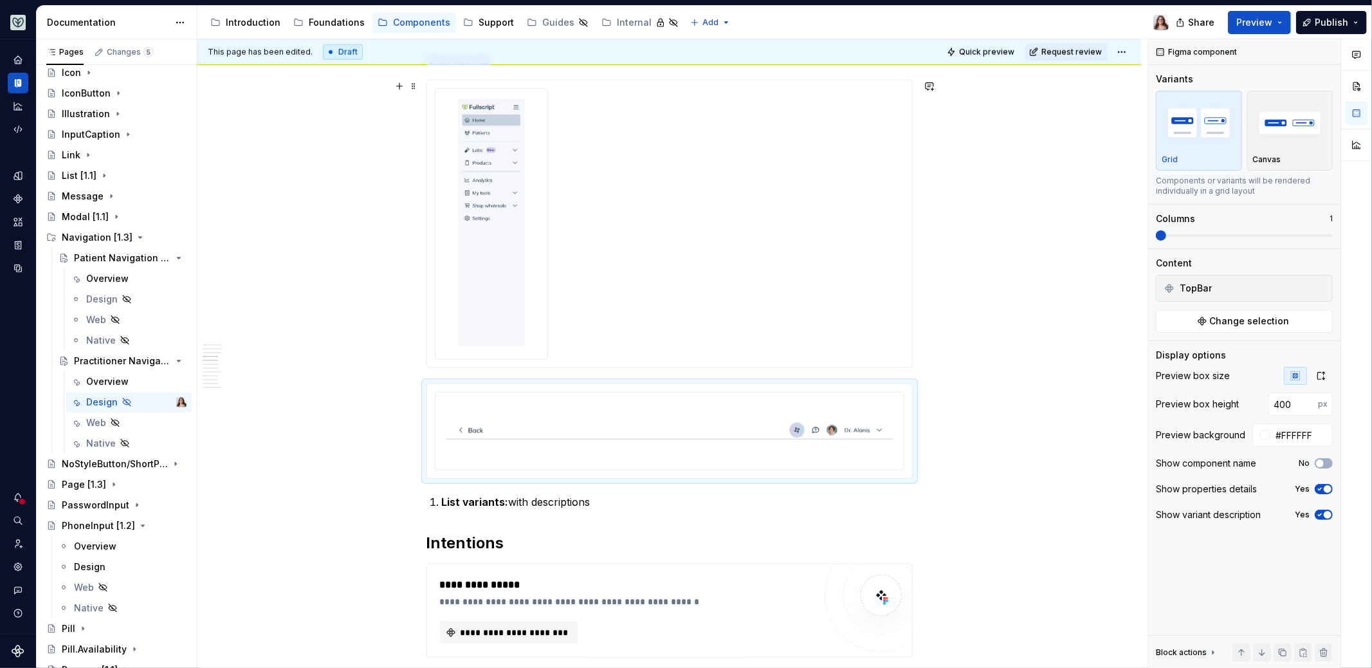
click at [574, 257] on div at bounding box center [670, 224] width 470 height 272
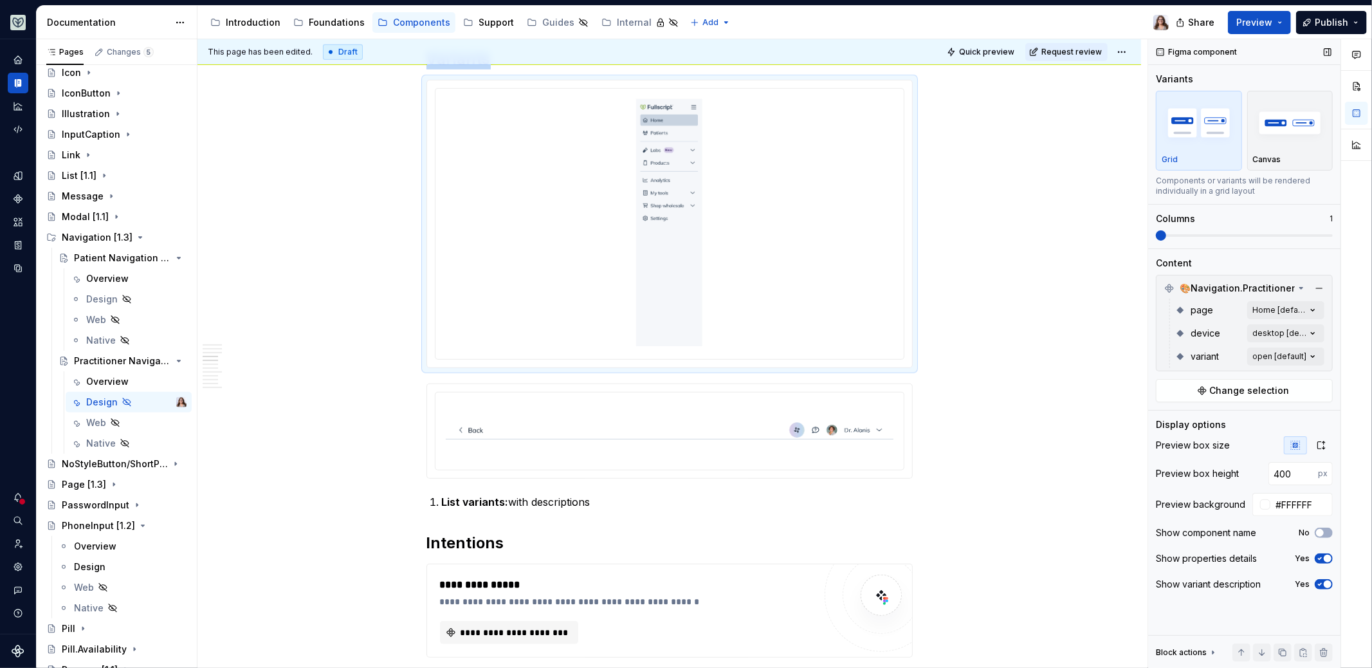
click at [1156, 234] on span at bounding box center [1156, 235] width 0 height 3
click at [1156, 234] on span at bounding box center [1161, 235] width 10 height 10
type input "100"
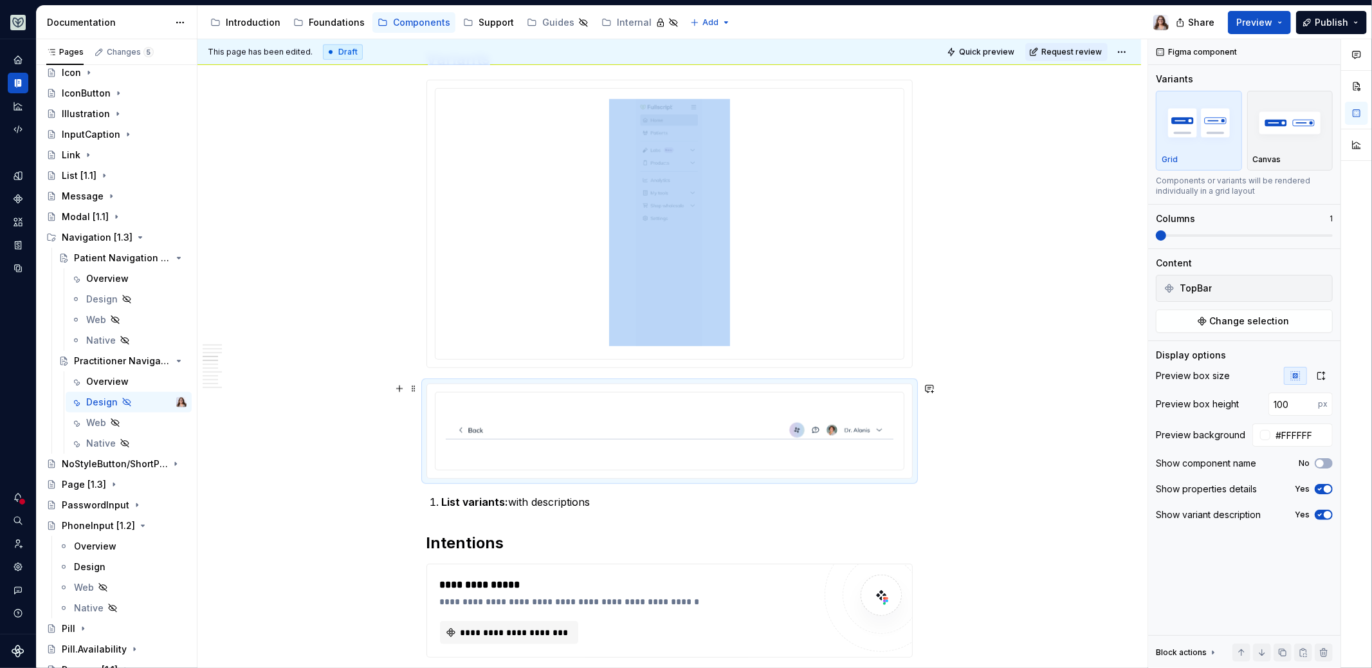
click at [901, 430] on div at bounding box center [670, 430] width 468 height 77
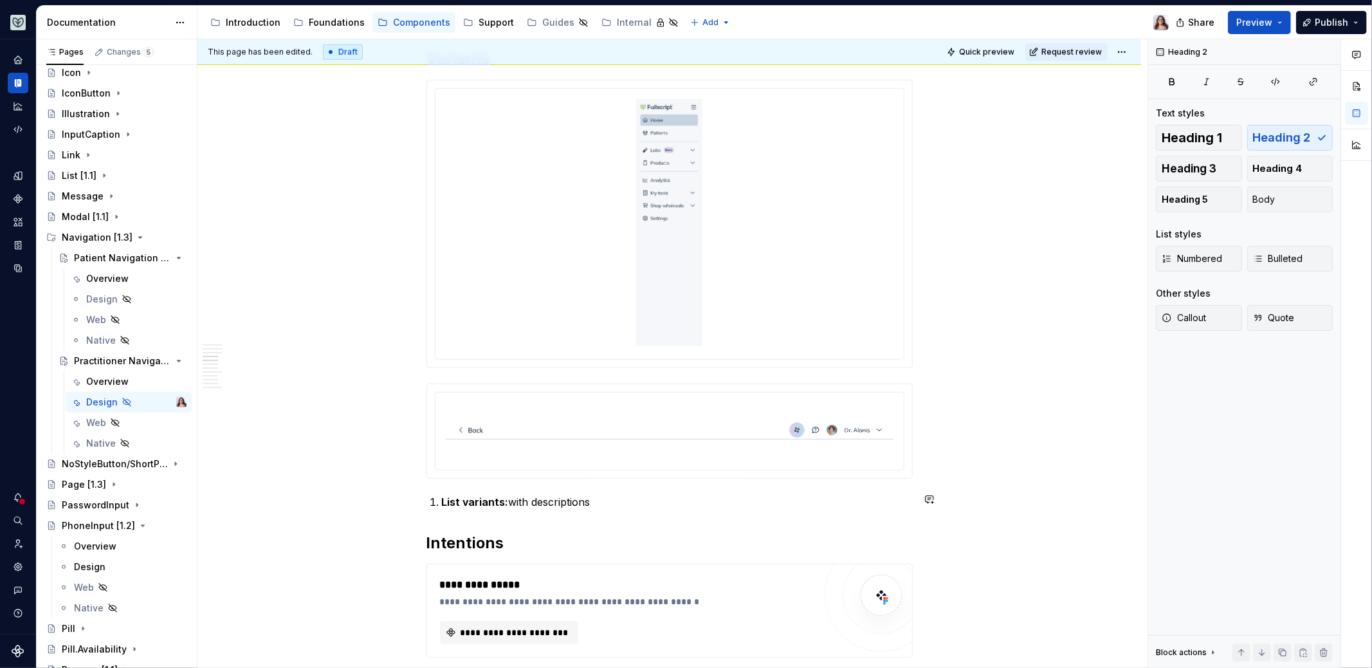
click at [607, 511] on div "**********" at bounding box center [670, 659] width 486 height 2406
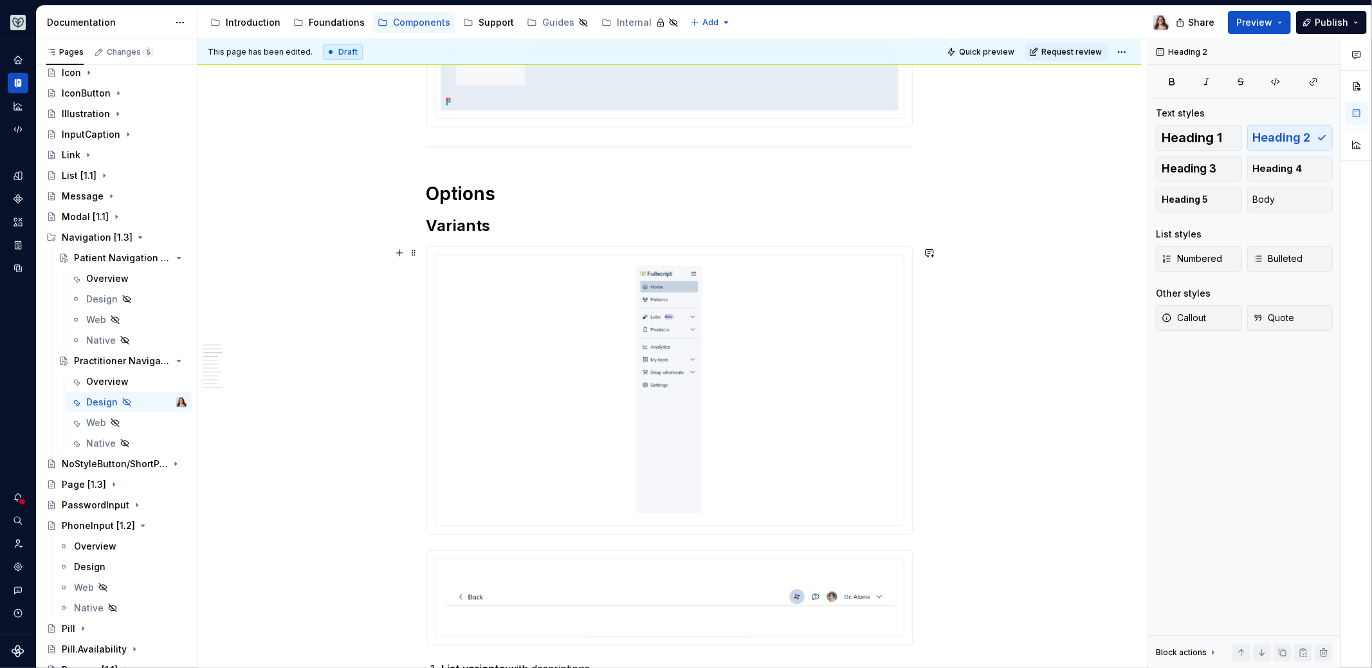
scroll to position [596, 0]
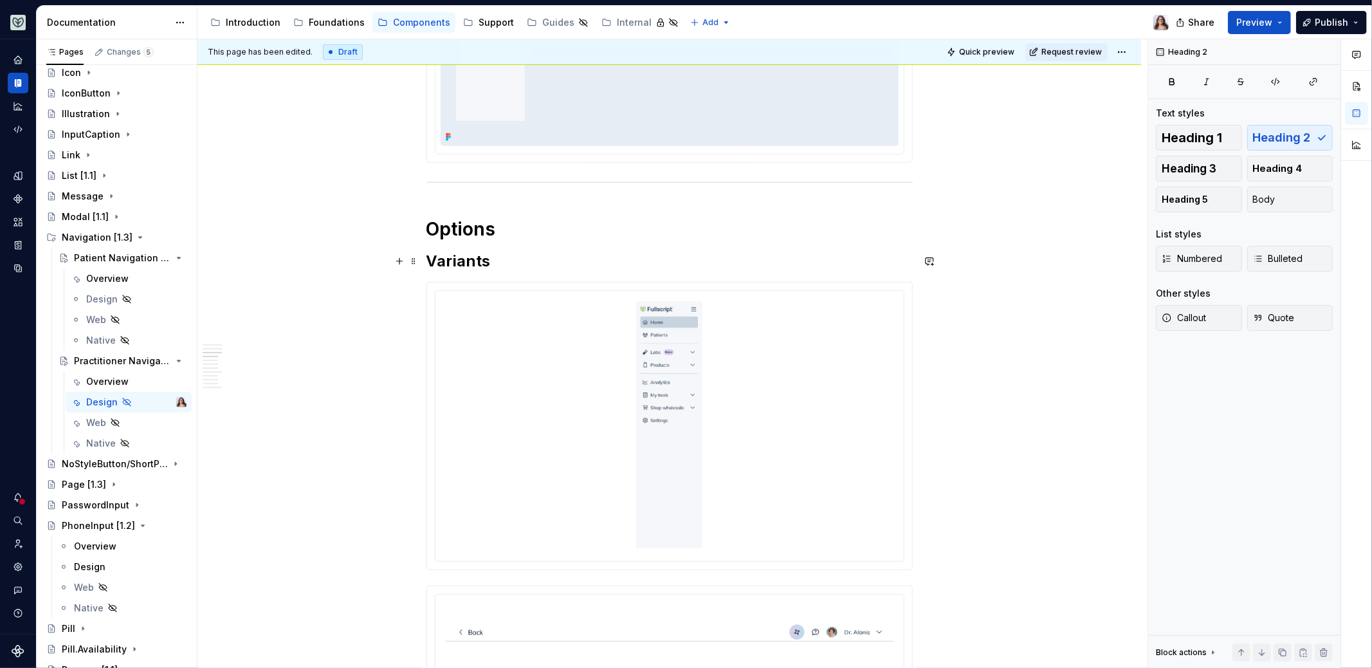
click at [493, 257] on h2 "Variants" at bounding box center [670, 261] width 486 height 21
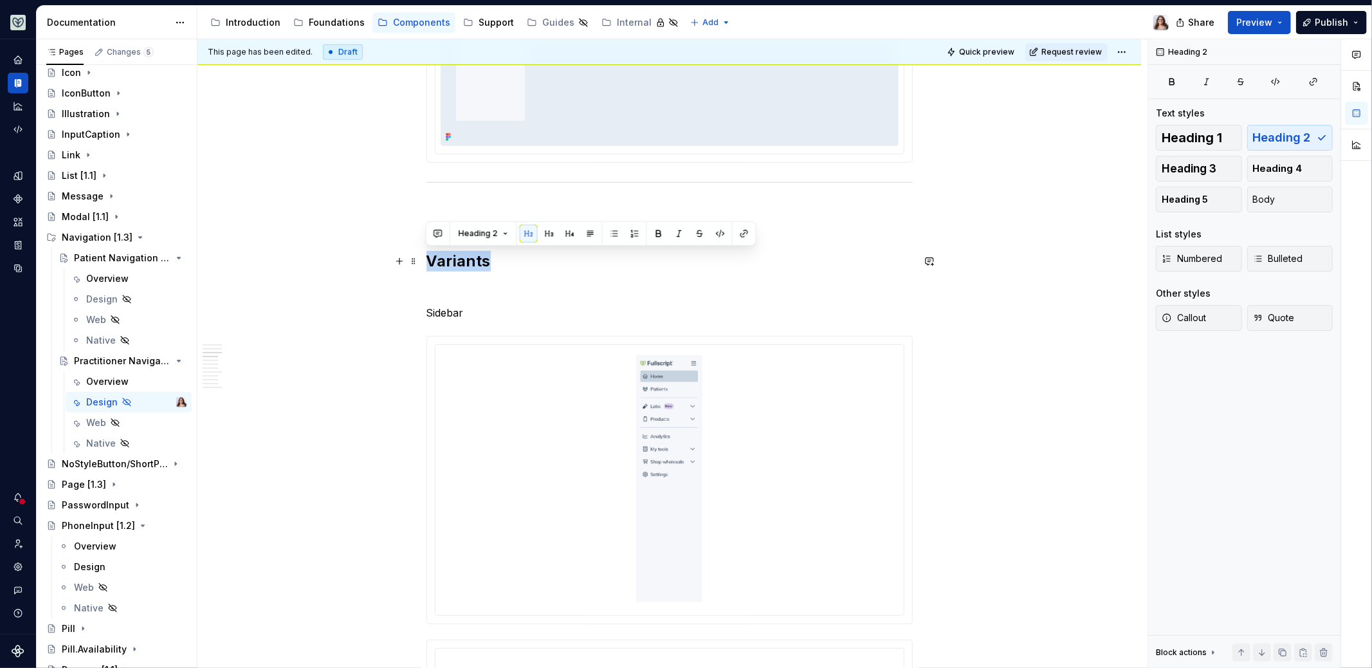
drag, startPoint x: 490, startPoint y: 259, endPoint x: 387, endPoint y: 259, distance: 103.6
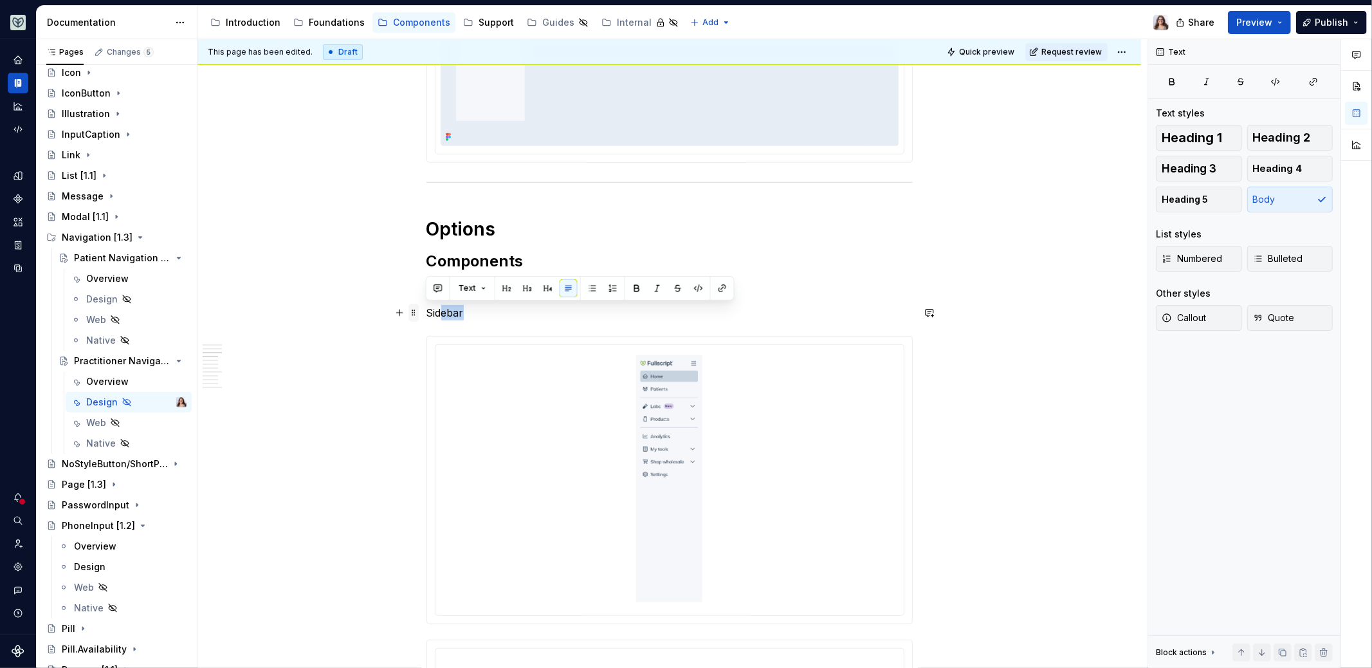
drag, startPoint x: 466, startPoint y: 315, endPoint x: 414, endPoint y: 315, distance: 52.1
click at [542, 290] on button "button" at bounding box center [543, 288] width 18 height 18
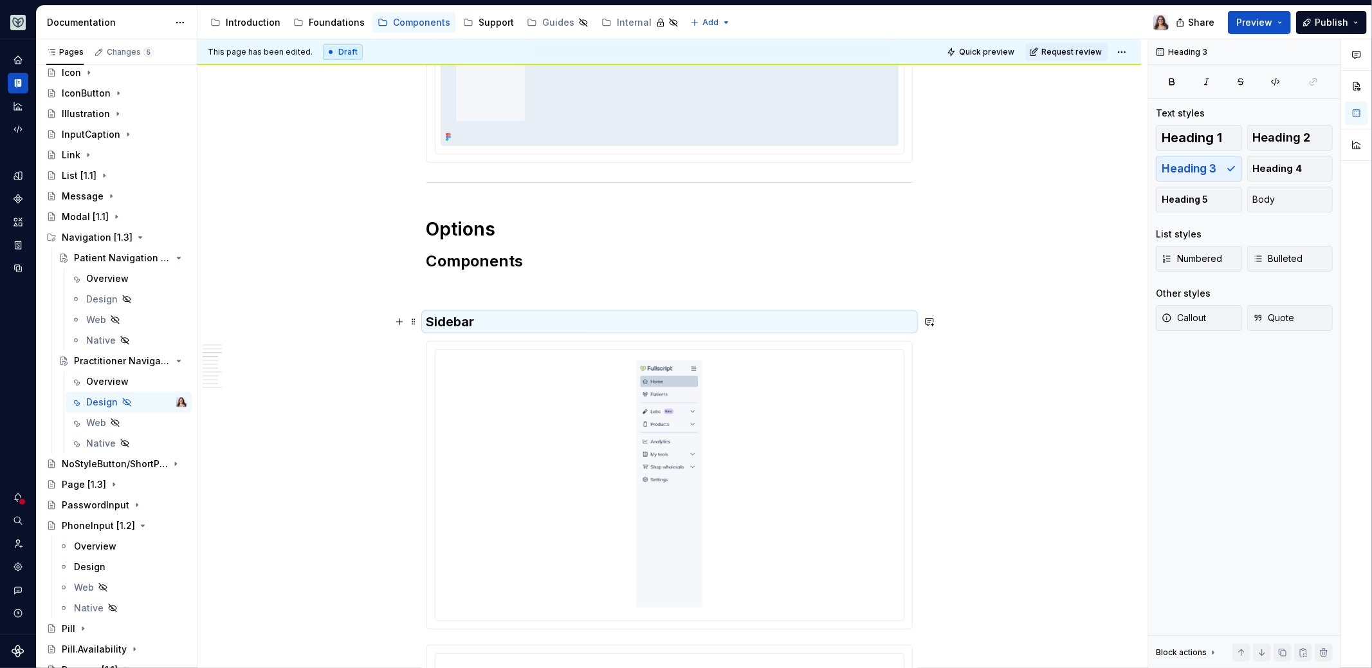
click at [479, 318] on h3 "Sidebar" at bounding box center [670, 322] width 486 height 18
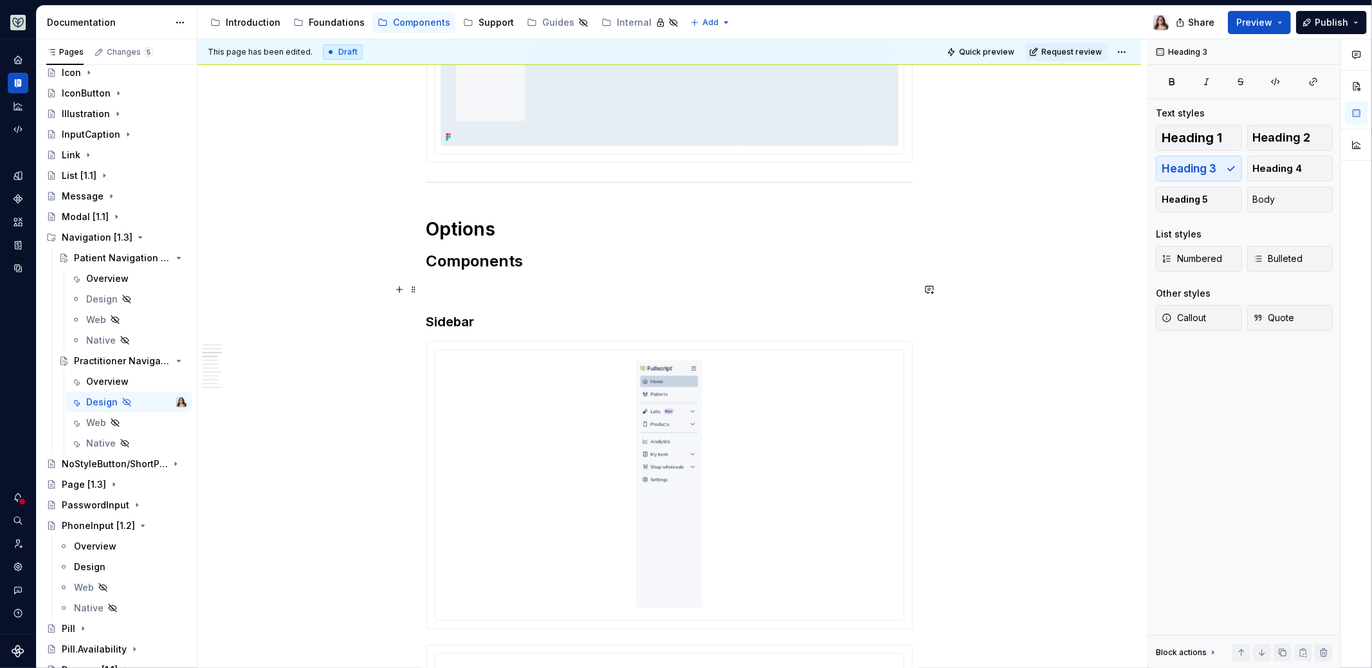
click at [460, 287] on p at bounding box center [670, 289] width 486 height 15
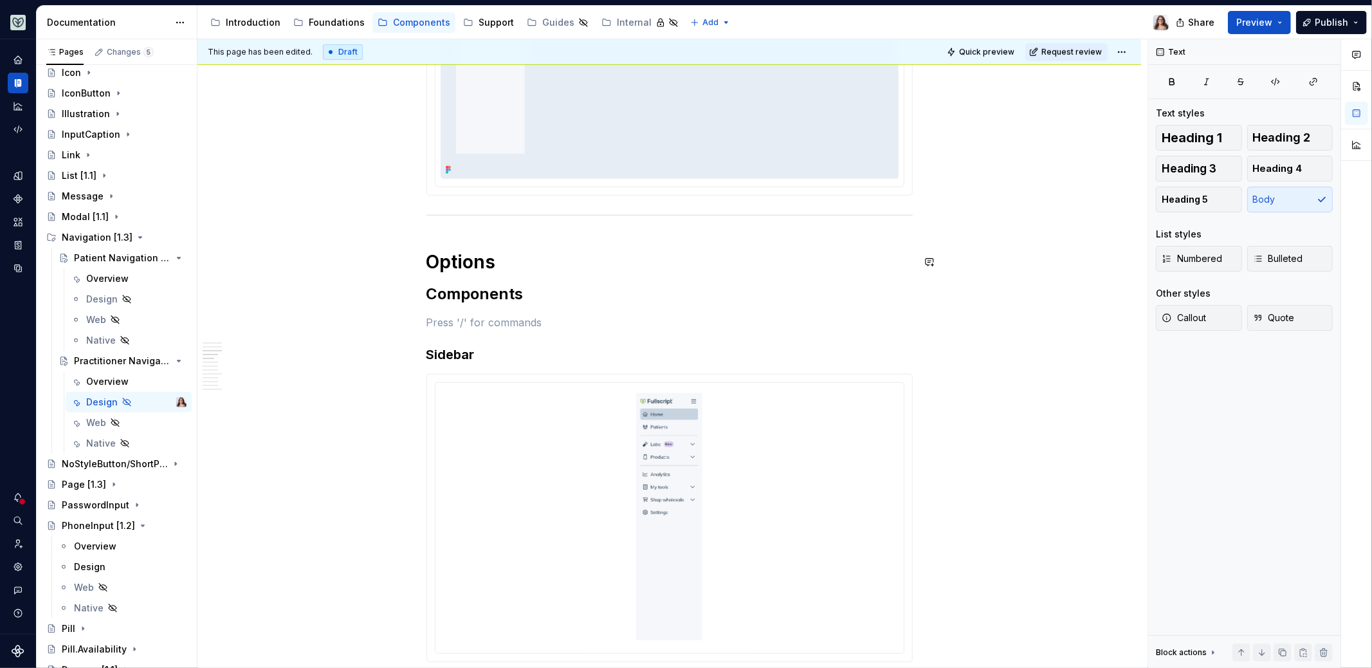
scroll to position [548, 0]
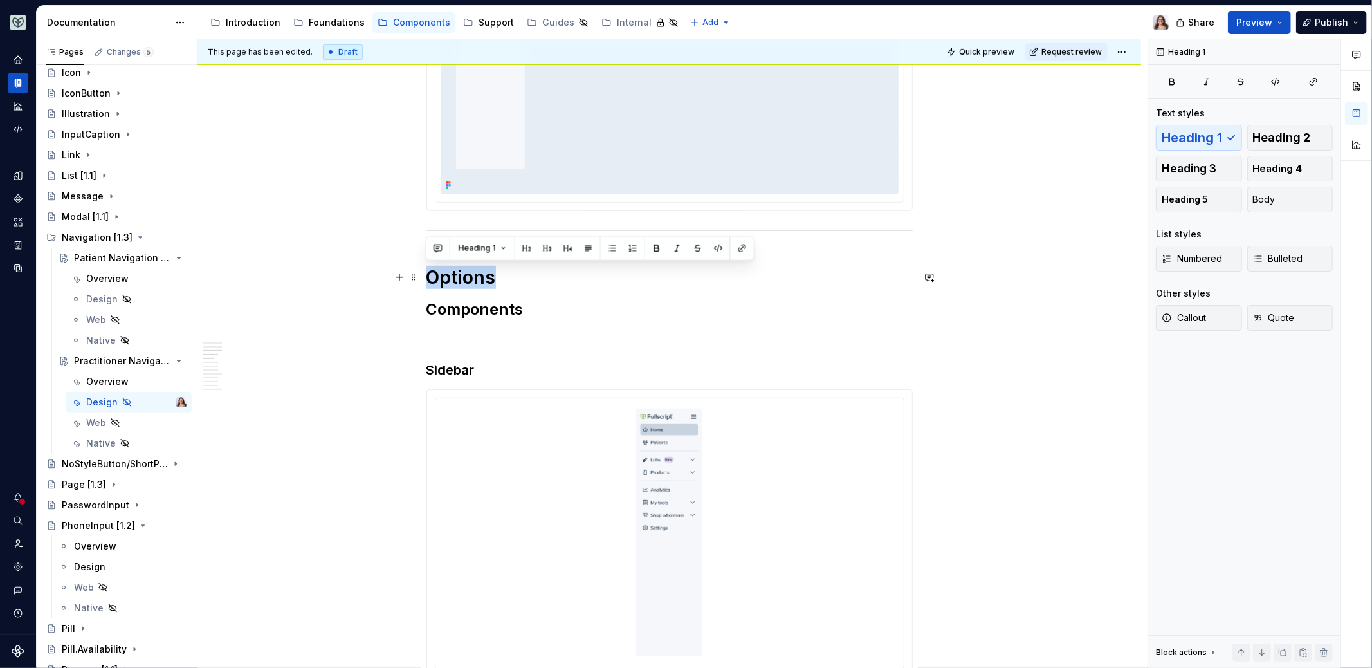
drag, startPoint x: 493, startPoint y: 277, endPoint x: 428, endPoint y: 274, distance: 65.7
click at [428, 275] on h1 "Options" at bounding box center [670, 277] width 486 height 23
click at [517, 311] on h2 "Components" at bounding box center [670, 309] width 486 height 21
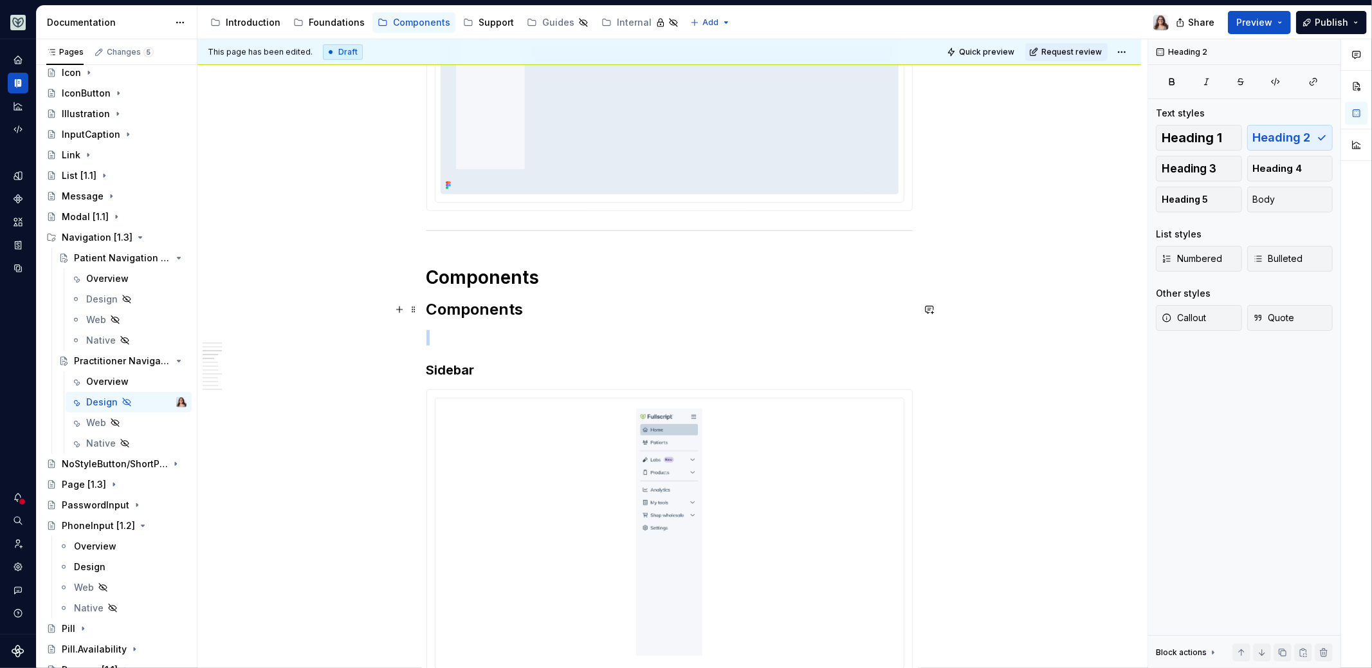
click at [517, 311] on h2 "Components" at bounding box center [670, 309] width 486 height 21
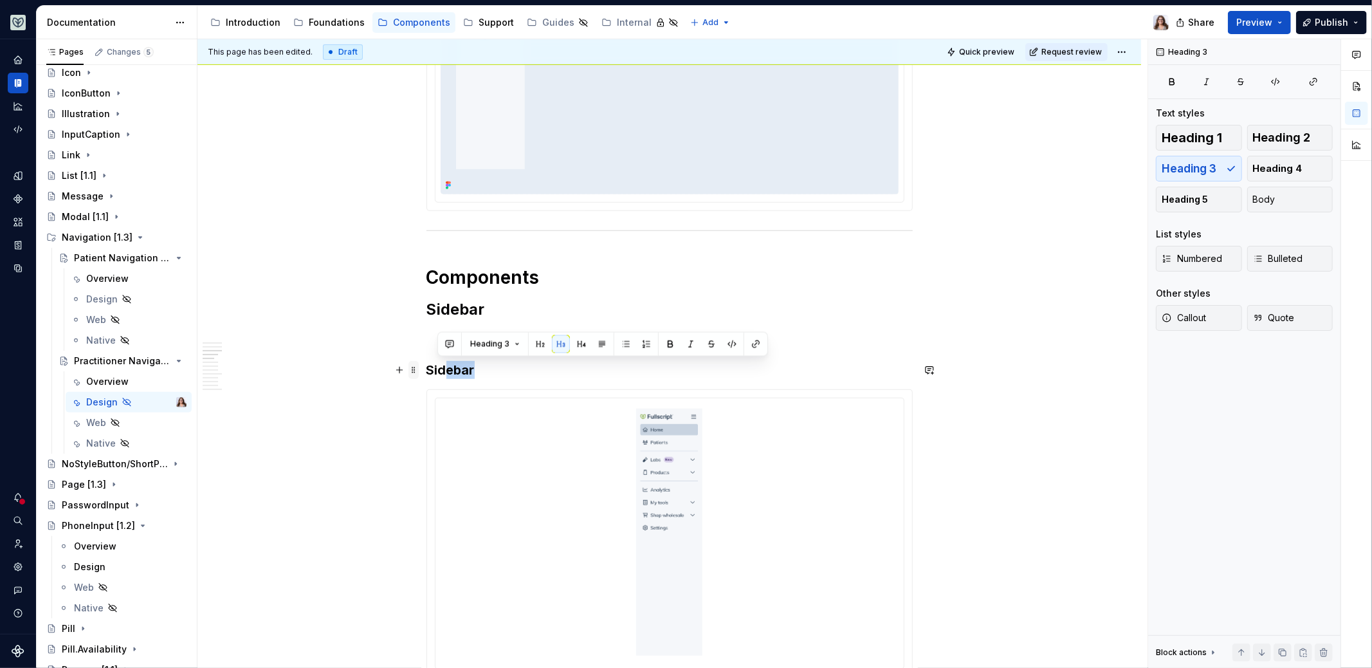
drag, startPoint x: 480, startPoint y: 366, endPoint x: 413, endPoint y: 365, distance: 66.9
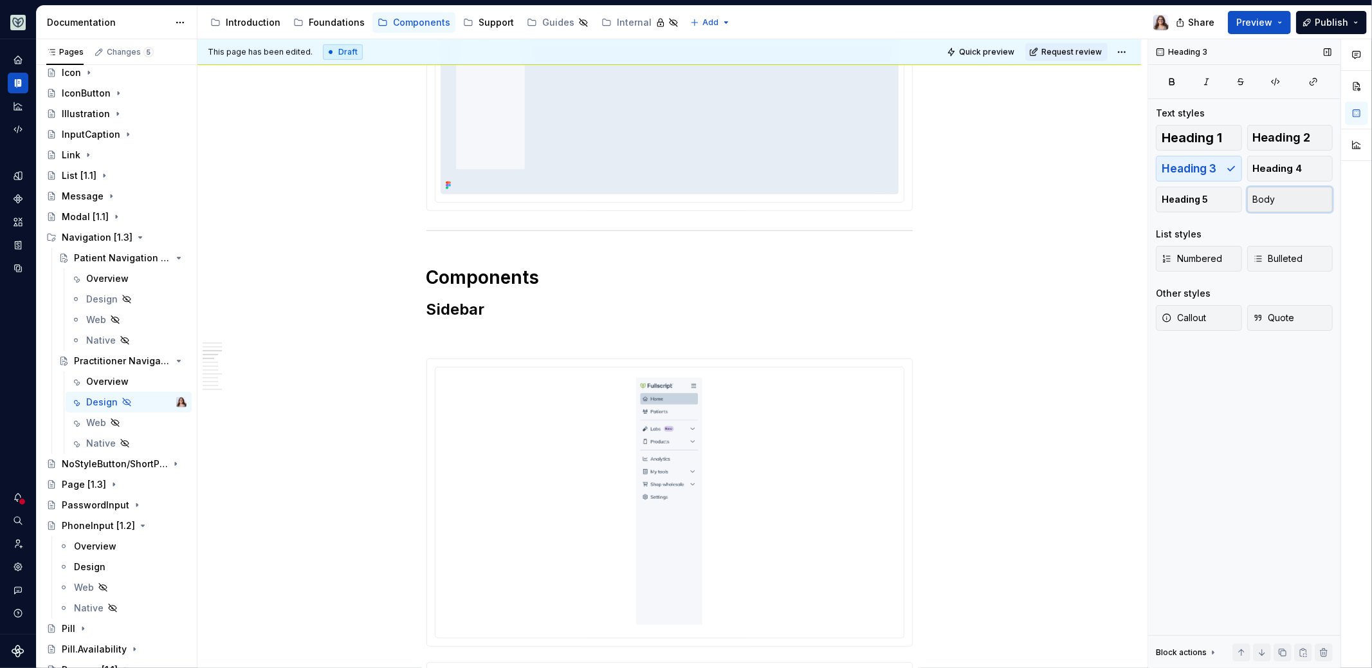
click at [1275, 199] on button "Body" at bounding box center [1291, 200] width 86 height 26
click at [447, 340] on p at bounding box center [670, 337] width 486 height 15
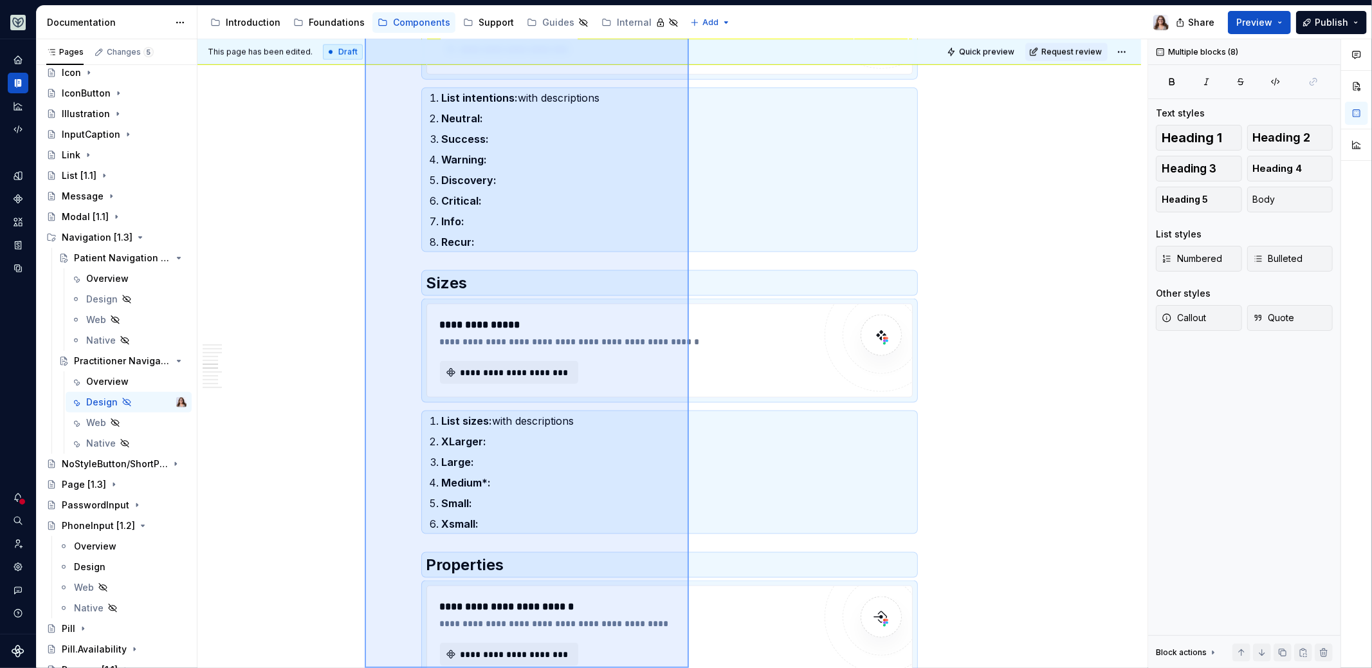
scroll to position [1426, 0]
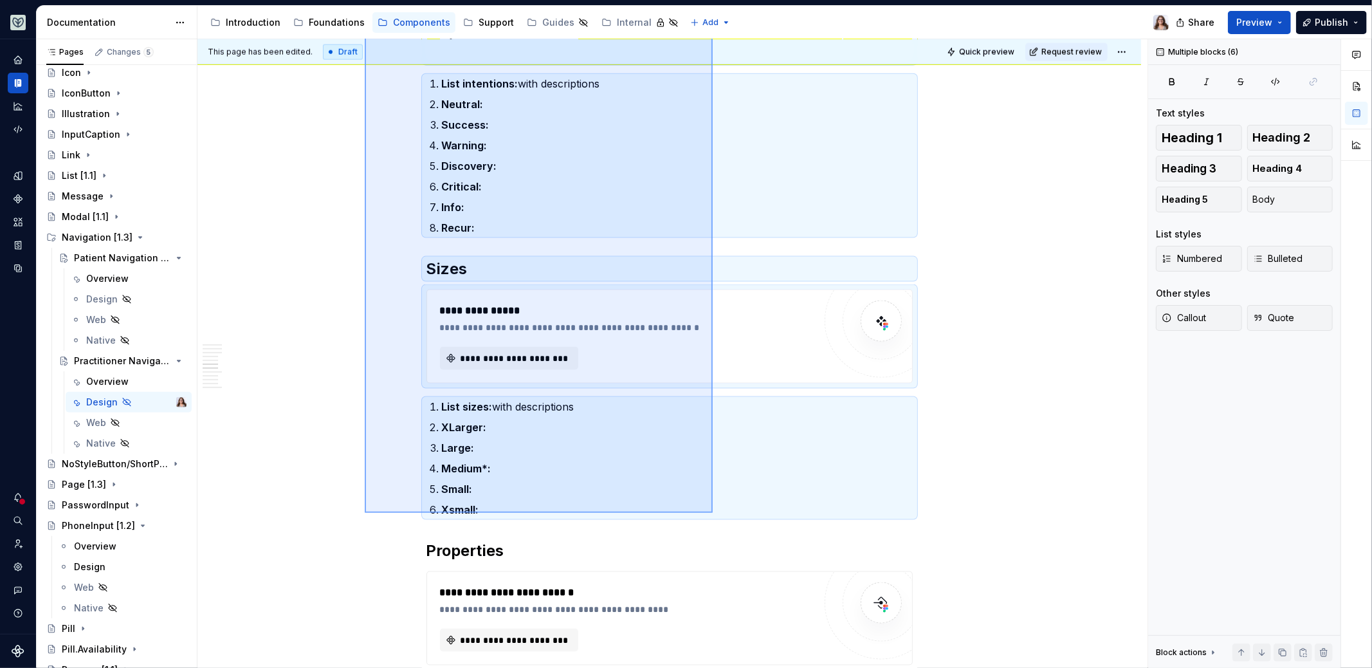
drag, startPoint x: 365, startPoint y: 192, endPoint x: 714, endPoint y: 514, distance: 474.4
click at [714, 514] on div "**********" at bounding box center [673, 353] width 950 height 629
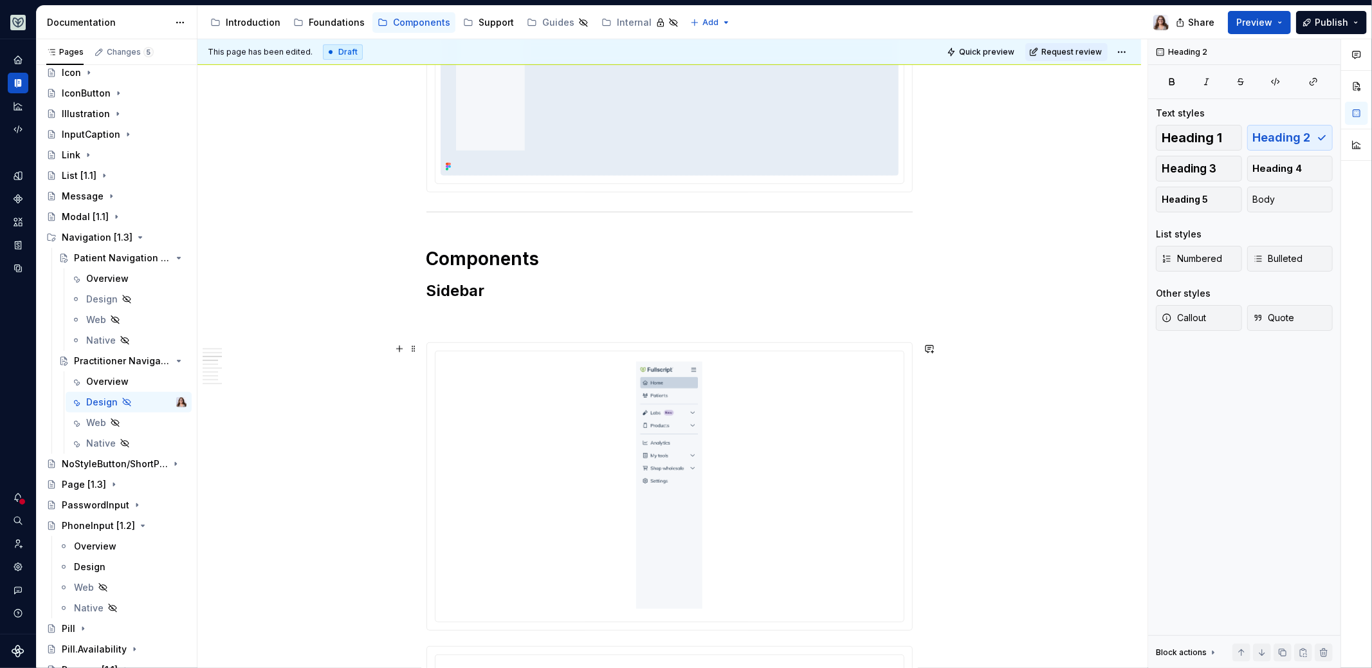
scroll to position [589, 0]
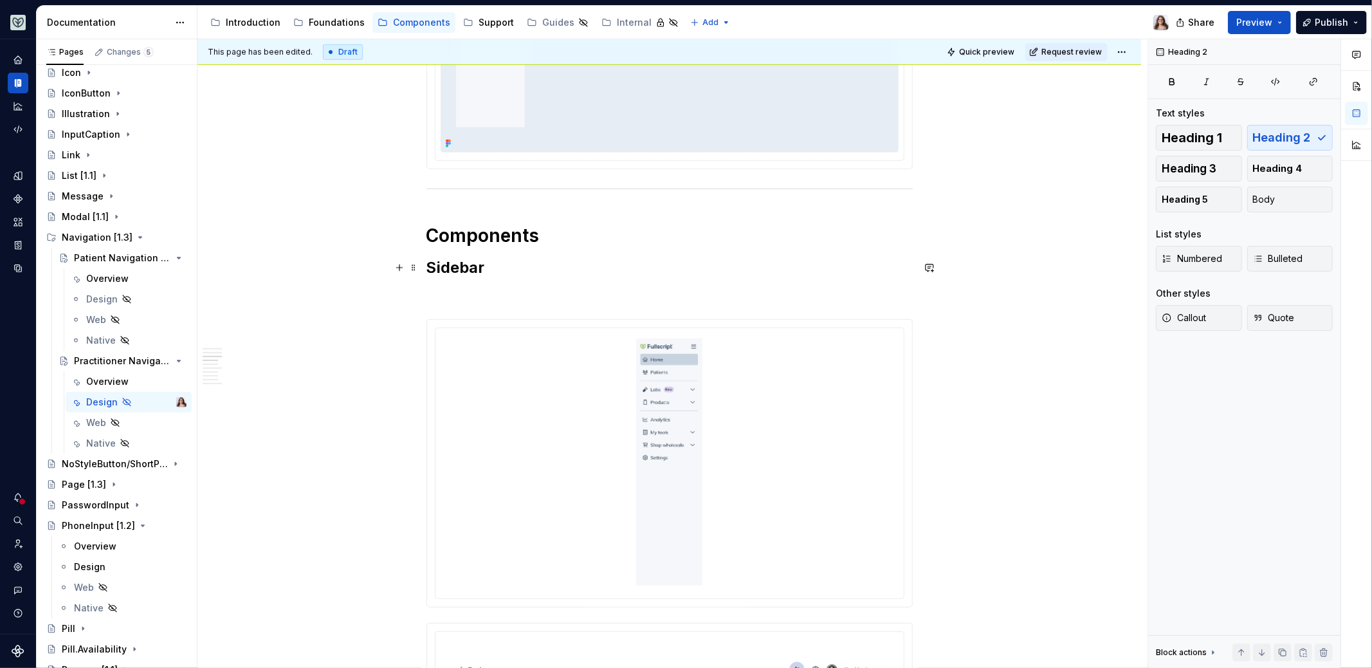
click at [488, 268] on h2 "Sidebar" at bounding box center [670, 267] width 486 height 21
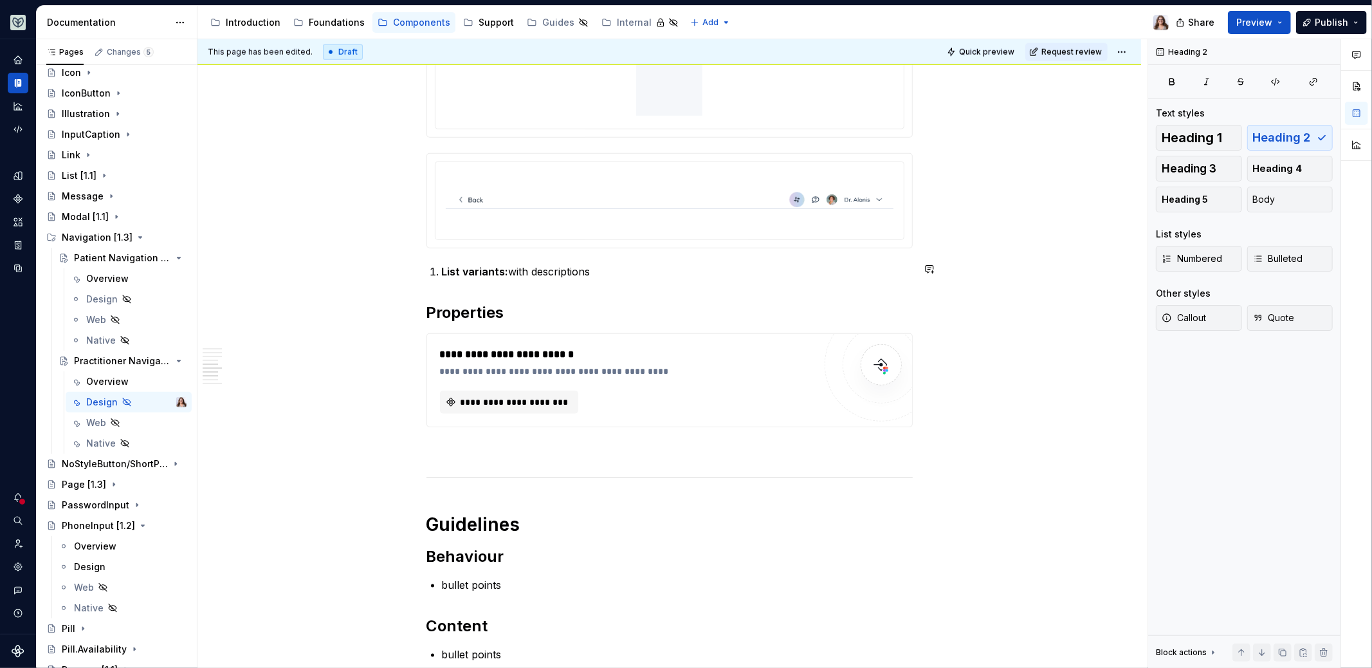
scroll to position [1076, 0]
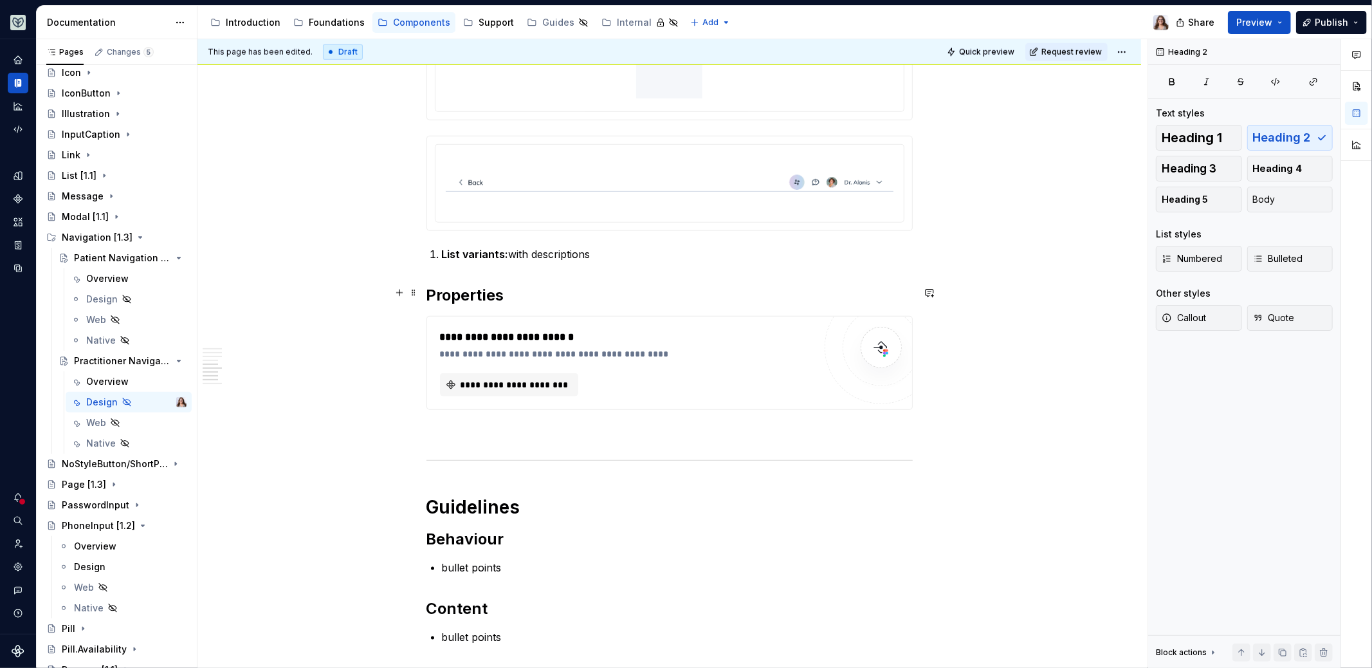
click at [428, 288] on h2 "Properties" at bounding box center [670, 295] width 486 height 21
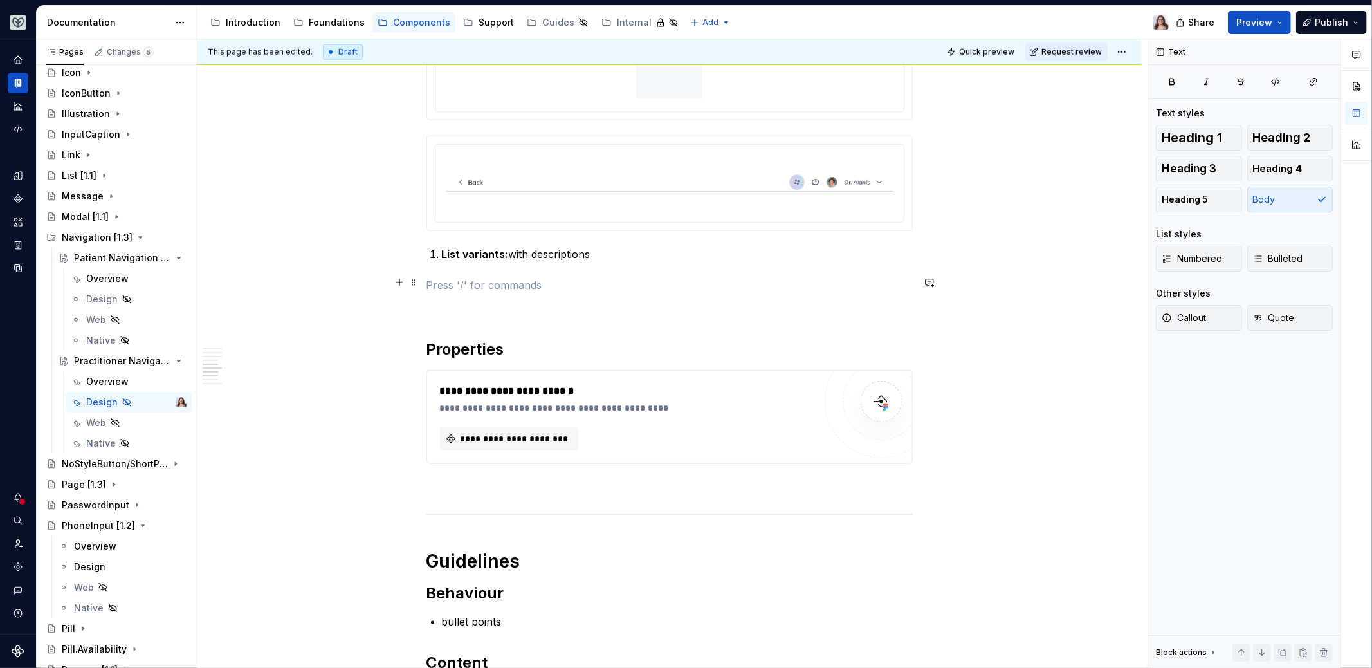
click at [452, 281] on p at bounding box center [670, 284] width 486 height 15
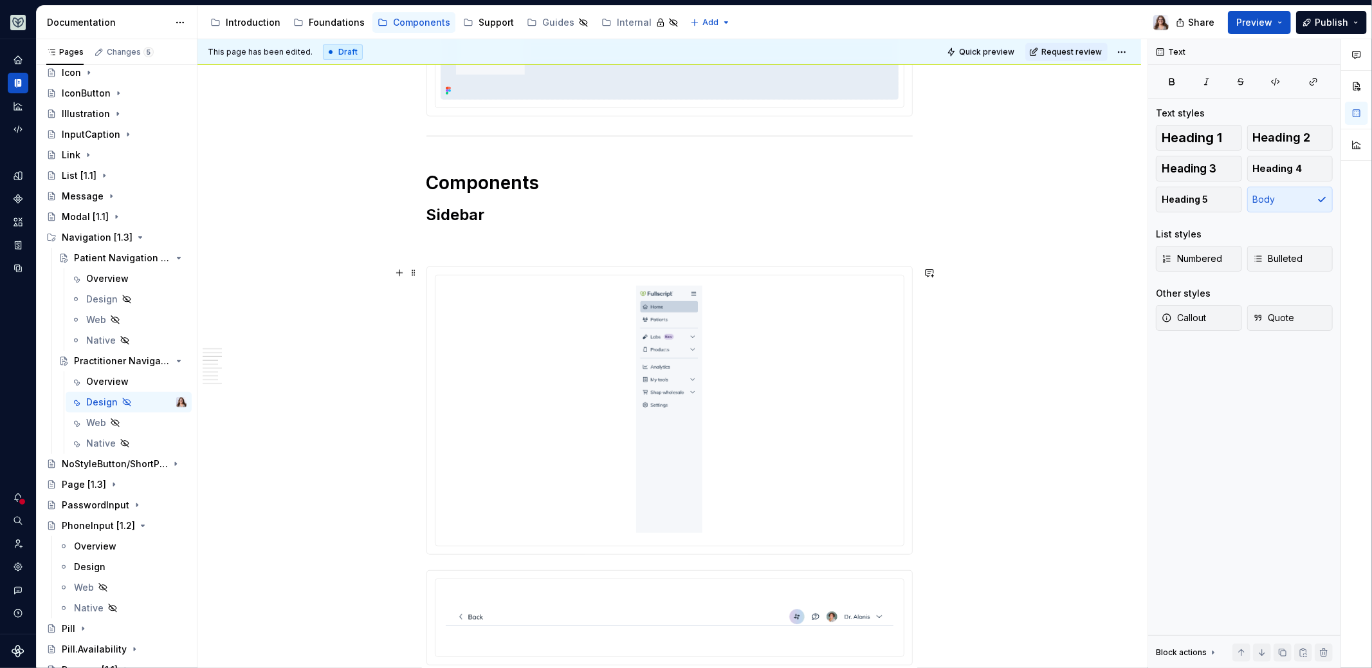
scroll to position [648, 0]
click at [455, 240] on p at bounding box center [670, 237] width 486 height 15
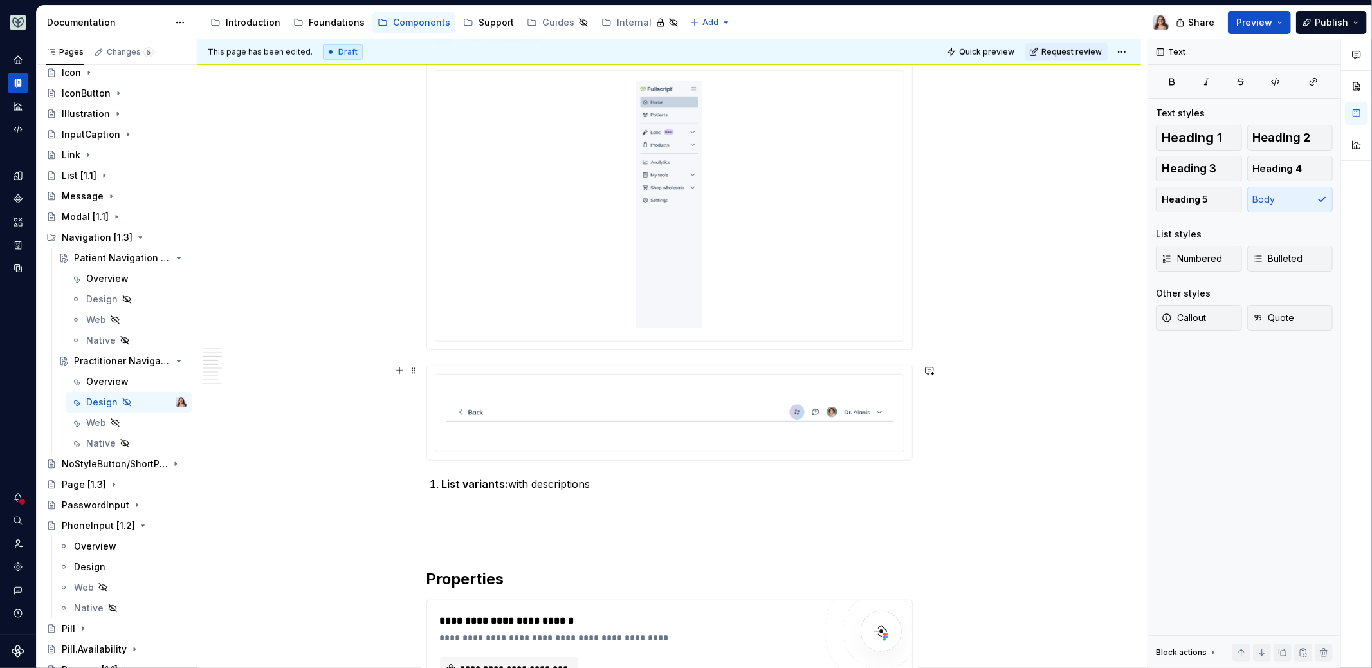
scroll to position [864, 0]
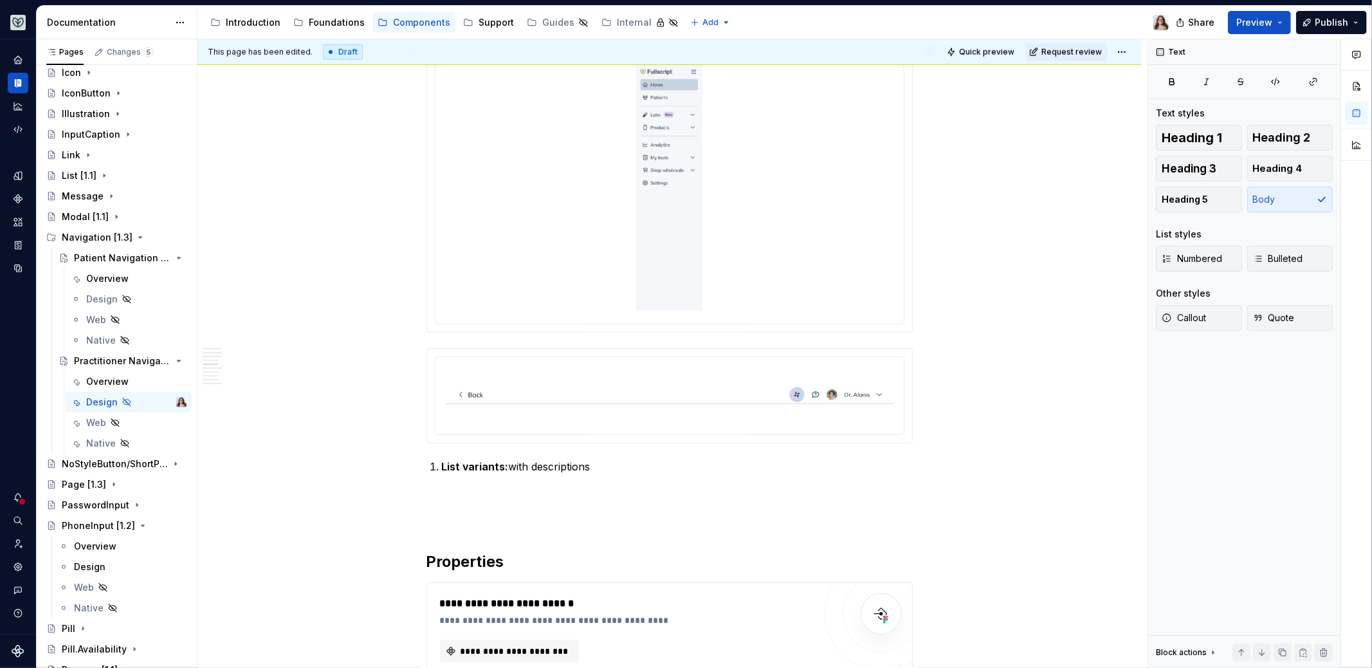
click at [937, 309] on div "**********" at bounding box center [670, 425] width 944 height 2133
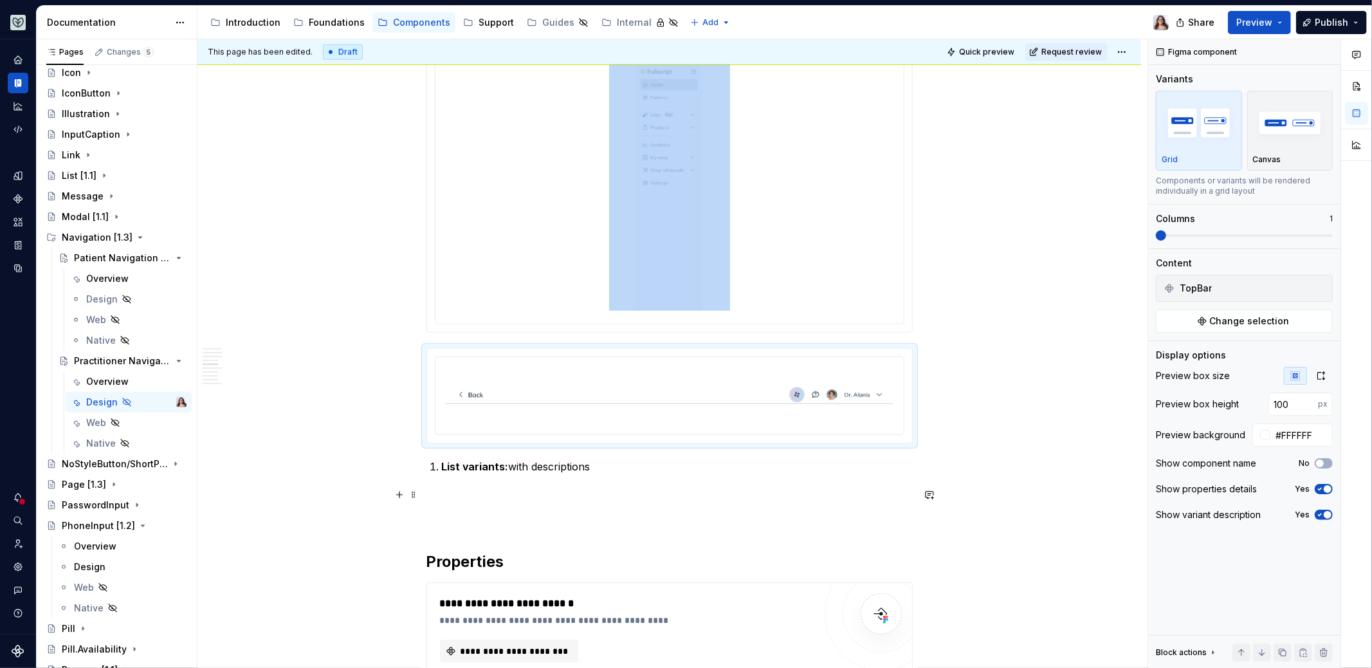
drag, startPoint x: 450, startPoint y: 414, endPoint x: 461, endPoint y: 474, distance: 61.5
click at [461, 474] on div "**********" at bounding box center [670, 333] width 486 height 1886
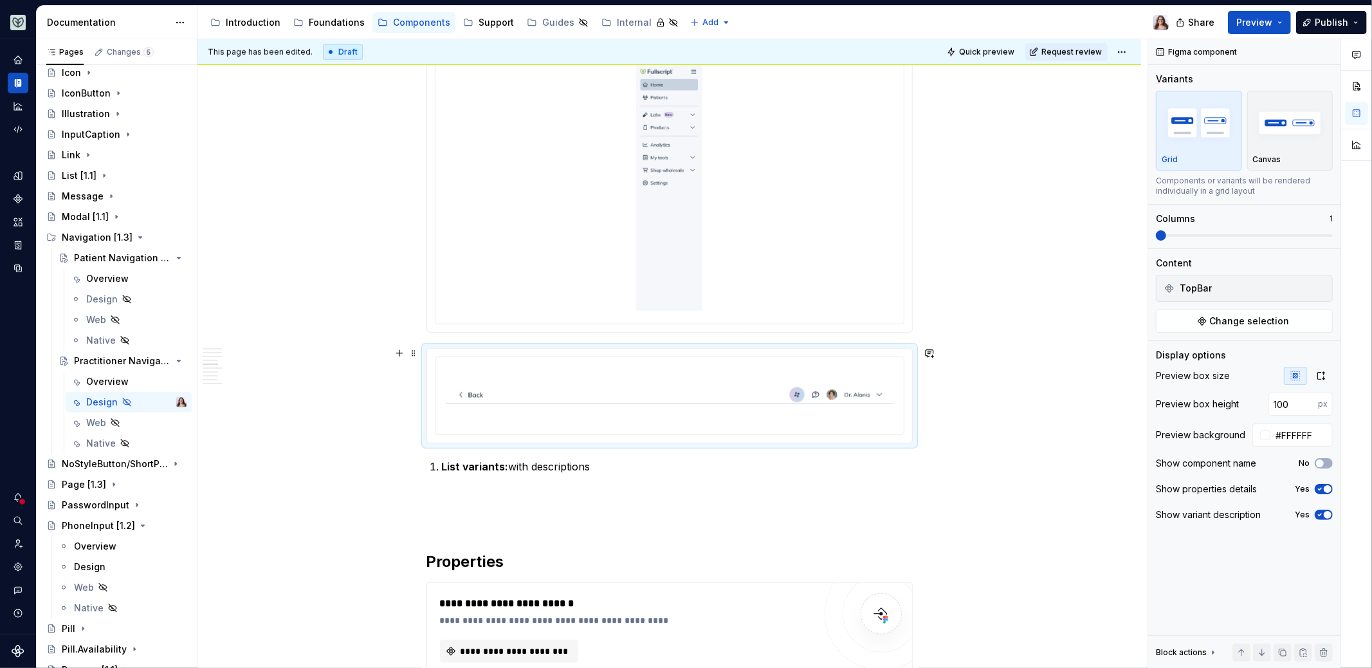
click at [414, 381] on div "**********" at bounding box center [670, 425] width 944 height 2133
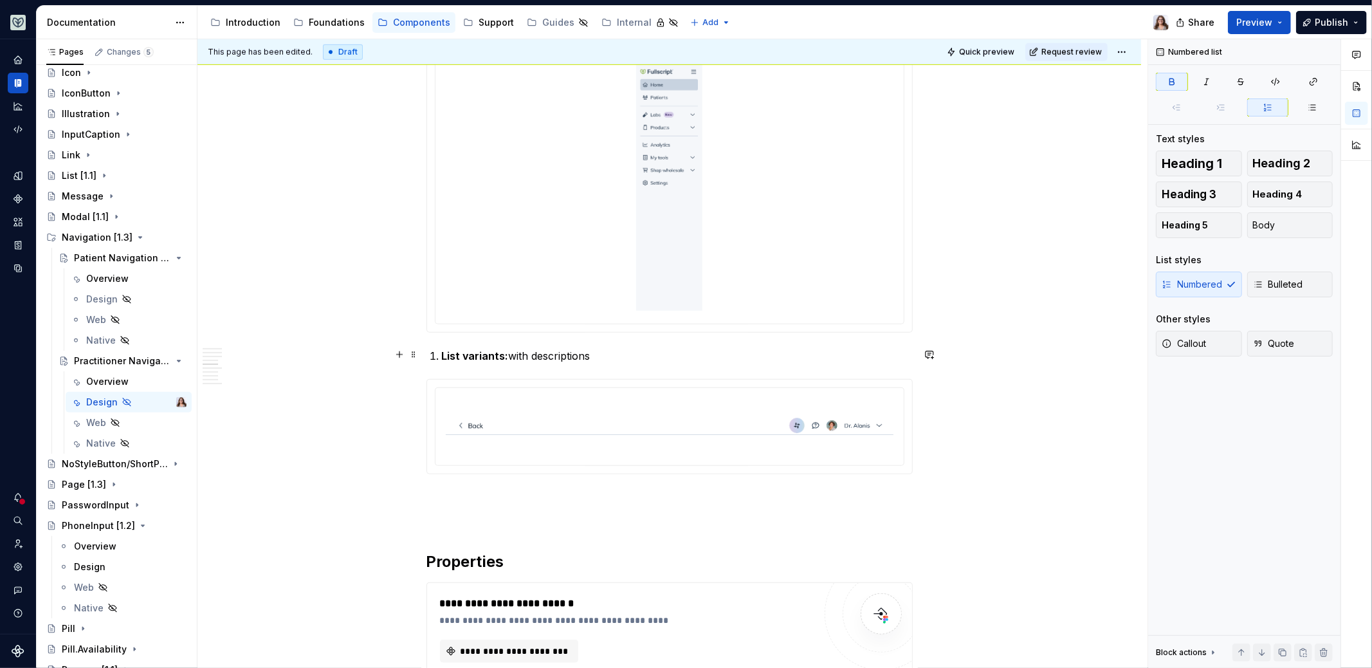
click at [442, 349] on li "List variants: with descriptions" at bounding box center [677, 355] width 471 height 15
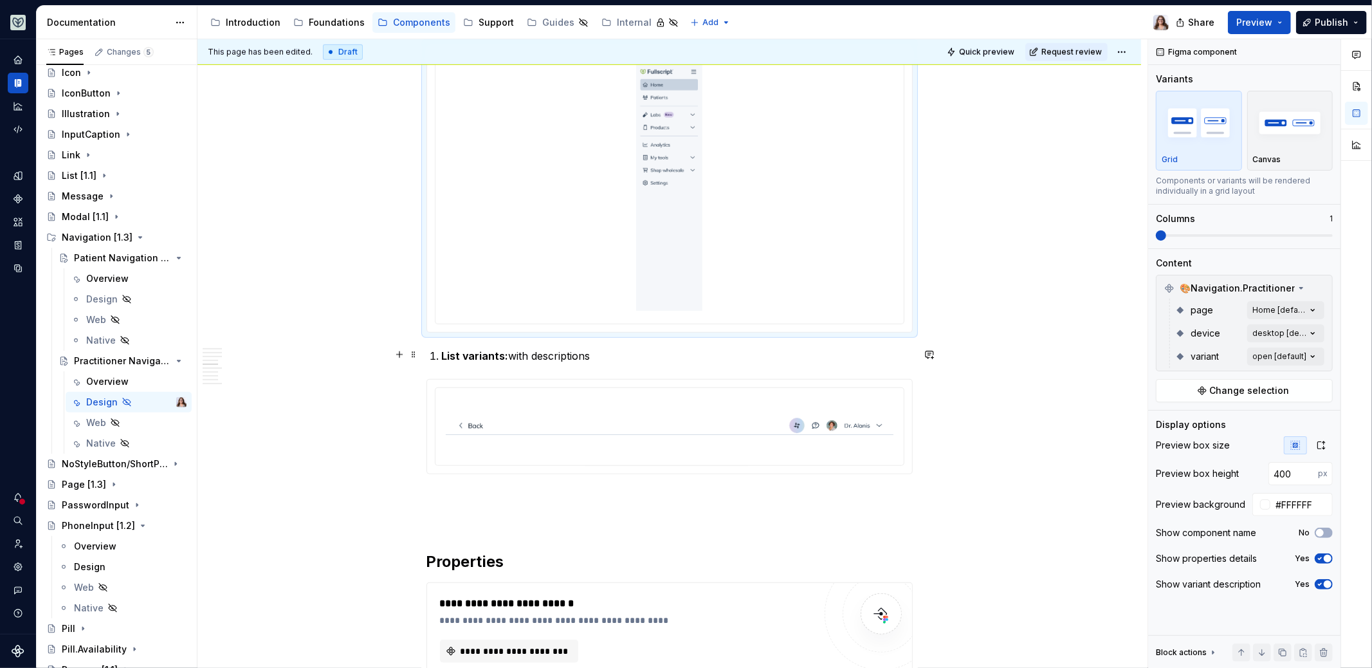
click at [442, 356] on li "List variants: with descriptions" at bounding box center [677, 355] width 471 height 15
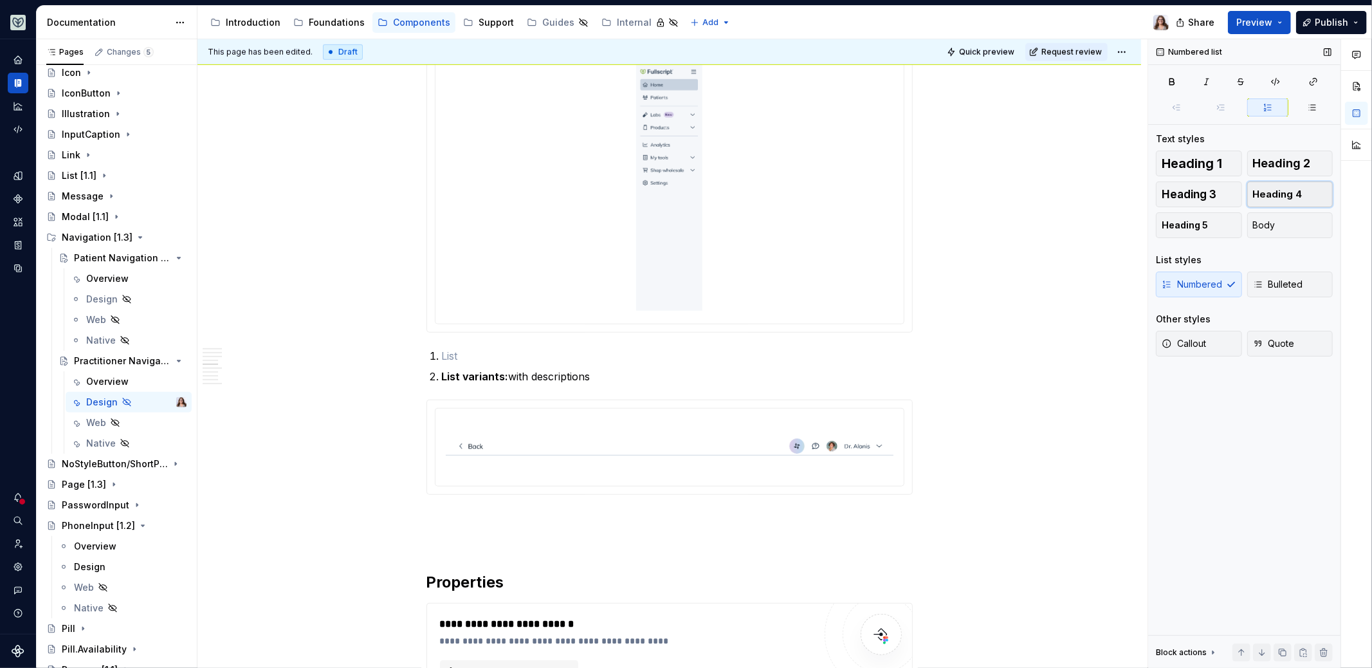
click at [1270, 198] on span "Heading 4" at bounding box center [1278, 194] width 50 height 13
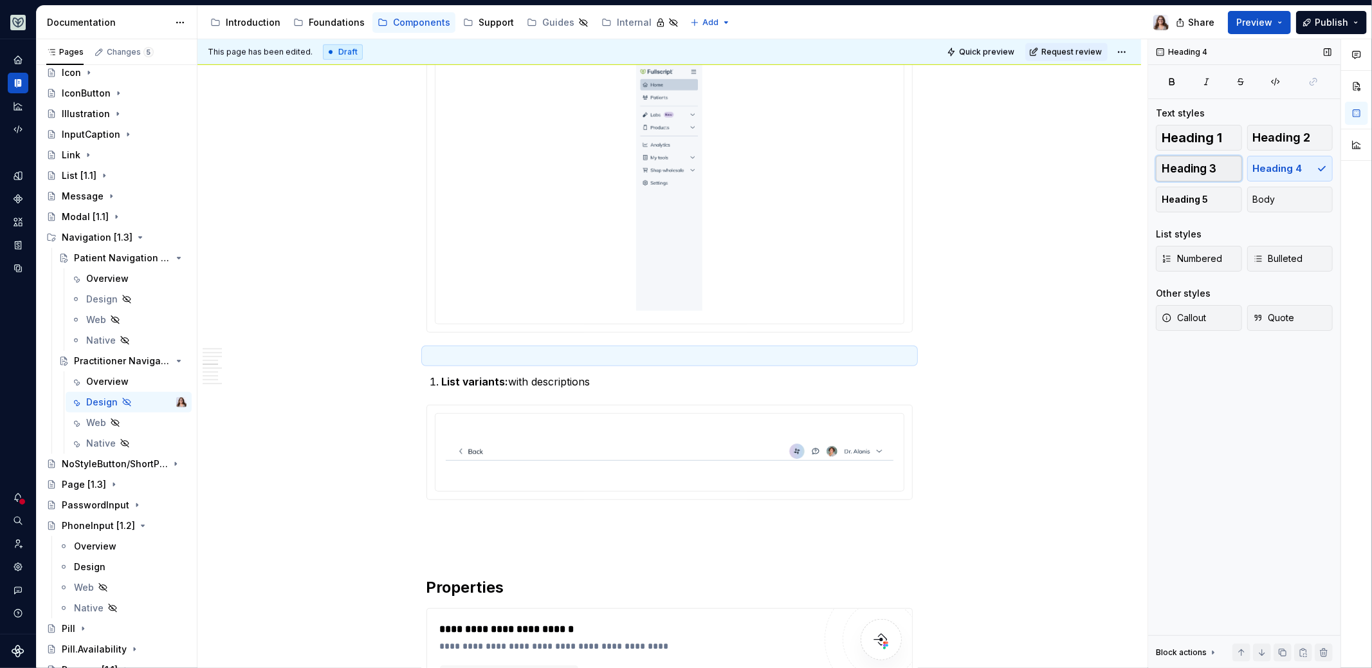
click at [1210, 167] on span "Heading 3" at bounding box center [1189, 168] width 55 height 13
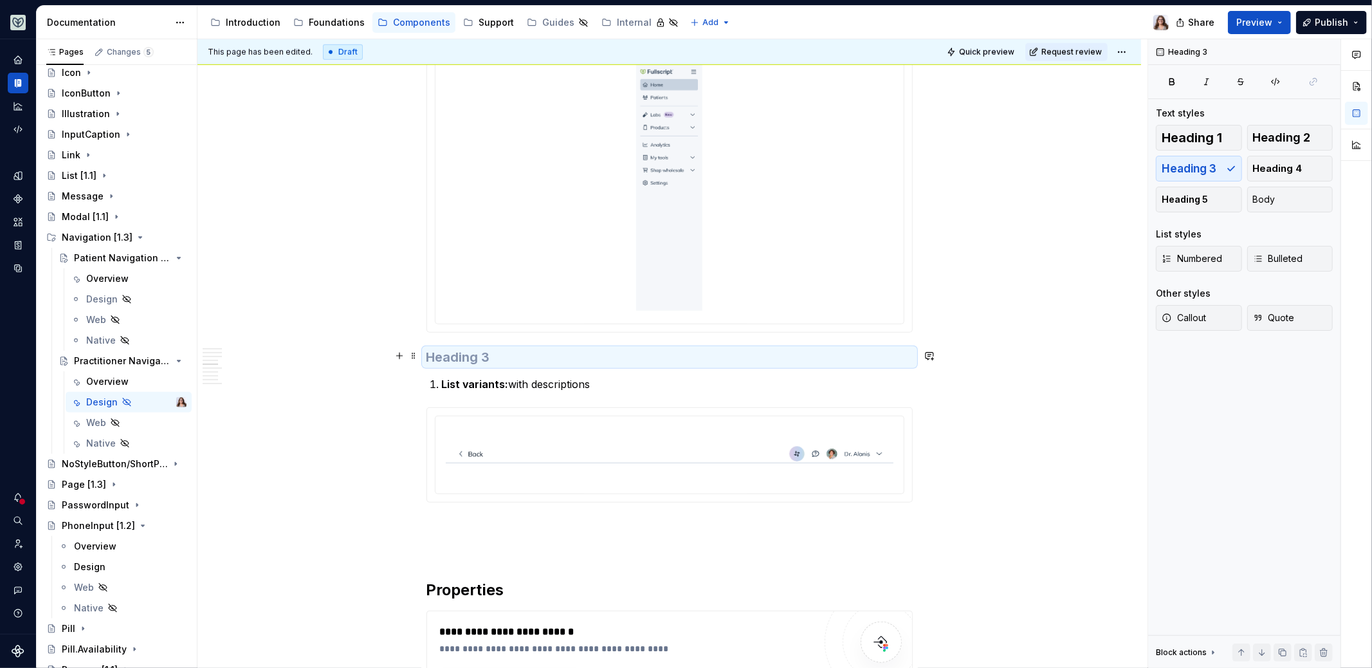
click at [483, 360] on h3 at bounding box center [670, 357] width 486 height 18
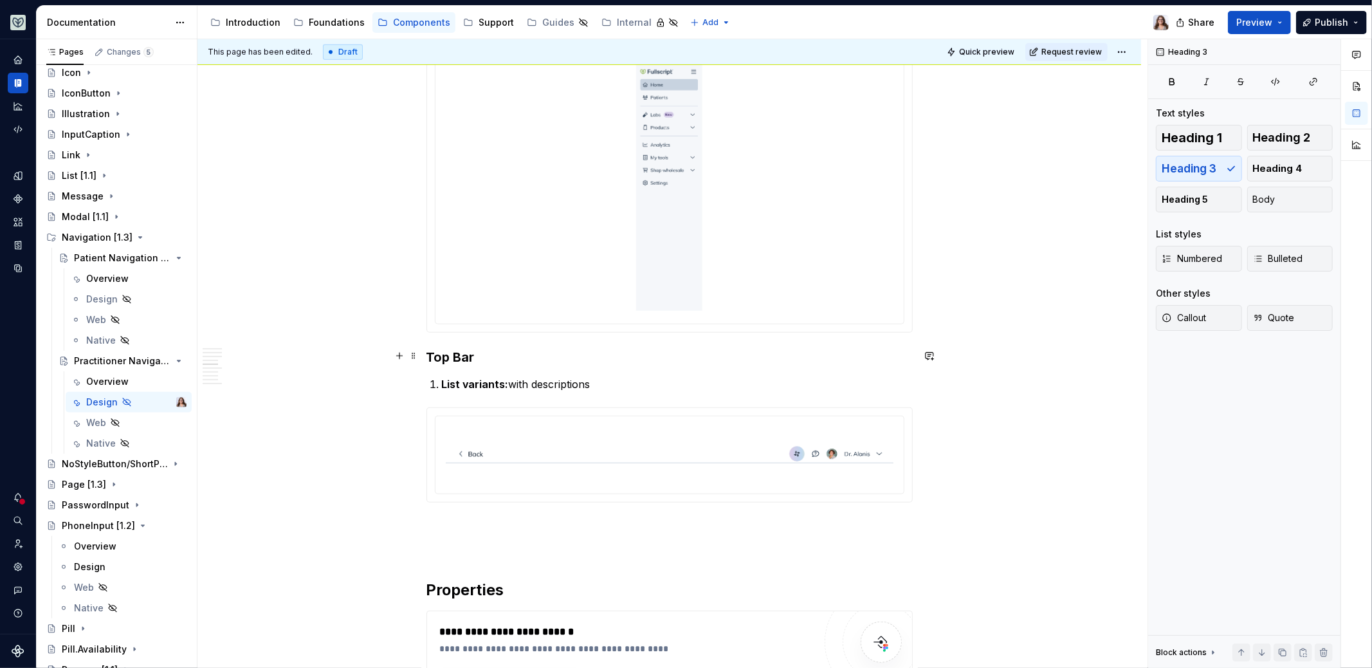
click at [428, 356] on h3 "Top Bar" at bounding box center [670, 357] width 486 height 18
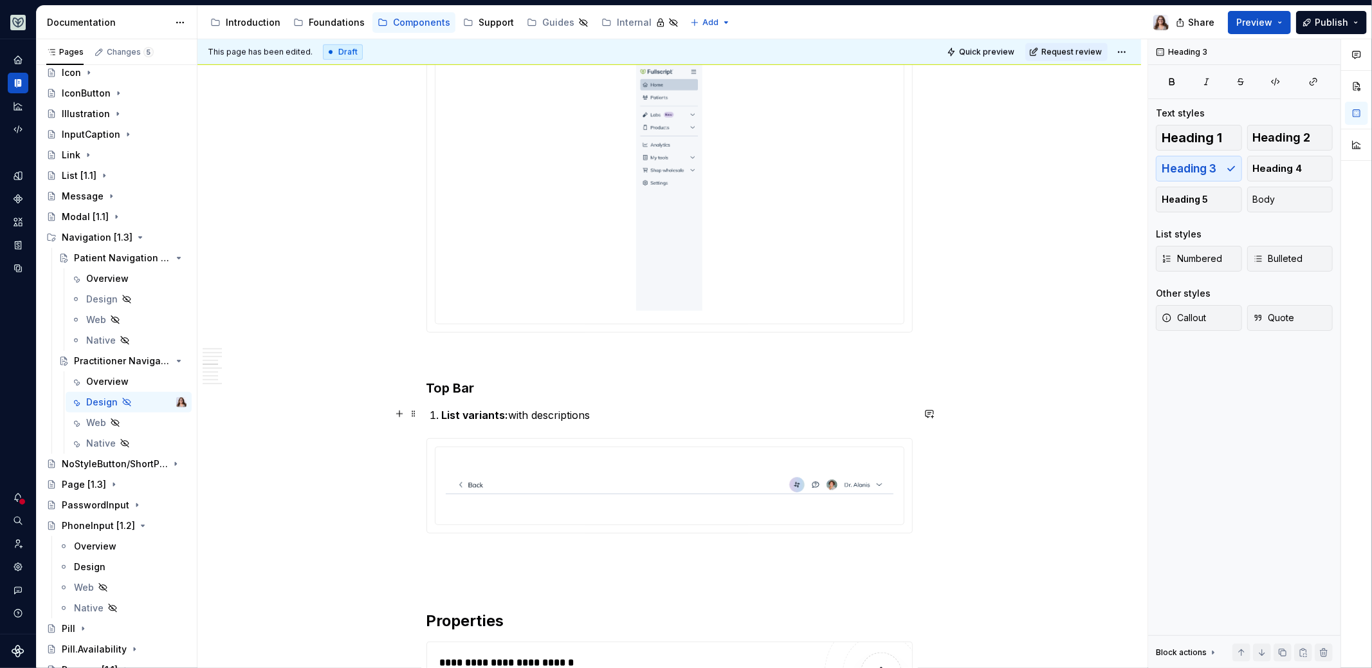
click at [501, 410] on strong "List variants:" at bounding box center [475, 415] width 67 height 13
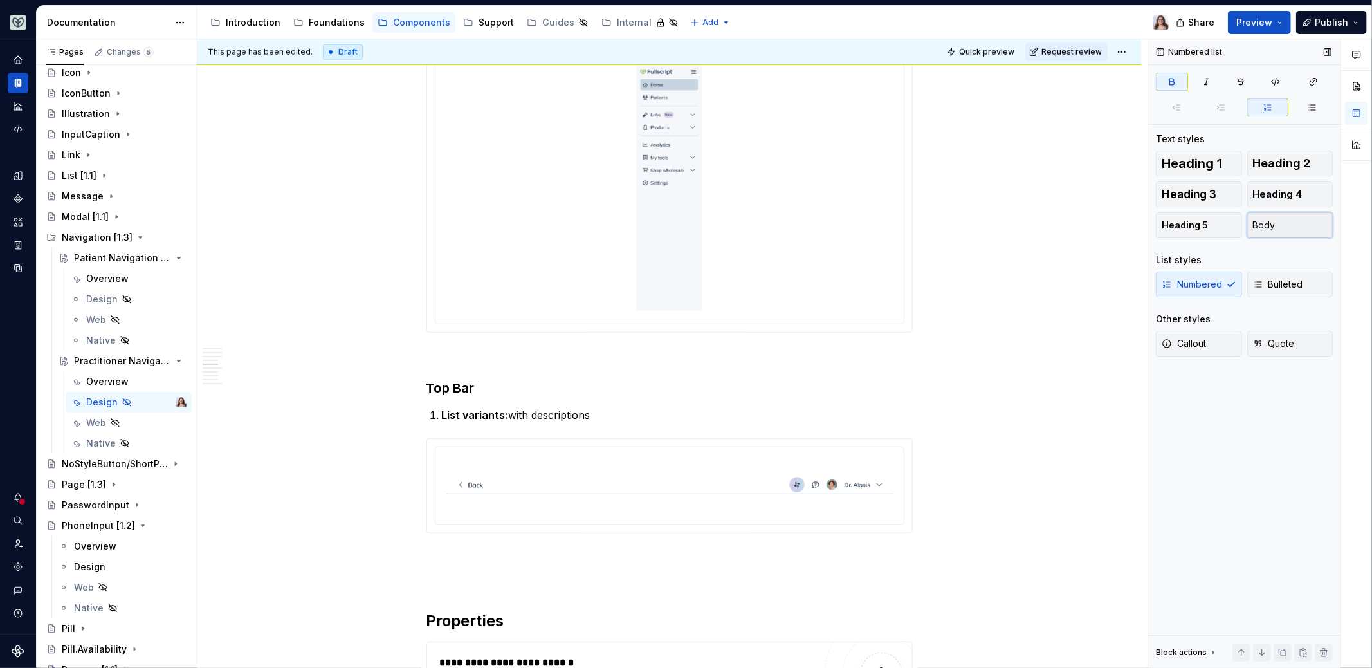
click at [1268, 216] on button "Body" at bounding box center [1291, 225] width 86 height 26
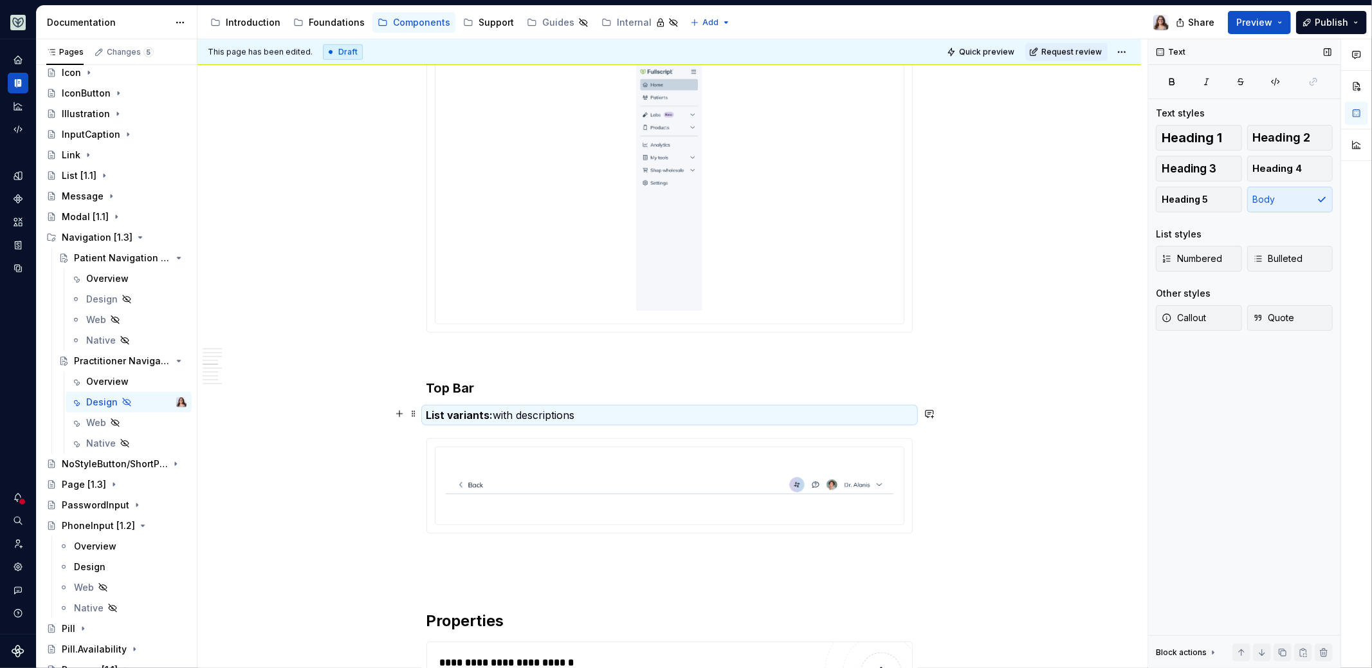
click at [608, 418] on p "List variants: with descriptions" at bounding box center [670, 414] width 486 height 15
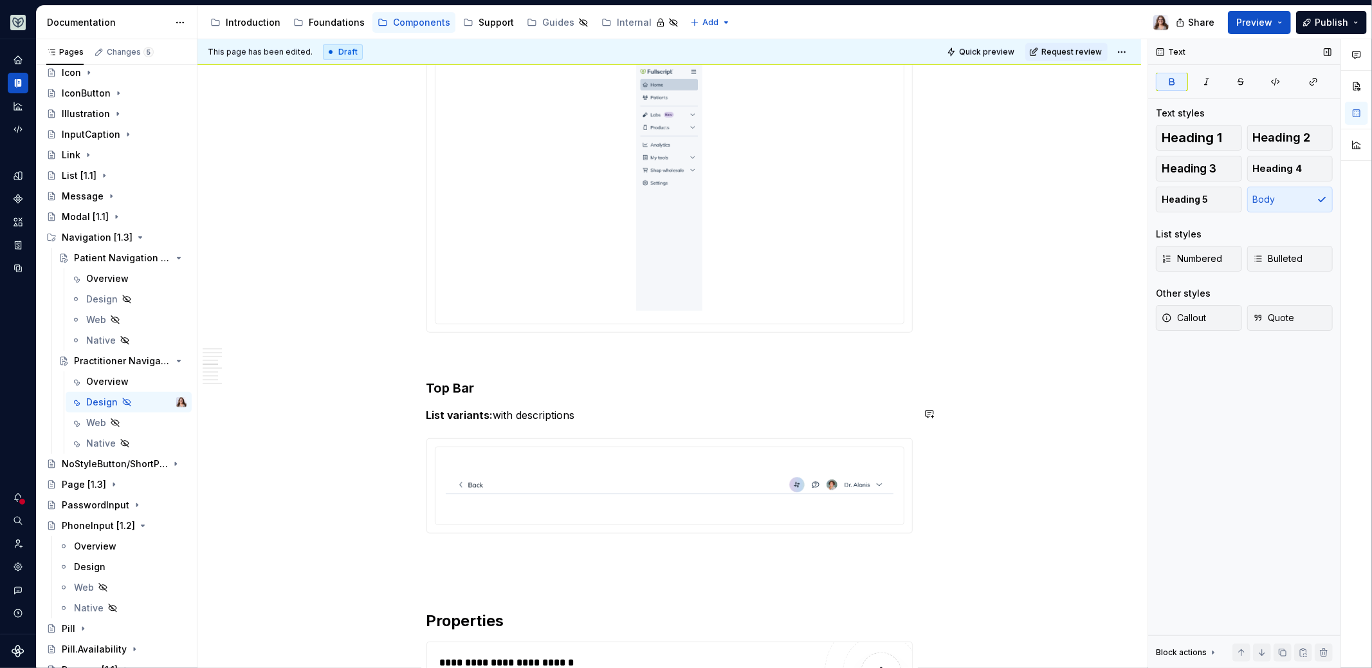
click at [488, 396] on div "**********" at bounding box center [670, 363] width 486 height 1946
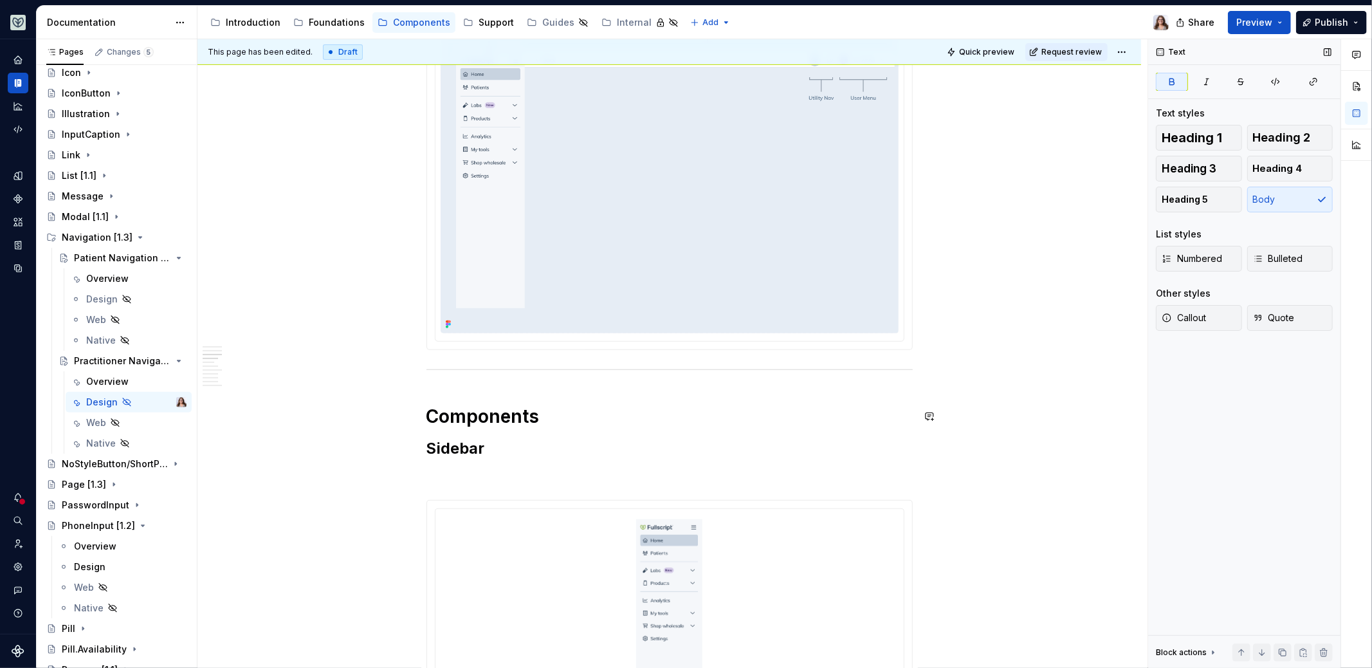
scroll to position [407, 0]
drag, startPoint x: 475, startPoint y: 452, endPoint x: 432, endPoint y: 452, distance: 43.1
click at [432, 452] on h2 "Sidebar" at bounding box center [670, 449] width 486 height 21
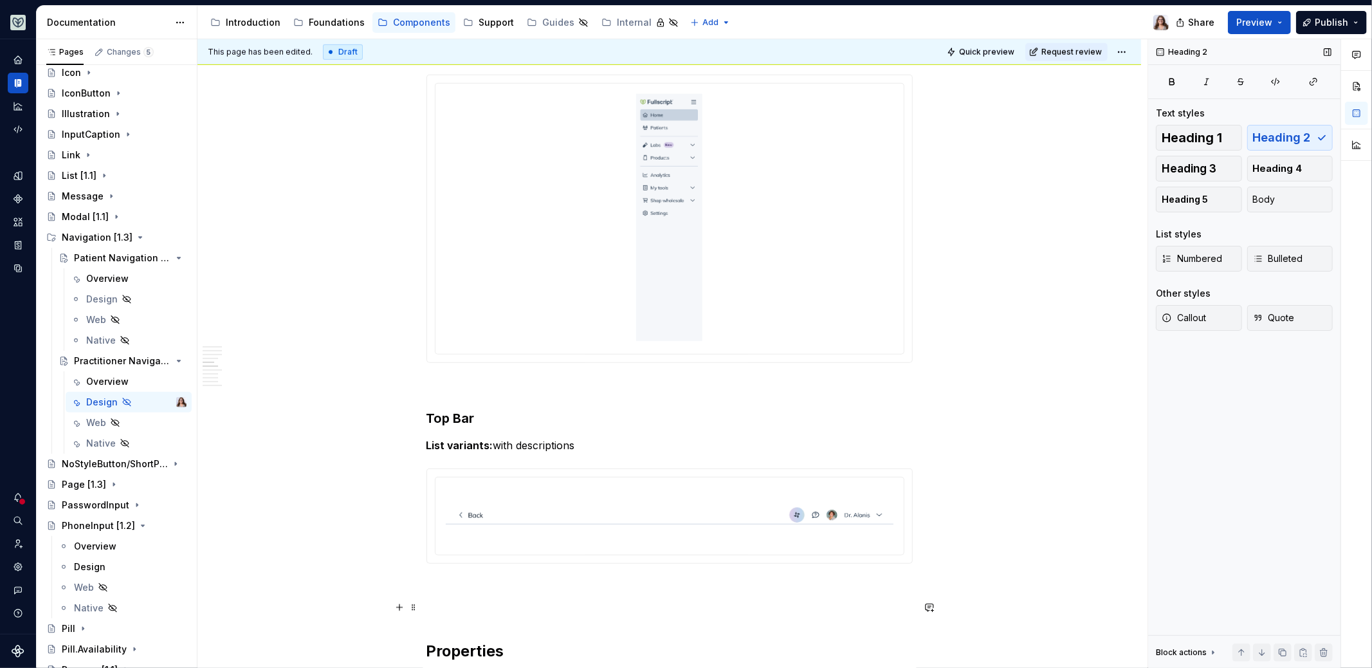
scroll to position [919, 0]
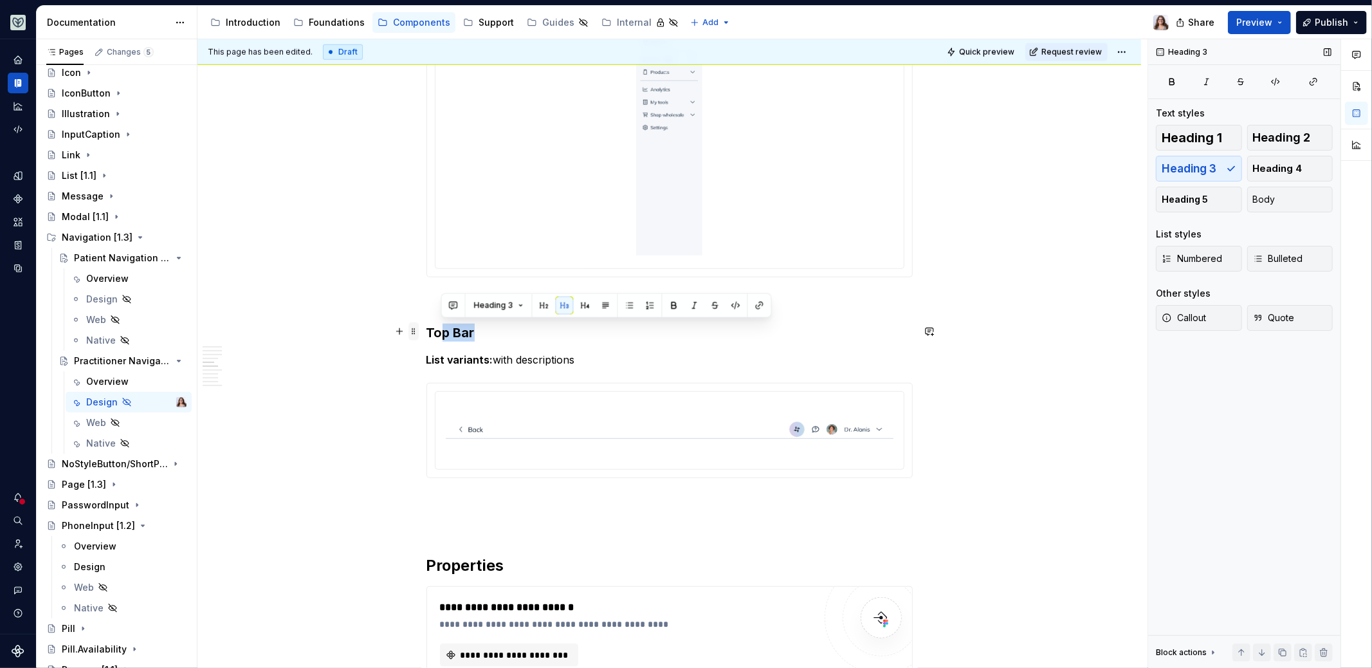
drag, startPoint x: 473, startPoint y: 329, endPoint x: 409, endPoint y: 329, distance: 63.7
click at [427, 329] on div "**********" at bounding box center [670, 315] width 486 height 1961
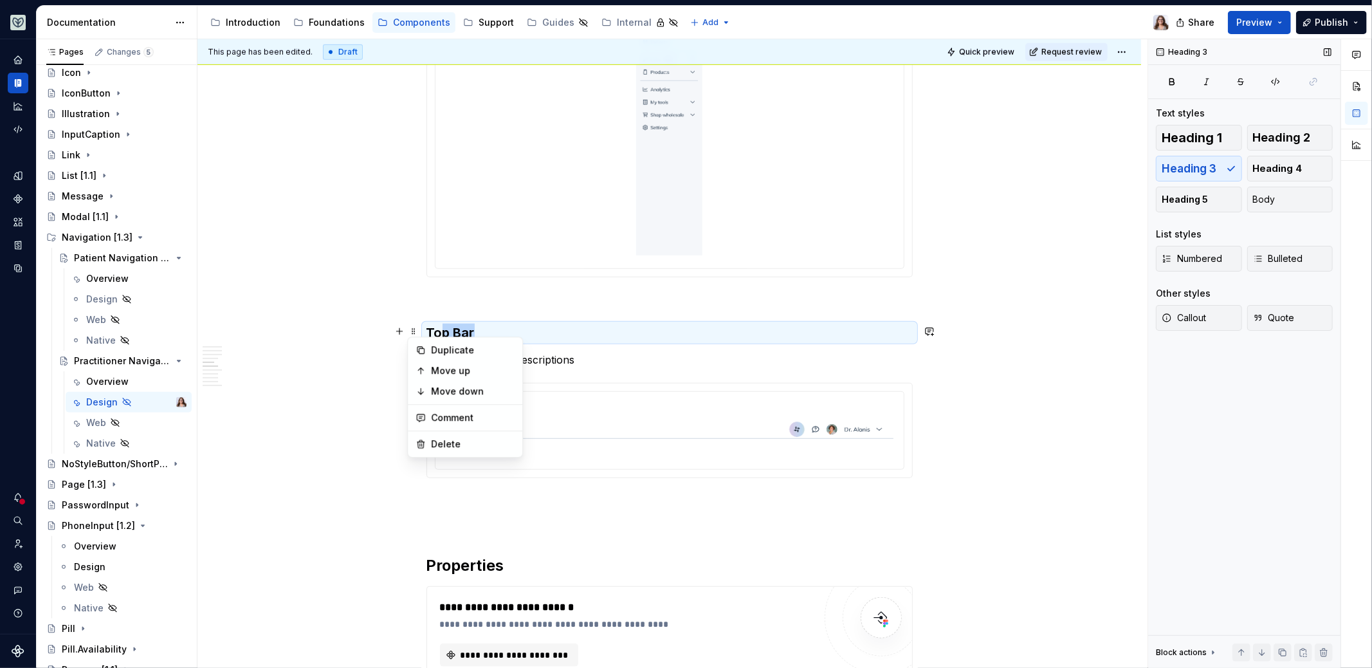
click at [452, 324] on h3 "Top Bar" at bounding box center [670, 333] width 486 height 18
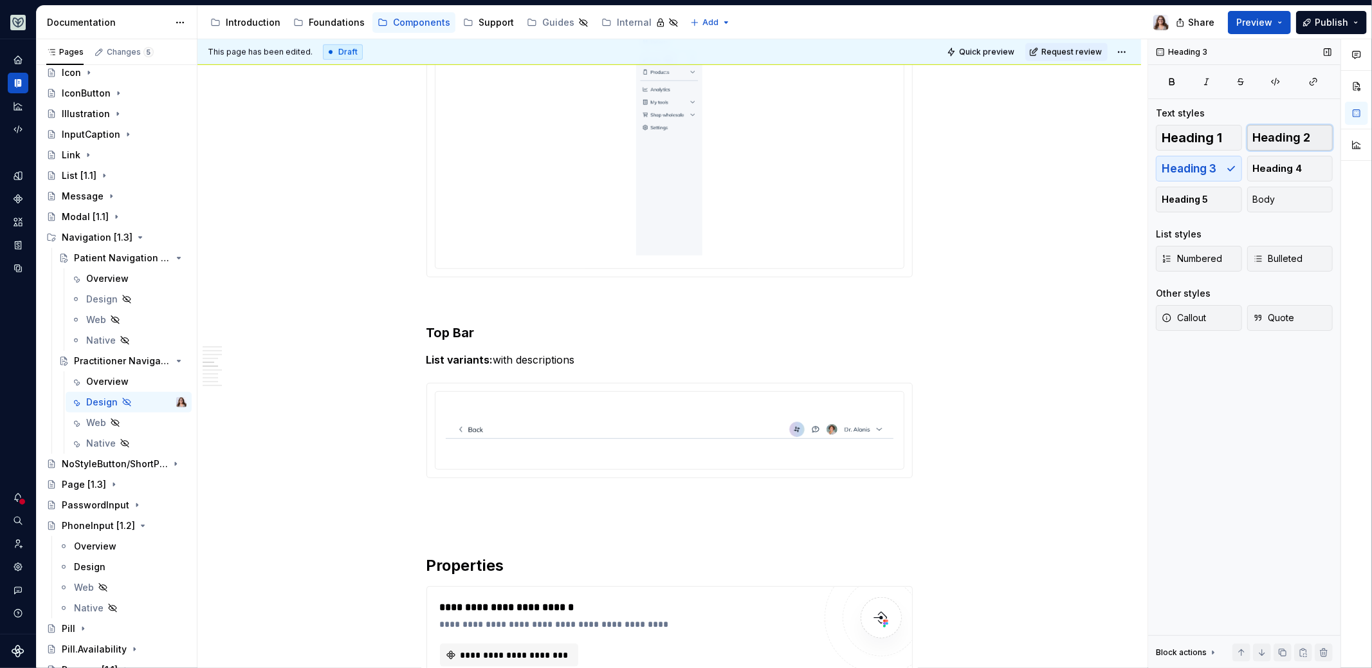
click at [1284, 136] on span "Heading 2" at bounding box center [1282, 137] width 58 height 13
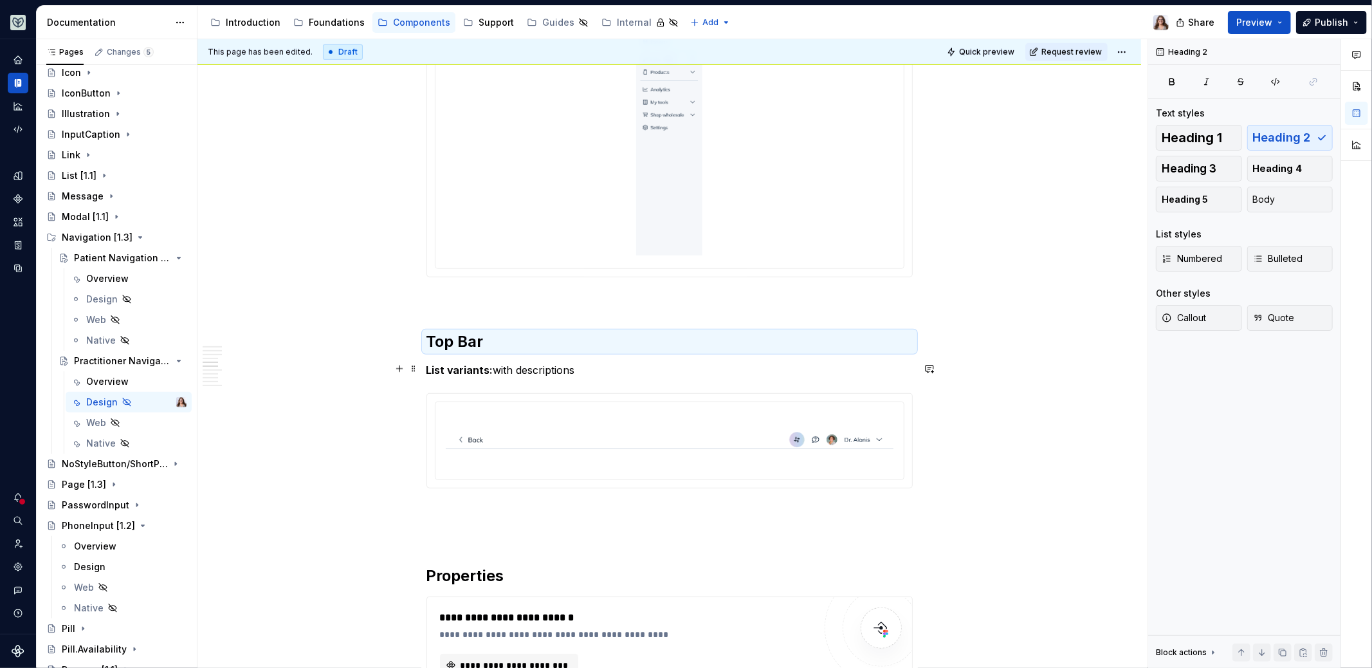
click at [586, 367] on p "List variants: with descriptions" at bounding box center [670, 369] width 486 height 15
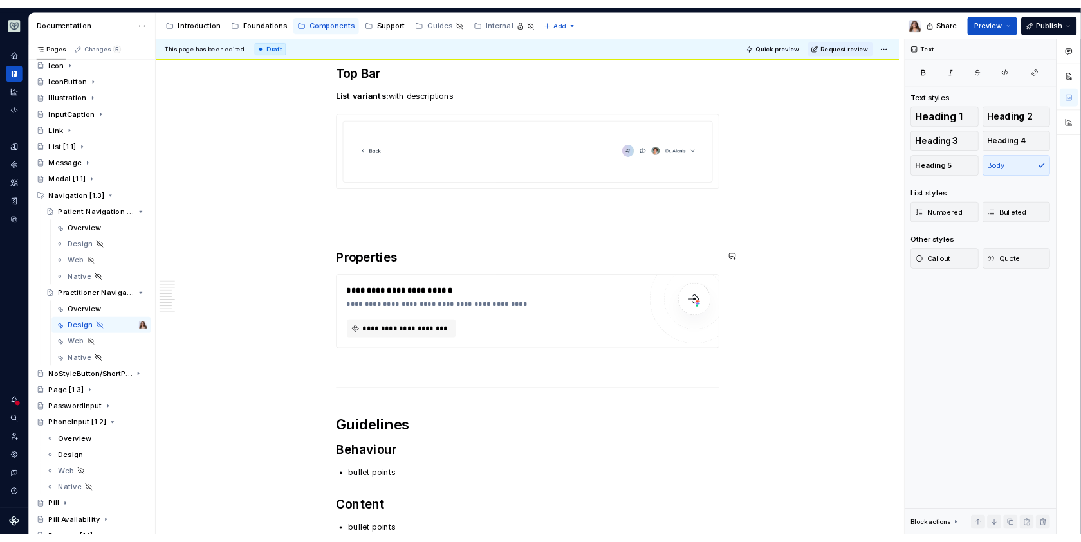
scroll to position [1213, 0]
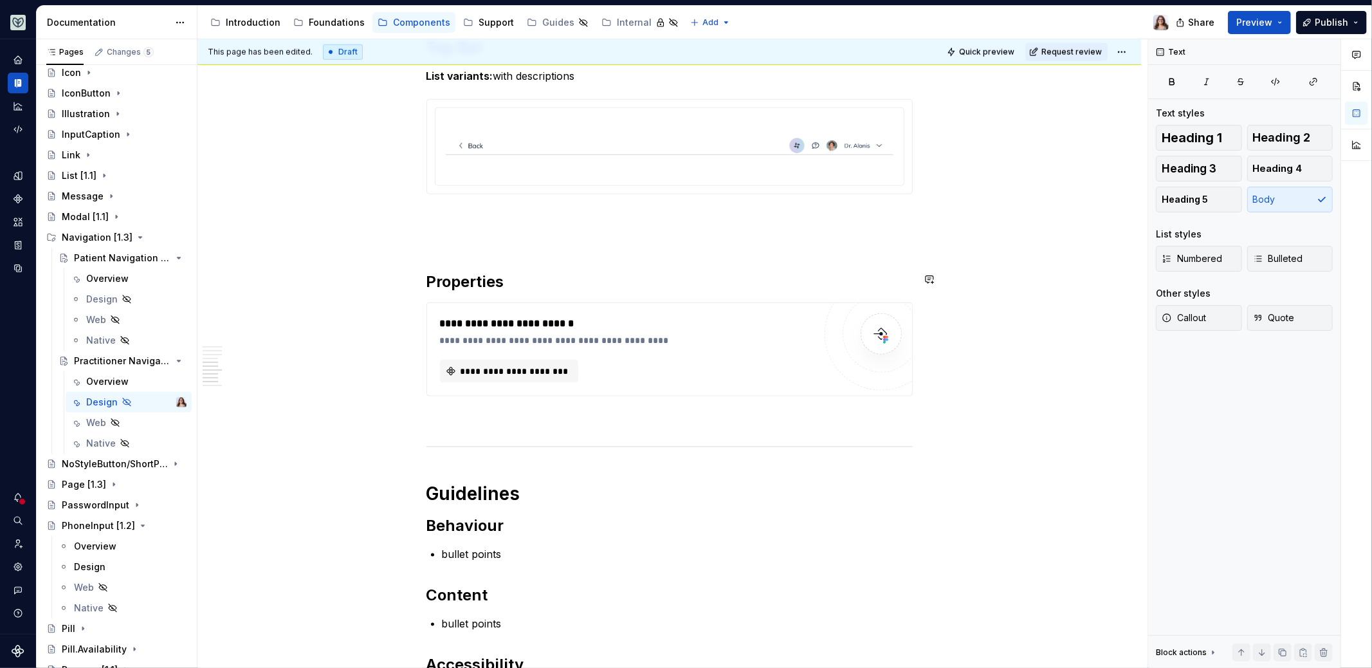
click at [461, 250] on div "**********" at bounding box center [670, 19] width 486 height 1956
click at [529, 279] on h2 "Properties" at bounding box center [670, 282] width 486 height 21
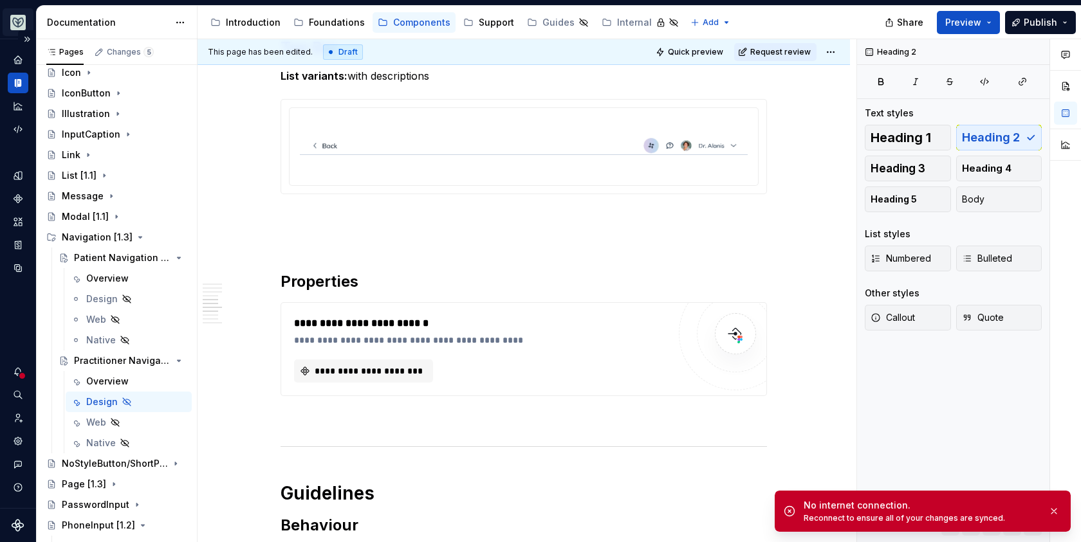
type textarea "*"
